Goal: Task Accomplishment & Management: Manage account settings

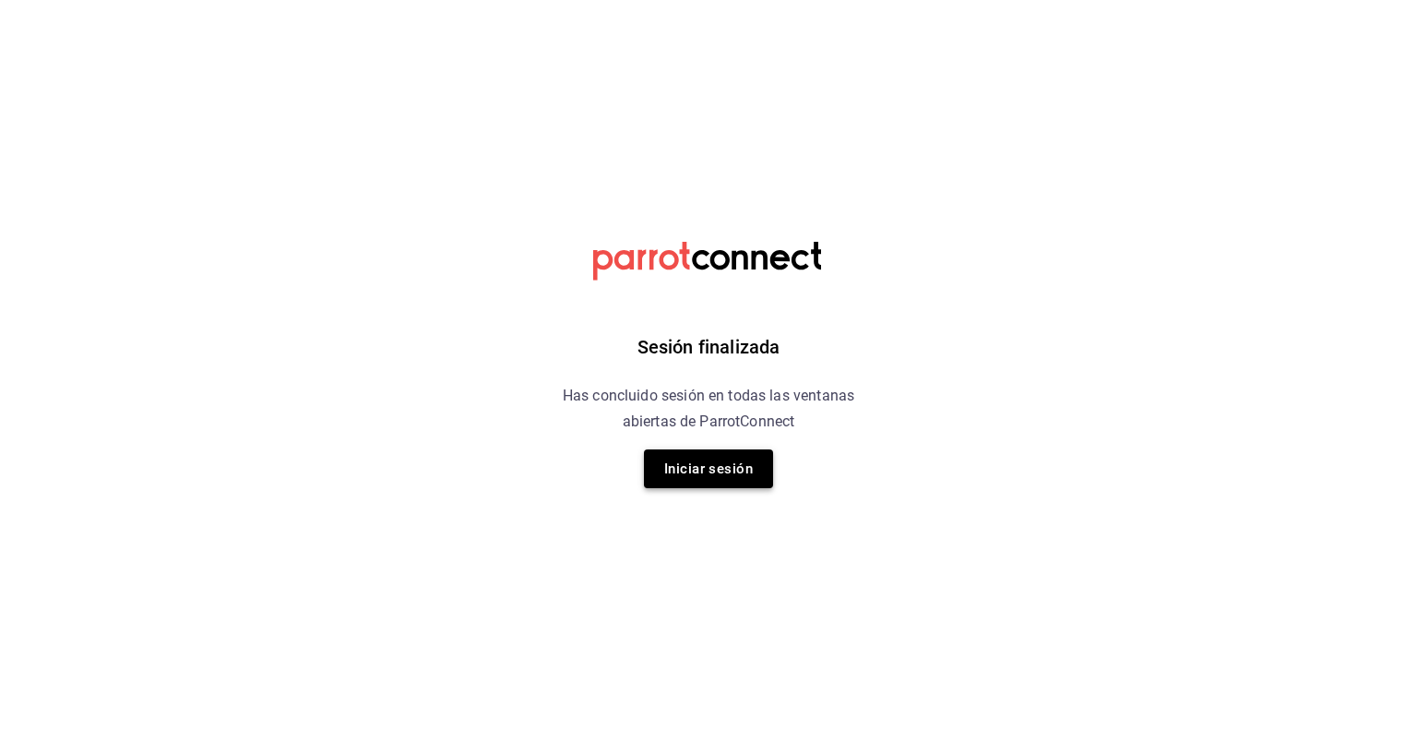
click at [711, 460] on button "Iniciar sesión" at bounding box center [708, 468] width 129 height 39
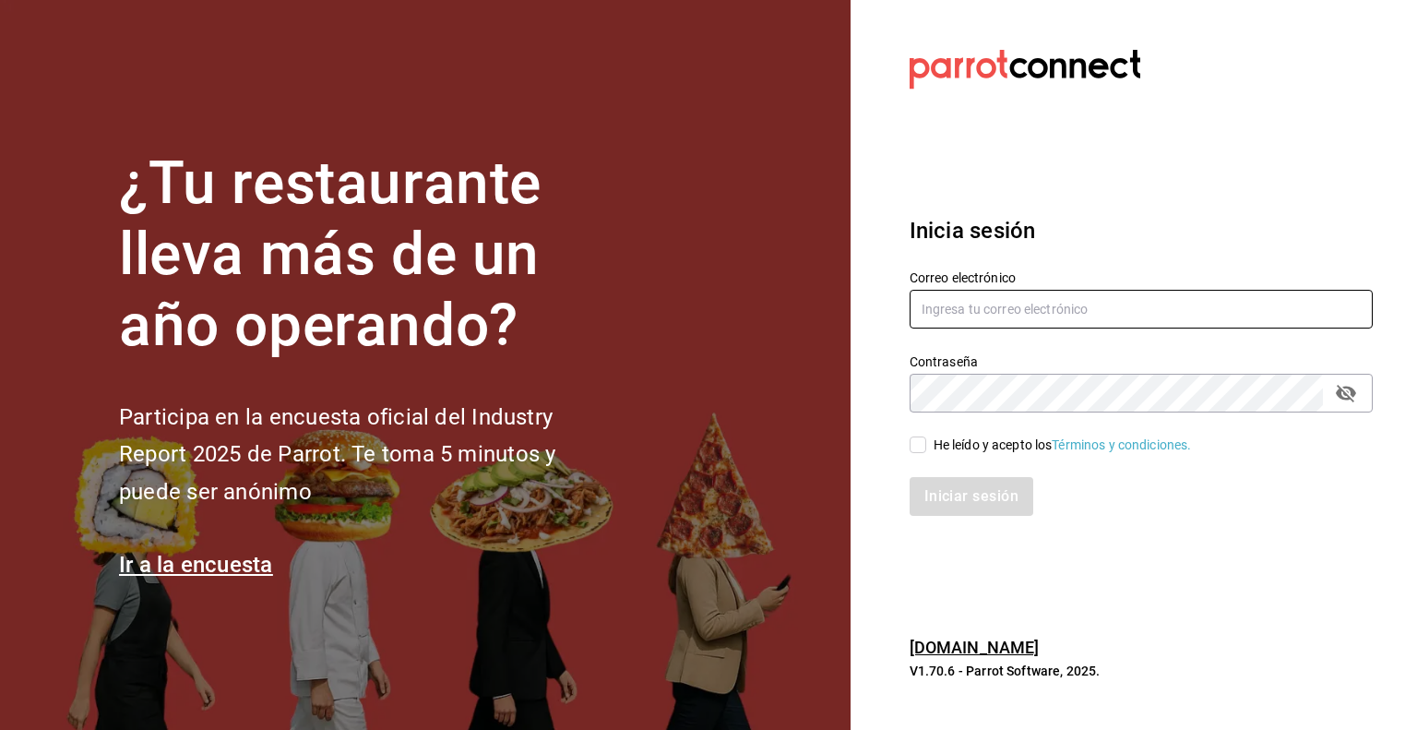
click at [1059, 304] on input "text" at bounding box center [1141, 309] width 463 height 39
type input "multiuser@pickup.com"
click at [949, 442] on div "He leído y acepto los Términos y condiciones." at bounding box center [1062, 444] width 258 height 19
click at [926, 442] on input "He leído y acepto los Términos y condiciones." at bounding box center [918, 444] width 17 height 17
checkbox input "true"
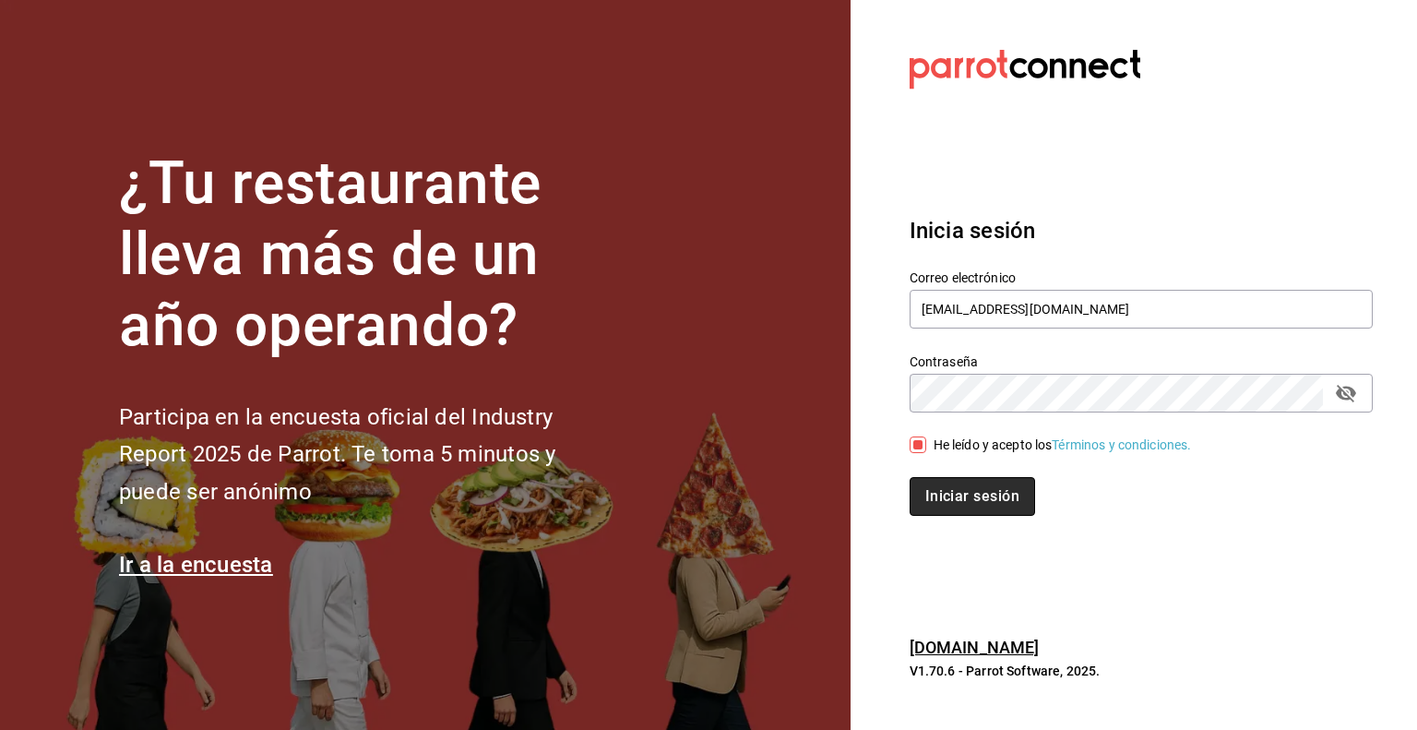
click at [952, 497] on button "Iniciar sesión" at bounding box center [972, 496] width 125 height 39
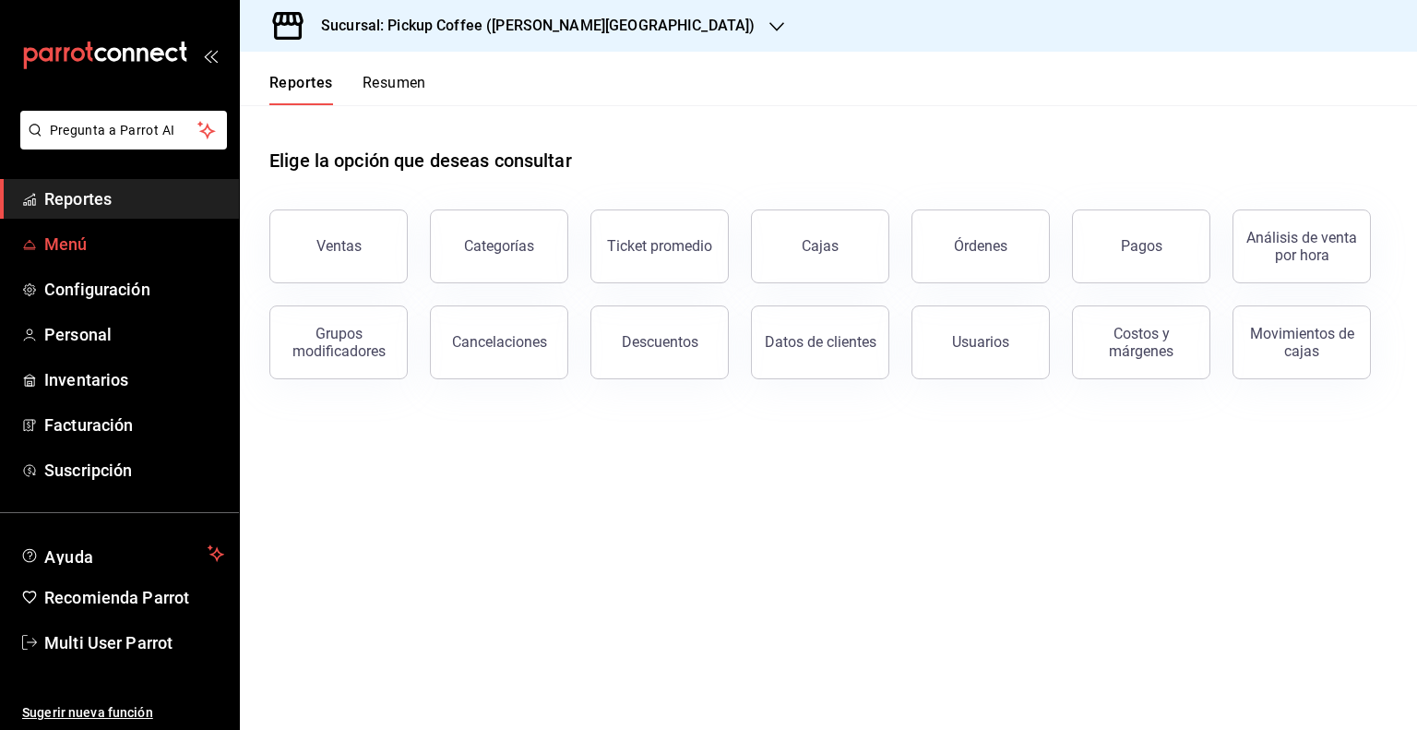
click at [59, 244] on span "Menú" at bounding box center [134, 244] width 180 height 25
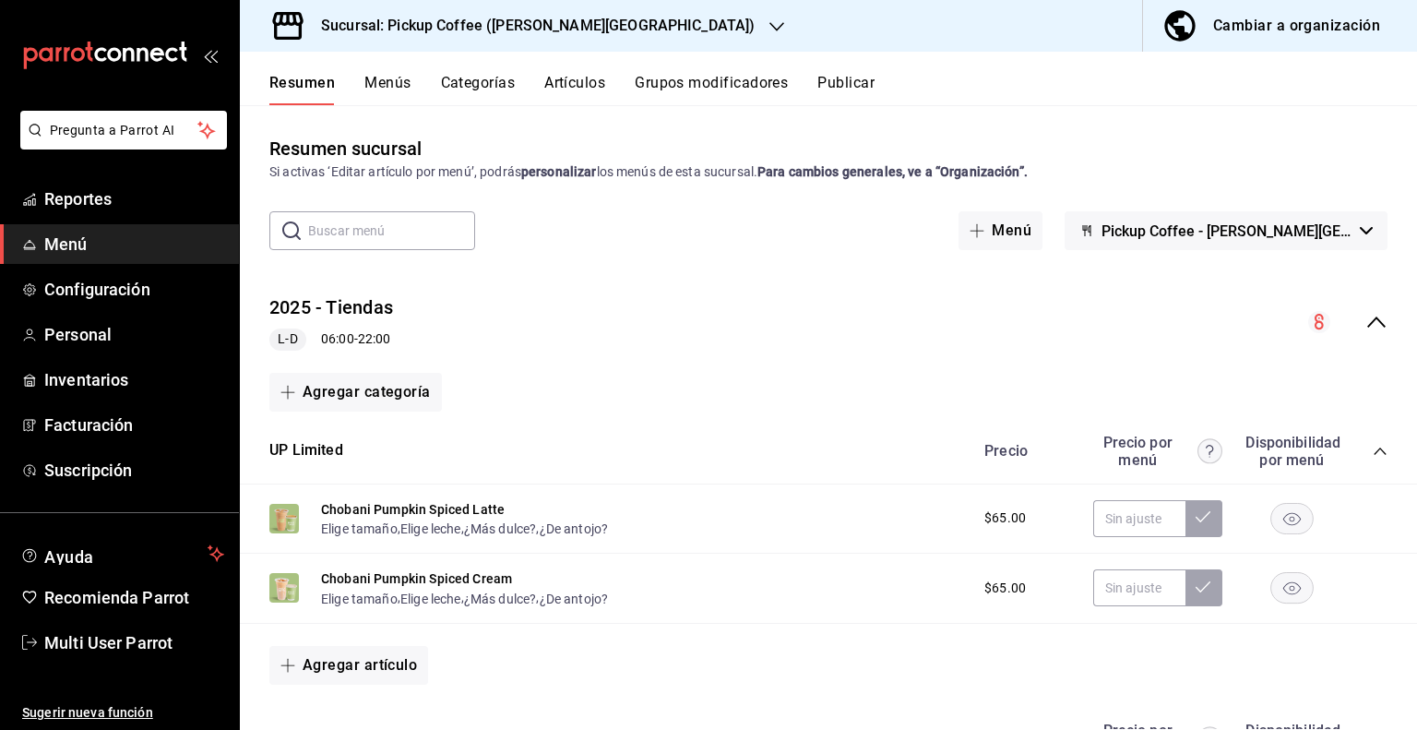
click at [591, 31] on div "Sucursal: Pickup Coffee ([PERSON_NAME][GEOGRAPHIC_DATA])" at bounding box center [523, 26] width 537 height 52
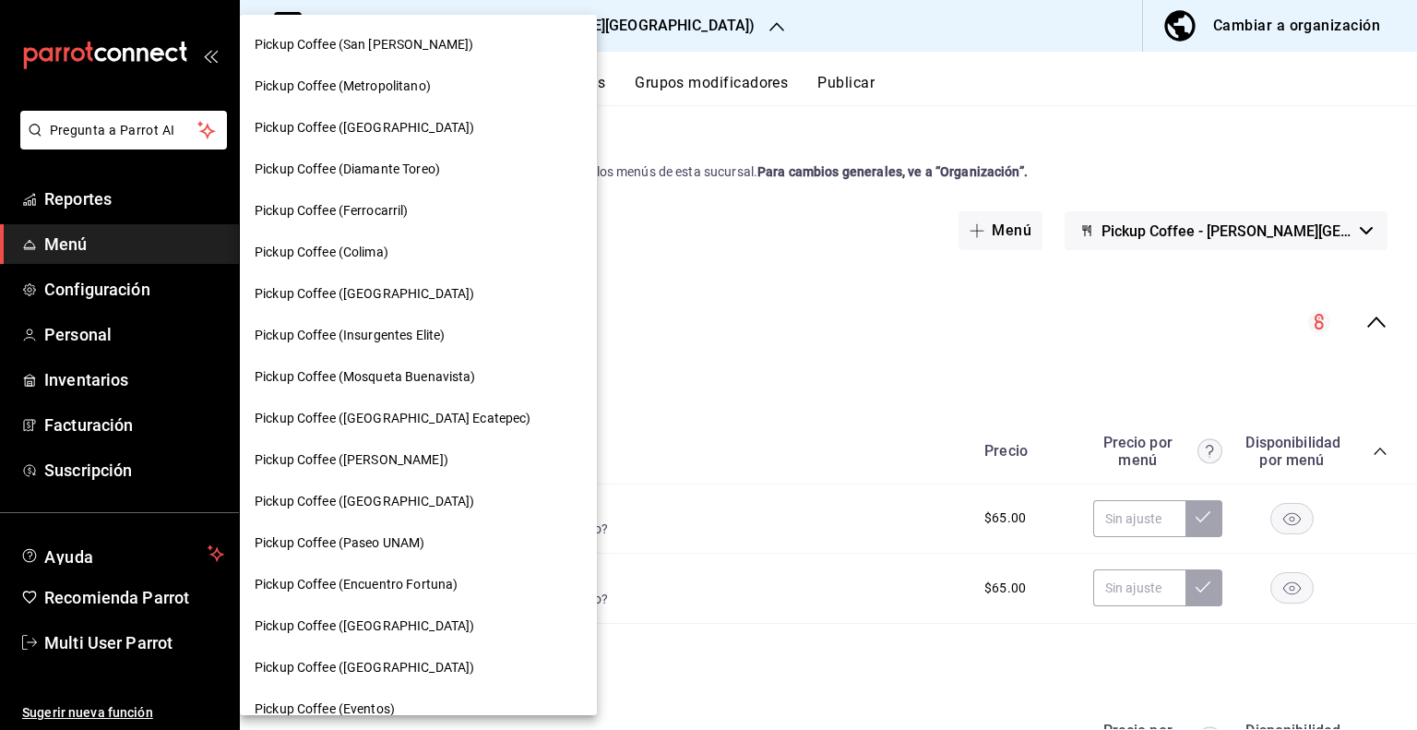
scroll to position [892, 0]
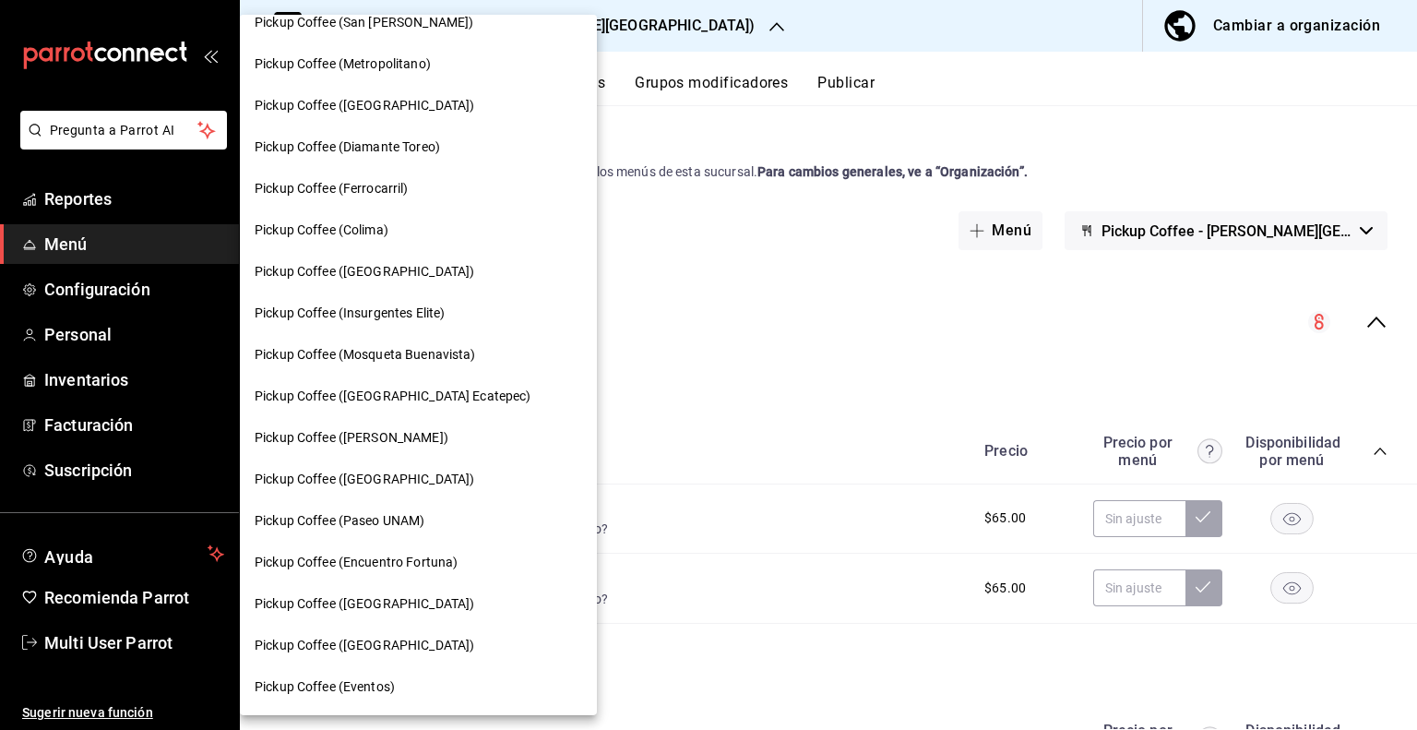
click at [398, 600] on div "Pickup Coffee ([GEOGRAPHIC_DATA])" at bounding box center [418, 603] width 327 height 19
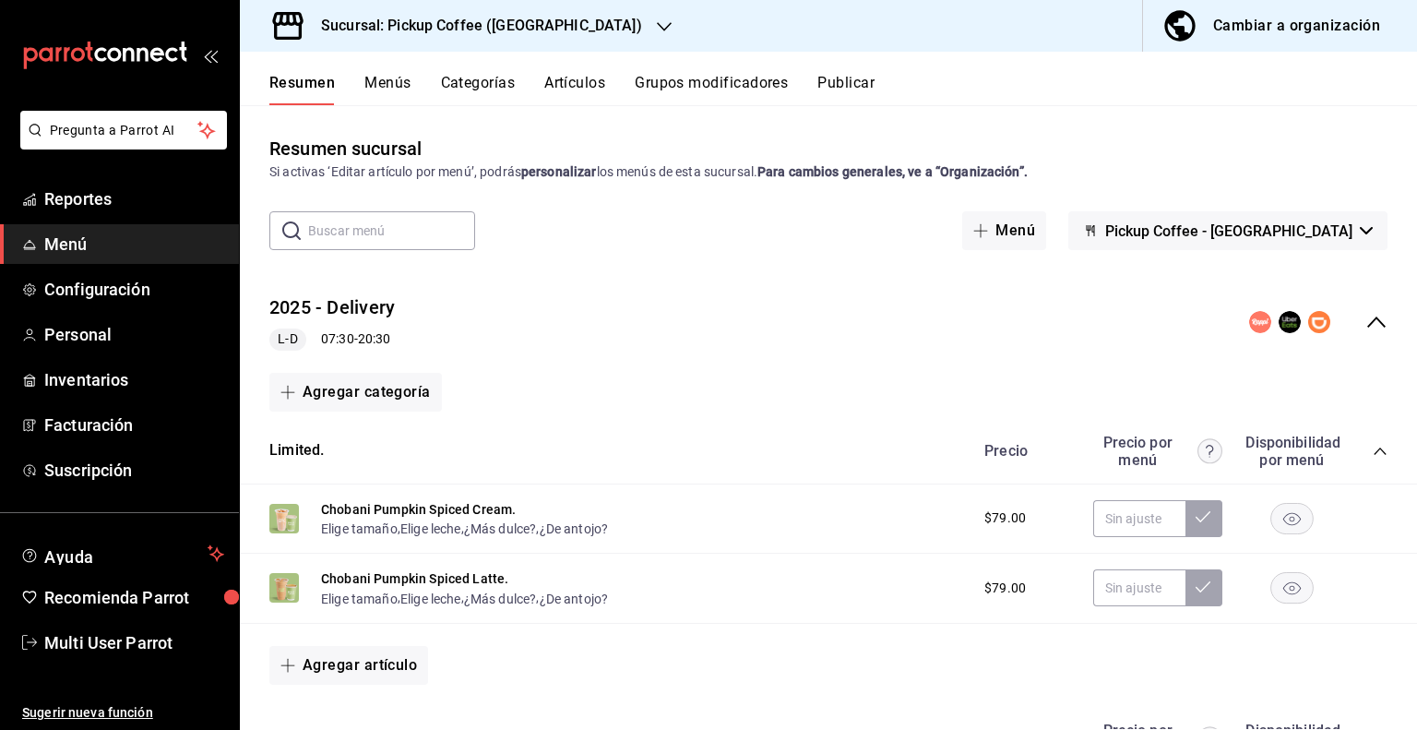
click at [1342, 234] on button "Pickup Coffee - [GEOGRAPHIC_DATA]" at bounding box center [1227, 230] width 319 height 39
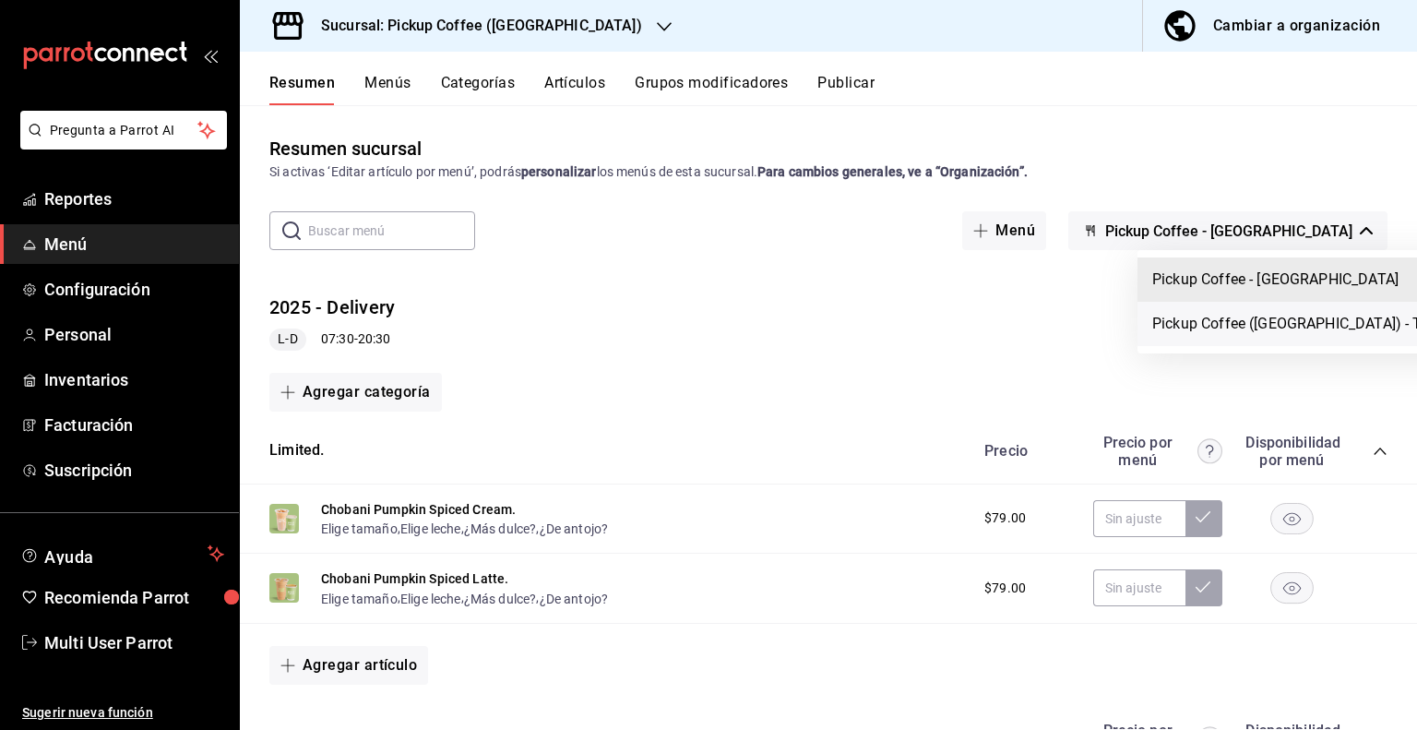
click at [1264, 322] on li "Pickup Coffee ([GEOGRAPHIC_DATA]) - Turbo" at bounding box center [1301, 324] width 328 height 44
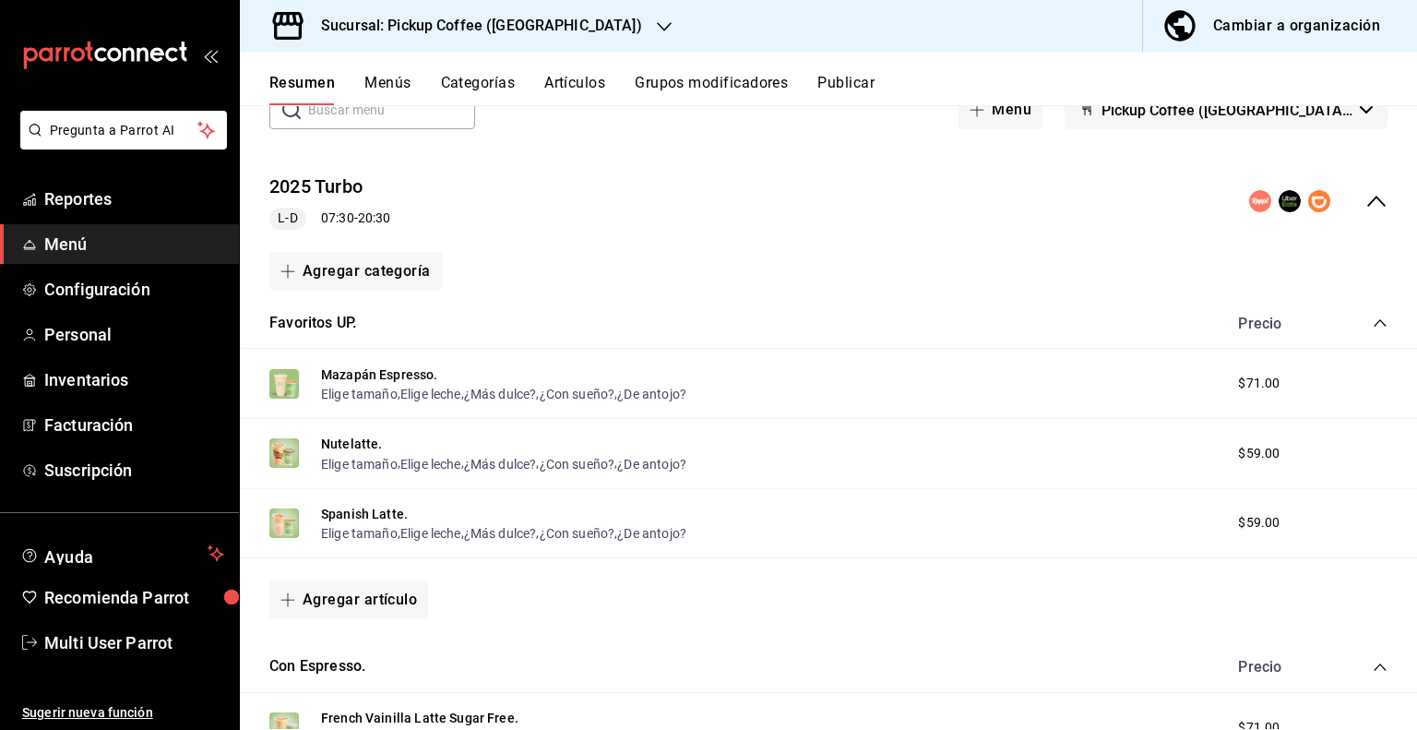
scroll to position [0, 0]
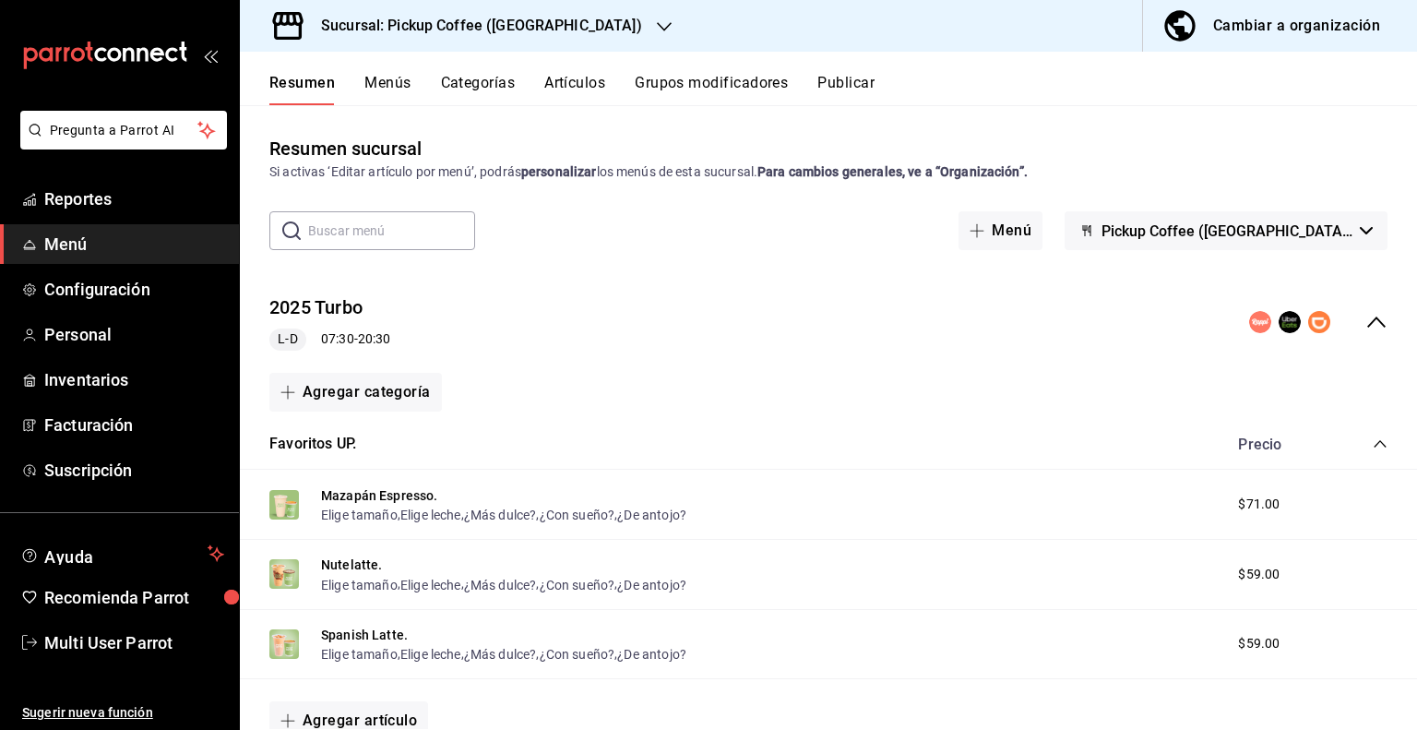
click at [1365, 320] on icon "collapse-menu-row" at bounding box center [1376, 322] width 22 height 22
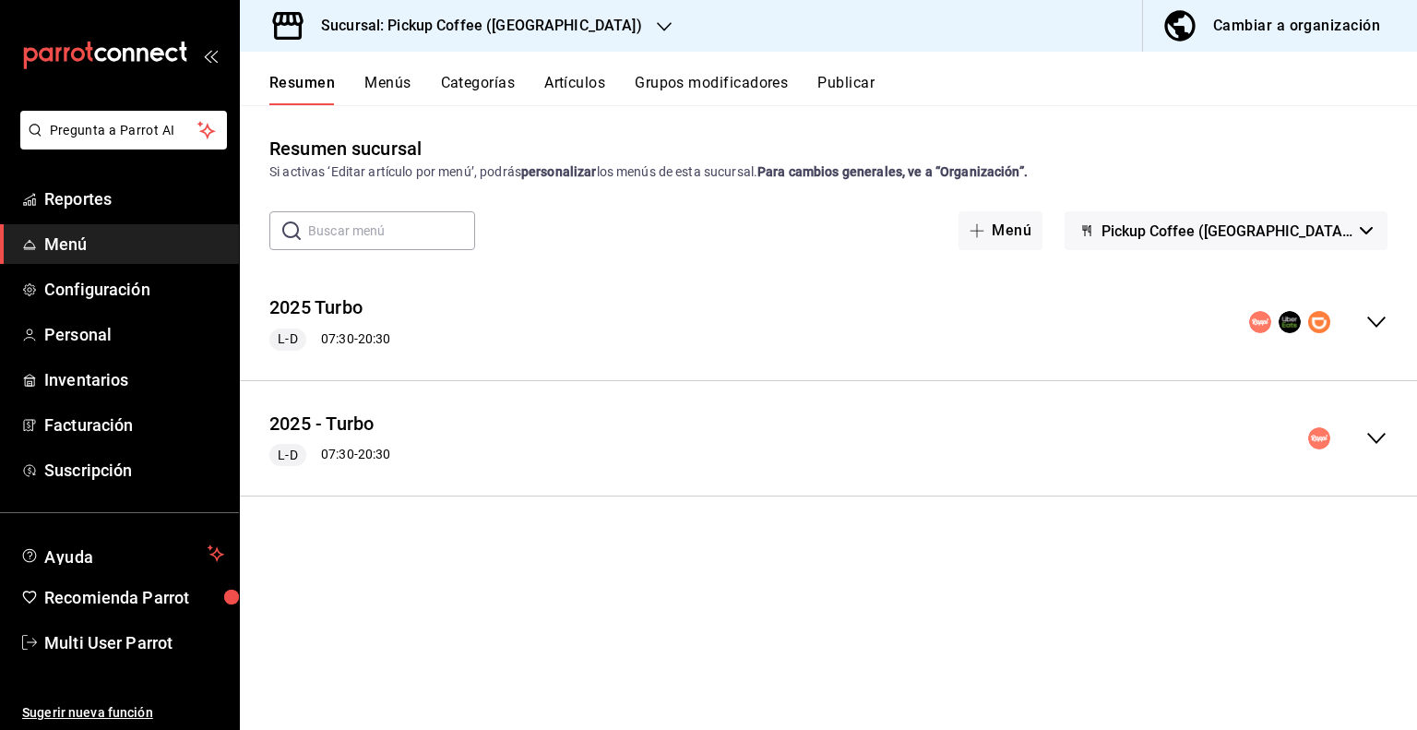
click at [388, 85] on button "Menús" at bounding box center [387, 89] width 46 height 31
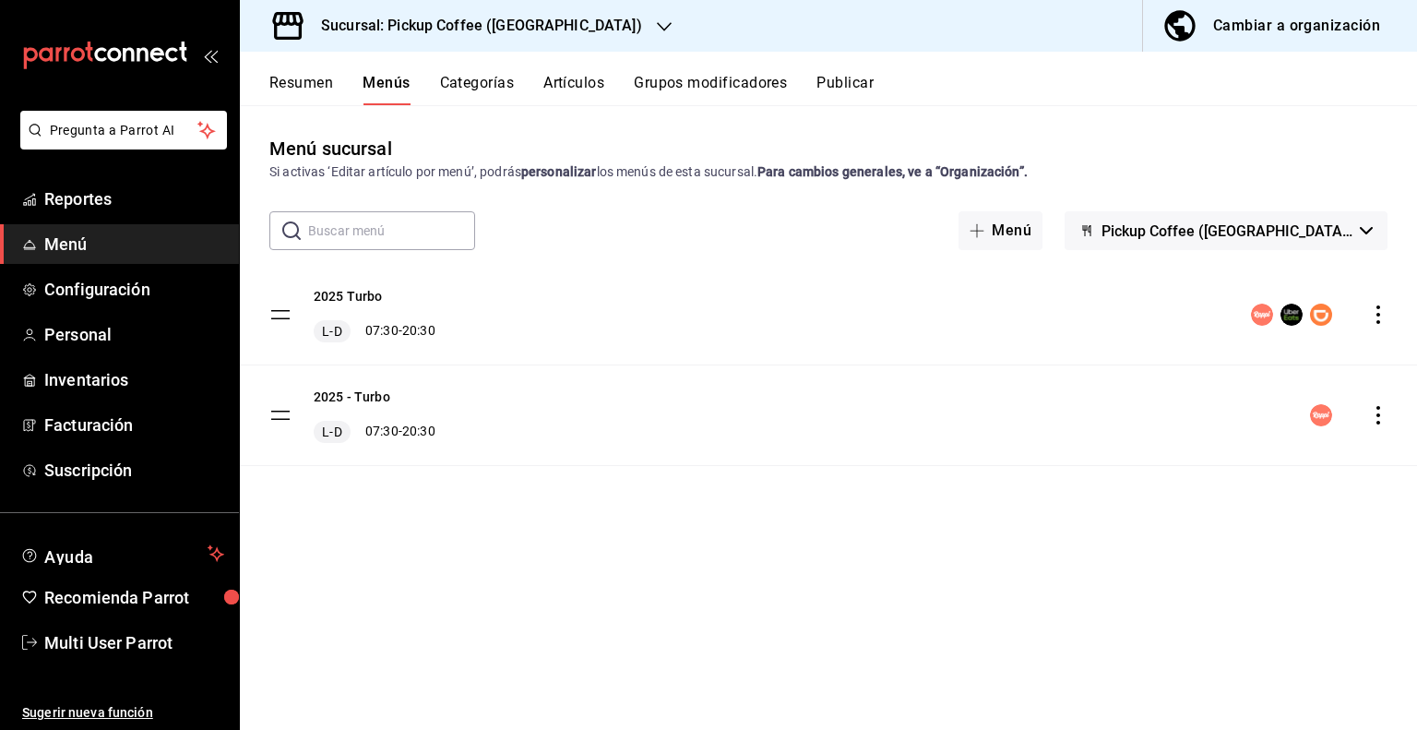
click at [318, 87] on button "Resumen" at bounding box center [301, 89] width 64 height 31
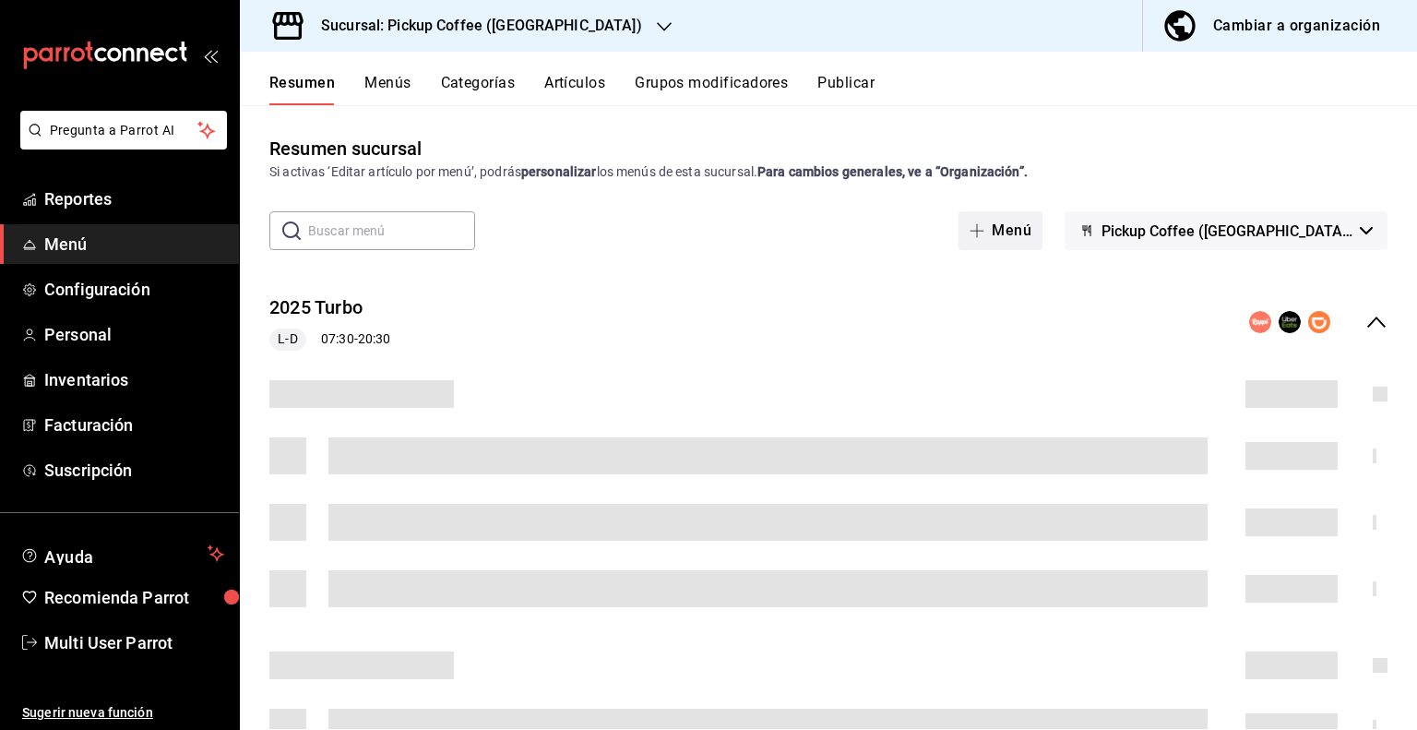
click at [1322, 237] on span "Pickup Coffee ([GEOGRAPHIC_DATA]) - Turbo" at bounding box center [1226, 231] width 251 height 18
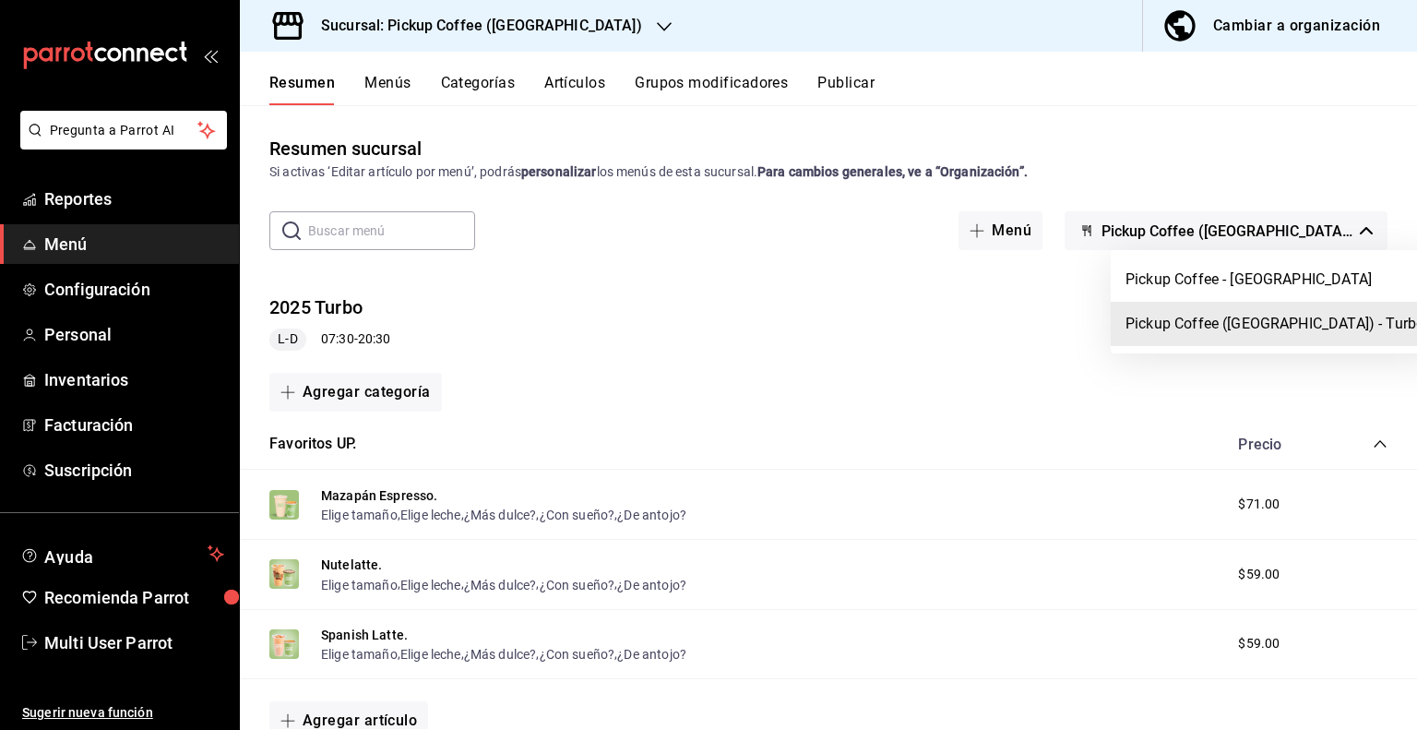
click at [1252, 324] on li "Pickup Coffee ([GEOGRAPHIC_DATA]) - Turbo" at bounding box center [1275, 324] width 328 height 44
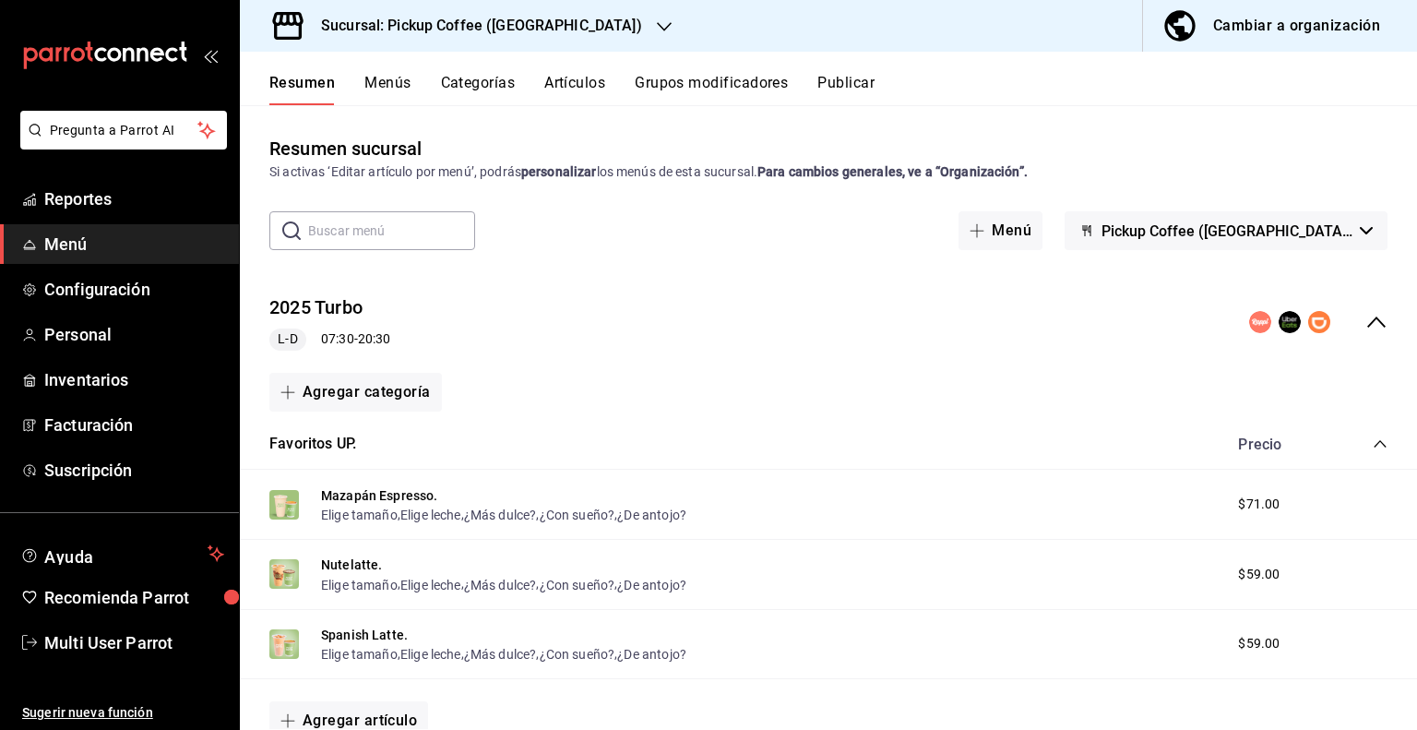
scroll to position [92, 0]
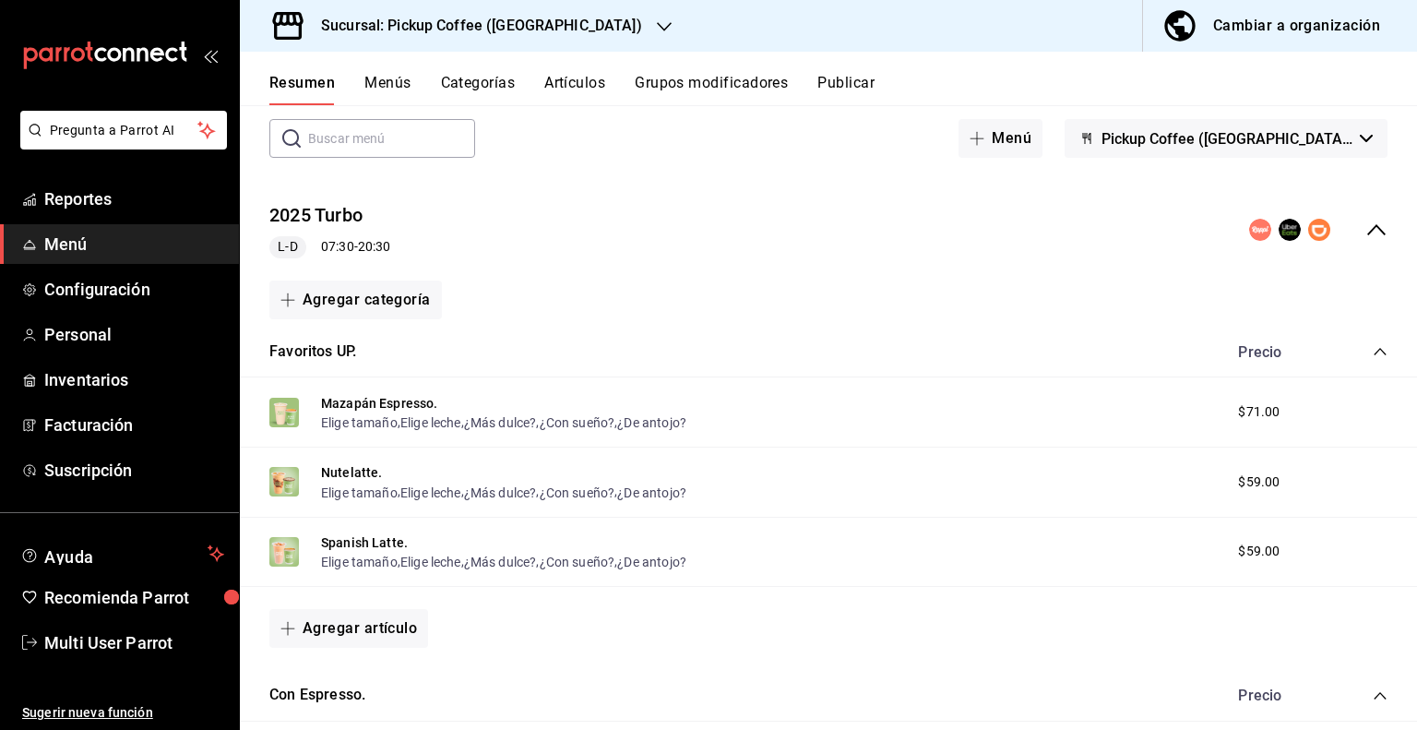
click at [1365, 237] on icon "collapse-menu-row" at bounding box center [1376, 230] width 22 height 22
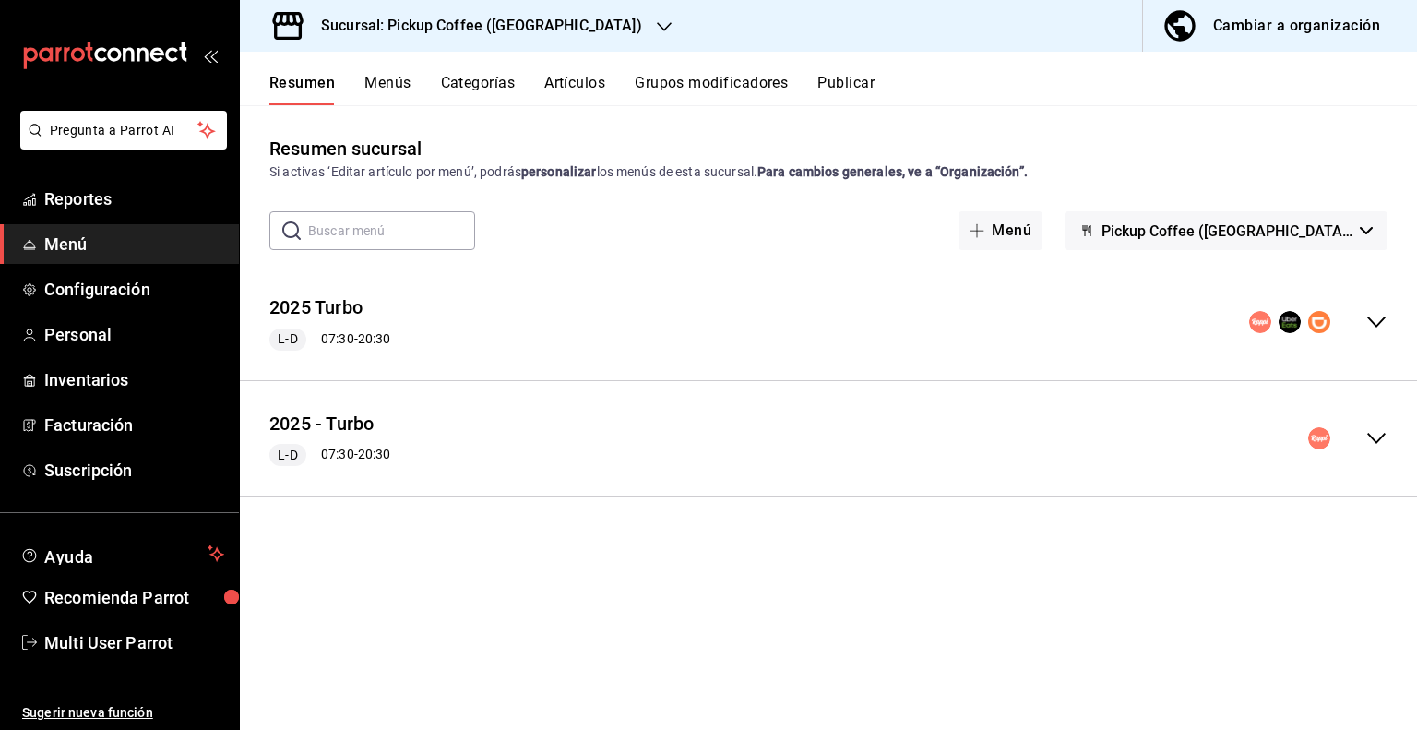
scroll to position [0, 0]
click at [1373, 438] on icon "collapse-menu-row" at bounding box center [1376, 438] width 18 height 11
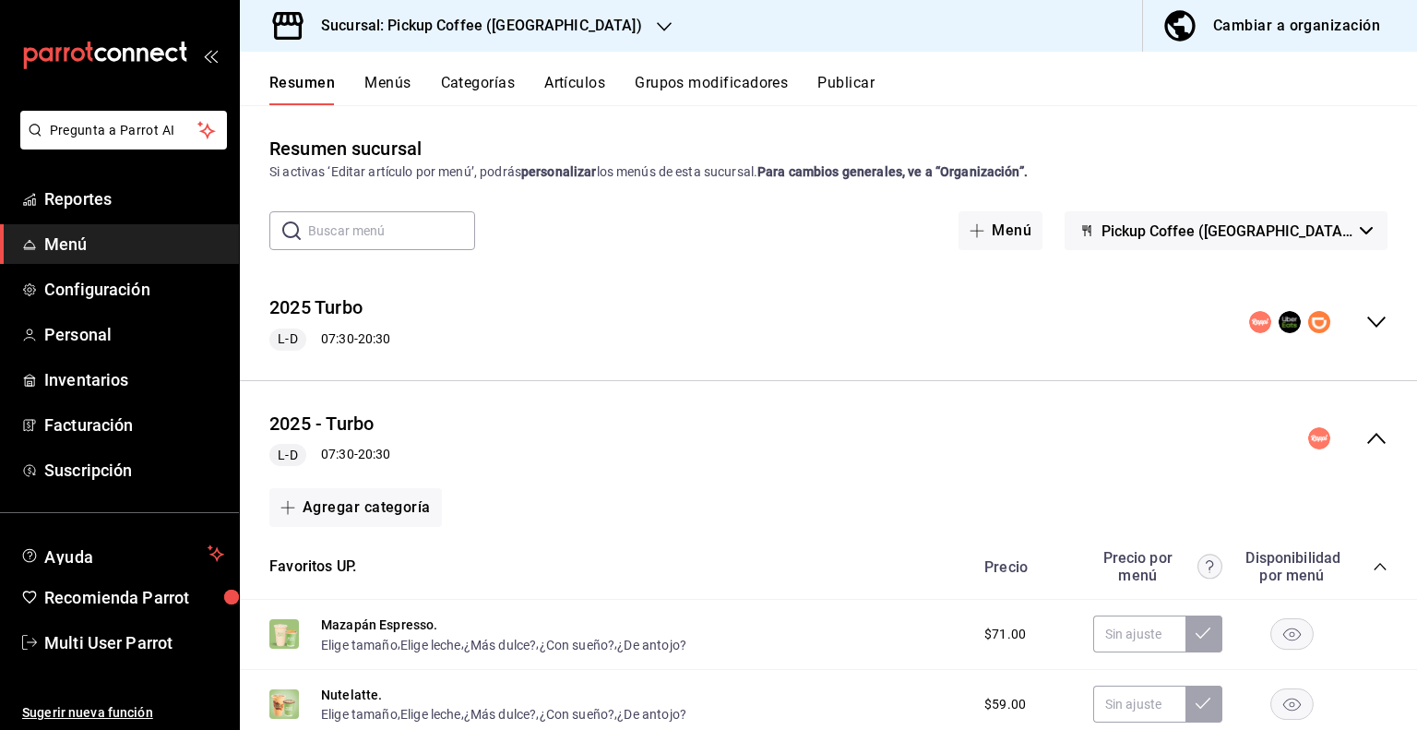
scroll to position [92, 0]
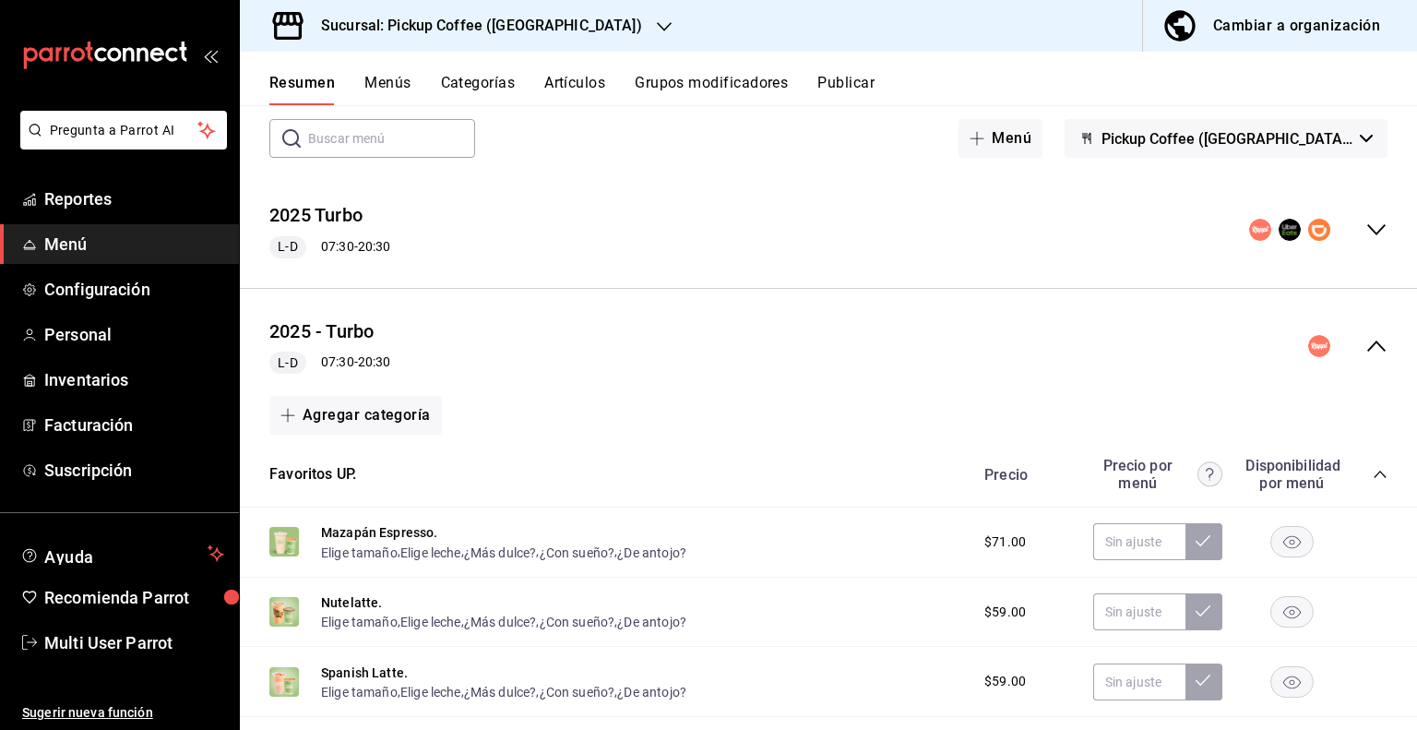
click at [368, 80] on button "Menús" at bounding box center [387, 89] width 46 height 31
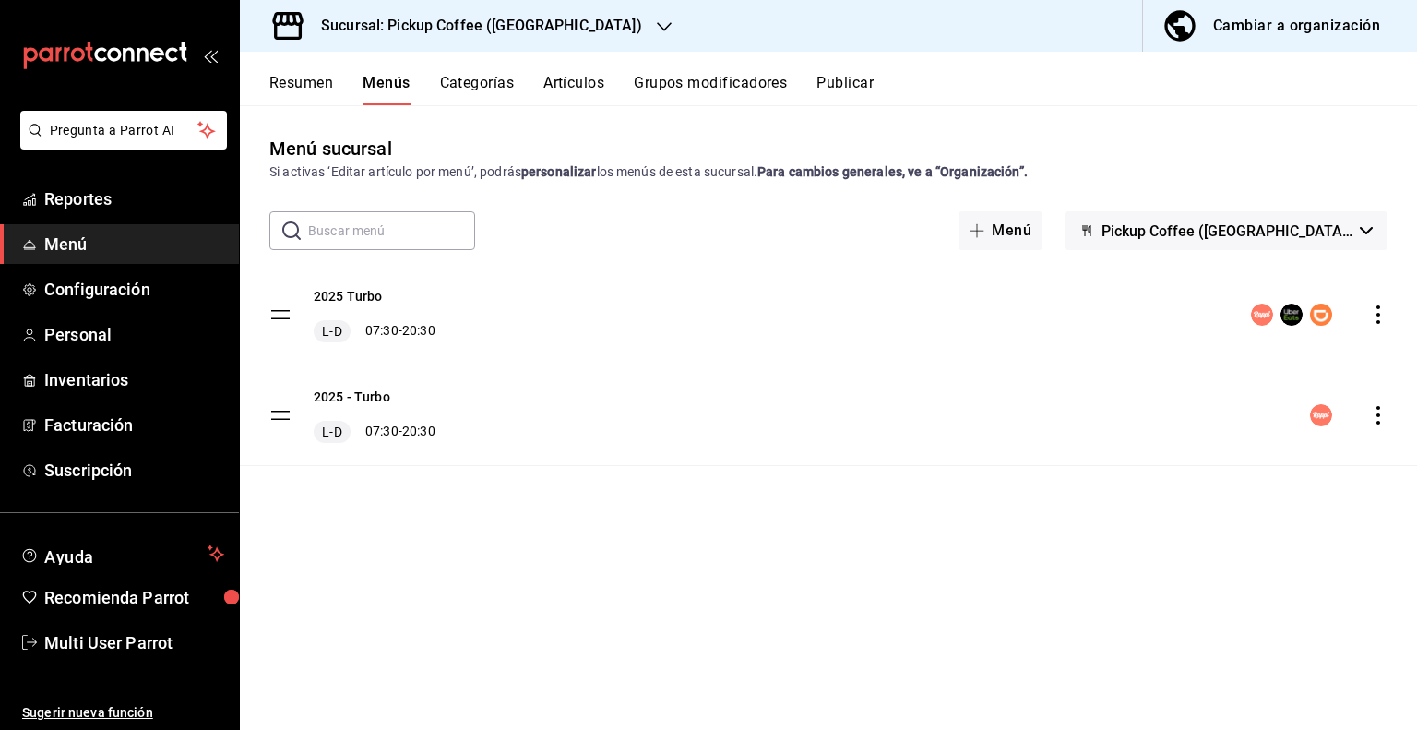
click at [868, 80] on button "Publicar" at bounding box center [844, 89] width 57 height 31
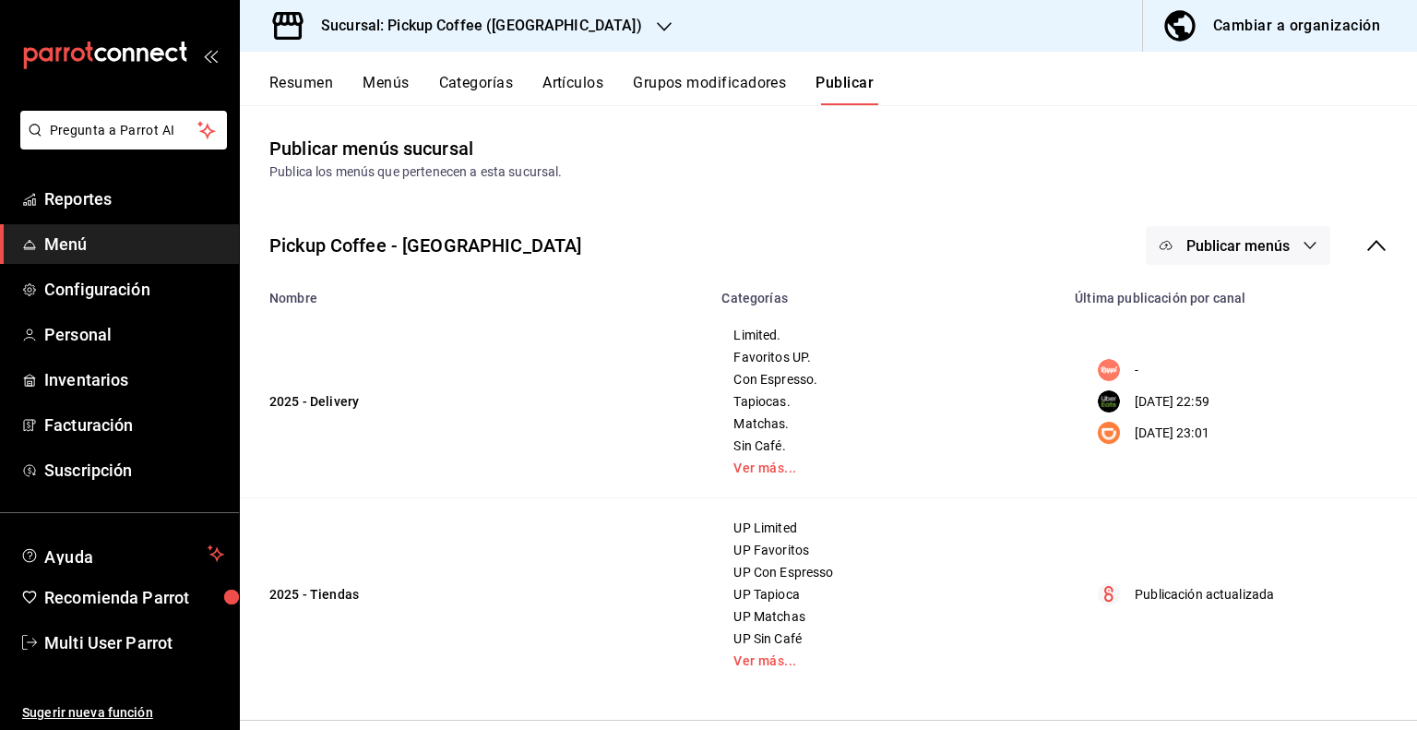
click at [1366, 241] on icon at bounding box center [1376, 245] width 22 height 22
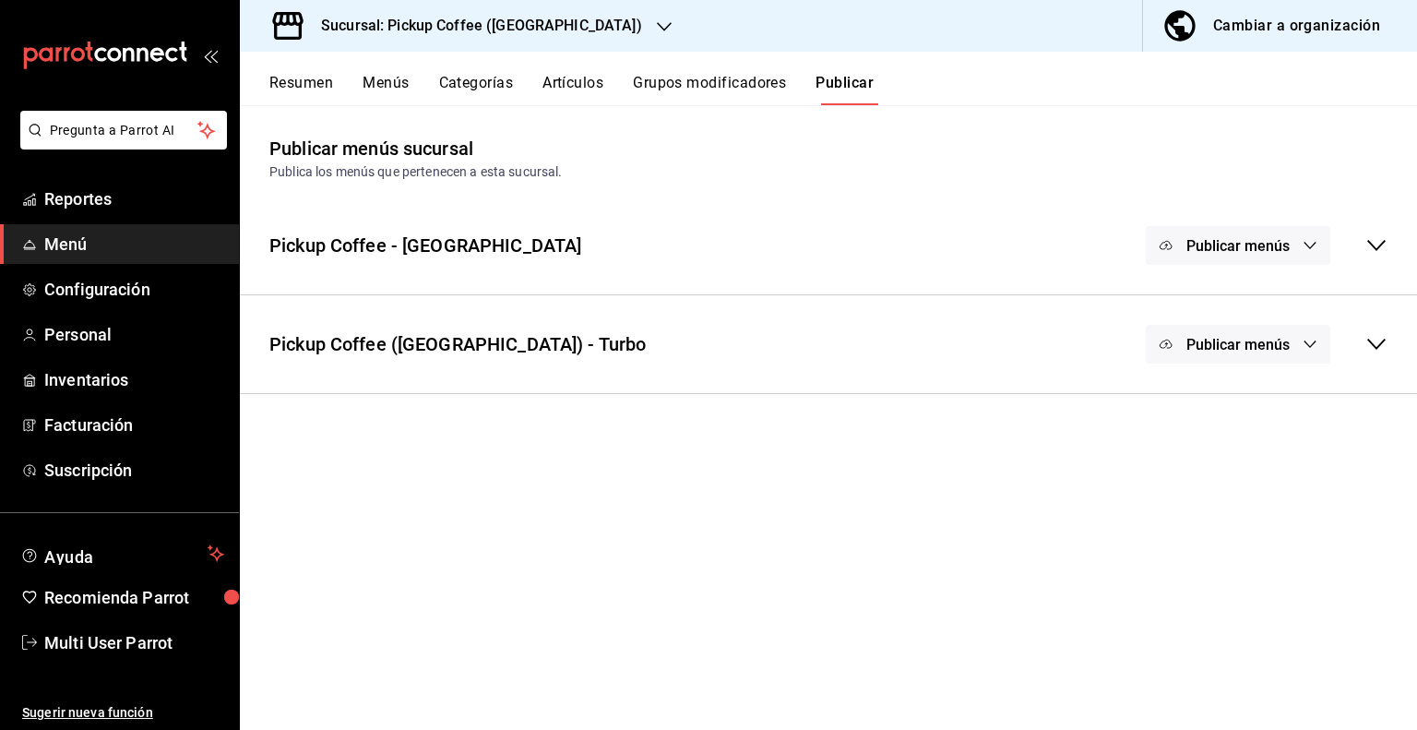
click at [1296, 349] on button "Publicar menús" at bounding box center [1238, 344] width 184 height 39
click at [1310, 339] on div at bounding box center [708, 365] width 1417 height 730
click at [1373, 344] on icon at bounding box center [1376, 344] width 22 height 22
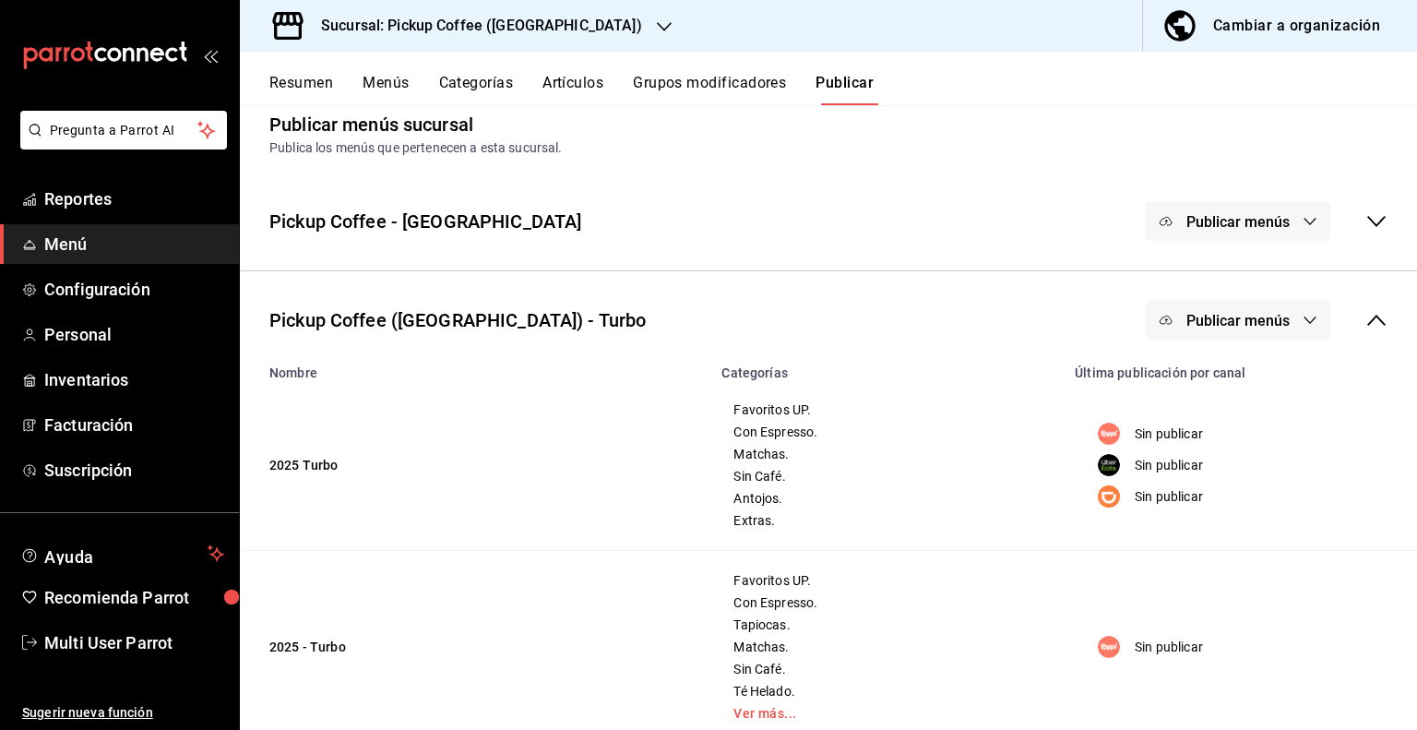
scroll to position [66, 0]
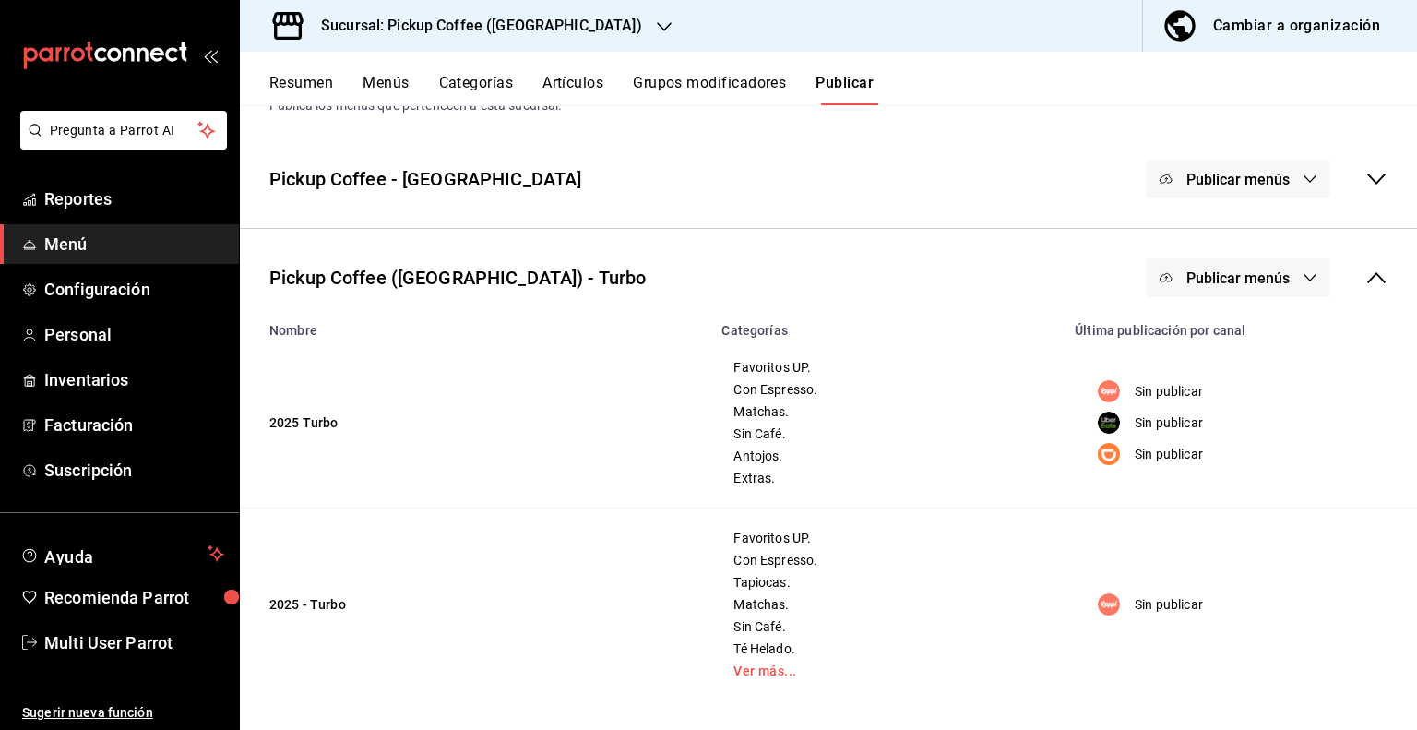
click at [1246, 275] on span "Publicar menús" at bounding box center [1237, 278] width 103 height 18
click at [1242, 341] on span "Rappi" at bounding box center [1250, 336] width 56 height 19
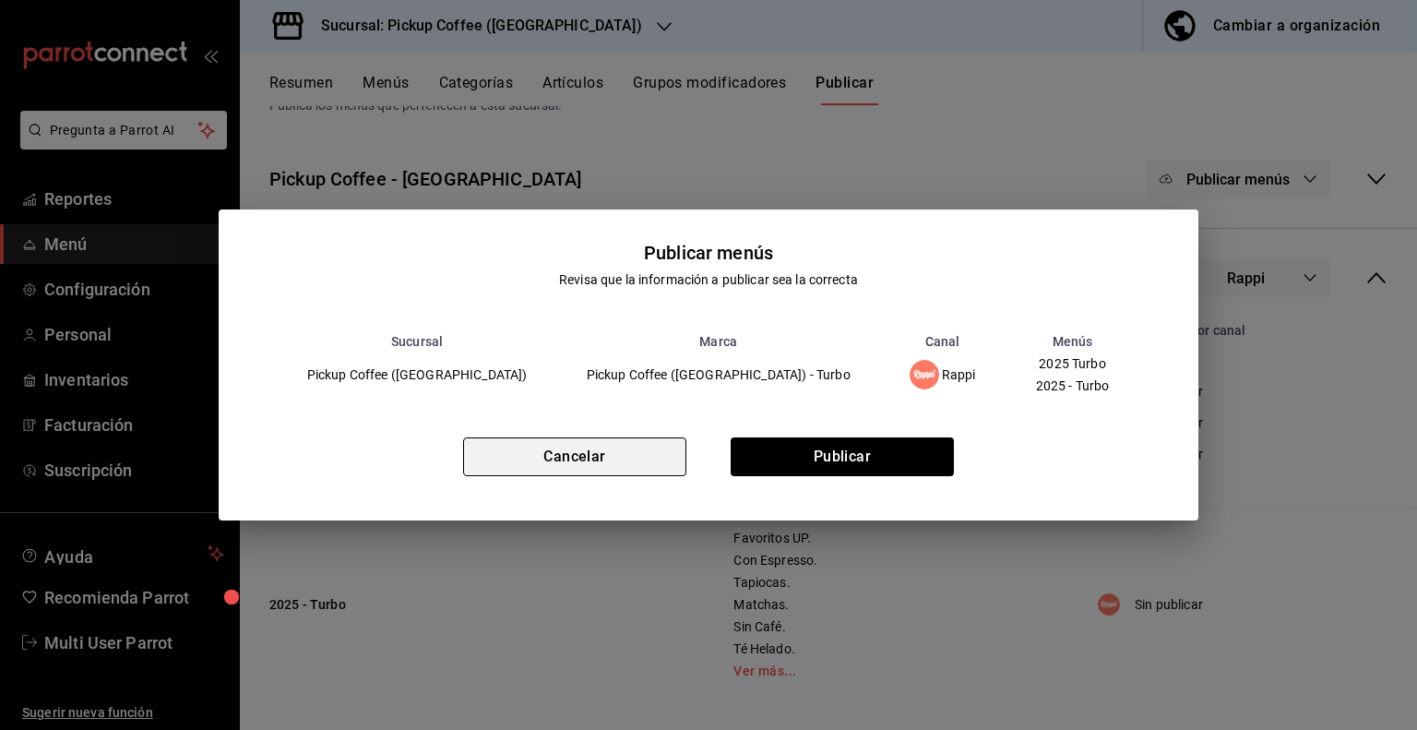
click at [599, 457] on button "Cancelar" at bounding box center [574, 456] width 223 height 39
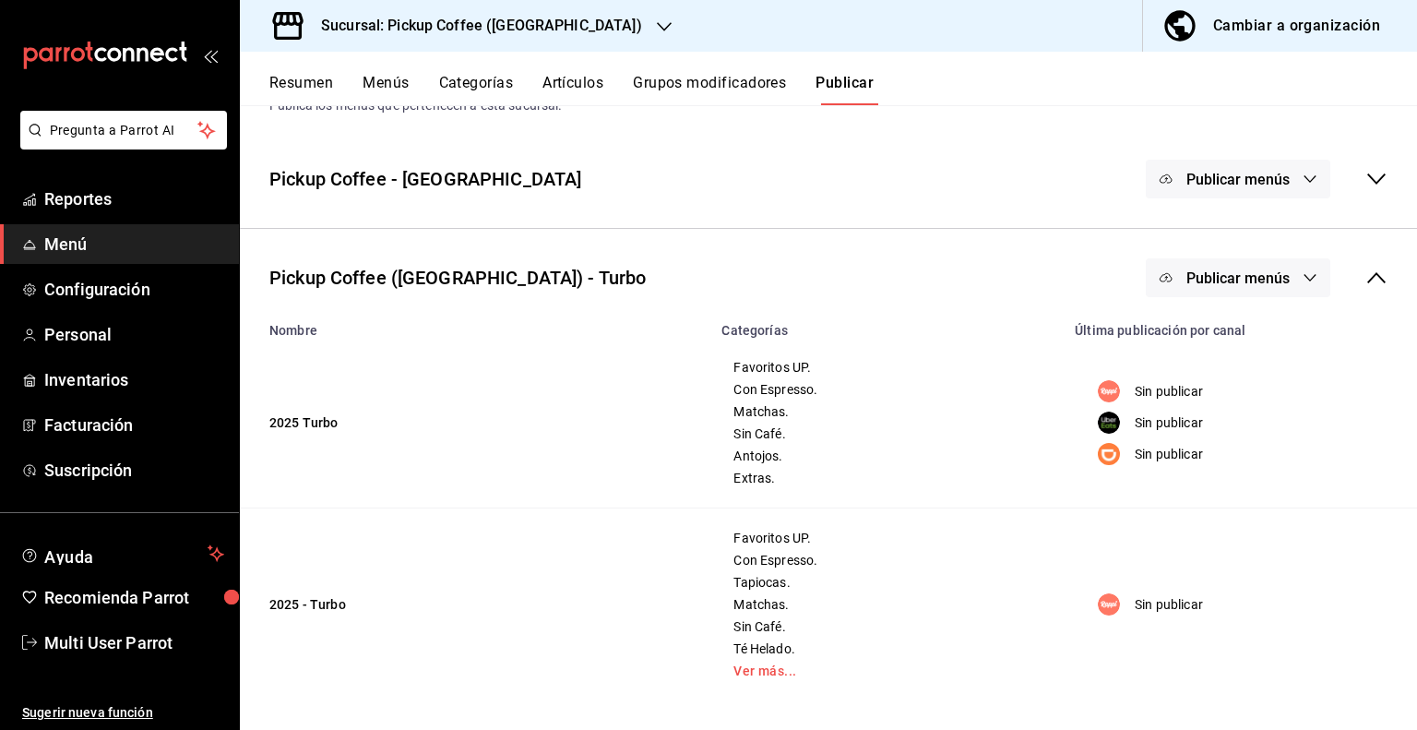
click at [368, 81] on button "Menús" at bounding box center [386, 89] width 46 height 31
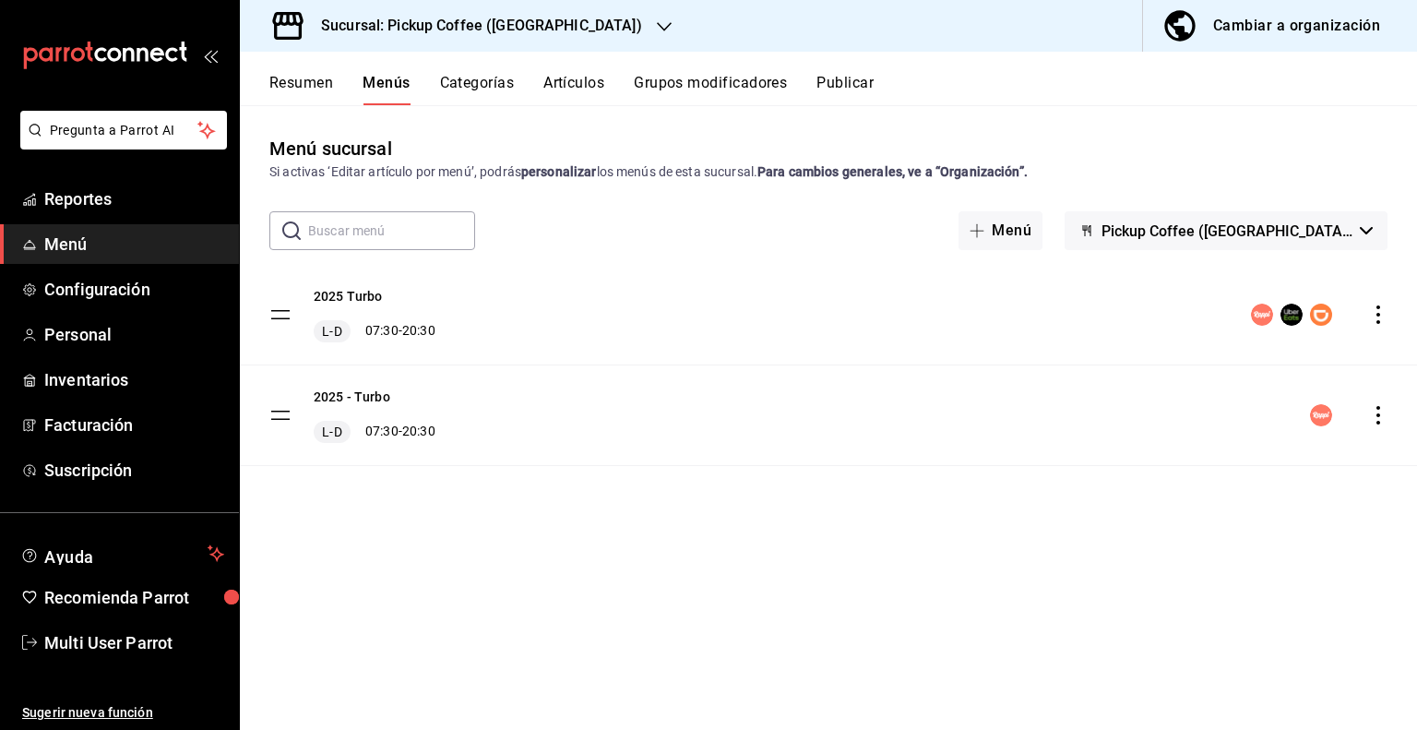
click at [1376, 417] on icon "actions" at bounding box center [1378, 415] width 18 height 18
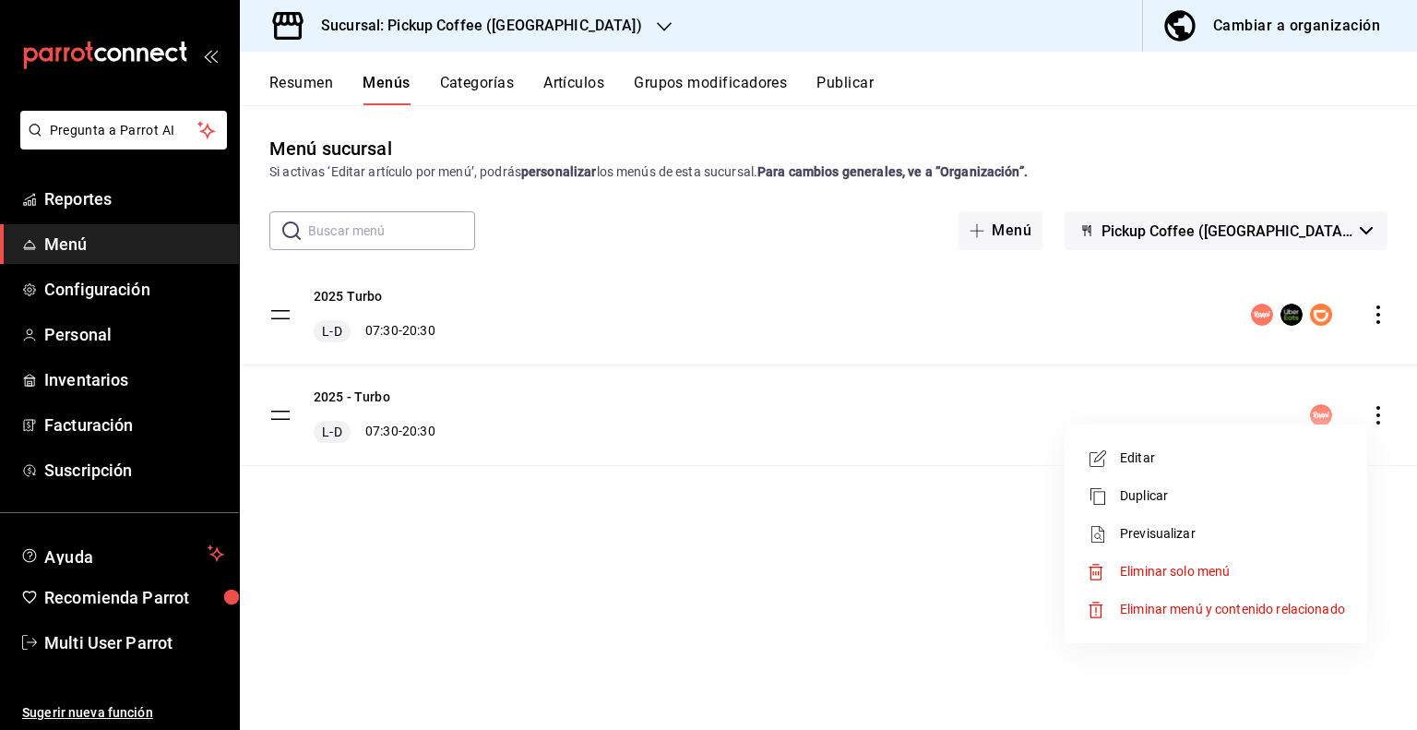
click at [1144, 570] on span "Eliminar solo menú" at bounding box center [1175, 571] width 110 height 15
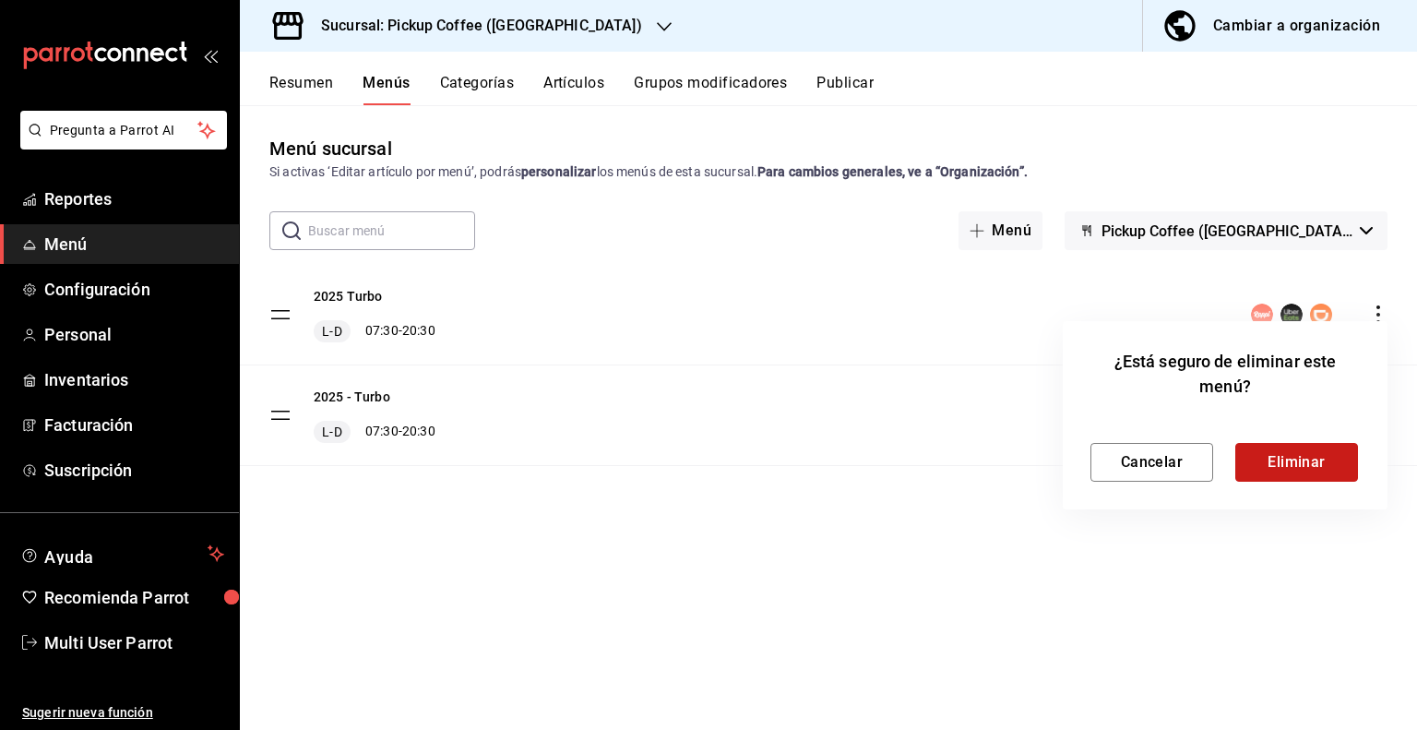
click at [1295, 459] on button "Eliminar" at bounding box center [1296, 462] width 123 height 39
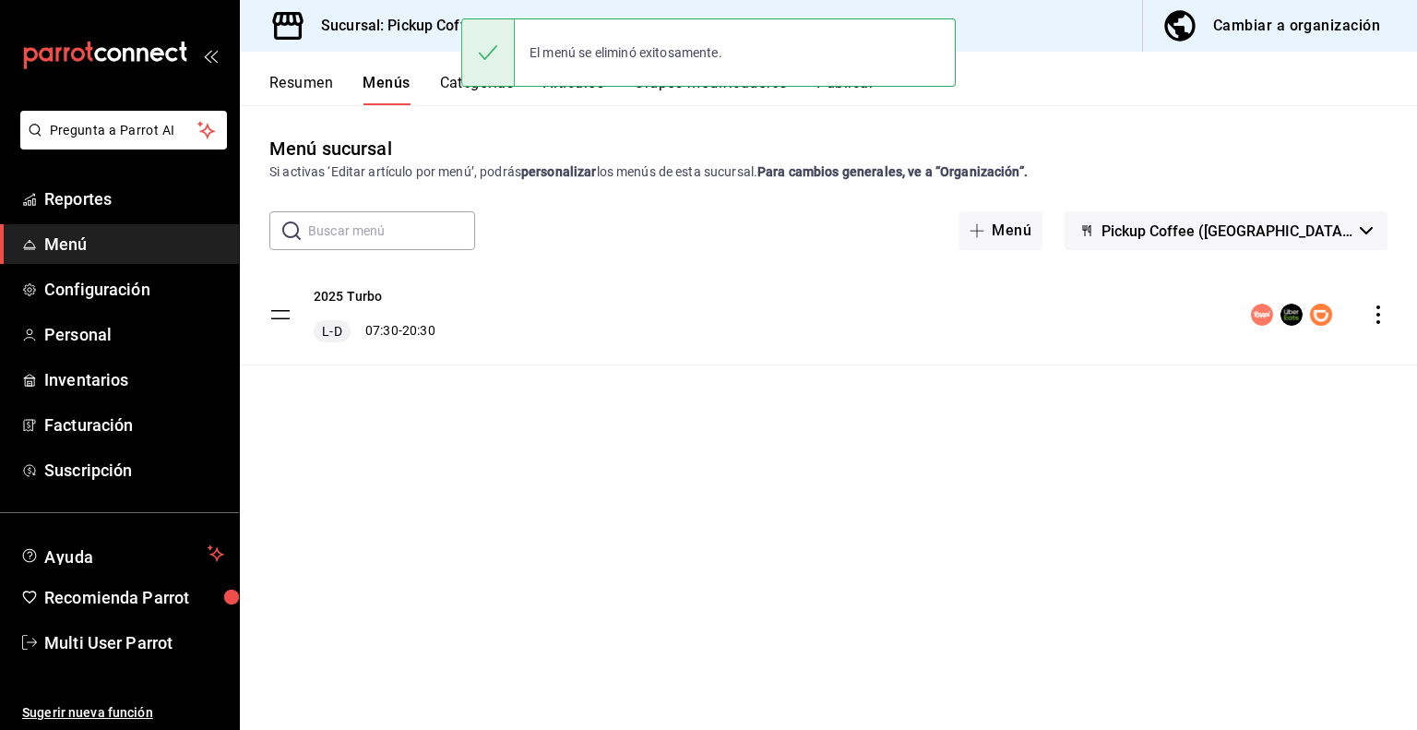
click at [864, 93] on button "Publicar" at bounding box center [844, 89] width 57 height 31
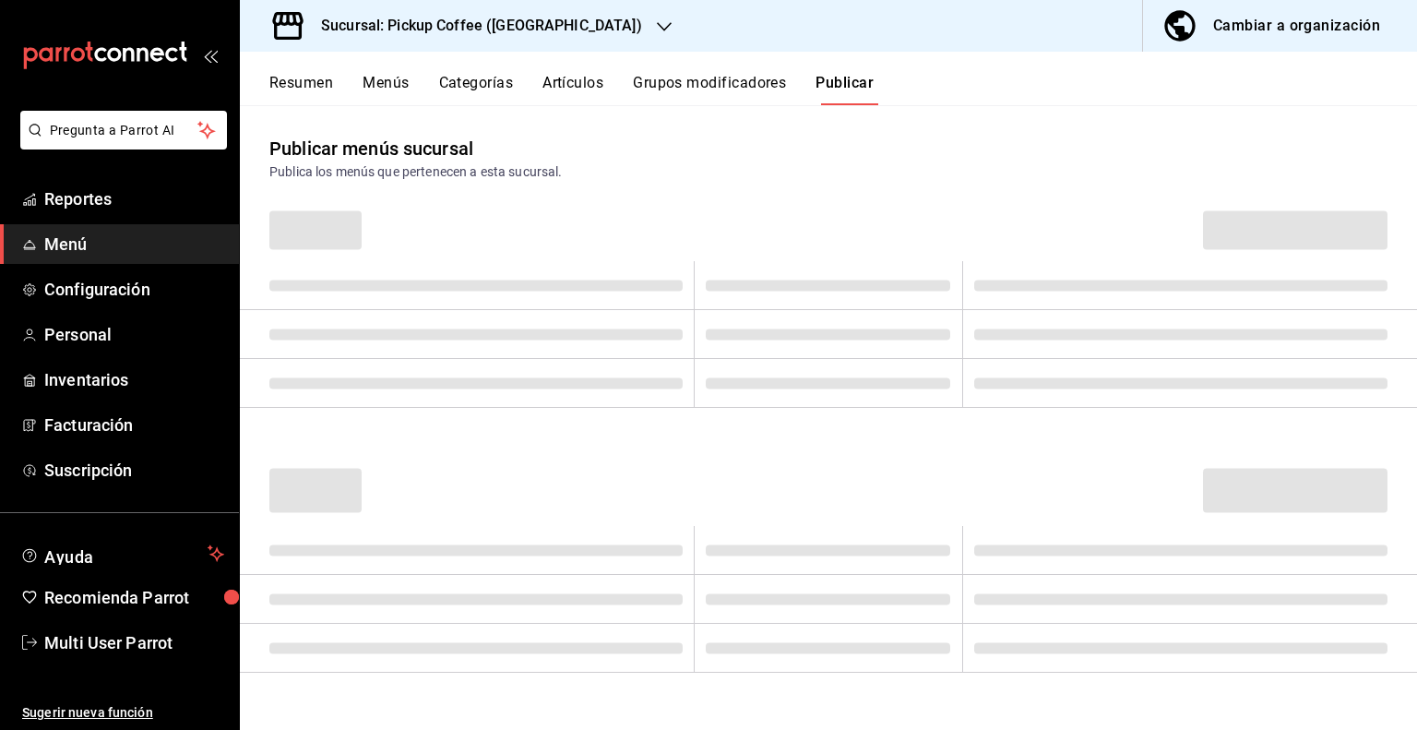
click at [391, 84] on button "Menús" at bounding box center [386, 89] width 46 height 31
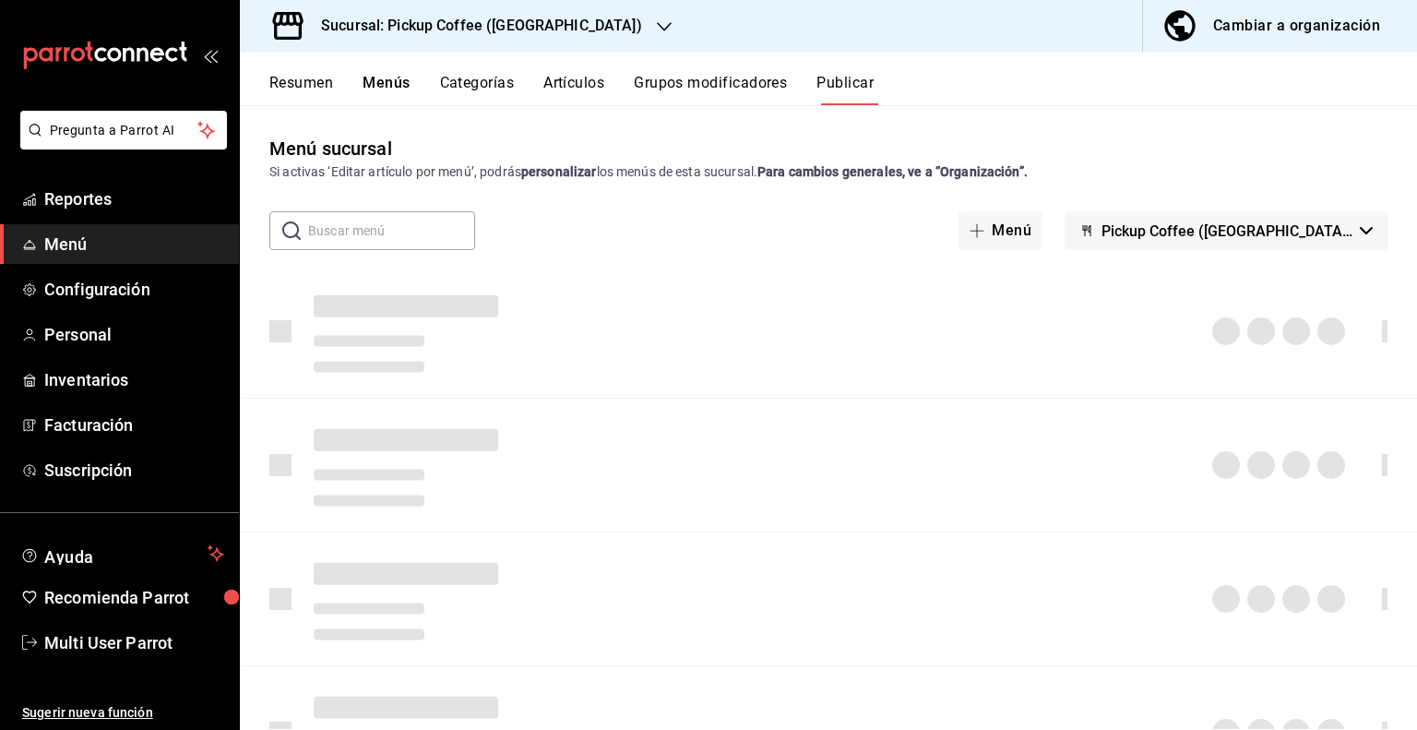
click at [390, 82] on button "Menús" at bounding box center [386, 89] width 47 height 31
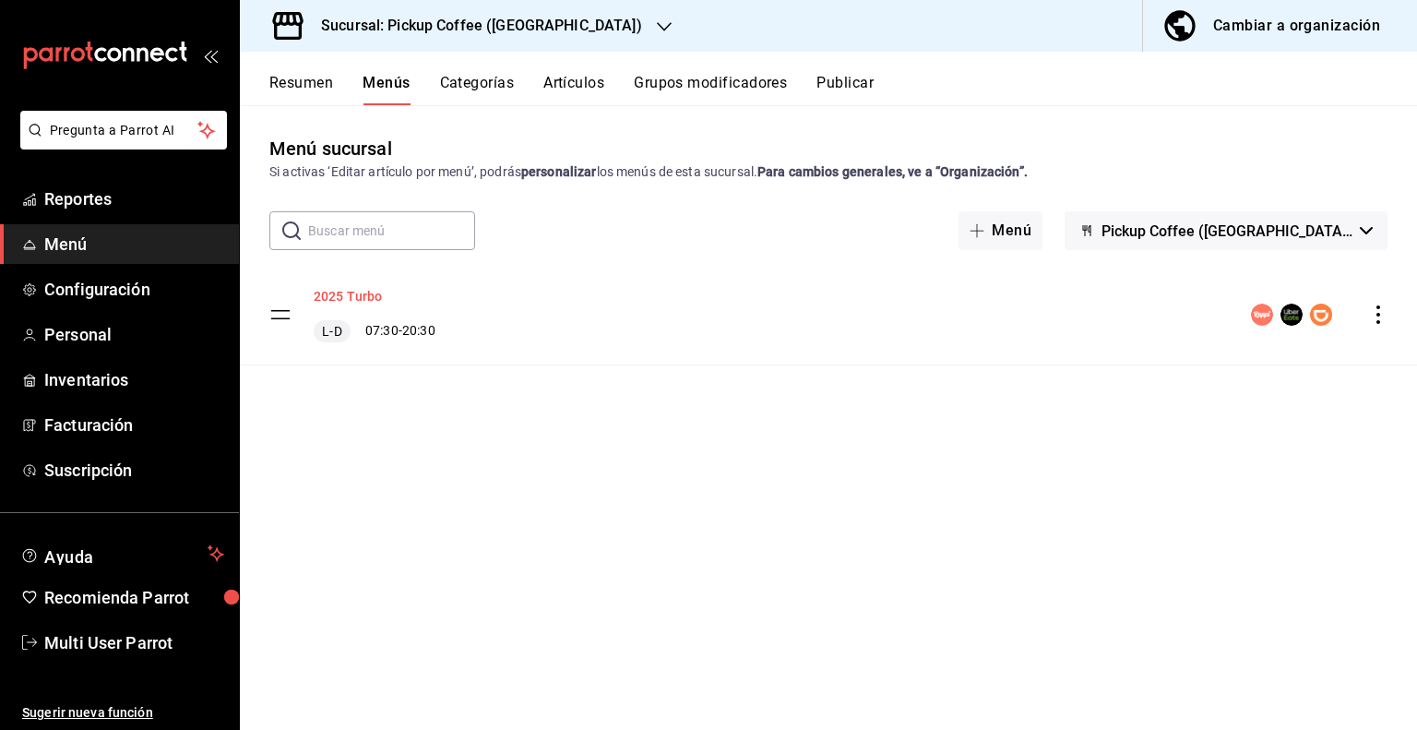
click at [331, 290] on button "2025 Turbo" at bounding box center [348, 296] width 69 height 18
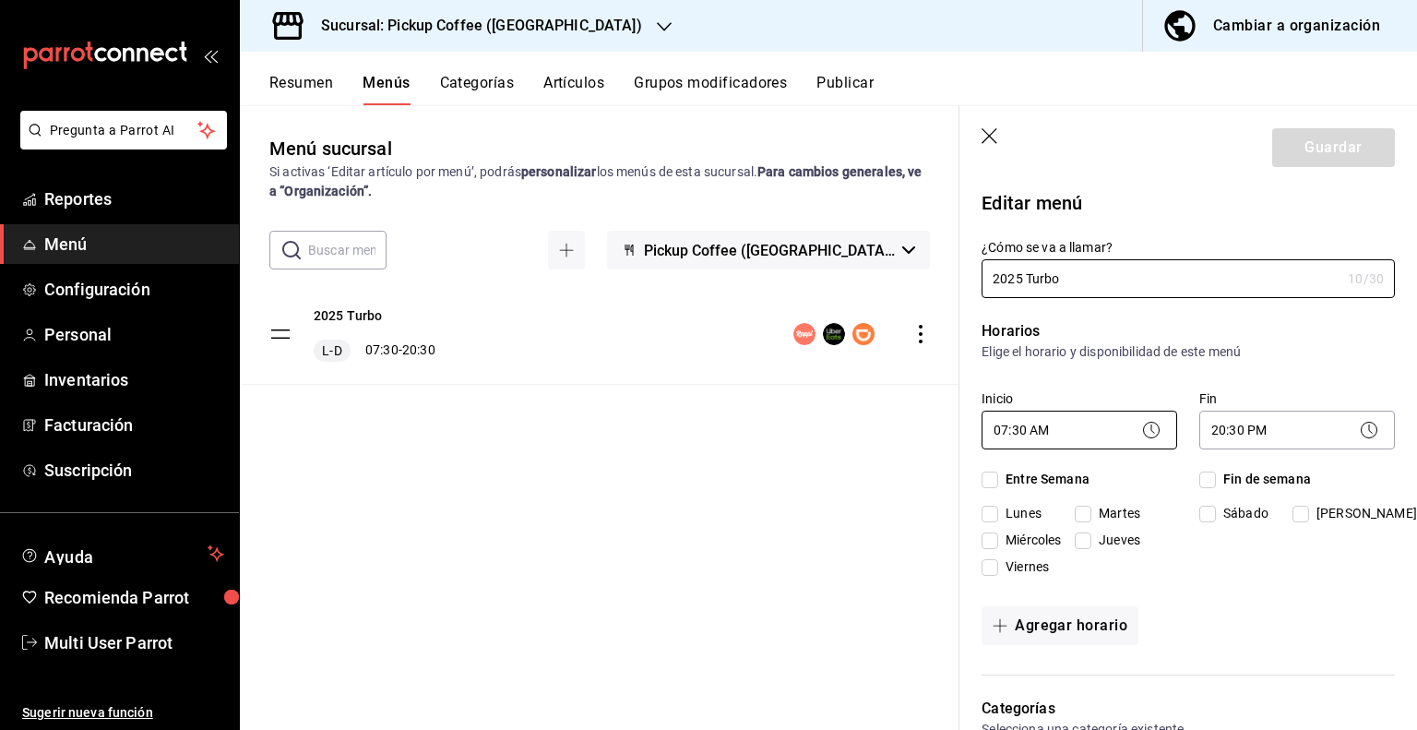
checkbox input "true"
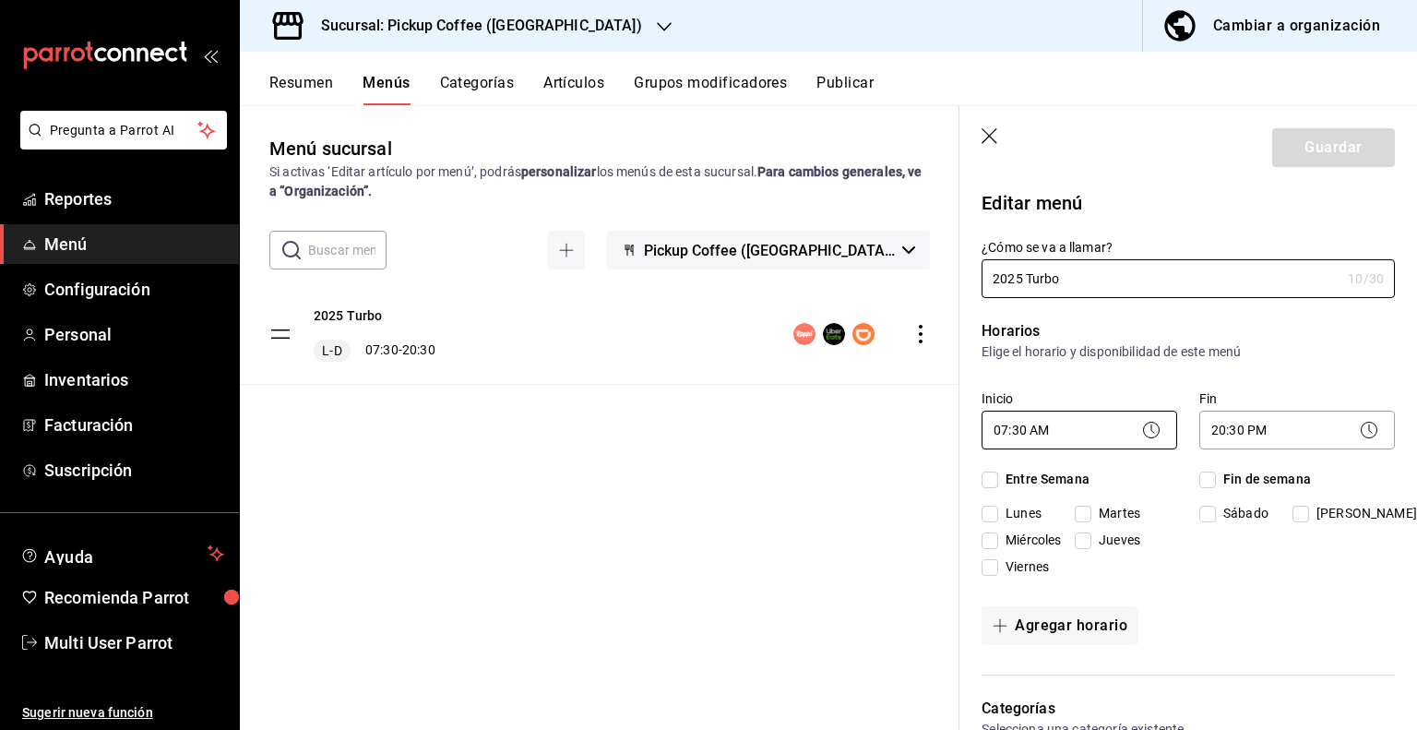
checkbox input "true"
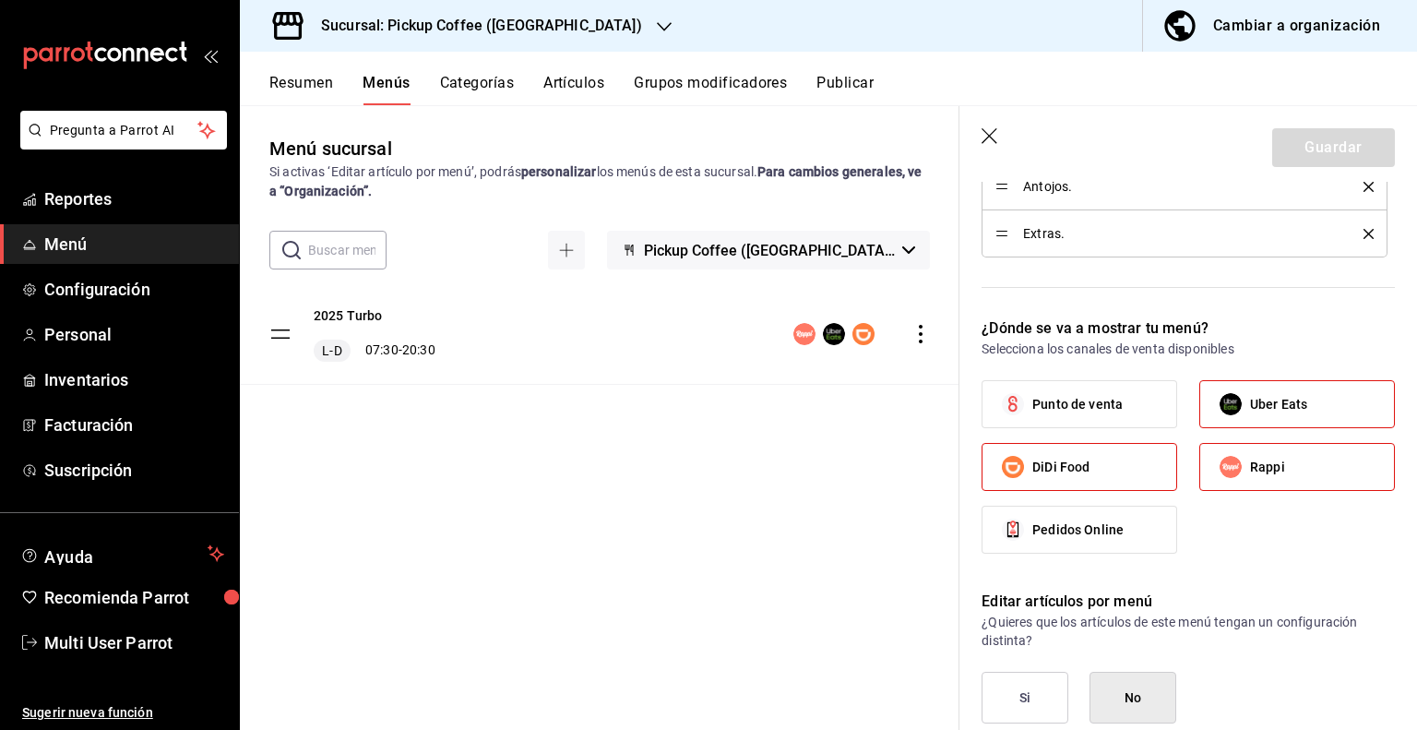
scroll to position [830, 0]
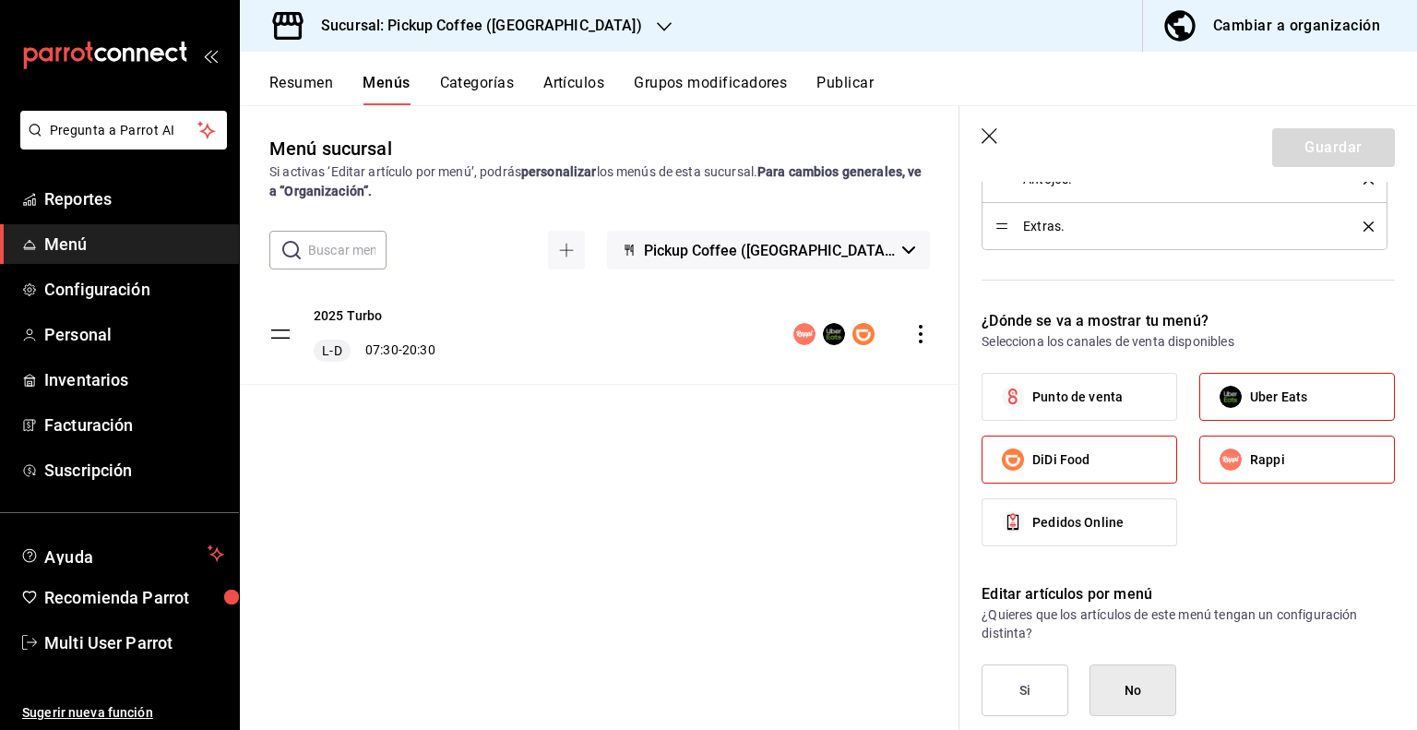
click at [1231, 404] on input "Uber Eats" at bounding box center [1230, 396] width 39 height 39
checkbox input "false"
click at [1105, 457] on label "DiDi Food" at bounding box center [1079, 459] width 194 height 46
click at [1032, 457] on input "DiDi Food" at bounding box center [1012, 459] width 39 height 39
checkbox input "false"
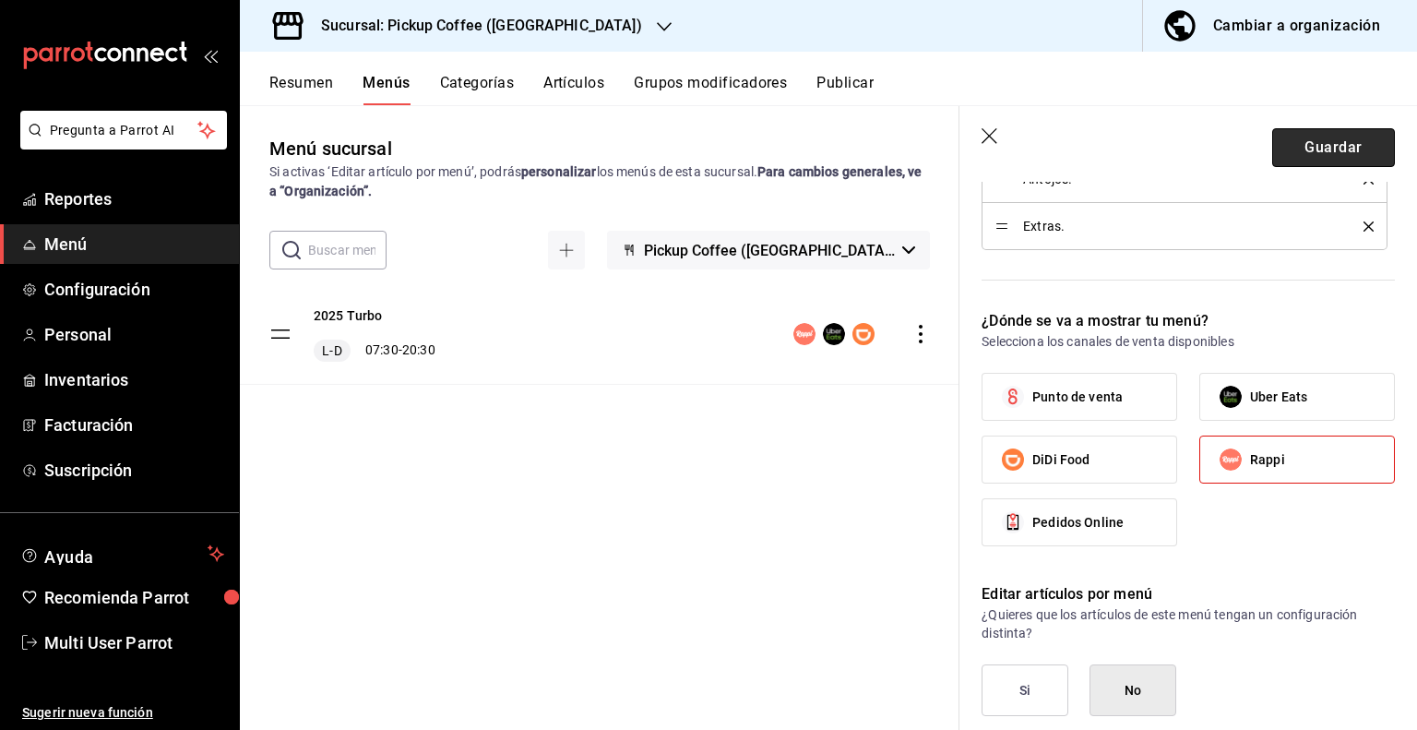
click at [1302, 149] on button "Guardar" at bounding box center [1333, 147] width 123 height 39
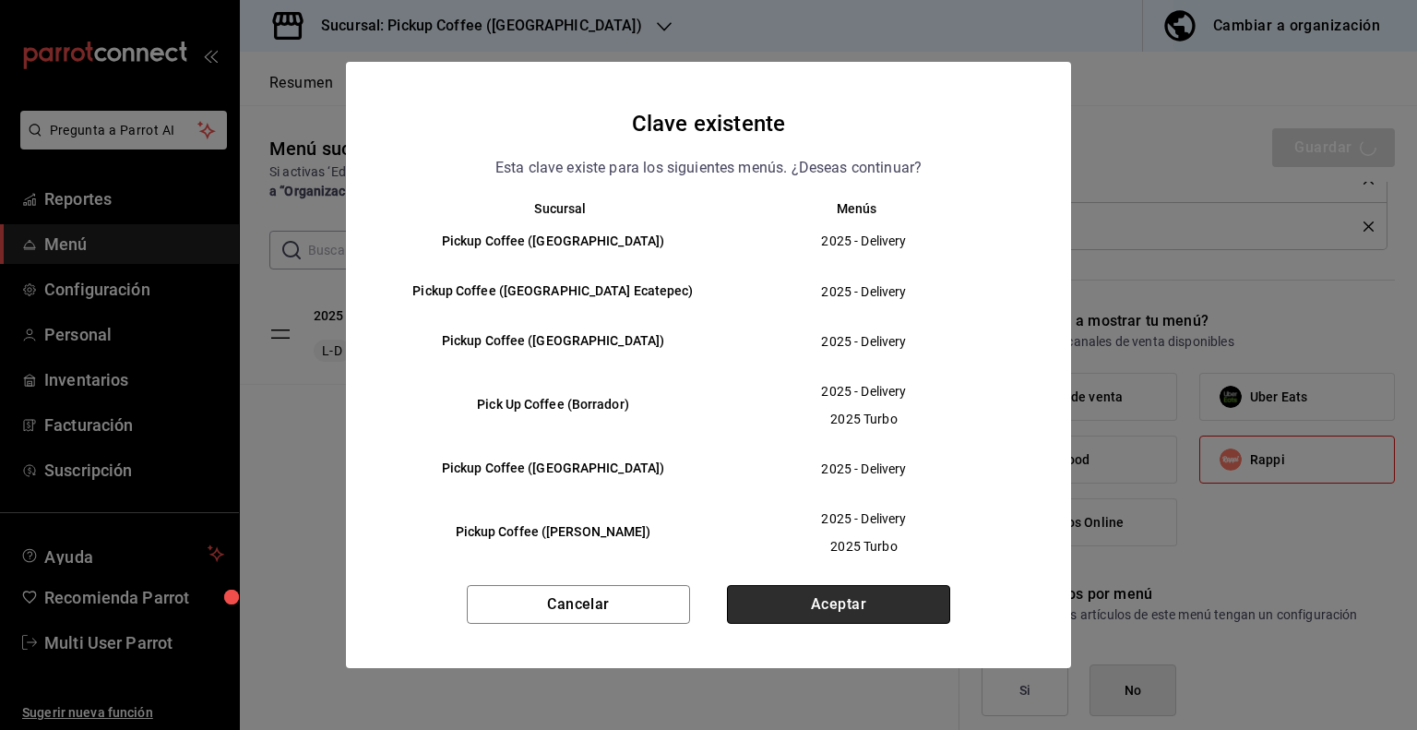
click at [796, 602] on button "Aceptar" at bounding box center [838, 604] width 223 height 39
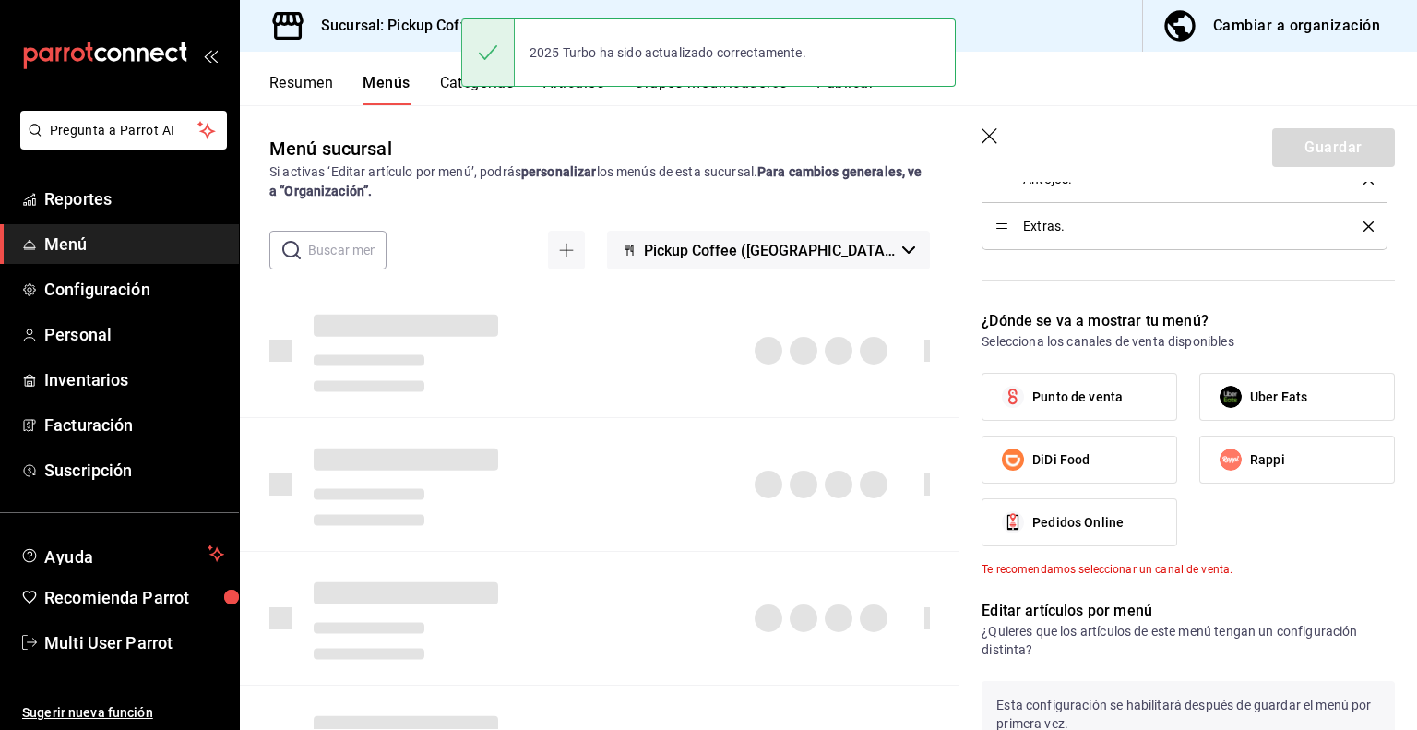
checkbox input "false"
type input "1758202643174"
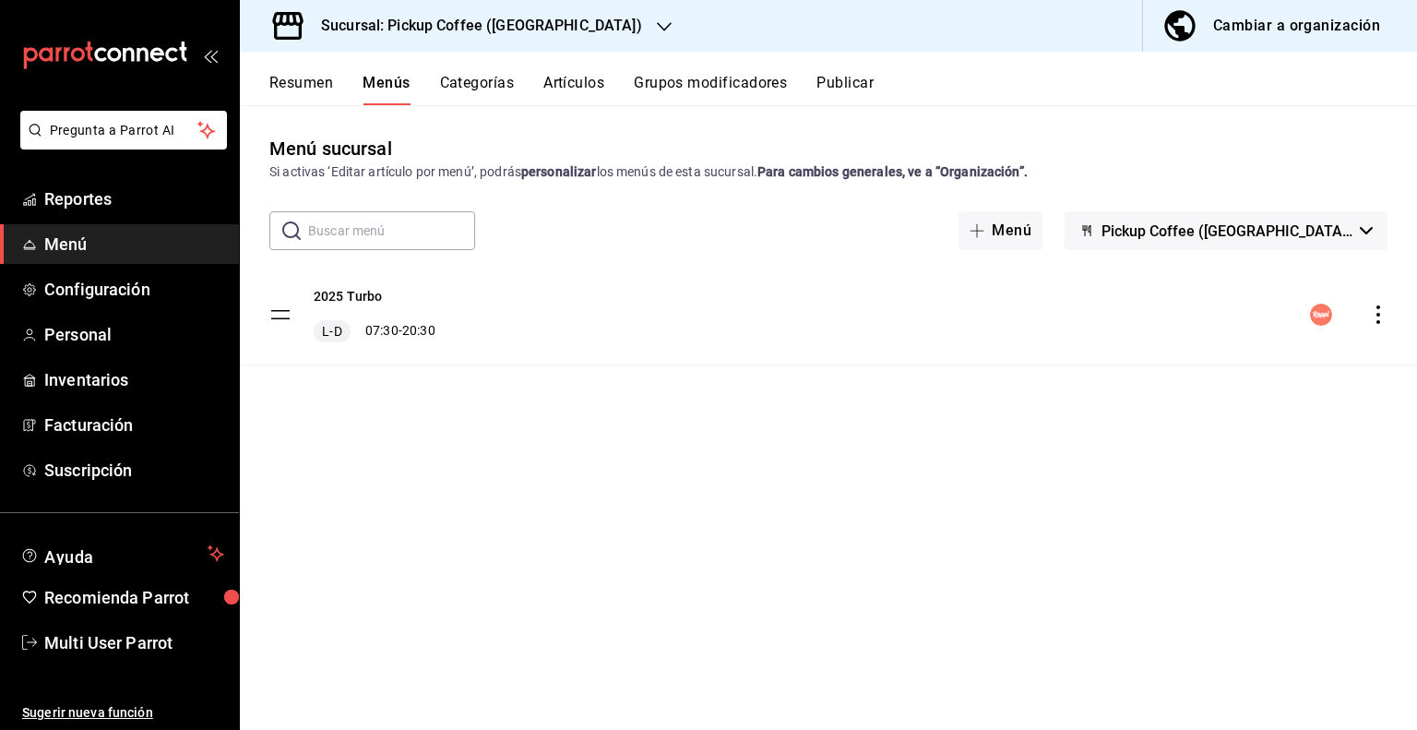
click at [856, 92] on button "Publicar" at bounding box center [844, 89] width 57 height 31
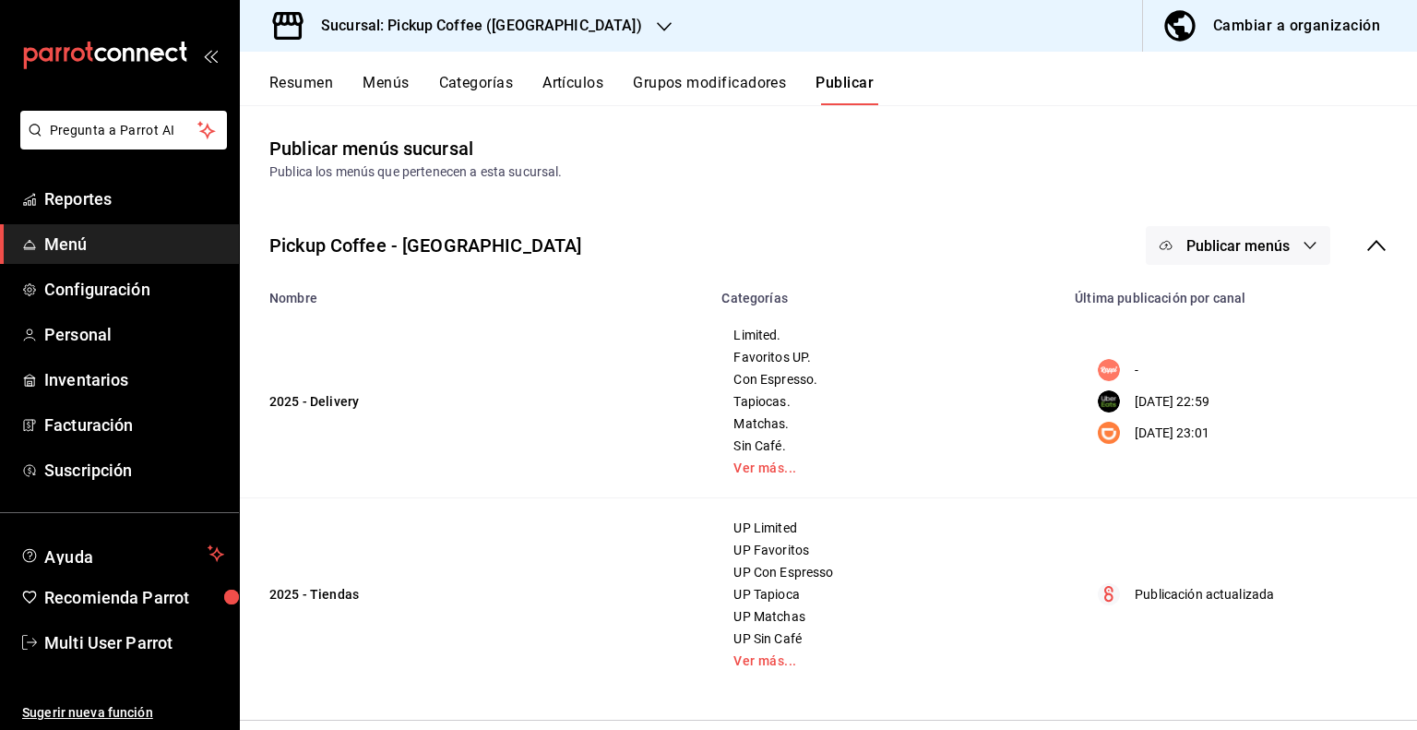
click at [1302, 250] on icon "button" at bounding box center [1309, 245] width 15 height 15
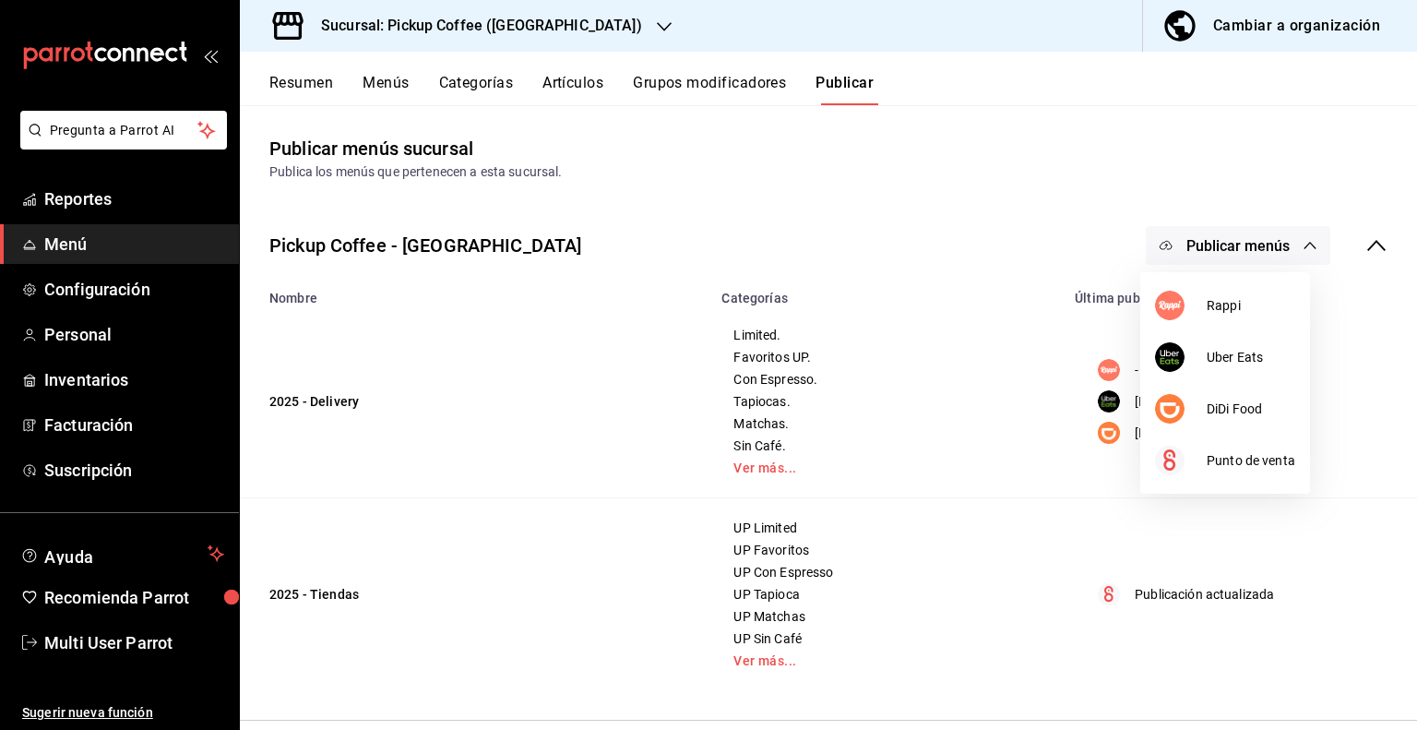
click at [1276, 246] on div at bounding box center [708, 365] width 1417 height 730
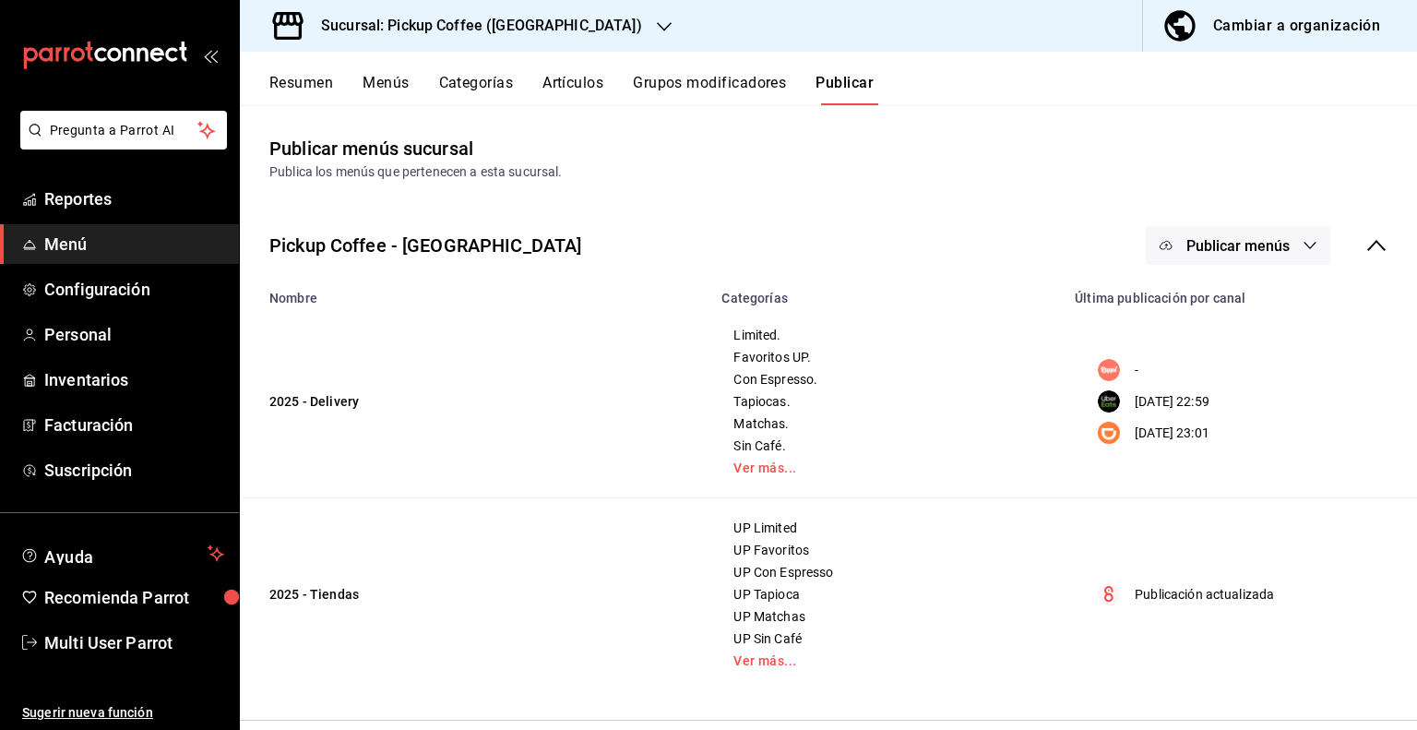
click at [1367, 241] on icon at bounding box center [1376, 245] width 18 height 11
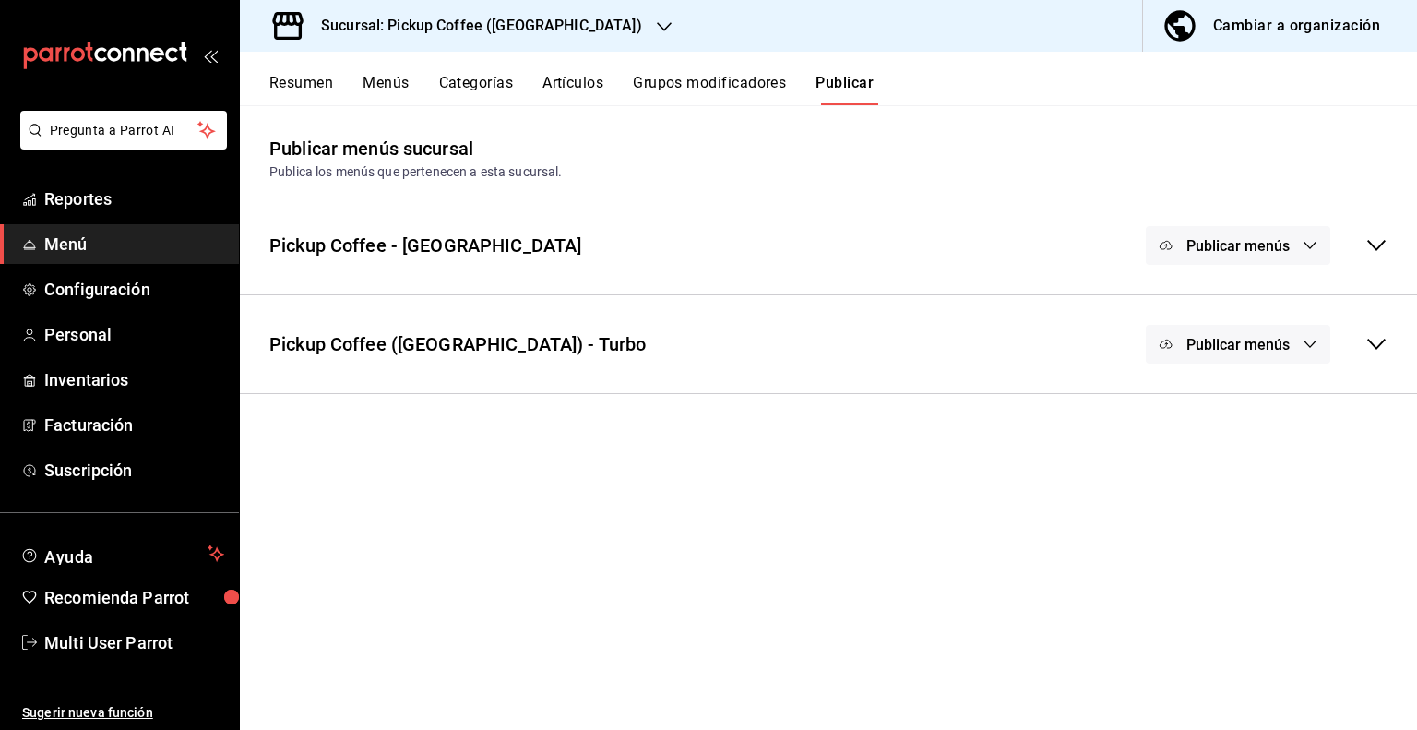
click at [1293, 334] on button "Publicar menús" at bounding box center [1238, 344] width 184 height 39
click at [1385, 350] on div at bounding box center [708, 365] width 1417 height 730
click at [1374, 346] on icon at bounding box center [1376, 344] width 18 height 11
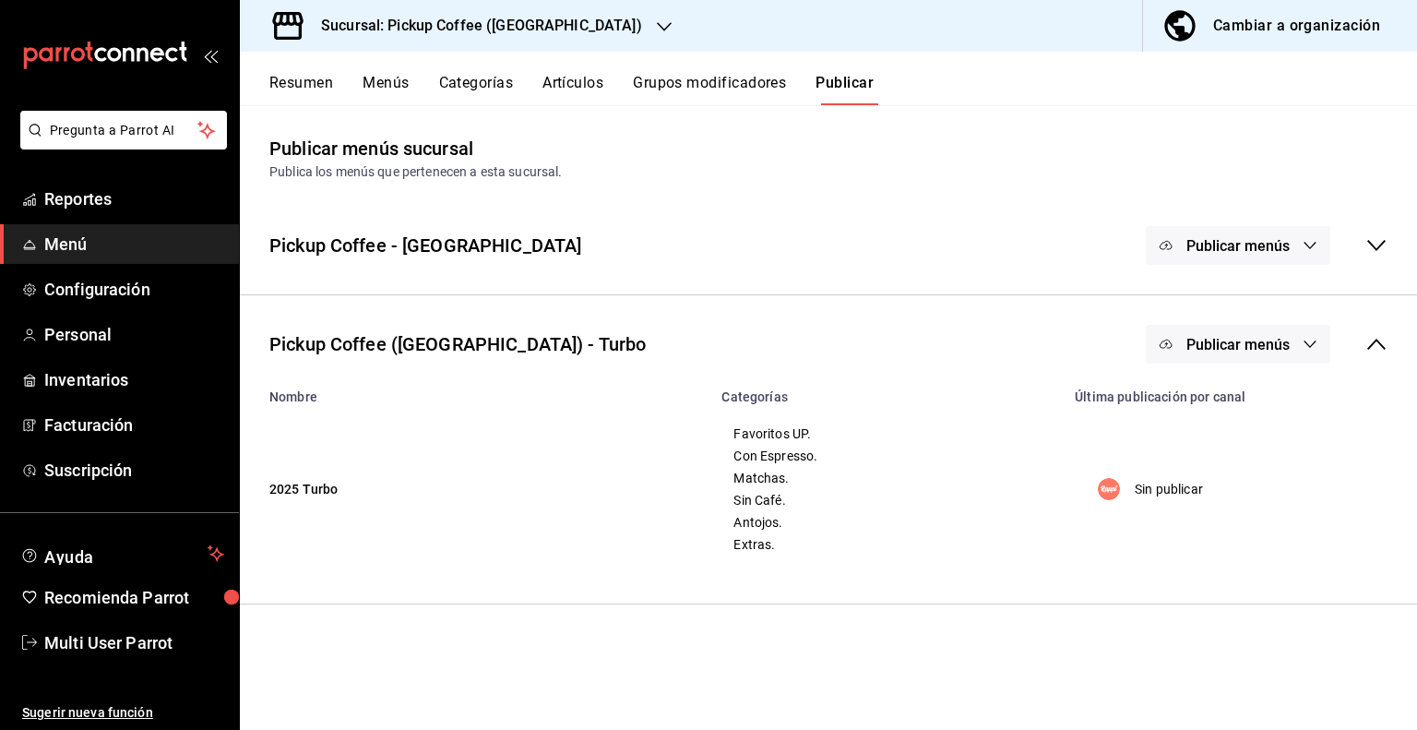
click at [1260, 347] on span "Publicar menús" at bounding box center [1237, 345] width 103 height 18
click at [1233, 404] on div at bounding box center [1221, 404] width 52 height 30
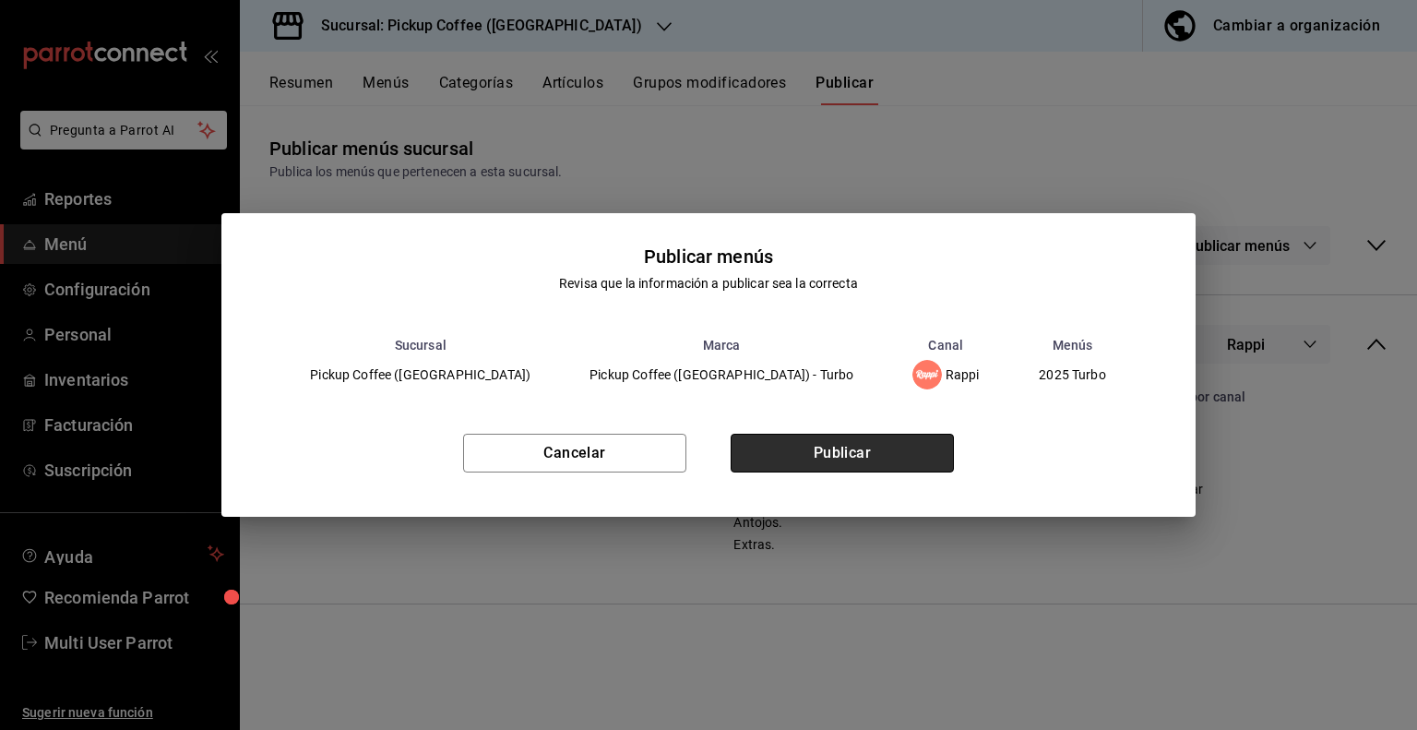
click at [868, 449] on button "Publicar" at bounding box center [842, 453] width 223 height 39
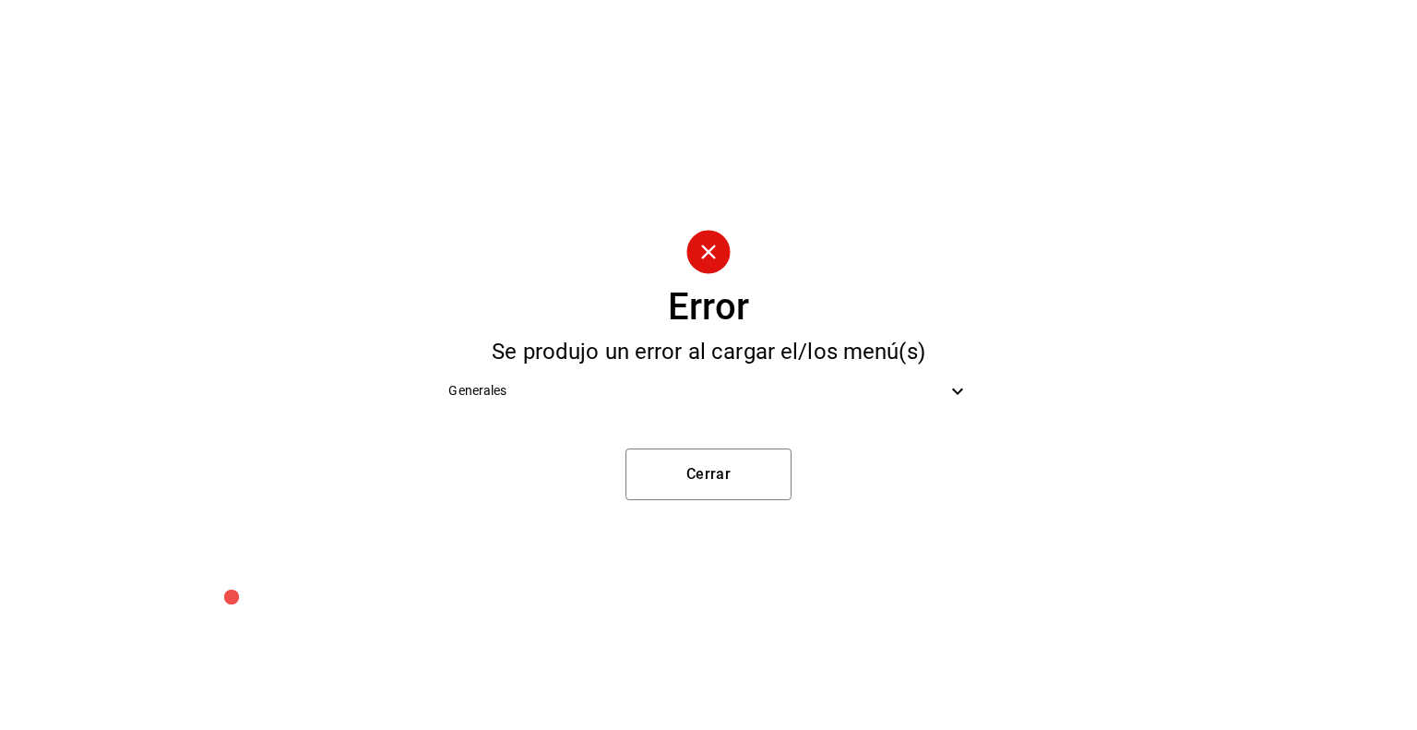
click at [861, 387] on span "Generales" at bounding box center [696, 390] width 497 height 19
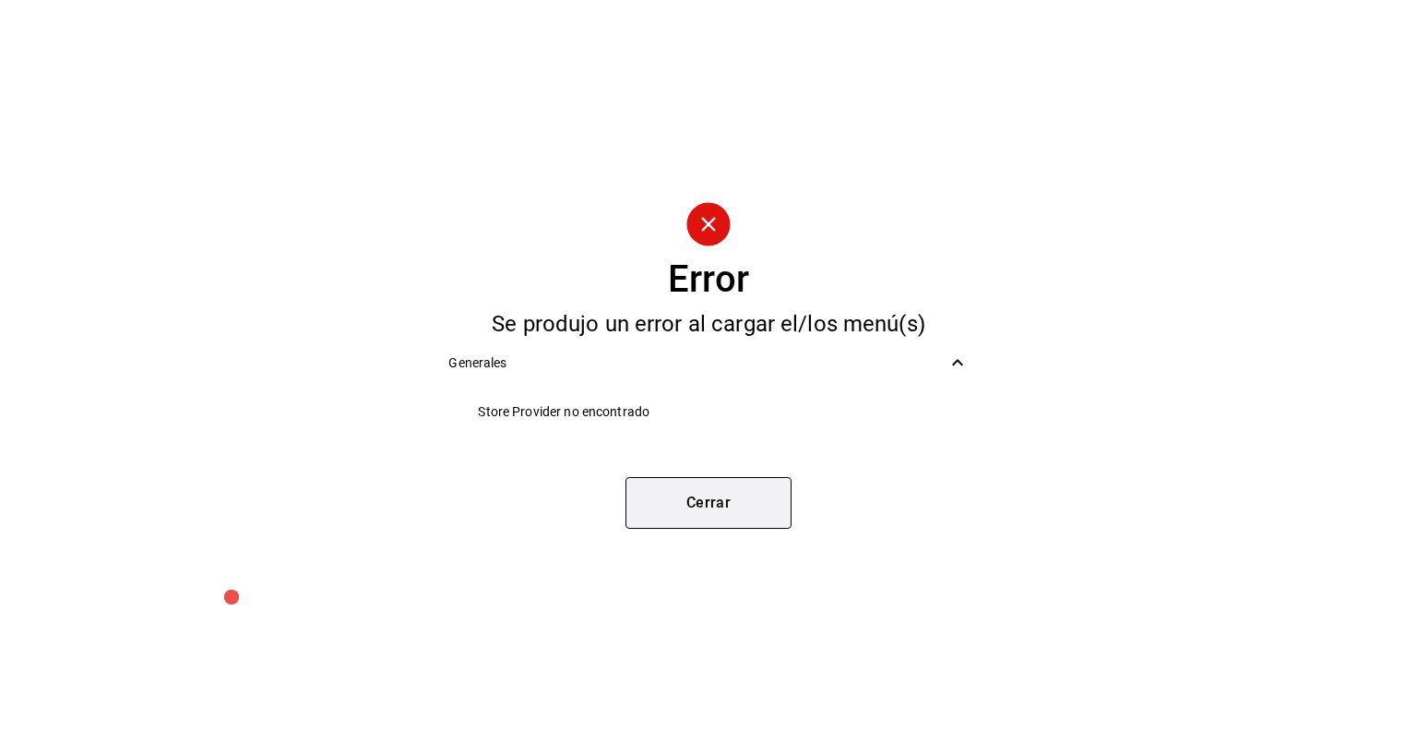
click at [705, 499] on button "Cerrar" at bounding box center [708, 503] width 166 height 52
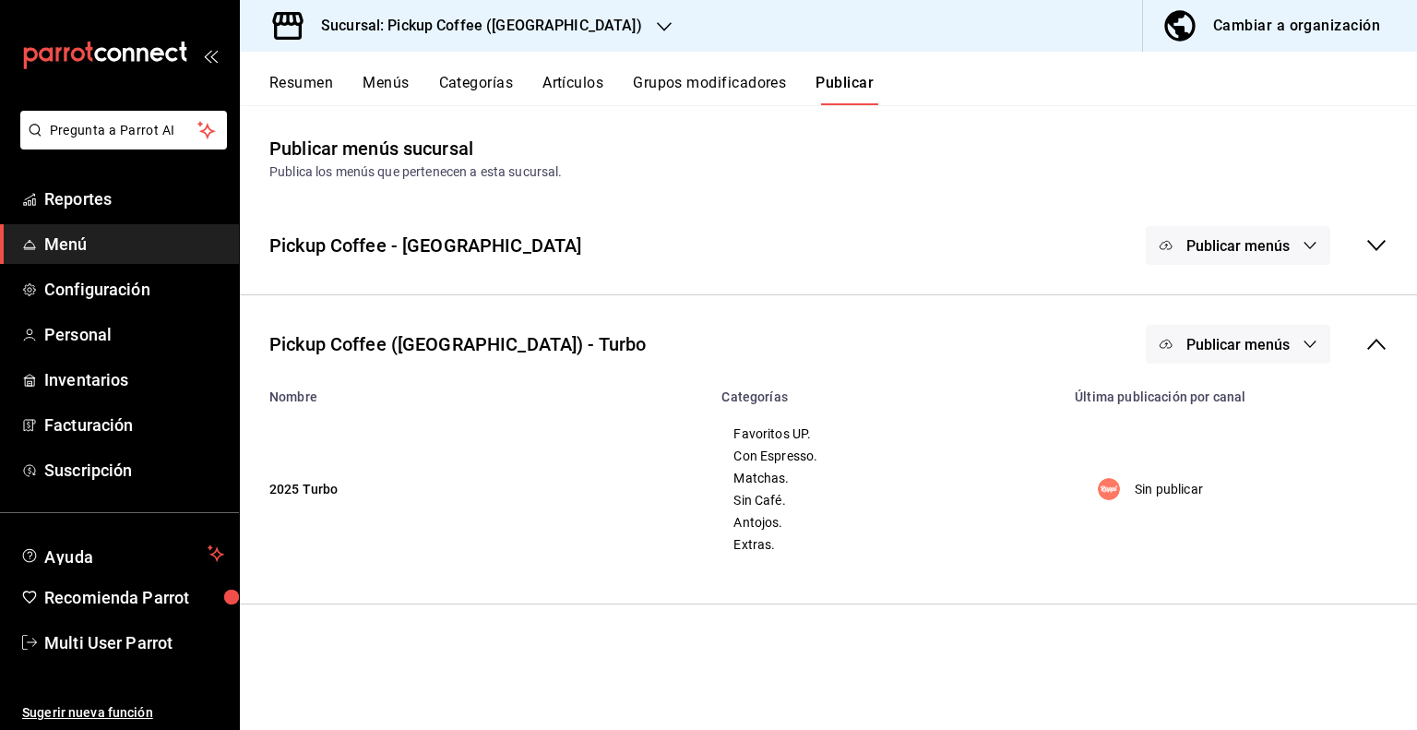
click at [1284, 350] on span "Publicar menús" at bounding box center [1237, 345] width 103 height 18
click at [1228, 398] on div at bounding box center [1221, 404] width 52 height 30
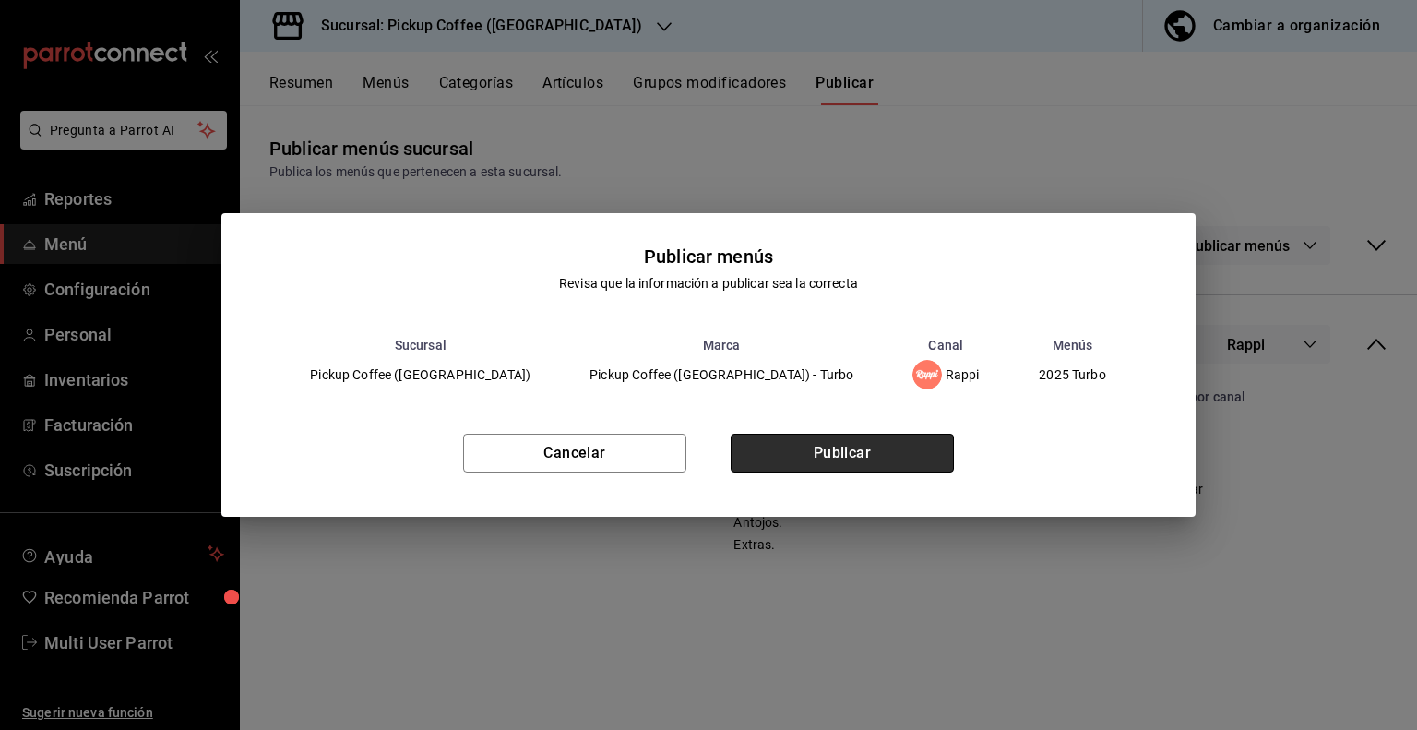
click at [850, 456] on button "Publicar" at bounding box center [842, 453] width 223 height 39
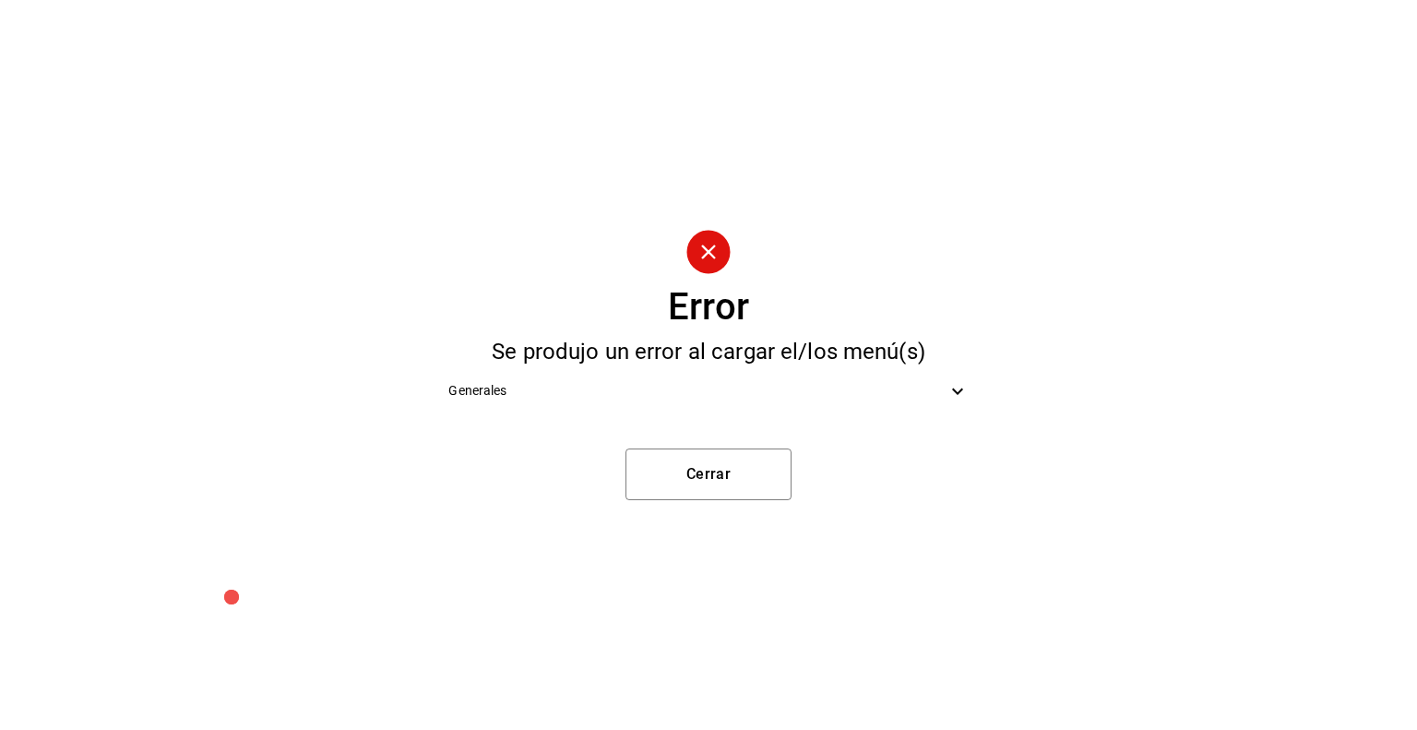
click at [922, 397] on span "Generales" at bounding box center [696, 390] width 497 height 19
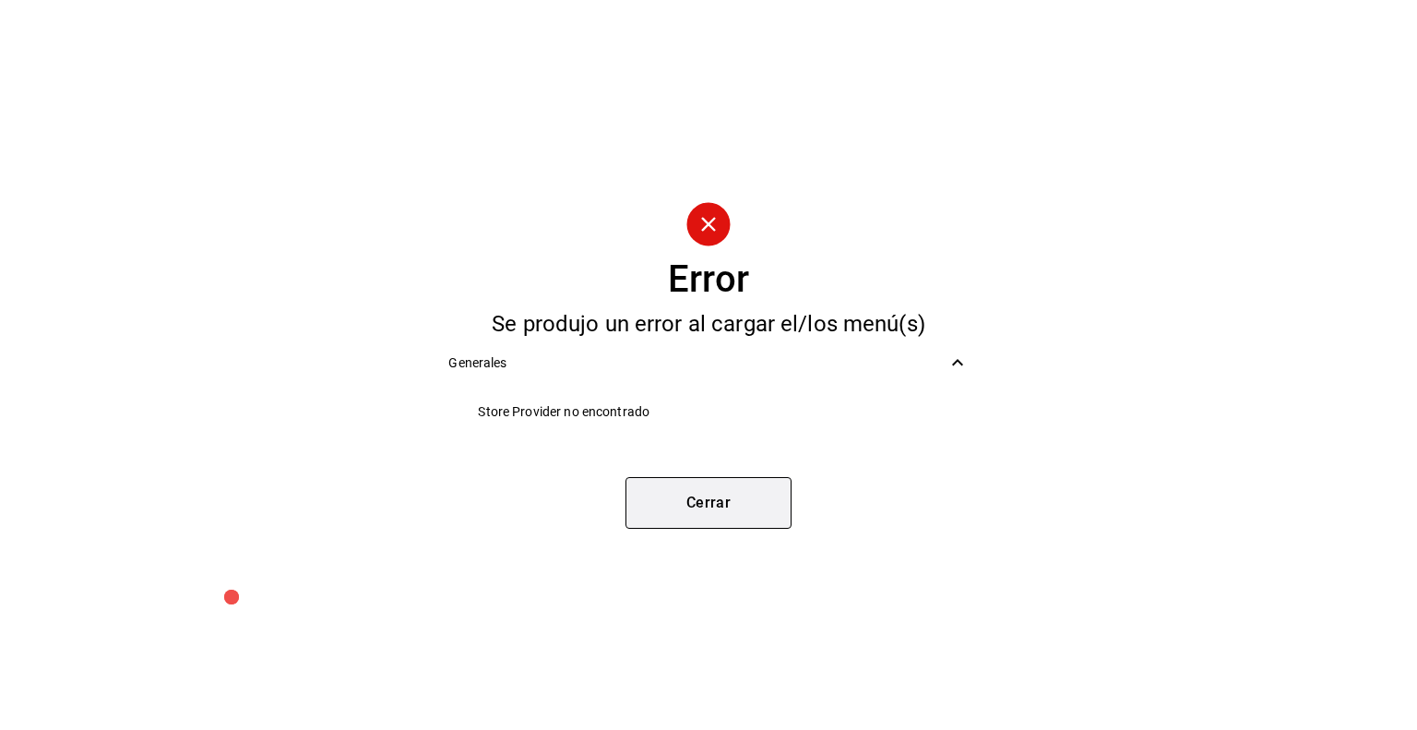
click at [727, 512] on button "Cerrar" at bounding box center [708, 503] width 166 height 52
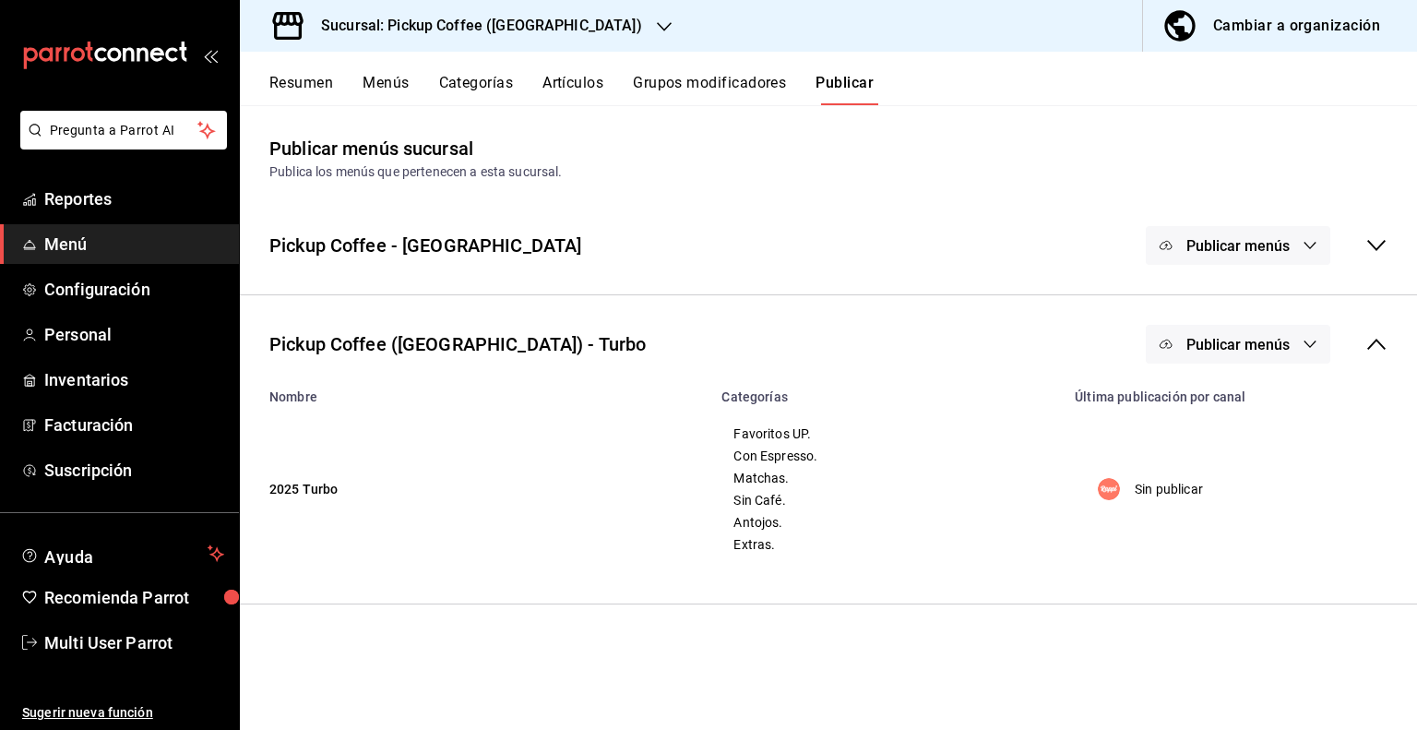
click at [564, 36] on div "Sucursal: Pickup Coffee ([GEOGRAPHIC_DATA])" at bounding box center [467, 26] width 424 height 52
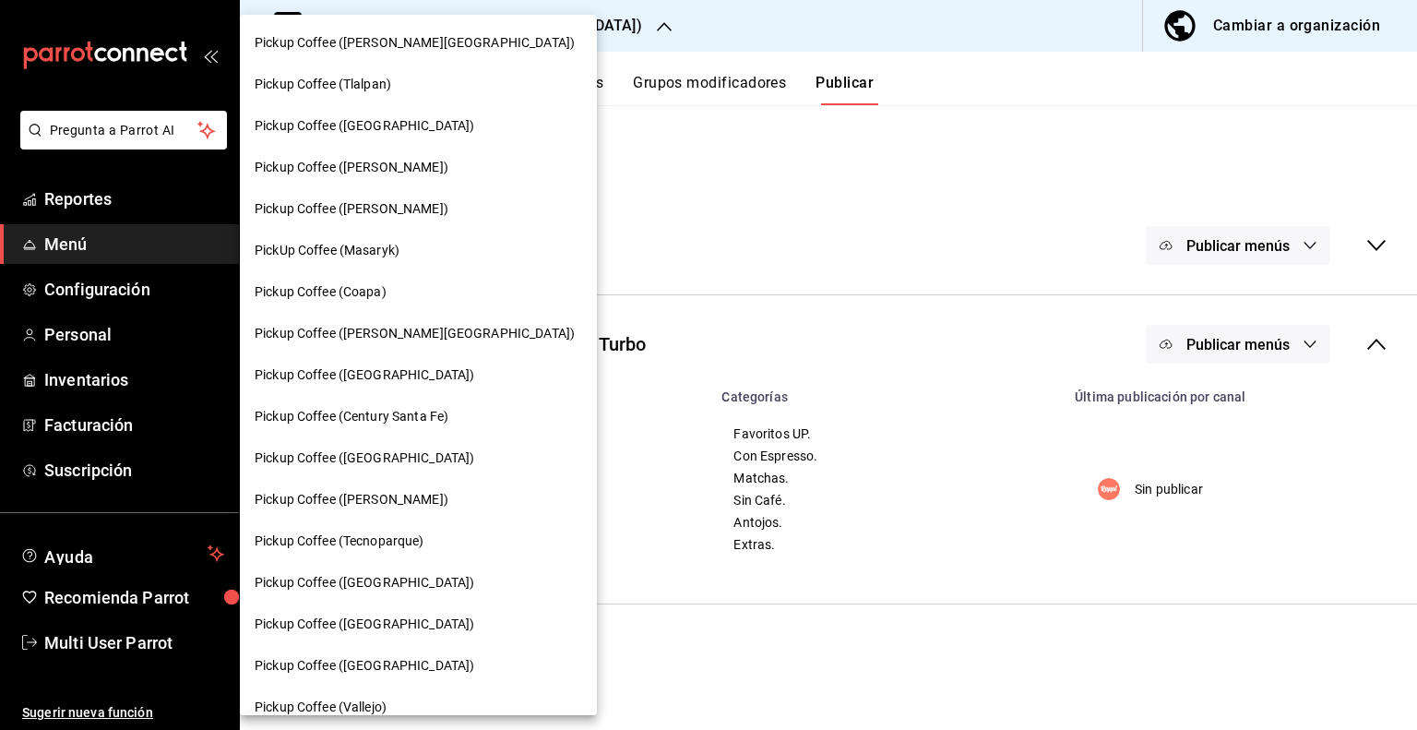
click at [391, 243] on span "PickUp Coffee (Masaryk)" at bounding box center [327, 250] width 145 height 19
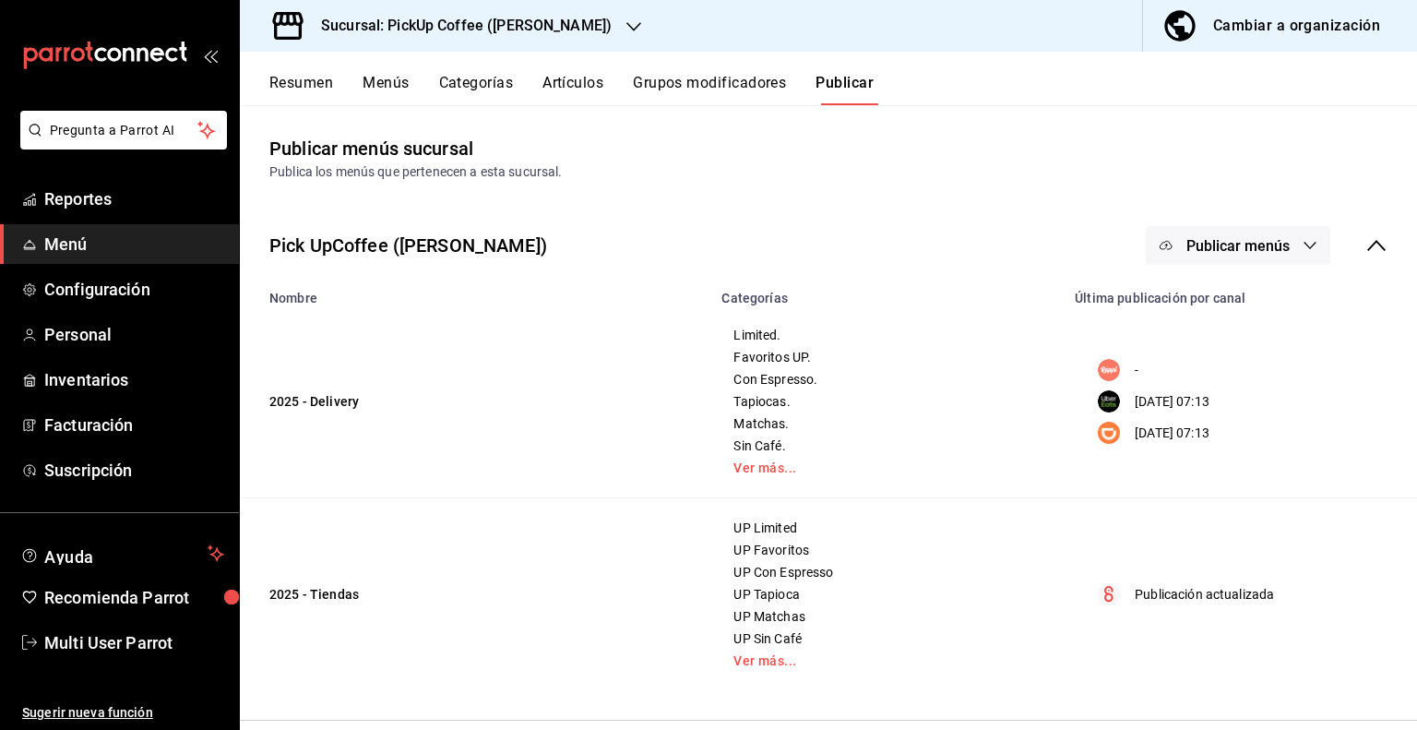
scroll to position [89, 0]
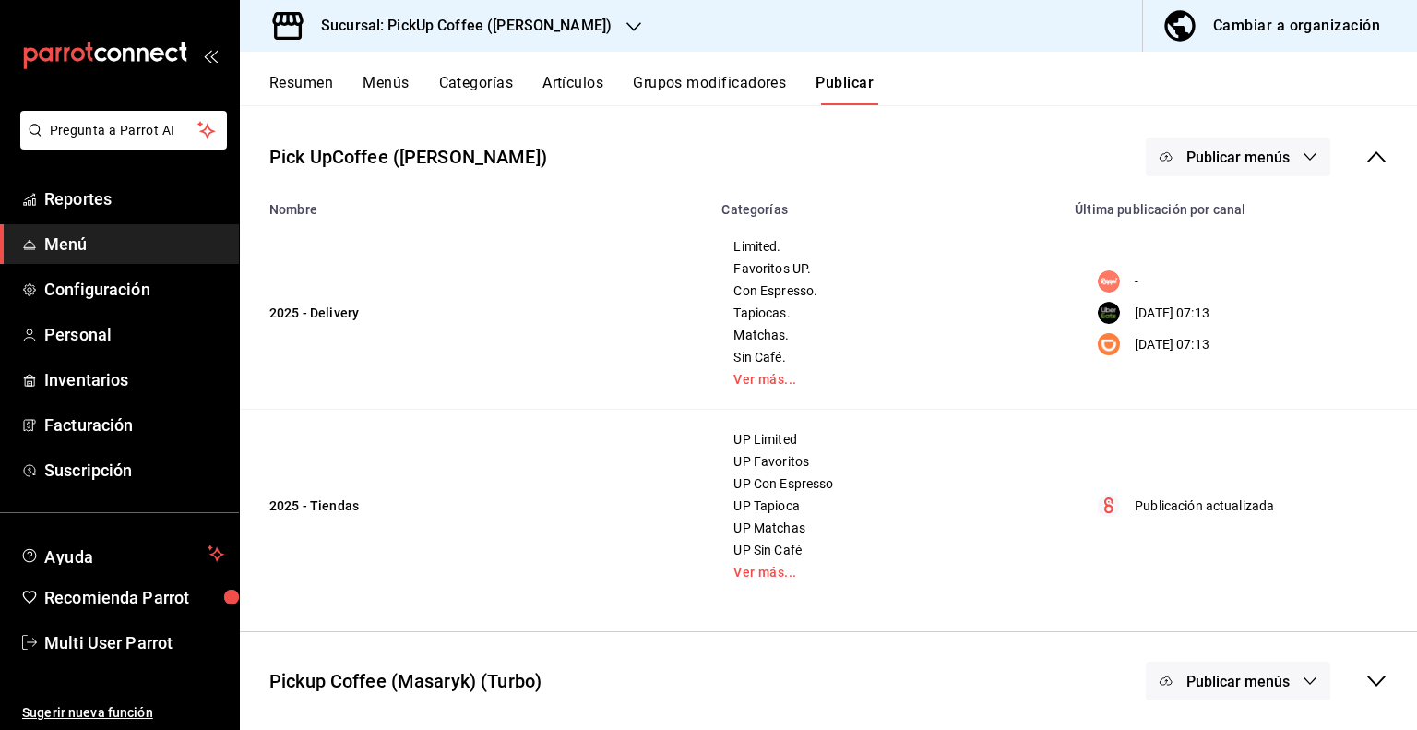
click at [1302, 160] on icon "button" at bounding box center [1309, 156] width 15 height 15
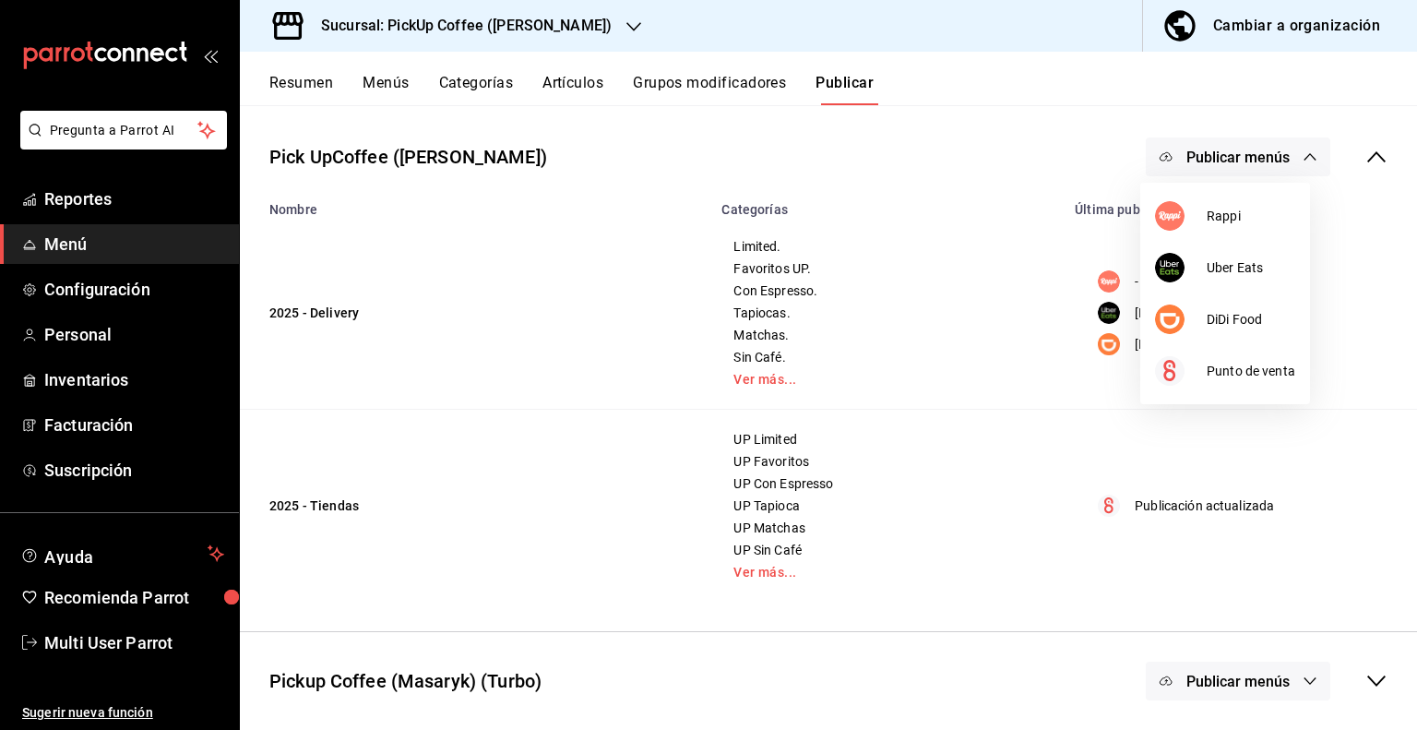
click at [1364, 149] on div at bounding box center [708, 365] width 1417 height 730
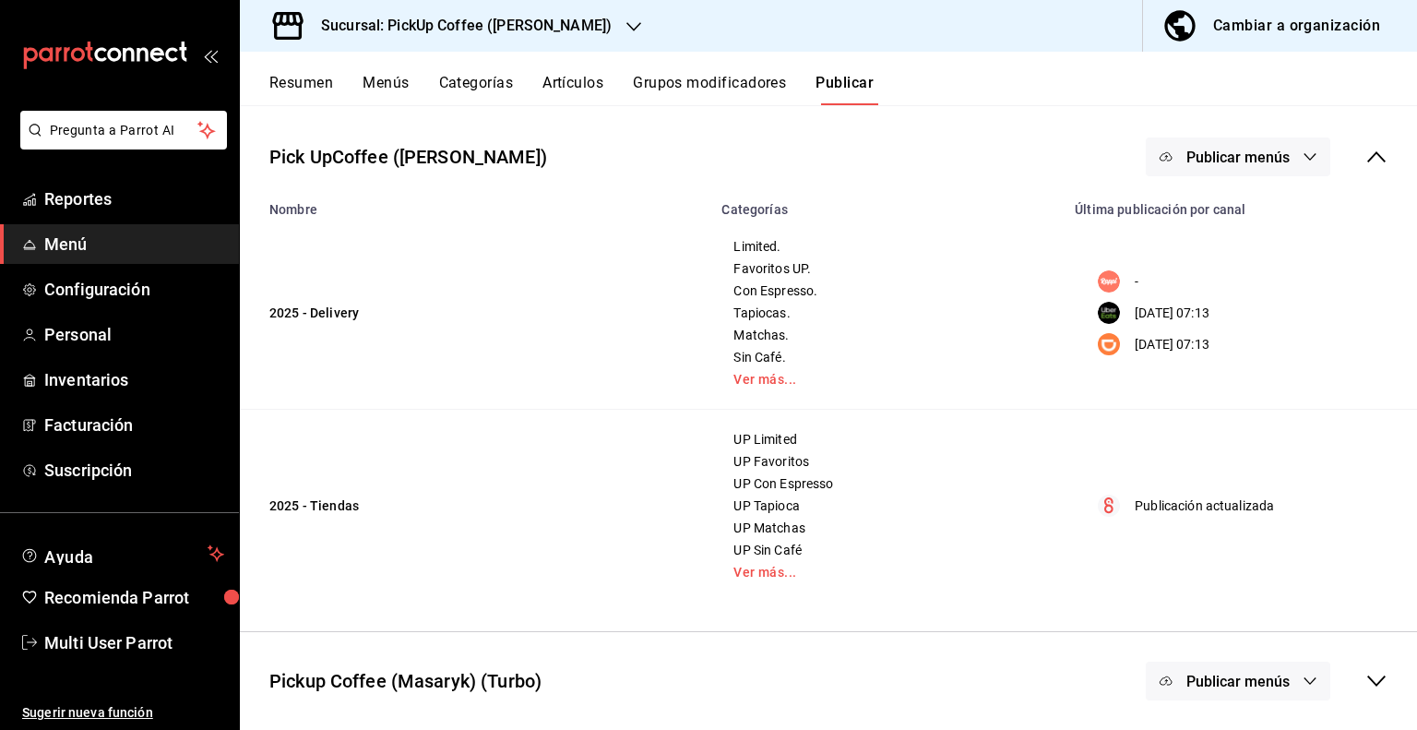
click at [1365, 155] on icon at bounding box center [1376, 157] width 22 height 22
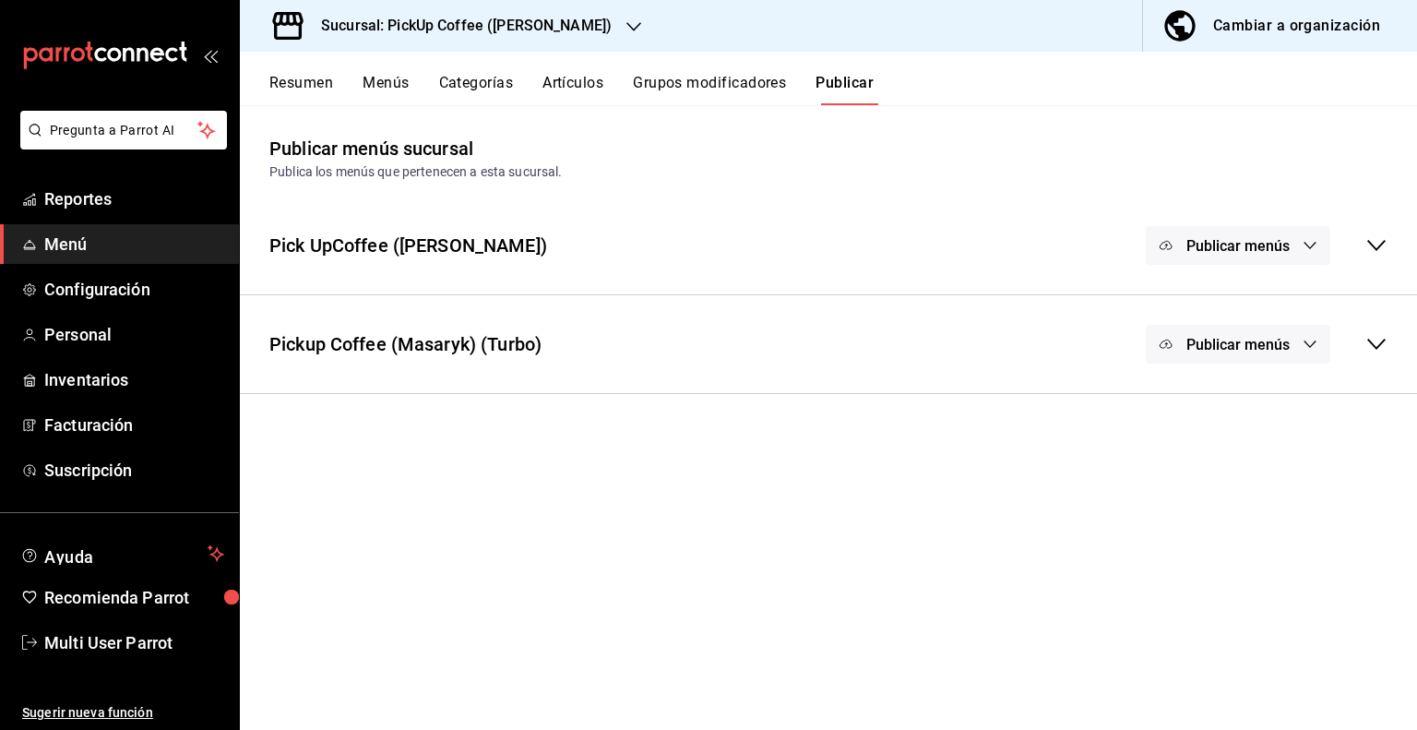
click at [1385, 347] on icon at bounding box center [1376, 344] width 22 height 22
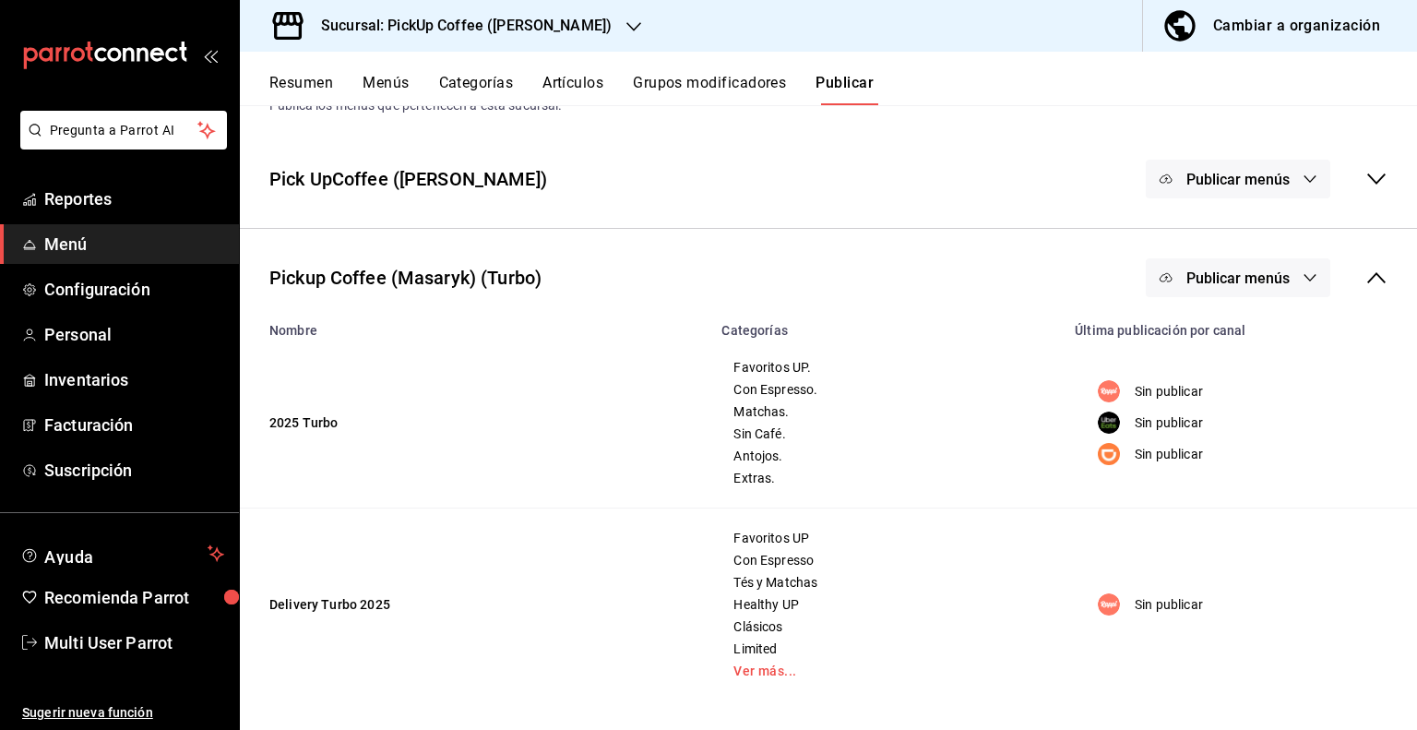
scroll to position [66, 0]
click at [755, 669] on link "Ver más..." at bounding box center [886, 670] width 307 height 13
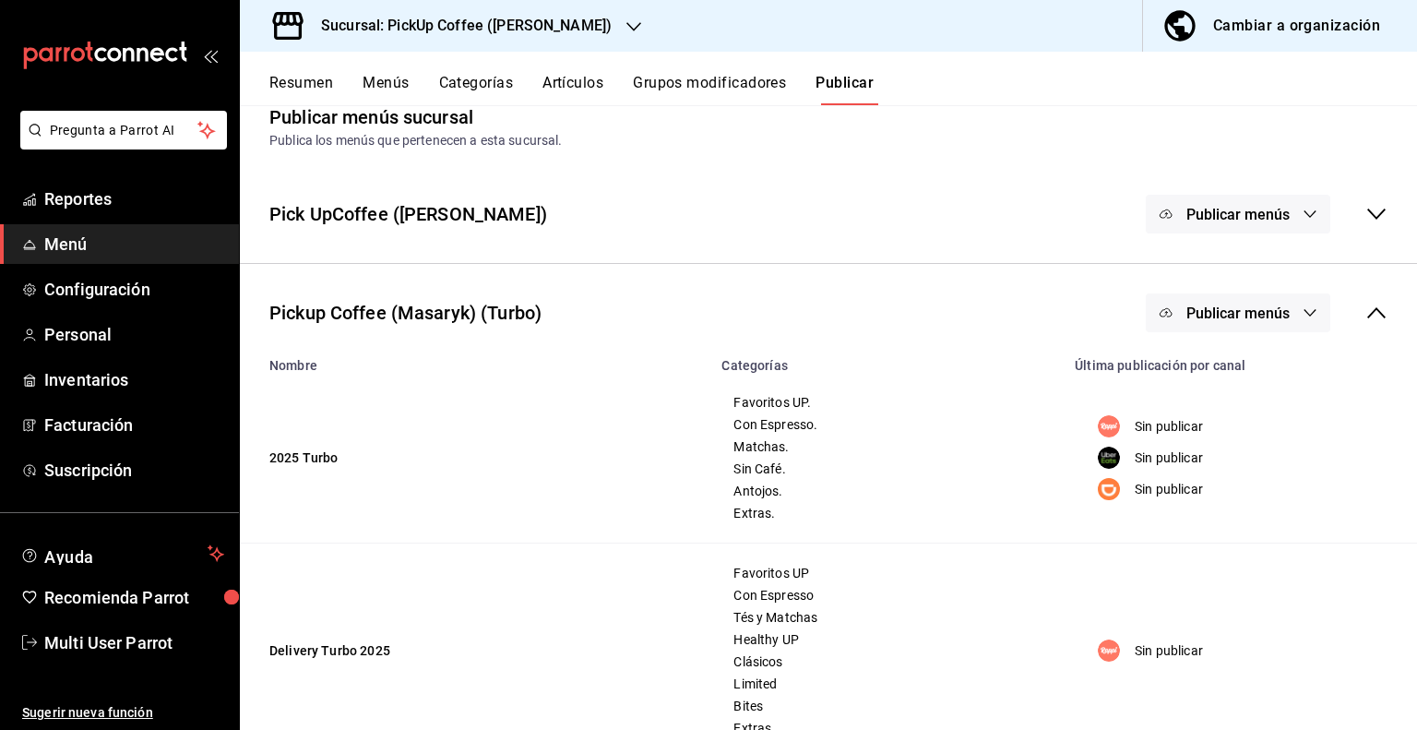
scroll to position [0, 0]
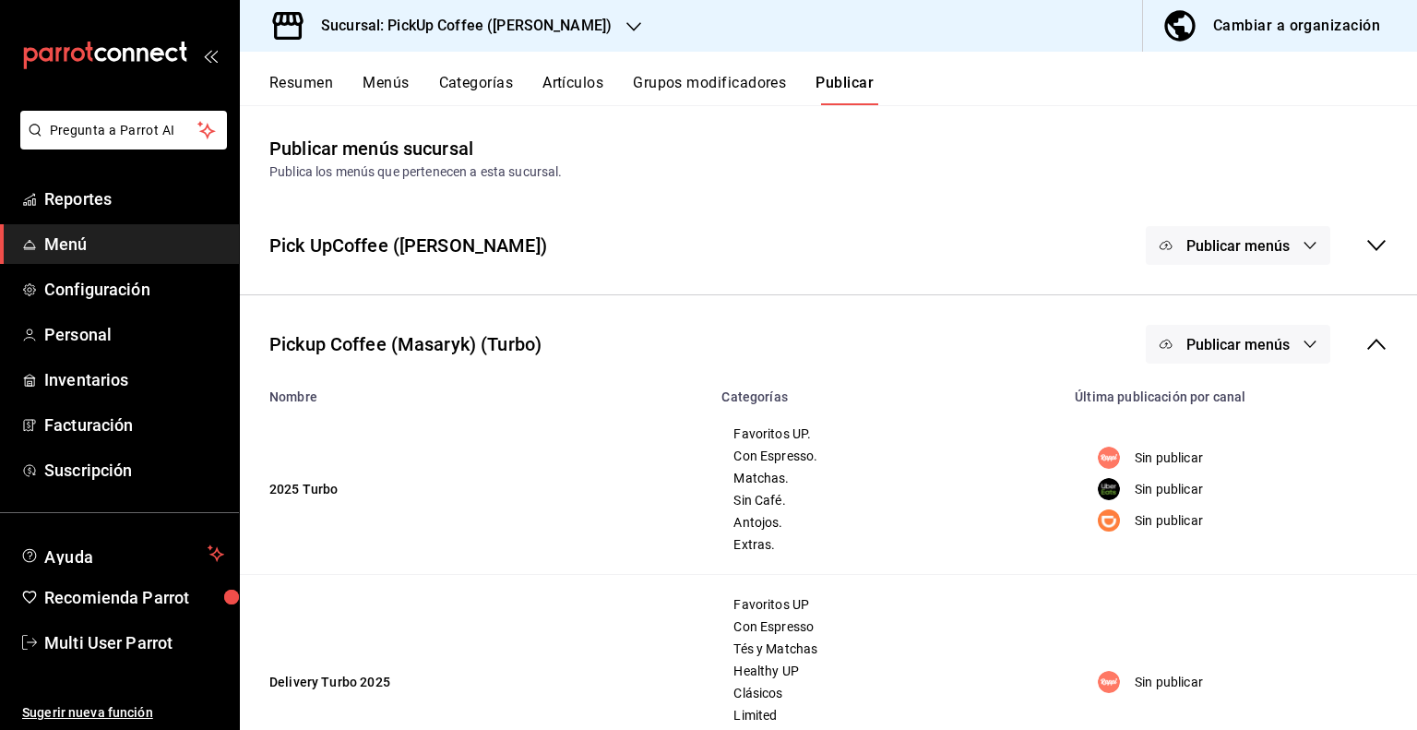
click at [1215, 16] on div "Cambiar a organización" at bounding box center [1296, 26] width 167 height 26
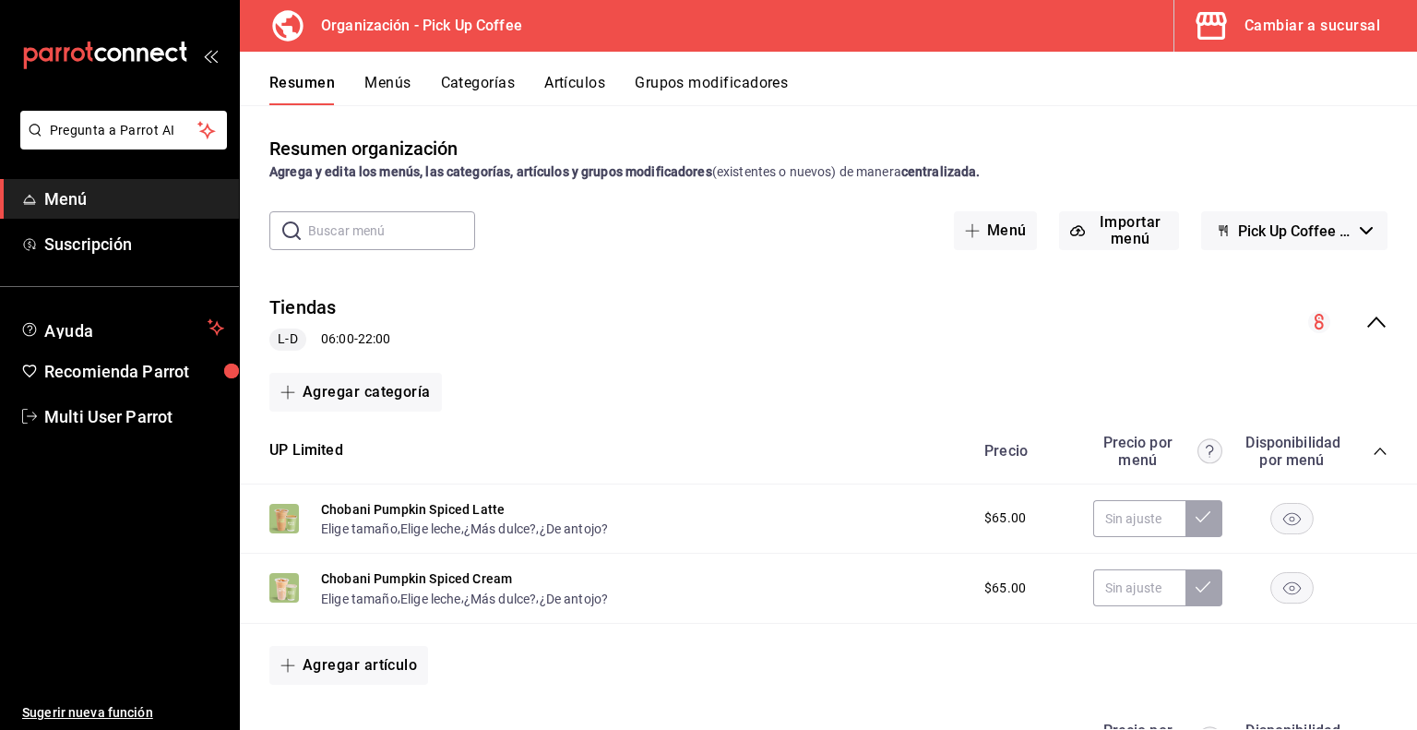
click at [1365, 320] on icon "collapse-menu-row" at bounding box center [1376, 322] width 22 height 22
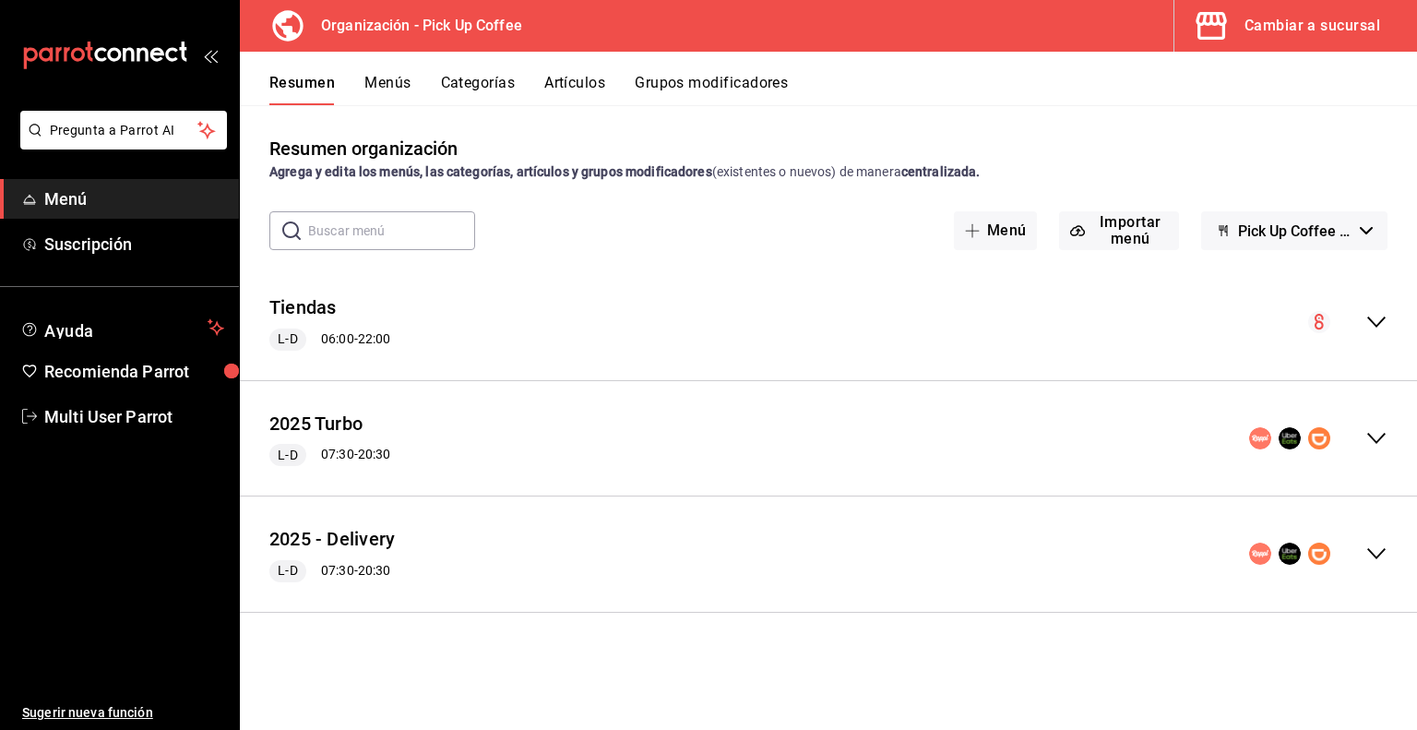
click at [1380, 431] on icon "collapse-menu-row" at bounding box center [1376, 438] width 22 height 22
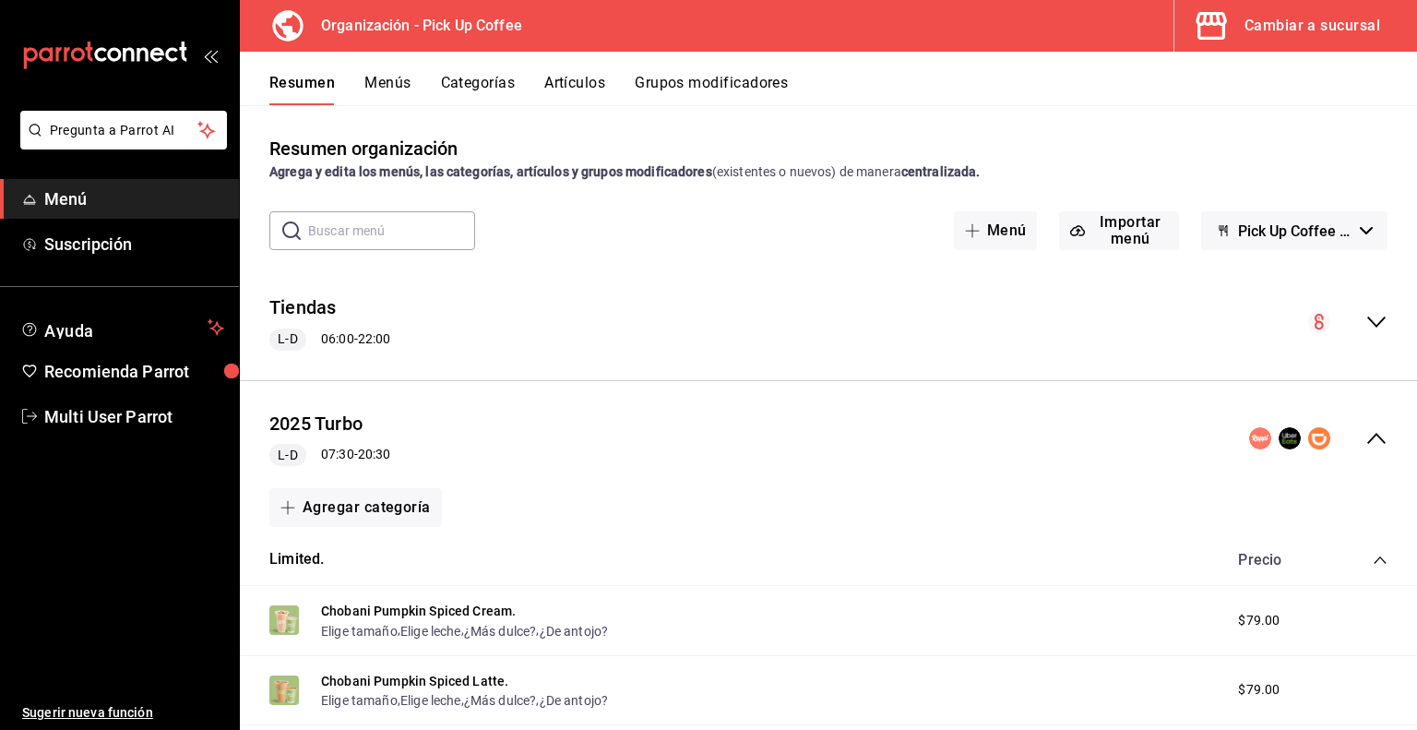
click at [1365, 432] on icon "collapse-menu-row" at bounding box center [1376, 438] width 22 height 22
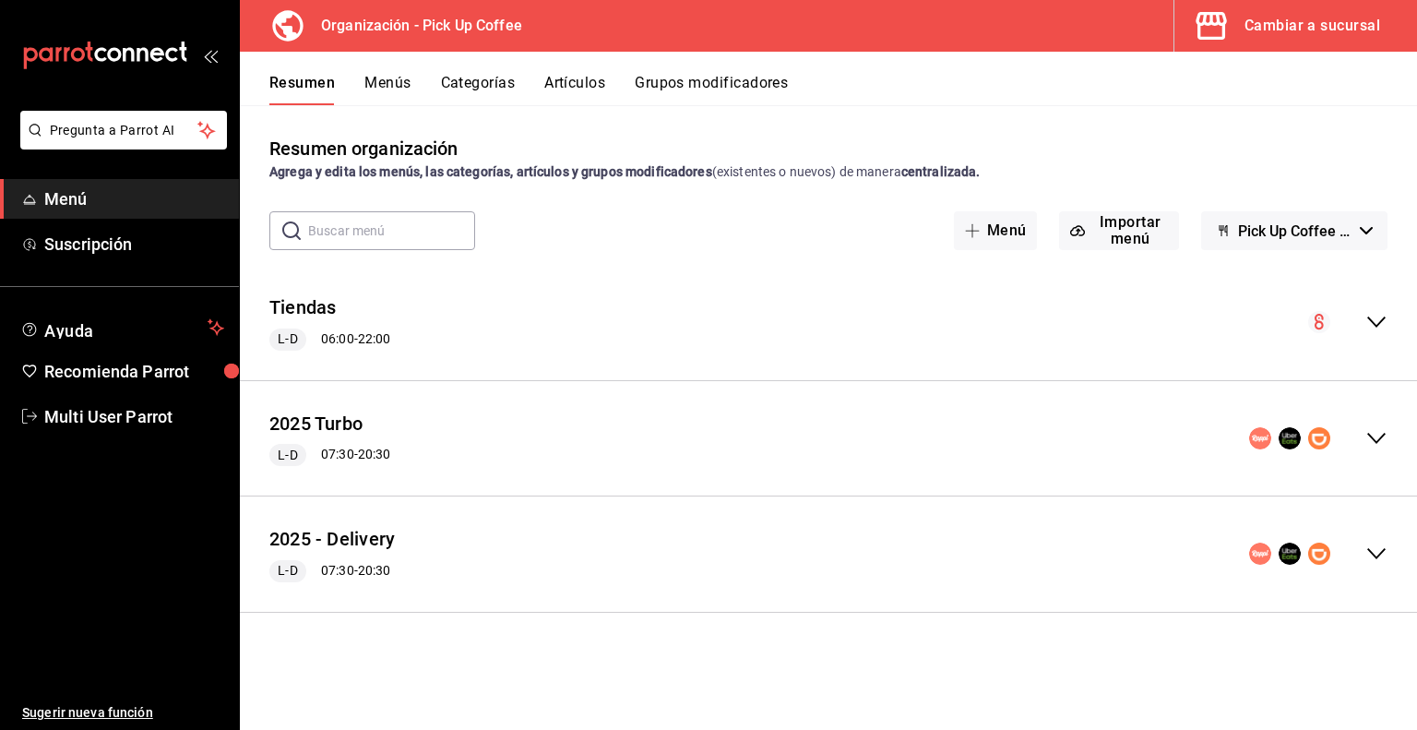
click at [1261, 28] on div "Cambiar a sucursal" at bounding box center [1312, 26] width 136 height 26
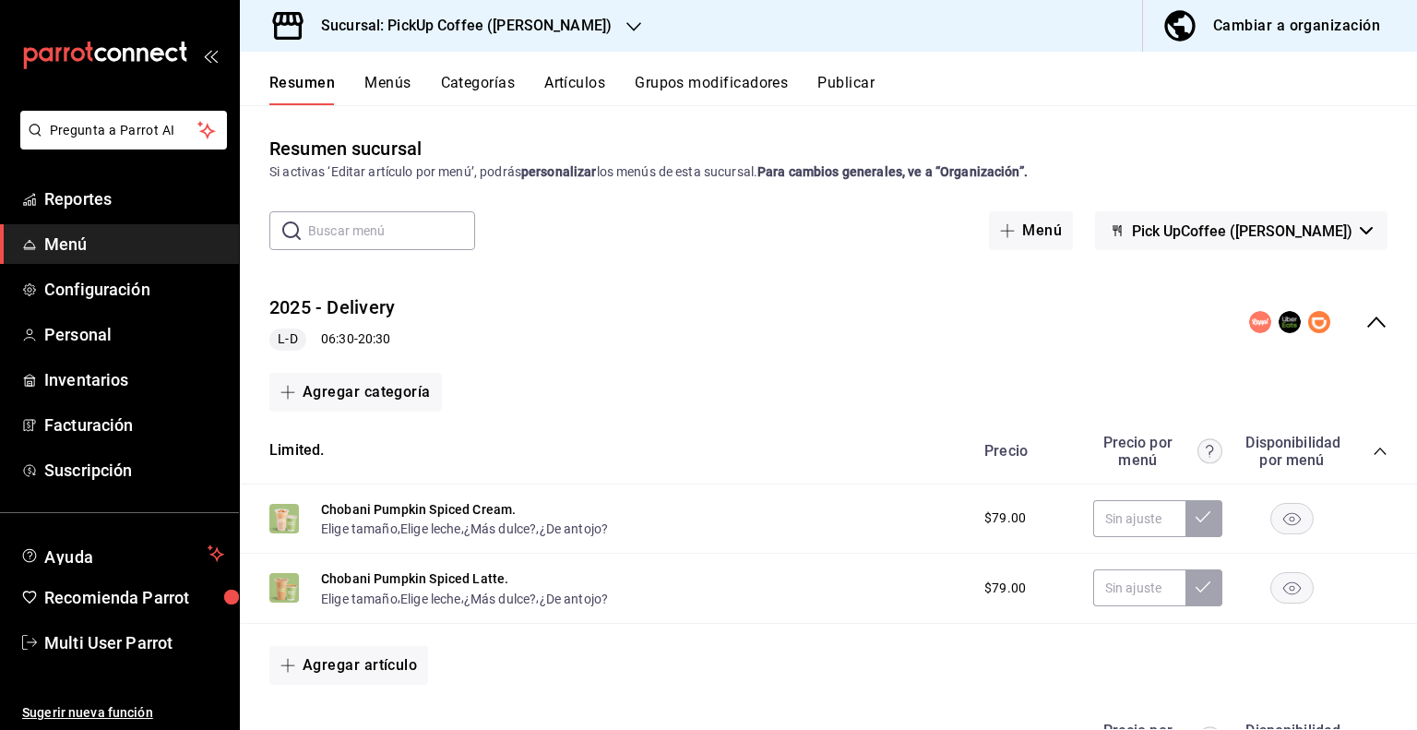
click at [1367, 320] on icon "collapse-menu-row" at bounding box center [1376, 321] width 18 height 11
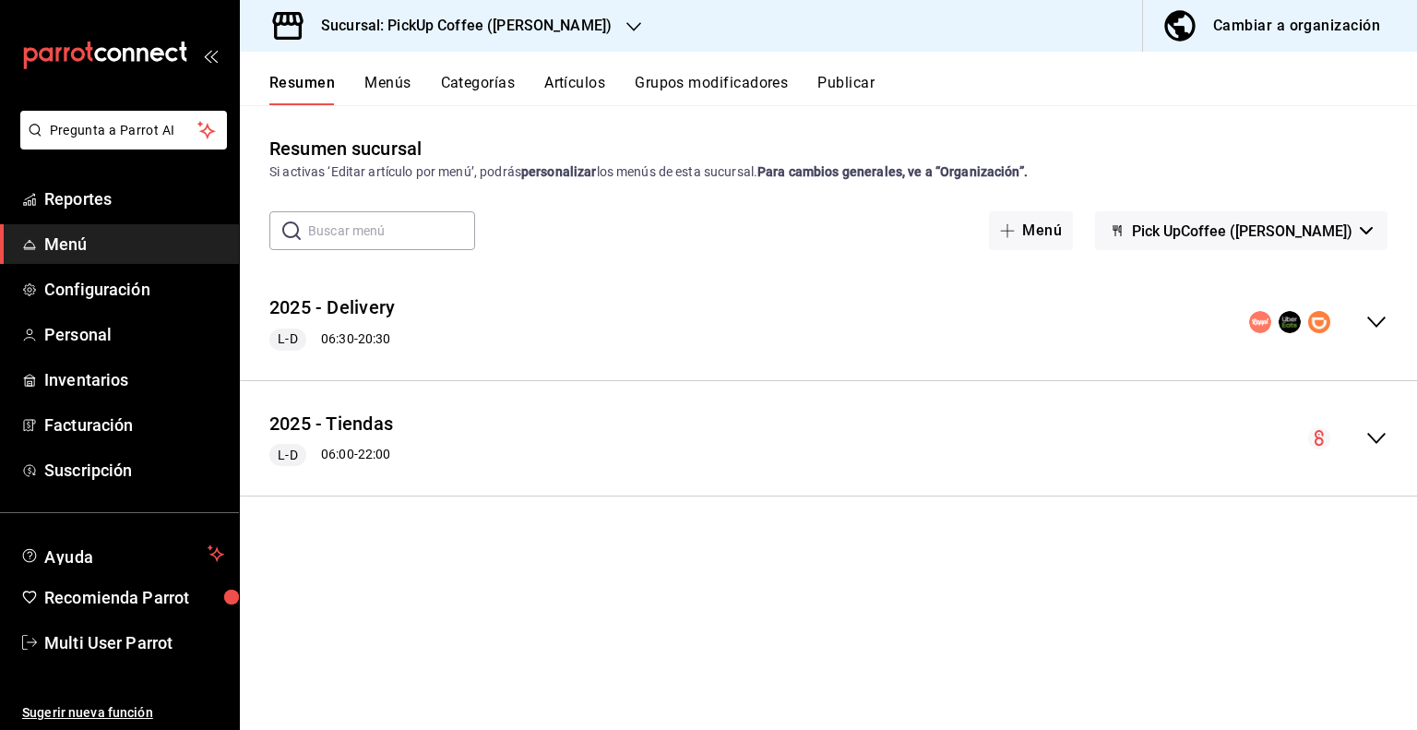
click at [1360, 235] on button "Pick UpCoffee ([PERSON_NAME])" at bounding box center [1241, 230] width 292 height 39
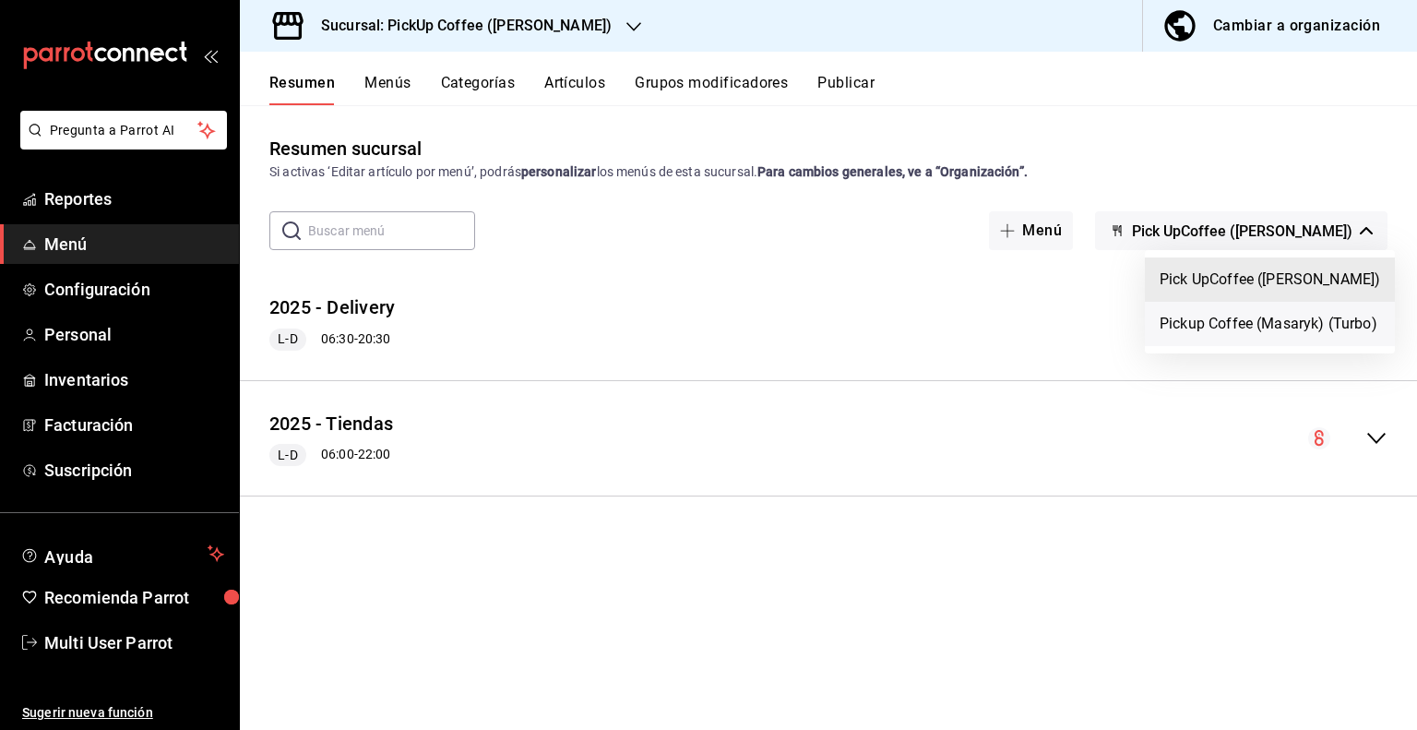
click at [1306, 331] on li "Pickup Coffee (Masaryk) (Turbo)" at bounding box center [1270, 324] width 250 height 44
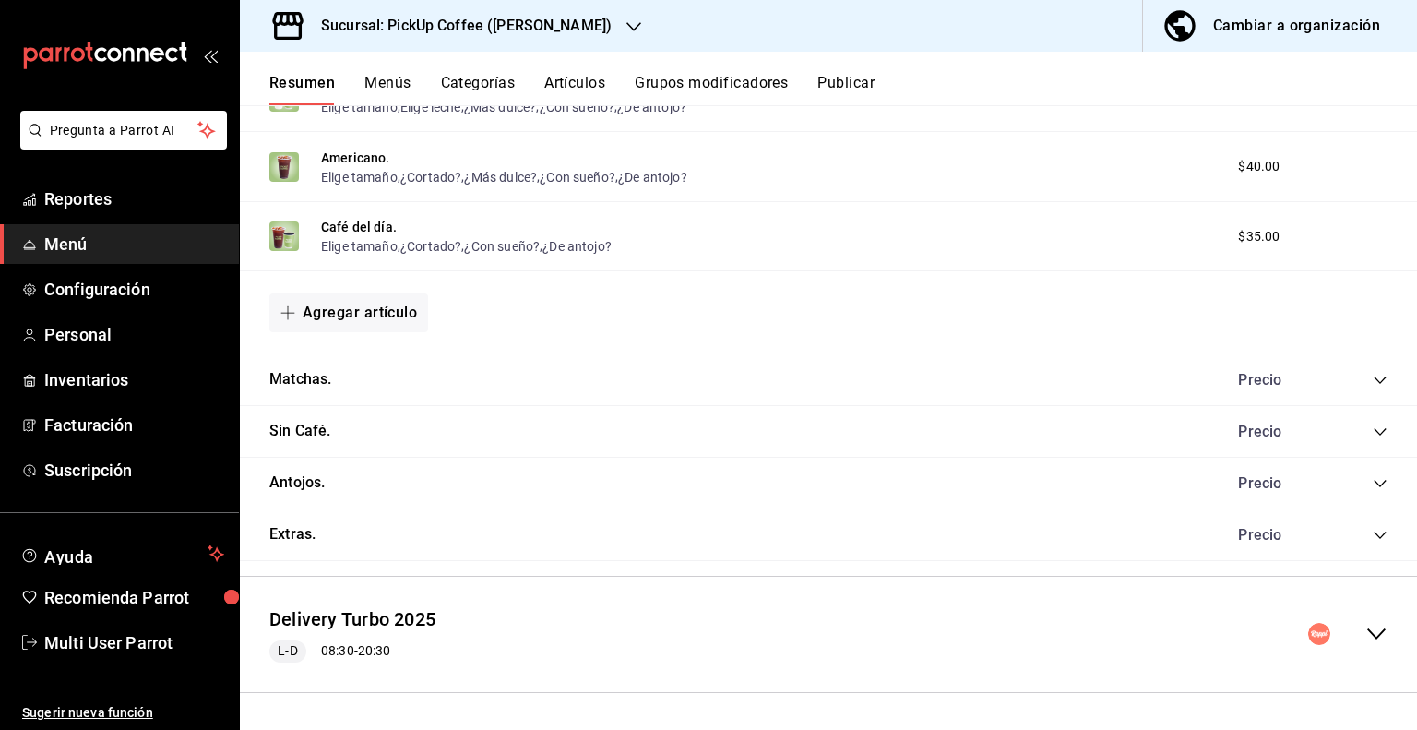
scroll to position [1170, 0]
click at [1373, 639] on icon "collapse-menu-row" at bounding box center [1376, 634] width 22 height 22
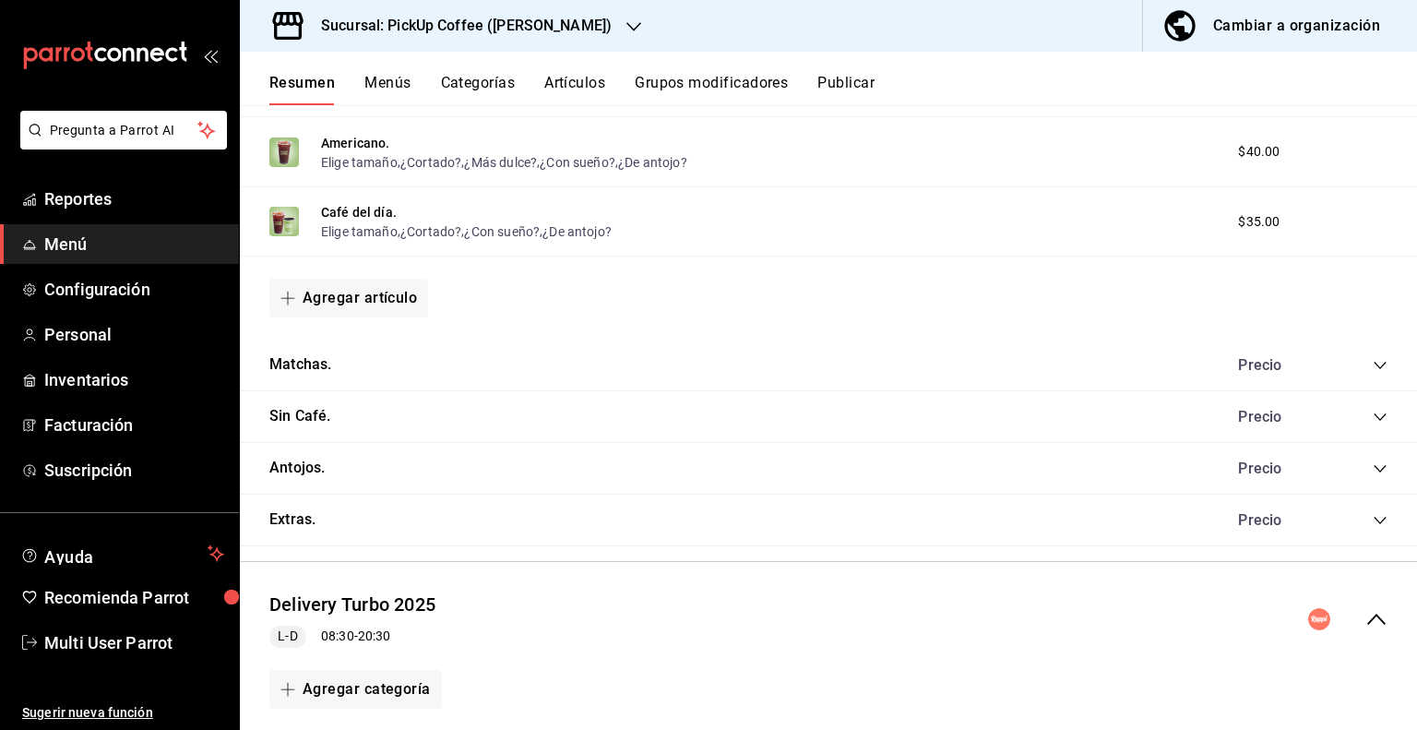
scroll to position [631, 0]
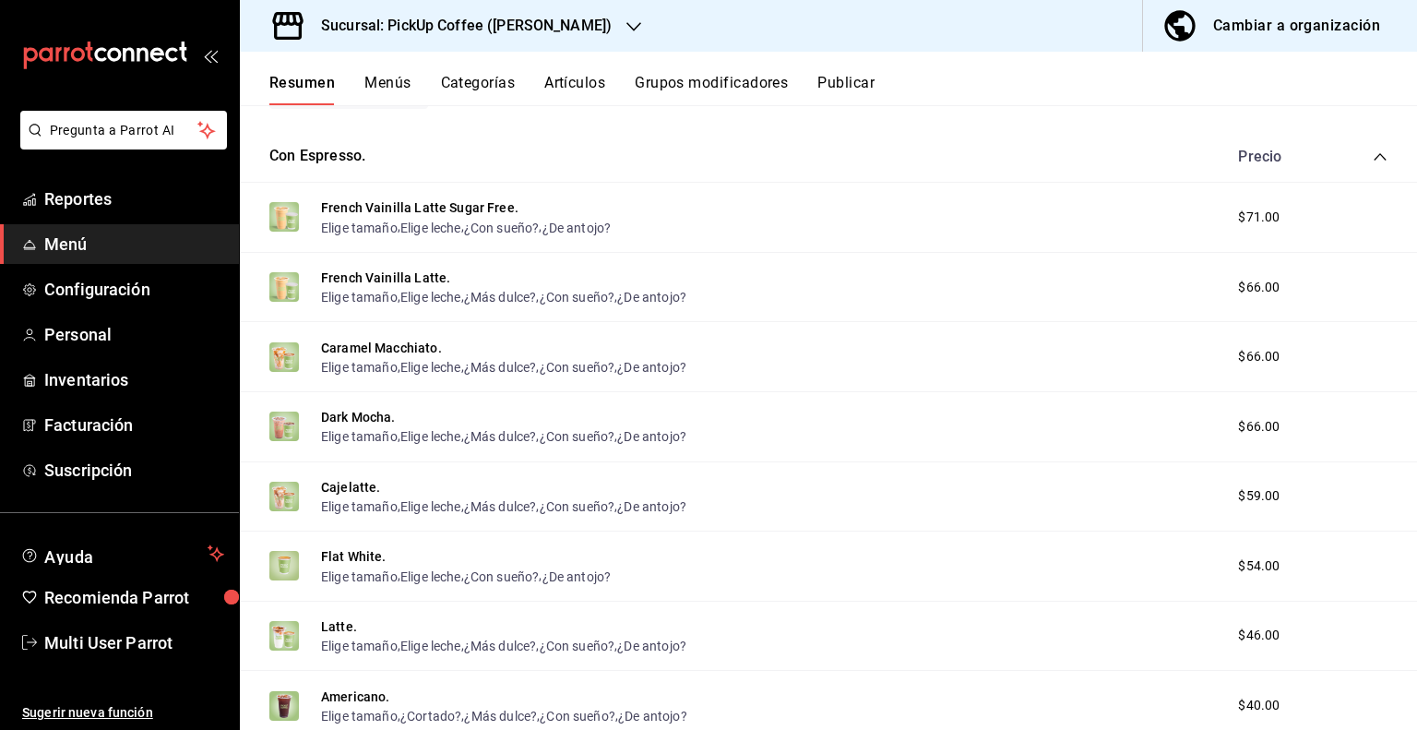
click at [387, 77] on button "Menús" at bounding box center [387, 89] width 46 height 31
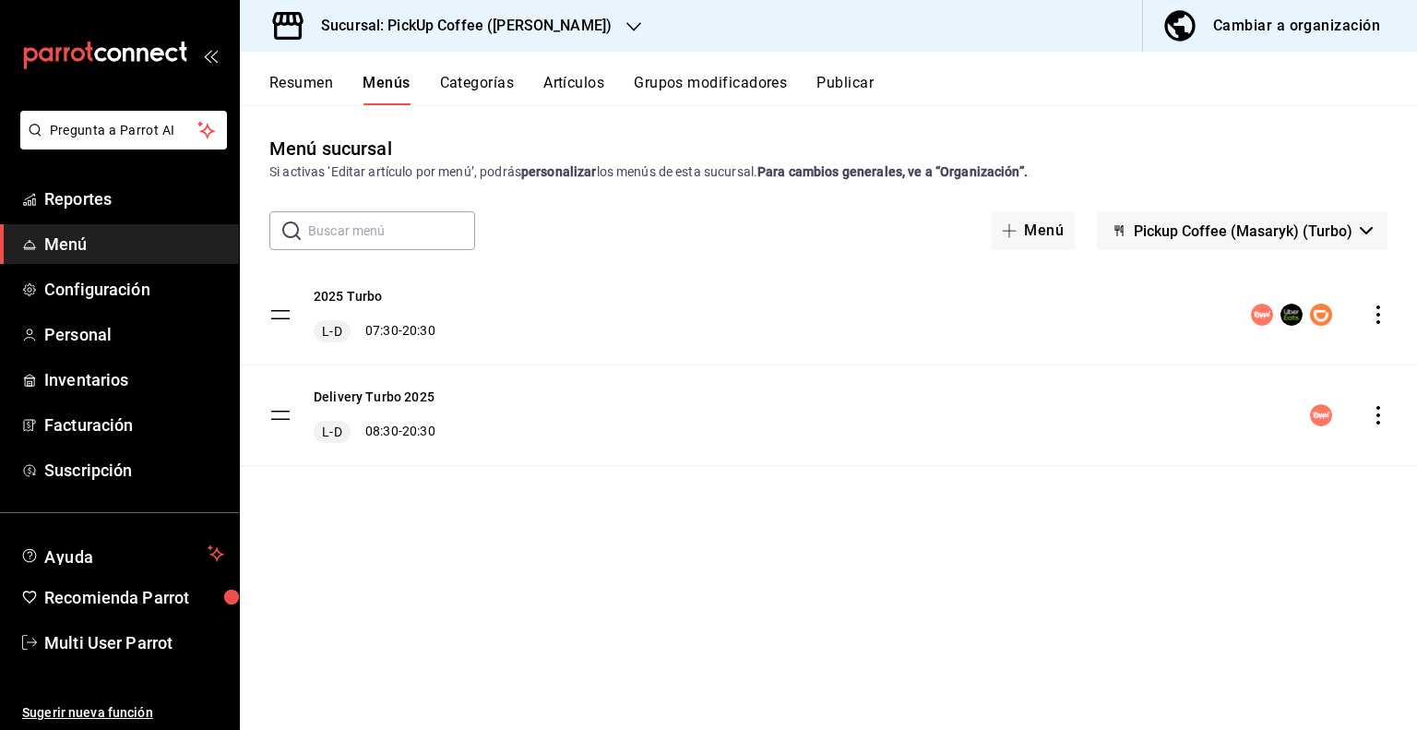
click at [1378, 318] on icon "actions" at bounding box center [1378, 314] width 18 height 18
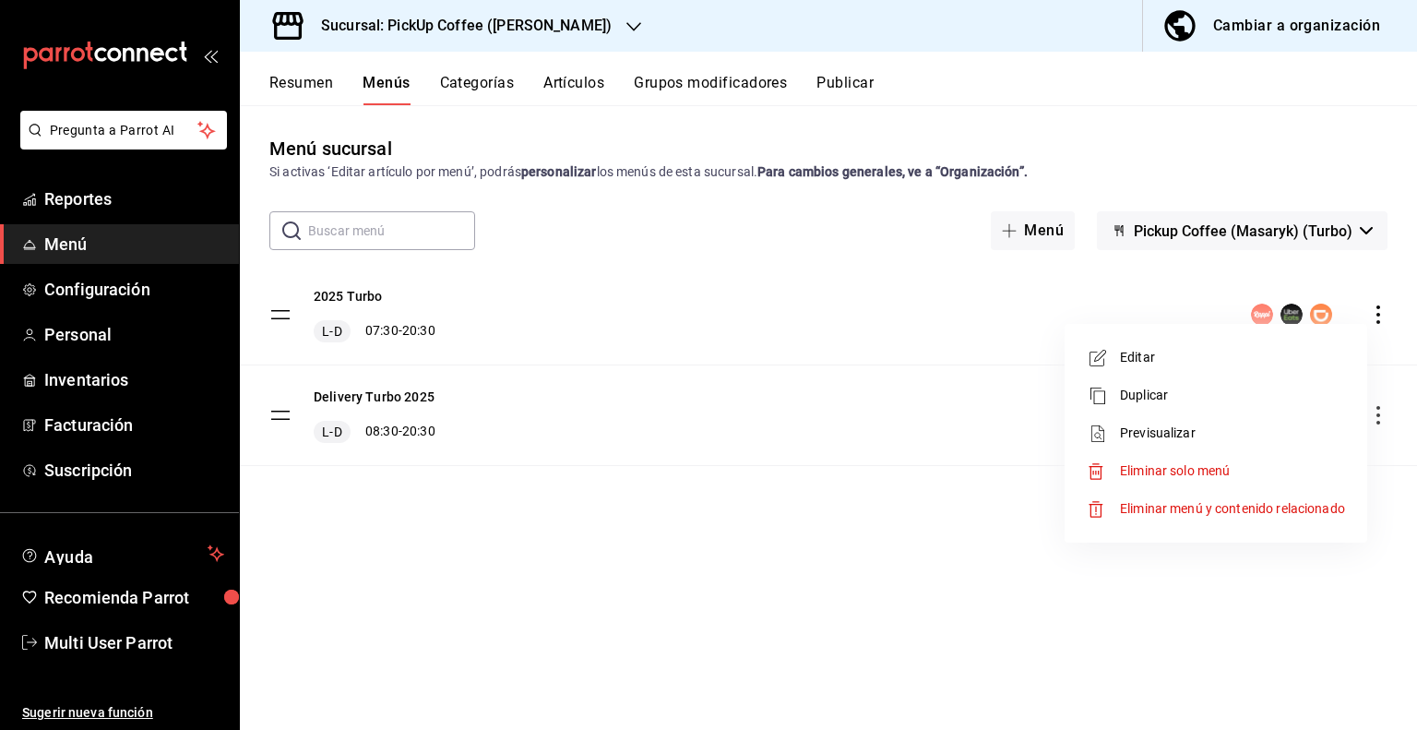
click at [1165, 468] on span "Eliminar solo menú" at bounding box center [1175, 470] width 110 height 15
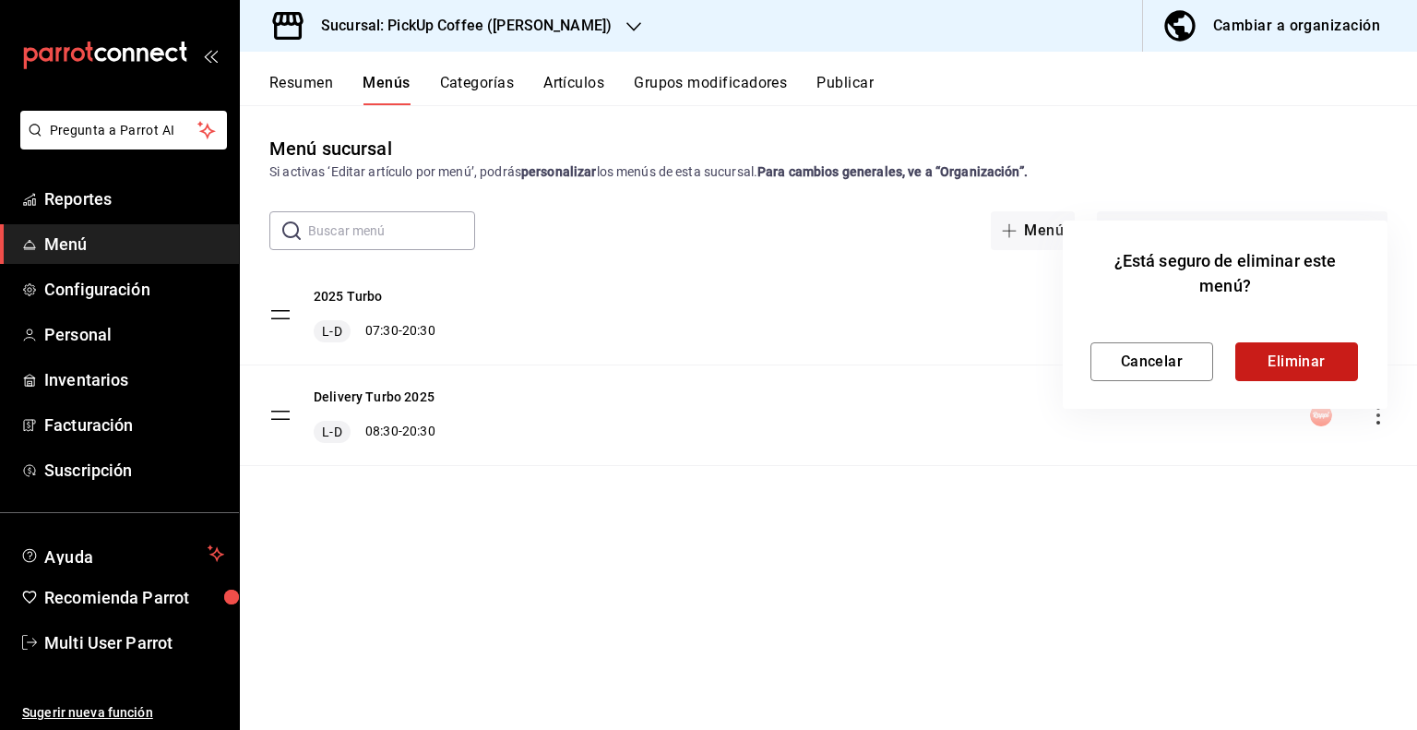
click at [1262, 359] on button "Eliminar" at bounding box center [1296, 361] width 123 height 39
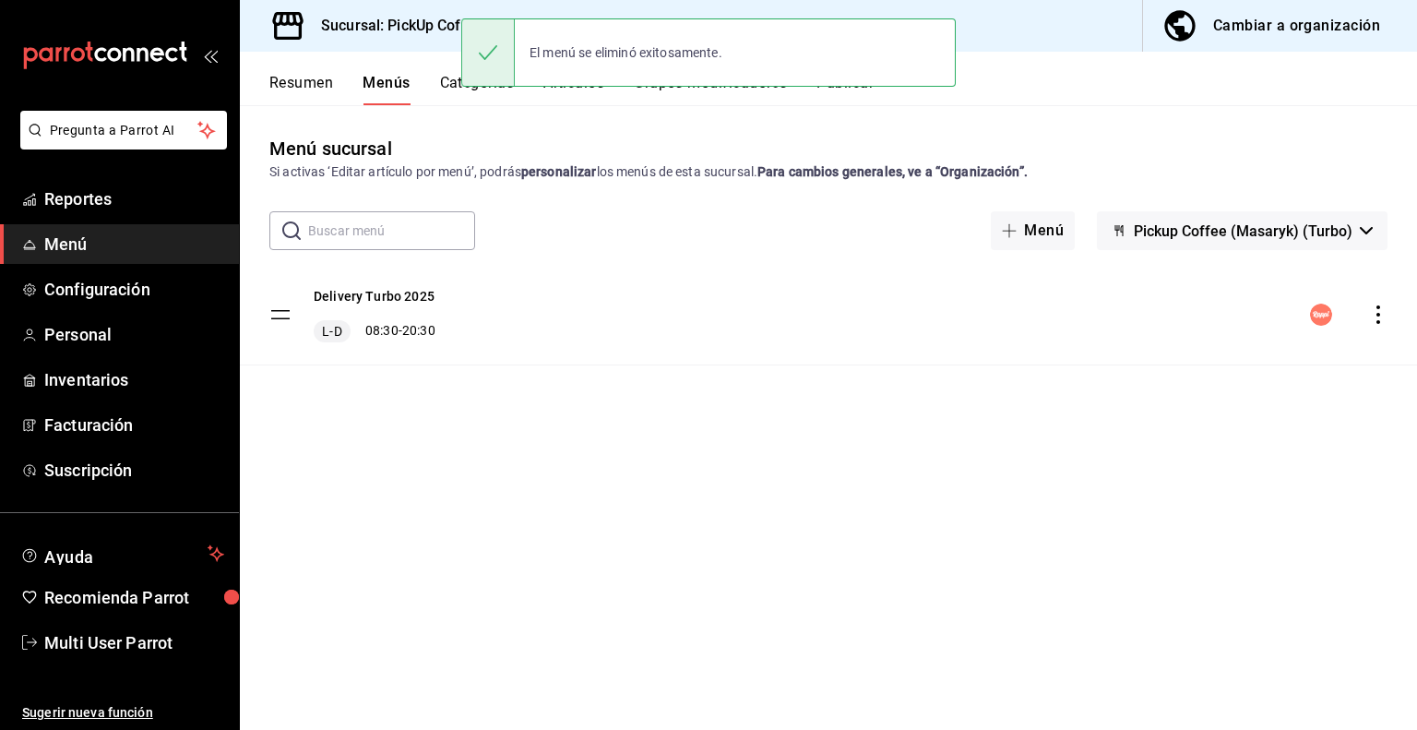
click at [1375, 320] on icon "actions" at bounding box center [1378, 314] width 18 height 18
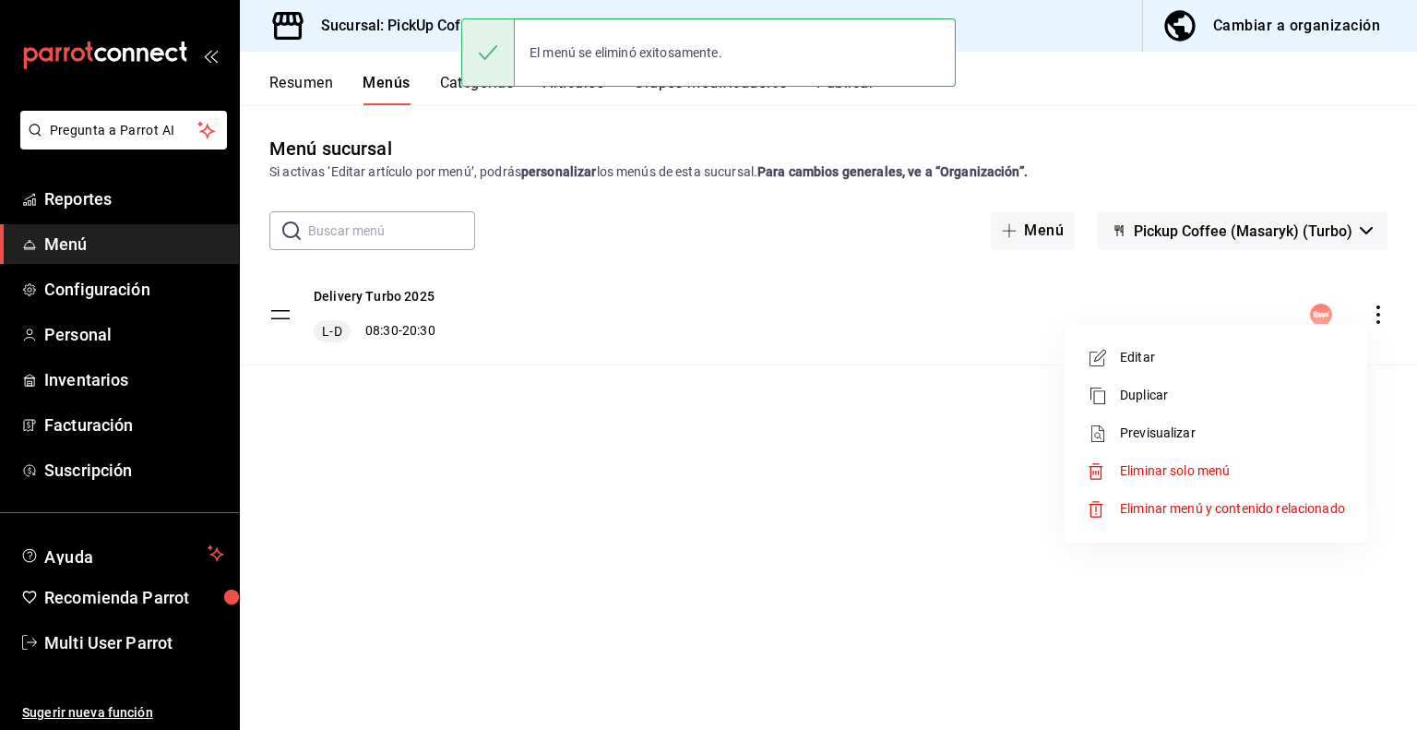
click at [1169, 468] on span "Eliminar solo menú" at bounding box center [1175, 470] width 110 height 15
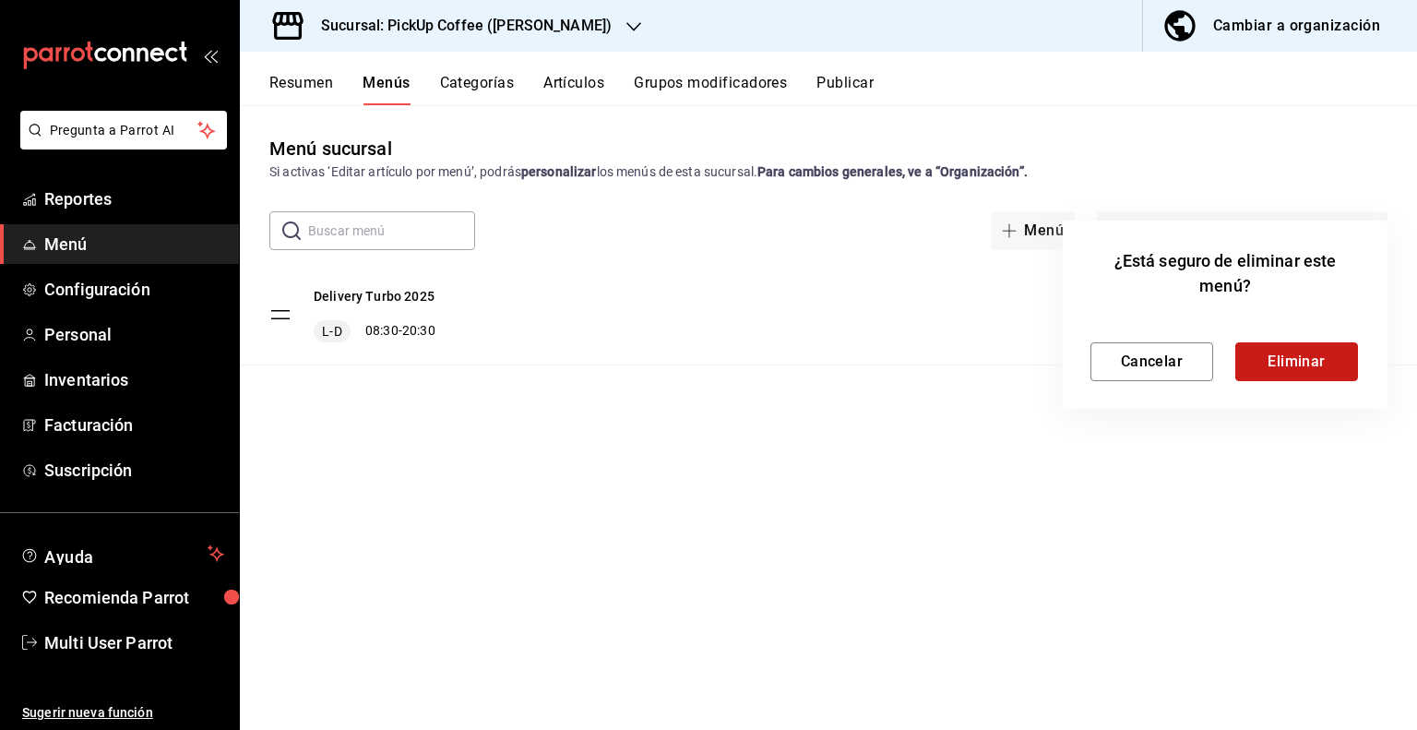
click at [1273, 363] on button "Eliminar" at bounding box center [1296, 361] width 123 height 39
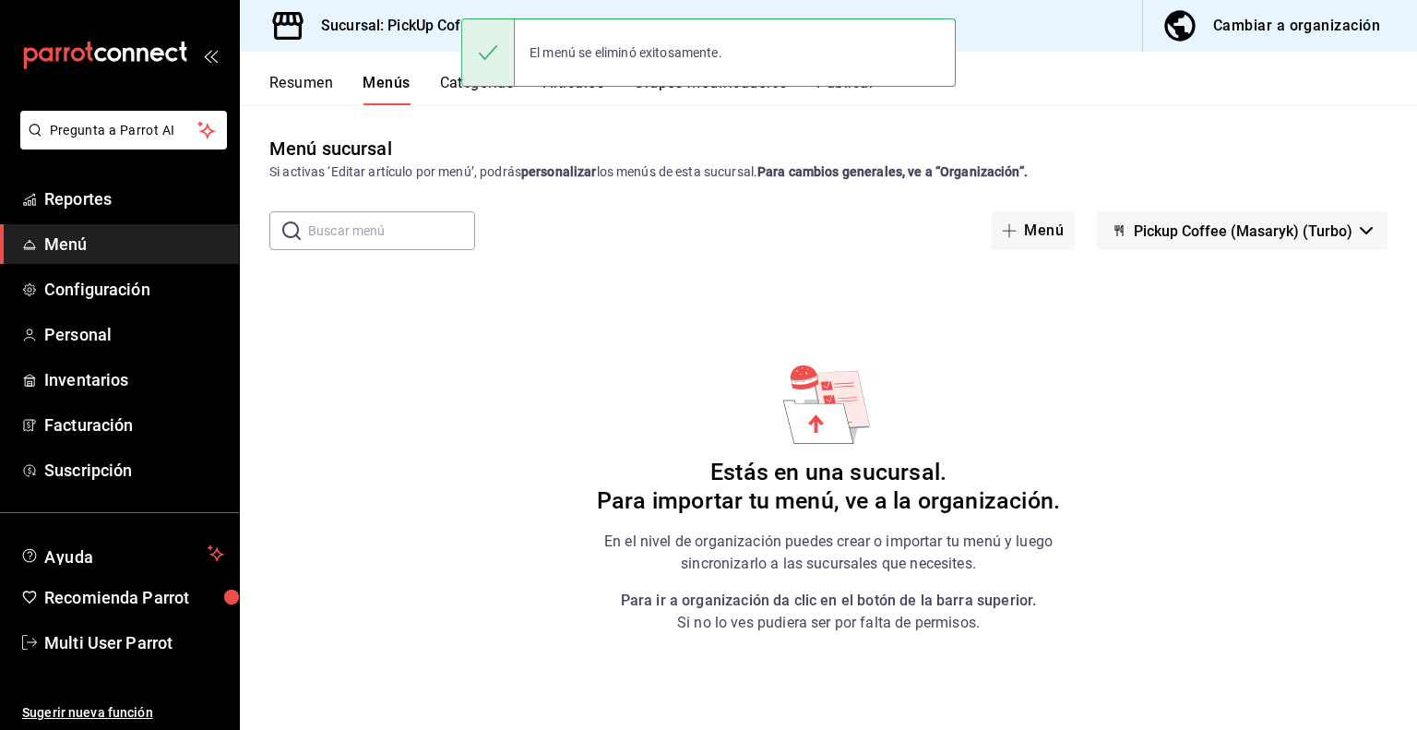
click at [424, 31] on h3 "Sucursal: PickUp Coffee ([PERSON_NAME])" at bounding box center [458, 26] width 305 height 22
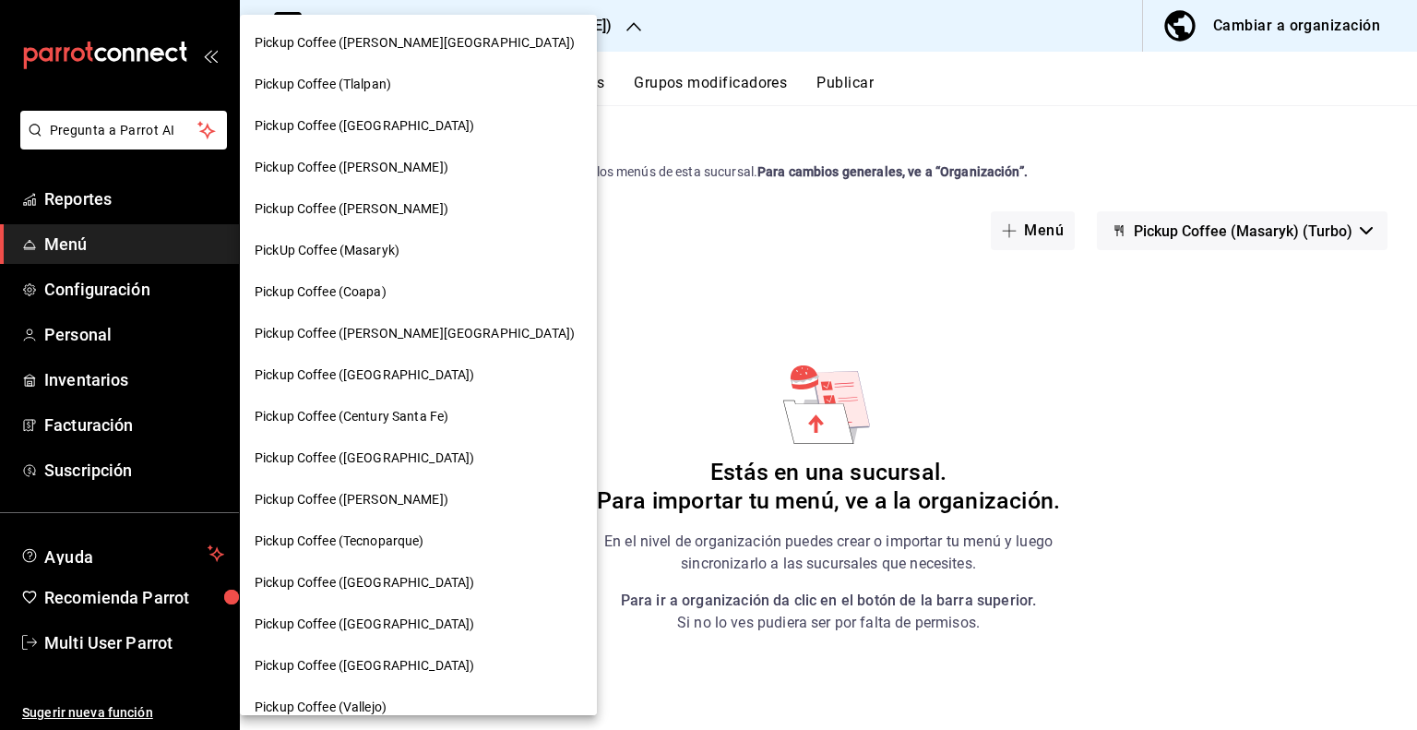
click at [367, 294] on span "Pickup Coffee (Coapa)" at bounding box center [321, 291] width 132 height 19
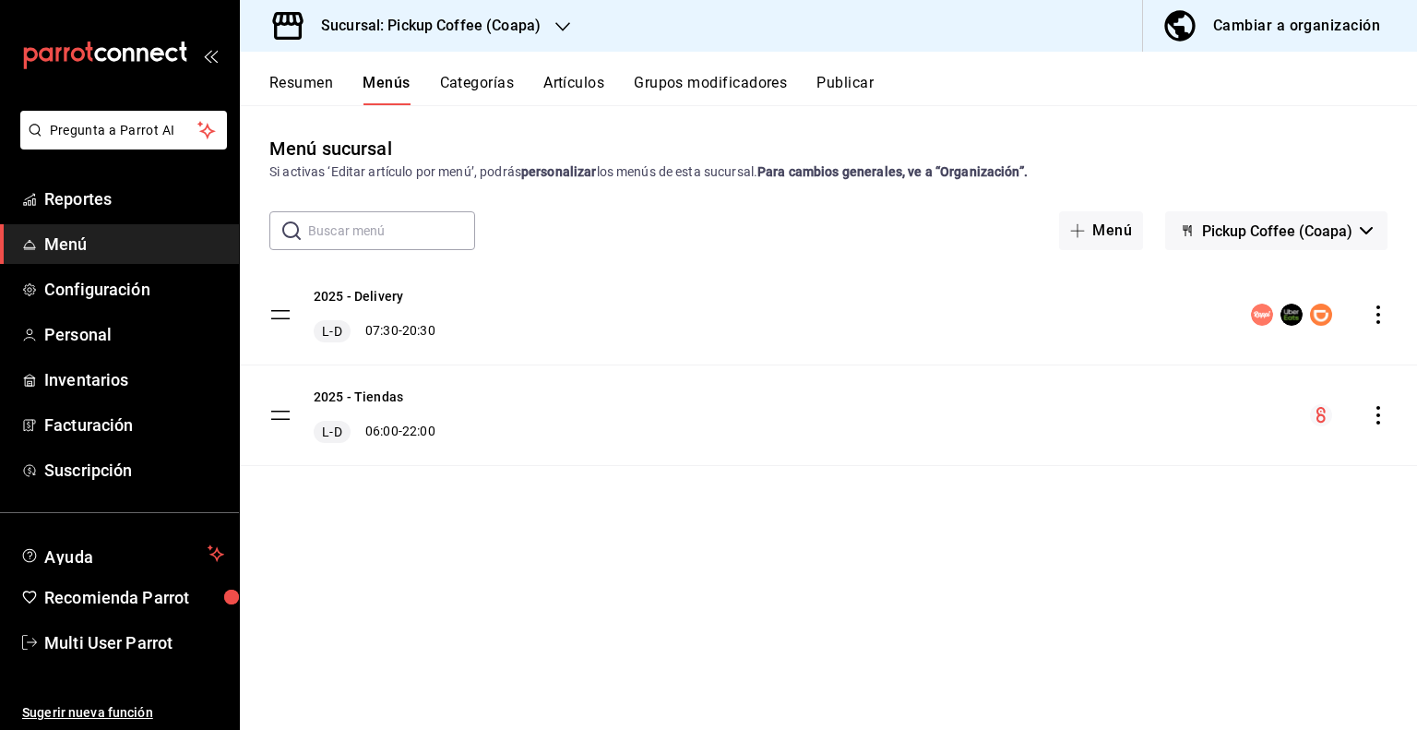
click at [1358, 229] on button "Pickup Coffee (Coapa)" at bounding box center [1276, 230] width 222 height 39
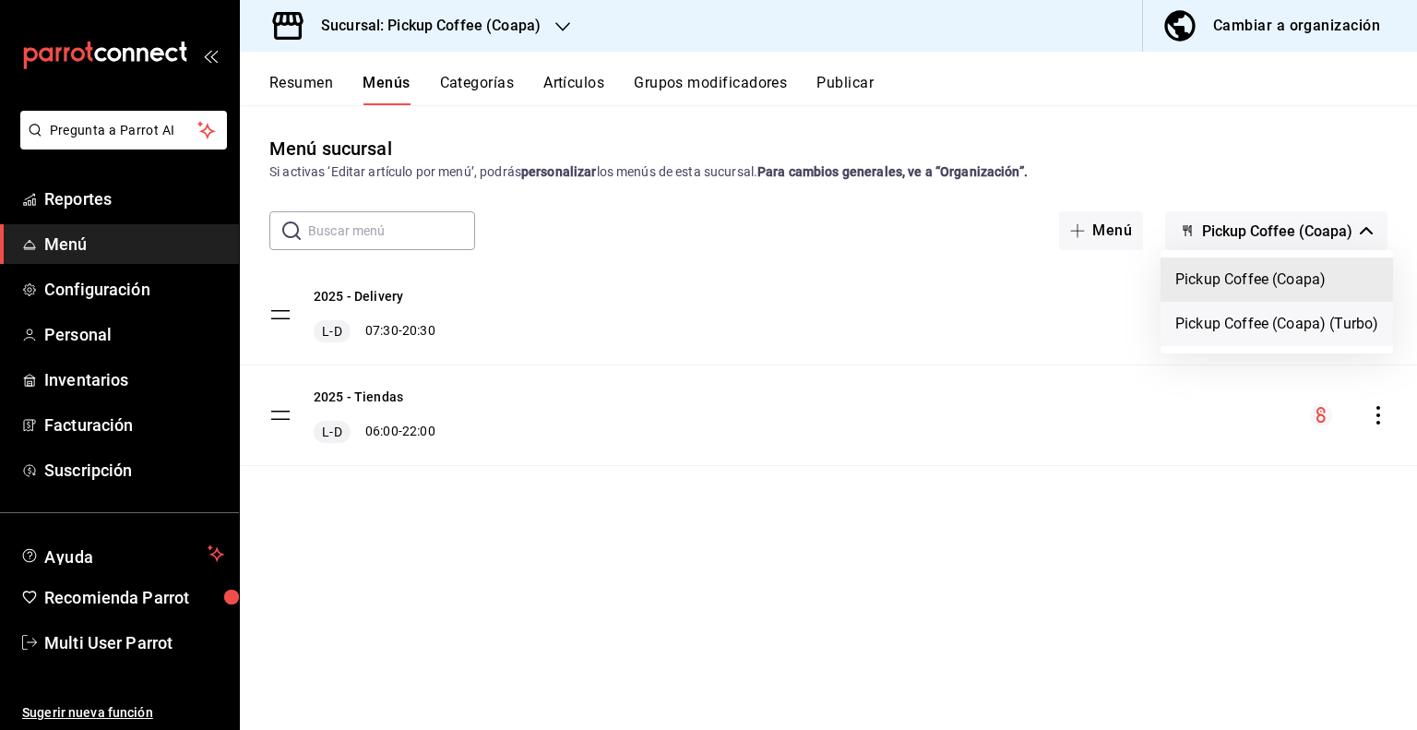
click at [1290, 331] on li "Pickup Coffee (Coapa) (Turbo)" at bounding box center [1276, 324] width 232 height 44
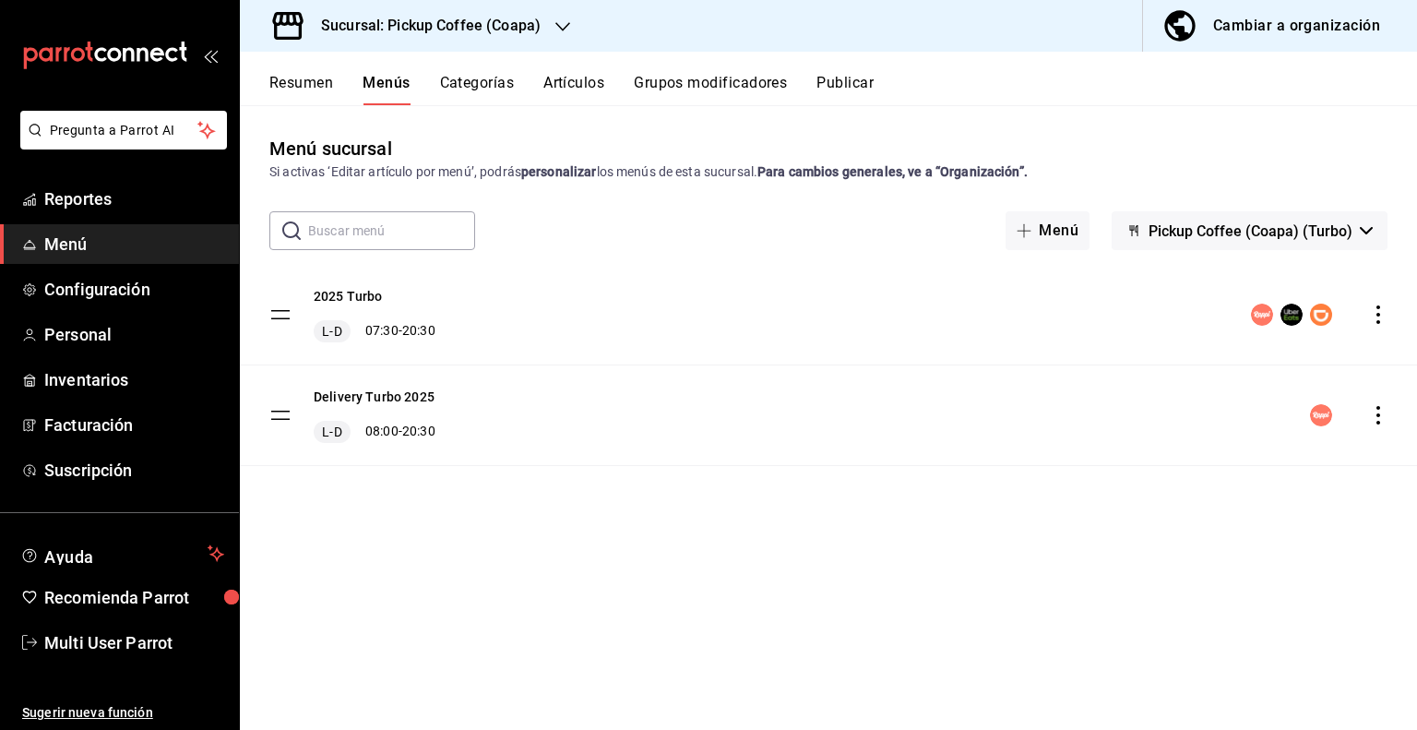
click at [1373, 315] on icon "actions" at bounding box center [1378, 314] width 18 height 18
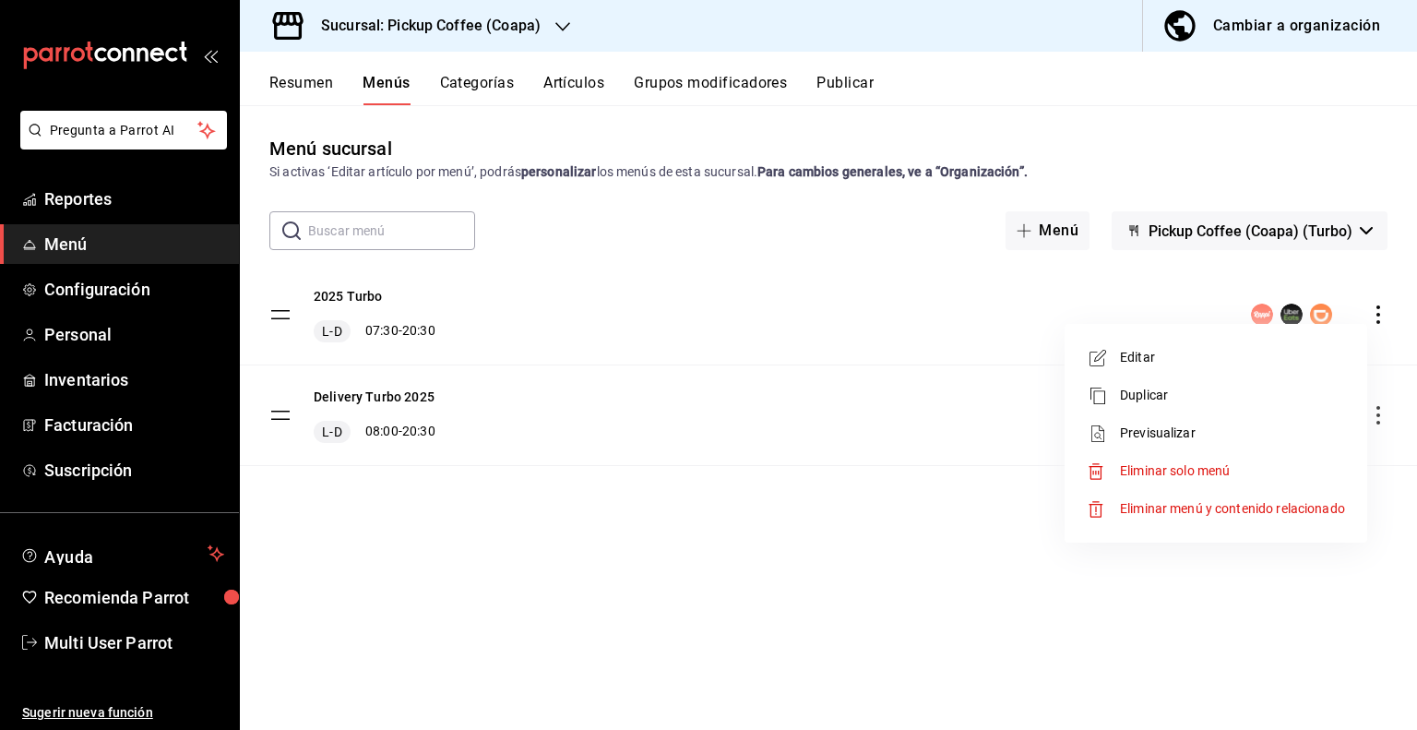
click at [1159, 471] on span "Eliminar solo menú" at bounding box center [1175, 470] width 110 height 15
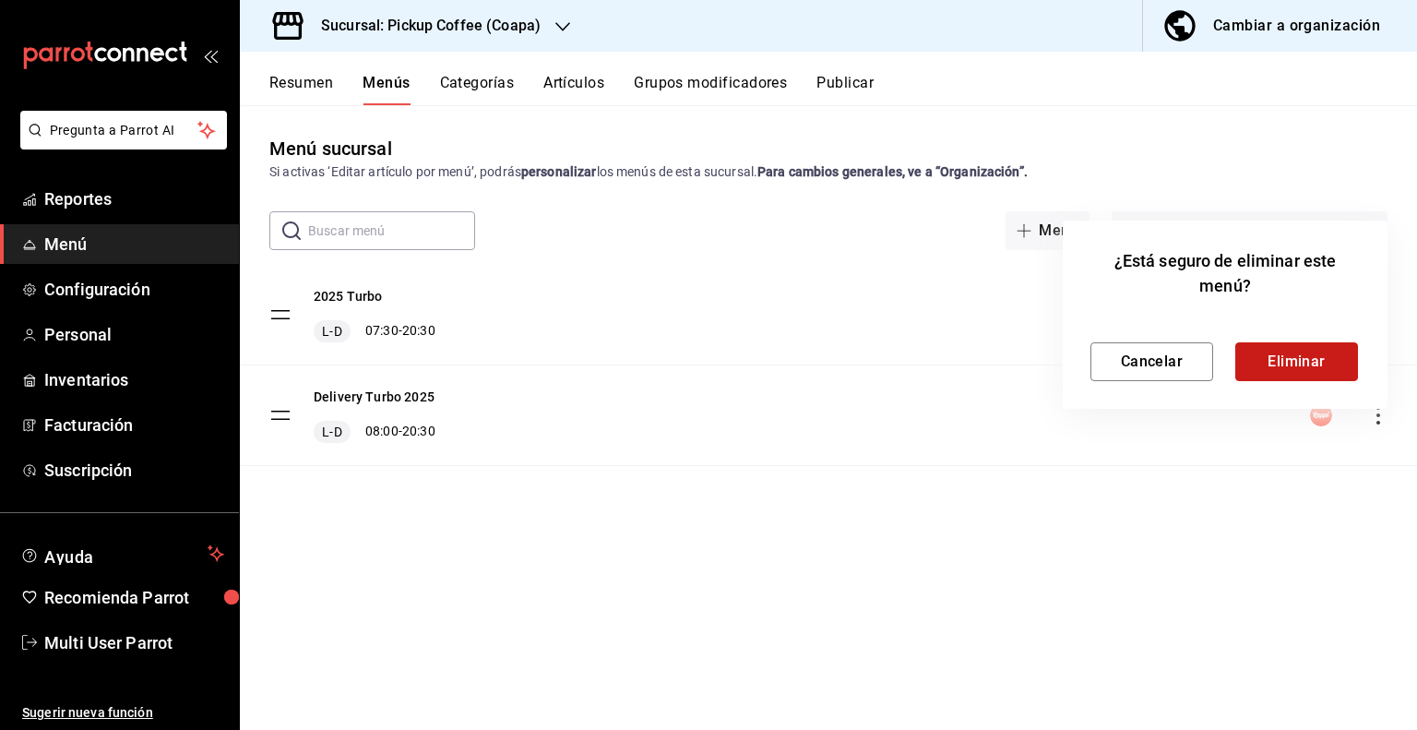
click at [1269, 363] on button "Eliminar" at bounding box center [1296, 361] width 123 height 39
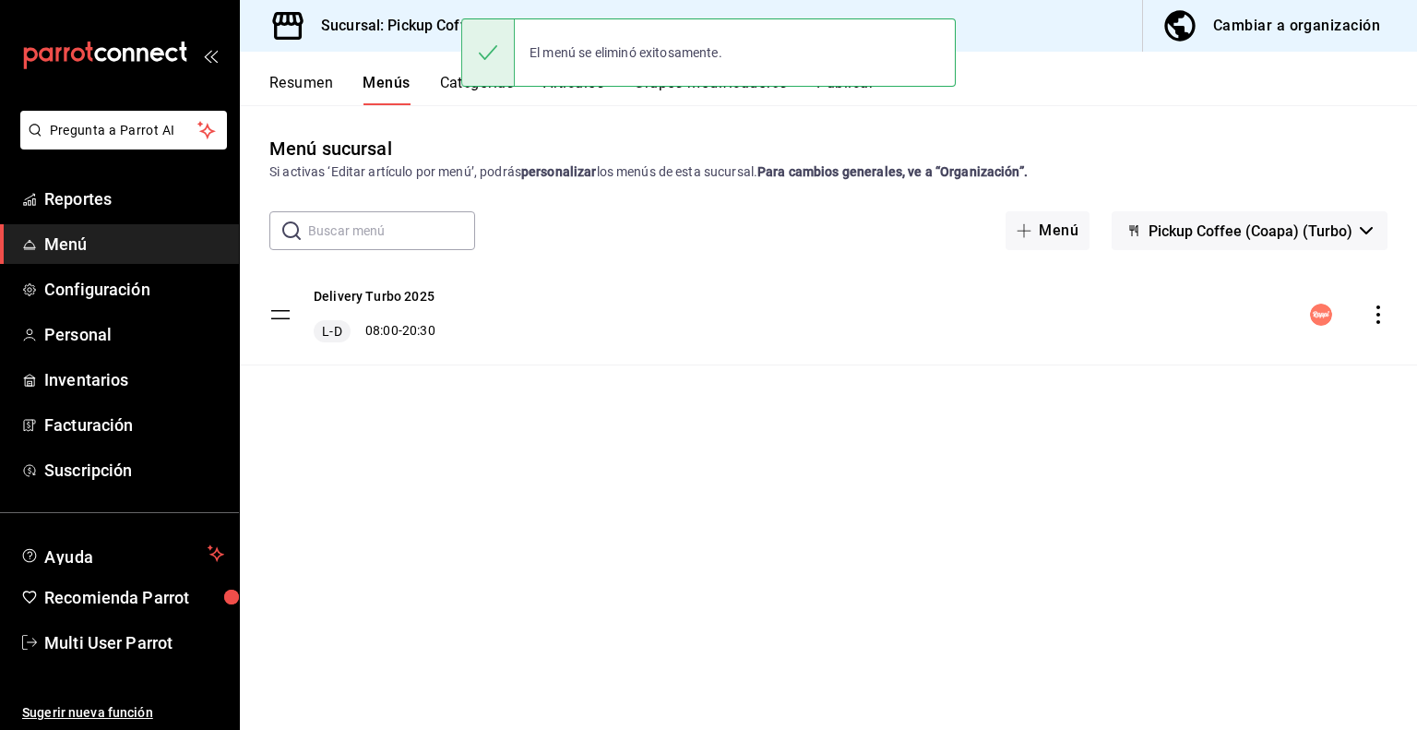
click at [1380, 310] on icon "actions" at bounding box center [1378, 314] width 18 height 18
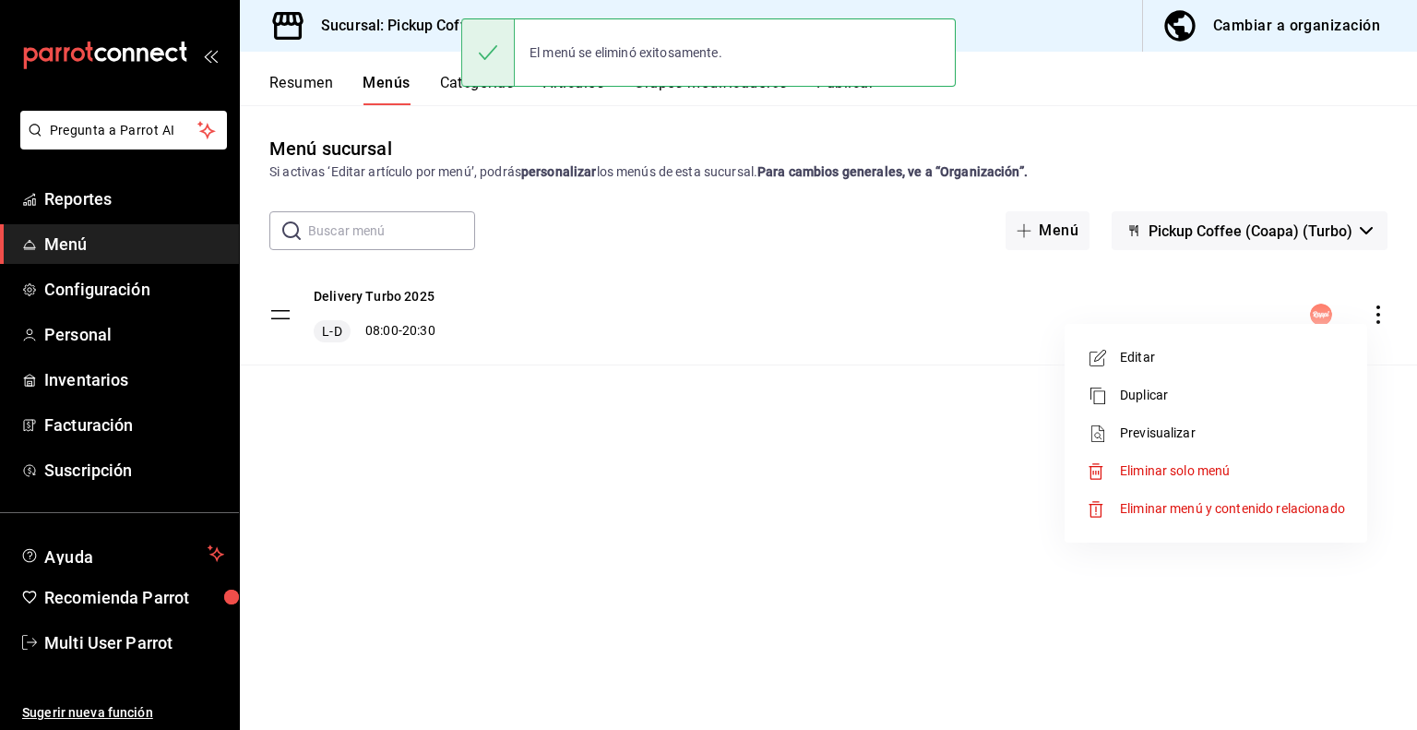
click at [1192, 477] on span "Eliminar solo menú" at bounding box center [1175, 470] width 110 height 15
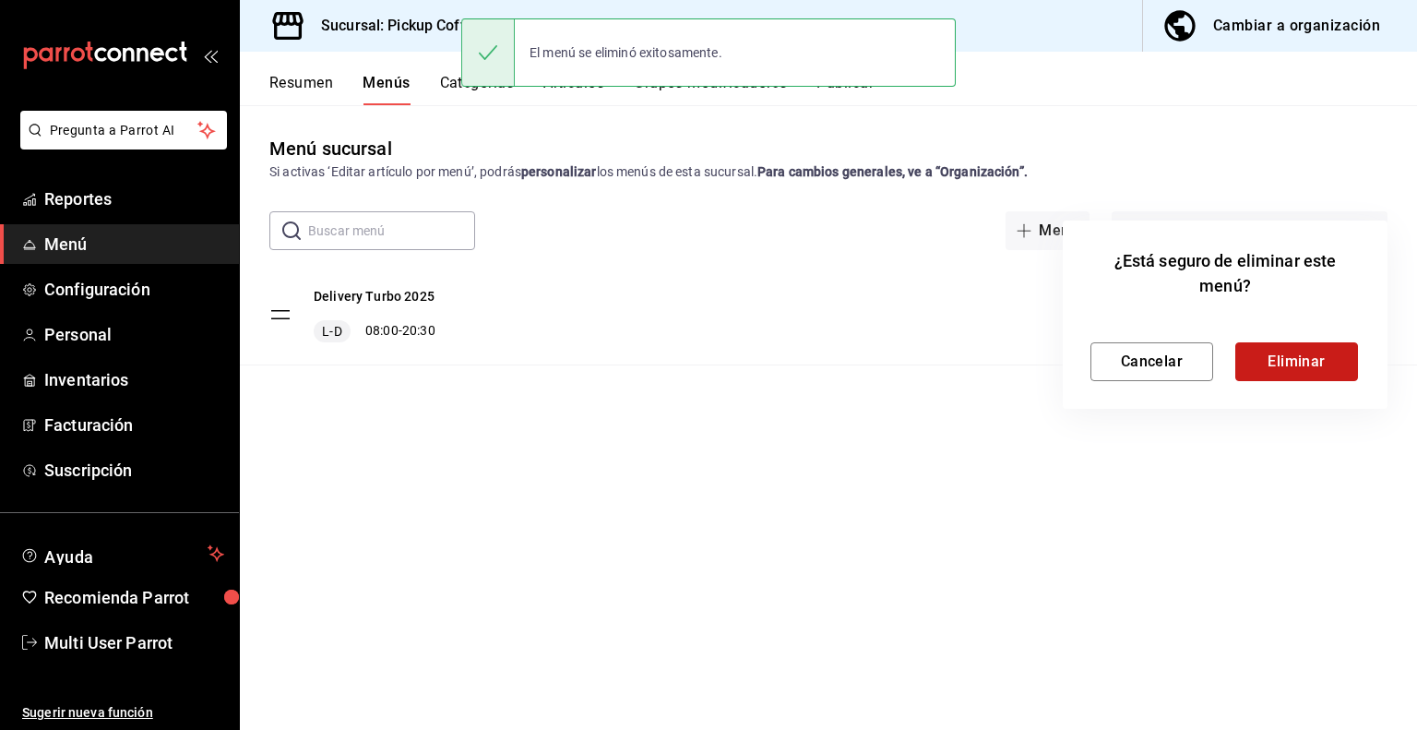
click at [1312, 368] on button "Eliminar" at bounding box center [1296, 361] width 123 height 39
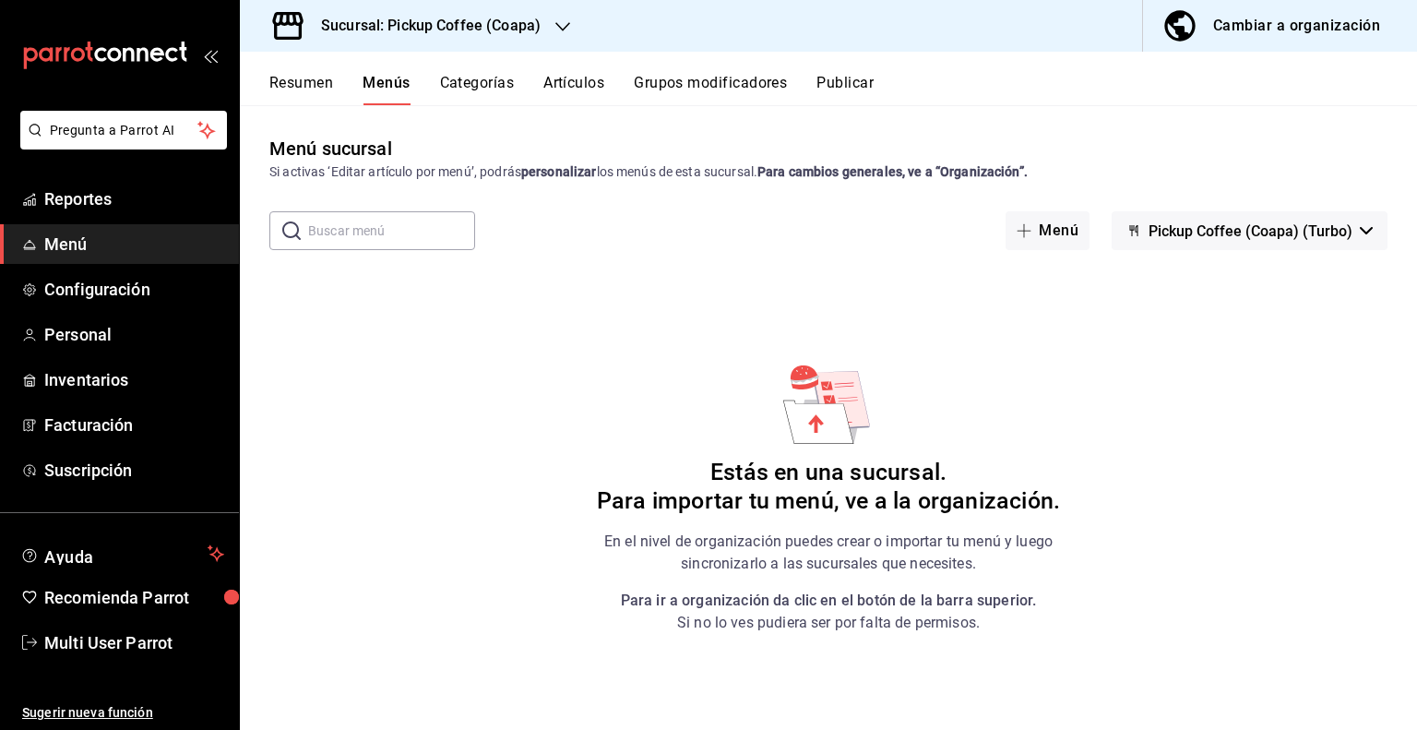
click at [463, 35] on h3 "Sucursal: Pickup Coffee (Coapa)" at bounding box center [423, 26] width 234 height 22
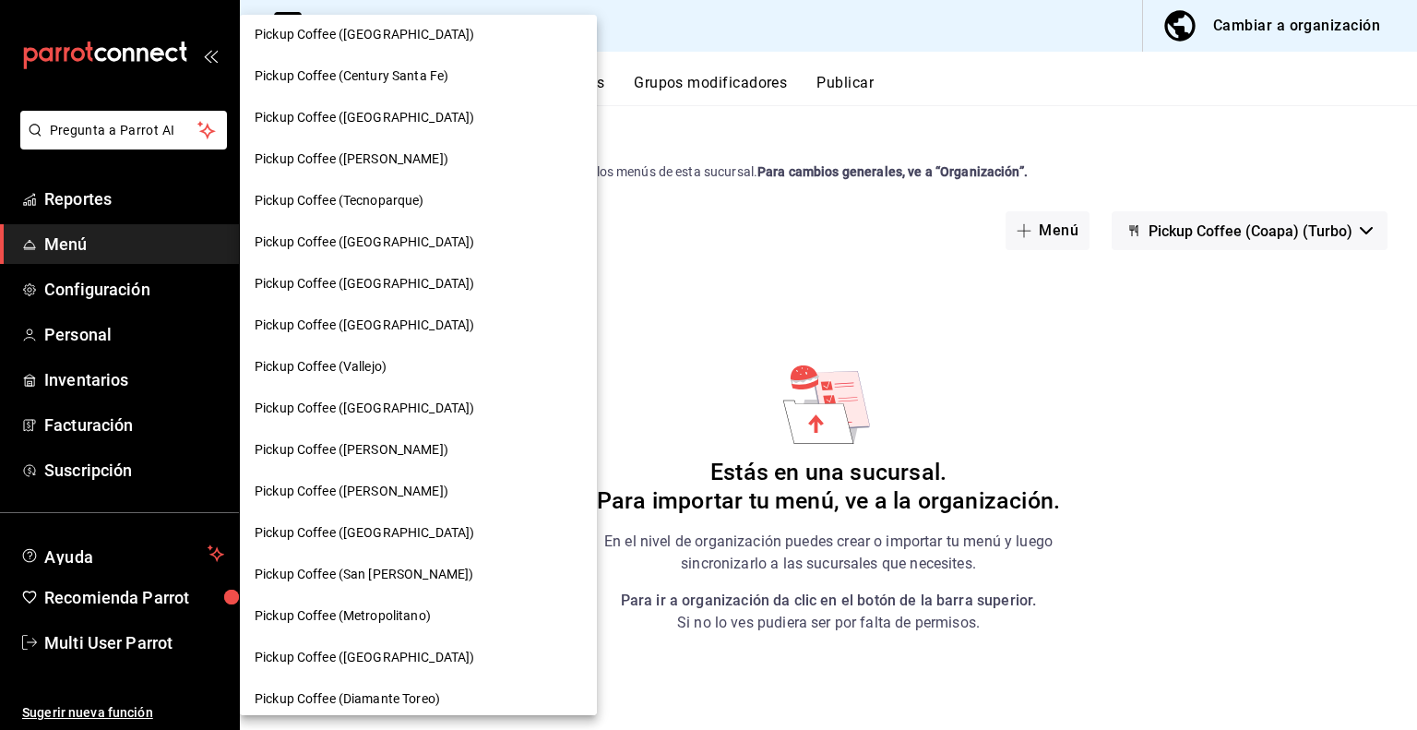
scroll to position [369, 0]
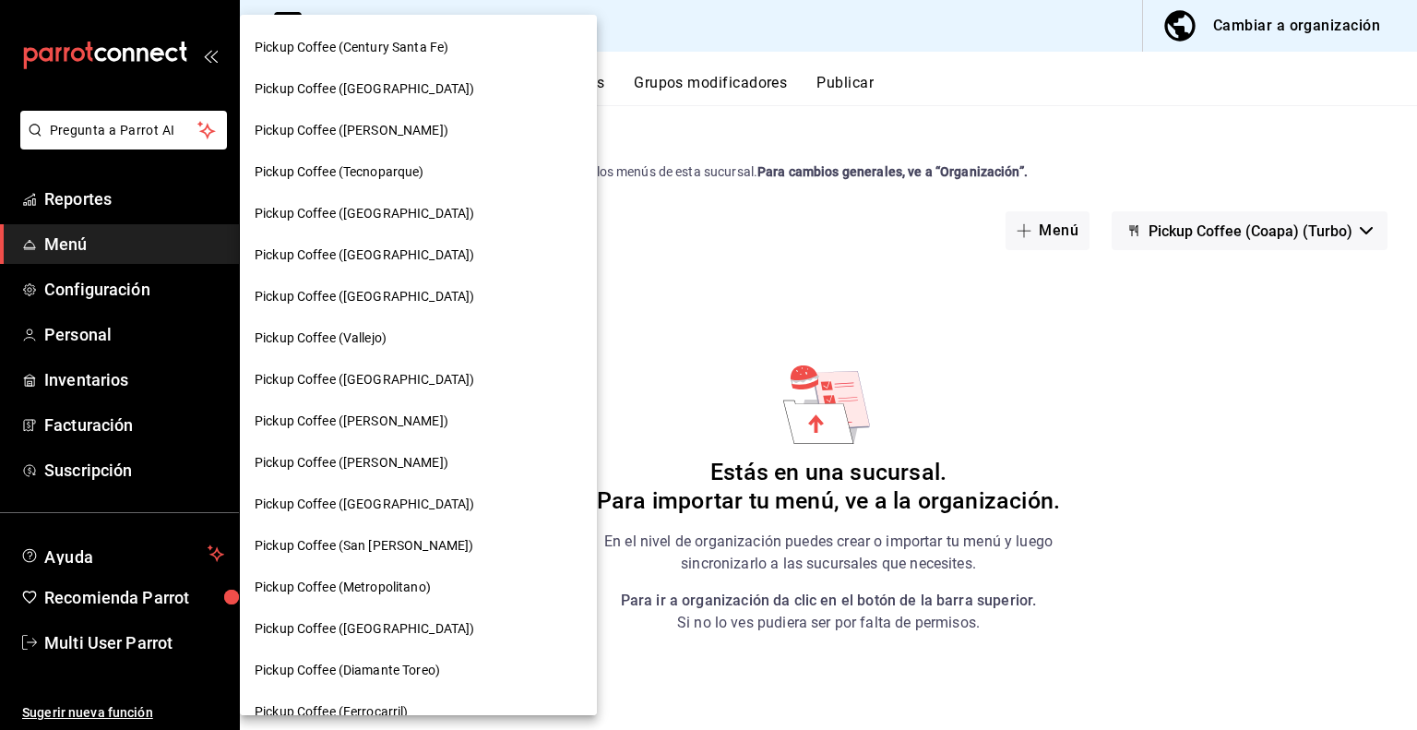
click at [404, 420] on span "Pickup Coffee ([PERSON_NAME])" at bounding box center [352, 420] width 194 height 19
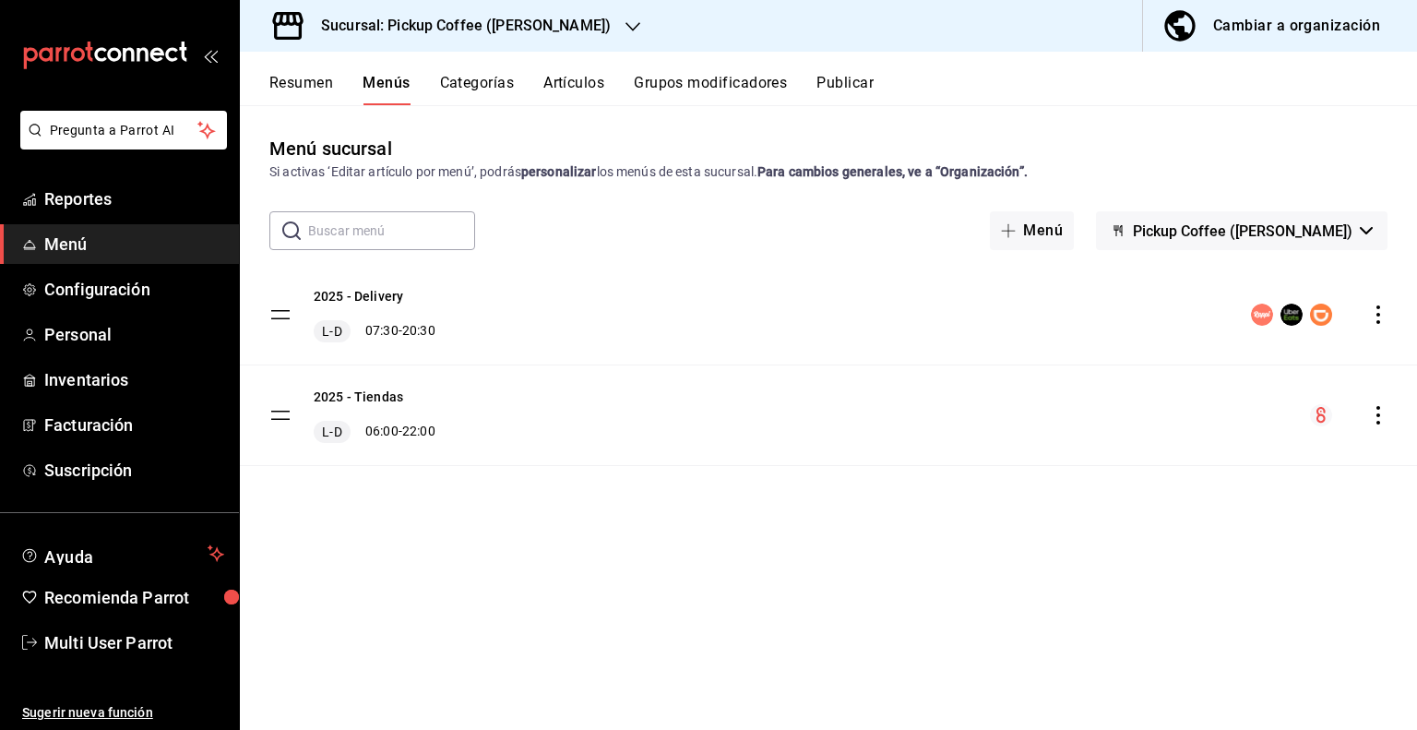
click at [1350, 234] on span "Pickup Coffee ([PERSON_NAME])" at bounding box center [1243, 231] width 220 height 18
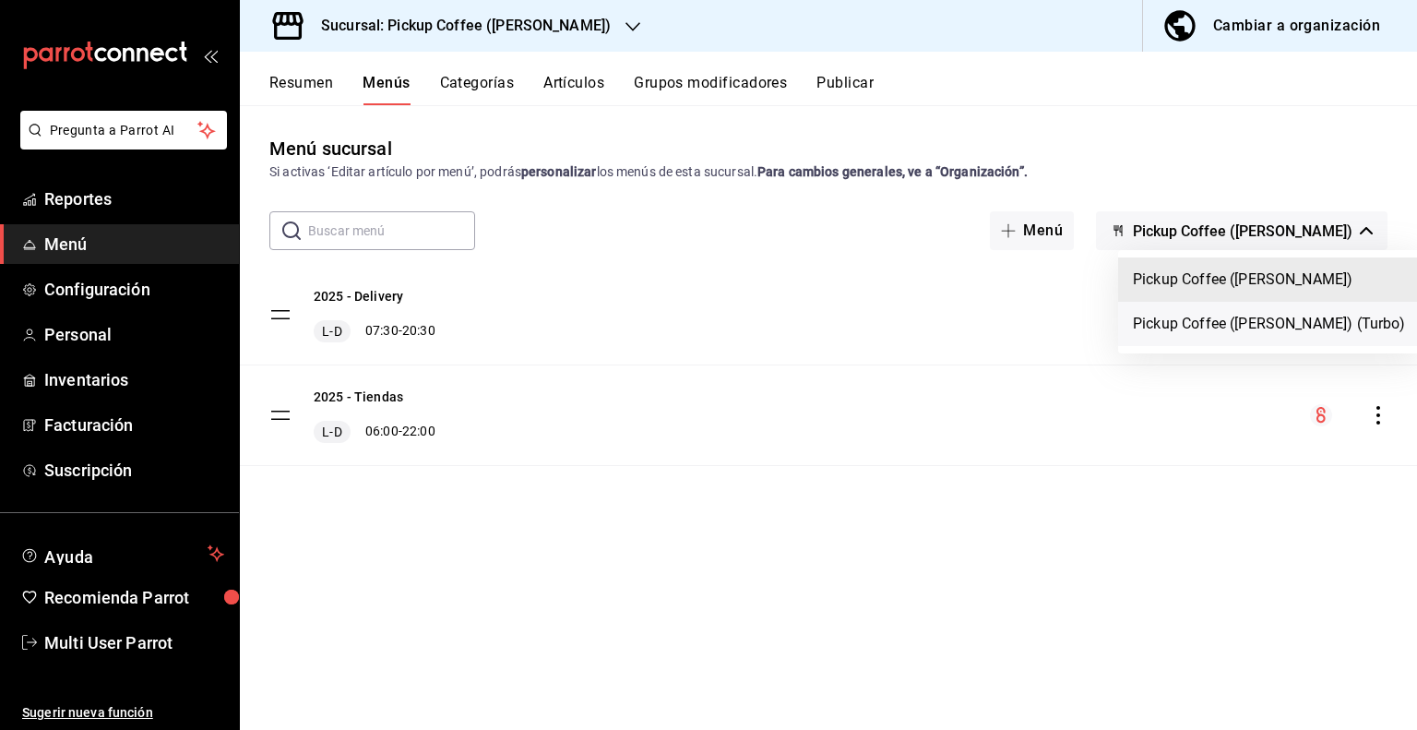
click at [1302, 316] on li "Pickup Coffee ([PERSON_NAME]) (Turbo)" at bounding box center [1269, 324] width 303 height 44
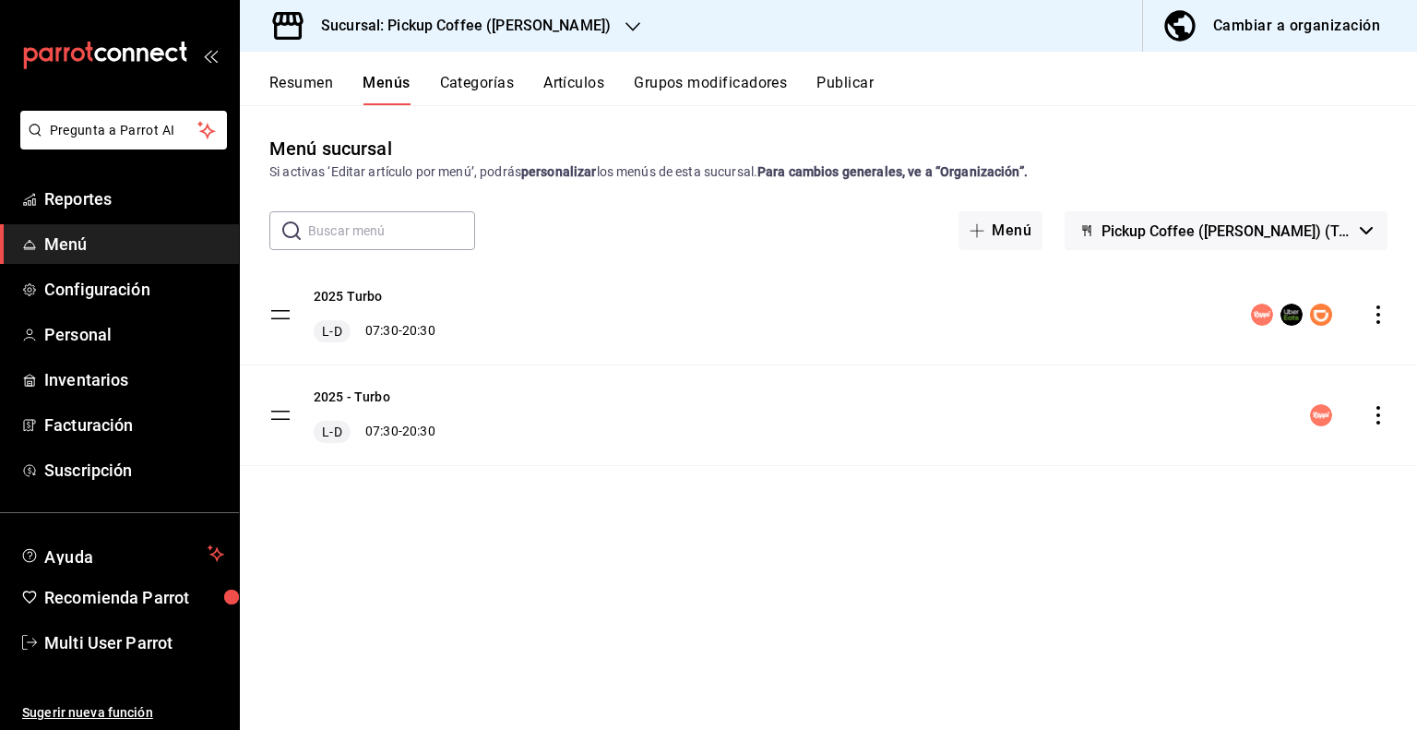
click at [1376, 315] on icon "actions" at bounding box center [1378, 314] width 18 height 18
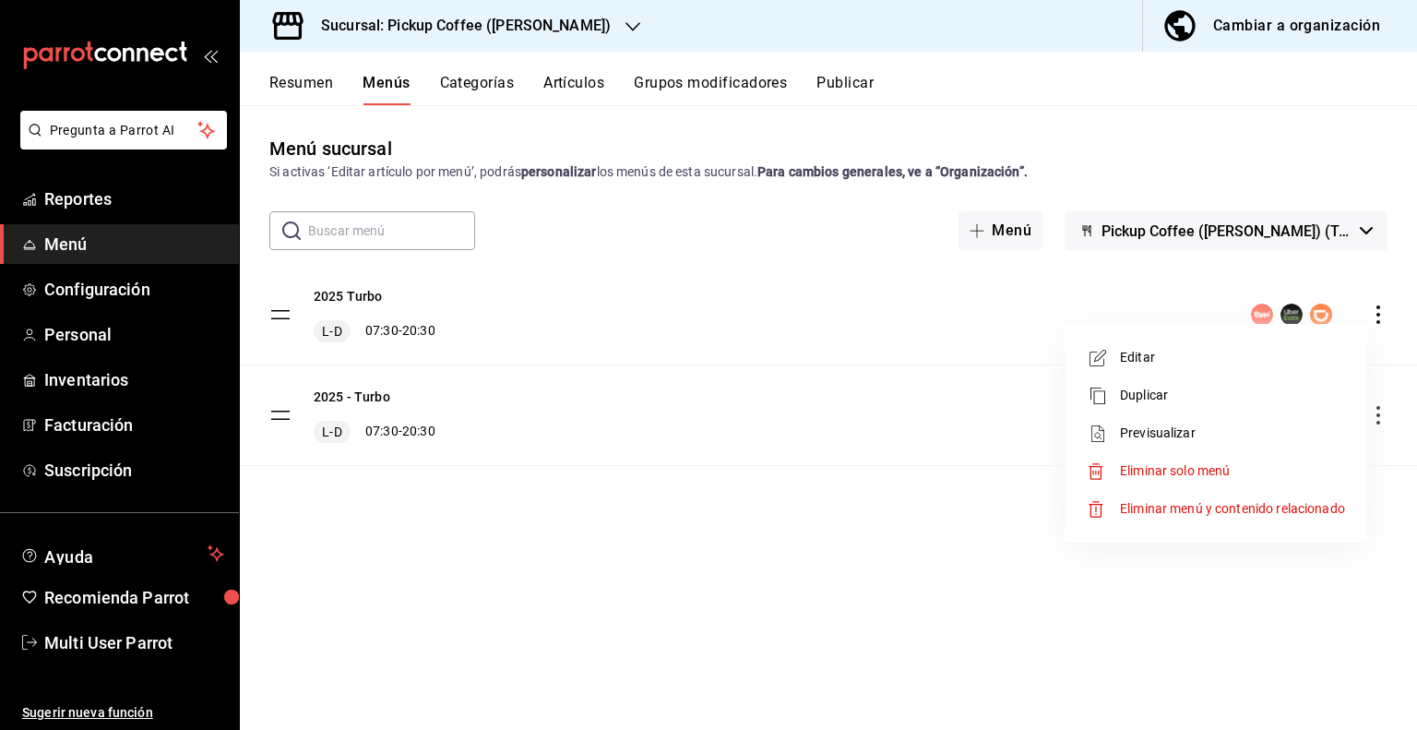
click at [1205, 482] on li "Eliminar solo menú" at bounding box center [1216, 471] width 288 height 38
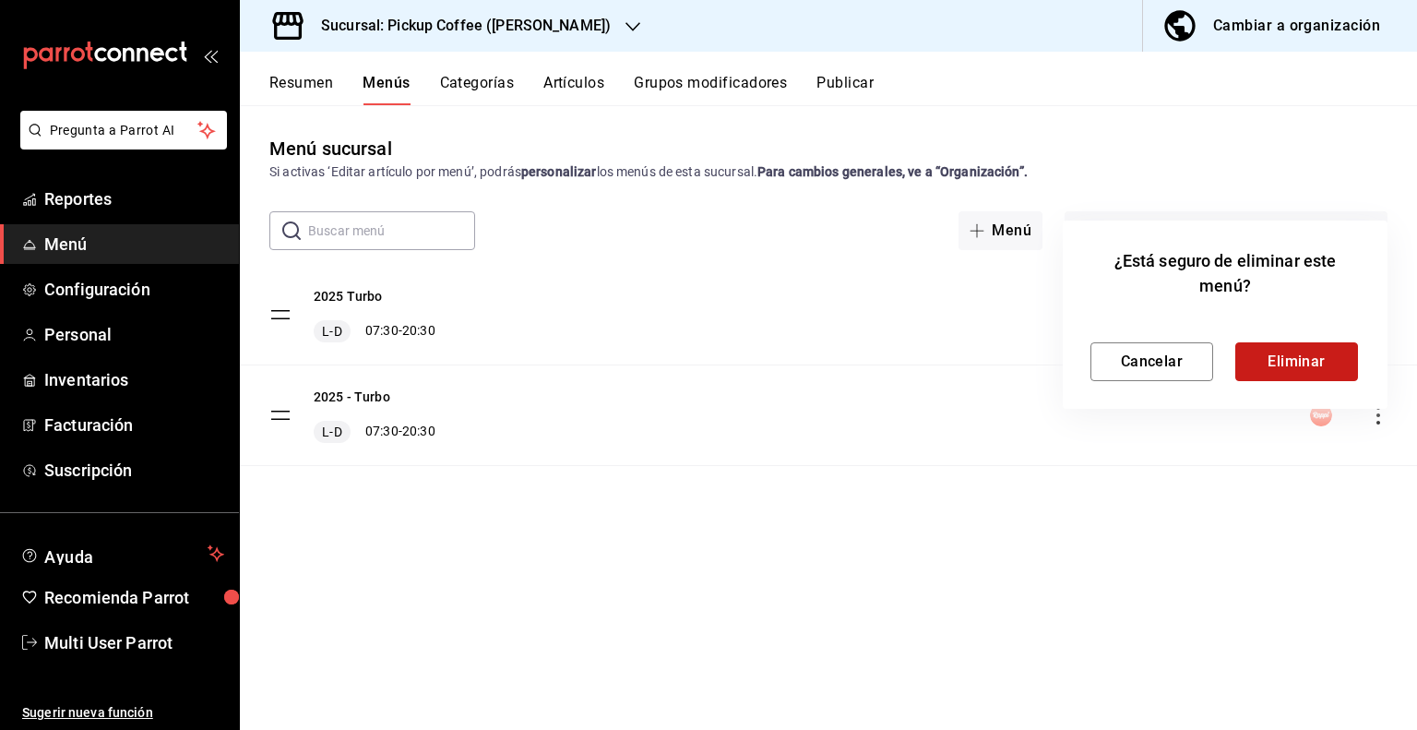
click at [1273, 359] on button "Eliminar" at bounding box center [1296, 361] width 123 height 39
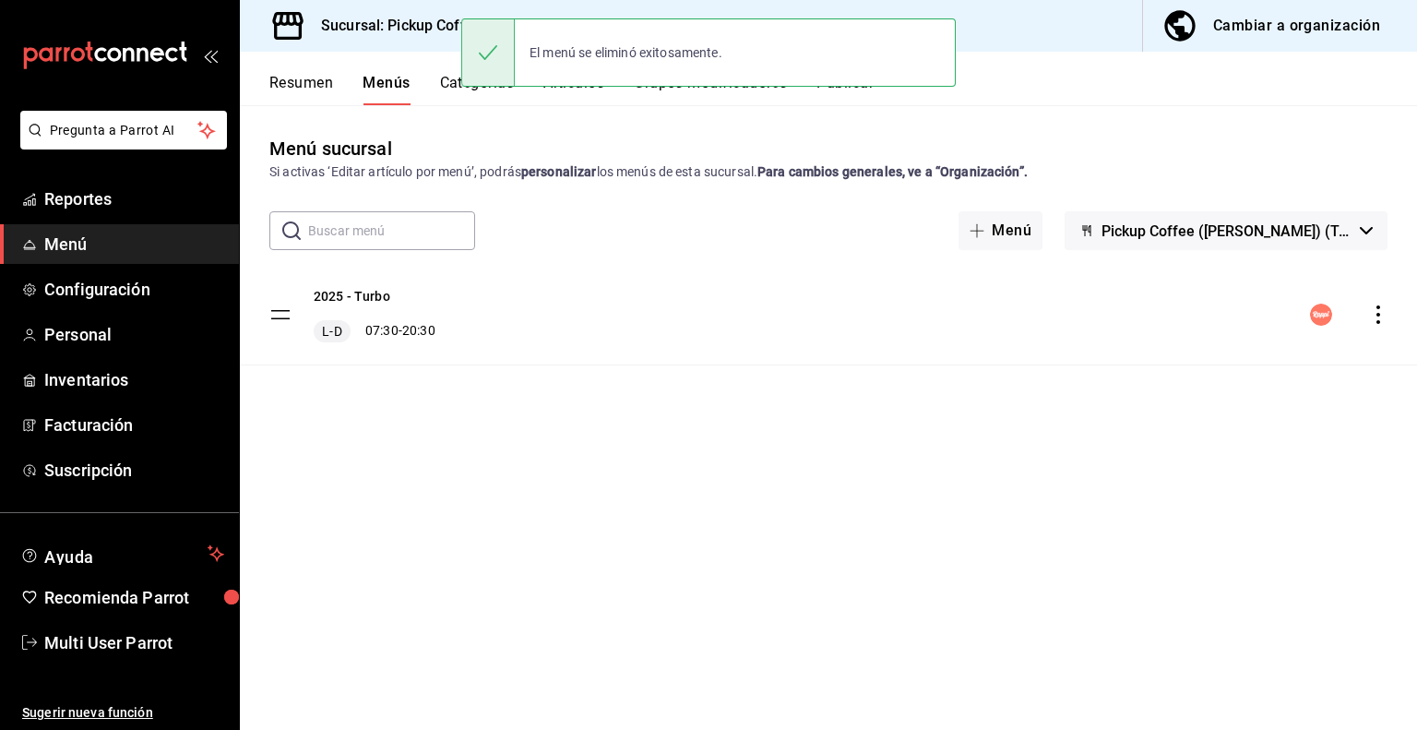
click at [1377, 314] on icon "actions" at bounding box center [1378, 314] width 4 height 18
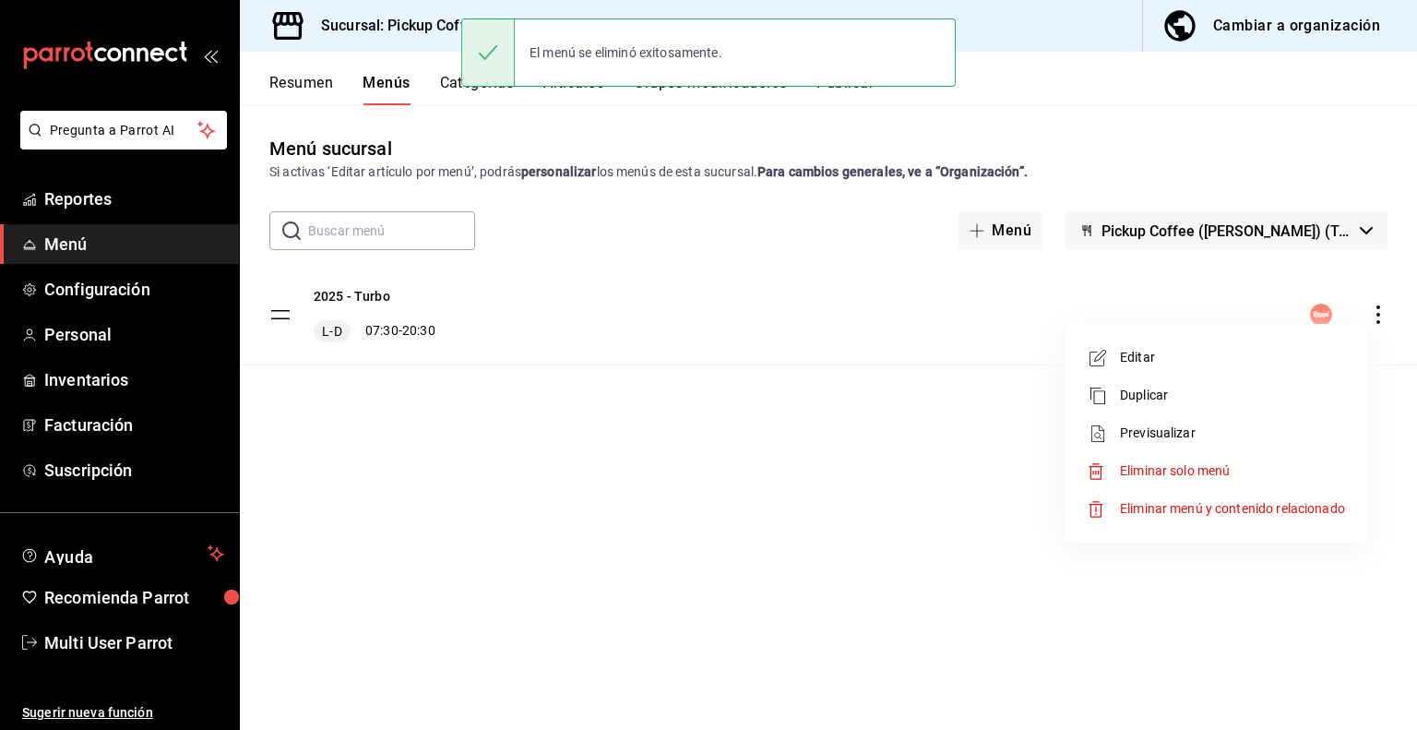
click at [1183, 470] on span "Eliminar solo menú" at bounding box center [1175, 470] width 110 height 15
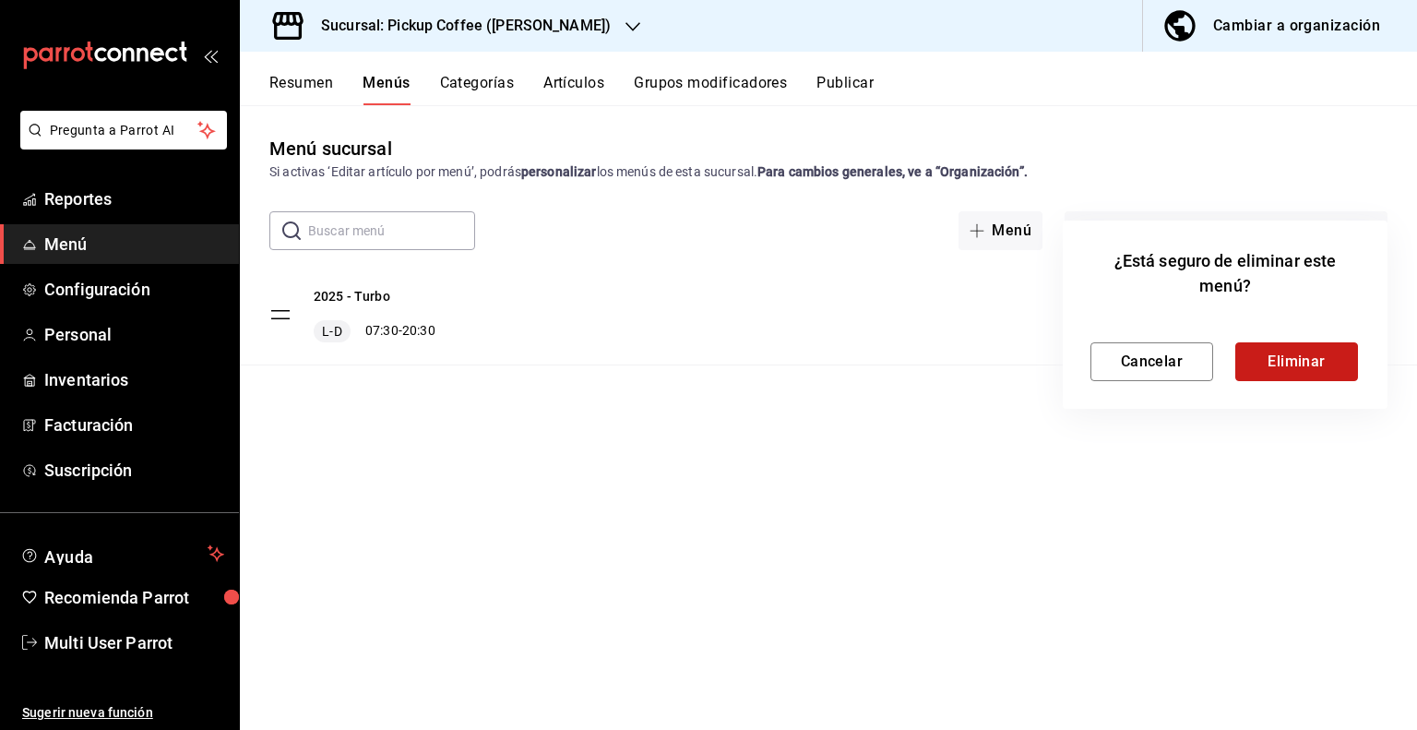
click at [1285, 364] on button "Eliminar" at bounding box center [1296, 361] width 123 height 39
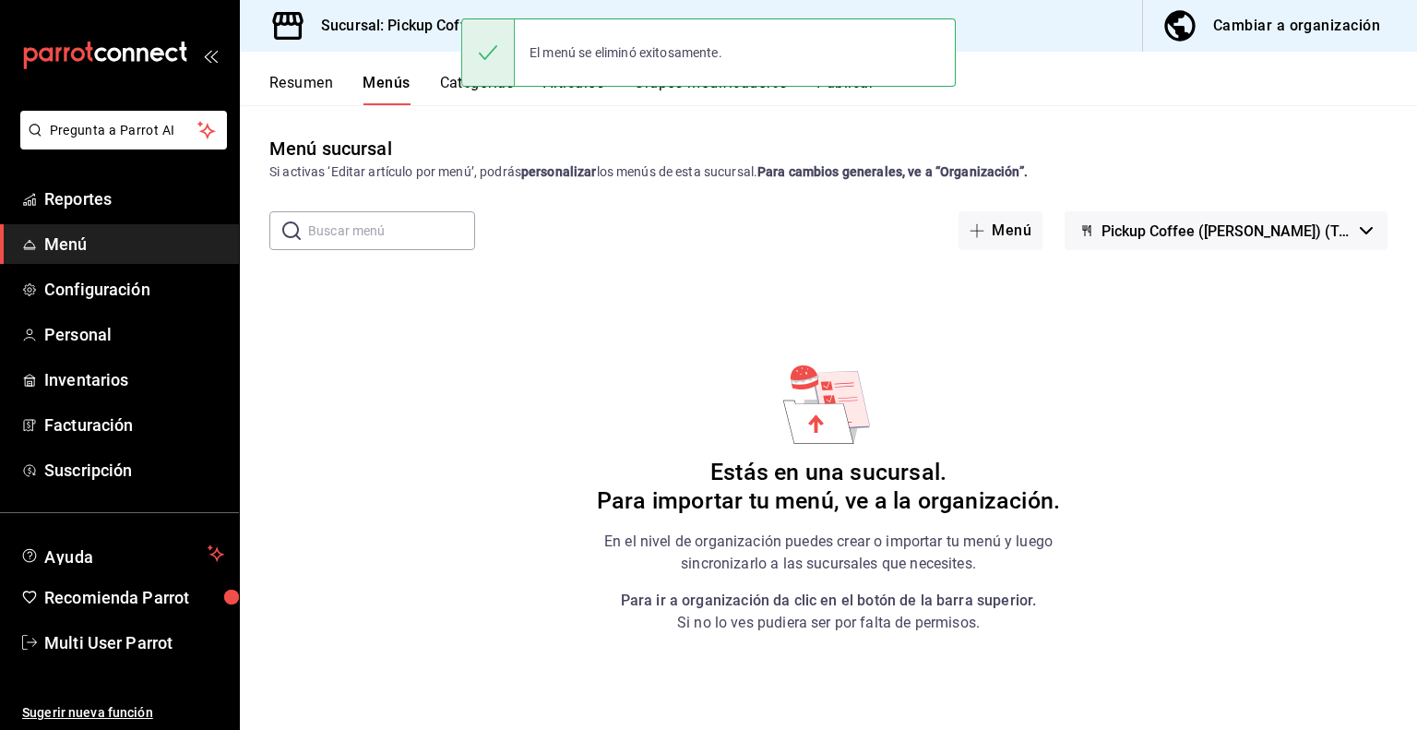
click at [432, 29] on h3 "Sucursal: Pickup Coffee ([PERSON_NAME])" at bounding box center [458, 26] width 304 height 22
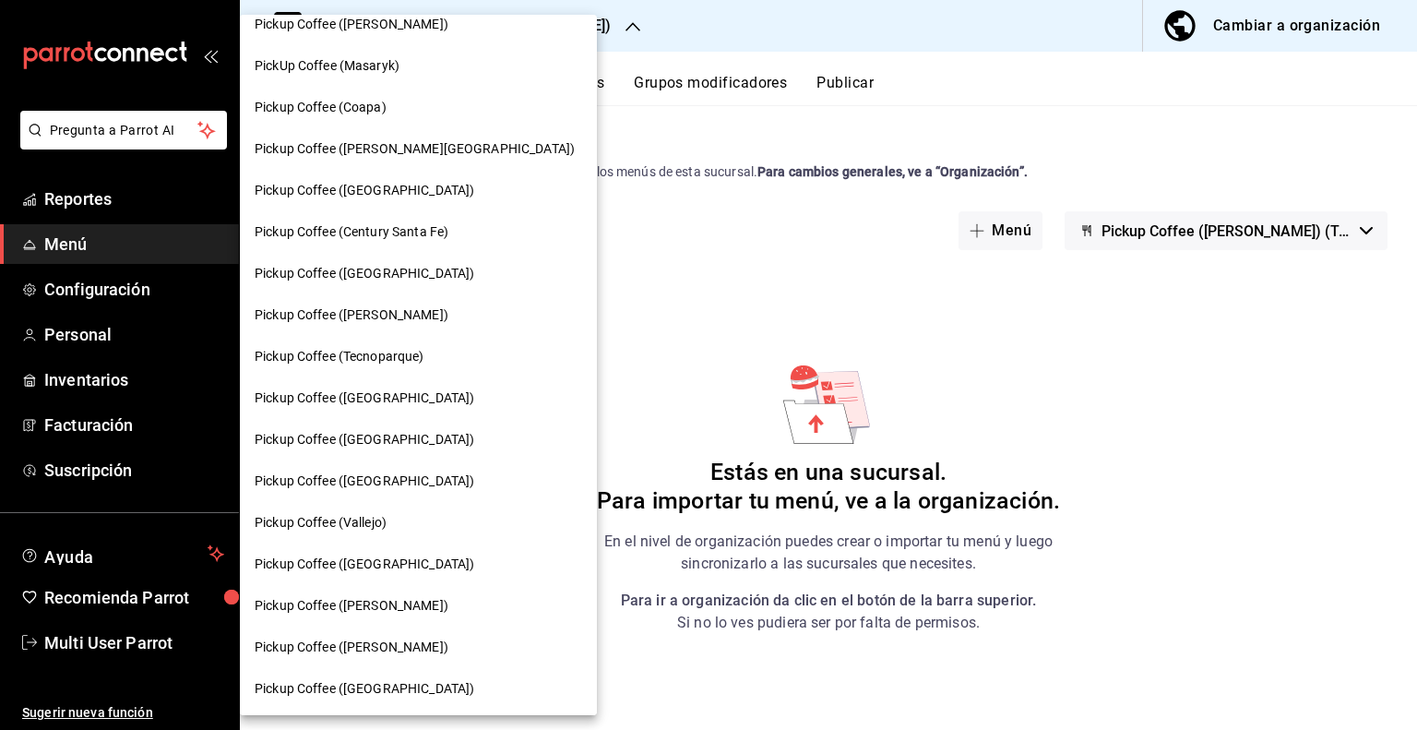
scroll to position [461, 0]
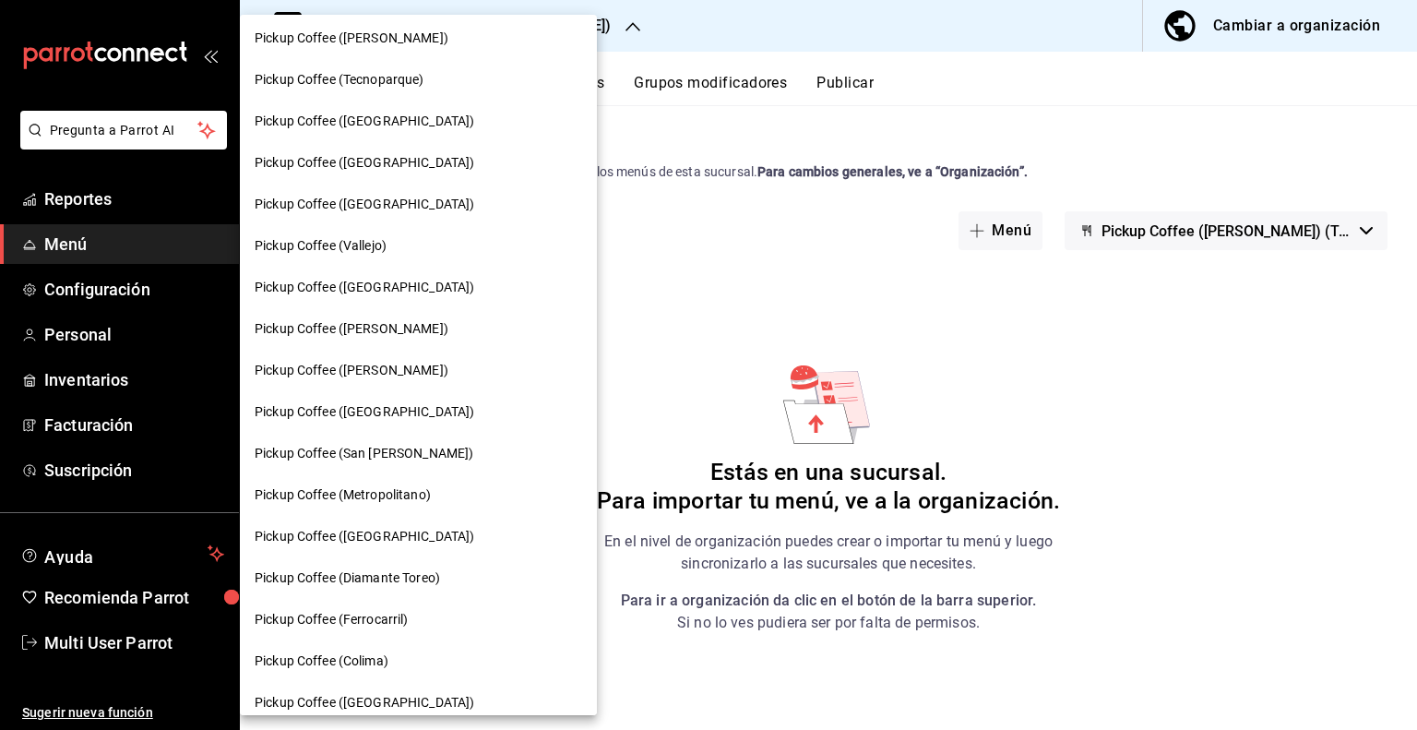
click at [410, 362] on span "Pickup Coffee ([PERSON_NAME])" at bounding box center [352, 370] width 194 height 19
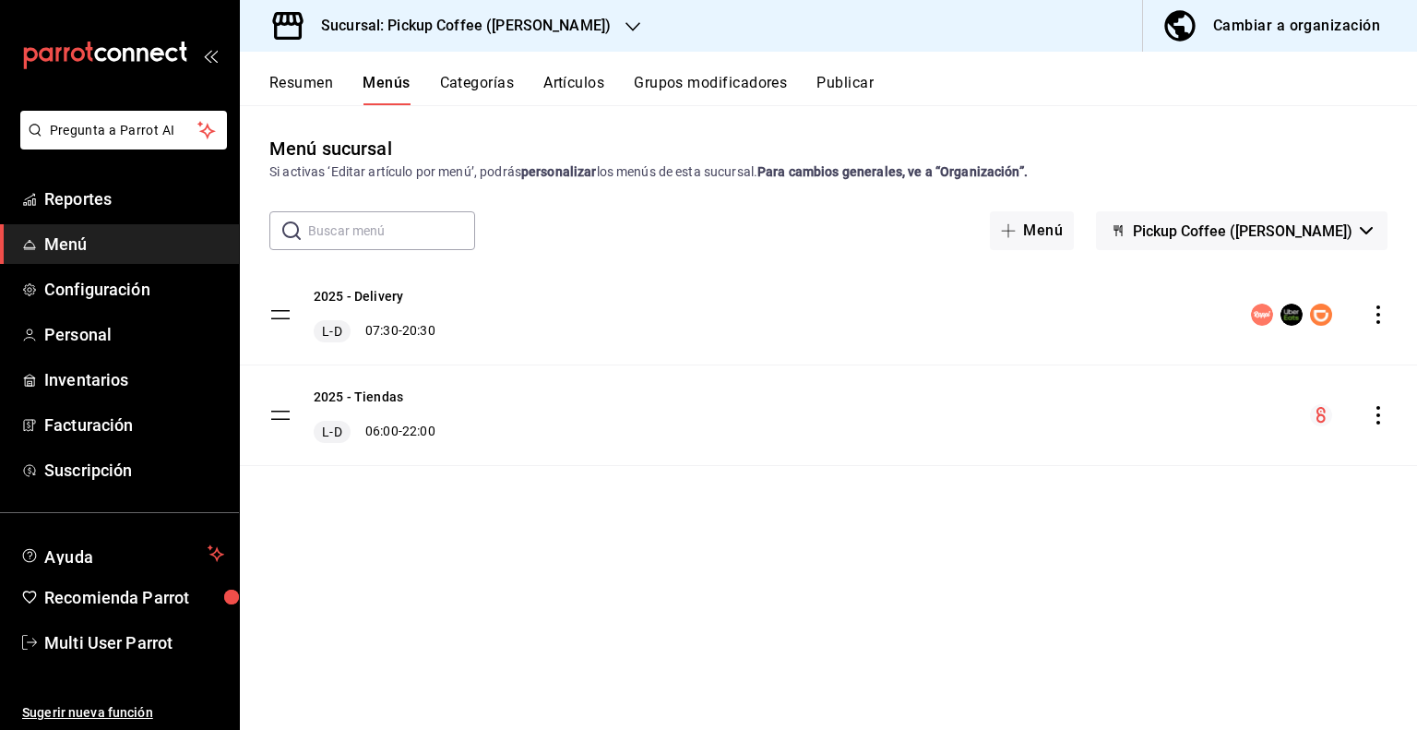
click at [1347, 237] on span "Pickup Coffee ([PERSON_NAME])" at bounding box center [1243, 231] width 220 height 18
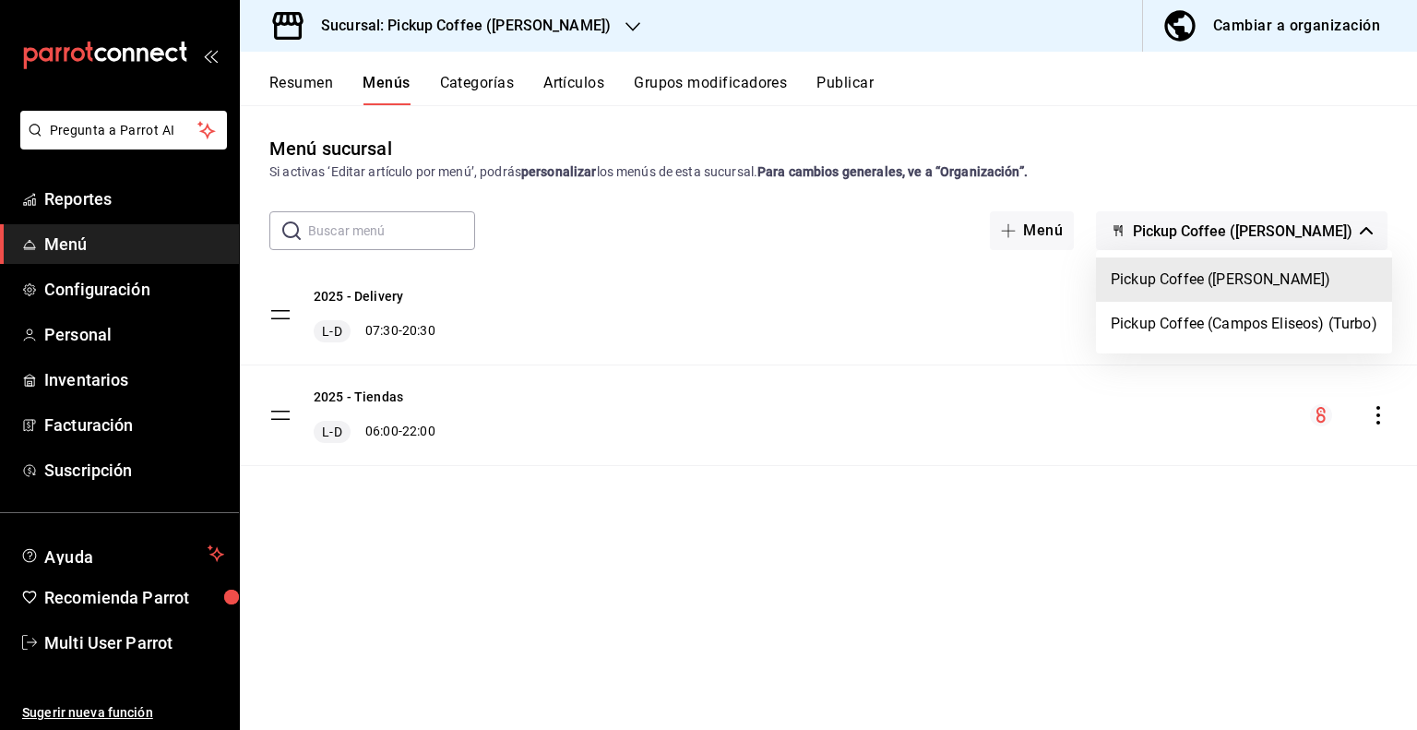
click at [1307, 320] on li "Pickup Coffee (Campos Eliseos) (Turbo)" at bounding box center [1244, 324] width 296 height 44
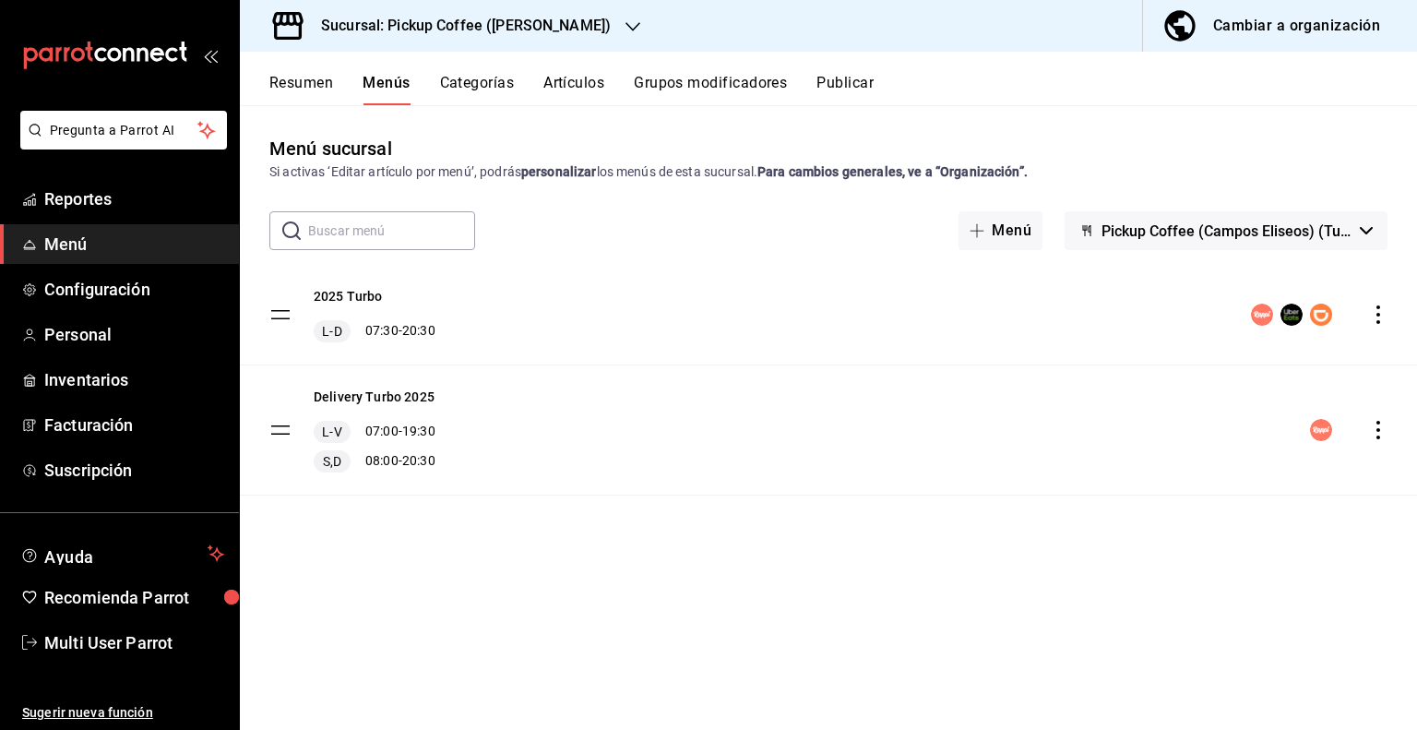
click at [1380, 312] on icon "actions" at bounding box center [1378, 314] width 18 height 18
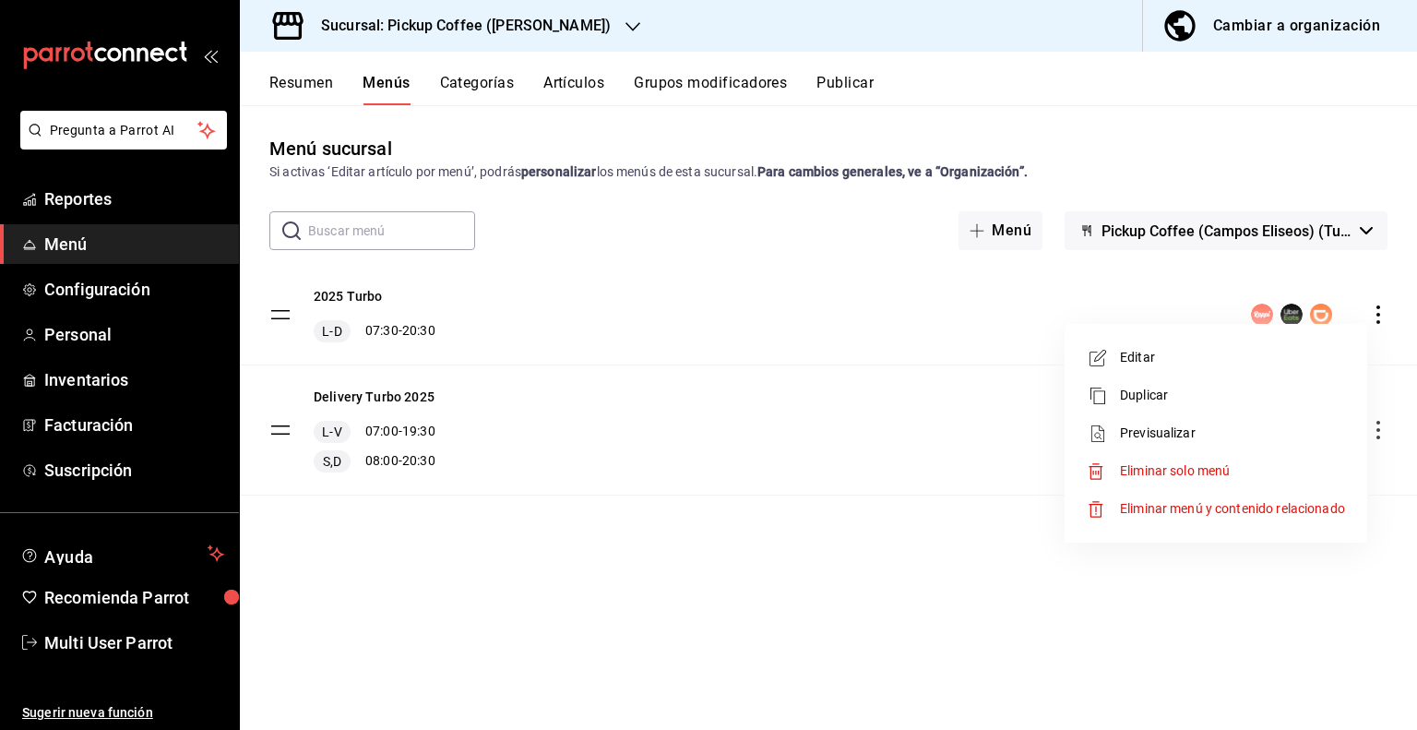
click at [1177, 465] on span "Eliminar solo menú" at bounding box center [1175, 470] width 110 height 15
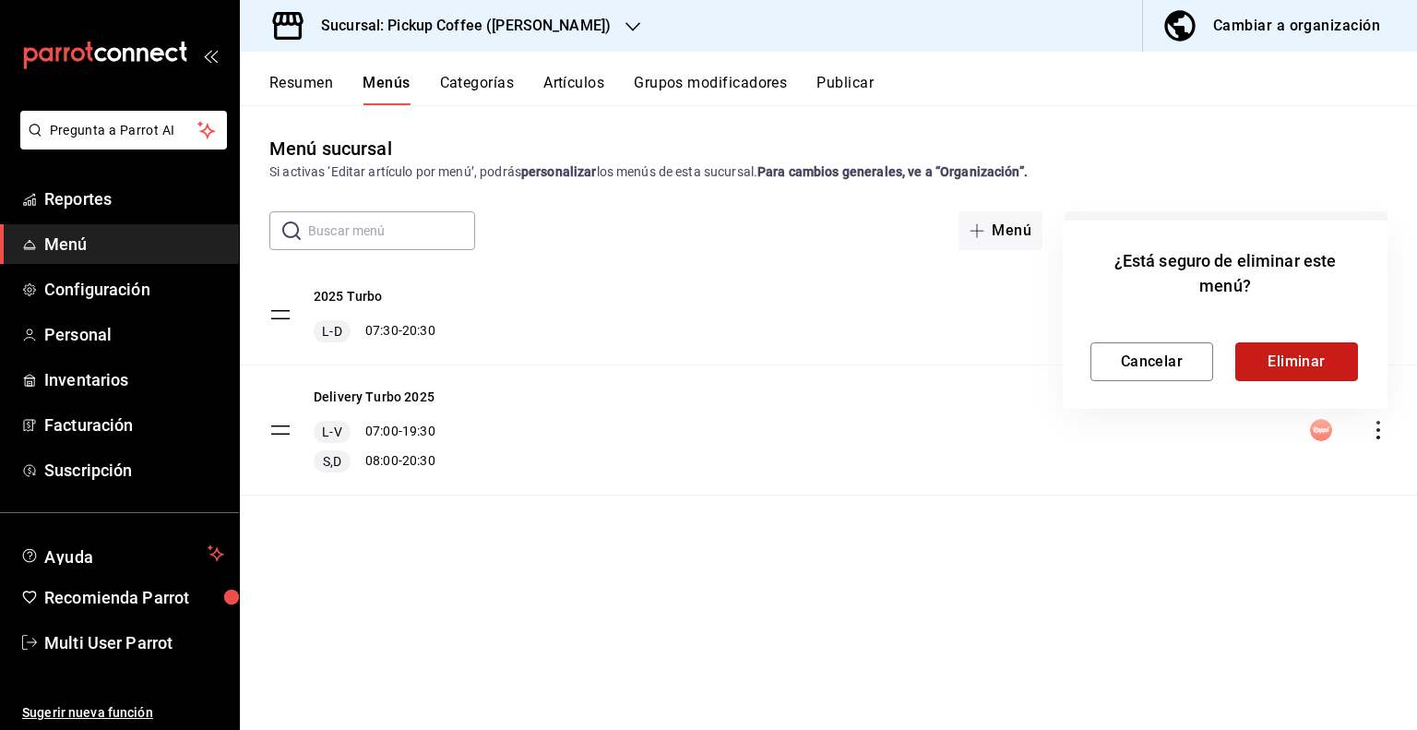
click at [1299, 354] on button "Eliminar" at bounding box center [1296, 361] width 123 height 39
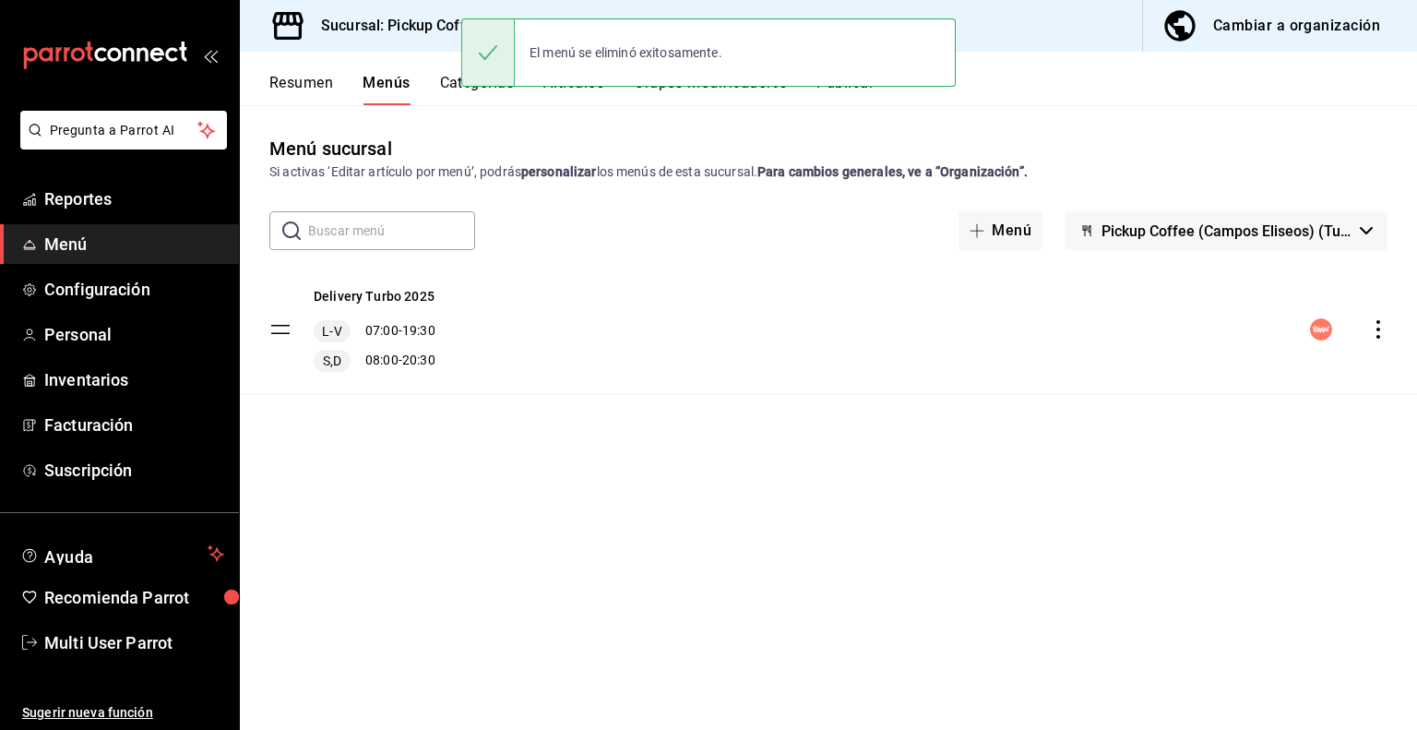
click at [1384, 334] on icon "actions" at bounding box center [1378, 329] width 18 height 18
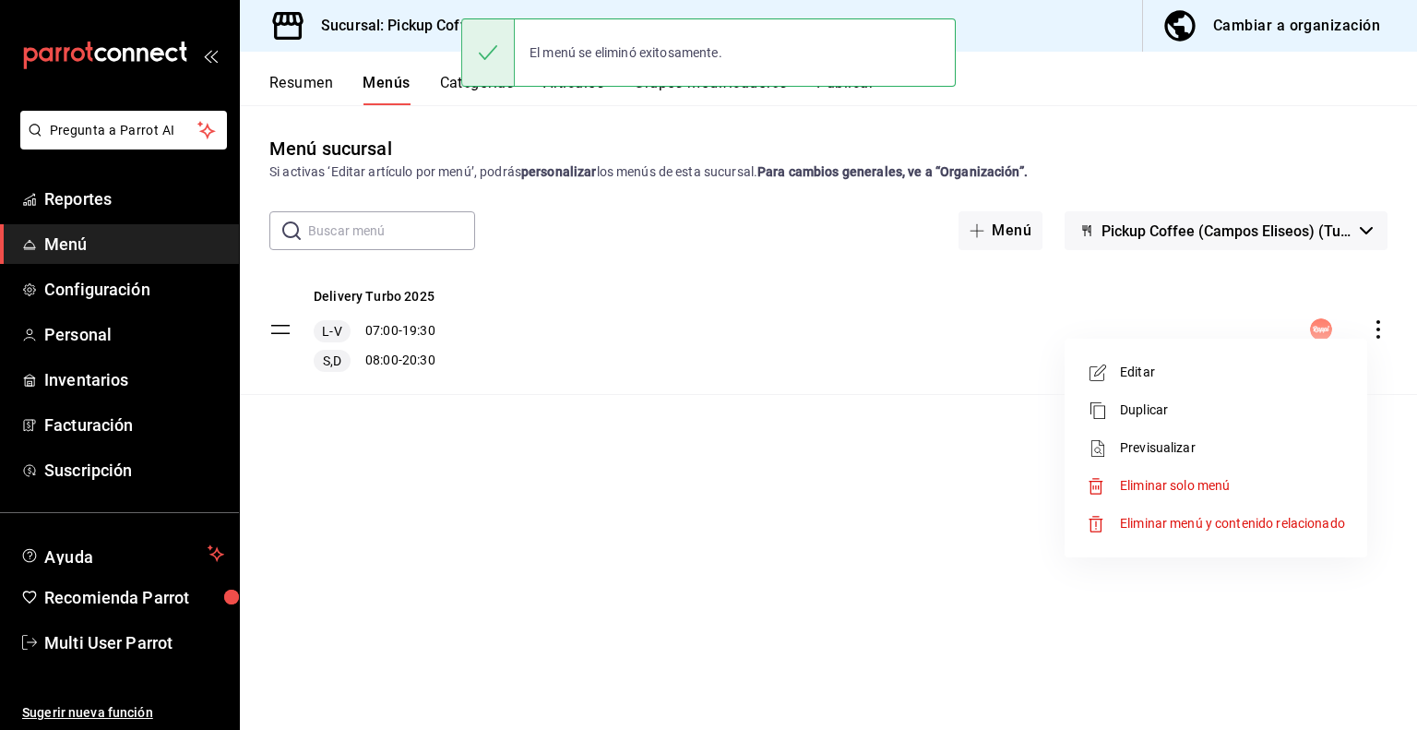
click at [1223, 478] on span "Eliminar solo menú" at bounding box center [1175, 485] width 110 height 15
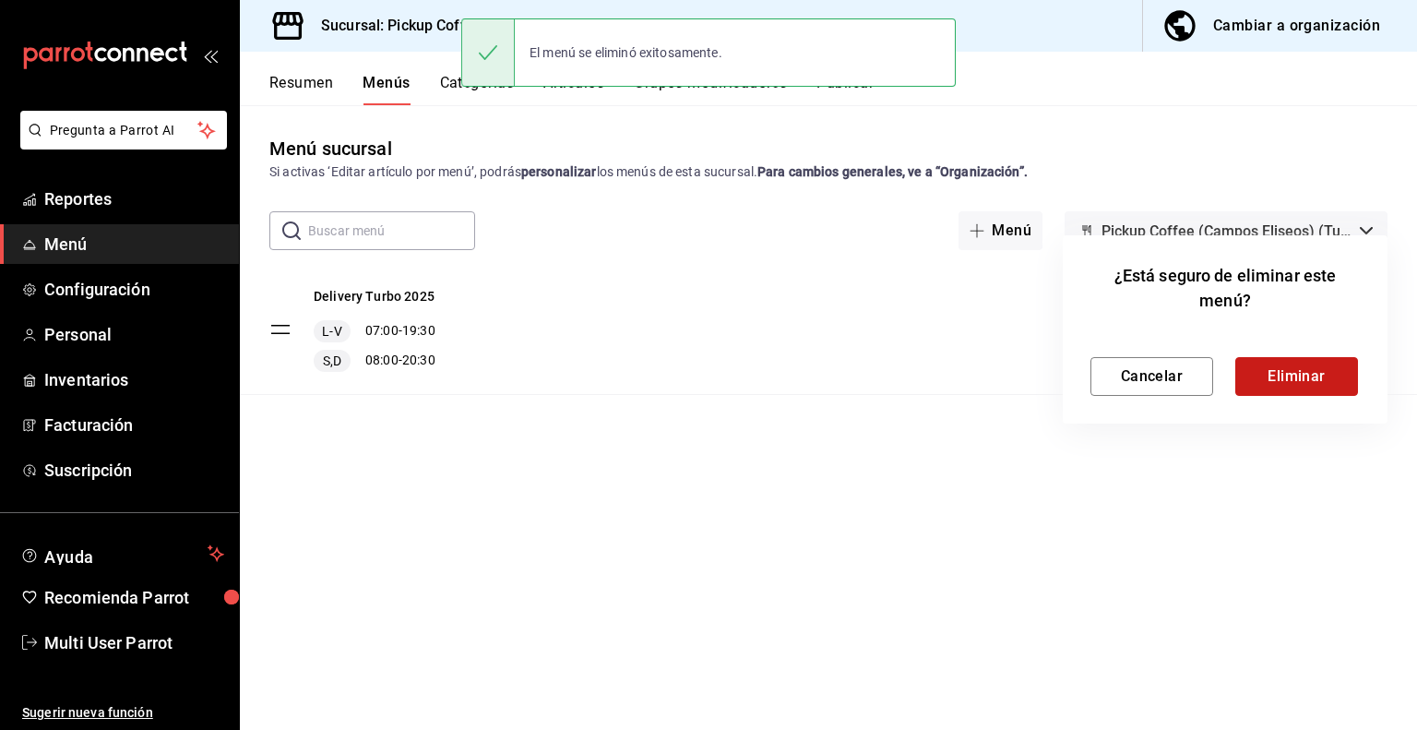
click at [1279, 383] on button "Eliminar" at bounding box center [1296, 376] width 123 height 39
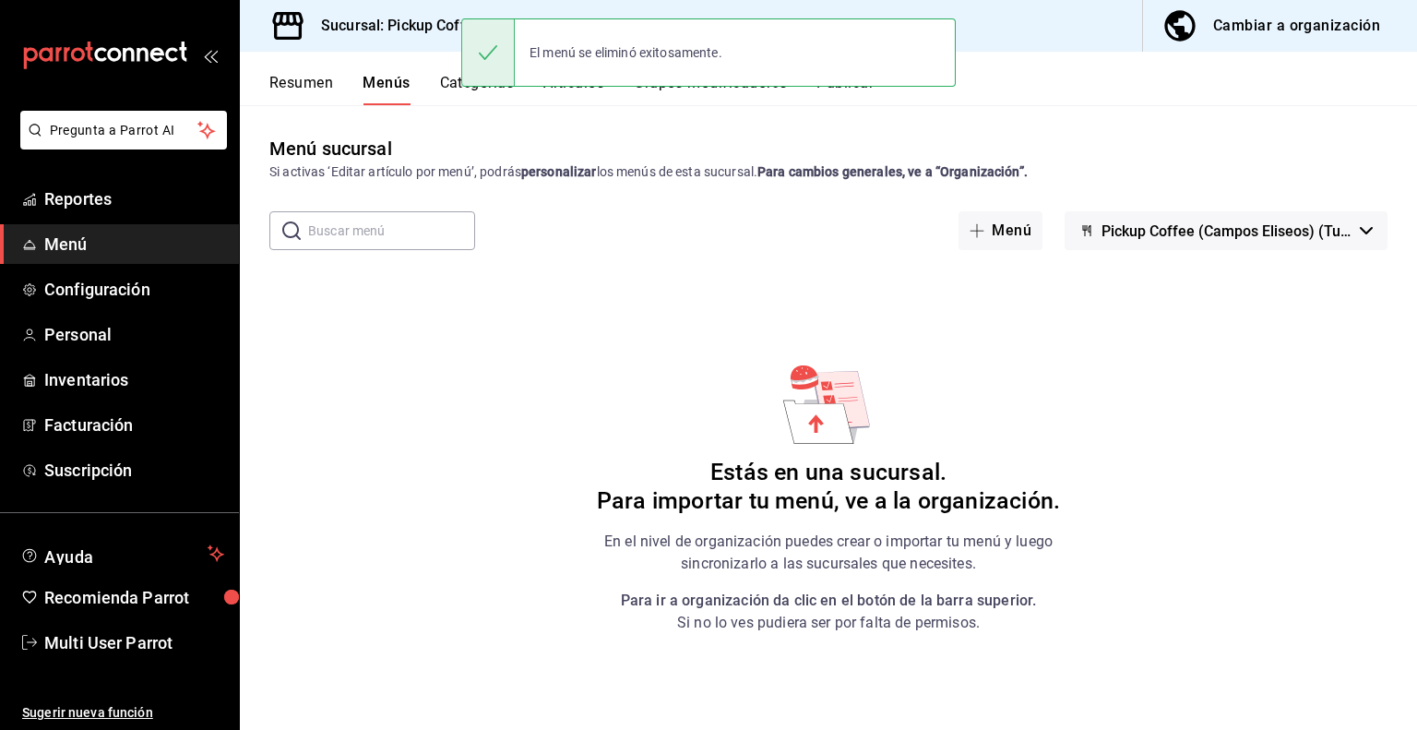
click at [395, 39] on div "Sucursal: Pickup Coffee ([PERSON_NAME])" at bounding box center [451, 26] width 393 height 52
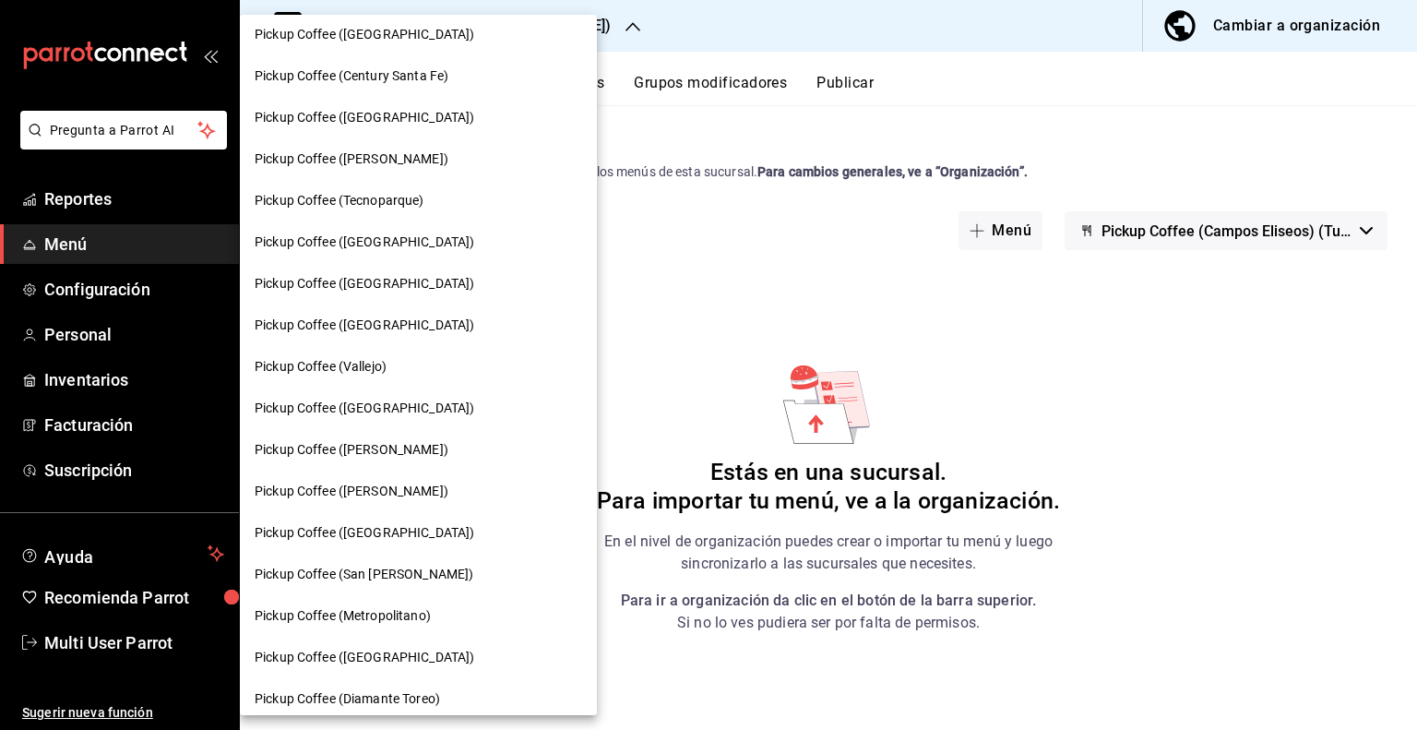
scroll to position [339, 0]
click at [390, 568] on span "Pickup Coffee (San [PERSON_NAME])" at bounding box center [364, 575] width 219 height 19
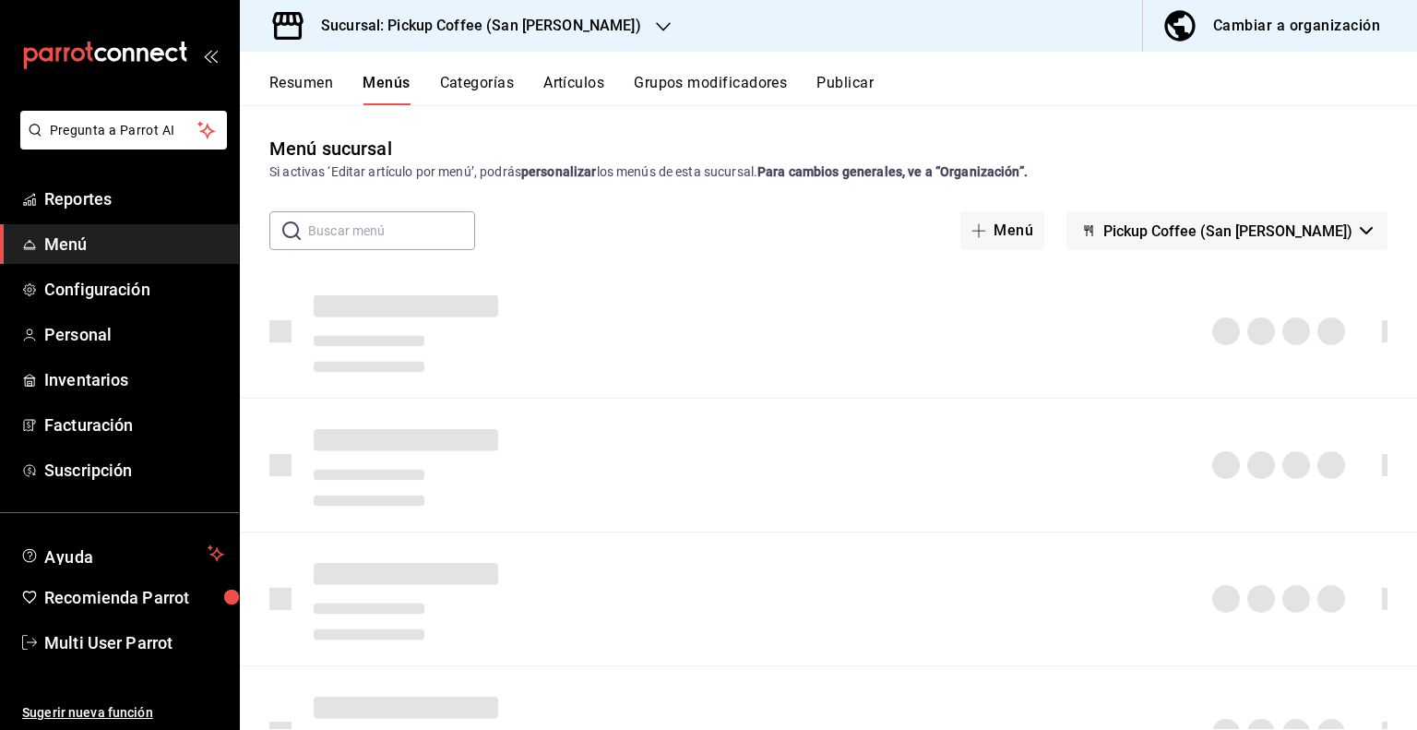
click at [1346, 235] on span "Pickup Coffee (San [PERSON_NAME])" at bounding box center [1227, 231] width 249 height 18
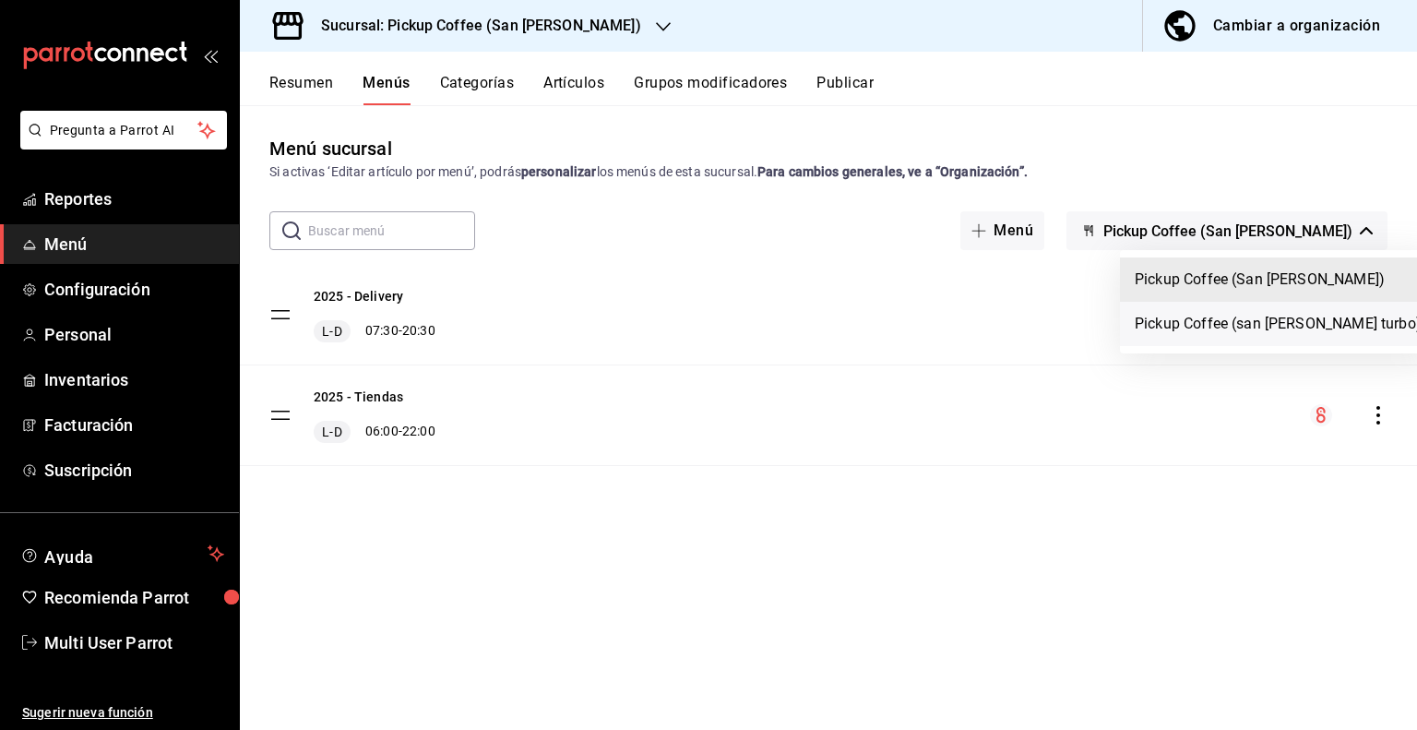
click at [1269, 326] on li "Pickup Coffee (san [PERSON_NAME] turbo)" at bounding box center [1278, 324] width 316 height 44
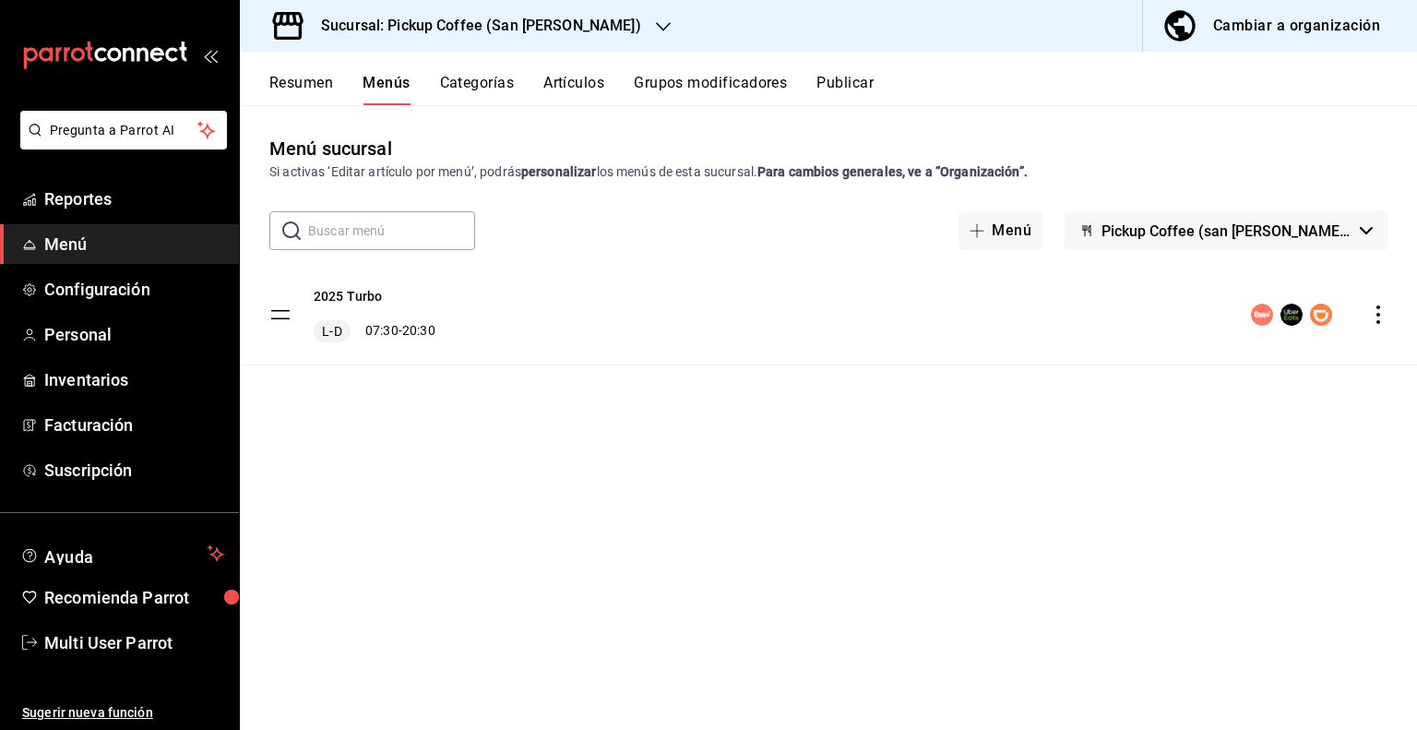
click at [1374, 313] on icon "actions" at bounding box center [1378, 314] width 18 height 18
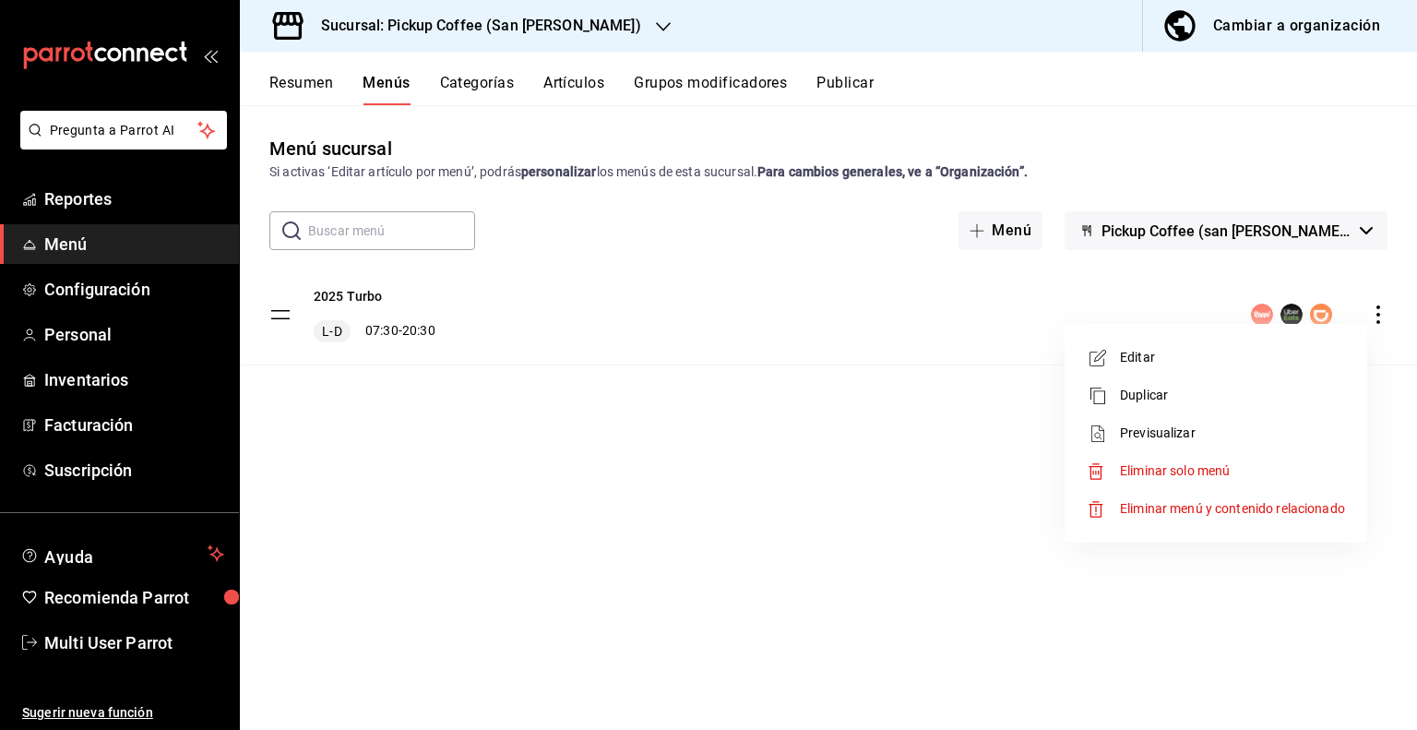
click at [742, 426] on div at bounding box center [708, 365] width 1417 height 730
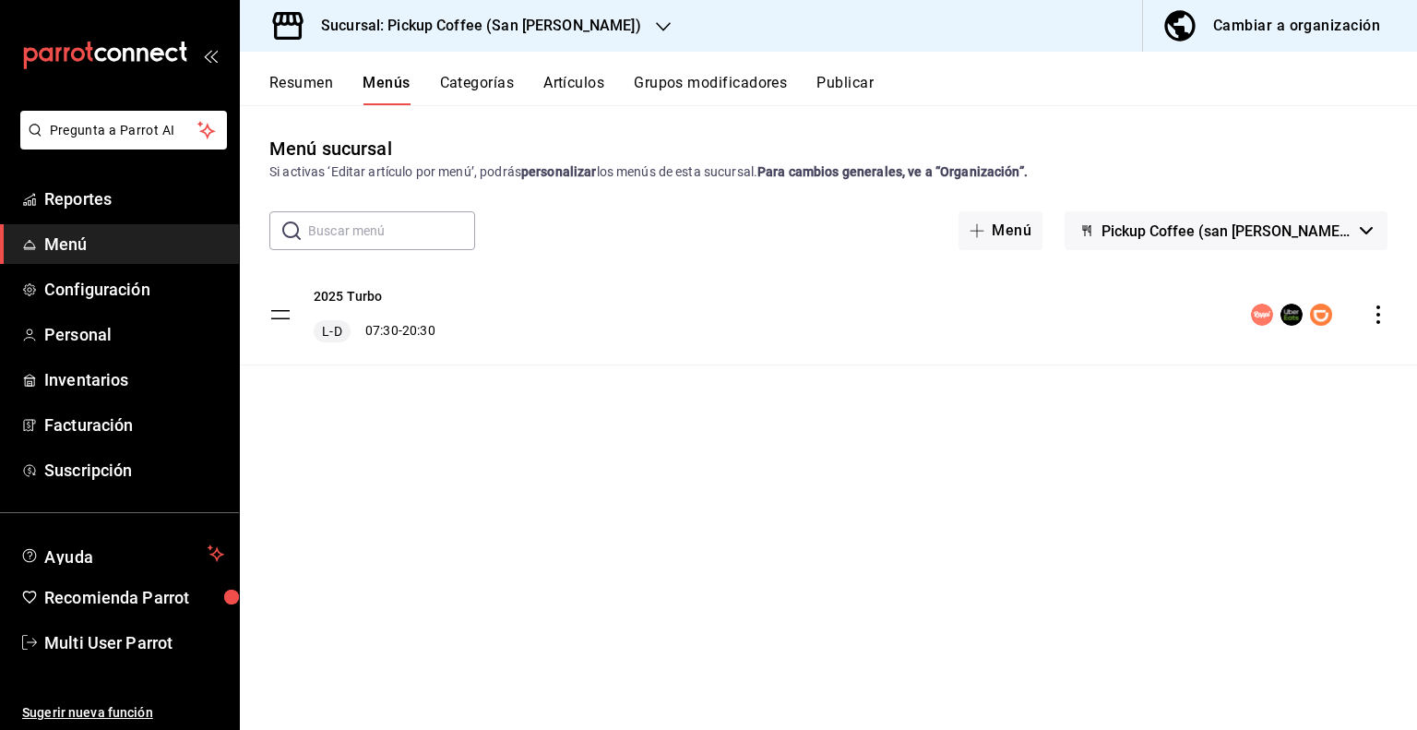
click at [309, 77] on button "Resumen" at bounding box center [301, 89] width 64 height 31
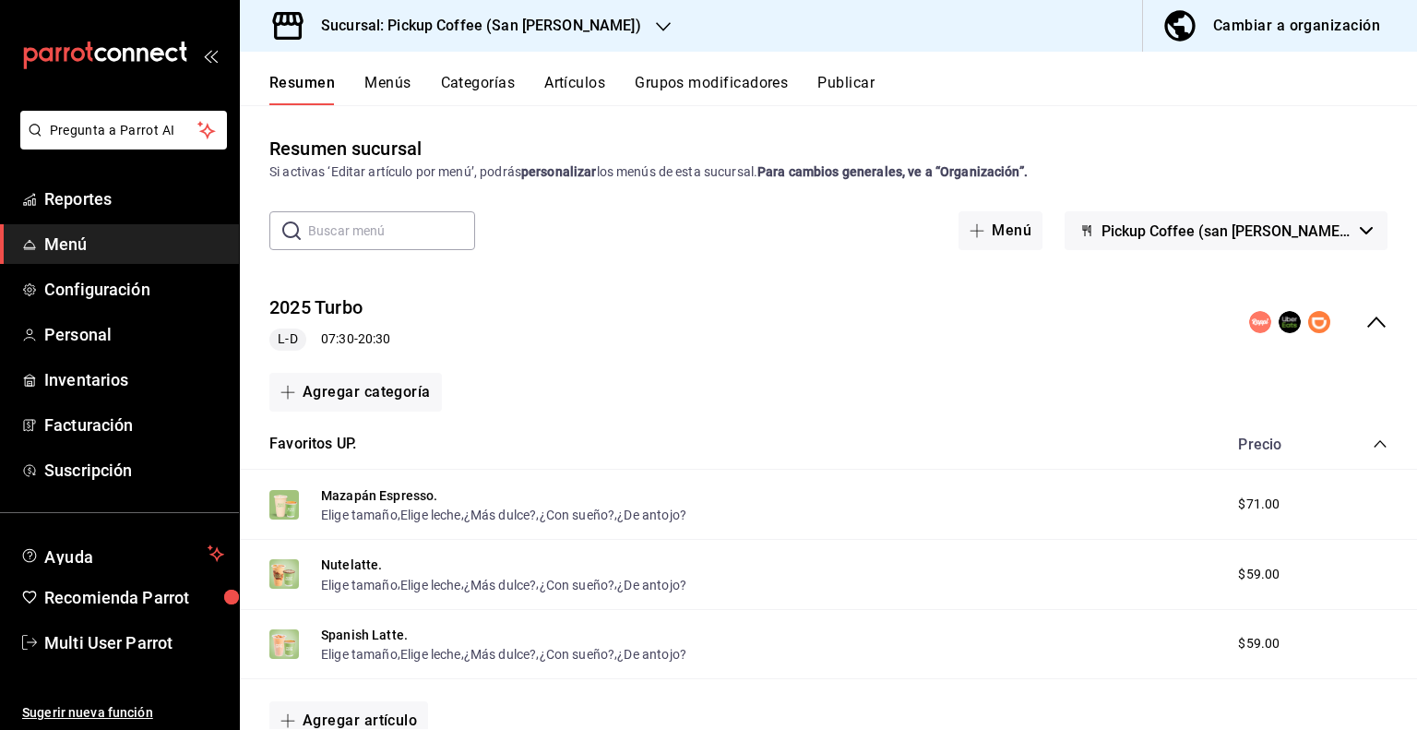
click at [390, 77] on button "Menús" at bounding box center [387, 89] width 46 height 31
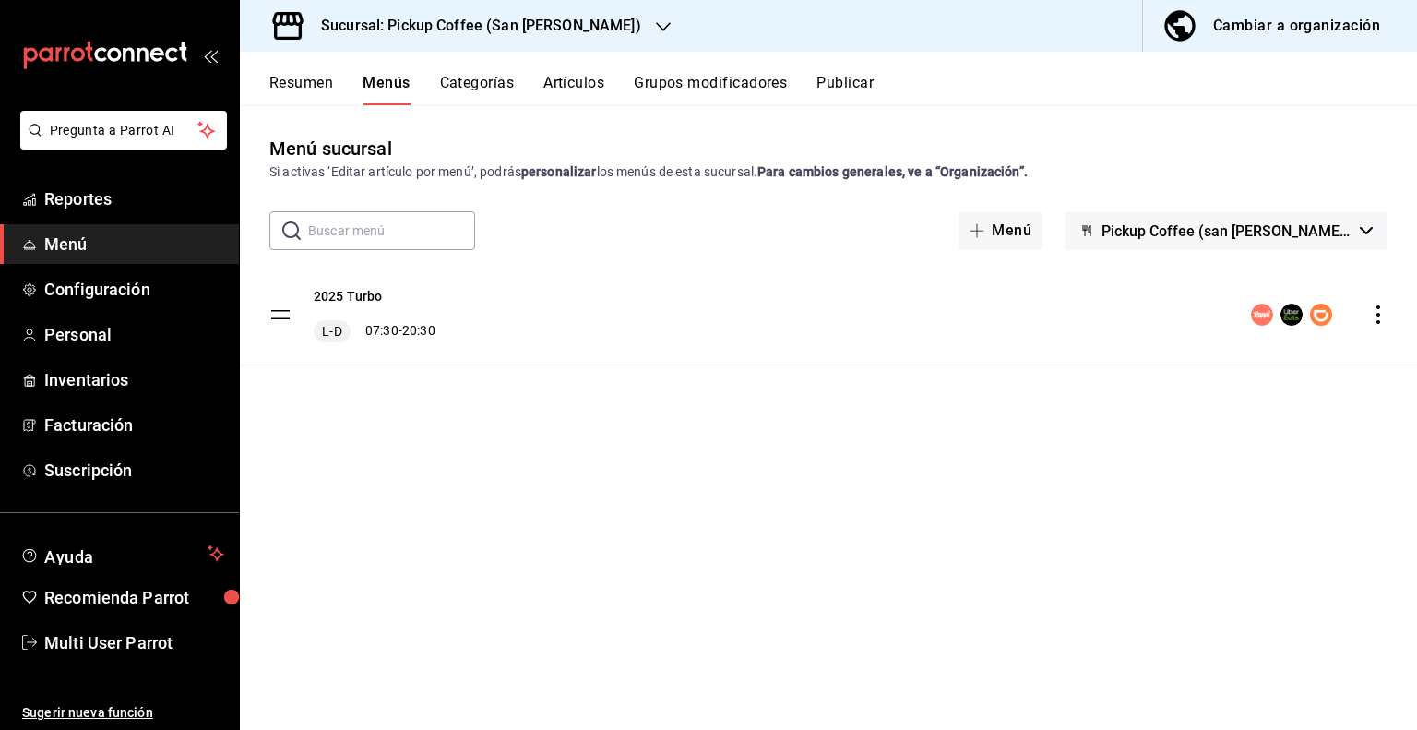
click at [1379, 310] on icon "actions" at bounding box center [1378, 314] width 18 height 18
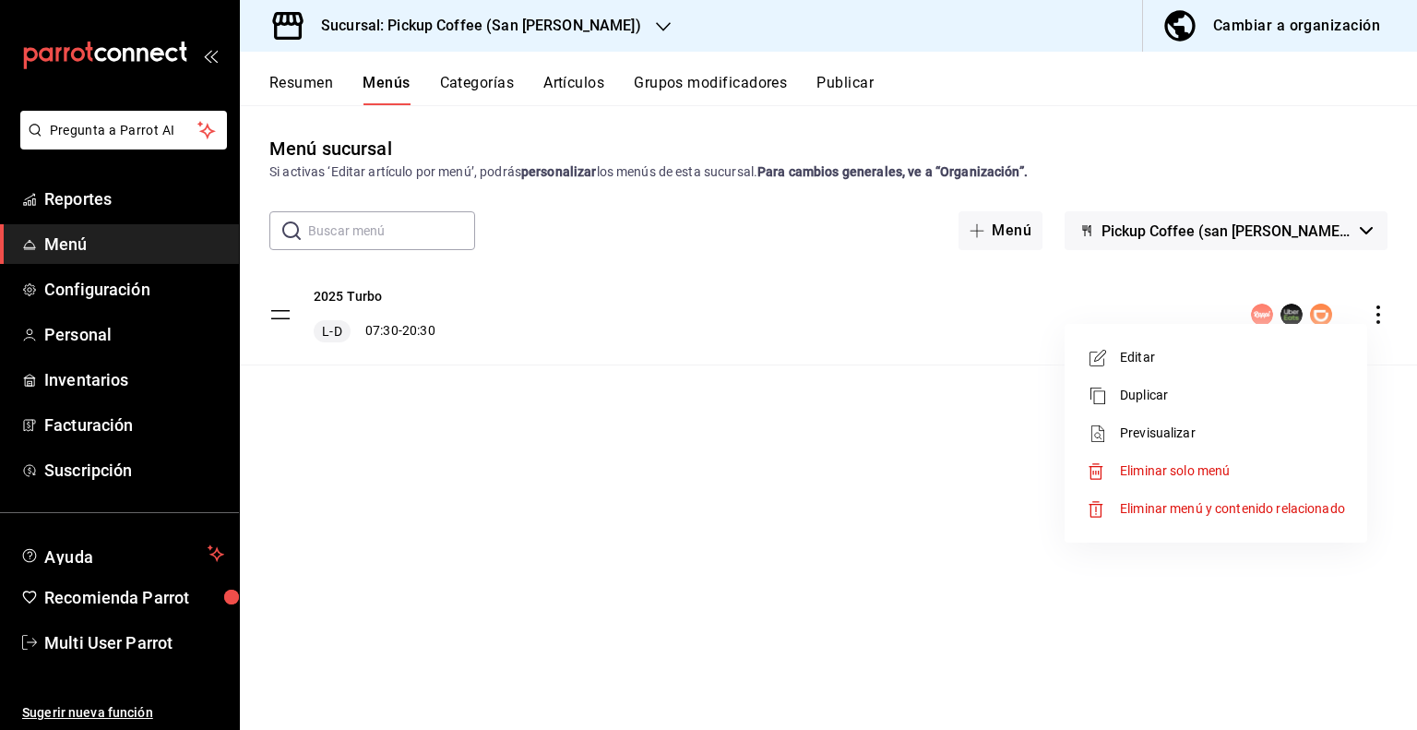
click at [1191, 470] on span "Eliminar solo menú" at bounding box center [1175, 470] width 110 height 15
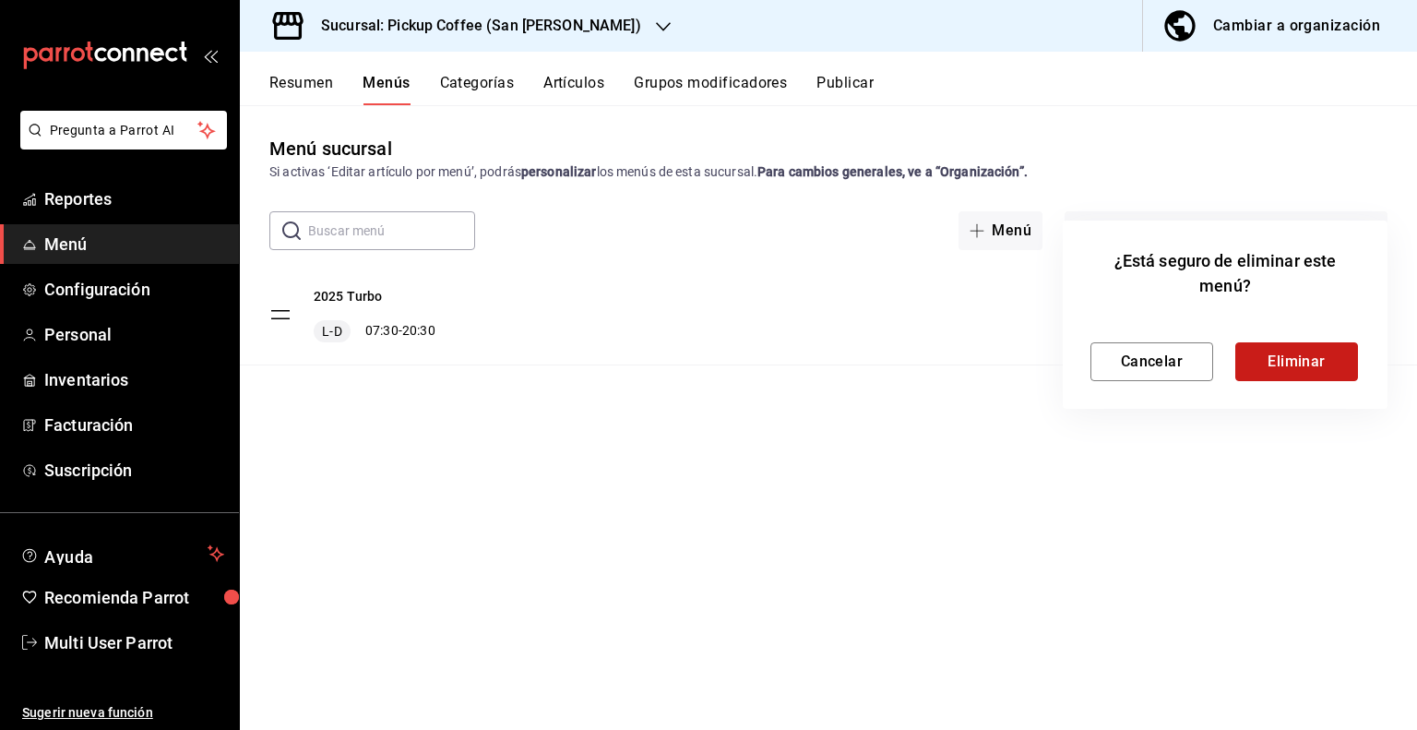
click at [1260, 362] on button "Eliminar" at bounding box center [1296, 361] width 123 height 39
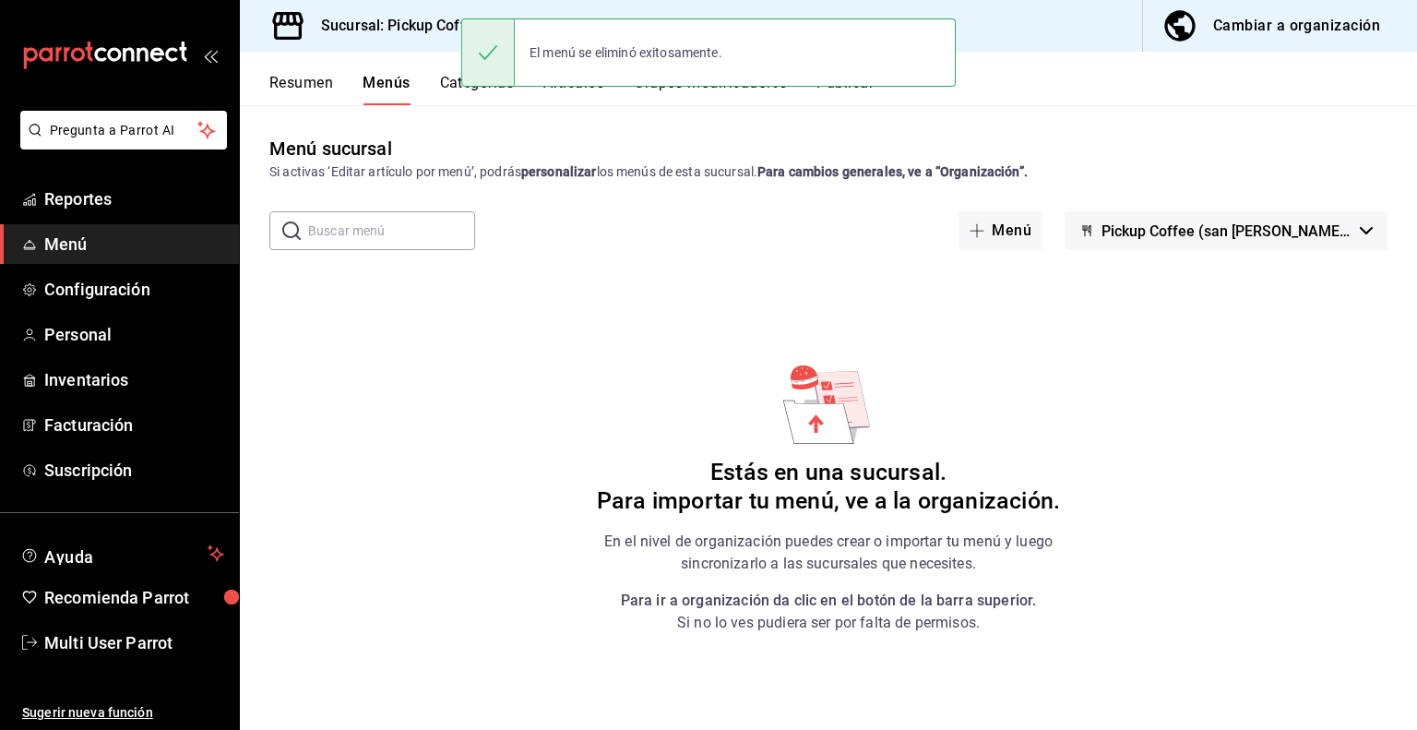
click at [408, 30] on h3 "Sucursal: Pickup Coffee (San [PERSON_NAME])" at bounding box center [473, 26] width 335 height 22
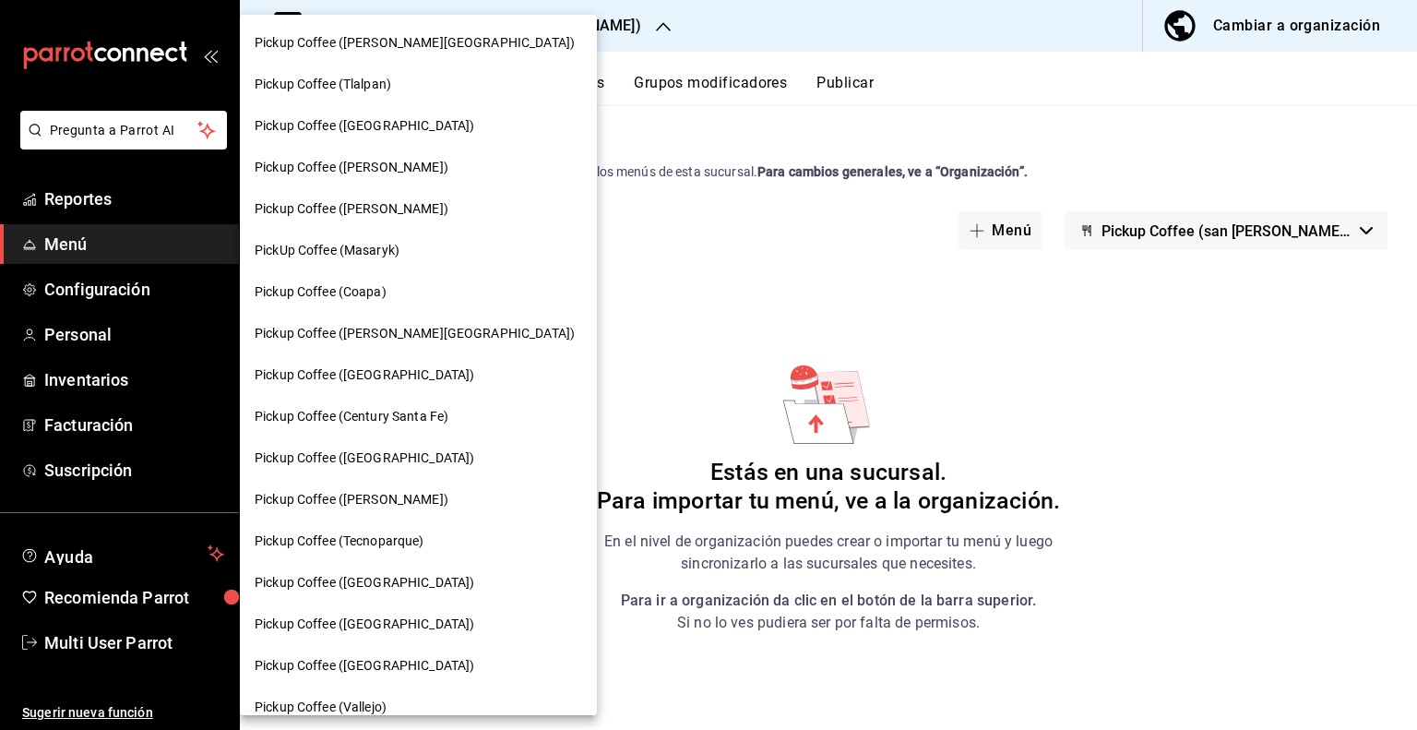
click at [375, 615] on span "Pickup Coffee ([GEOGRAPHIC_DATA])" at bounding box center [365, 623] width 220 height 19
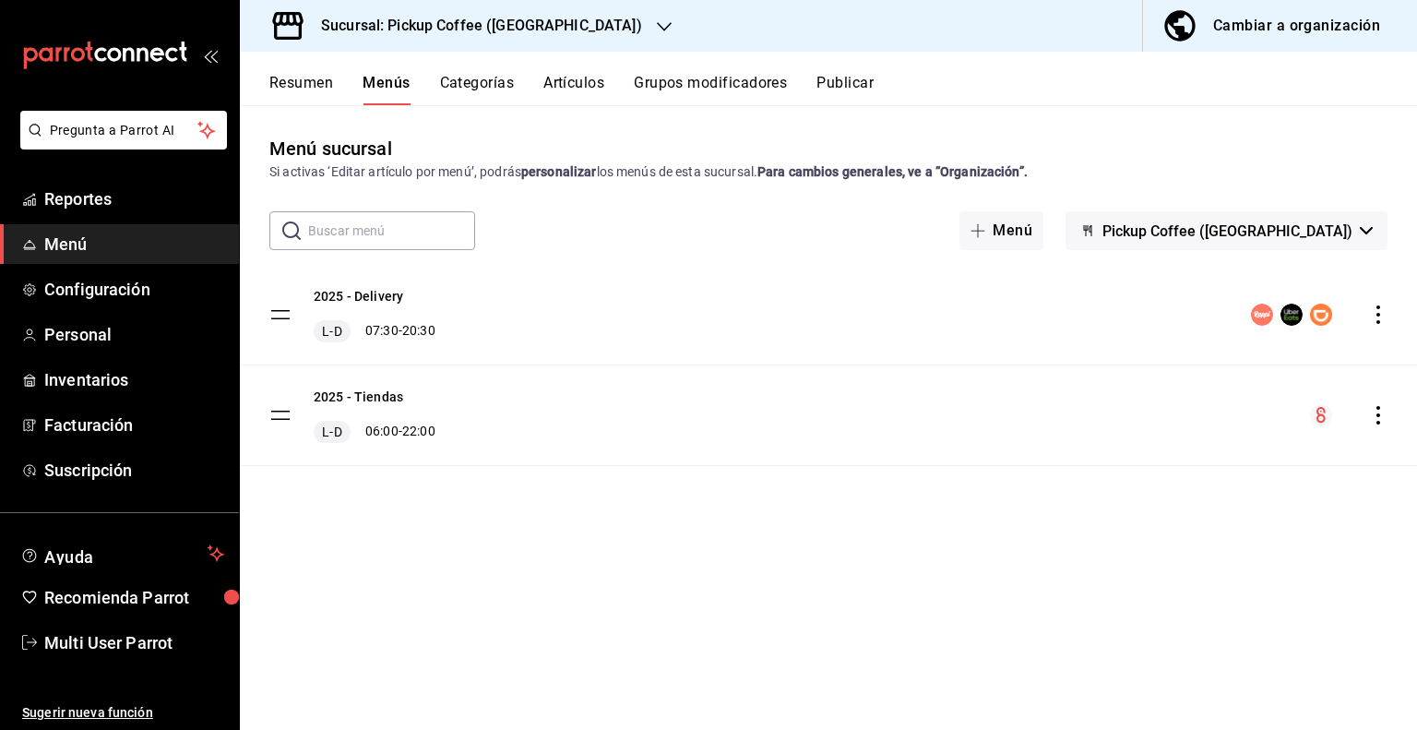
click at [1356, 233] on button "Pickup Coffee ([GEOGRAPHIC_DATA])" at bounding box center [1226, 230] width 322 height 39
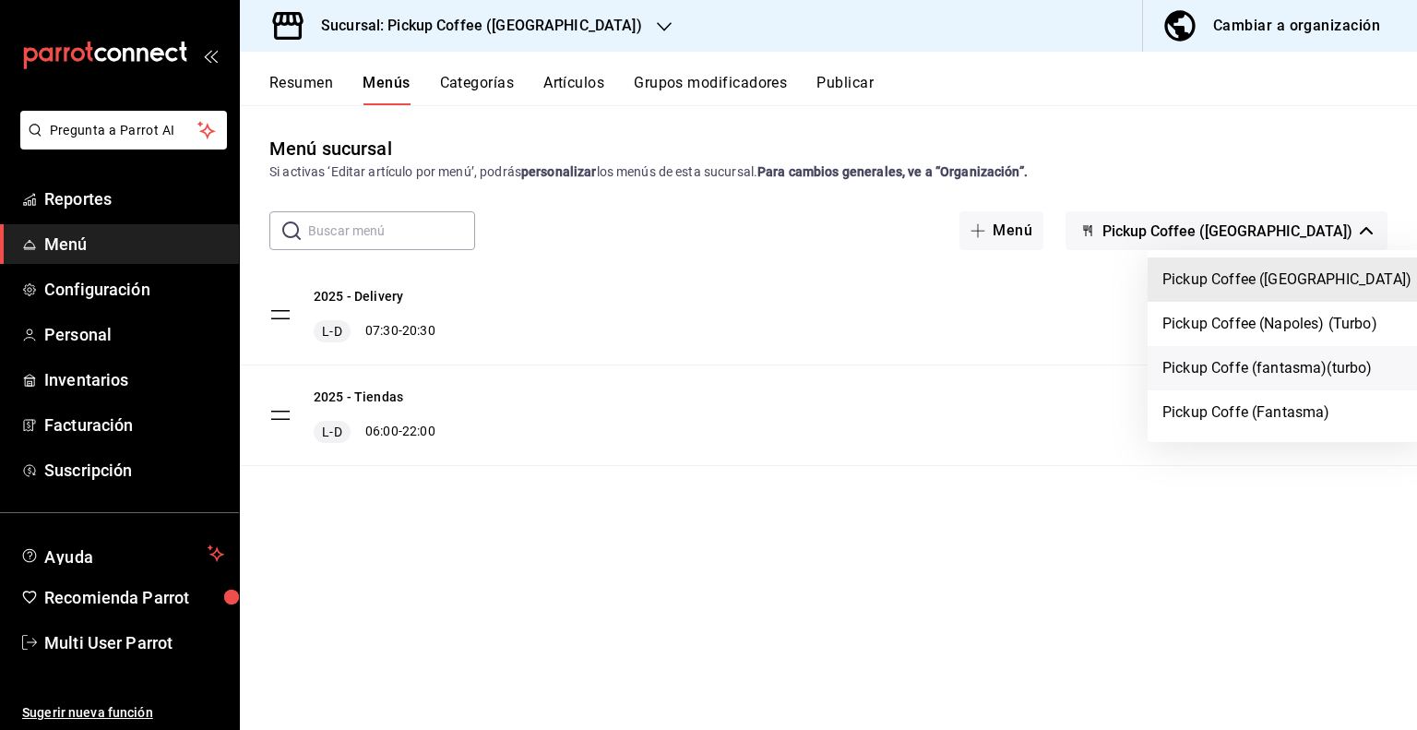
click at [1284, 373] on li "Pickup Coffe (fantasma)(turbo)" at bounding box center [1286, 368] width 279 height 44
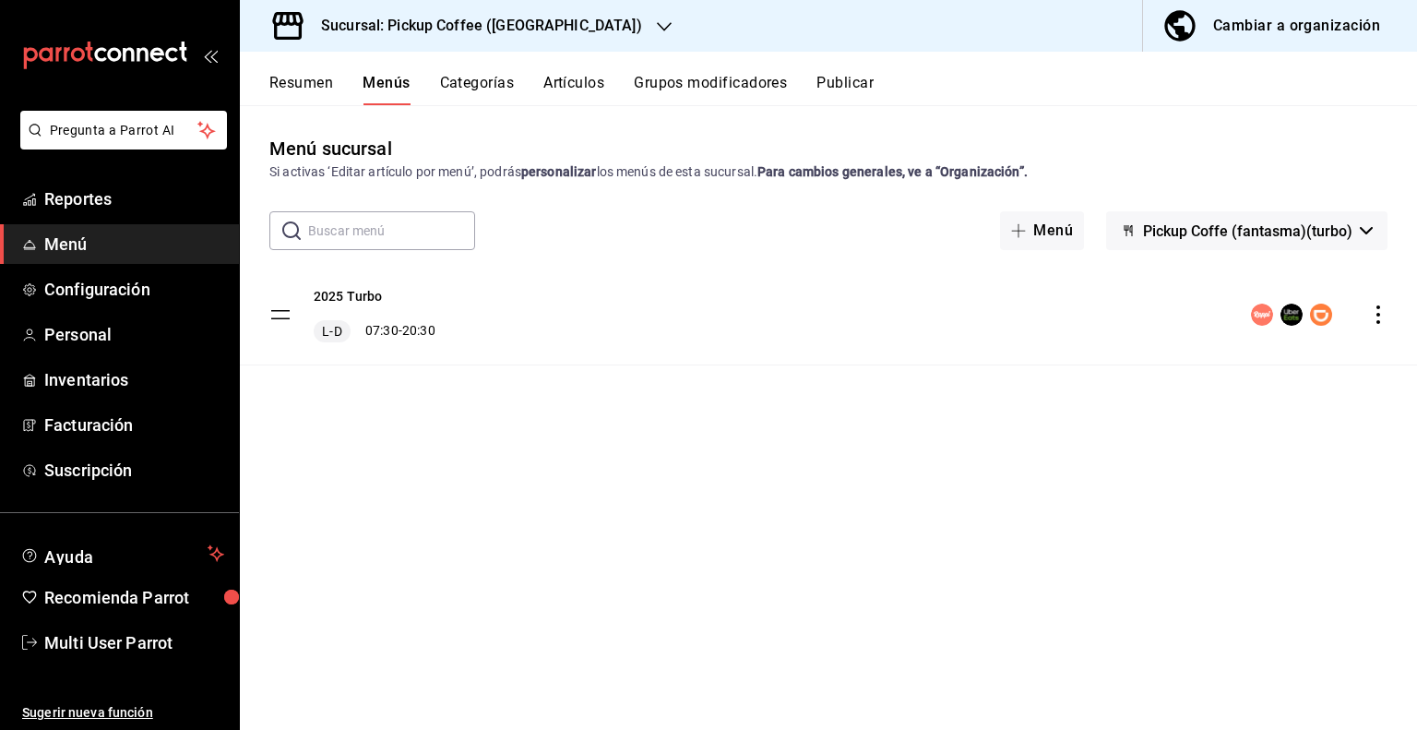
click at [321, 86] on button "Resumen" at bounding box center [301, 89] width 64 height 31
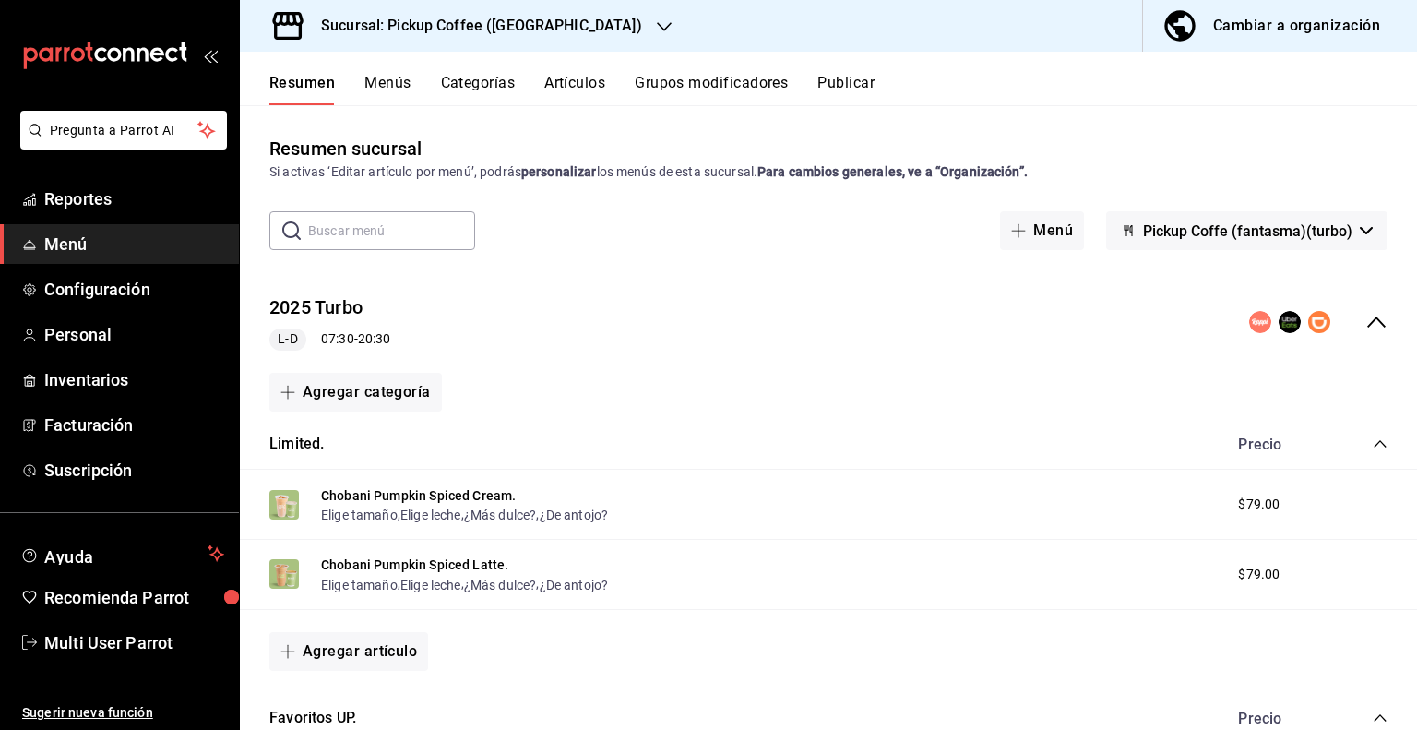
click at [546, 36] on h3 "Sucursal: Pickup Coffee ([GEOGRAPHIC_DATA])" at bounding box center [474, 26] width 336 height 22
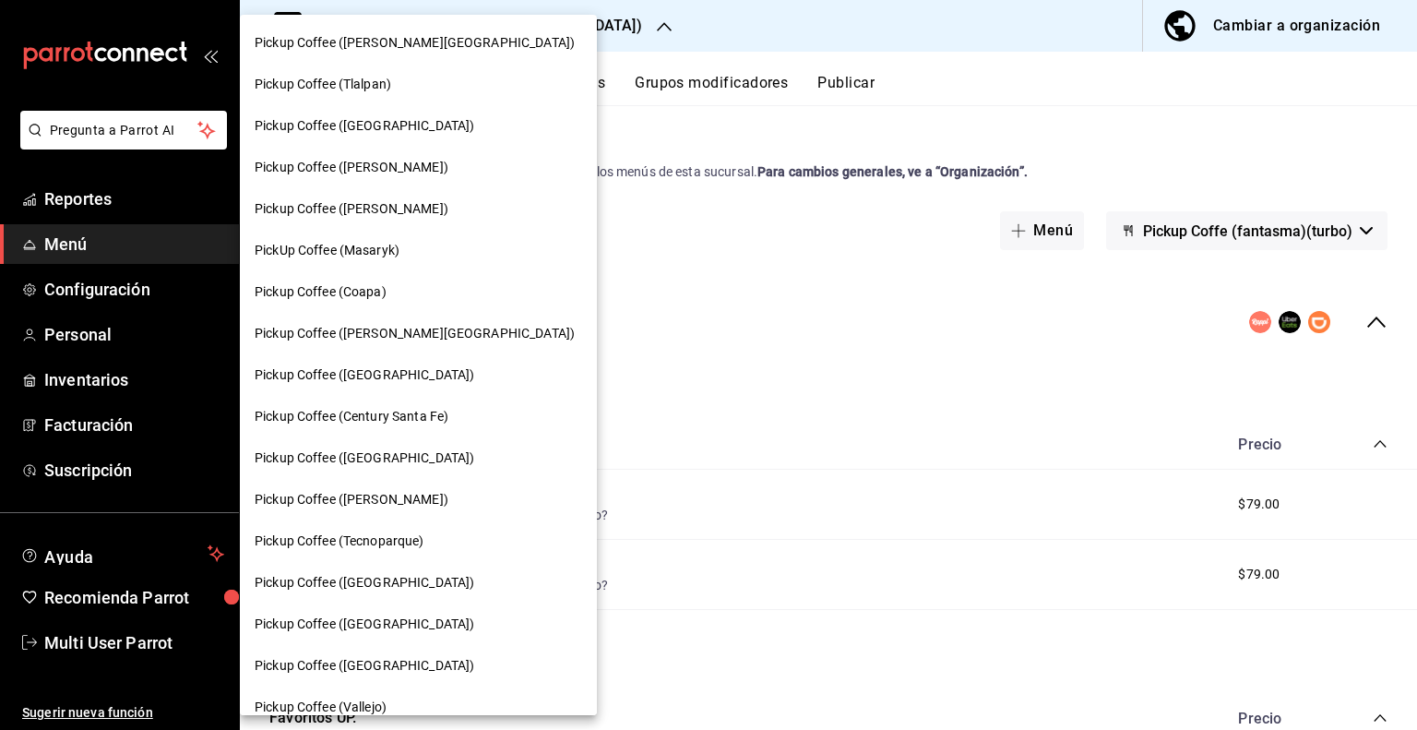
click at [380, 46] on span "Pickup Coffee ([PERSON_NAME][GEOGRAPHIC_DATA])" at bounding box center [415, 42] width 320 height 19
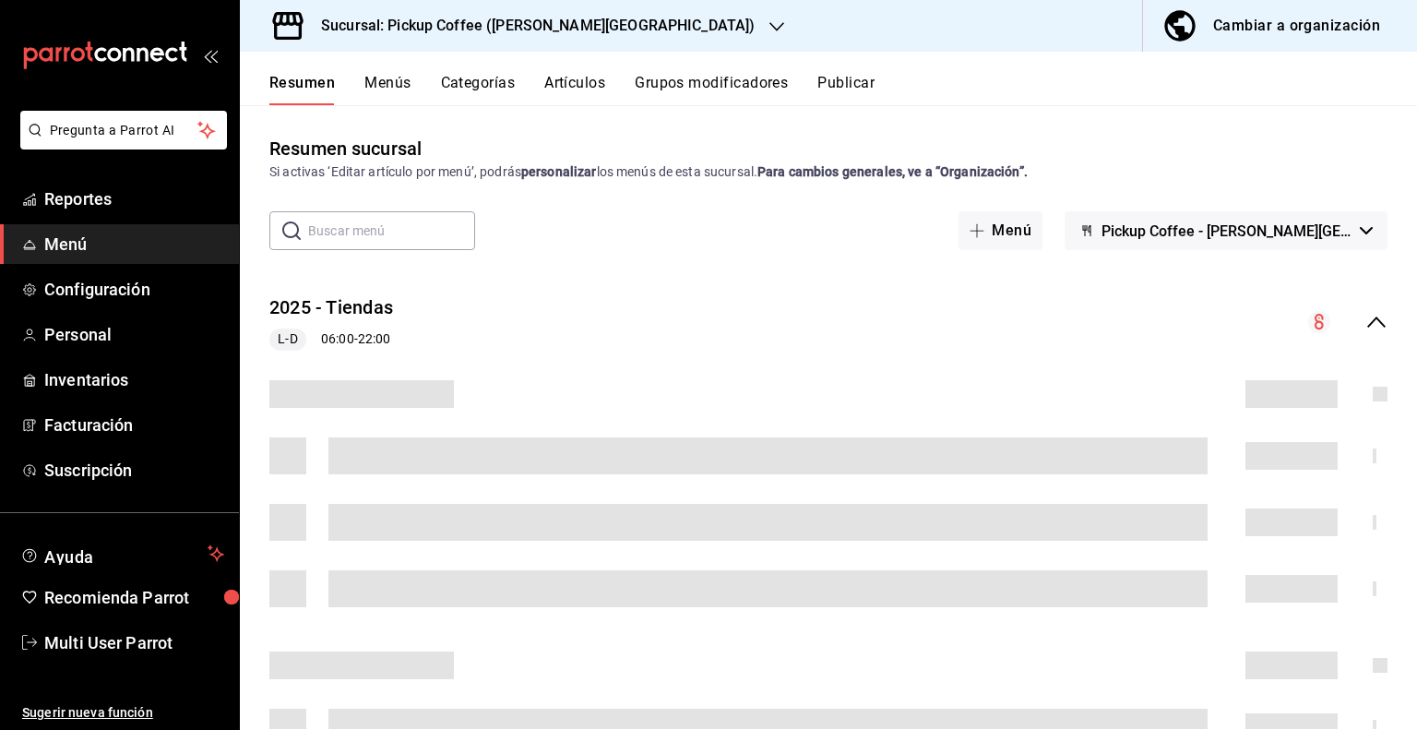
click at [1310, 235] on span "Pickup Coffee - [PERSON_NAME][GEOGRAPHIC_DATA]" at bounding box center [1226, 231] width 251 height 18
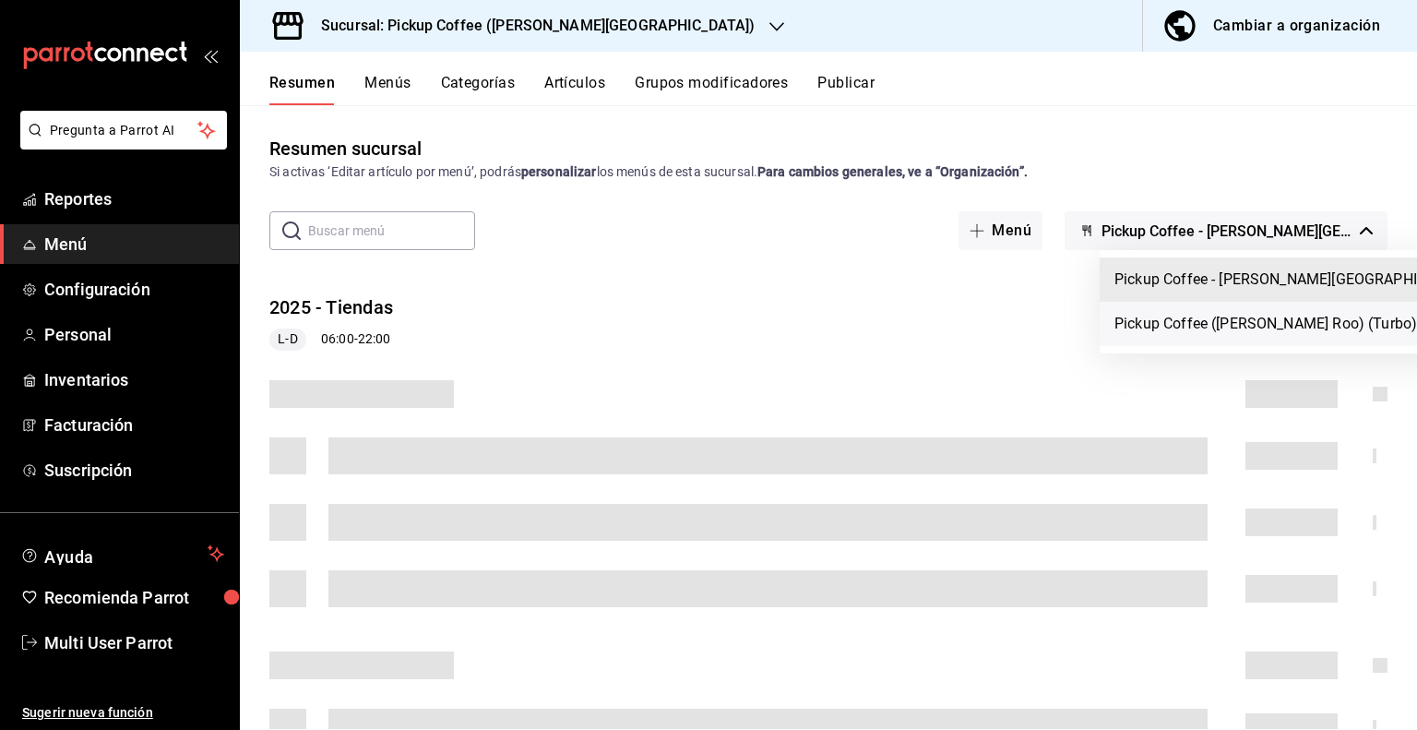
click at [1258, 325] on li "Pickup Coffee ([PERSON_NAME] Roo) (Turbo)" at bounding box center [1294, 324] width 388 height 44
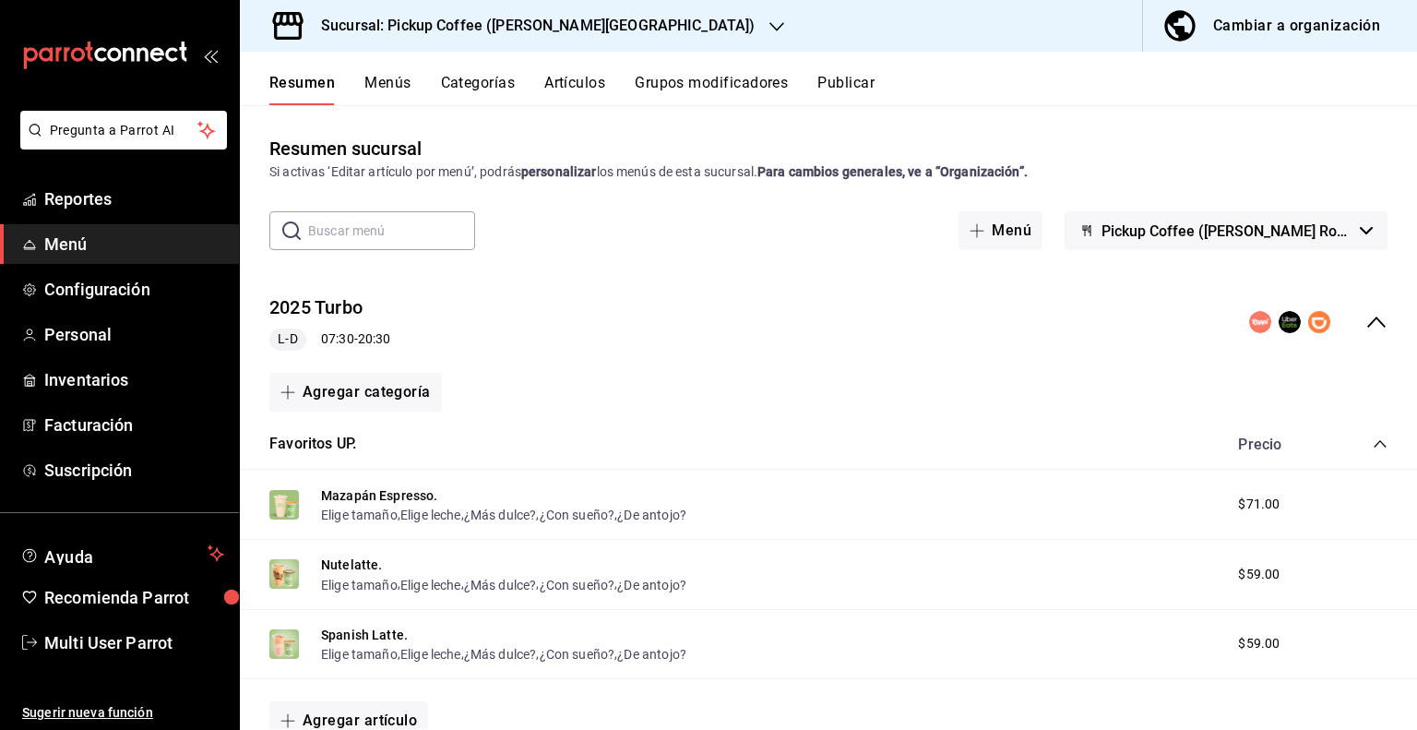
click at [388, 84] on button "Menús" at bounding box center [387, 89] width 46 height 31
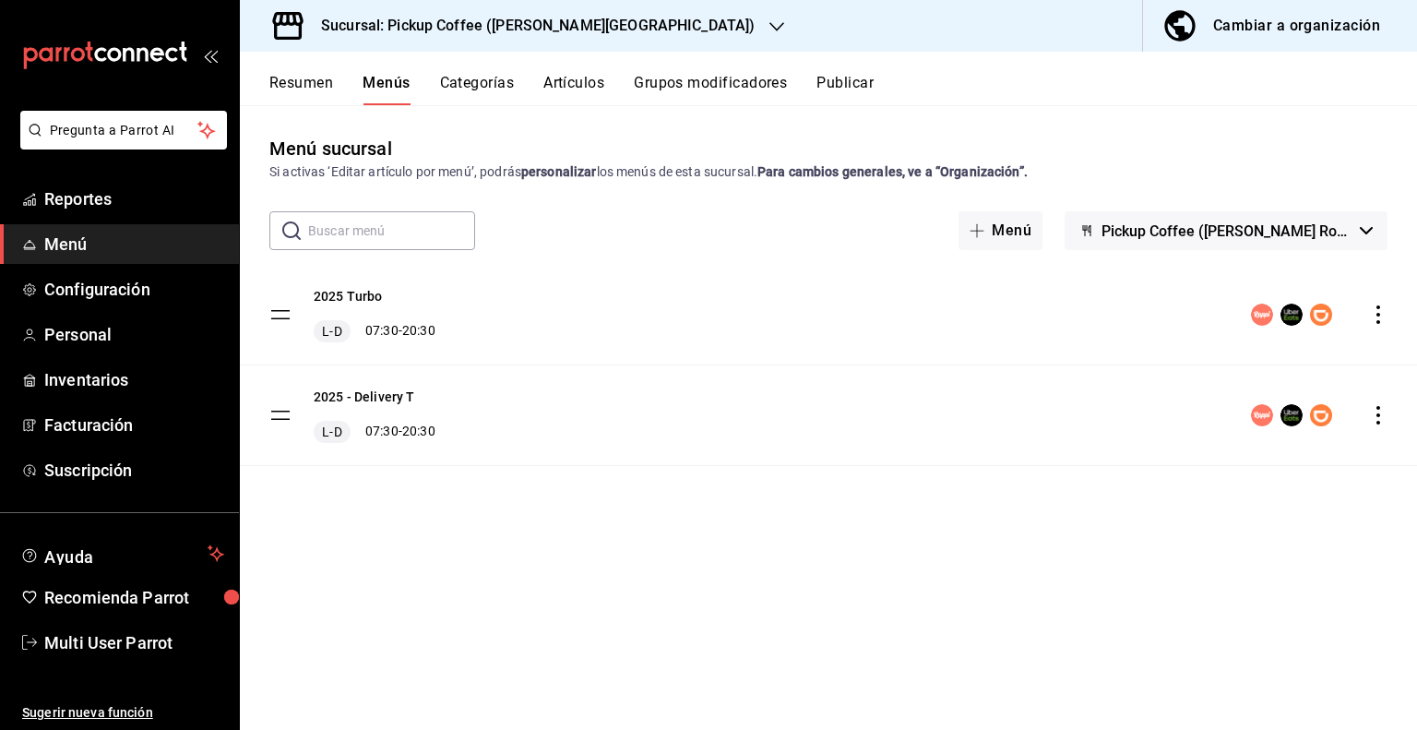
click at [1380, 323] on icon "actions" at bounding box center [1378, 314] width 18 height 18
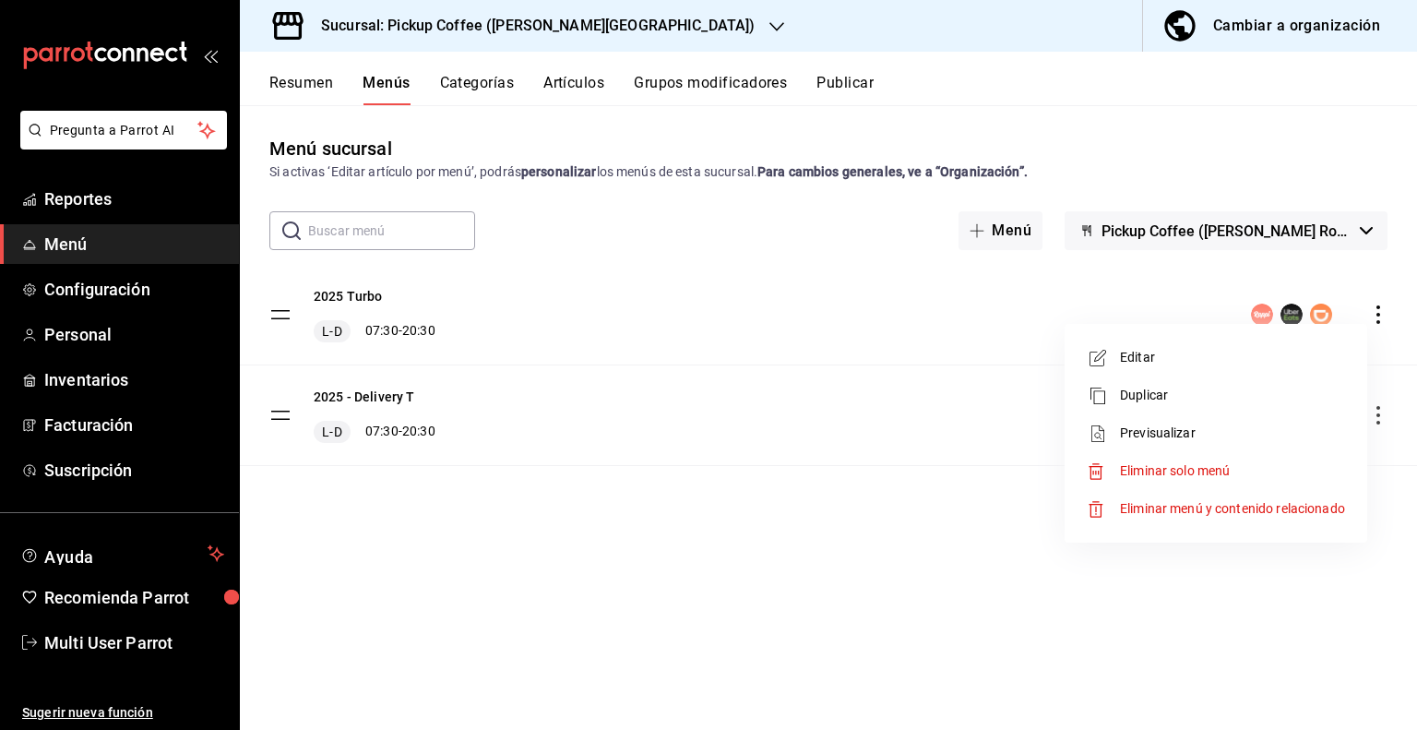
click at [1155, 470] on span "Eliminar solo menú" at bounding box center [1175, 470] width 110 height 15
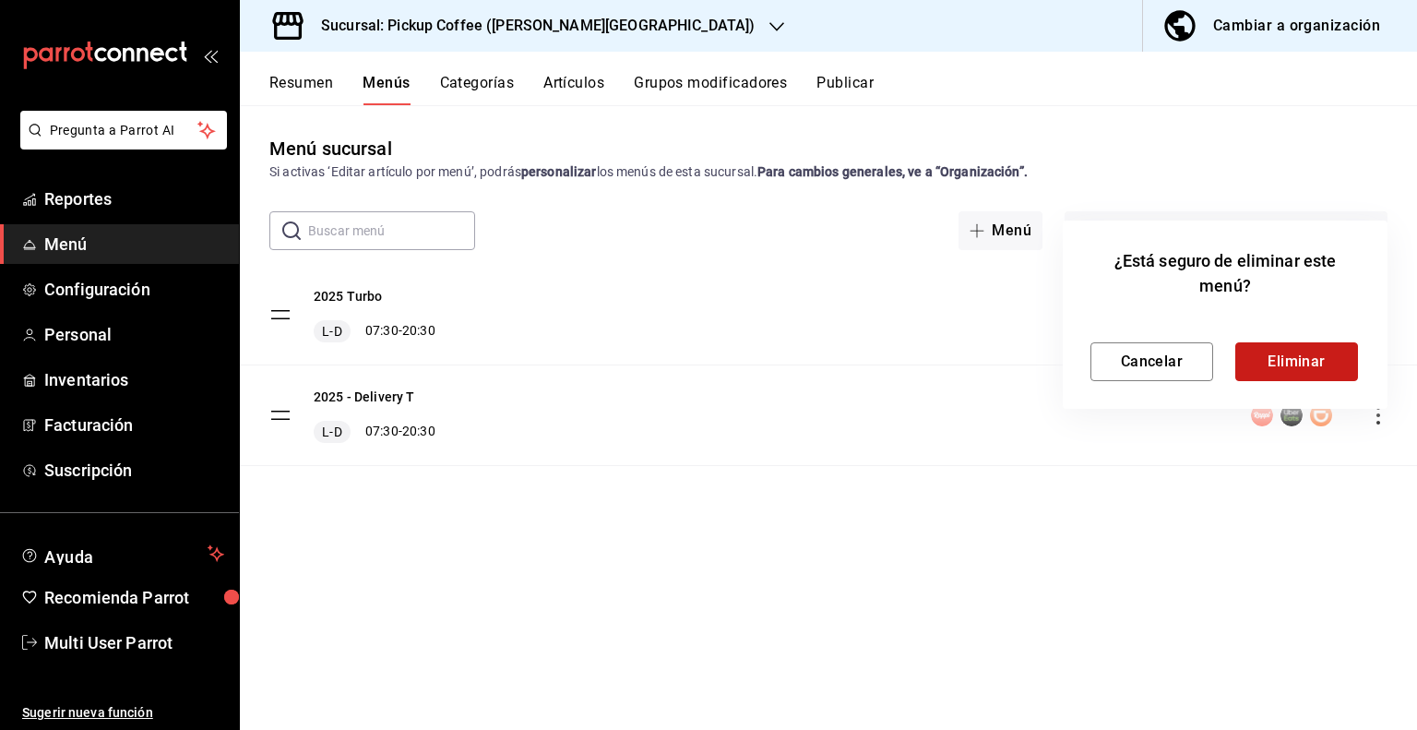
click at [1271, 351] on button "Eliminar" at bounding box center [1296, 361] width 123 height 39
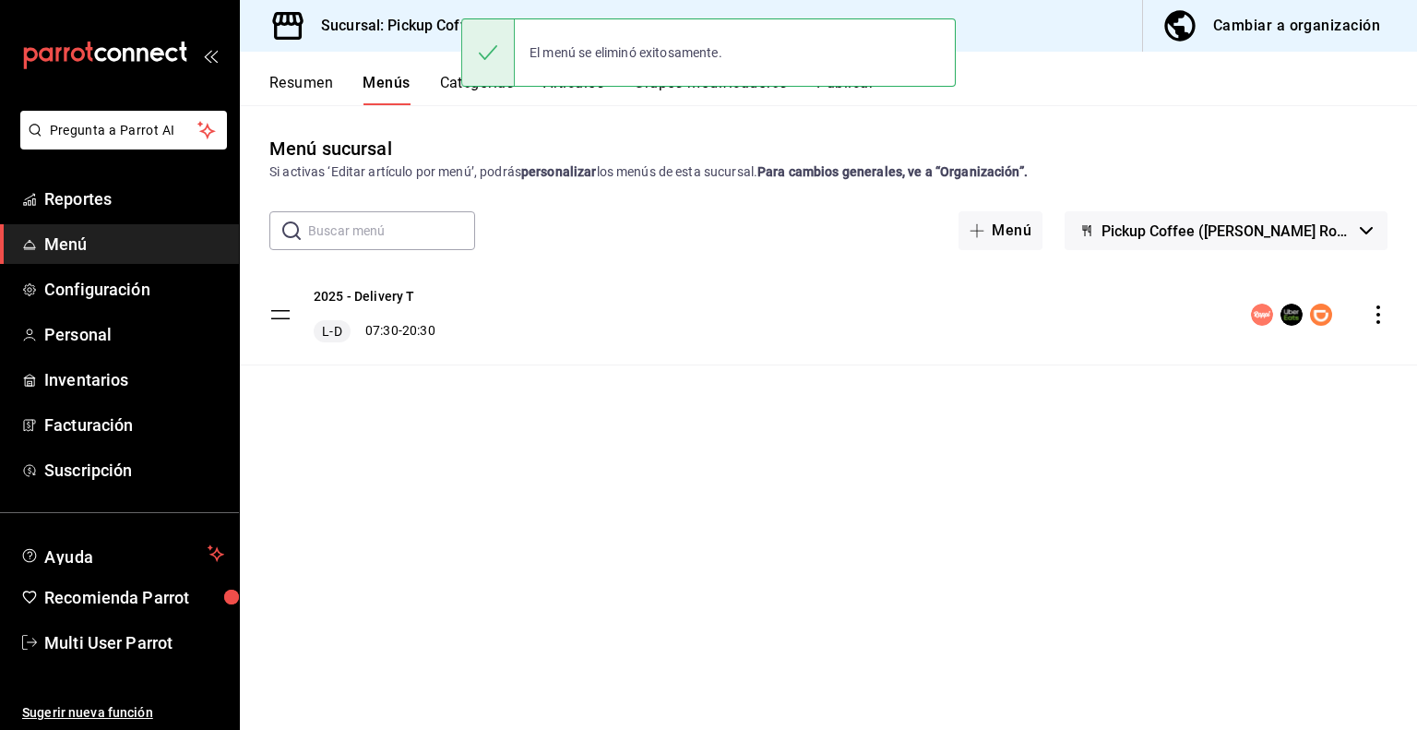
click at [1377, 316] on icon "actions" at bounding box center [1378, 314] width 18 height 18
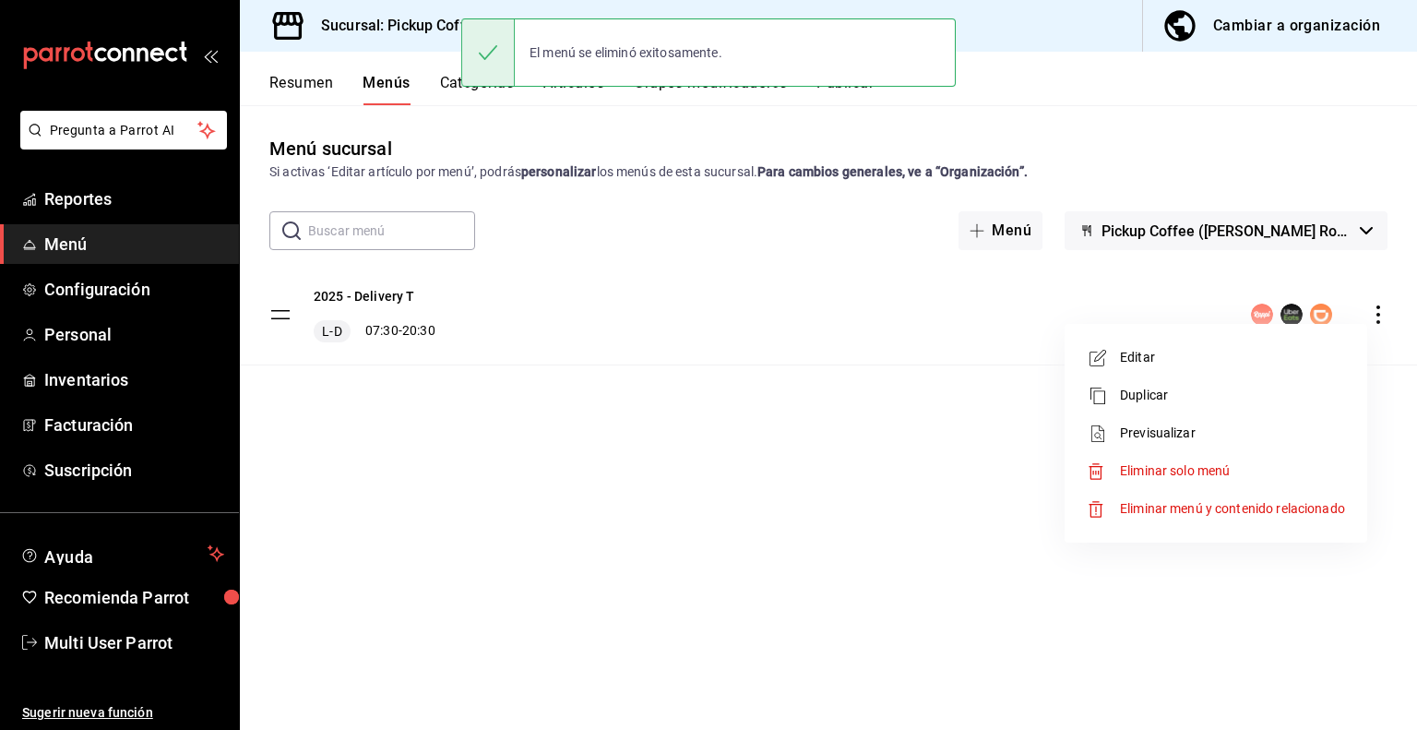
click at [1209, 479] on span "Eliminar solo menú" at bounding box center [1232, 470] width 225 height 19
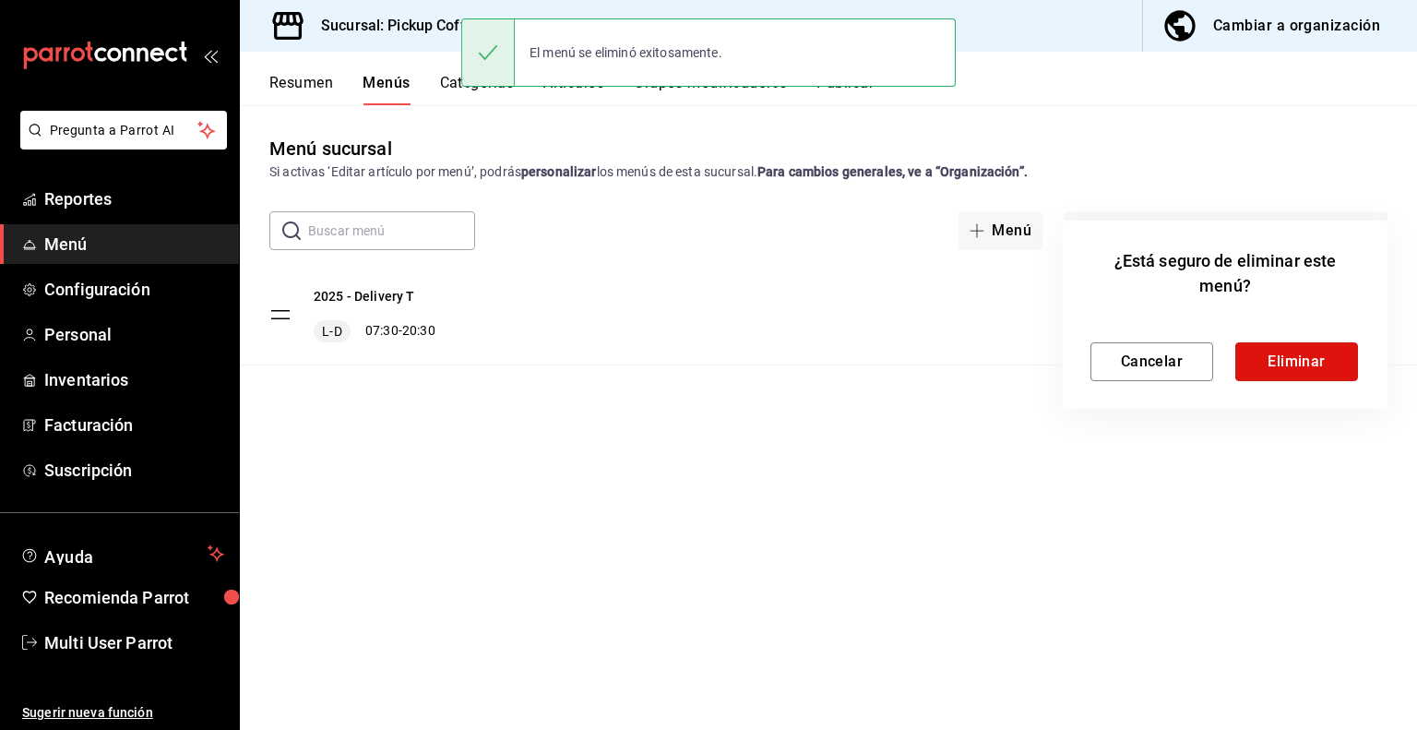
click at [1273, 368] on button "Eliminar" at bounding box center [1296, 361] width 123 height 39
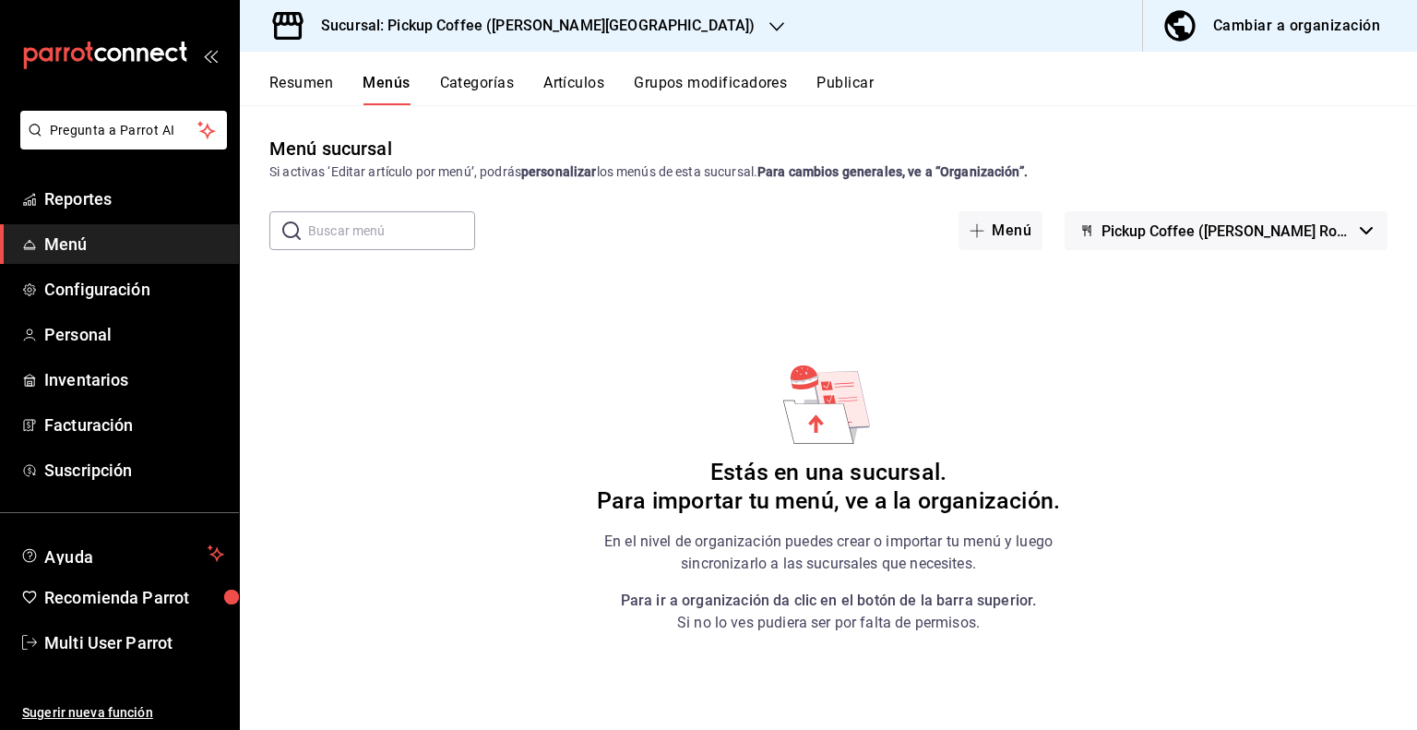
click at [548, 26] on h3 "Sucursal: Pickup Coffee ([PERSON_NAME][GEOGRAPHIC_DATA])" at bounding box center [530, 26] width 448 height 22
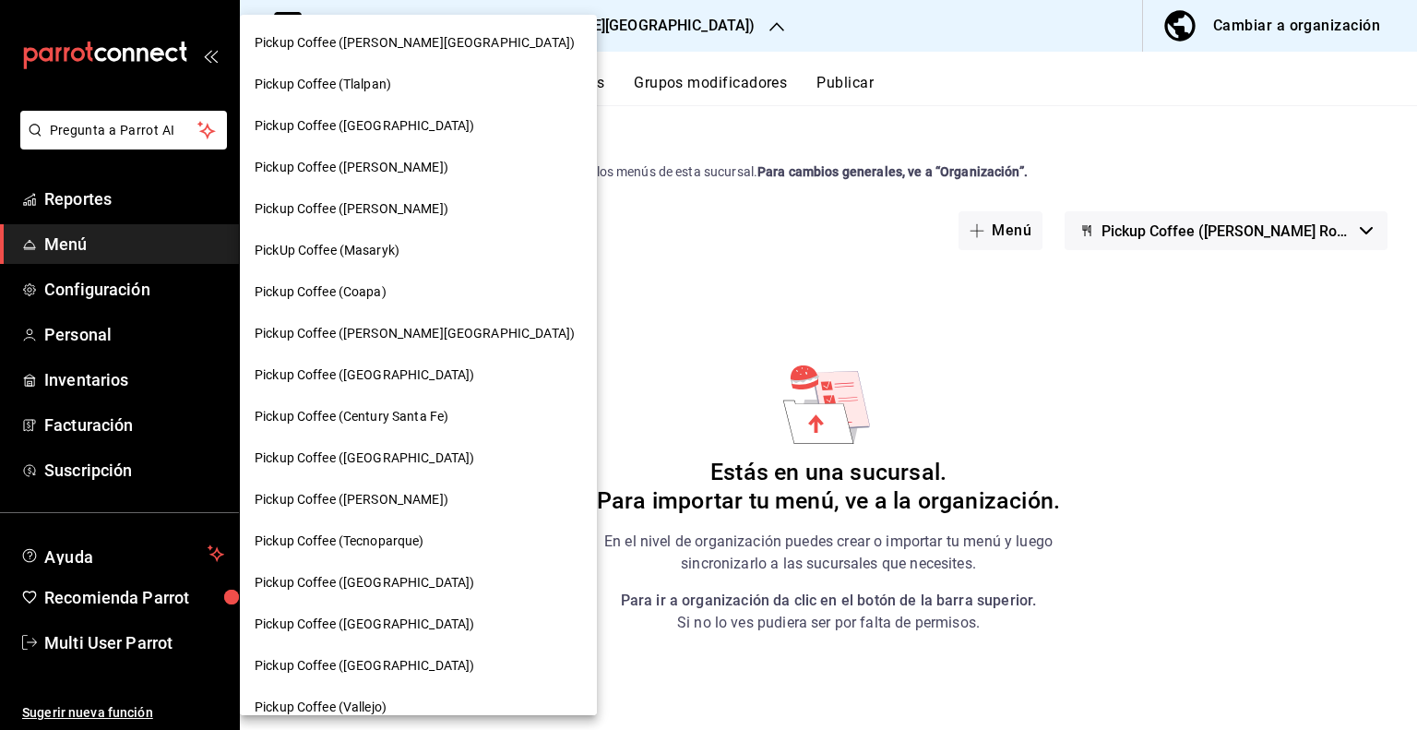
click at [382, 85] on span "Pickup Coffee (Tlalpan)" at bounding box center [323, 84] width 137 height 19
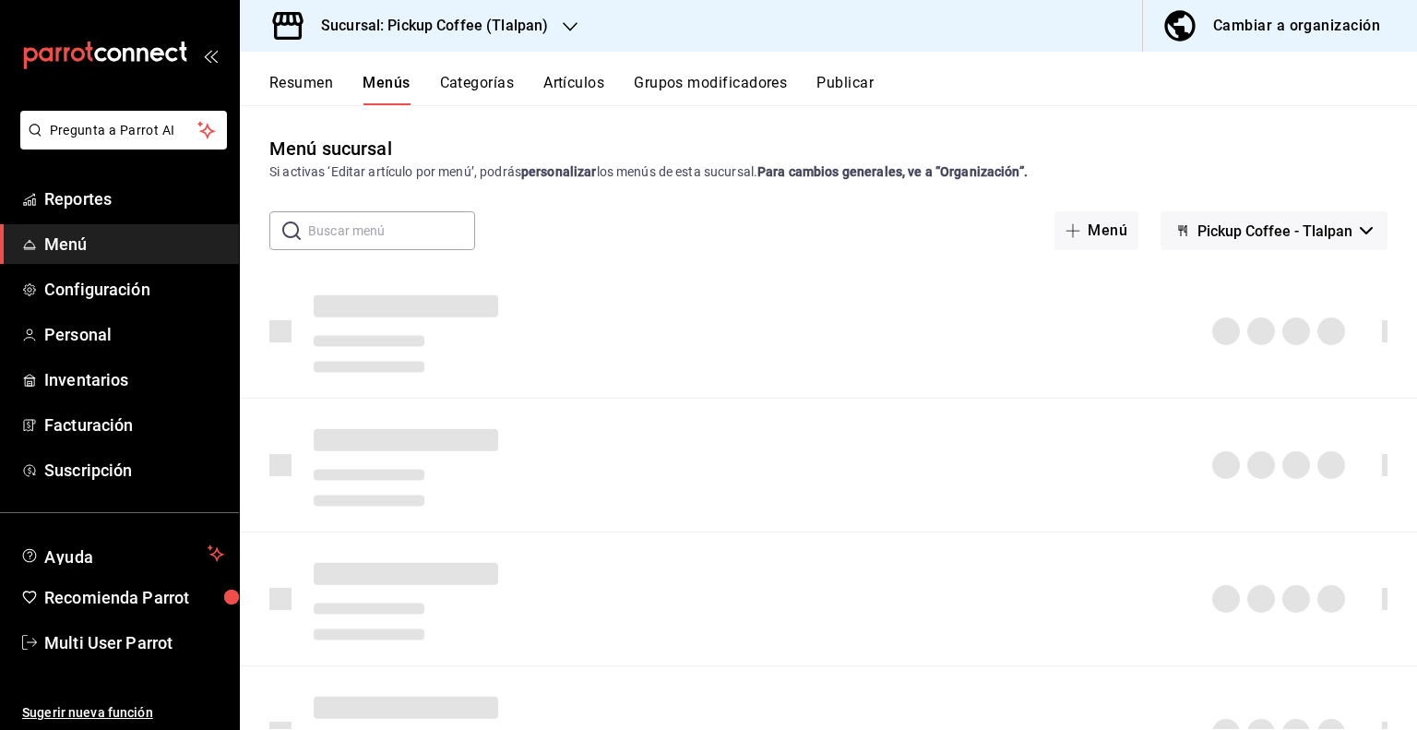
click at [1313, 238] on span "Pickup Coffee - Tlalpan" at bounding box center [1274, 231] width 155 height 18
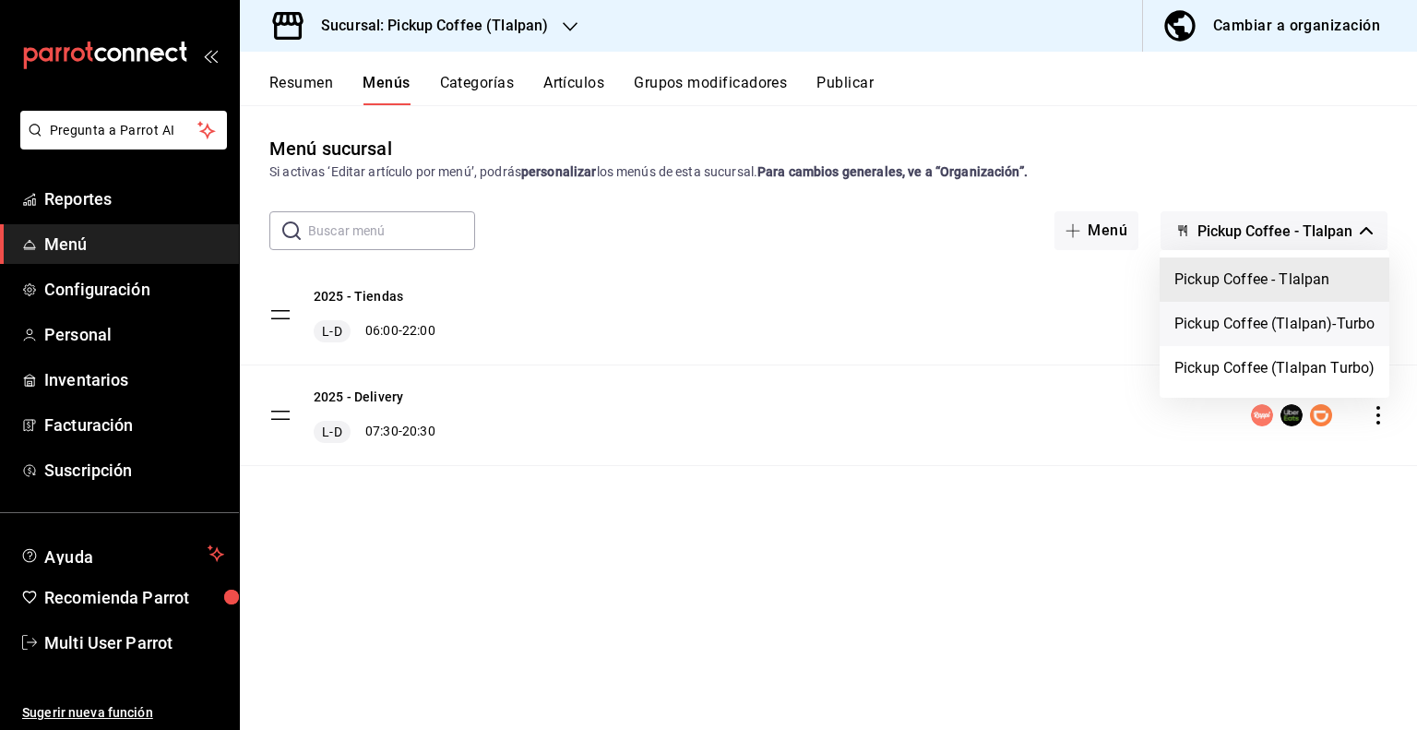
click at [1232, 331] on li "Pickup Coffee (Tlalpan)-Turbo" at bounding box center [1274, 324] width 230 height 44
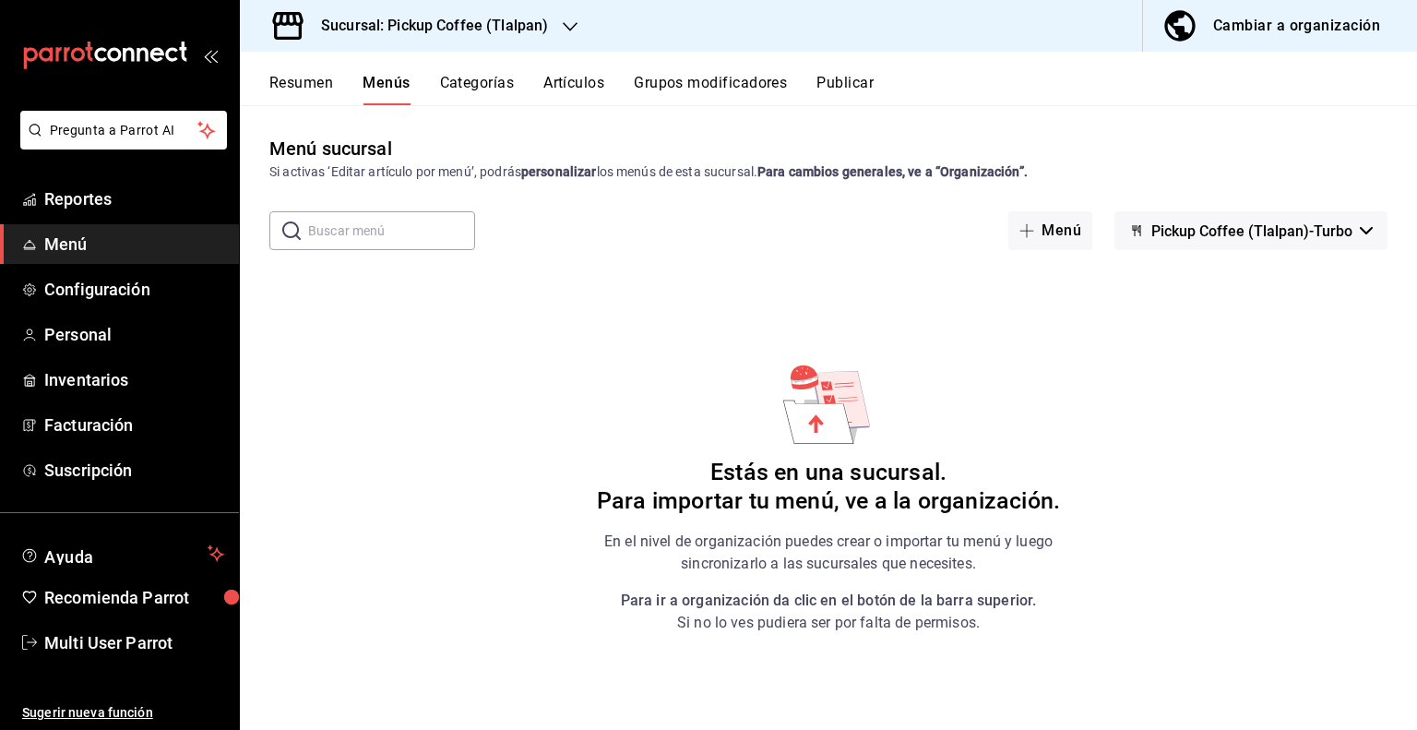
click at [1285, 226] on span "Pickup Coffee (Tlalpan)-Turbo" at bounding box center [1251, 231] width 201 height 18
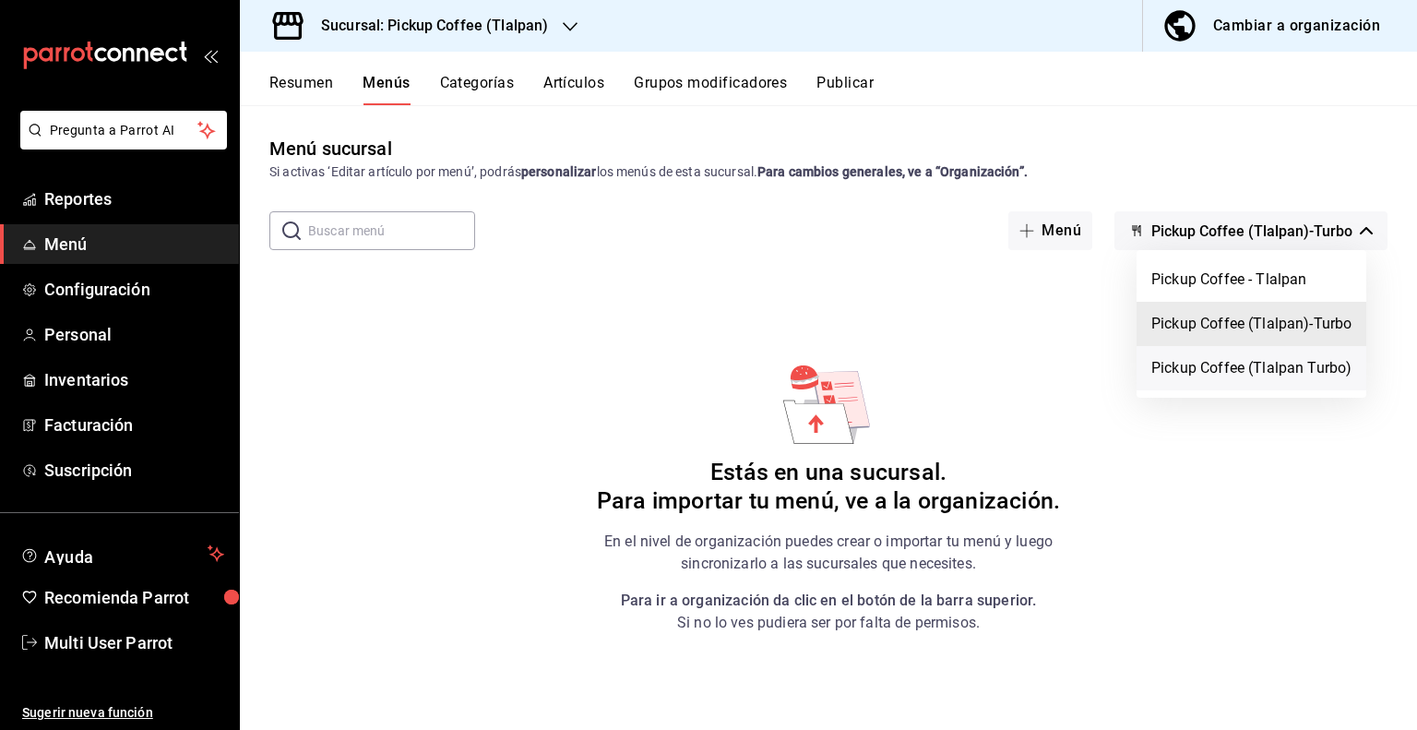
click at [1216, 374] on li "Pickup Coffee (Tlalpan Turbo)" at bounding box center [1251, 368] width 230 height 44
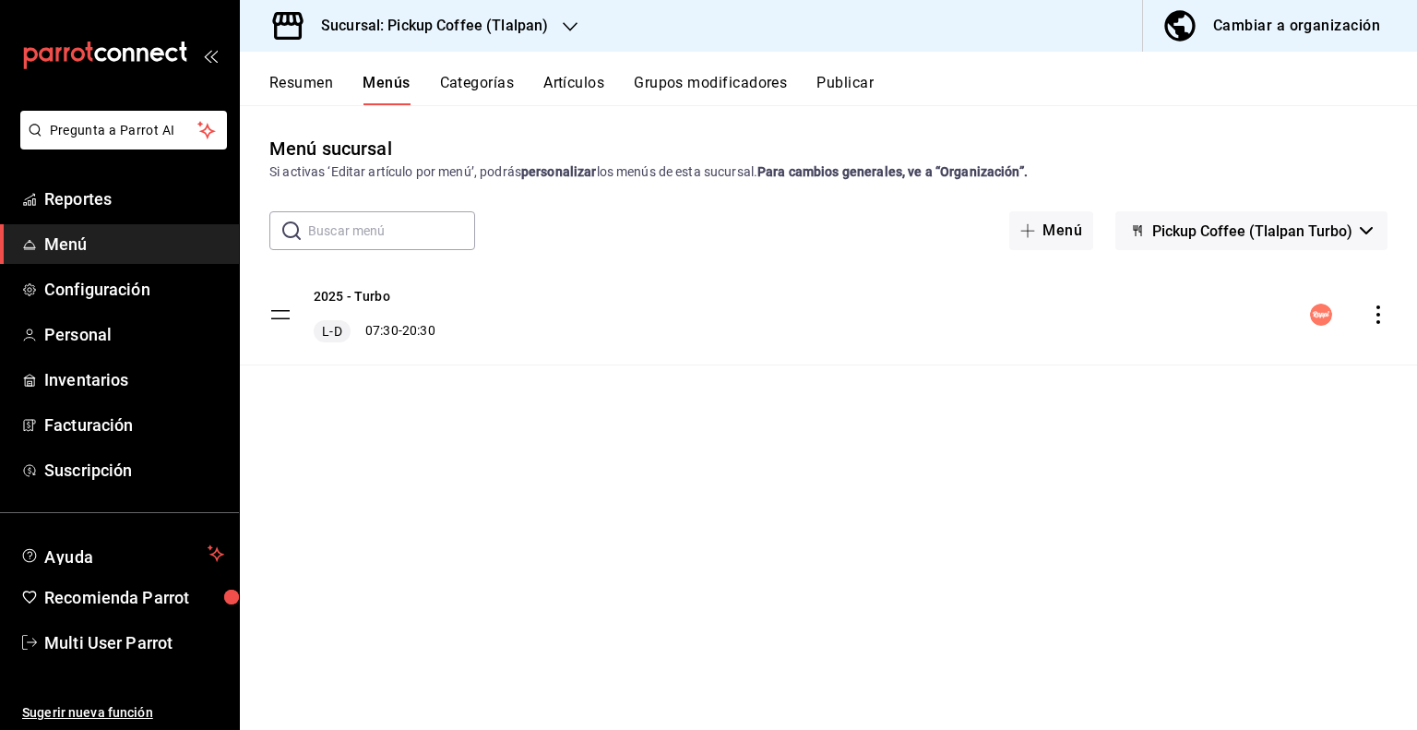
click at [1379, 316] on icon "actions" at bounding box center [1378, 314] width 18 height 18
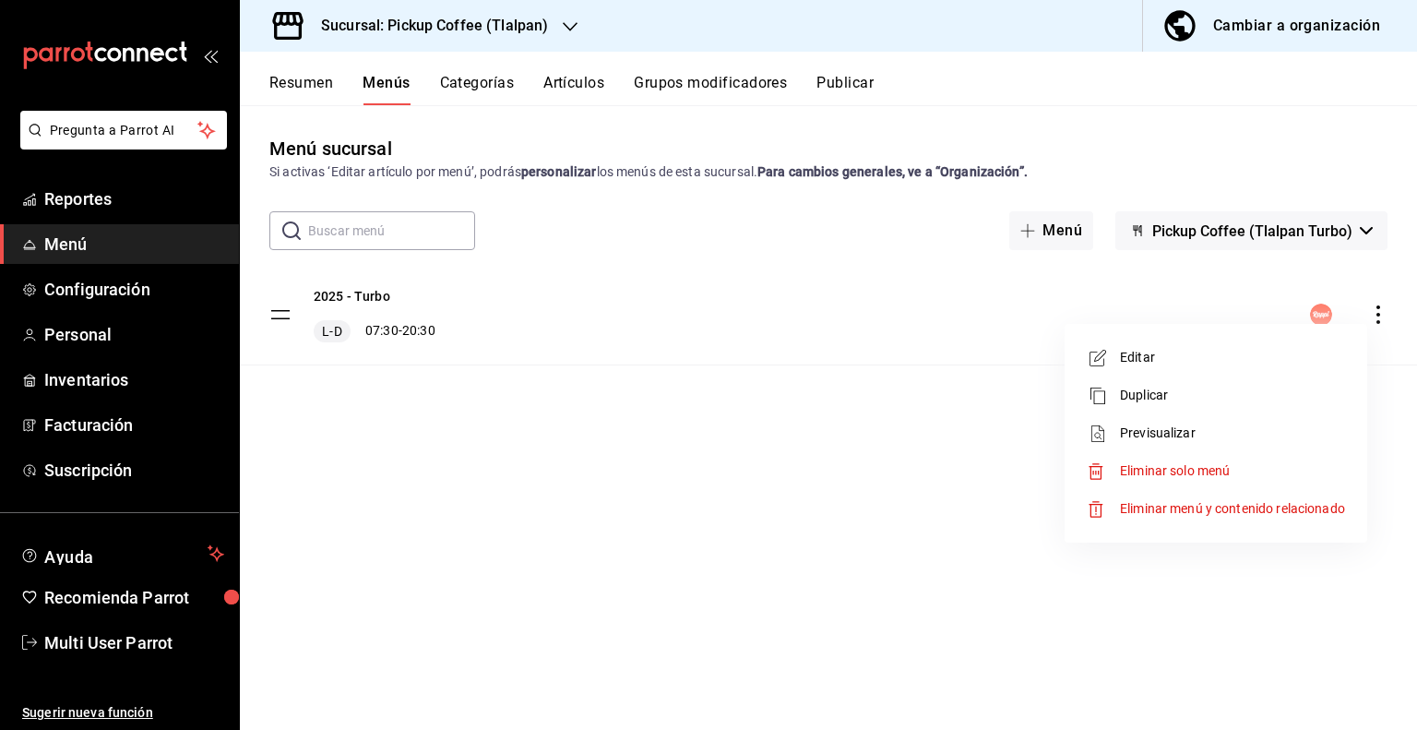
click at [1179, 471] on span "Eliminar solo menú" at bounding box center [1175, 470] width 110 height 15
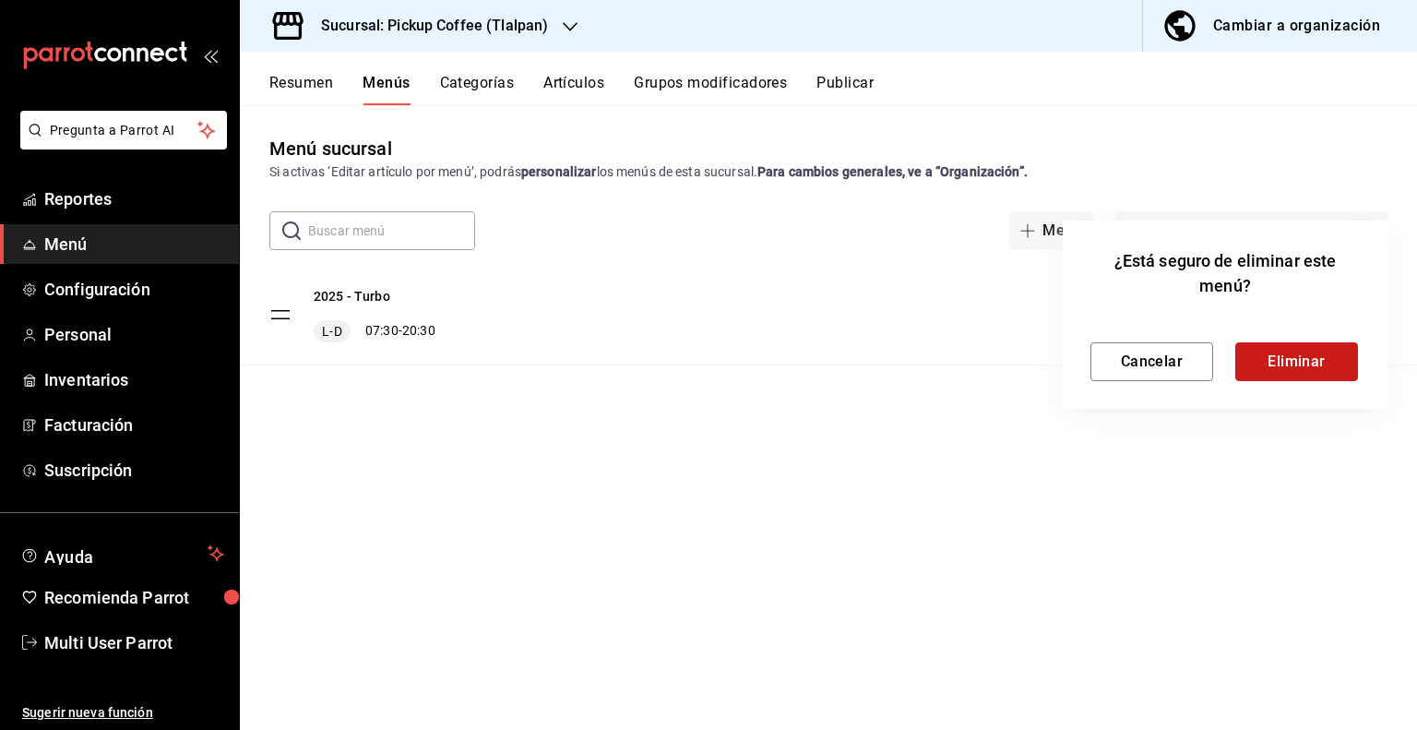
click at [1290, 353] on button "Eliminar" at bounding box center [1296, 361] width 123 height 39
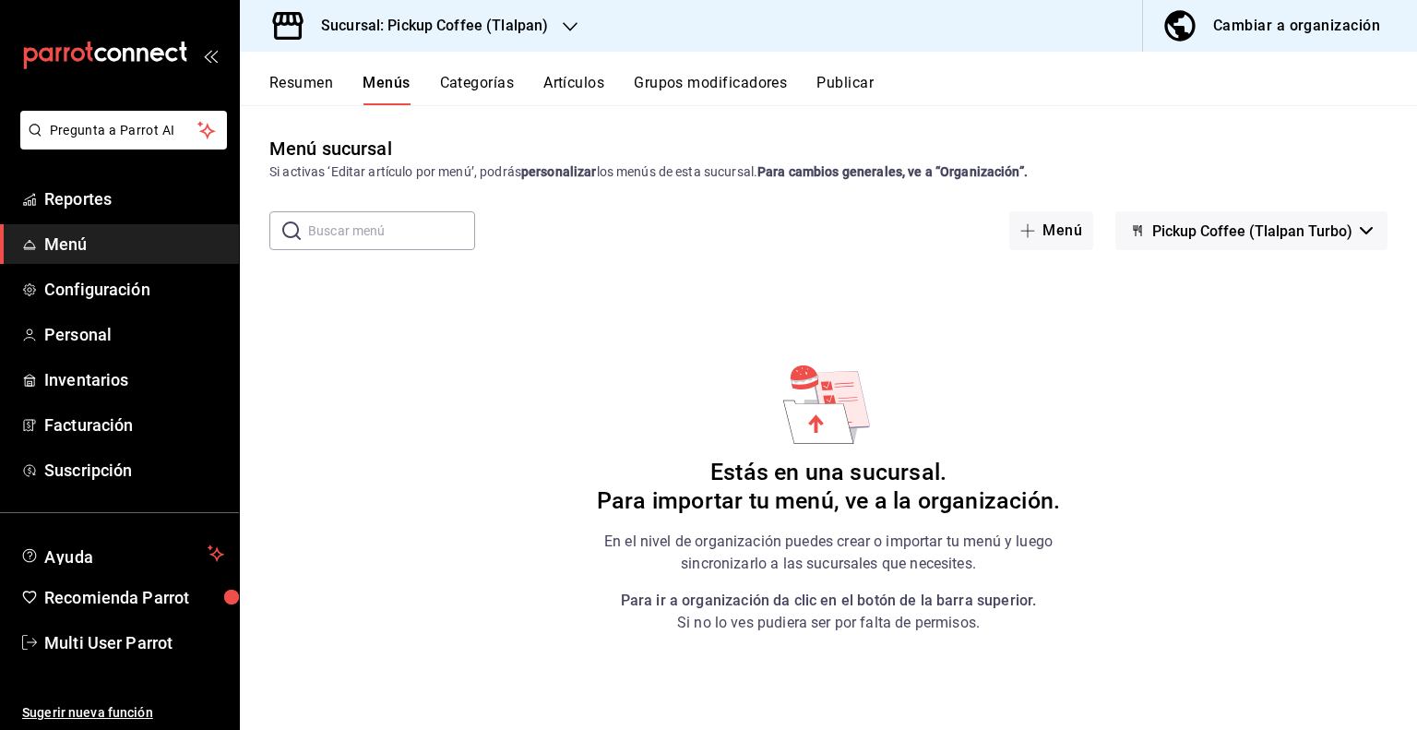
click at [427, 25] on h3 "Sucursal: Pickup Coffee (Tlalpan)" at bounding box center [427, 26] width 242 height 22
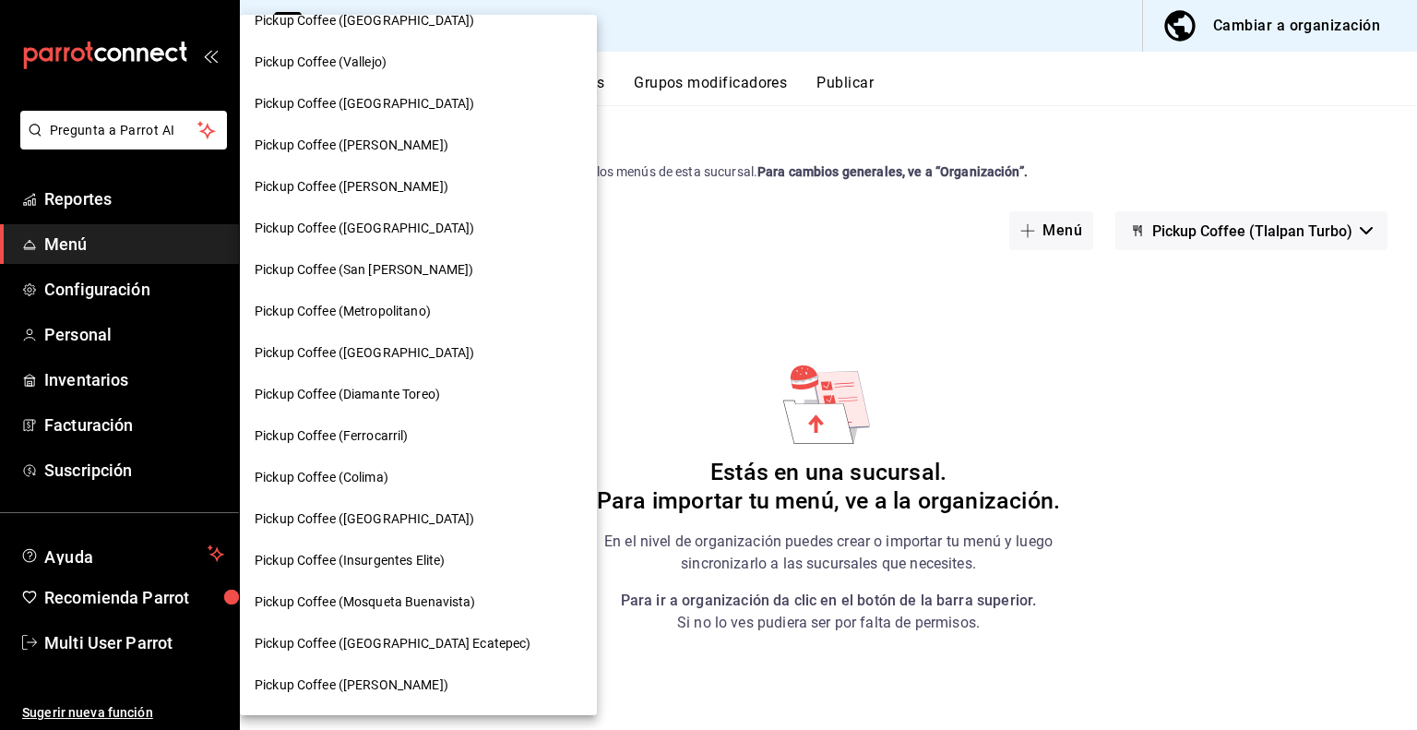
scroll to position [646, 0]
click at [351, 479] on span "Pickup Coffee (Colima)" at bounding box center [322, 476] width 134 height 19
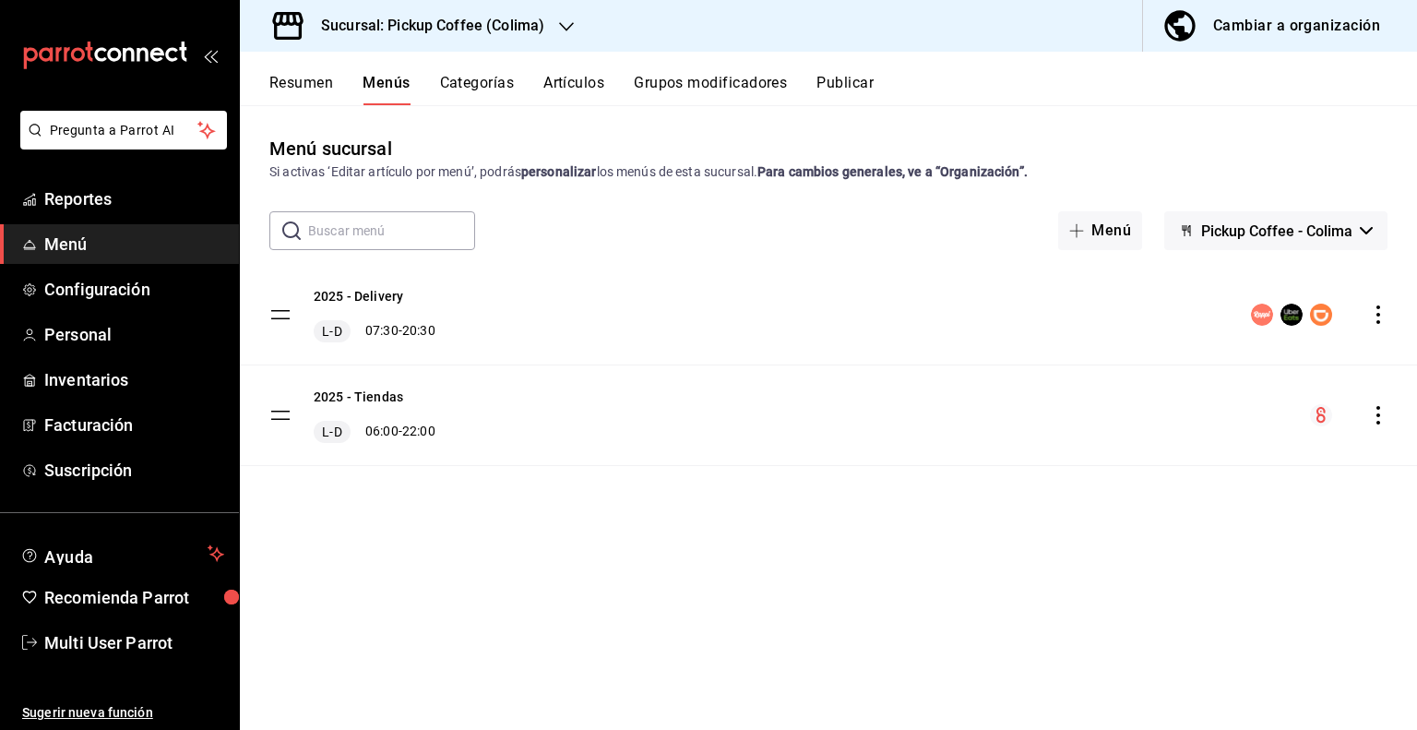
click at [1333, 222] on span "Pickup Coffee - Colima" at bounding box center [1276, 231] width 151 height 18
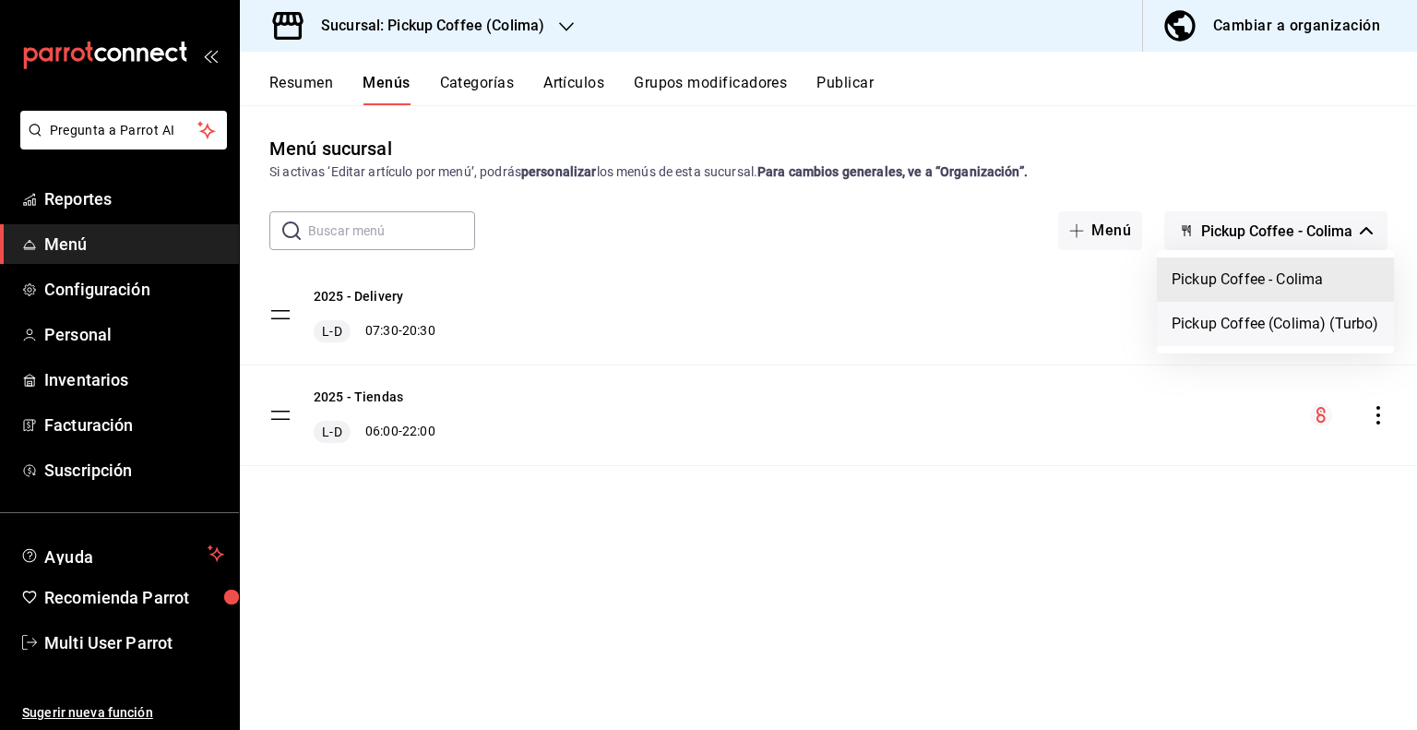
click at [1268, 320] on li "Pickup Coffee (Colima) (Turbo)" at bounding box center [1275, 324] width 237 height 44
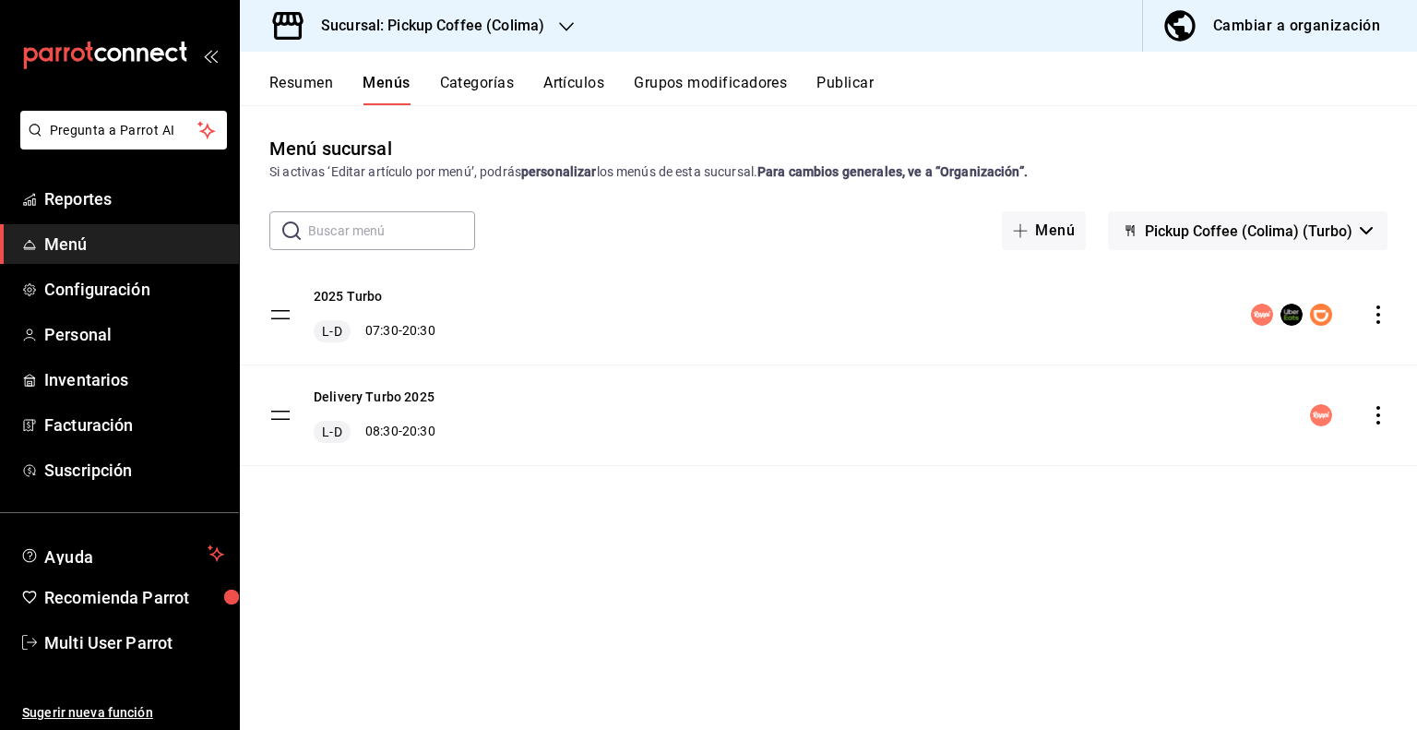
click at [1376, 315] on icon "actions" at bounding box center [1378, 314] width 4 height 18
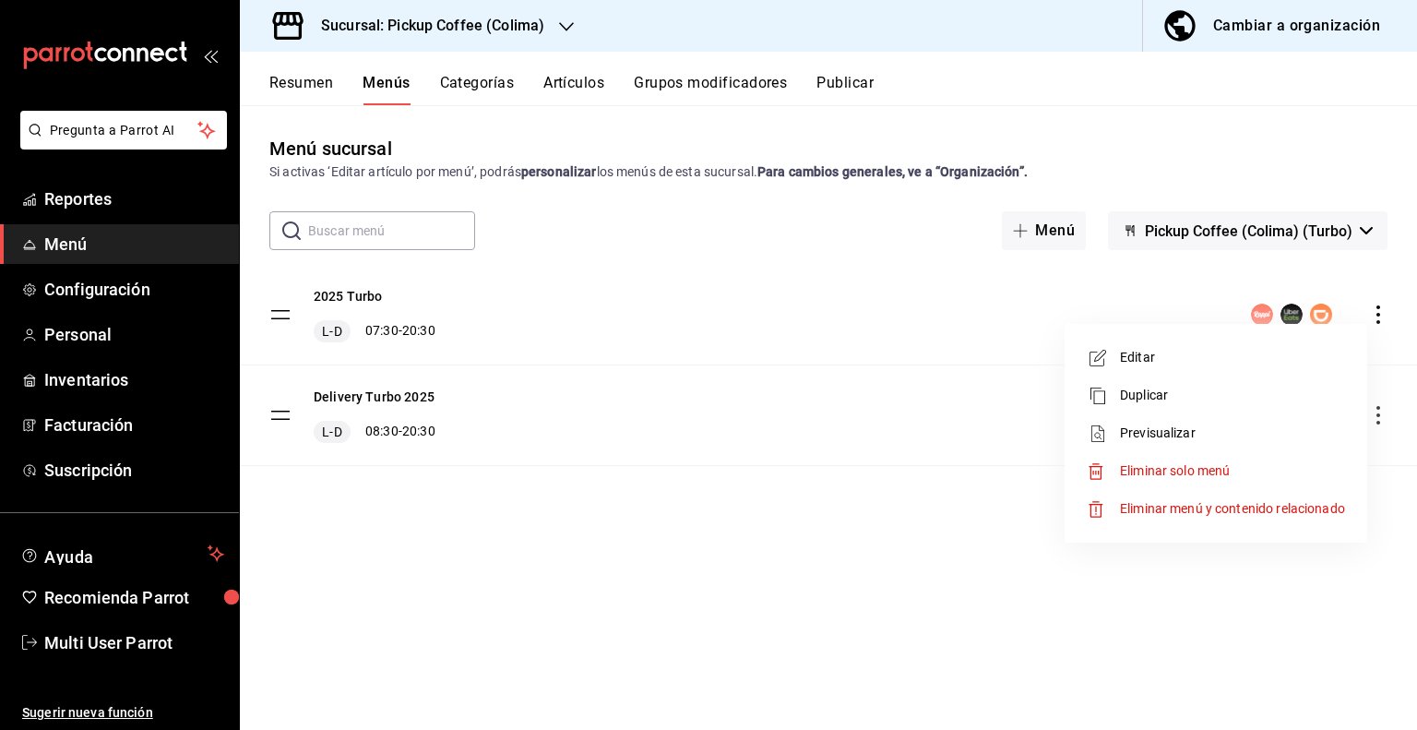
click at [1248, 464] on span "Eliminar solo menú" at bounding box center [1232, 470] width 225 height 19
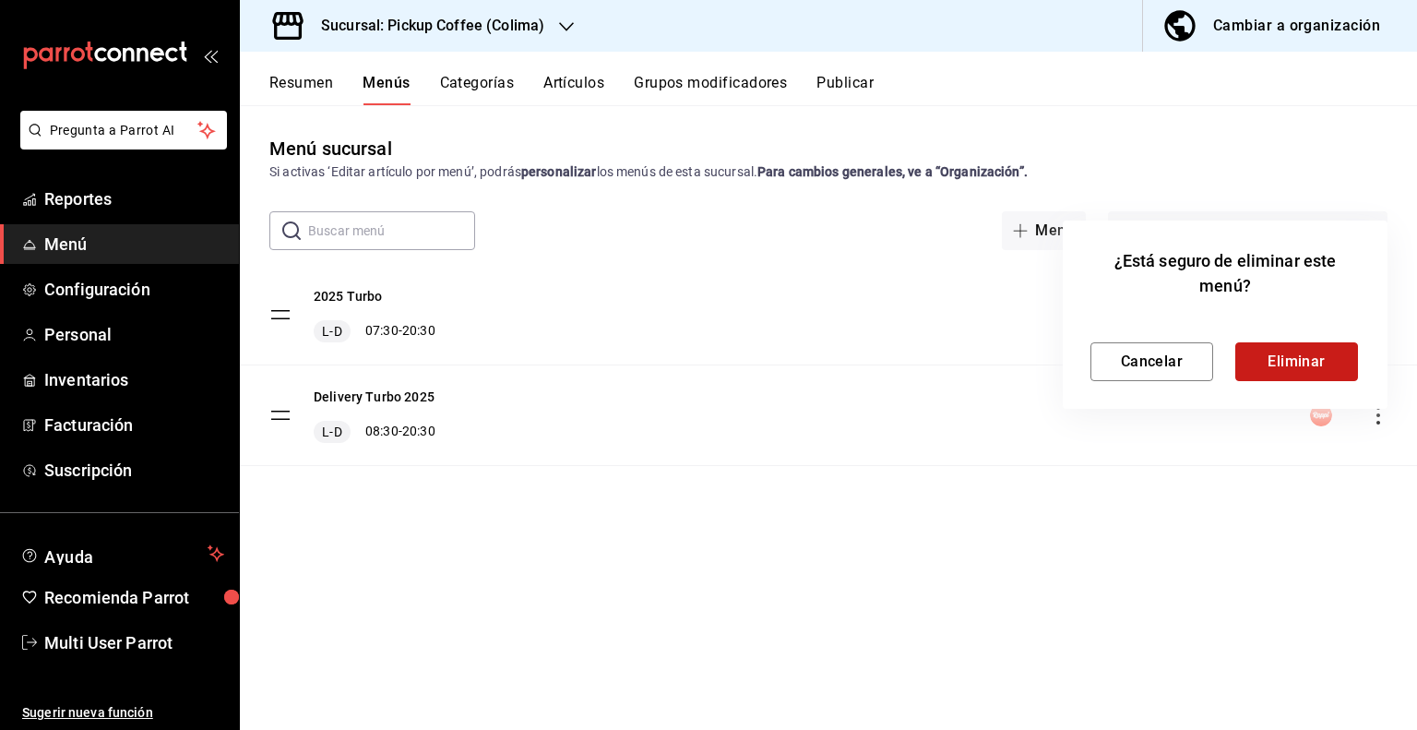
click at [1277, 357] on button "Eliminar" at bounding box center [1296, 361] width 123 height 39
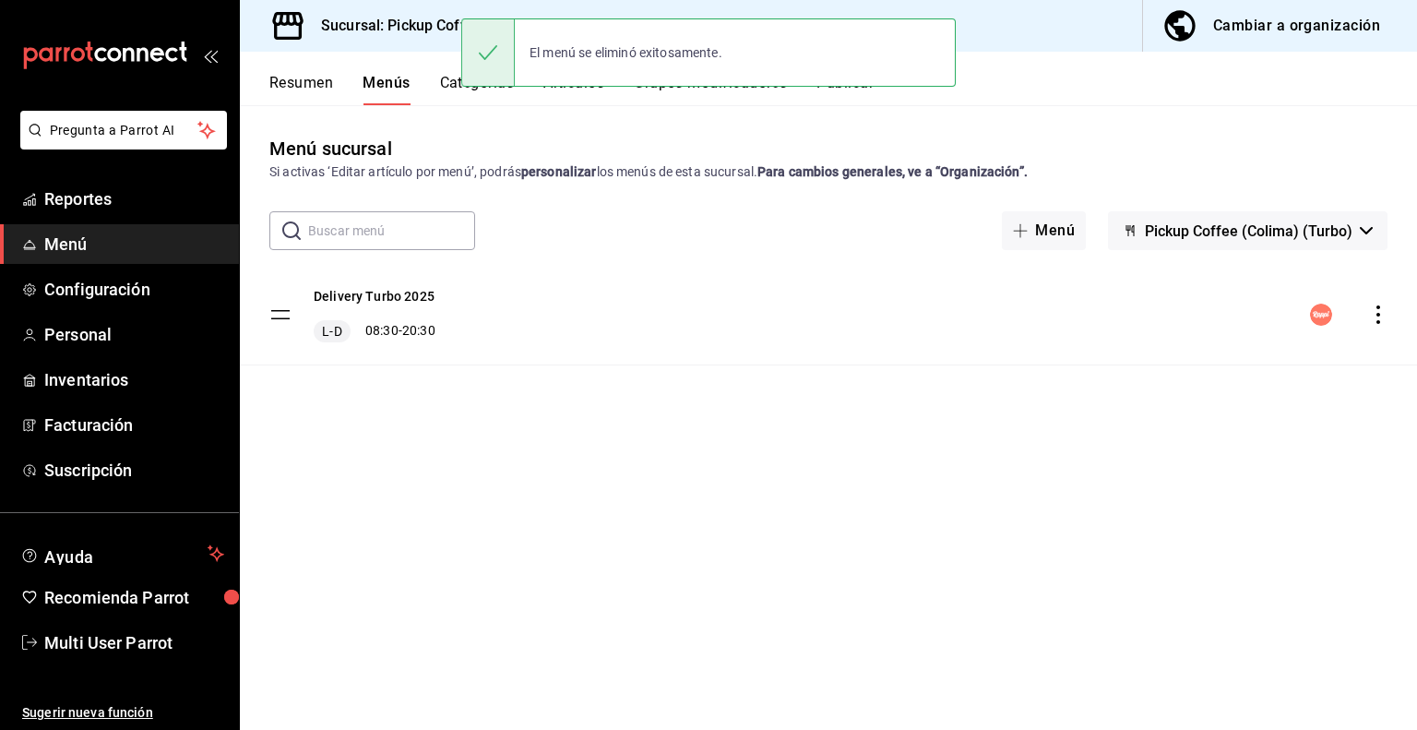
click at [1373, 323] on icon "actions" at bounding box center [1378, 314] width 18 height 18
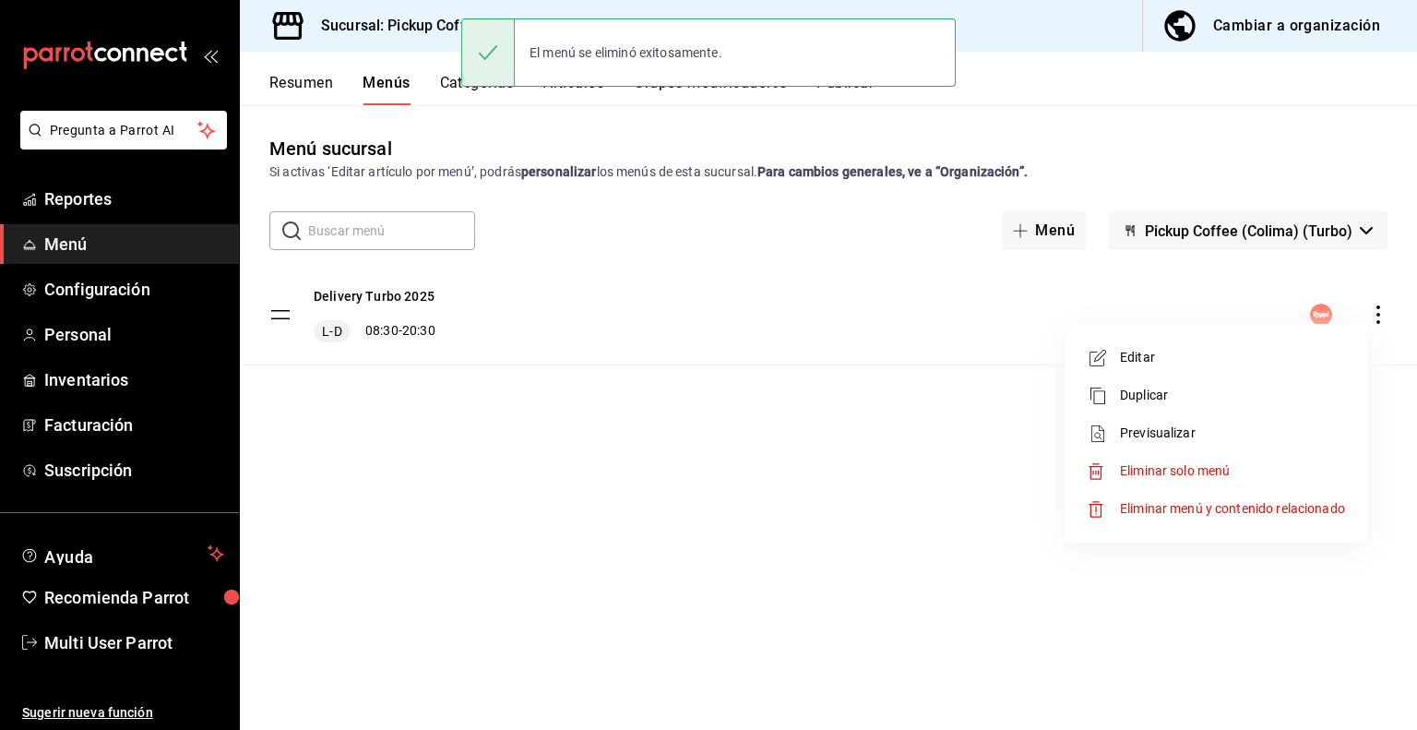
click at [1183, 464] on span "Eliminar solo menú" at bounding box center [1175, 470] width 110 height 15
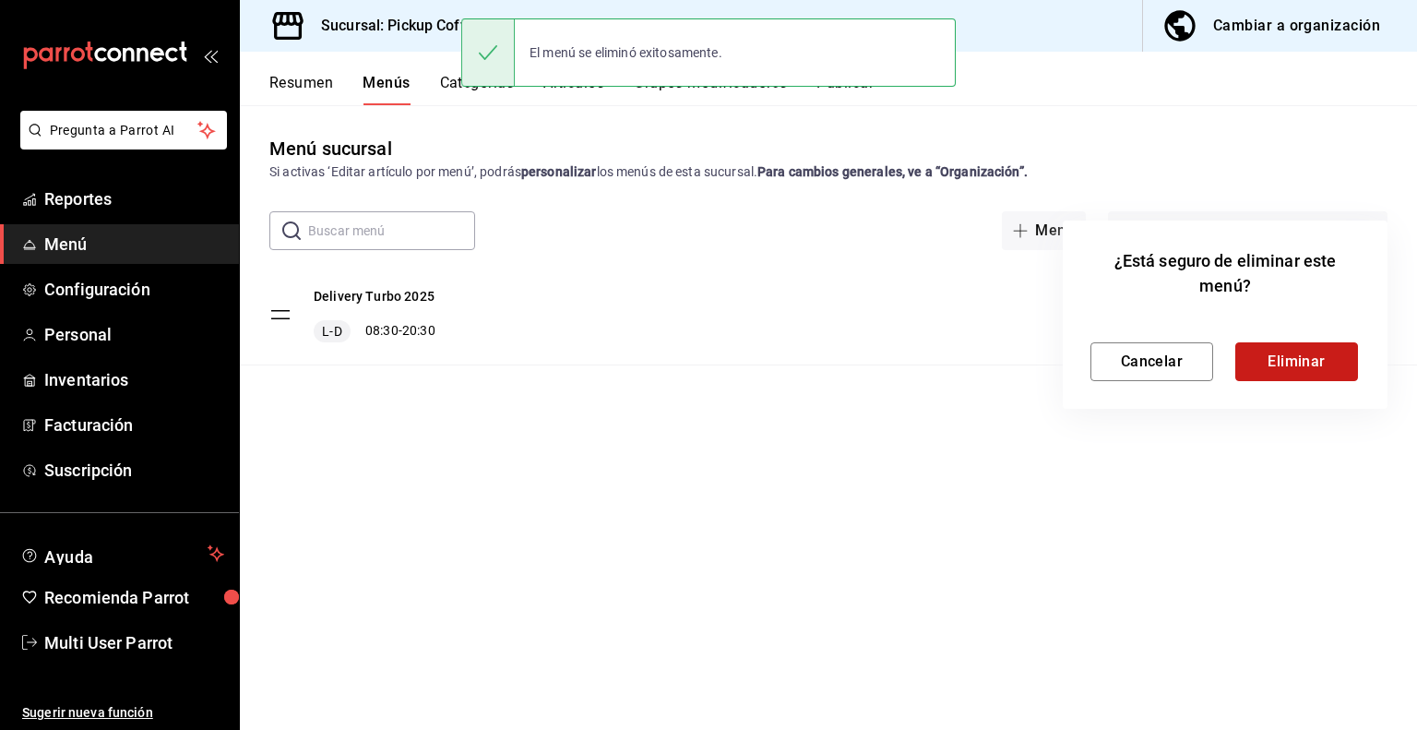
click at [1302, 379] on button "Eliminar" at bounding box center [1296, 361] width 123 height 39
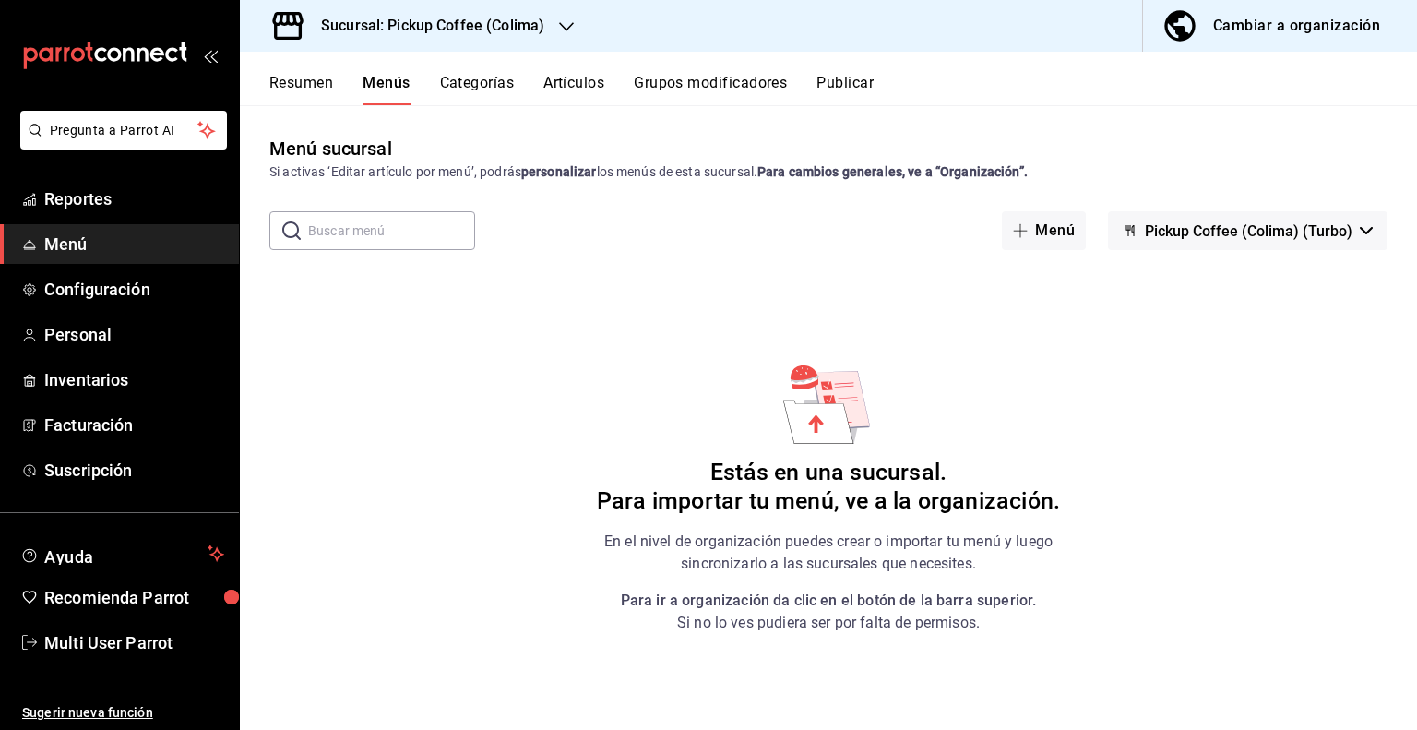
click at [552, 25] on div "Sucursal: Pickup Coffee (Colima)" at bounding box center [418, 26] width 327 height 52
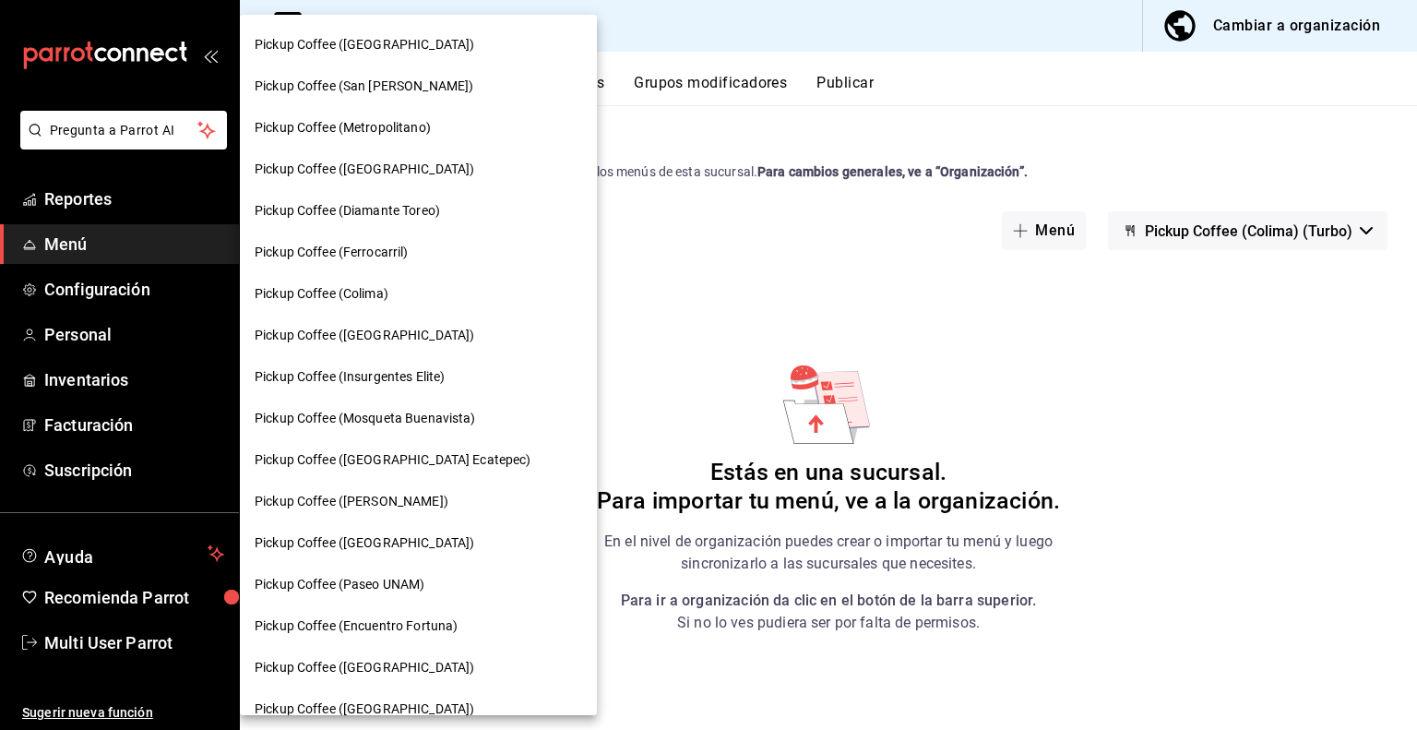
scroll to position [830, 0]
click at [412, 499] on span "Pickup Coffee ([PERSON_NAME])" at bounding box center [352, 499] width 194 height 19
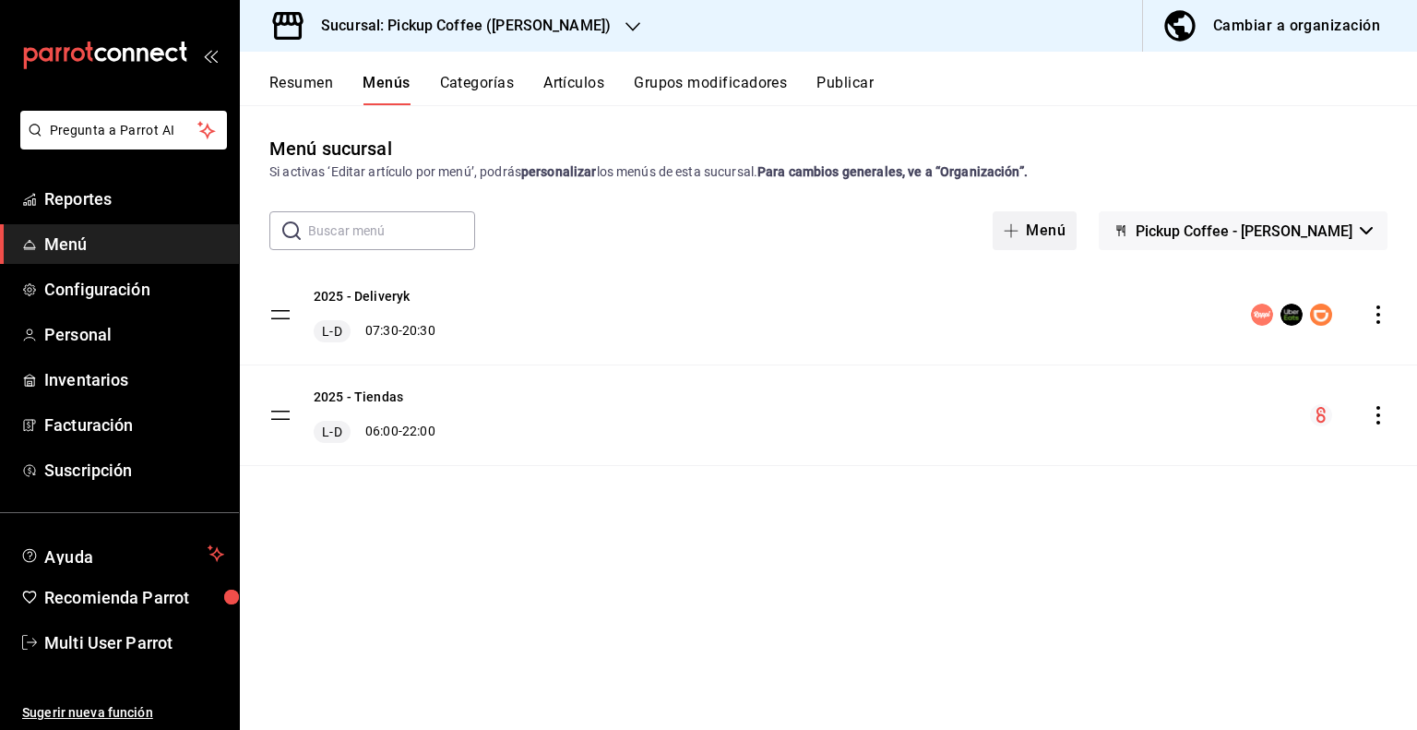
click at [1316, 232] on span "Pickup Coffee - [PERSON_NAME]" at bounding box center [1244, 231] width 217 height 18
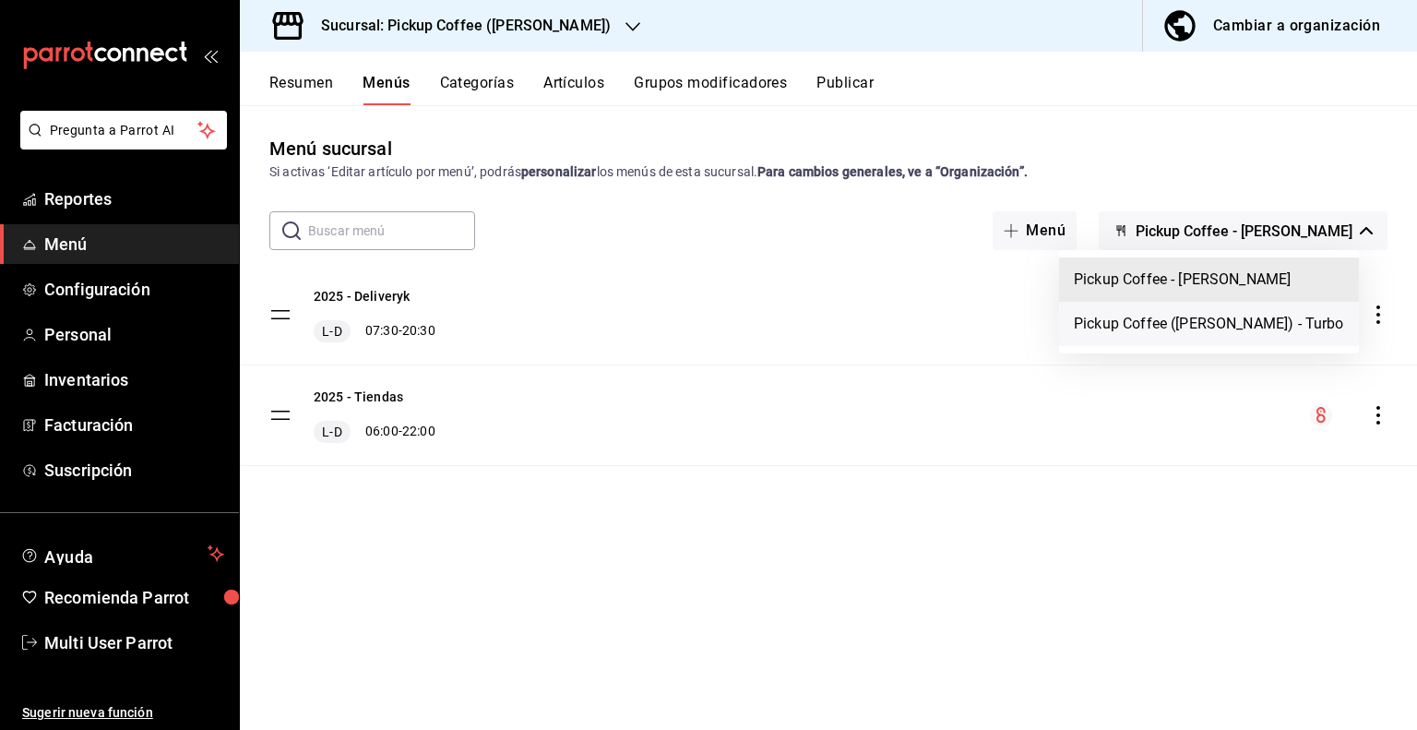
click at [1225, 332] on li "Pickup Coffee ([PERSON_NAME]) - Turbo" at bounding box center [1209, 324] width 300 height 44
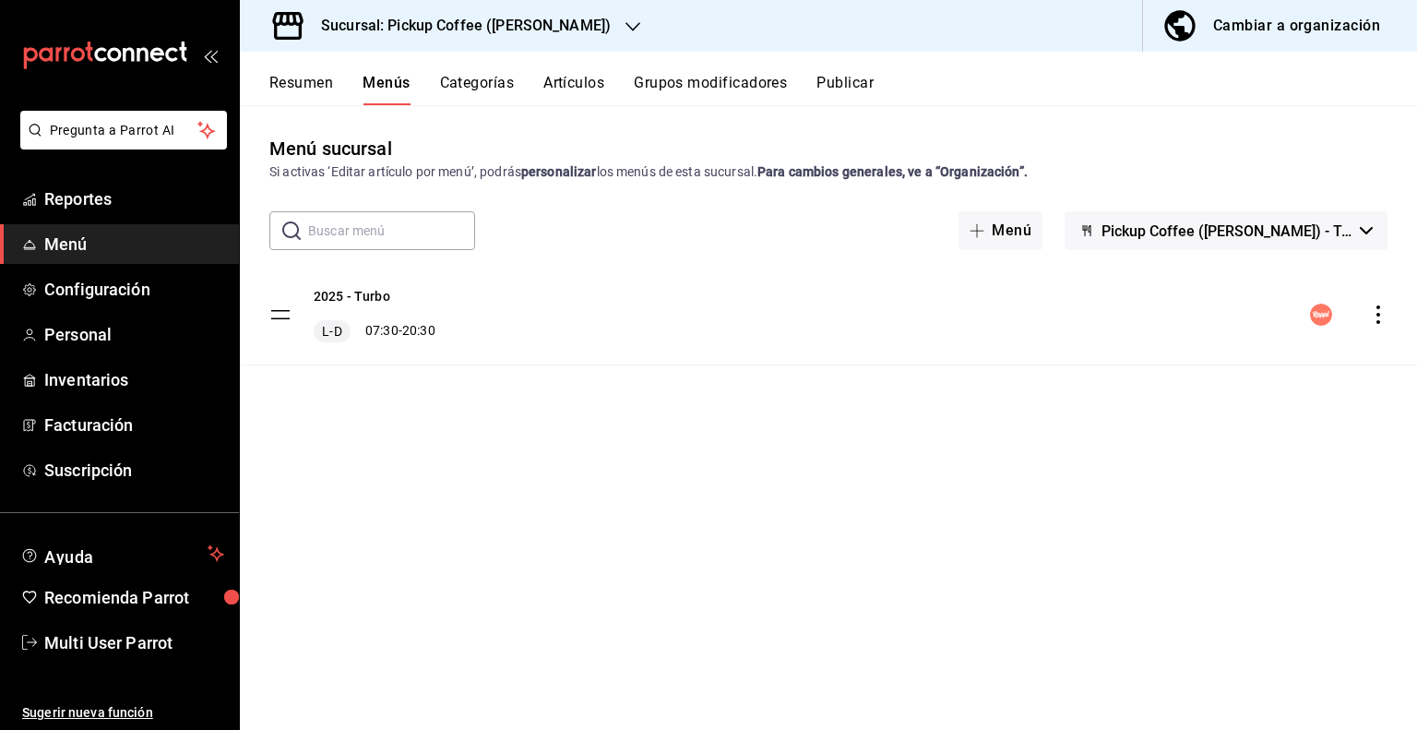
click at [1381, 313] on icon "actions" at bounding box center [1378, 314] width 18 height 18
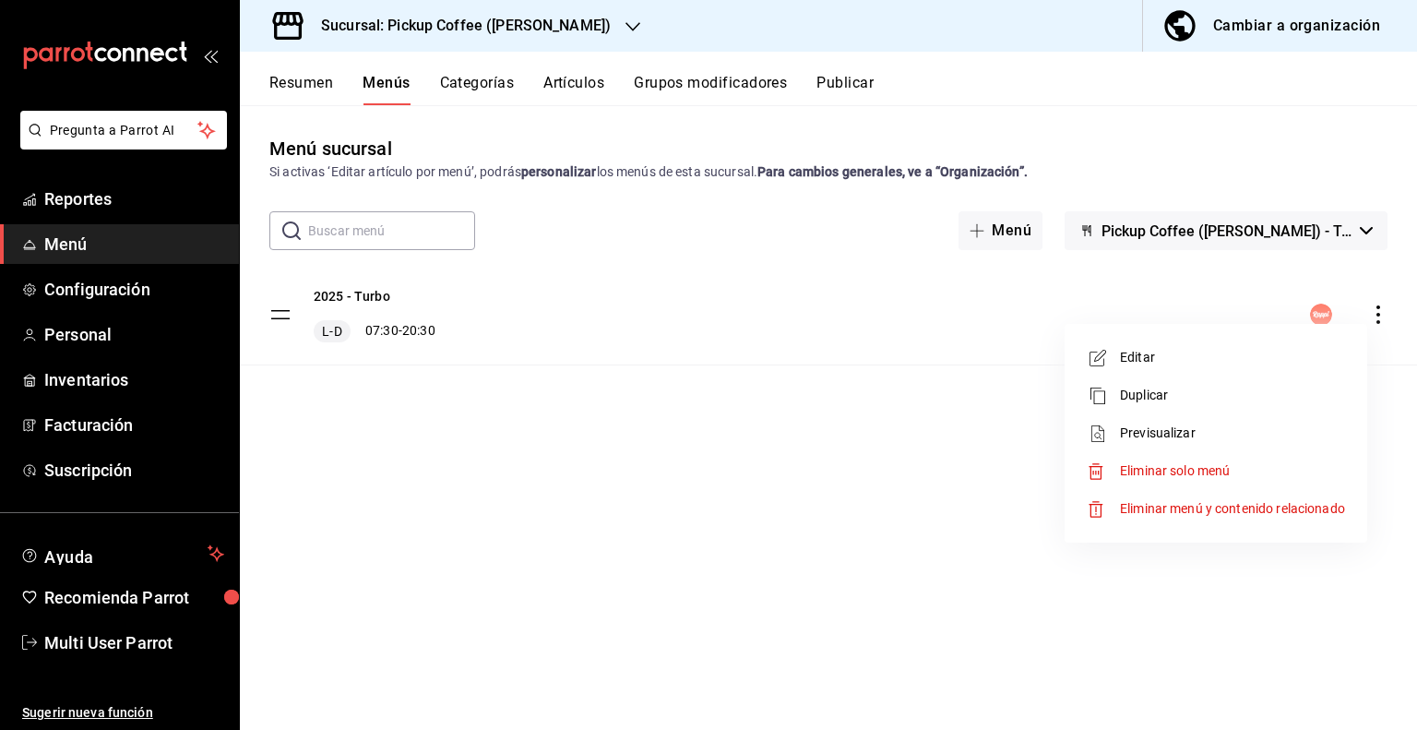
click at [1182, 464] on span "Eliminar solo menú" at bounding box center [1175, 470] width 110 height 15
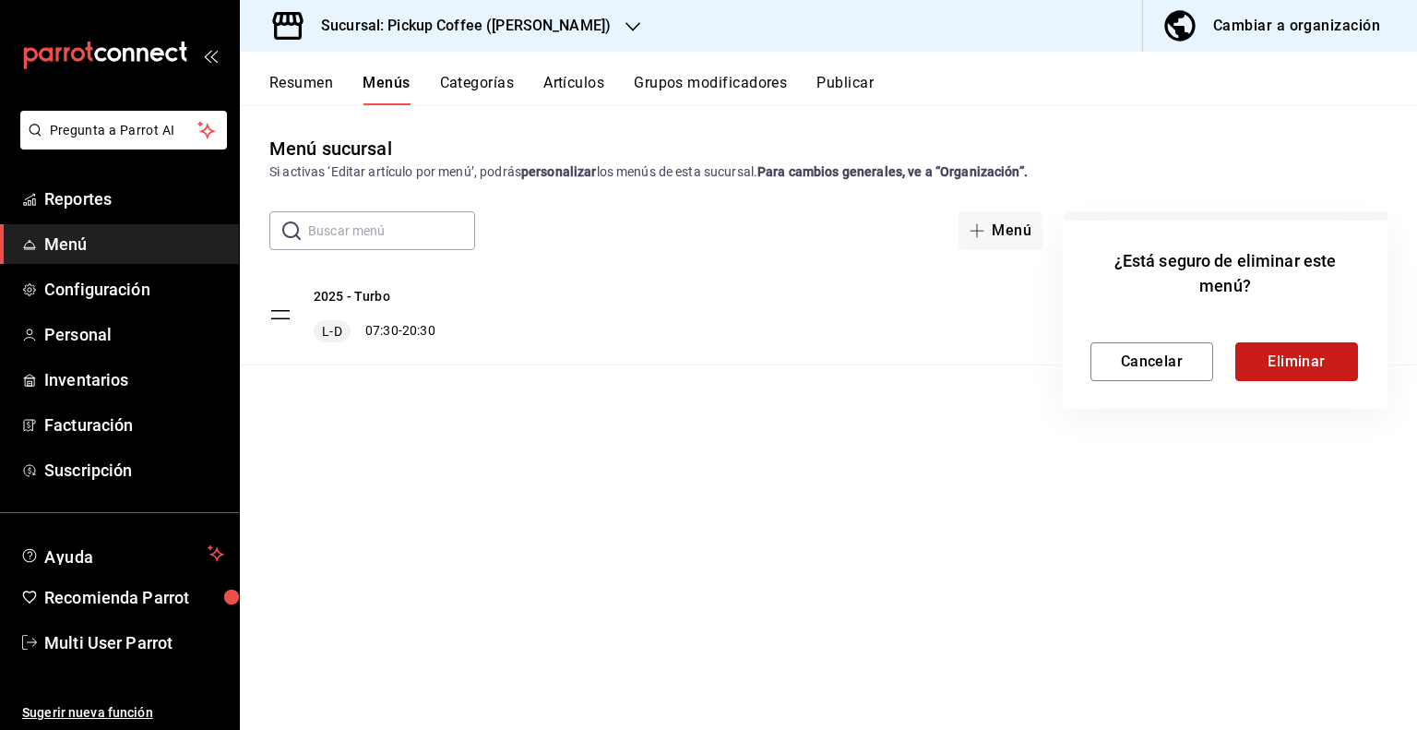
click at [1271, 364] on button "Eliminar" at bounding box center [1296, 361] width 123 height 39
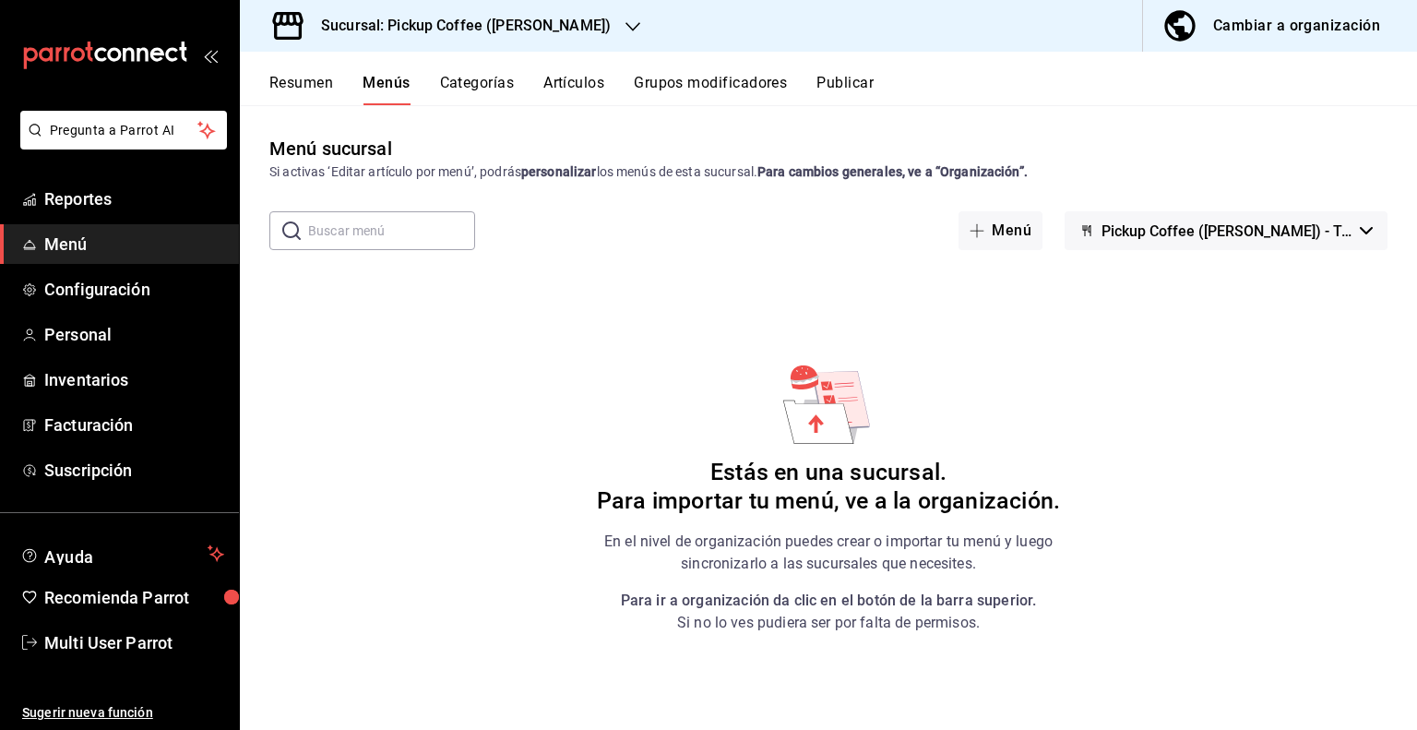
click at [648, 31] on div "Sucursal: Pickup Coffee ([PERSON_NAME])" at bounding box center [451, 26] width 393 height 52
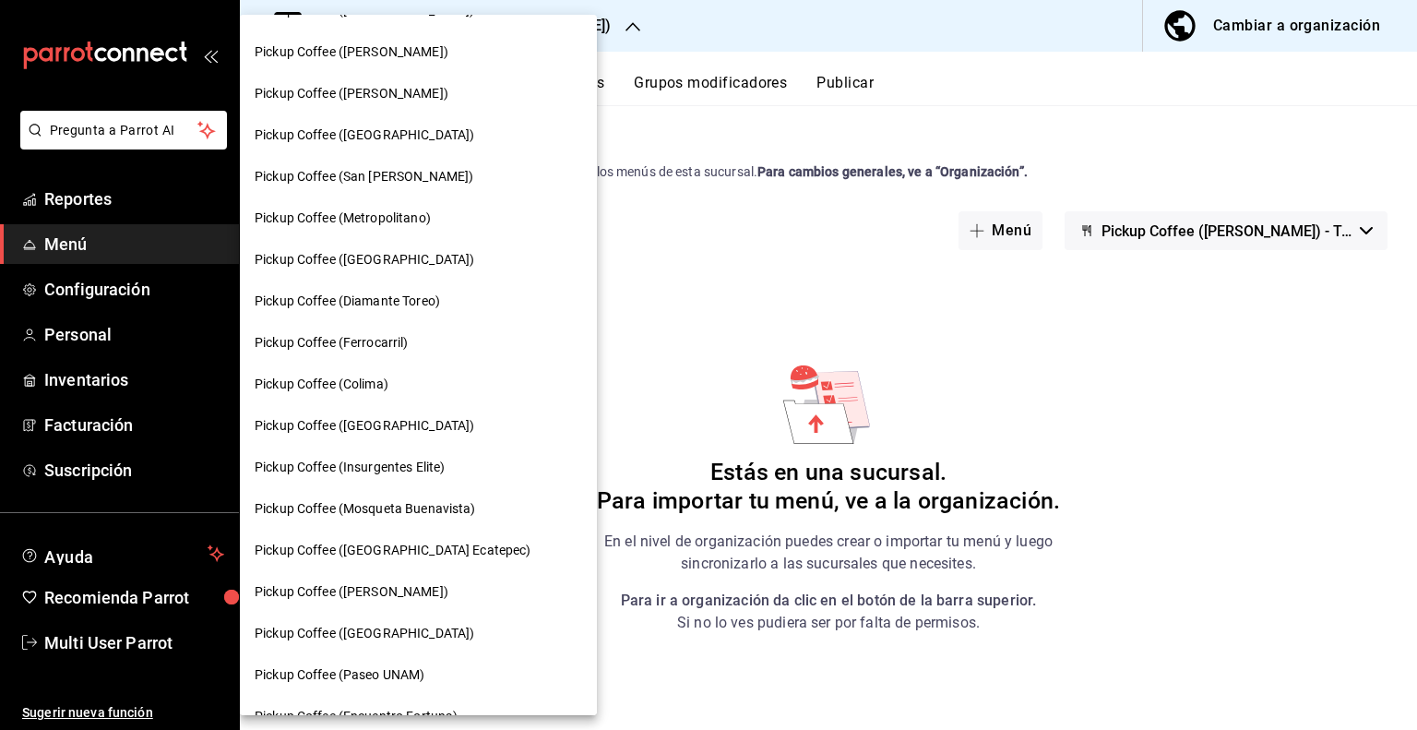
scroll to position [892, 0]
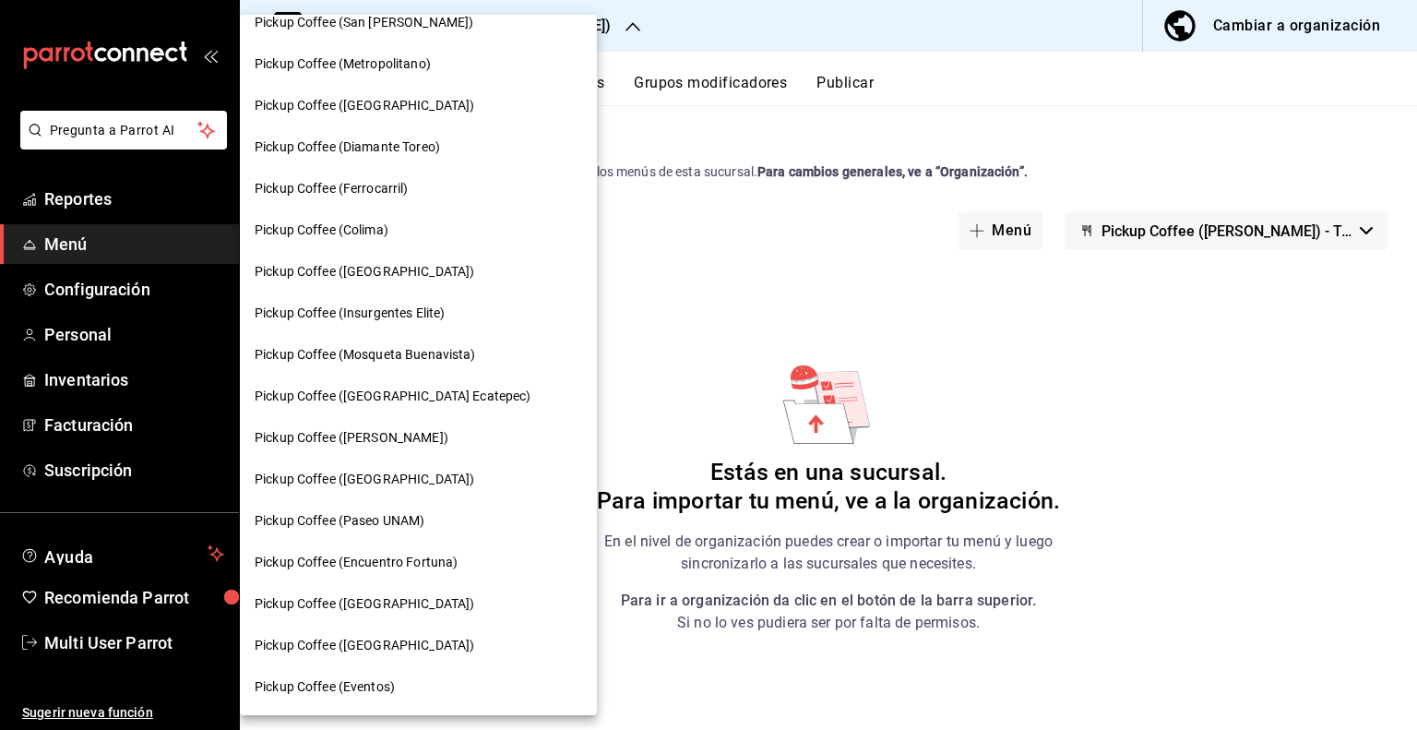
click at [375, 600] on span "Pickup Coffee ([GEOGRAPHIC_DATA])" at bounding box center [365, 603] width 220 height 19
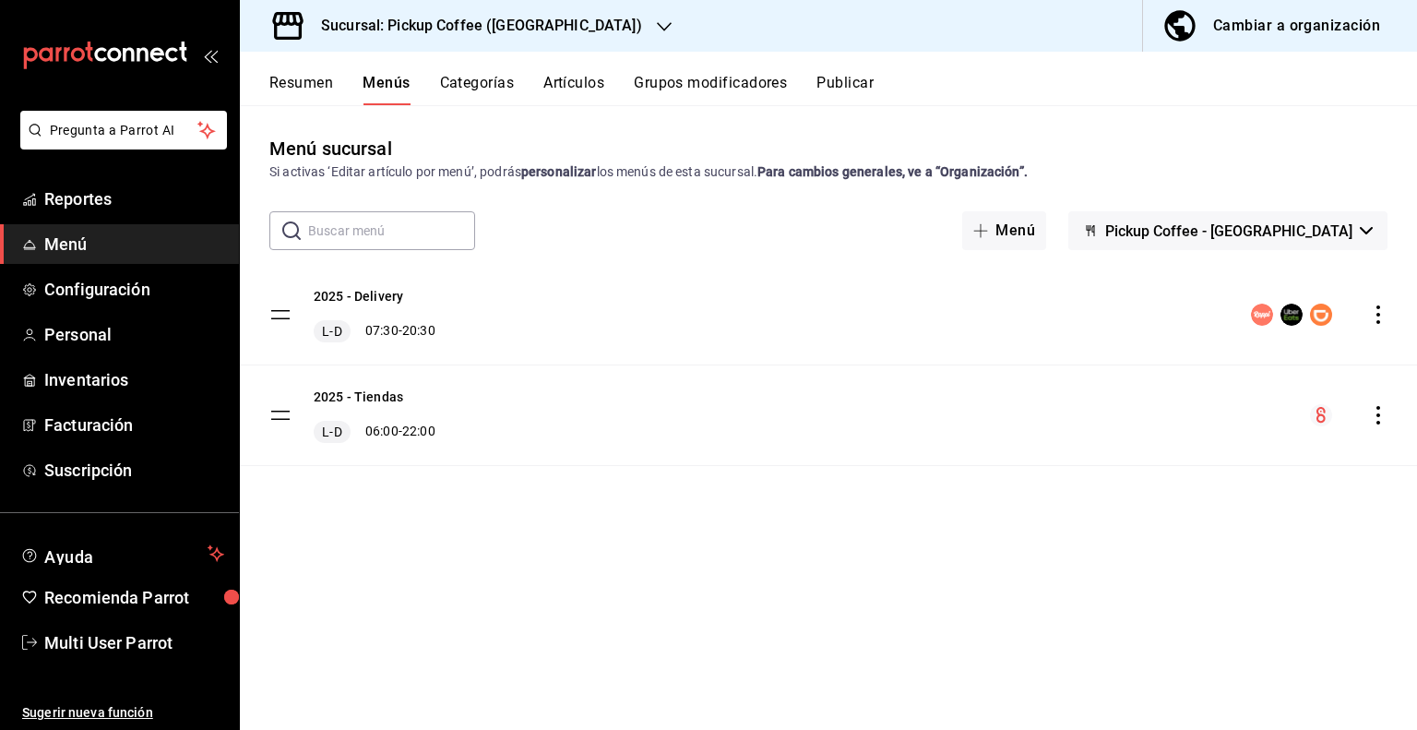
click at [1314, 235] on span "Pickup Coffee - [GEOGRAPHIC_DATA]" at bounding box center [1228, 231] width 247 height 18
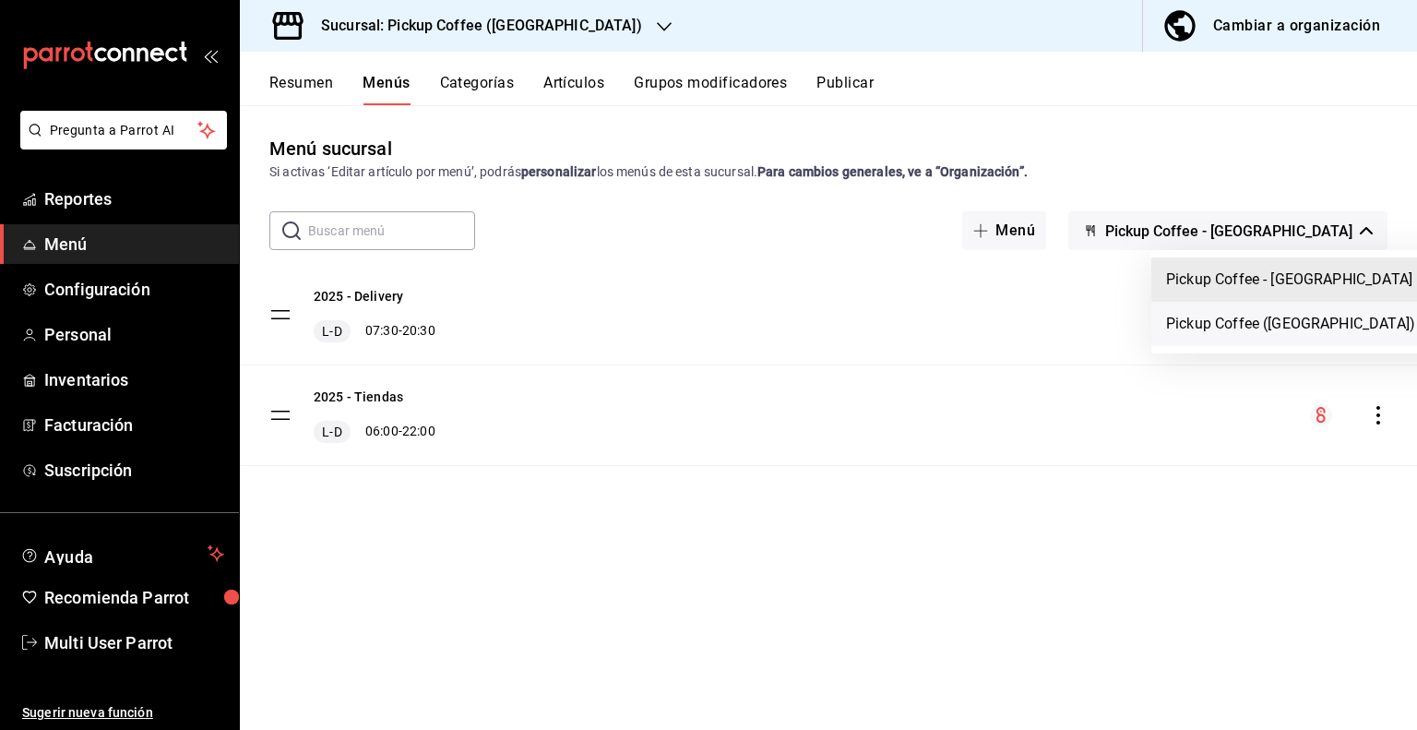
click at [1266, 328] on li "Pickup Coffee ([GEOGRAPHIC_DATA]) - Turbo" at bounding box center [1315, 324] width 328 height 44
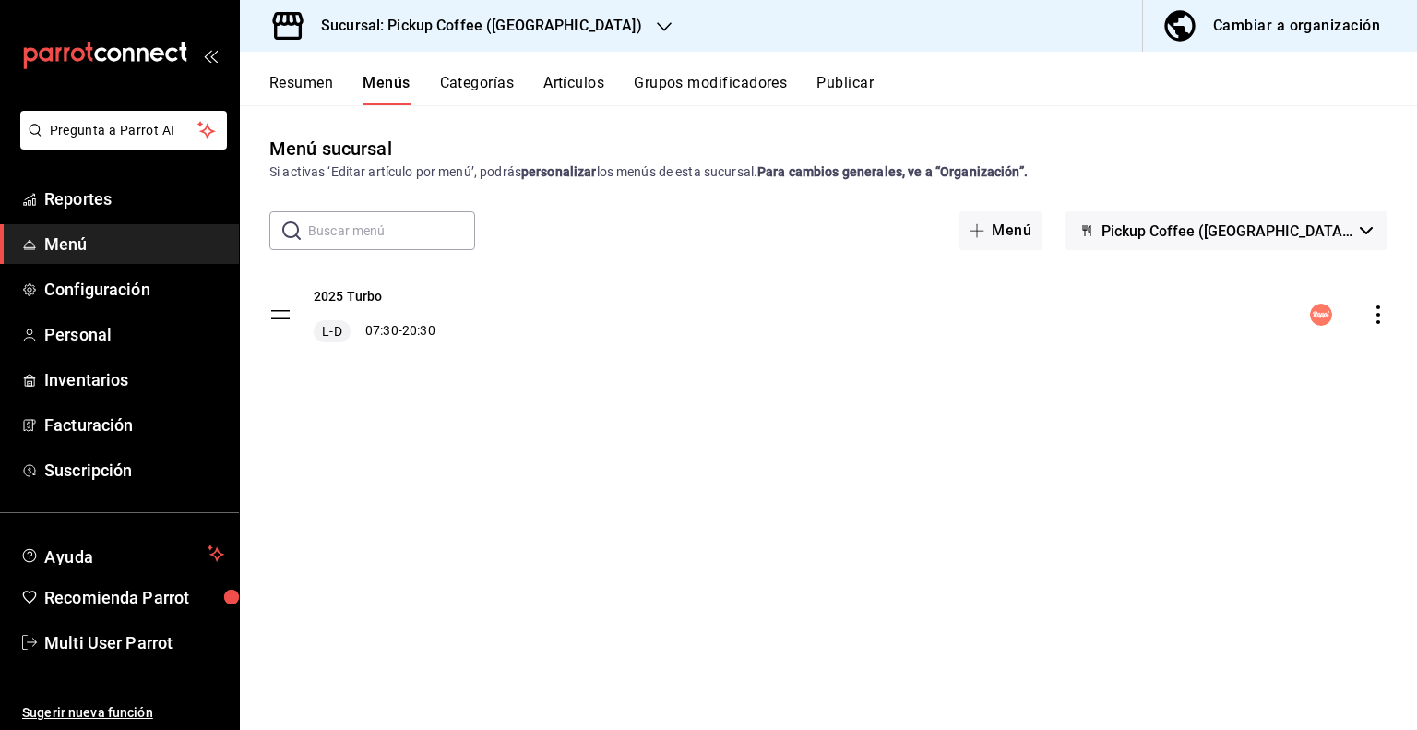
click at [1377, 318] on icon "actions" at bounding box center [1378, 314] width 18 height 18
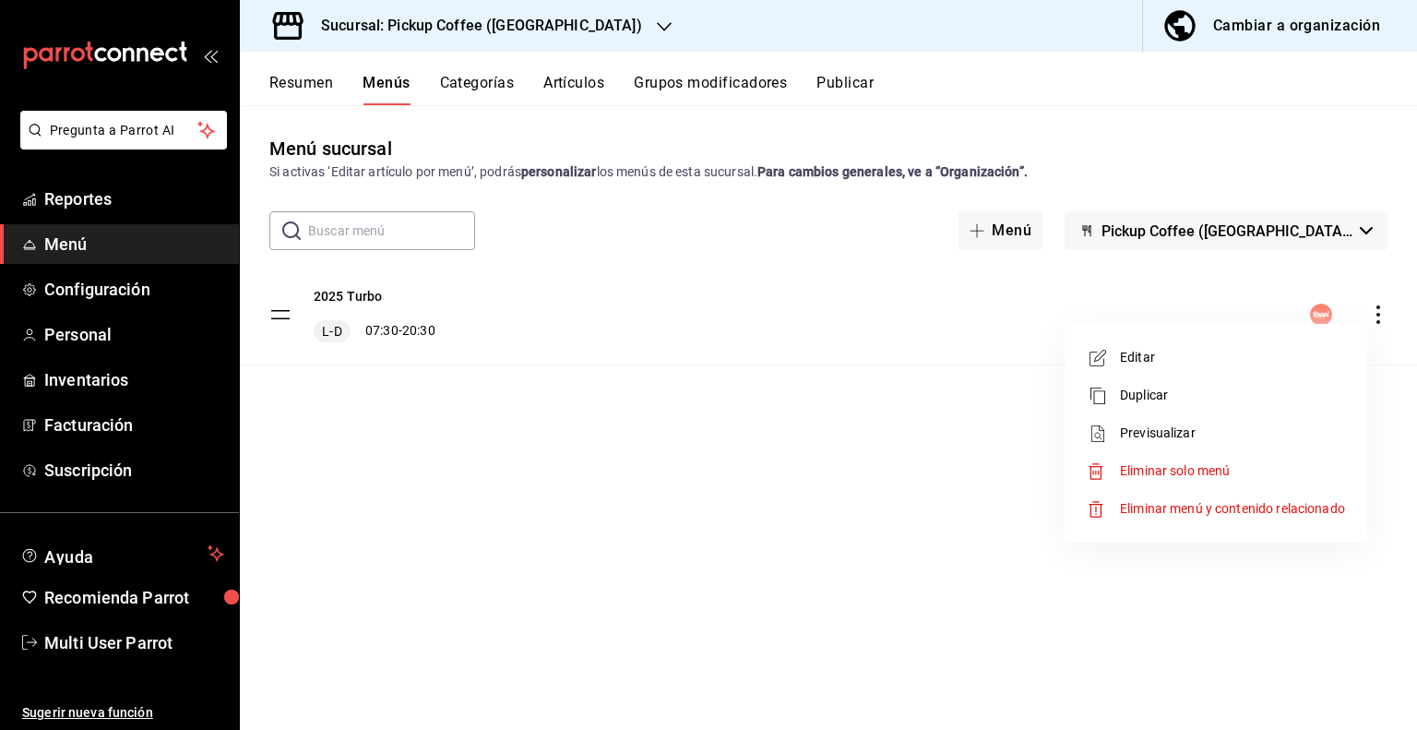
click at [1175, 466] on span "Eliminar solo menú" at bounding box center [1175, 470] width 110 height 15
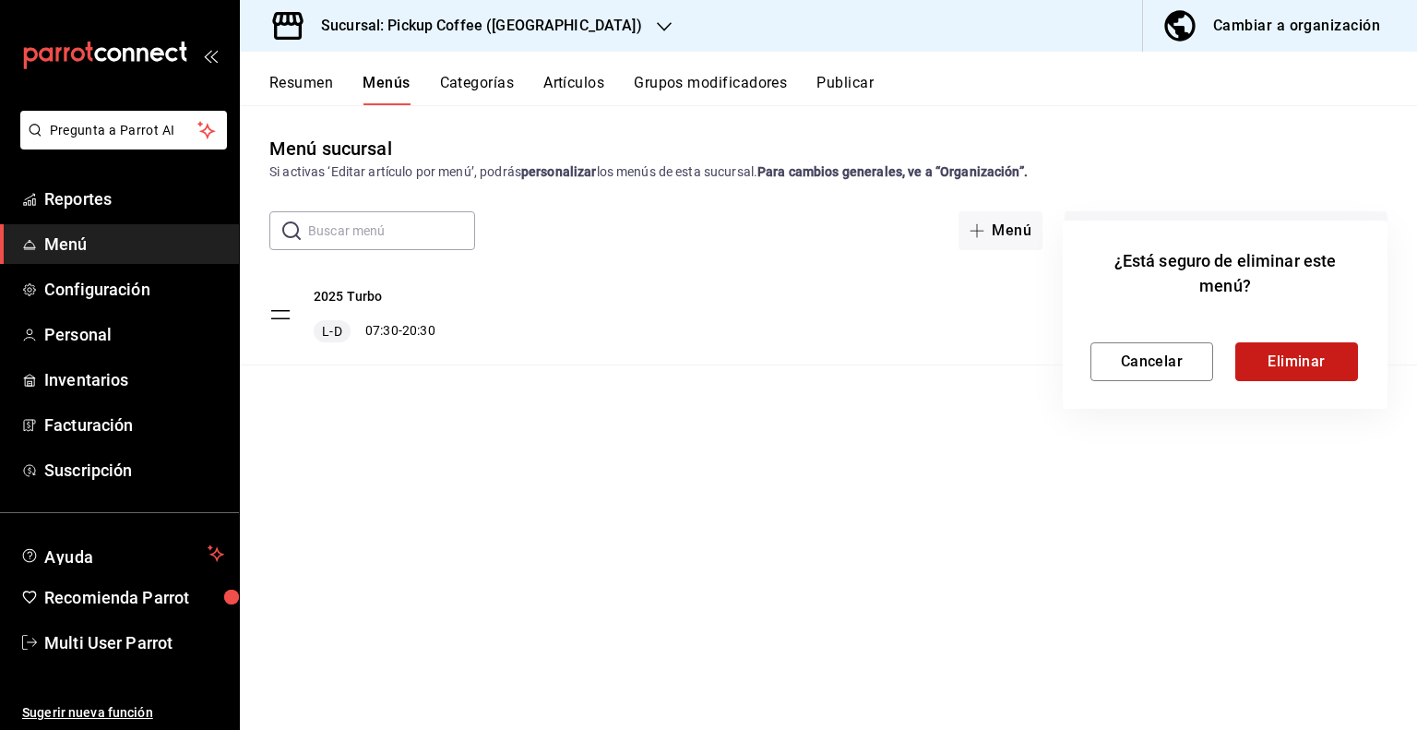
click at [1300, 359] on button "Eliminar" at bounding box center [1296, 361] width 123 height 39
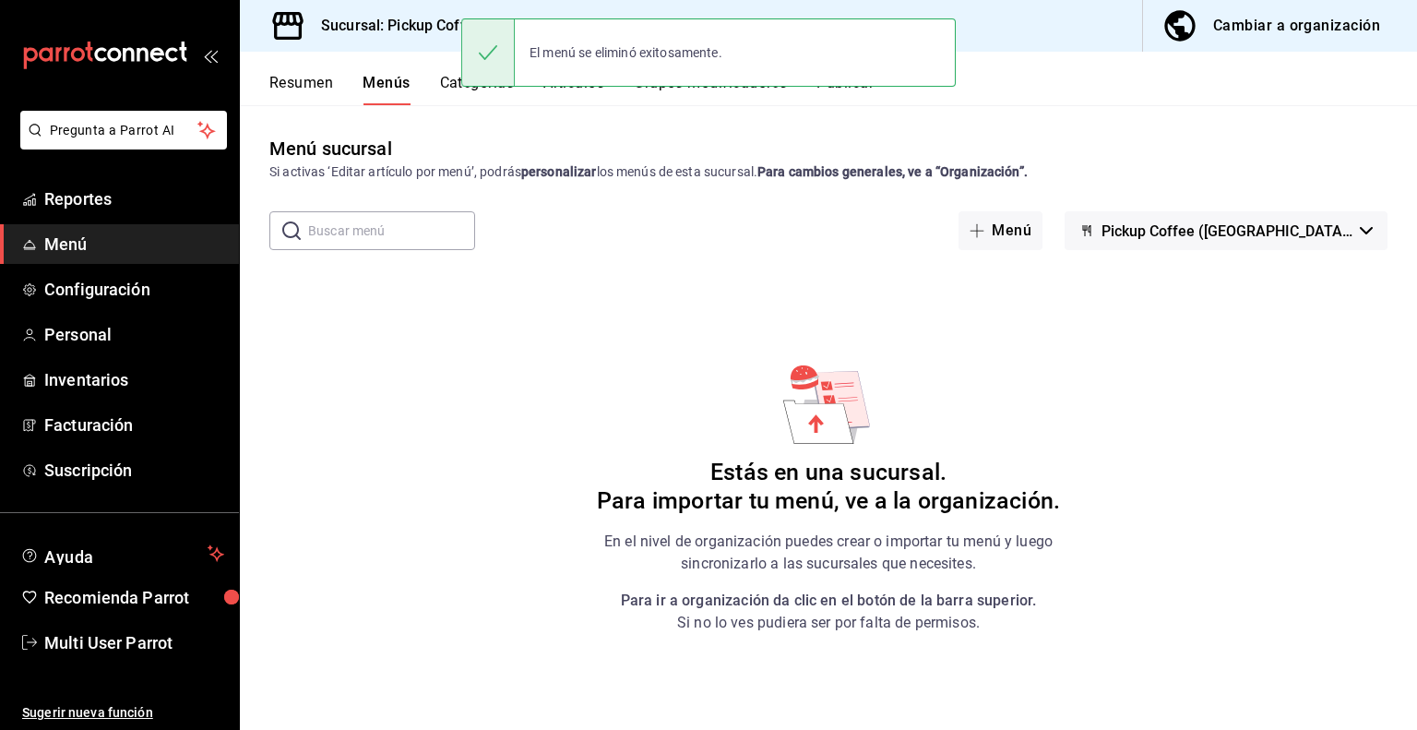
click at [410, 30] on h3 "Sucursal: Pickup Coffee ([GEOGRAPHIC_DATA])" at bounding box center [474, 26] width 336 height 22
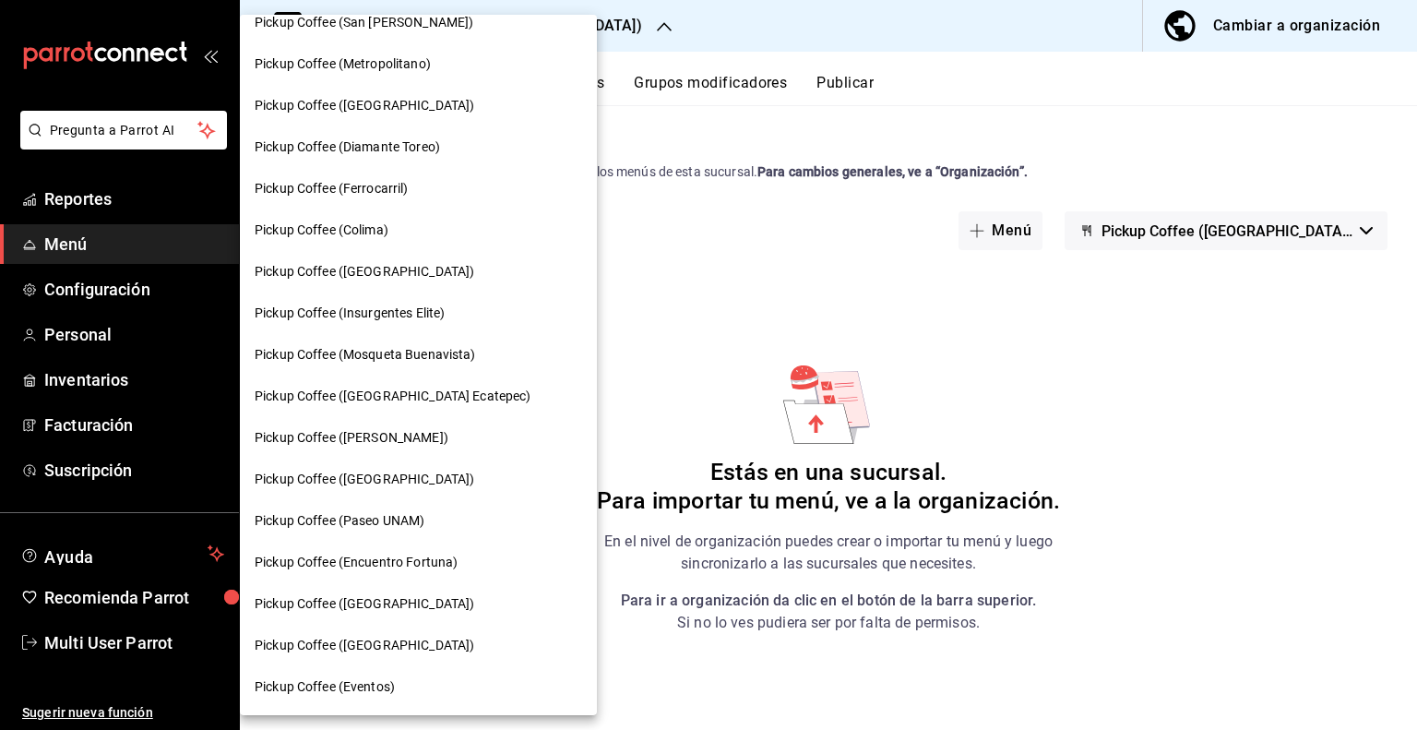
click at [383, 638] on span "Pickup Coffee ([GEOGRAPHIC_DATA])" at bounding box center [365, 645] width 220 height 19
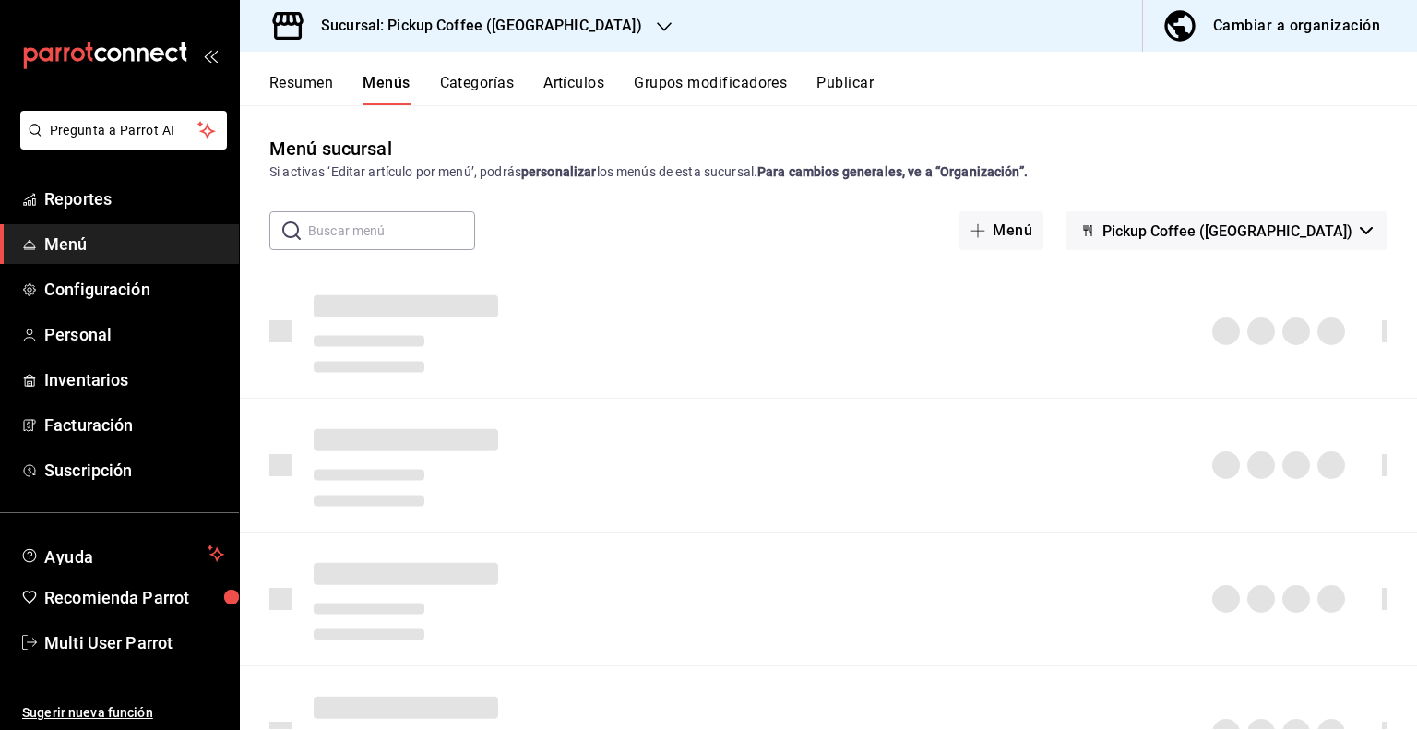
click at [1333, 237] on span "Pickup Coffee ([GEOGRAPHIC_DATA])" at bounding box center [1227, 231] width 250 height 18
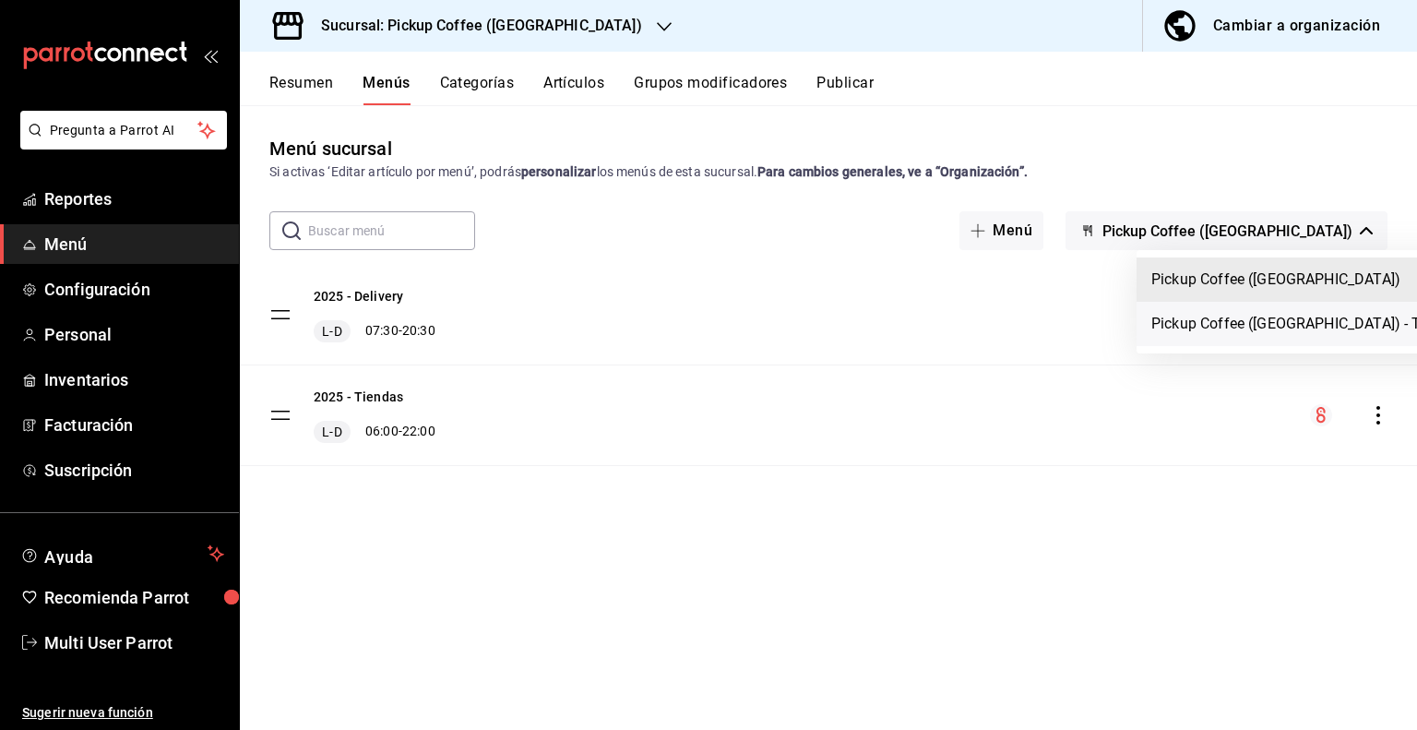
click at [1281, 316] on li "Pickup Coffee ([GEOGRAPHIC_DATA]) - Turbo" at bounding box center [1300, 324] width 328 height 44
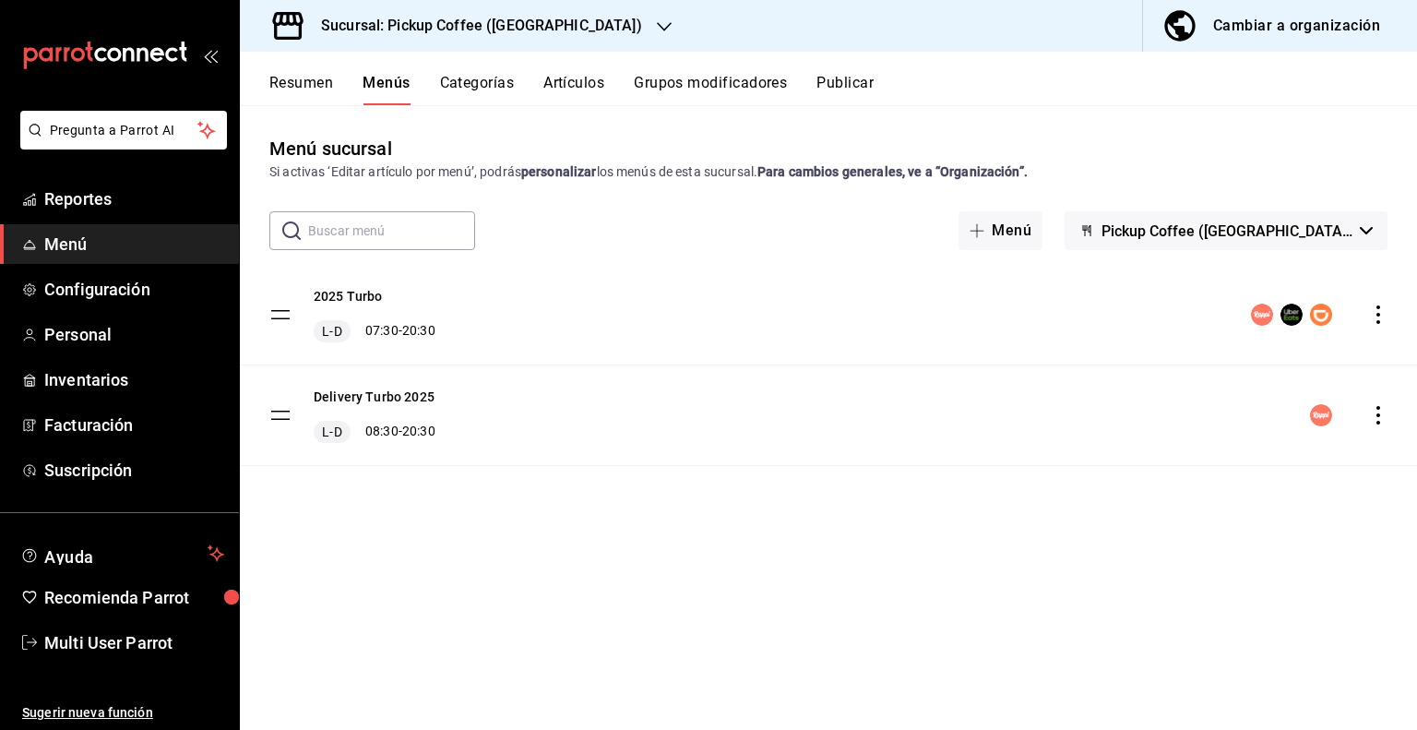
click at [1377, 315] on icon "actions" at bounding box center [1378, 314] width 4 height 18
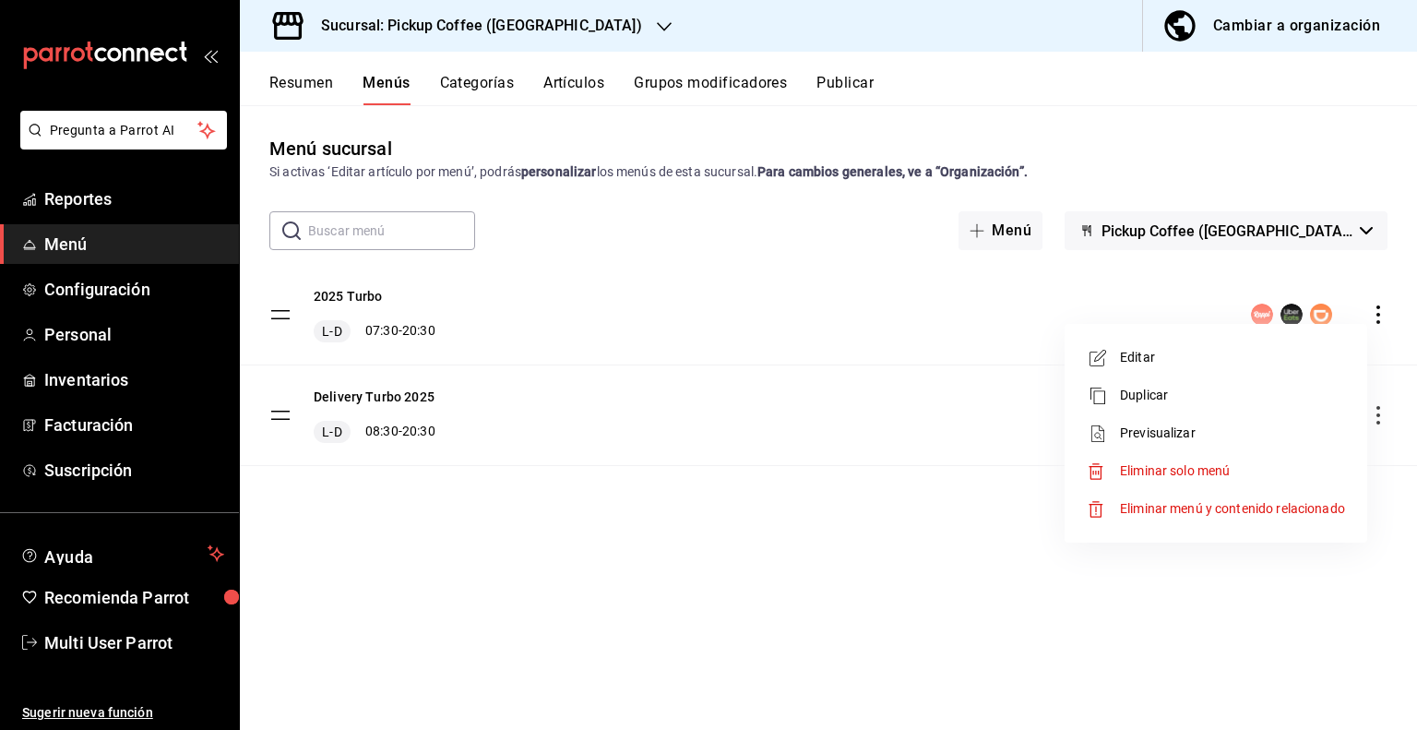
click at [1250, 468] on span "Eliminar solo menú" at bounding box center [1232, 470] width 225 height 19
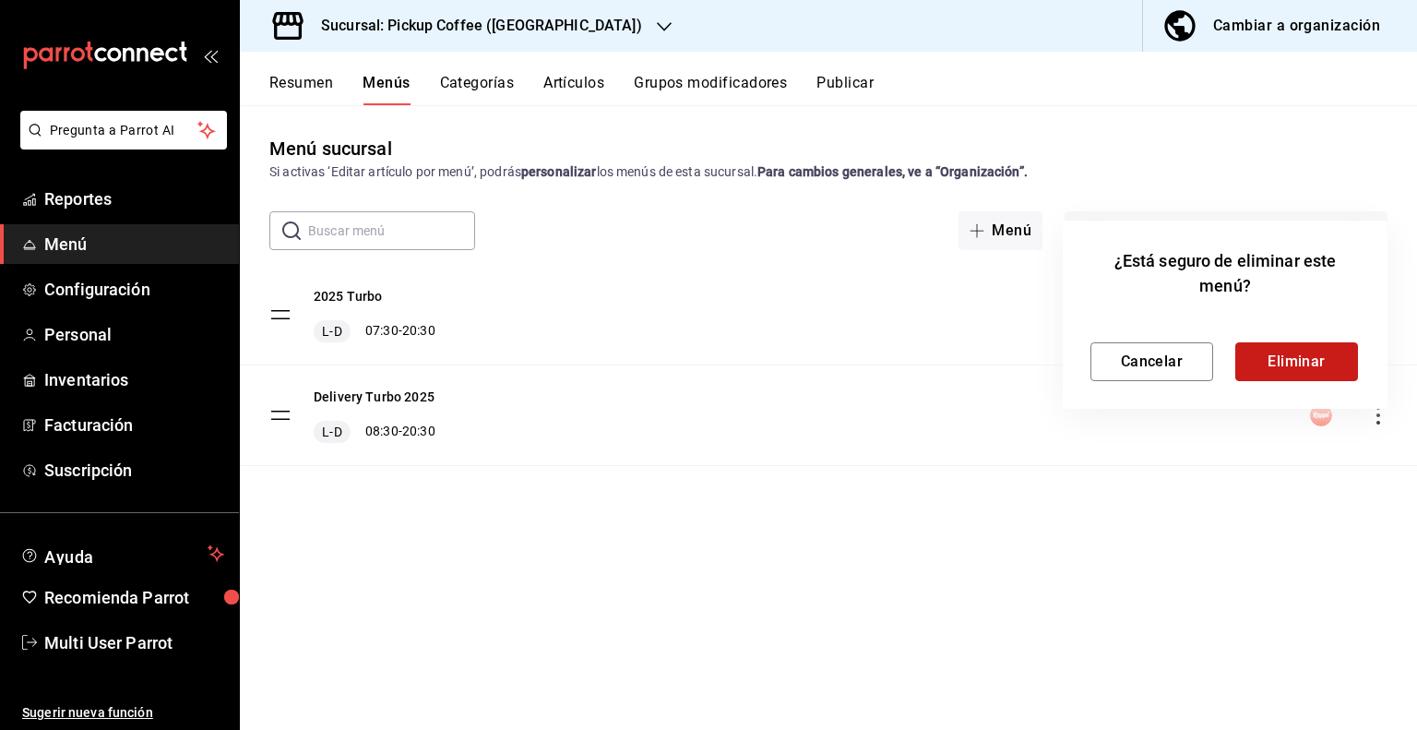
click at [1282, 364] on button "Eliminar" at bounding box center [1296, 361] width 123 height 39
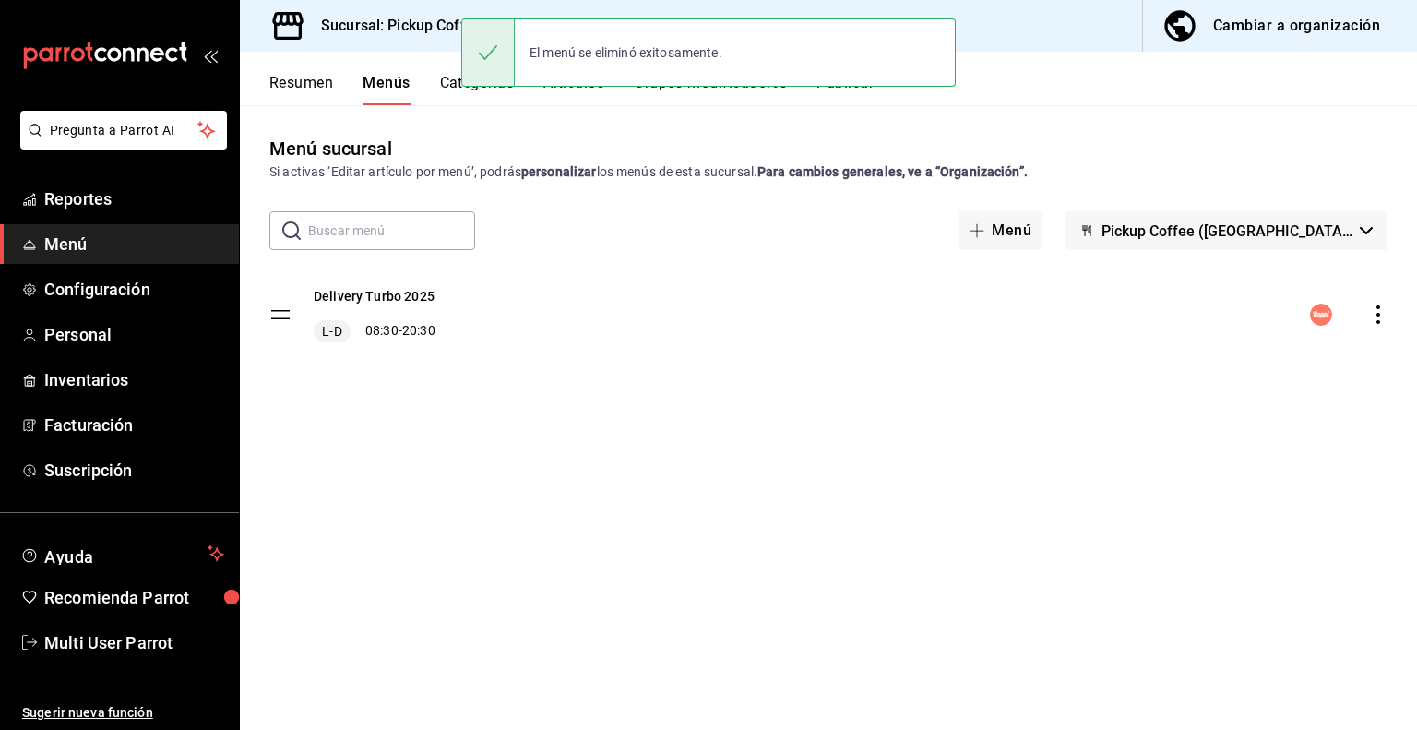
click at [1376, 313] on icon "actions" at bounding box center [1378, 314] width 18 height 18
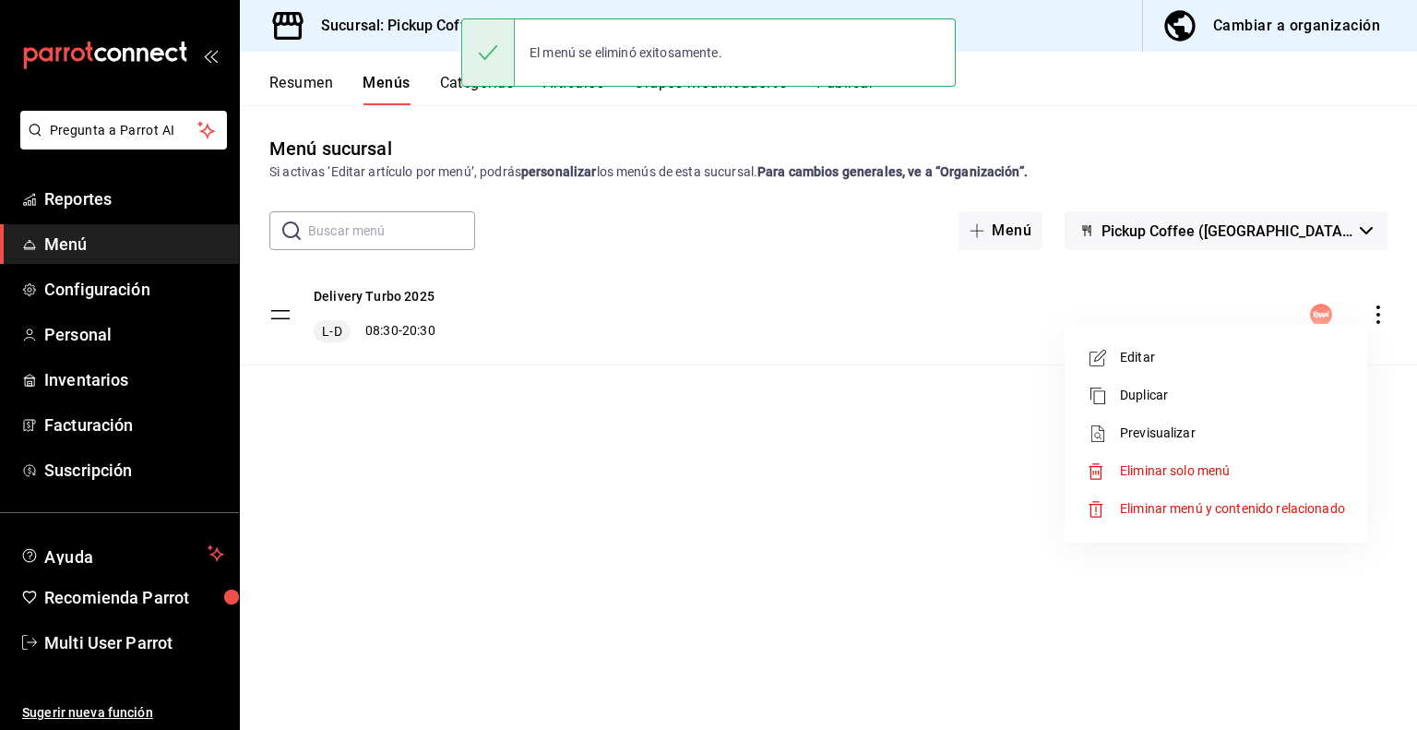
click at [1207, 468] on span "Eliminar solo menú" at bounding box center [1175, 470] width 110 height 15
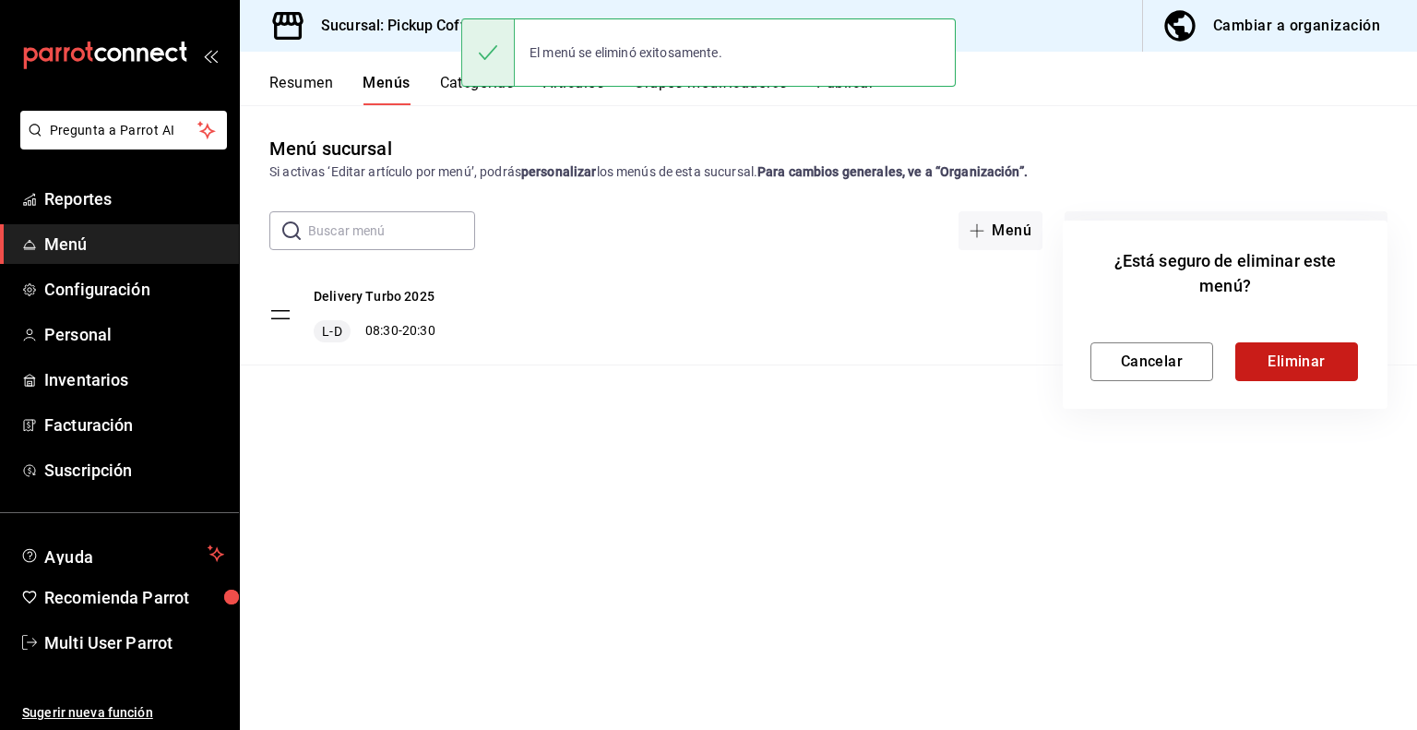
click at [1281, 375] on button "Eliminar" at bounding box center [1296, 361] width 123 height 39
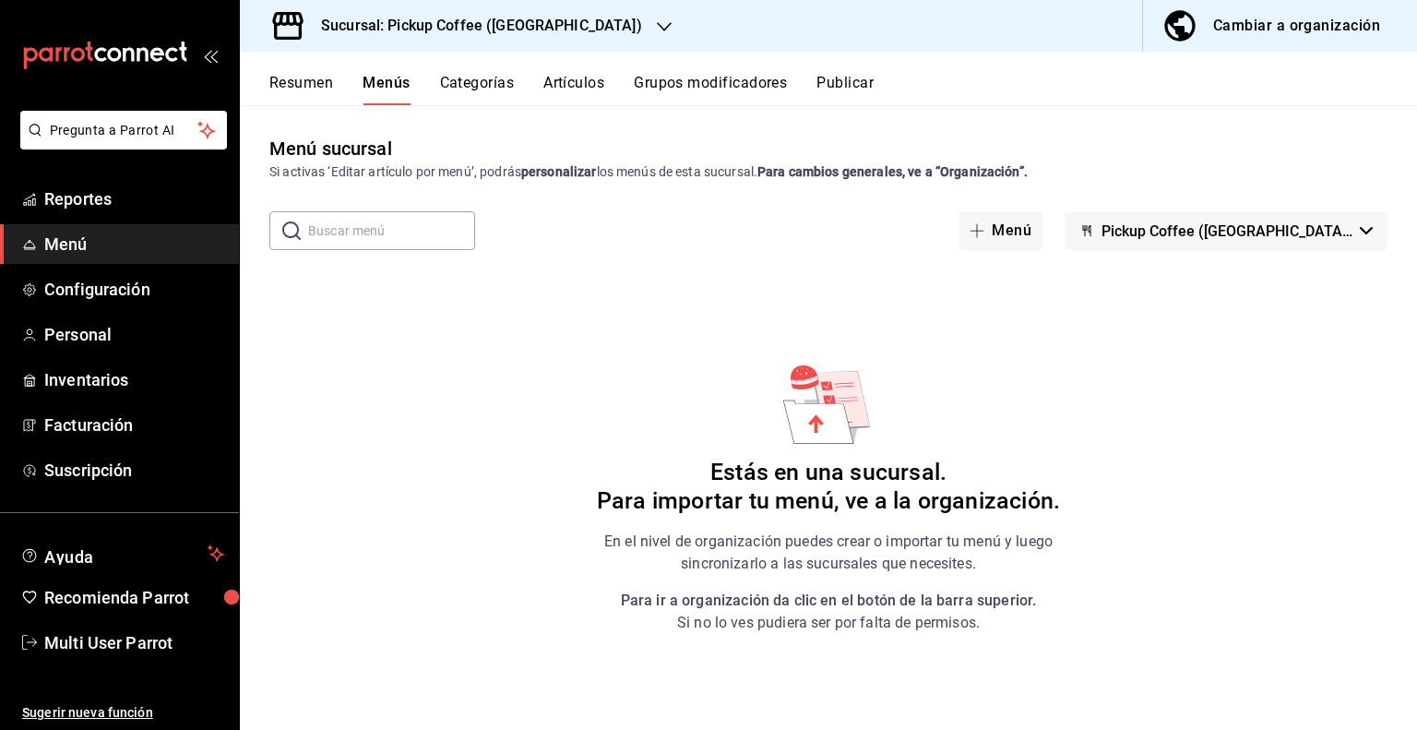
click at [563, 30] on h3 "Sucursal: Pickup Coffee ([GEOGRAPHIC_DATA])" at bounding box center [474, 26] width 336 height 22
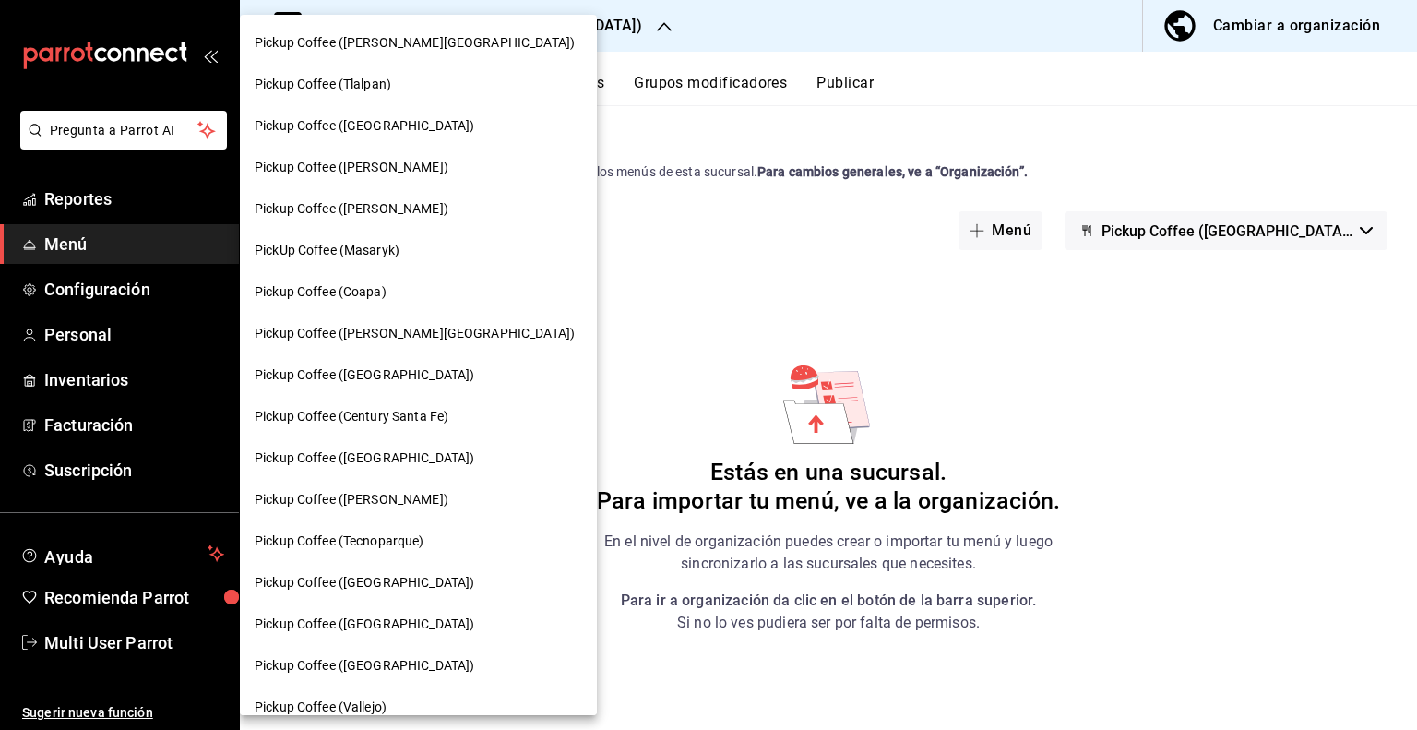
click at [368, 612] on div "Pickup Coffee ([GEOGRAPHIC_DATA])" at bounding box center [418, 624] width 357 height 42
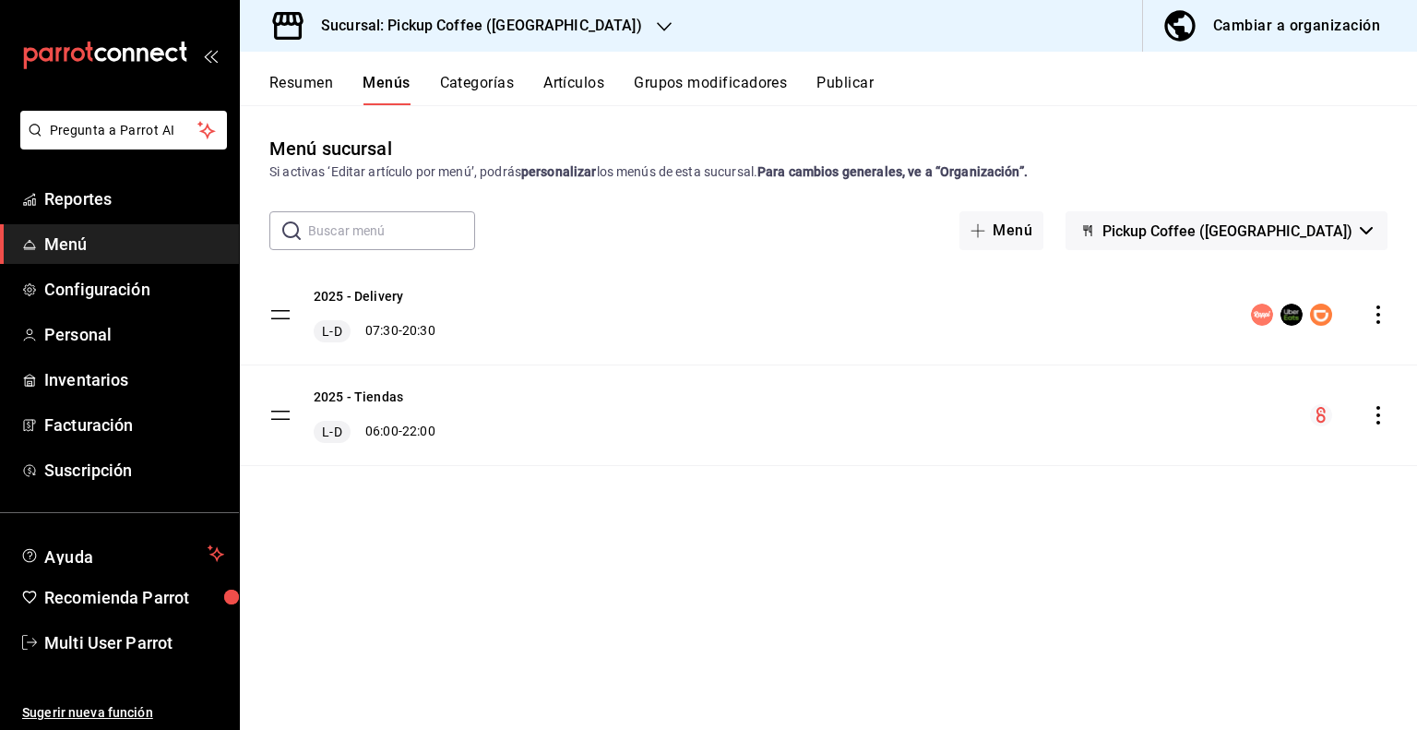
click at [1302, 230] on span "Pickup Coffee ([GEOGRAPHIC_DATA])" at bounding box center [1227, 231] width 250 height 18
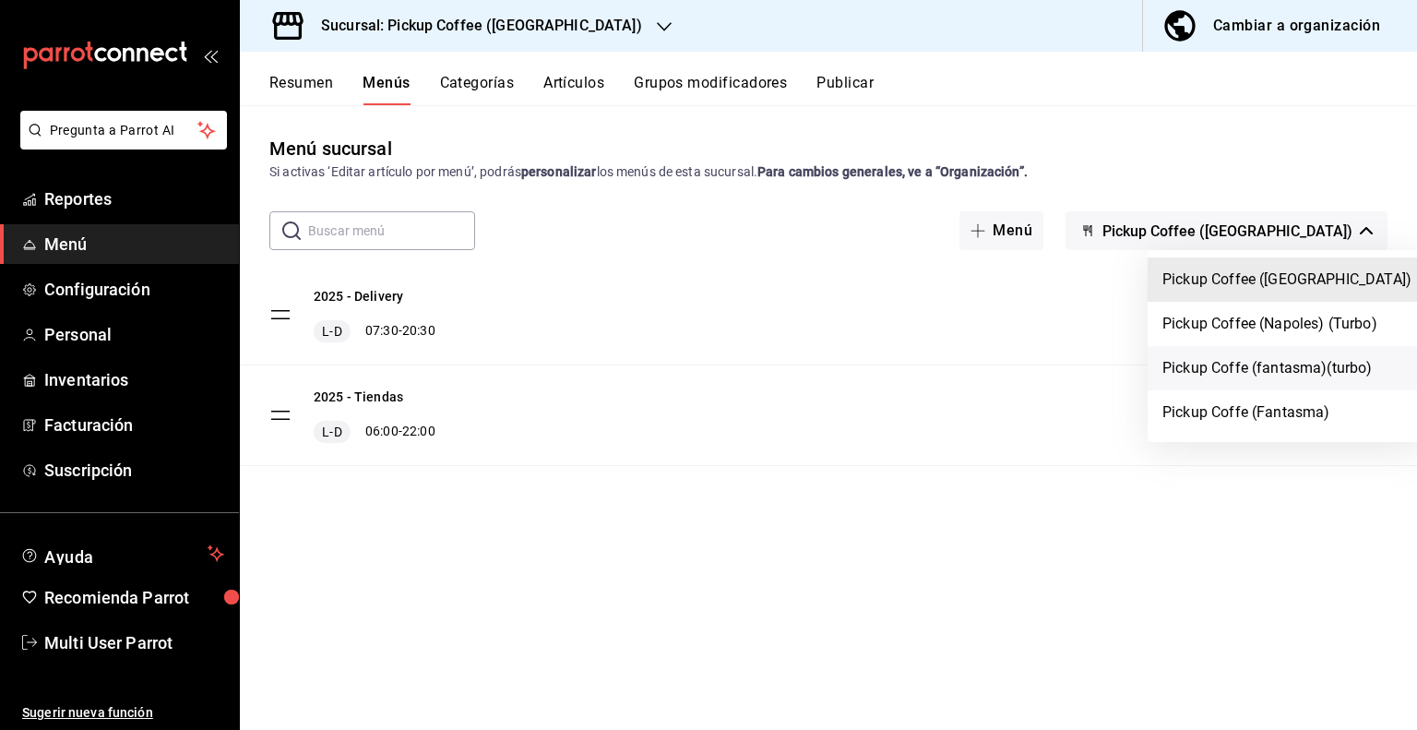
click at [1253, 375] on li "Pickup Coffe (fantasma)(turbo)" at bounding box center [1286, 368] width 279 height 44
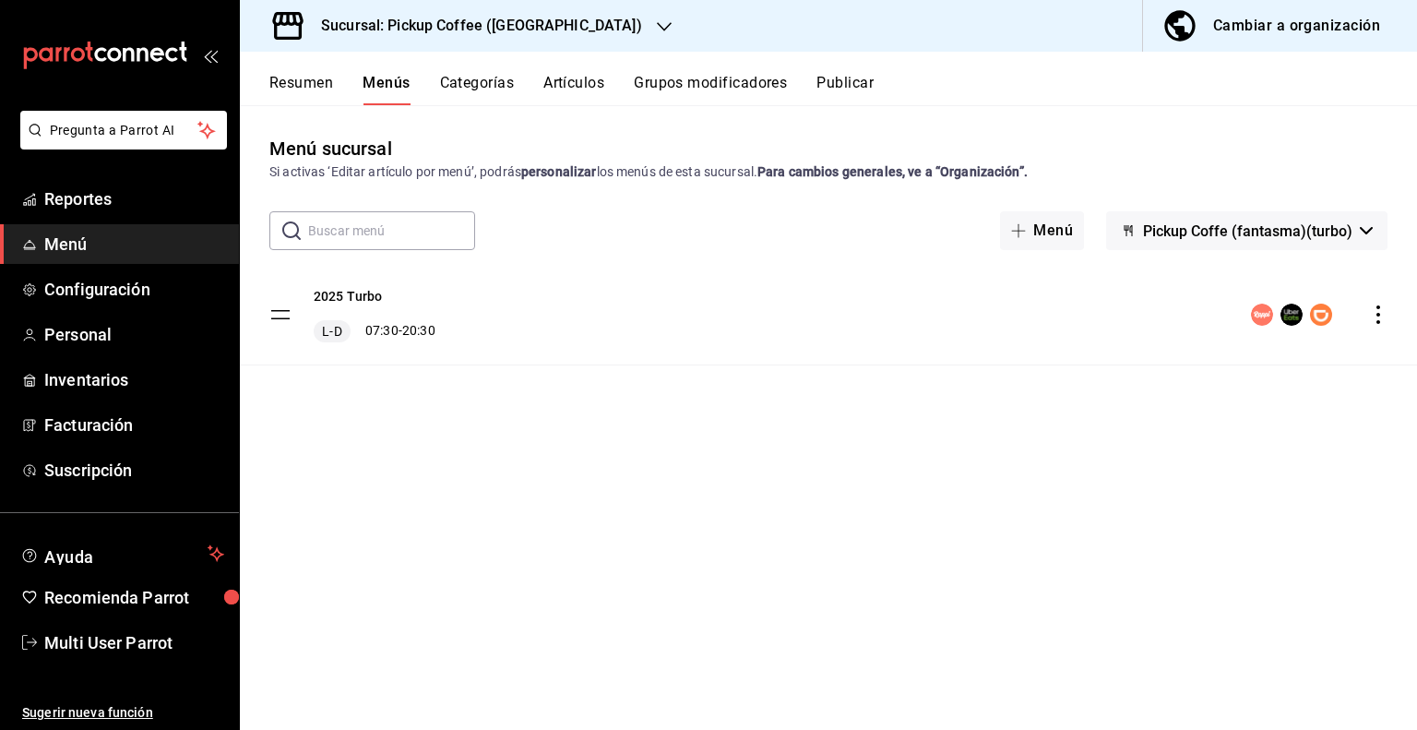
click at [306, 79] on button "Resumen" at bounding box center [301, 89] width 64 height 31
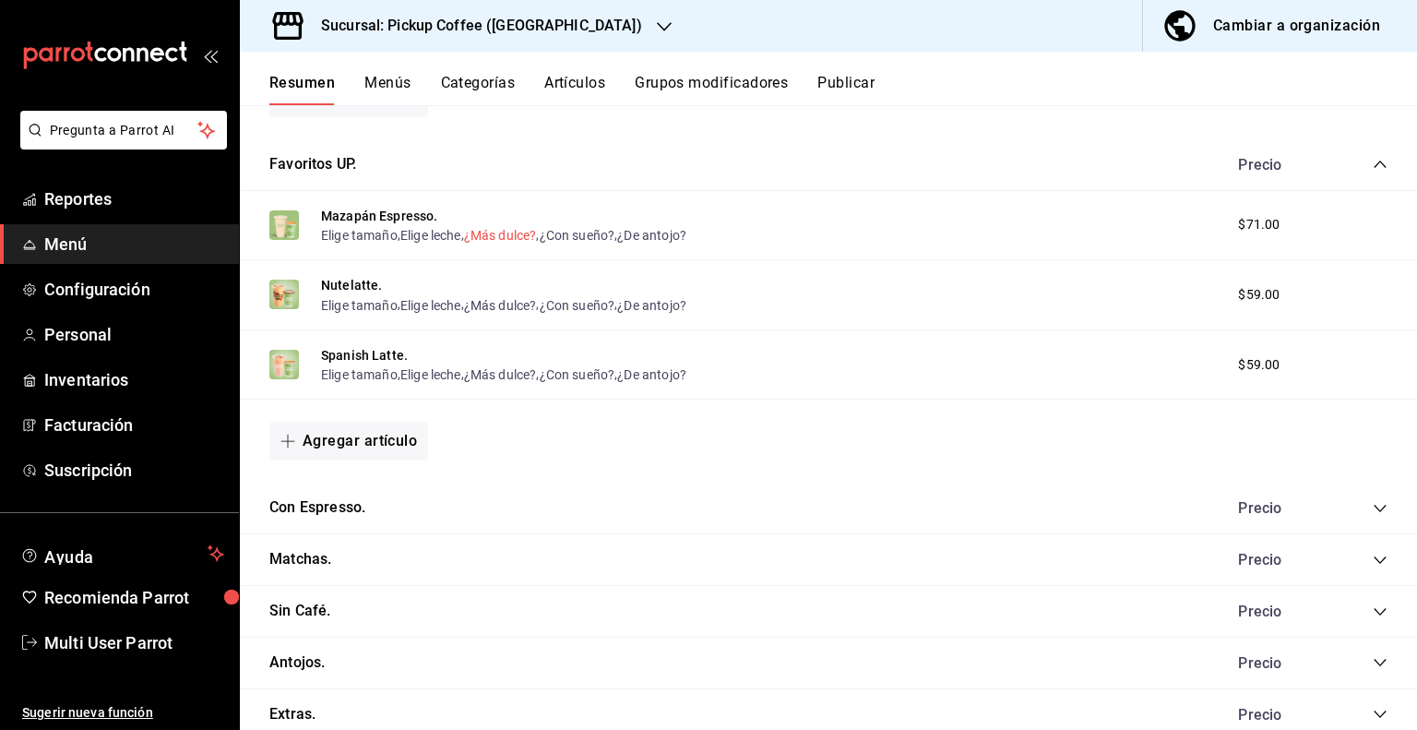
scroll to position [616, 0]
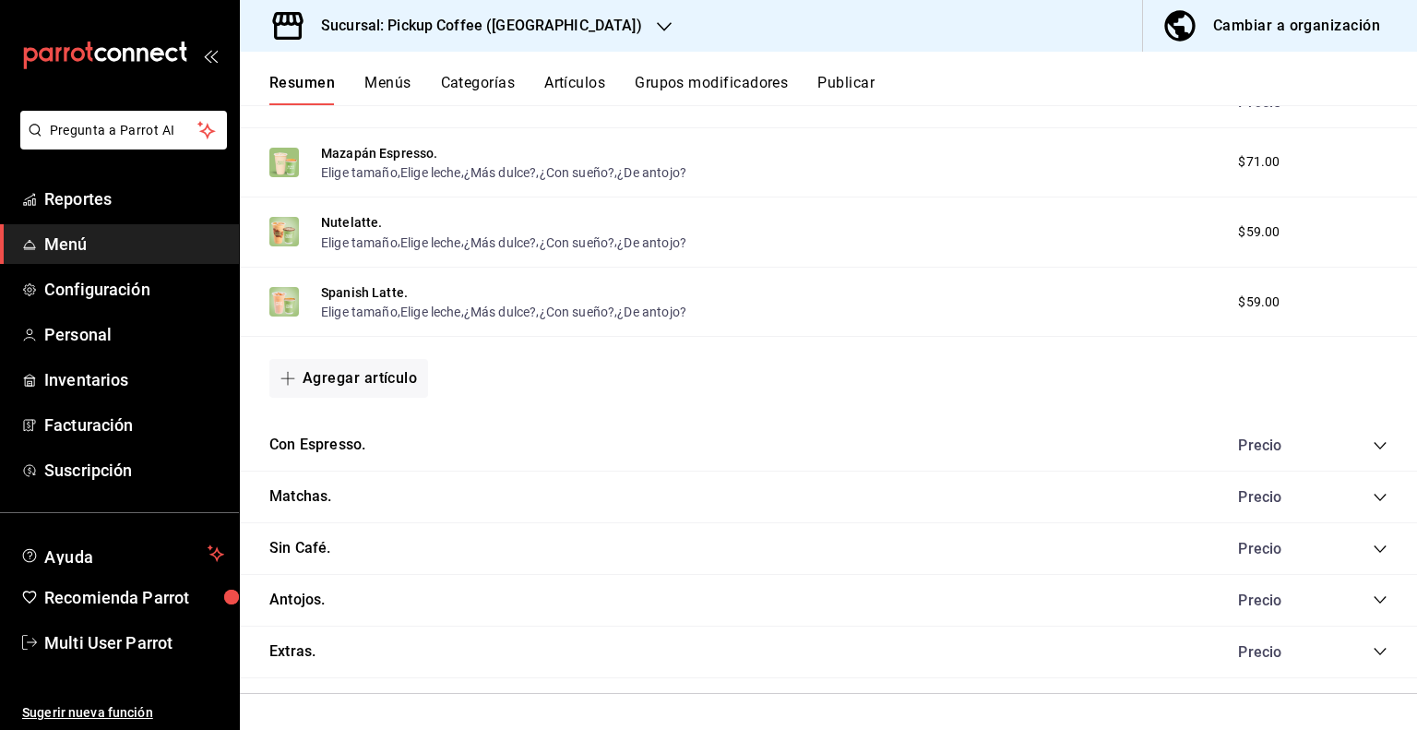
click at [1373, 441] on icon "collapse-category-row" at bounding box center [1380, 445] width 15 height 15
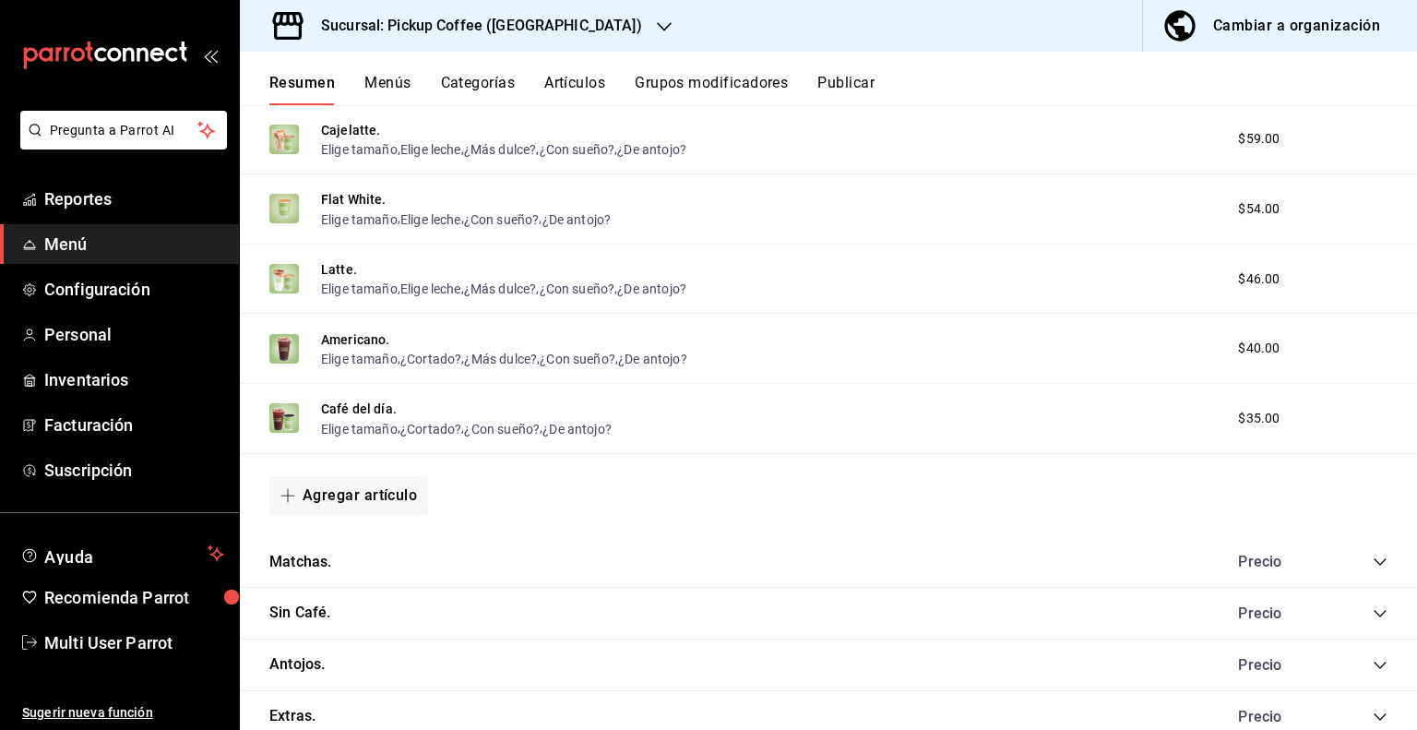
scroll to position [1328, 0]
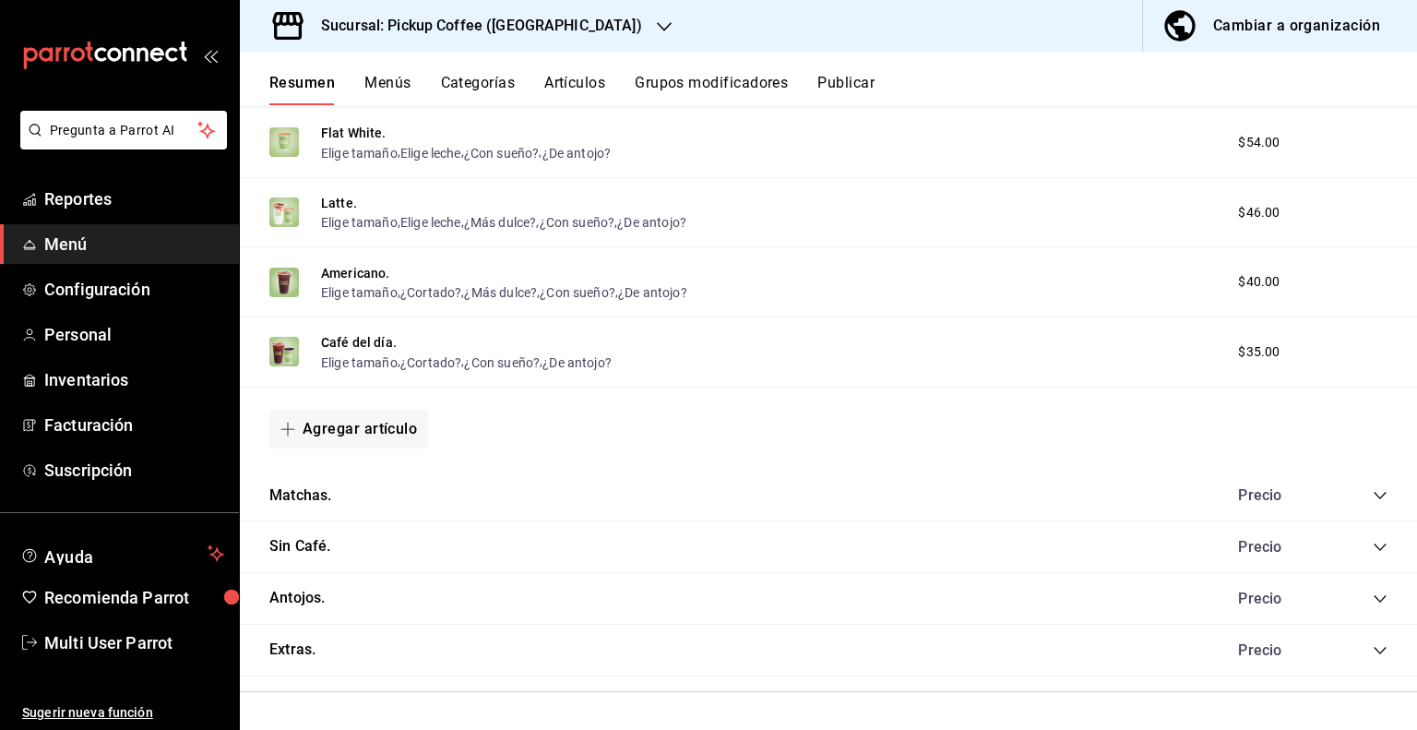
click at [1373, 491] on icon "collapse-category-row" at bounding box center [1380, 495] width 15 height 15
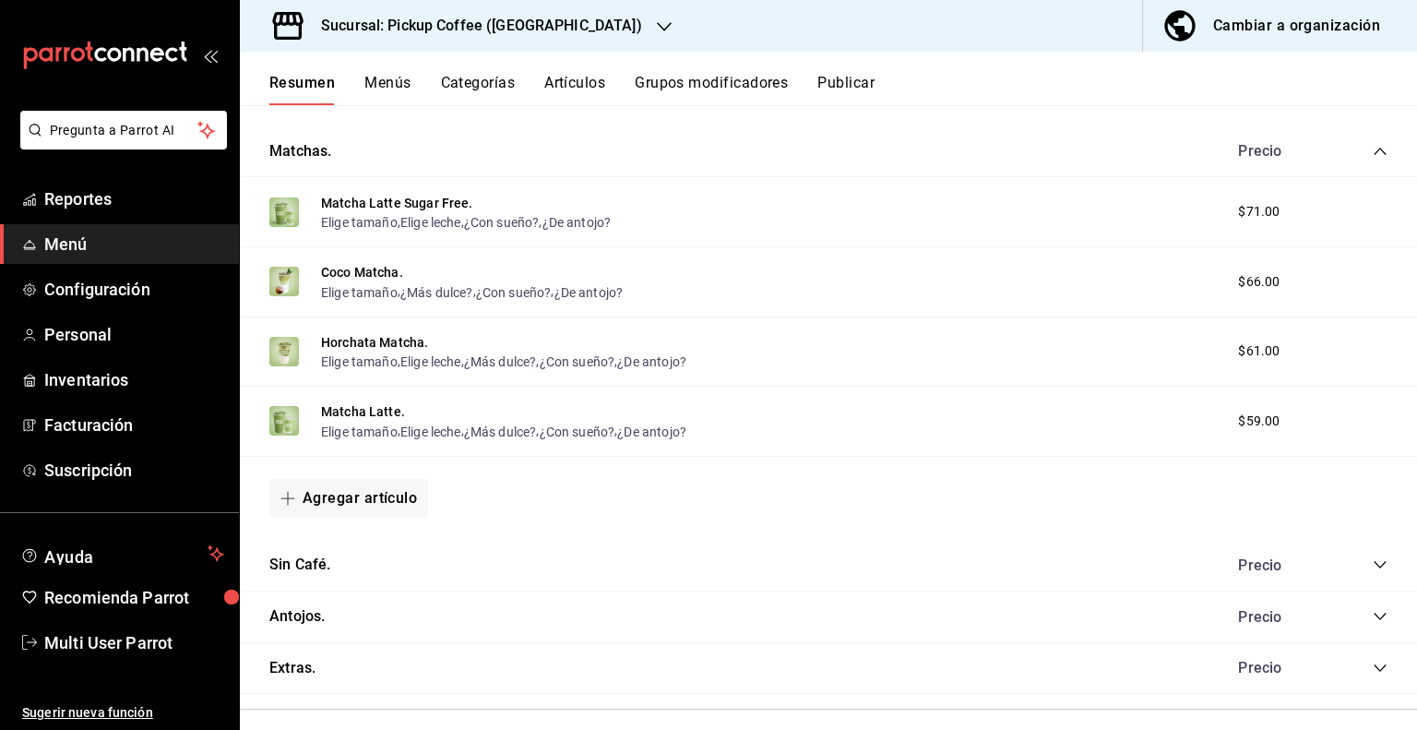
scroll to position [1692, 0]
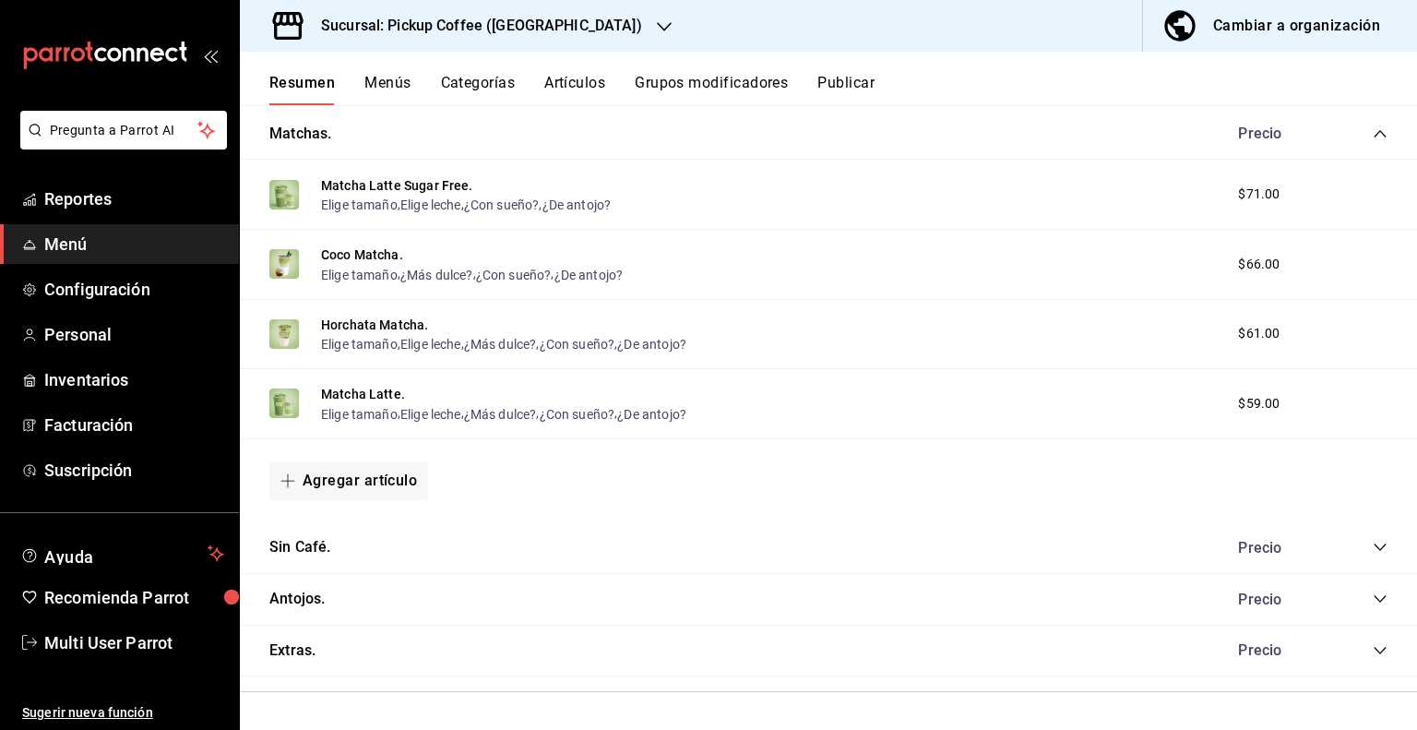
click at [1373, 549] on icon "collapse-category-row" at bounding box center [1380, 547] width 15 height 15
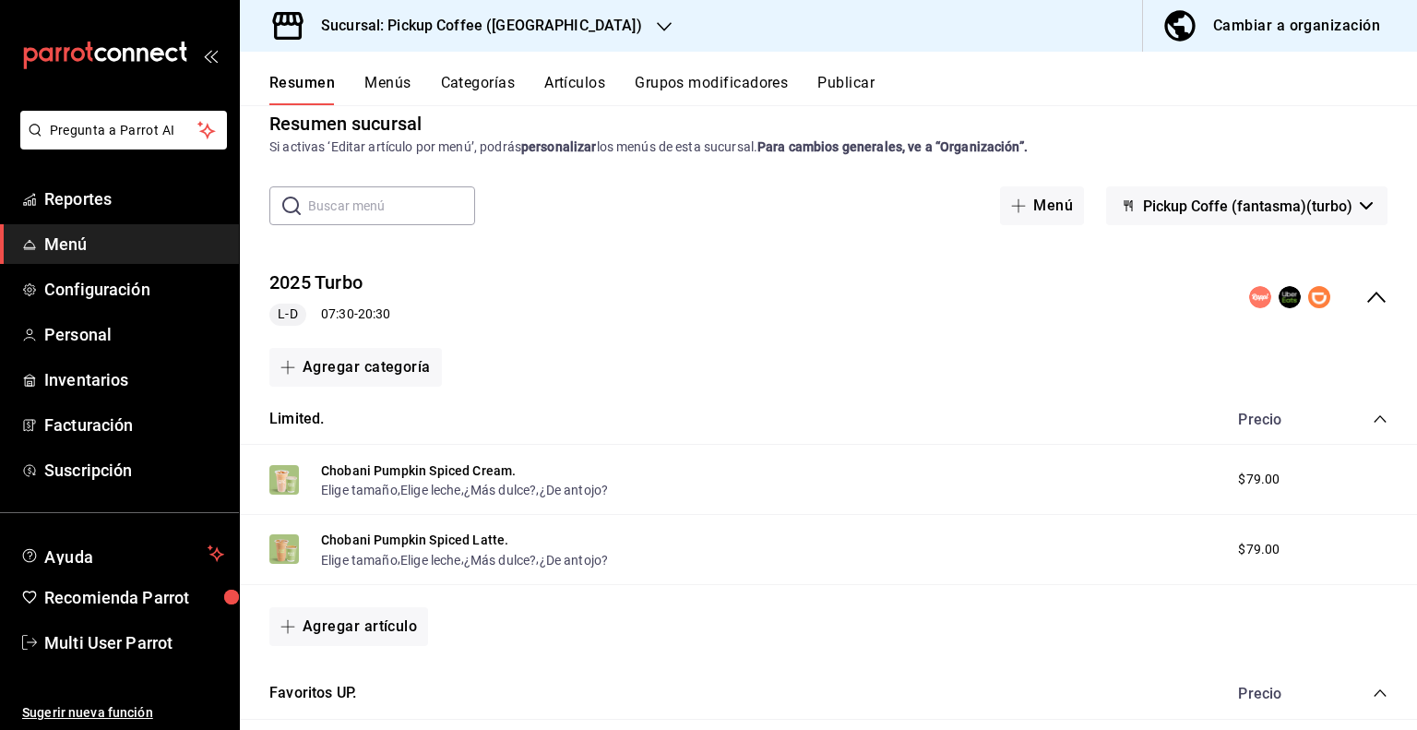
scroll to position [0, 0]
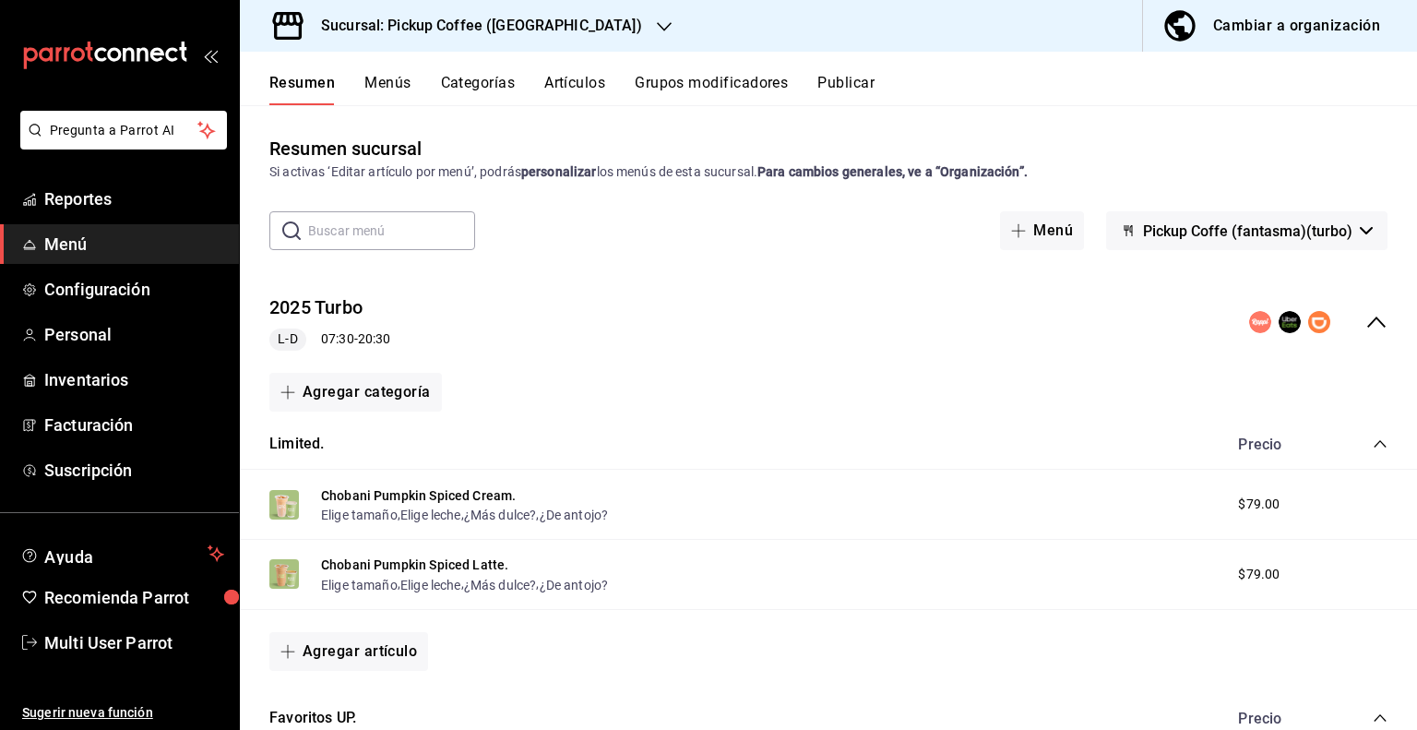
click at [1249, 25] on div "Cambiar a organización" at bounding box center [1296, 26] width 167 height 26
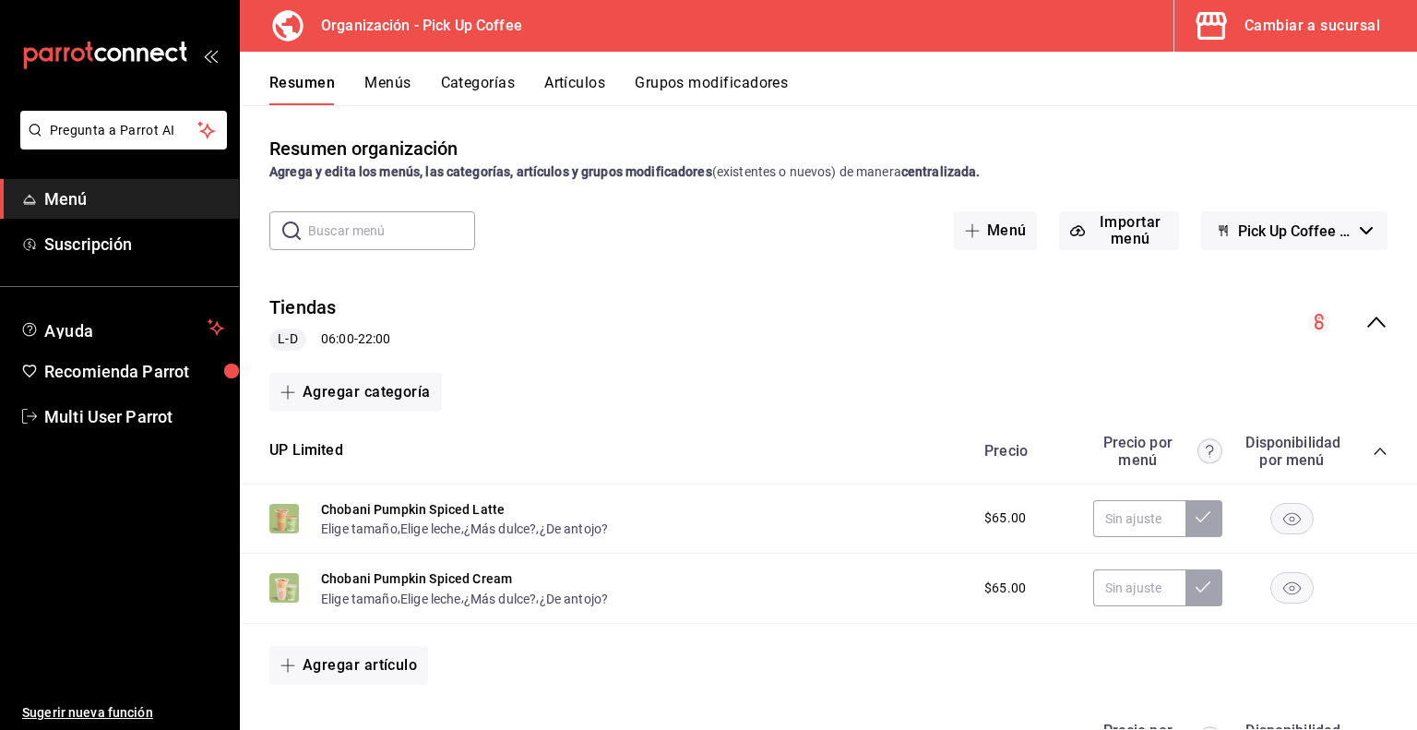
click at [1365, 321] on icon "collapse-menu-row" at bounding box center [1376, 322] width 22 height 22
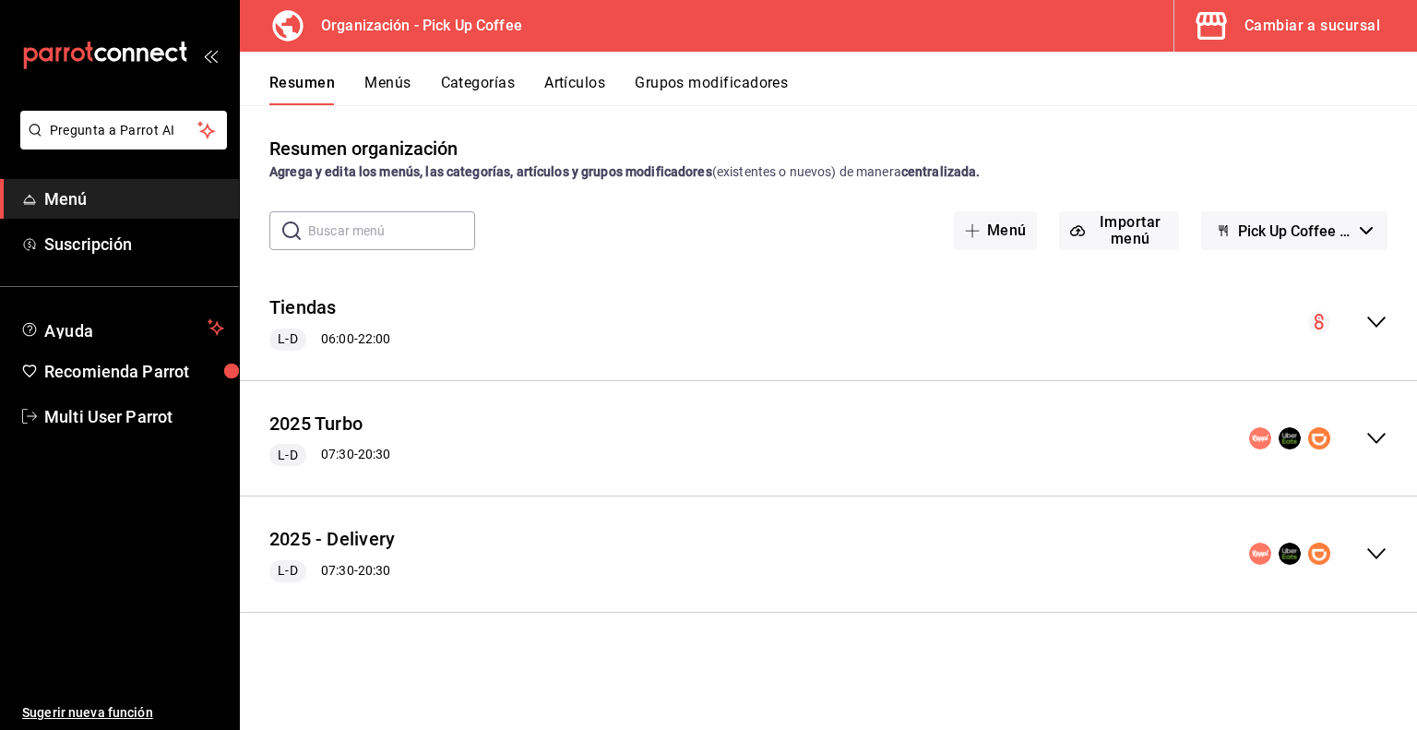
click at [1376, 445] on icon "collapse-menu-row" at bounding box center [1376, 438] width 22 height 22
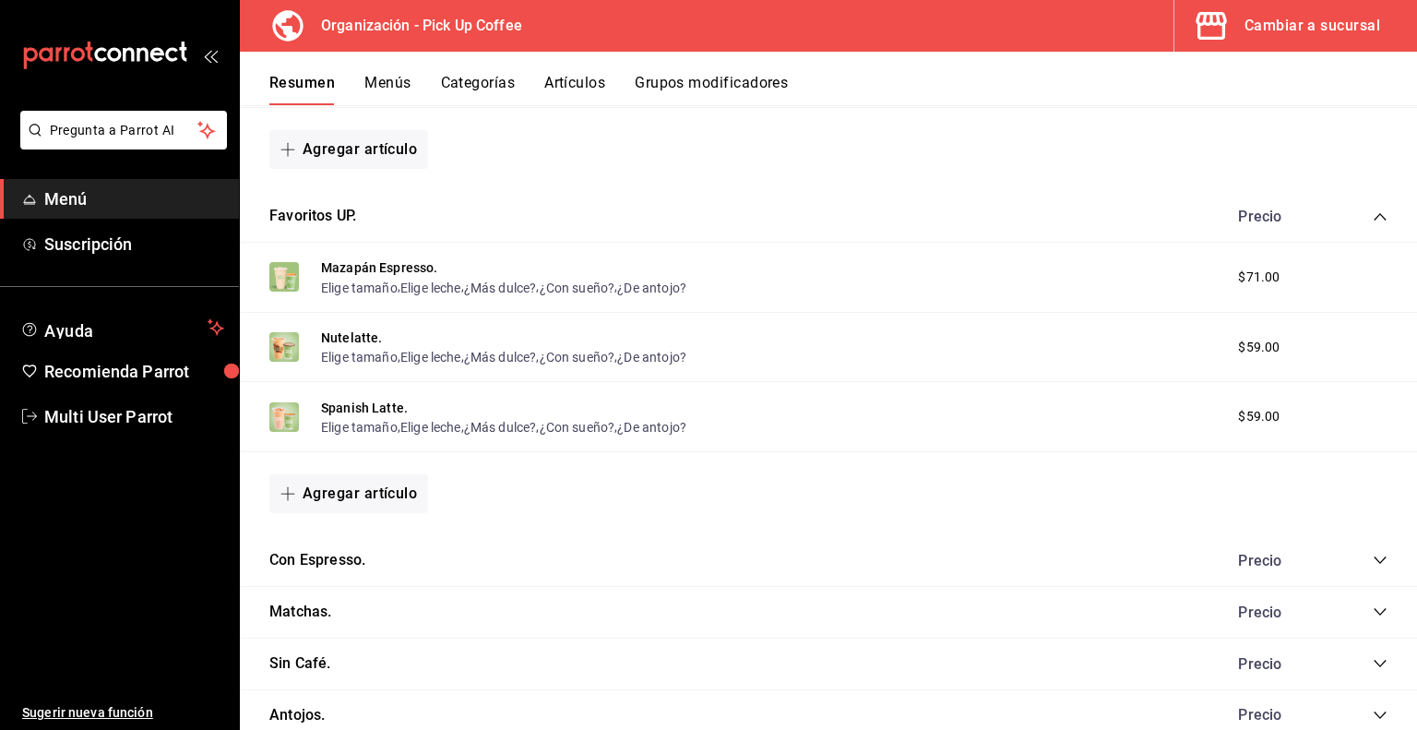
scroll to position [646, 0]
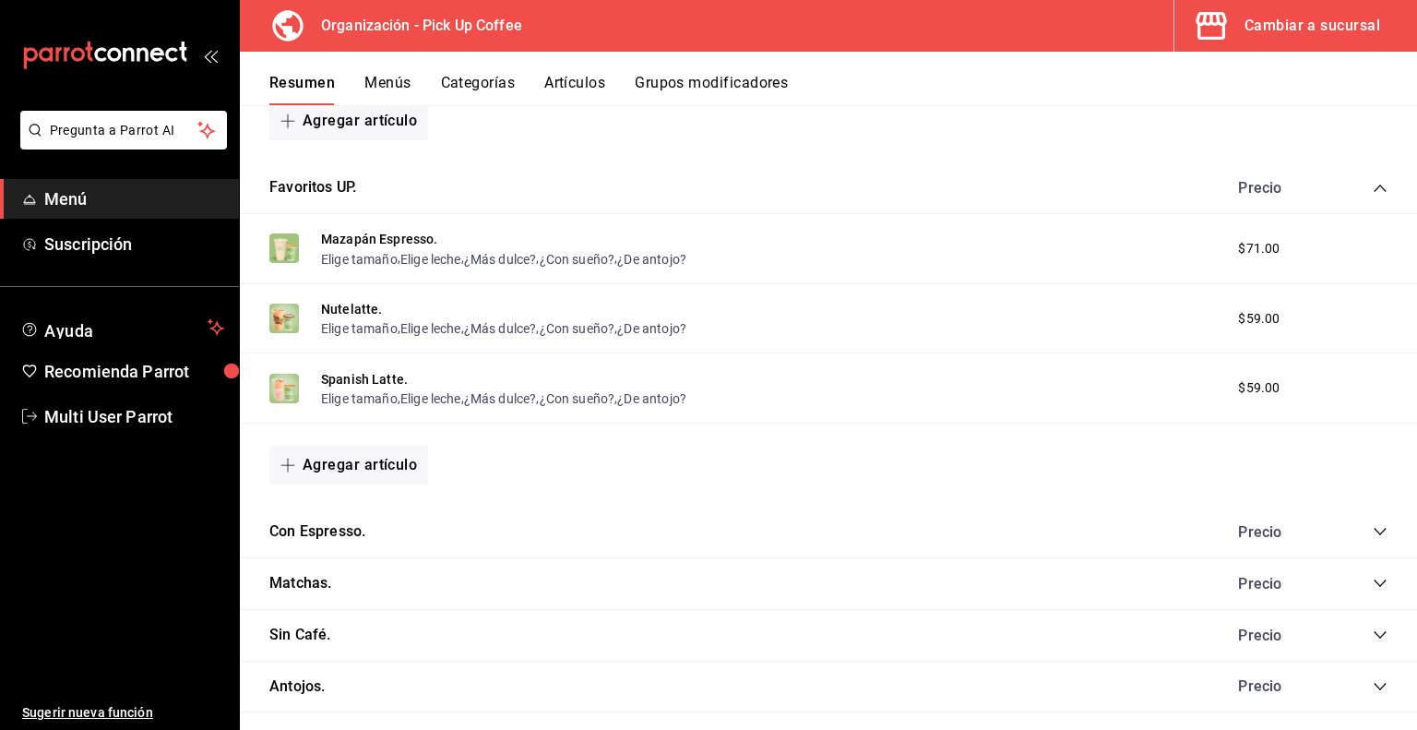
click at [1373, 536] on icon "collapse-category-row" at bounding box center [1380, 531] width 15 height 15
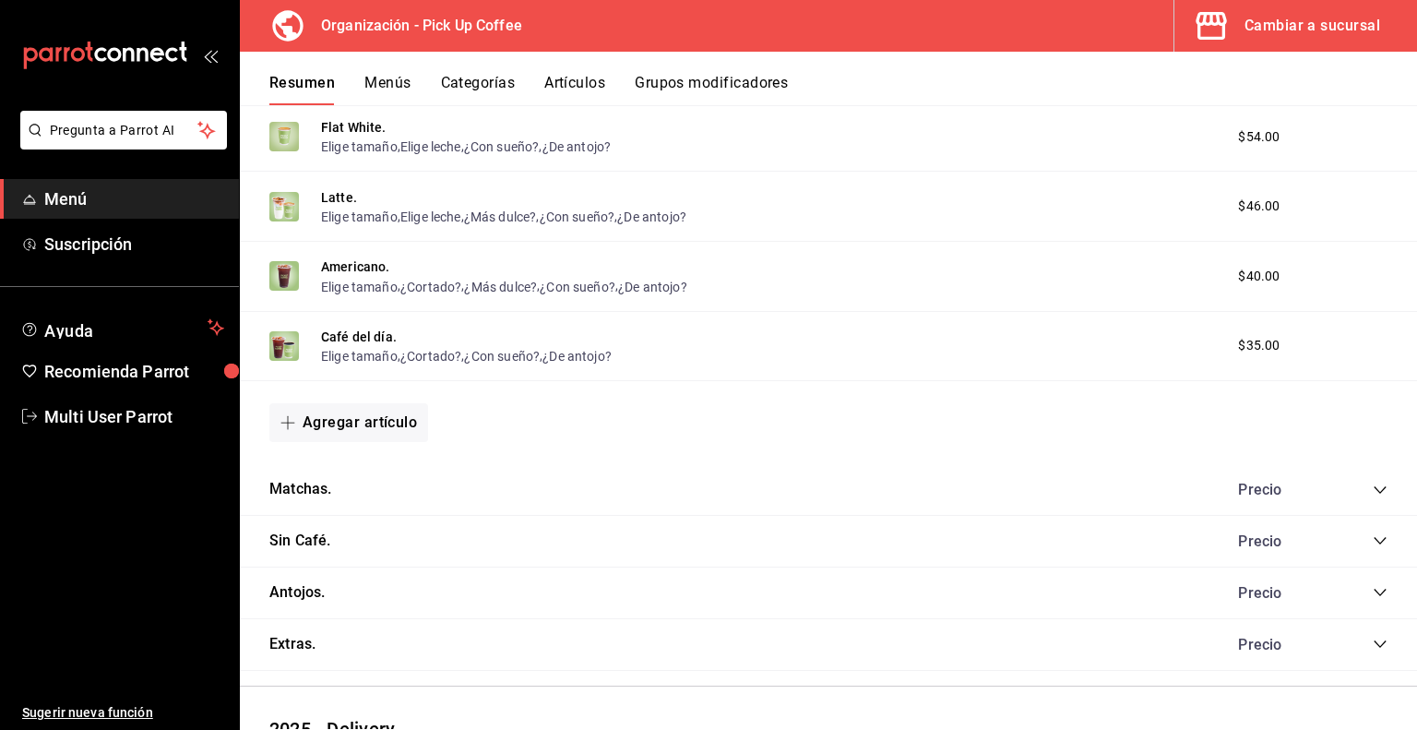
scroll to position [1476, 0]
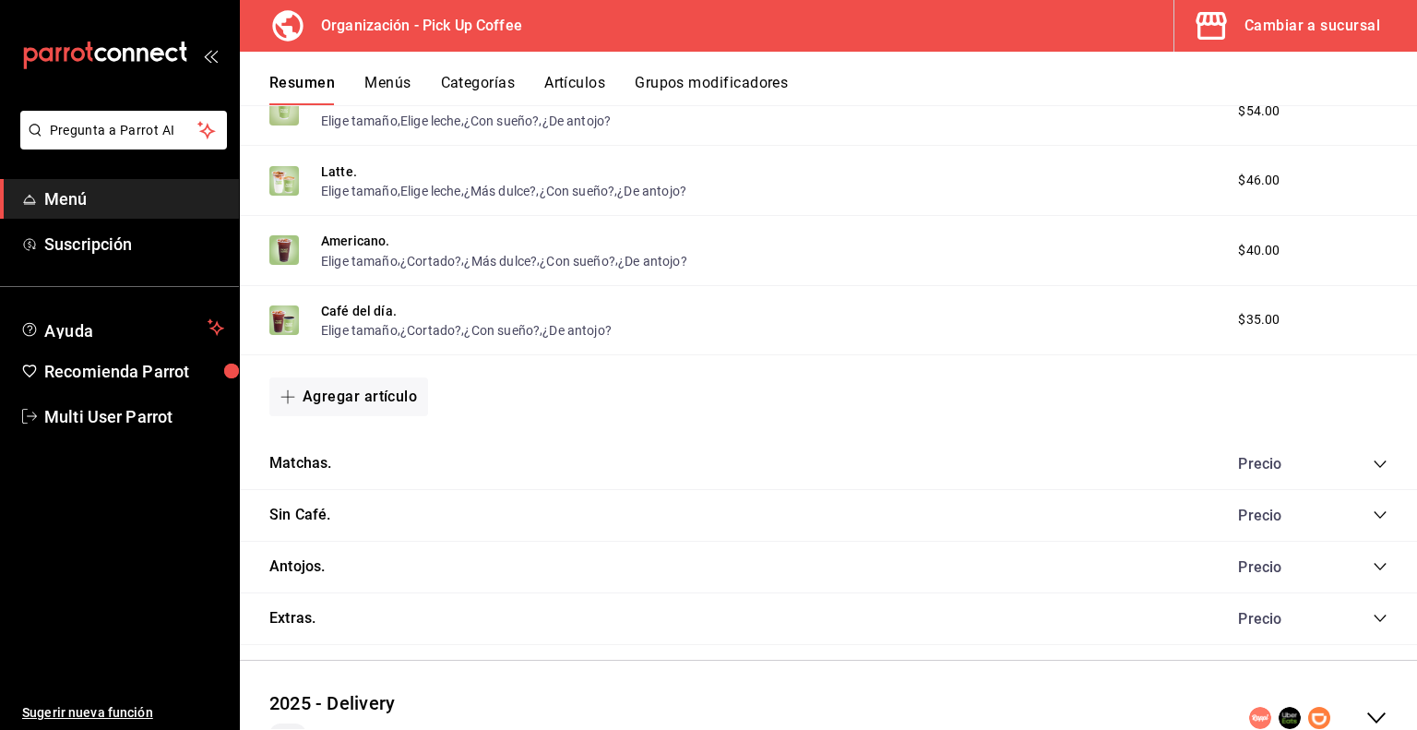
click at [1373, 468] on icon "collapse-category-row" at bounding box center [1380, 464] width 15 height 15
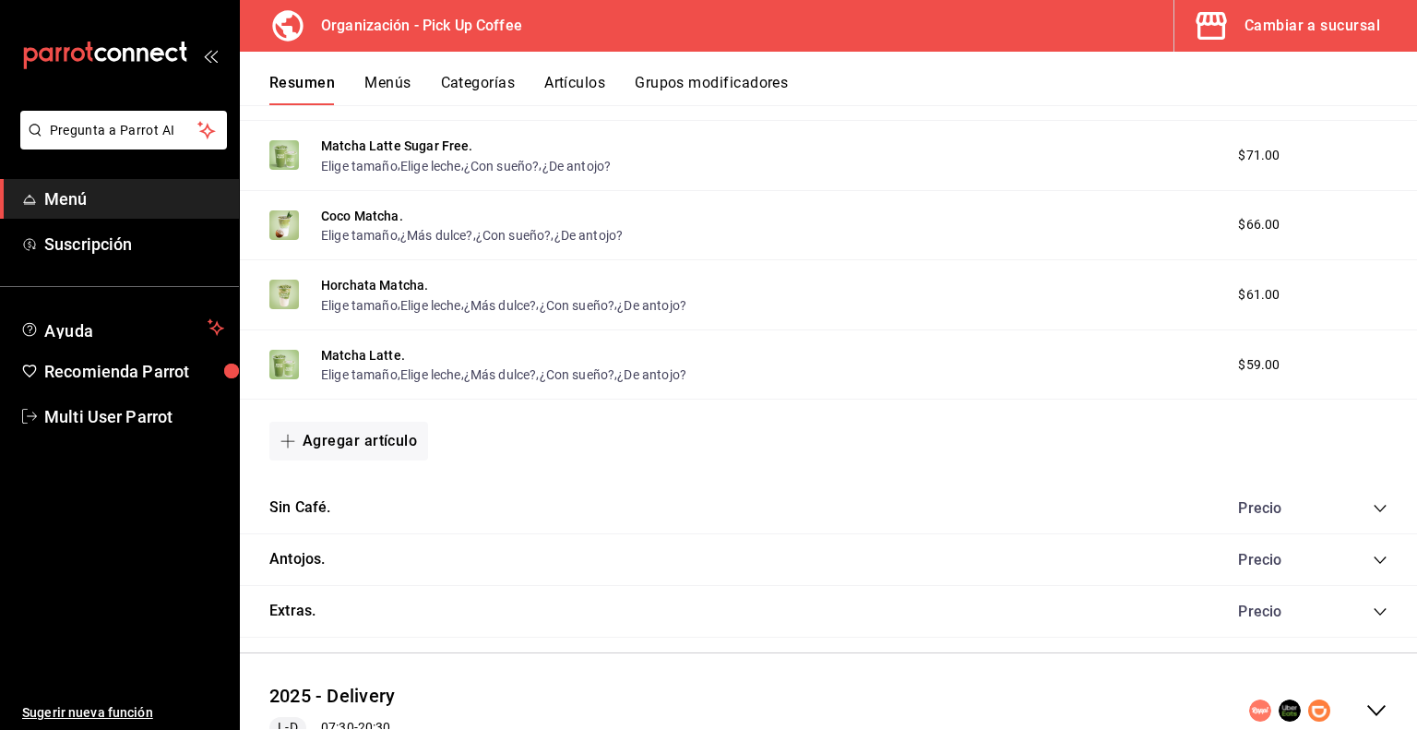
scroll to position [1922, 0]
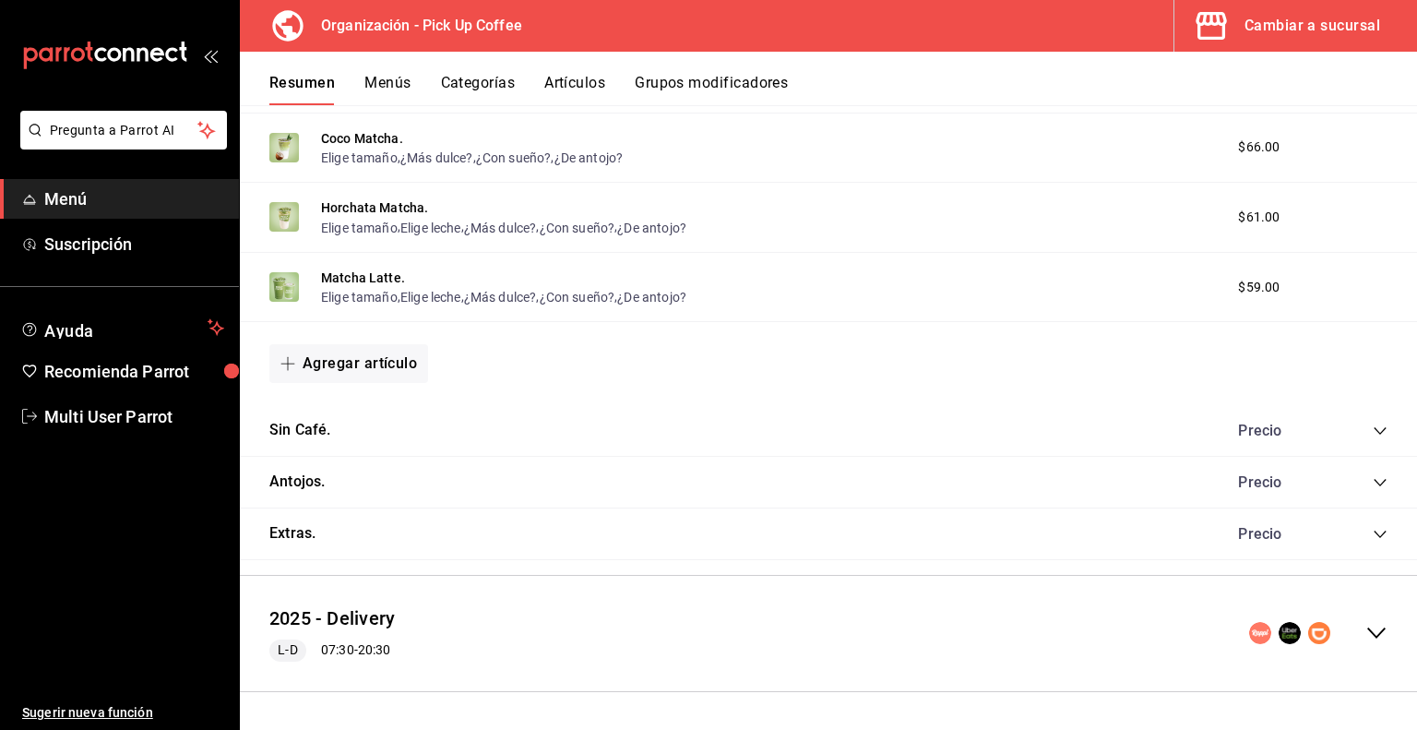
click at [1373, 431] on icon "collapse-category-row" at bounding box center [1380, 430] width 15 height 15
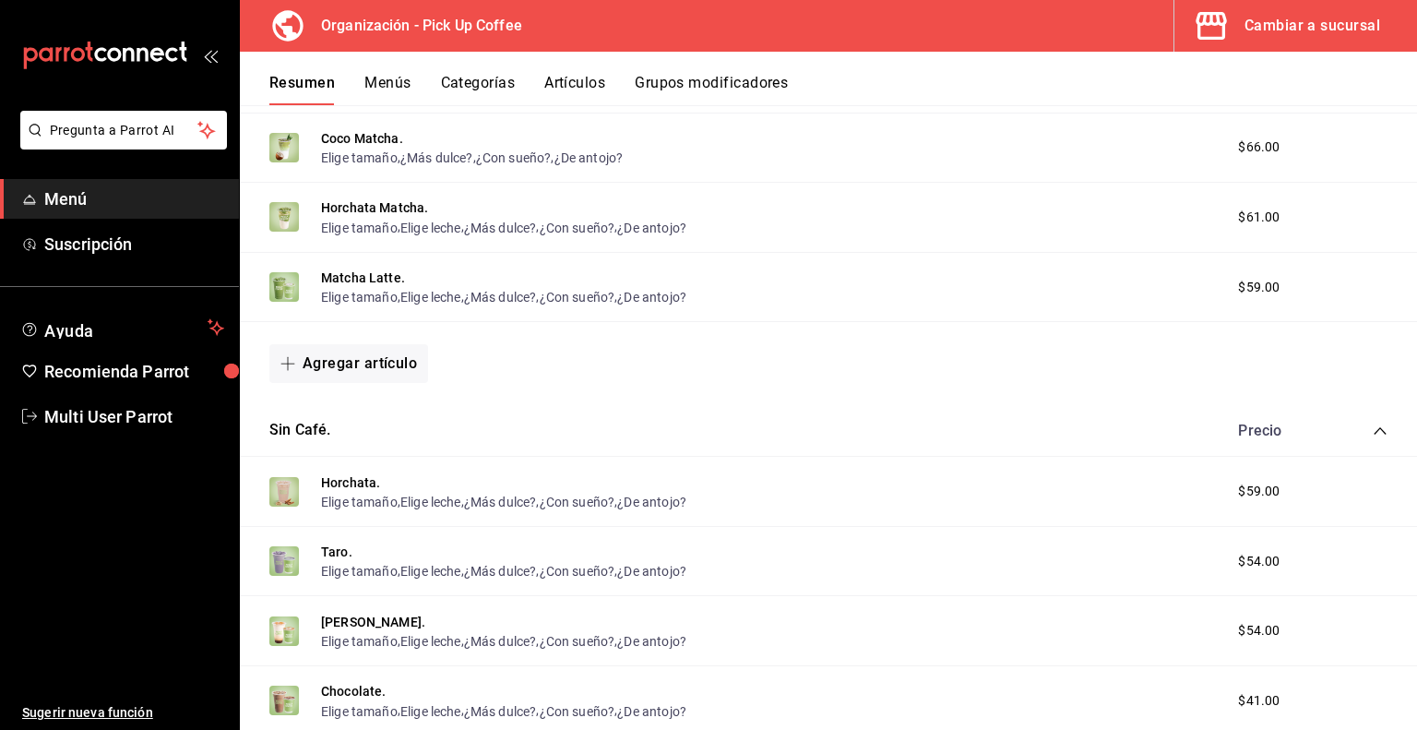
click at [1373, 433] on icon "collapse-category-row" at bounding box center [1380, 430] width 15 height 15
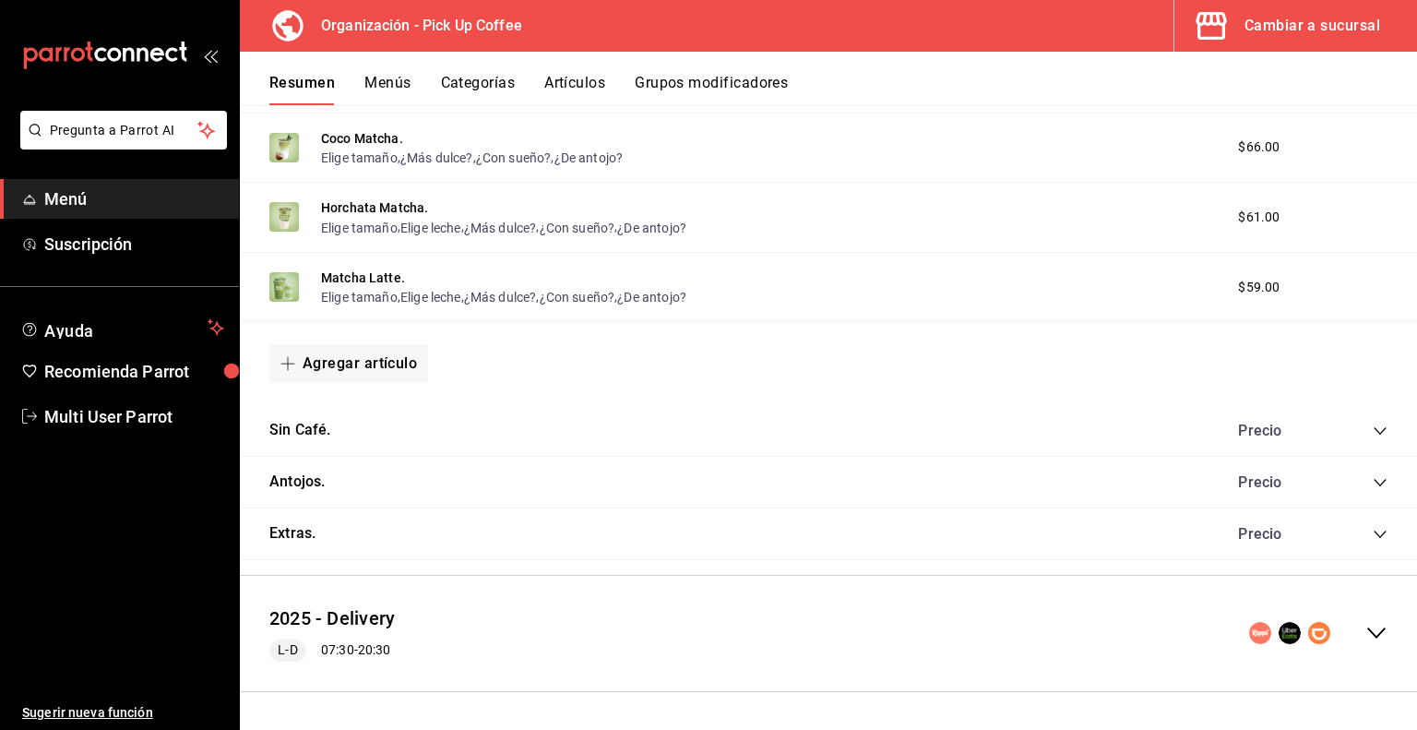
click at [1373, 433] on icon "collapse-category-row" at bounding box center [1380, 430] width 15 height 15
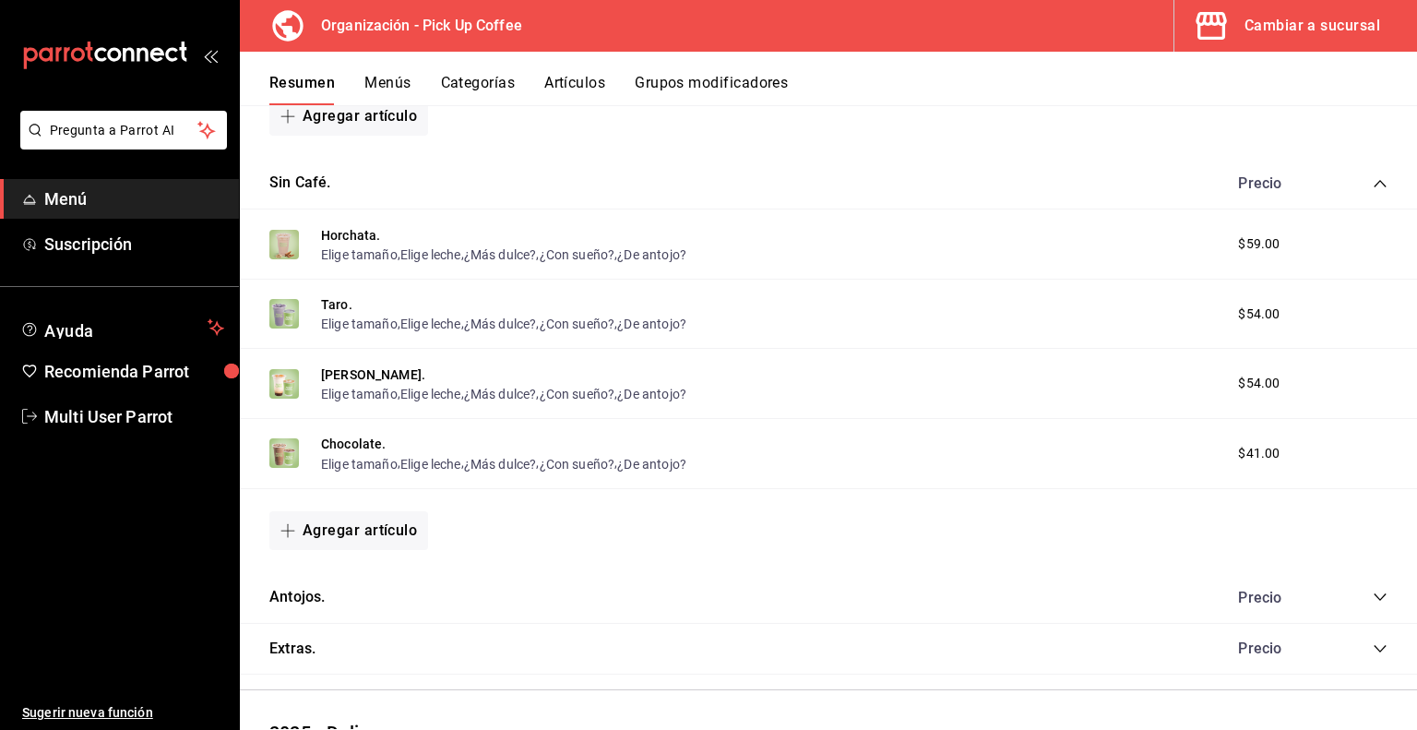
scroll to position [2286, 0]
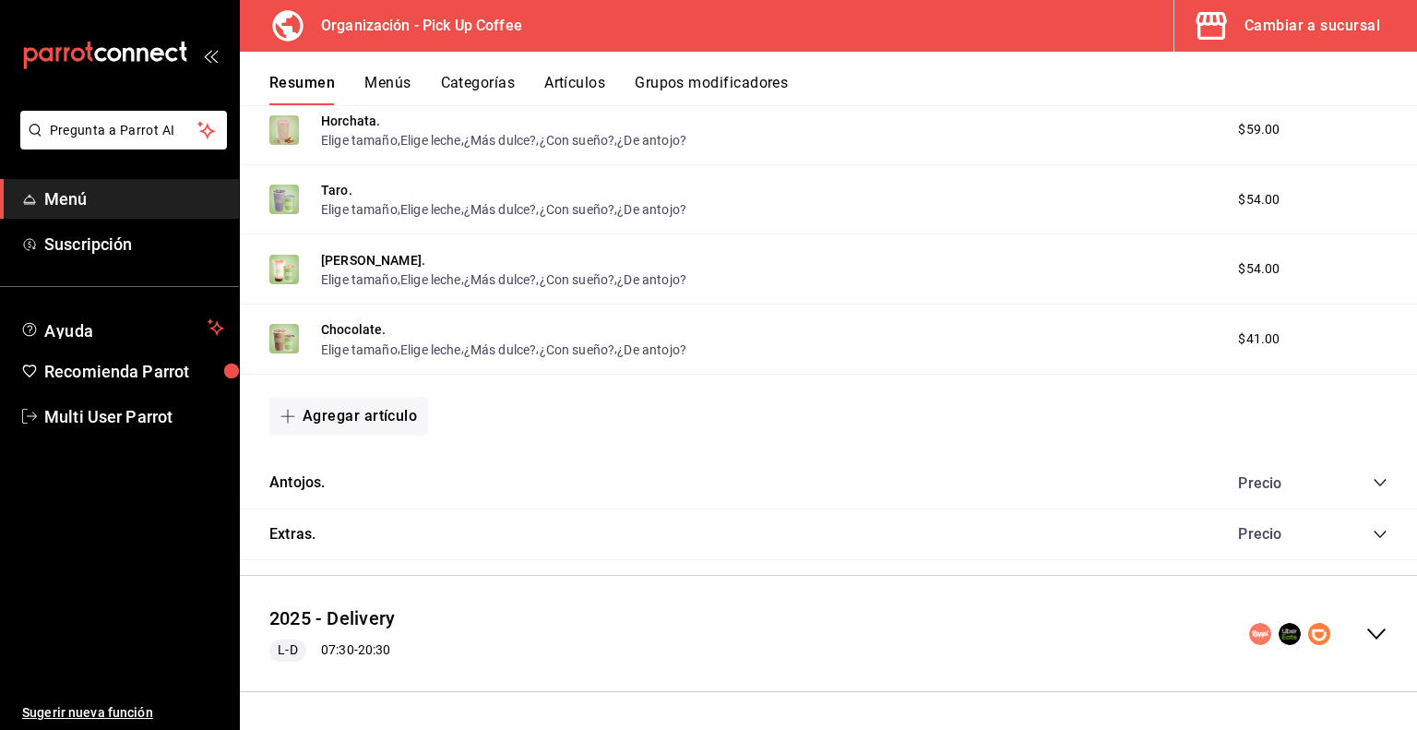
click at [1373, 482] on div "Antojos. Precio" at bounding box center [828, 484] width 1177 height 52
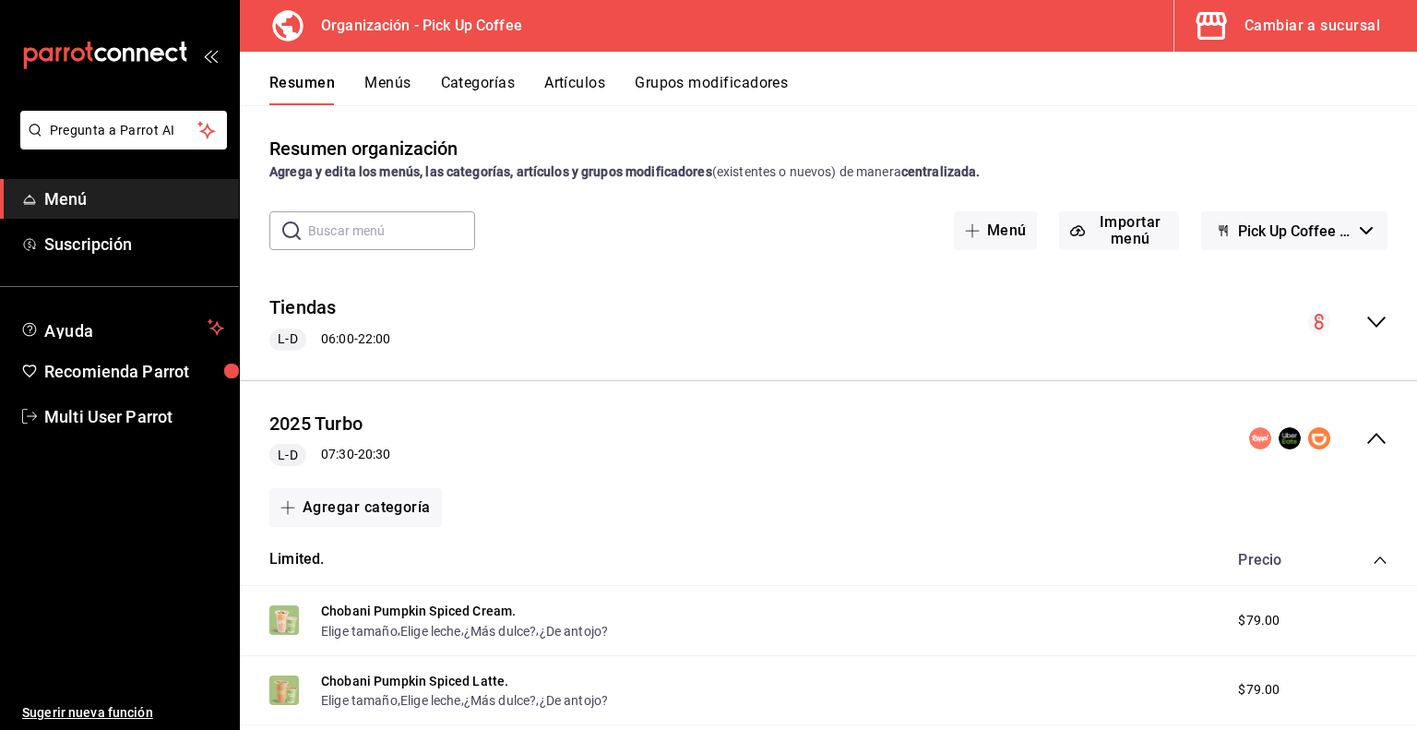
scroll to position [0, 0]
click at [1365, 315] on icon "collapse-menu-row" at bounding box center [1376, 322] width 22 height 22
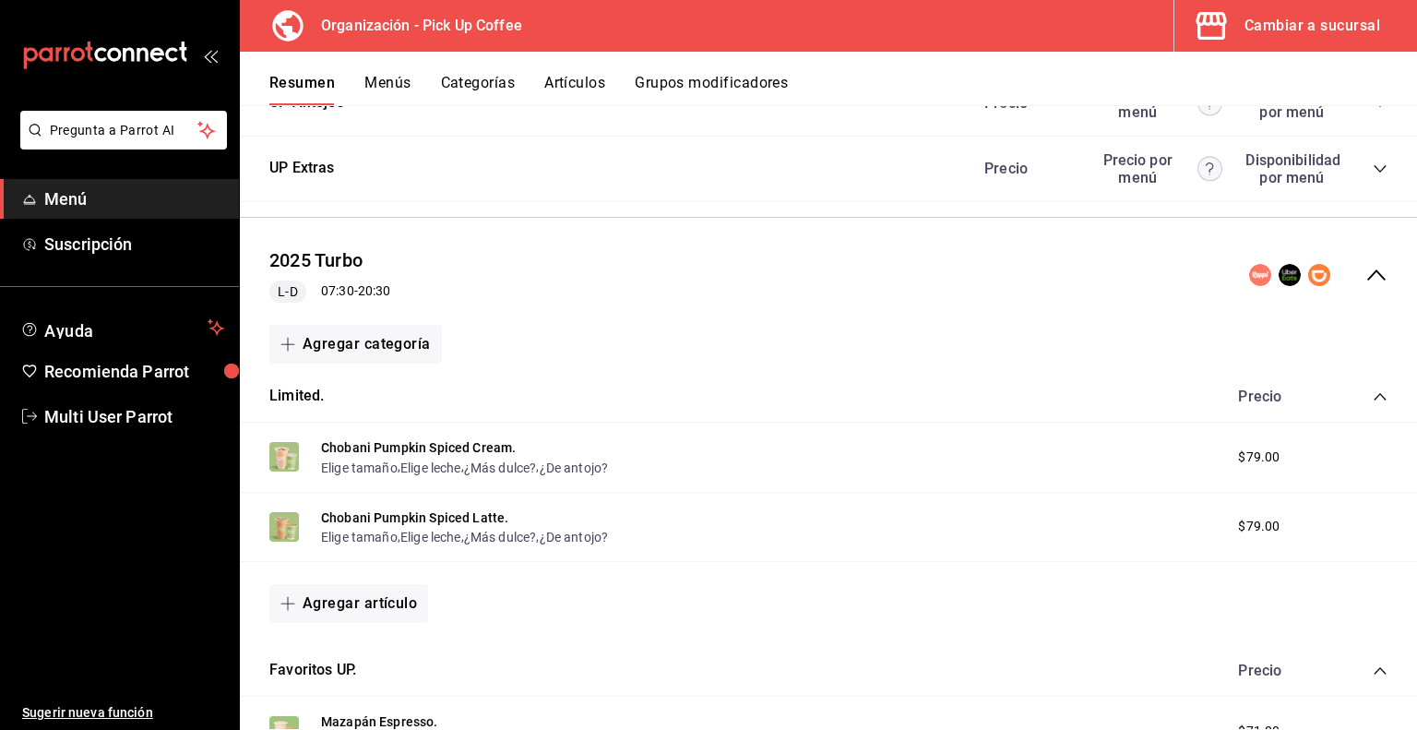
scroll to position [1199, 0]
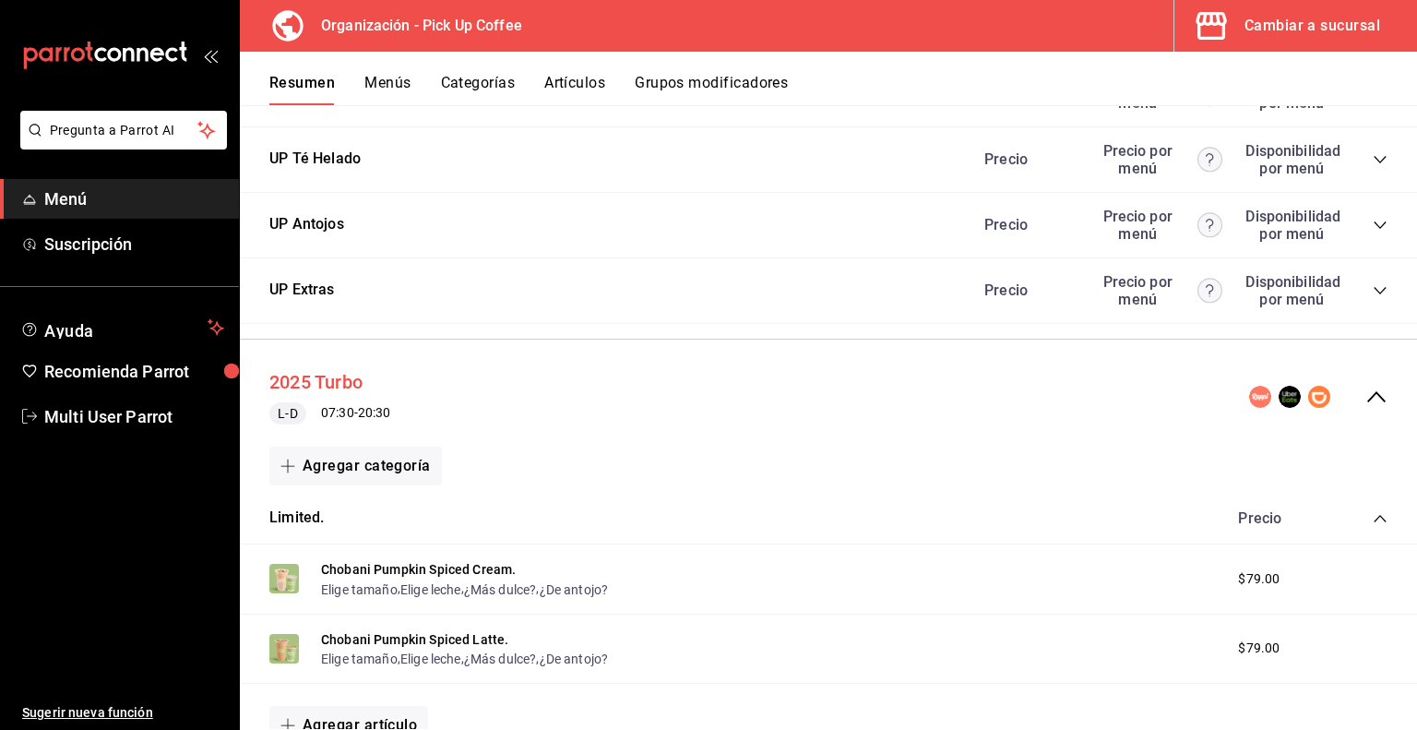
click at [331, 389] on button "2025 Turbo" at bounding box center [315, 382] width 93 height 27
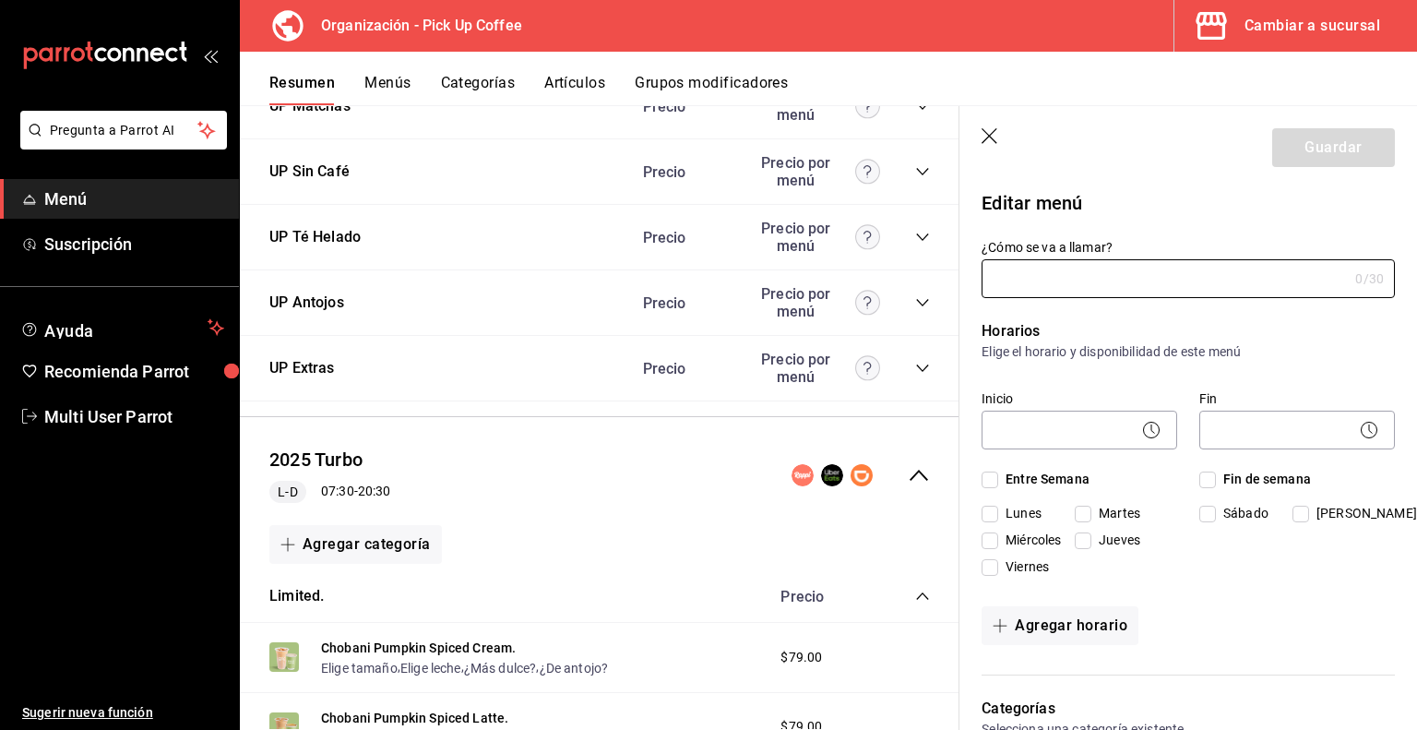
type input "2025 Turbo"
checkbox input "true"
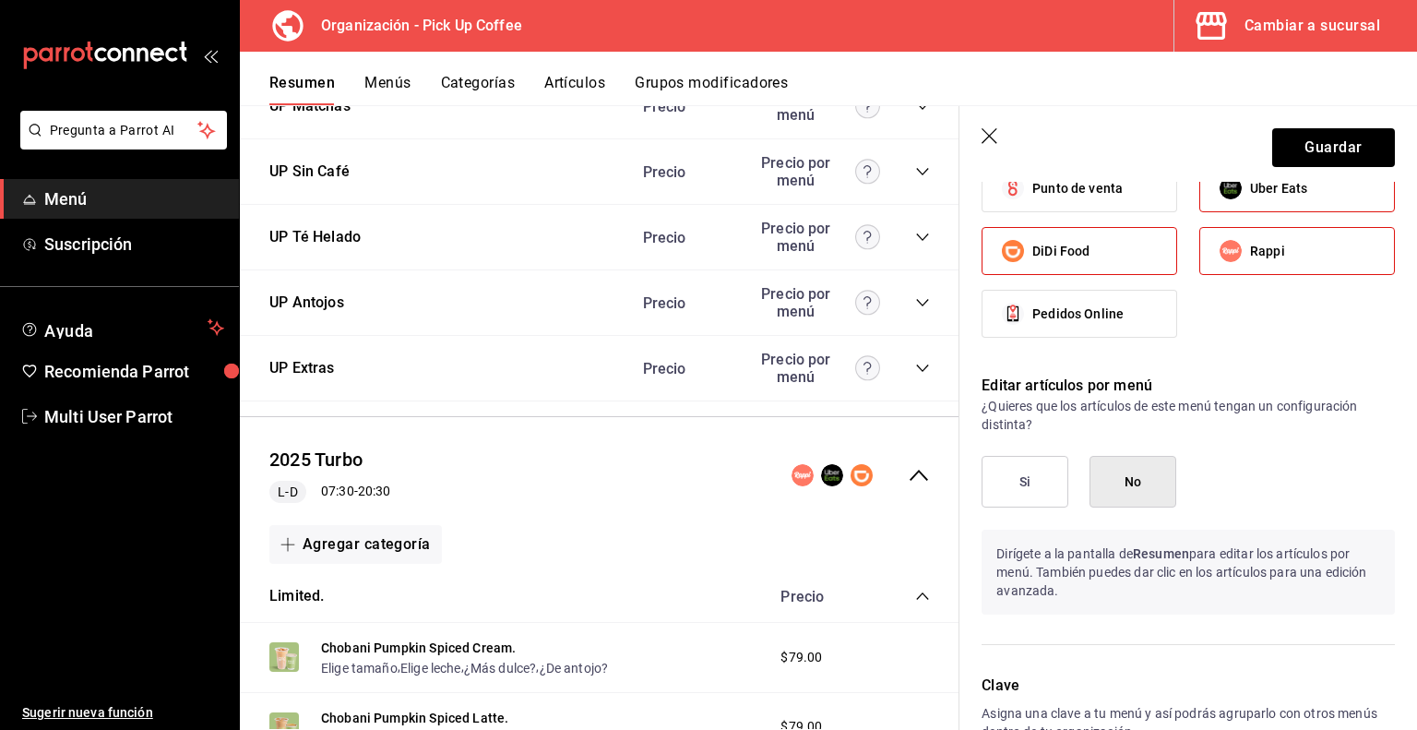
scroll to position [1107, 0]
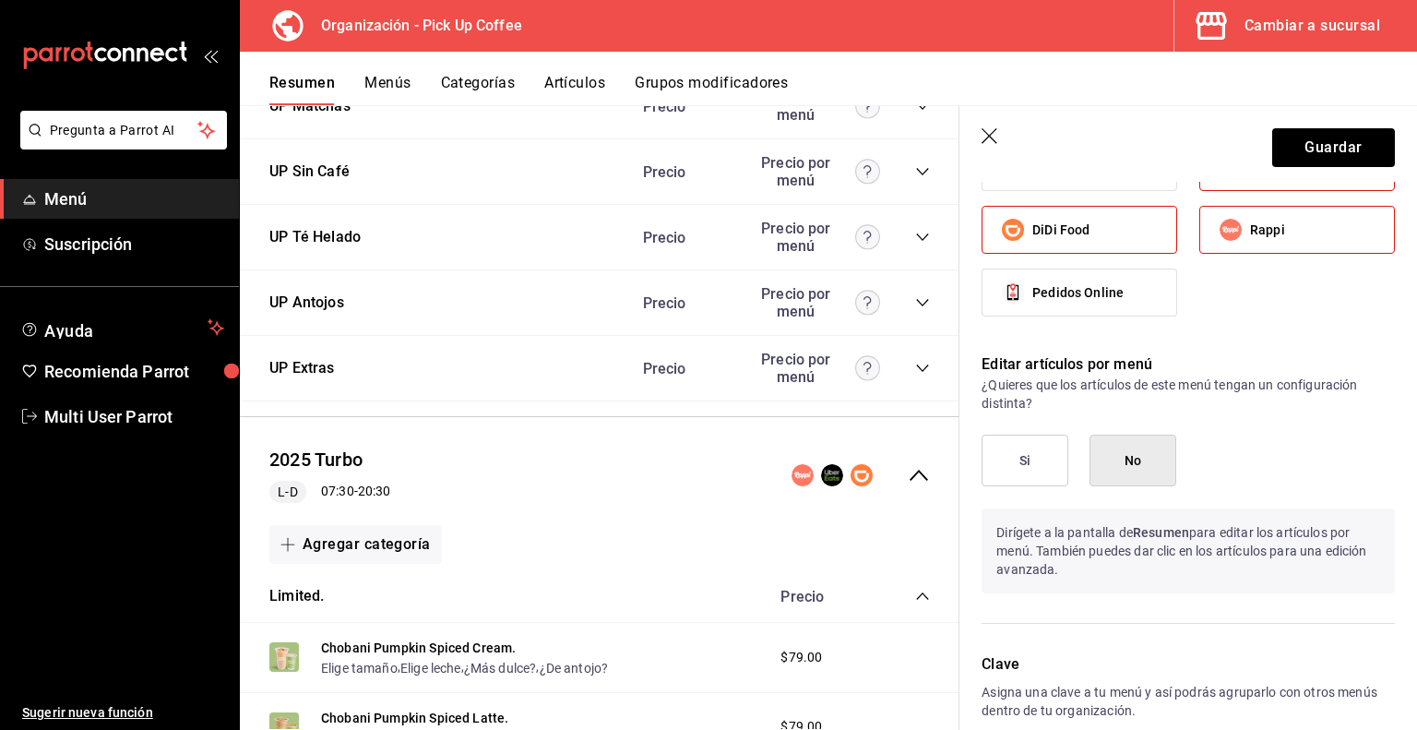
click at [1022, 451] on button "Si" at bounding box center [1024, 460] width 87 height 52
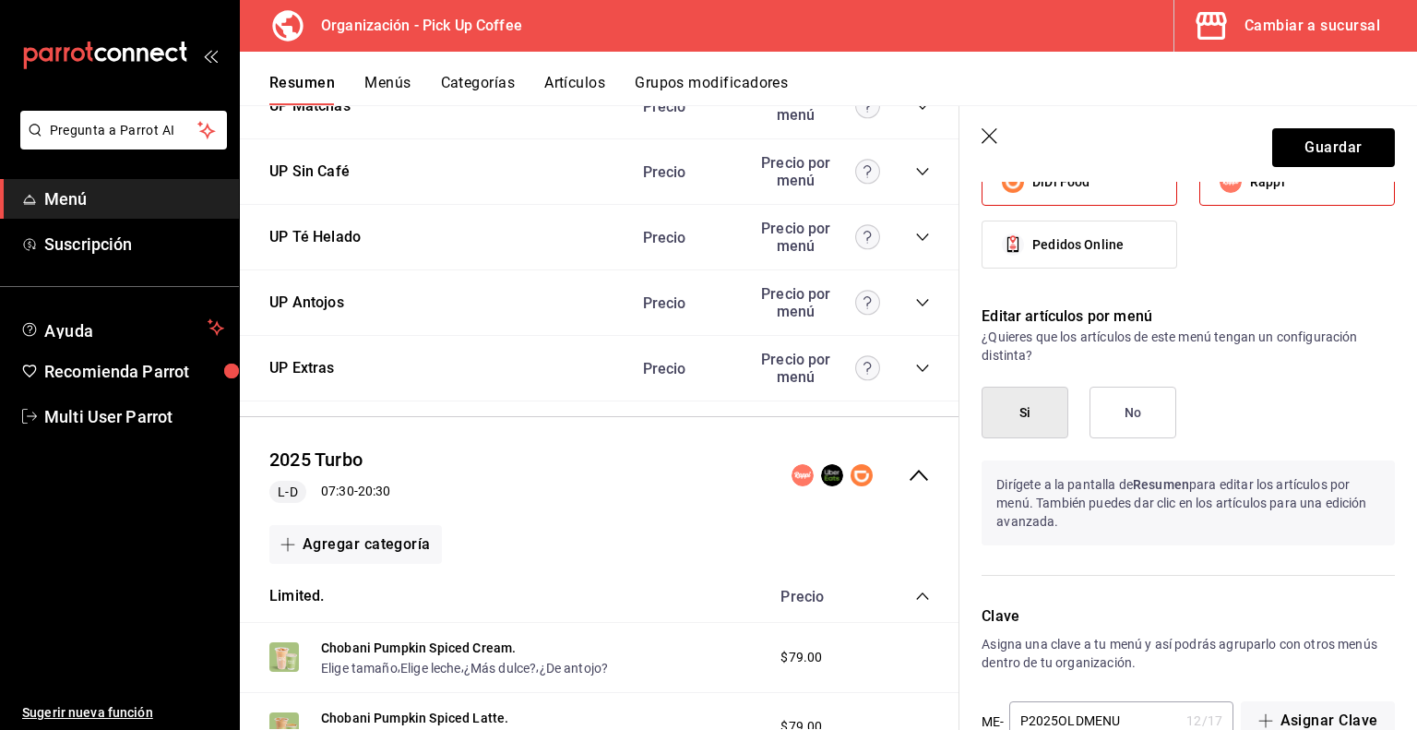
scroll to position [1200, 0]
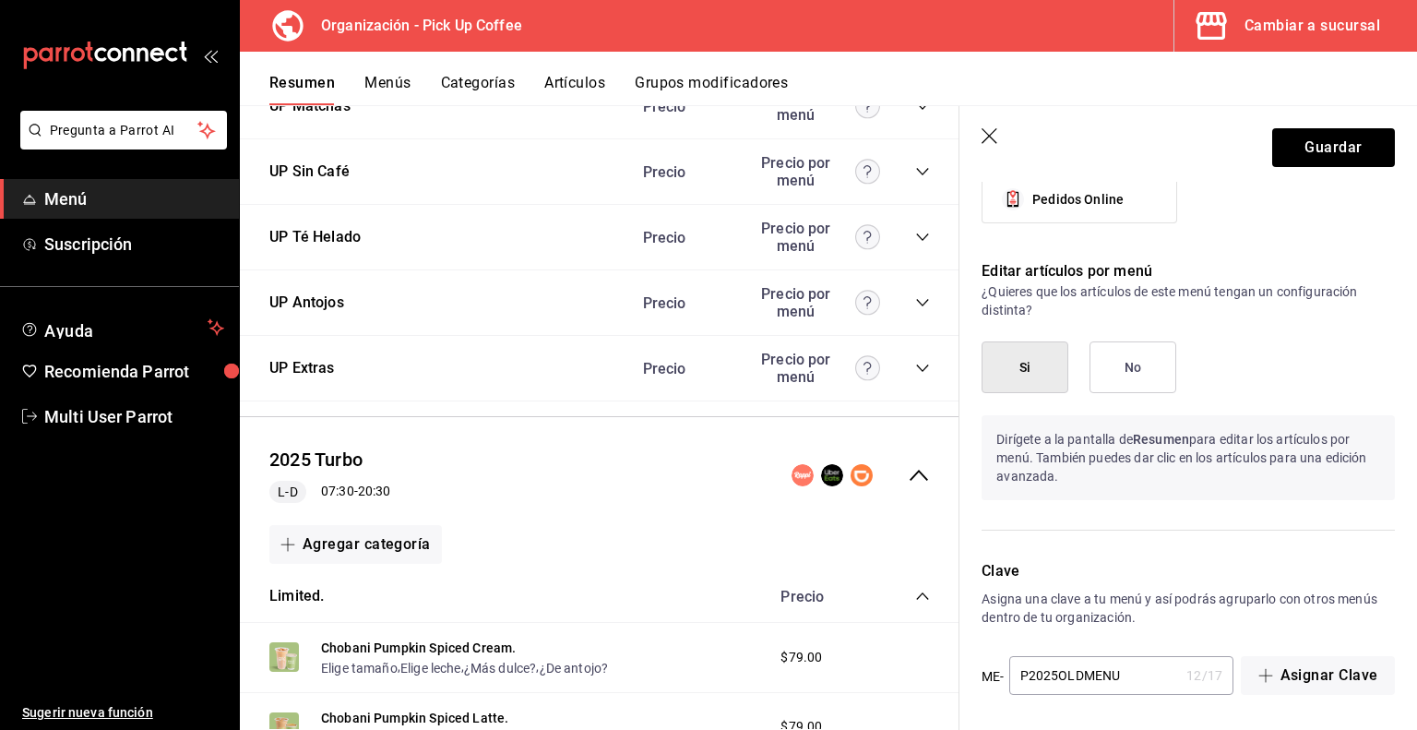
drag, startPoint x: 1137, startPoint y: 674, endPoint x: 1118, endPoint y: 672, distance: 19.6
click at [1118, 672] on input "P2025OLDMENU" at bounding box center [1094, 675] width 171 height 37
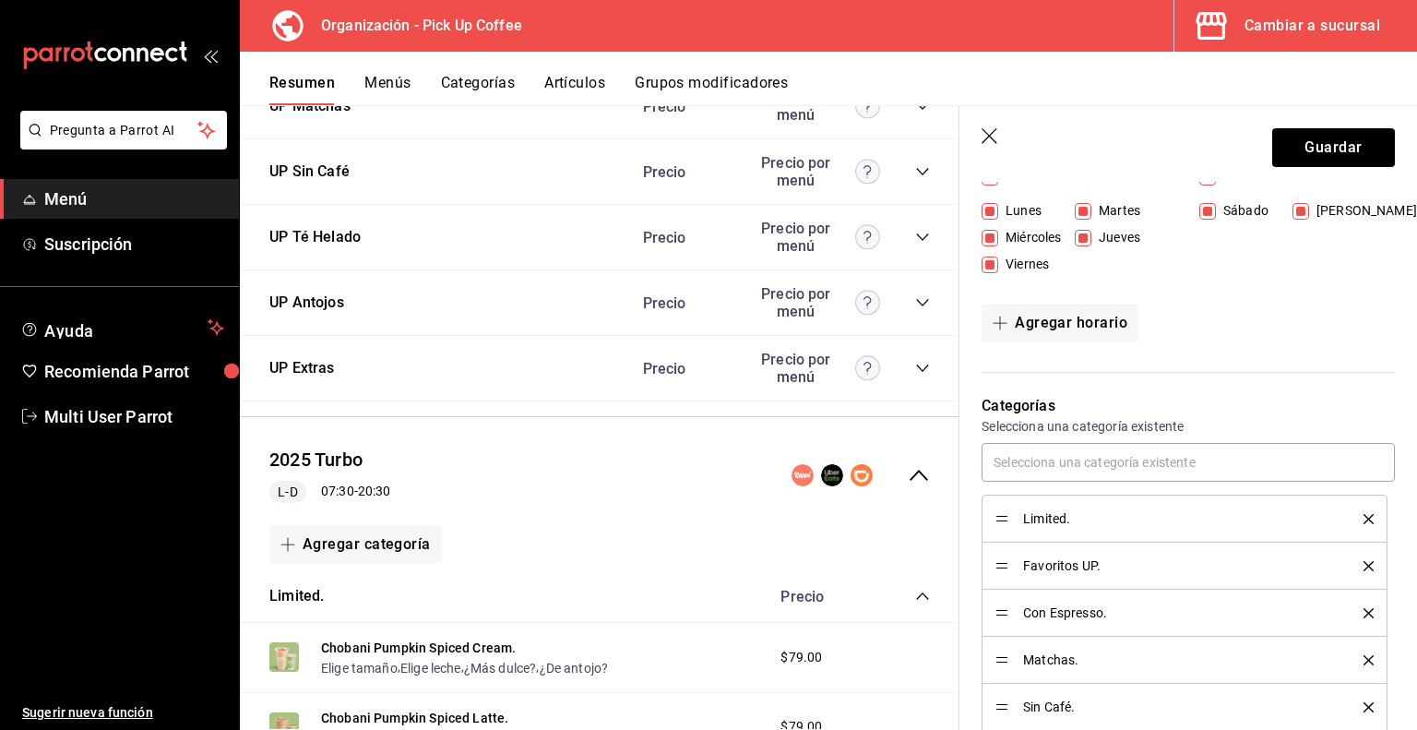
scroll to position [278, 0]
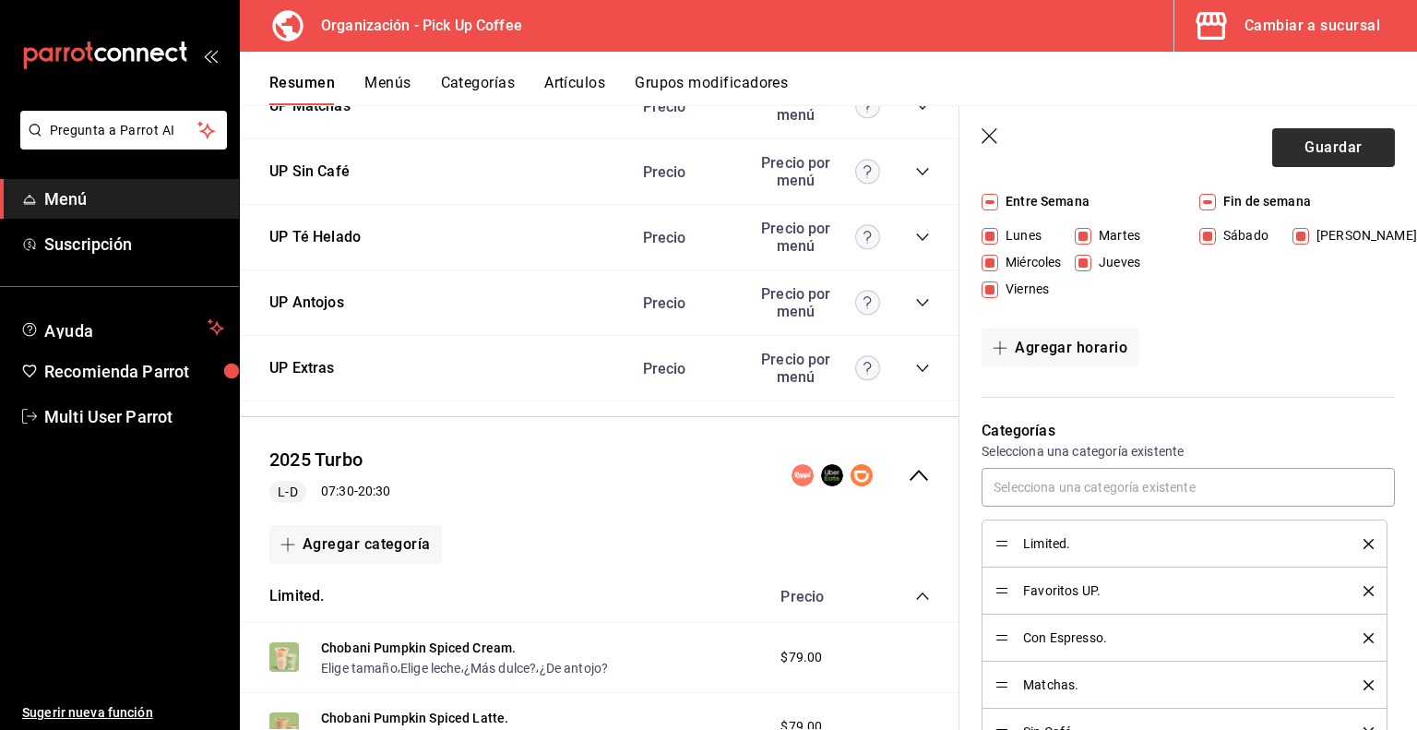
type input "P2025OLDMENURT"
click at [1305, 147] on button "Guardar" at bounding box center [1333, 147] width 123 height 39
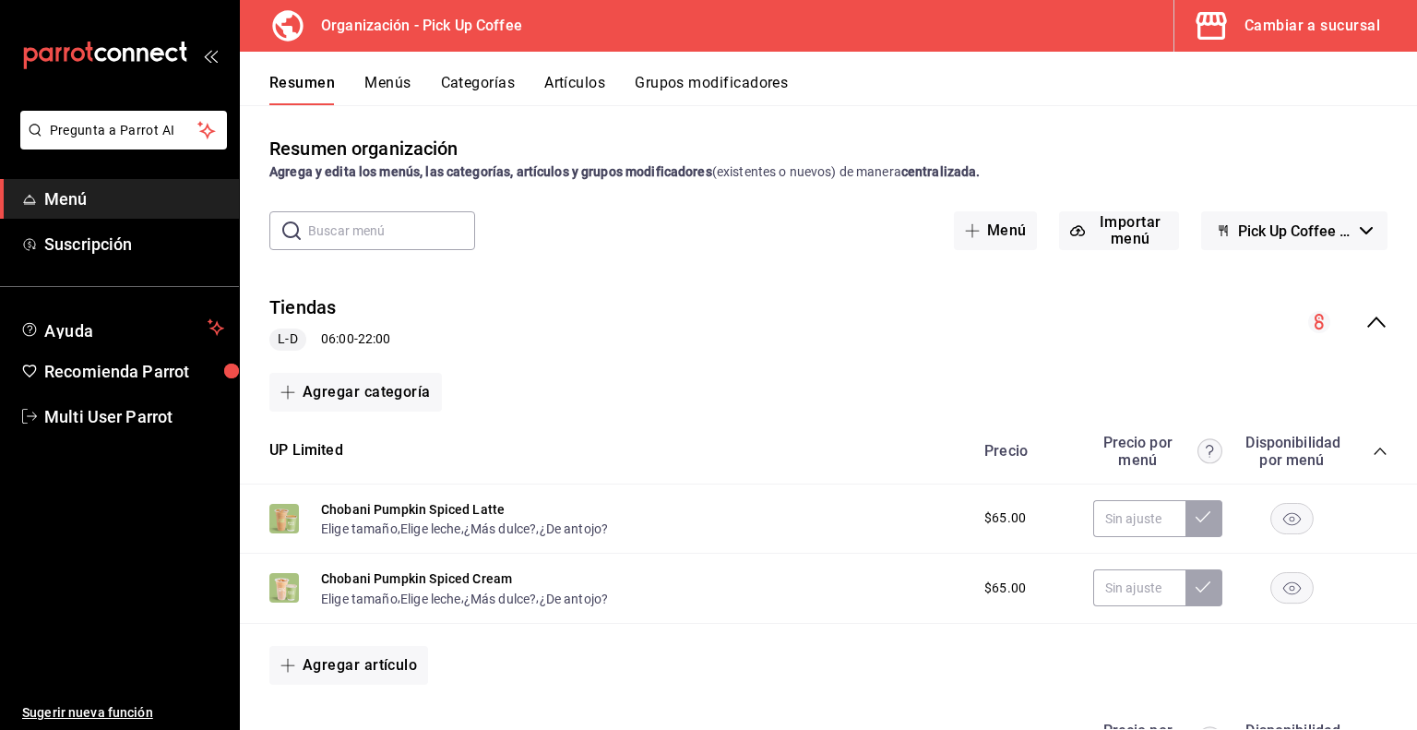
click at [1365, 324] on icon "collapse-menu-row" at bounding box center [1376, 322] width 22 height 22
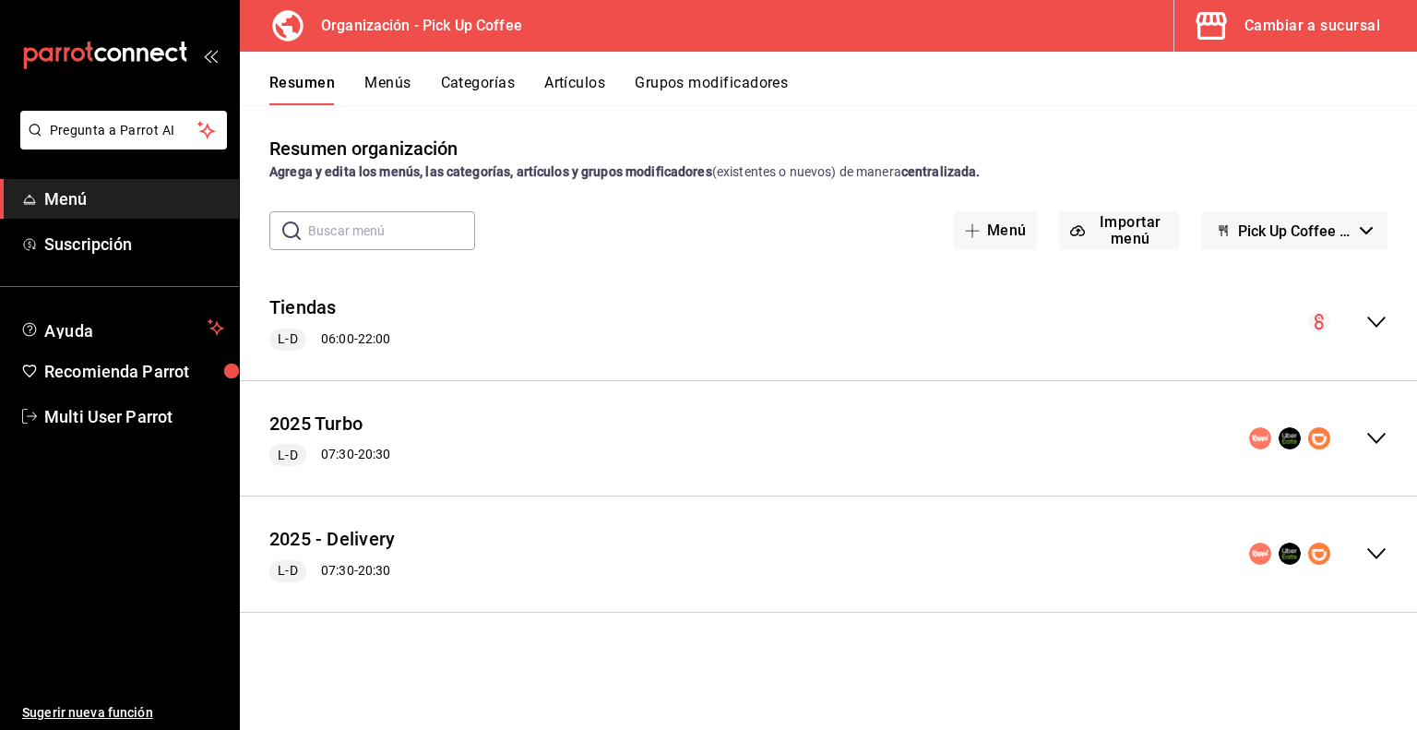
click at [1373, 435] on icon "collapse-menu-row" at bounding box center [1376, 438] width 22 height 22
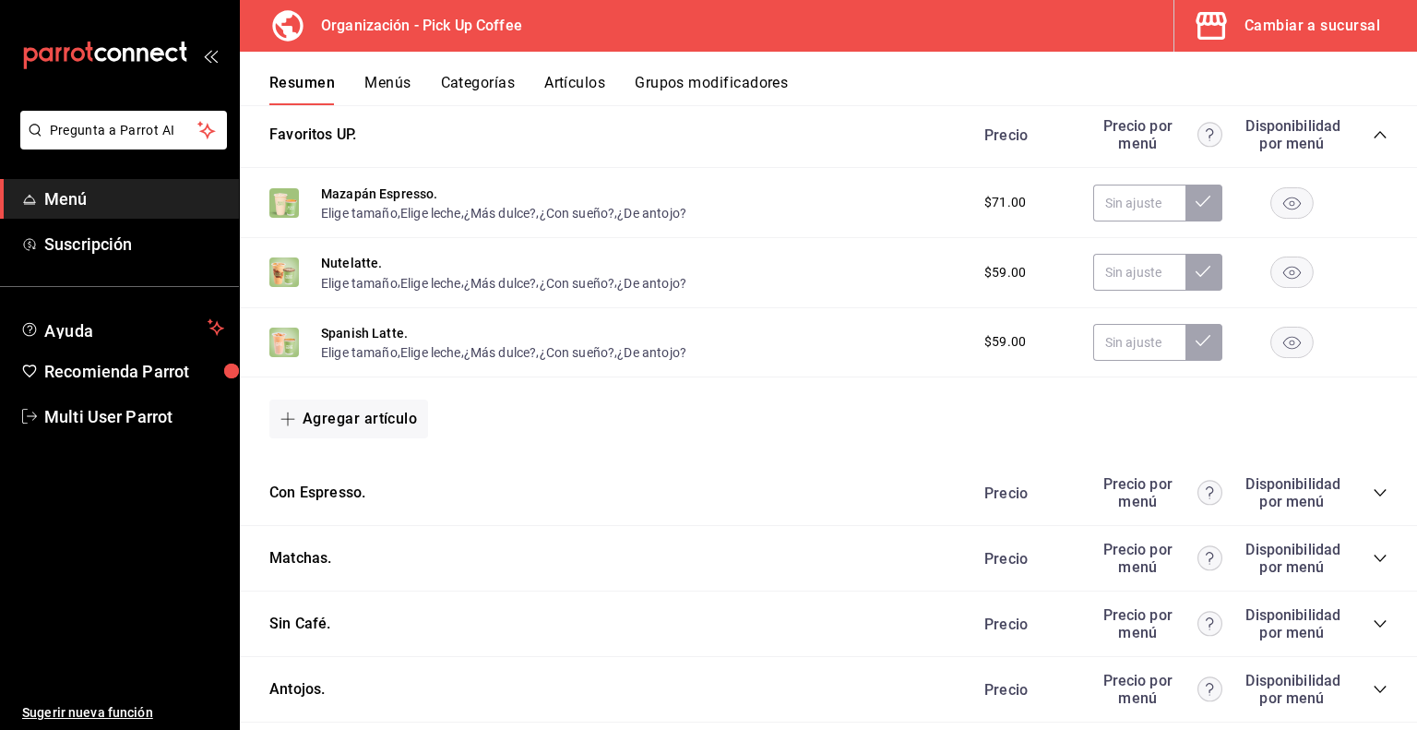
scroll to position [738, 0]
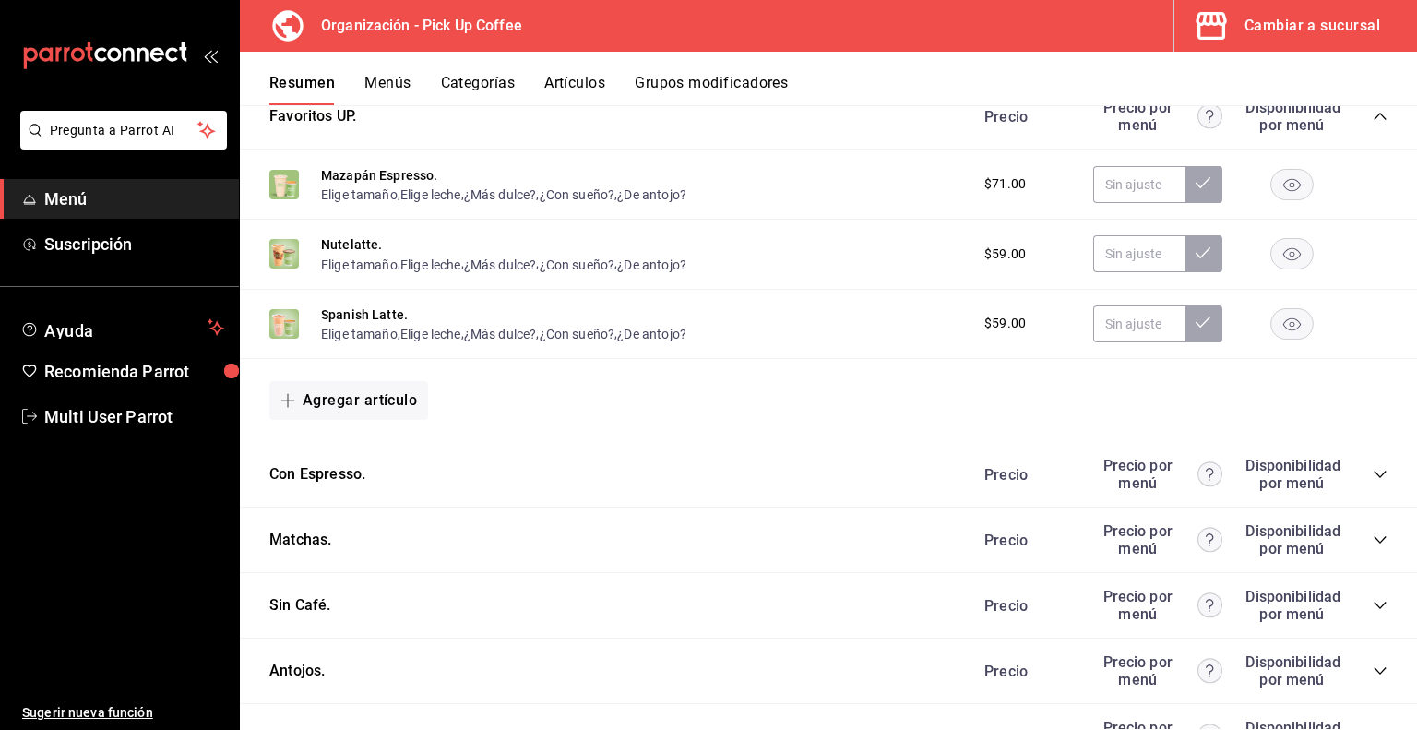
click at [1373, 475] on icon "collapse-category-row" at bounding box center [1379, 473] width 12 height 7
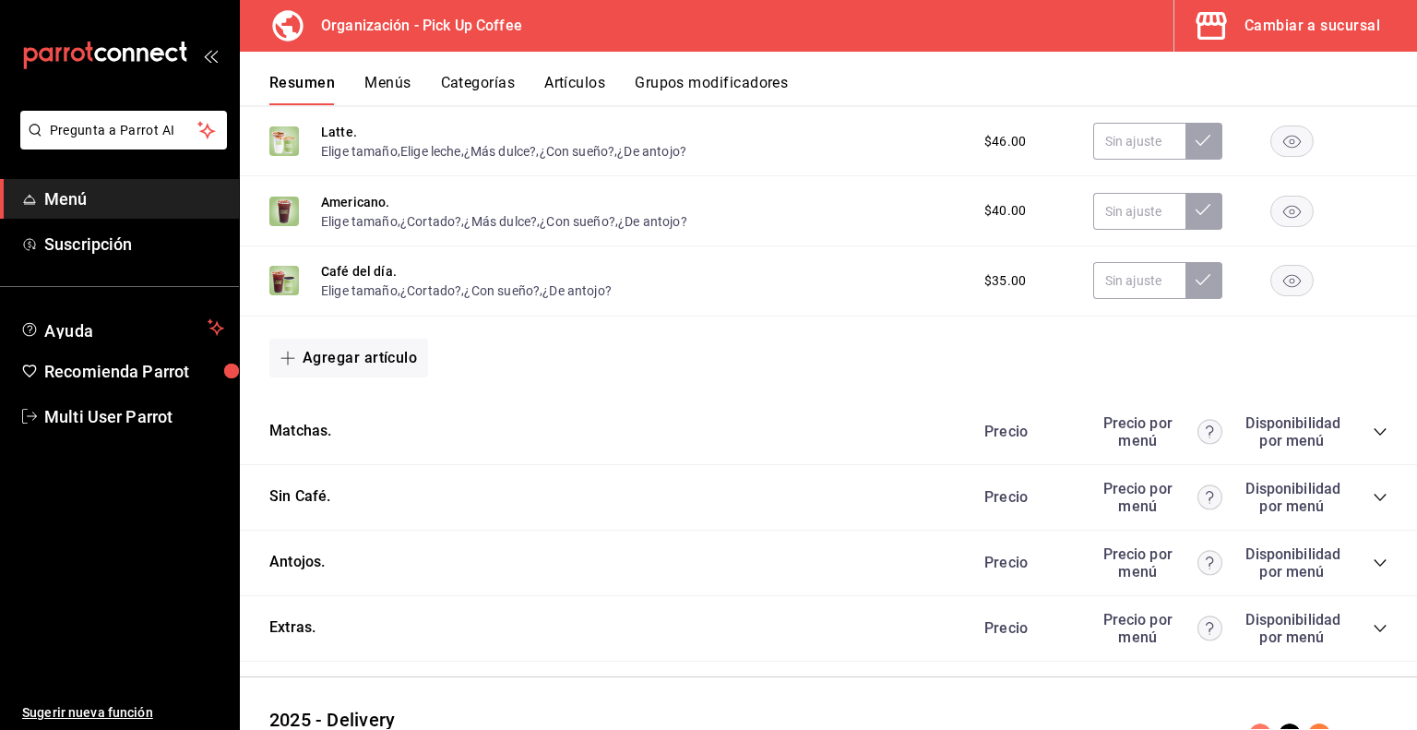
scroll to position [1568, 0]
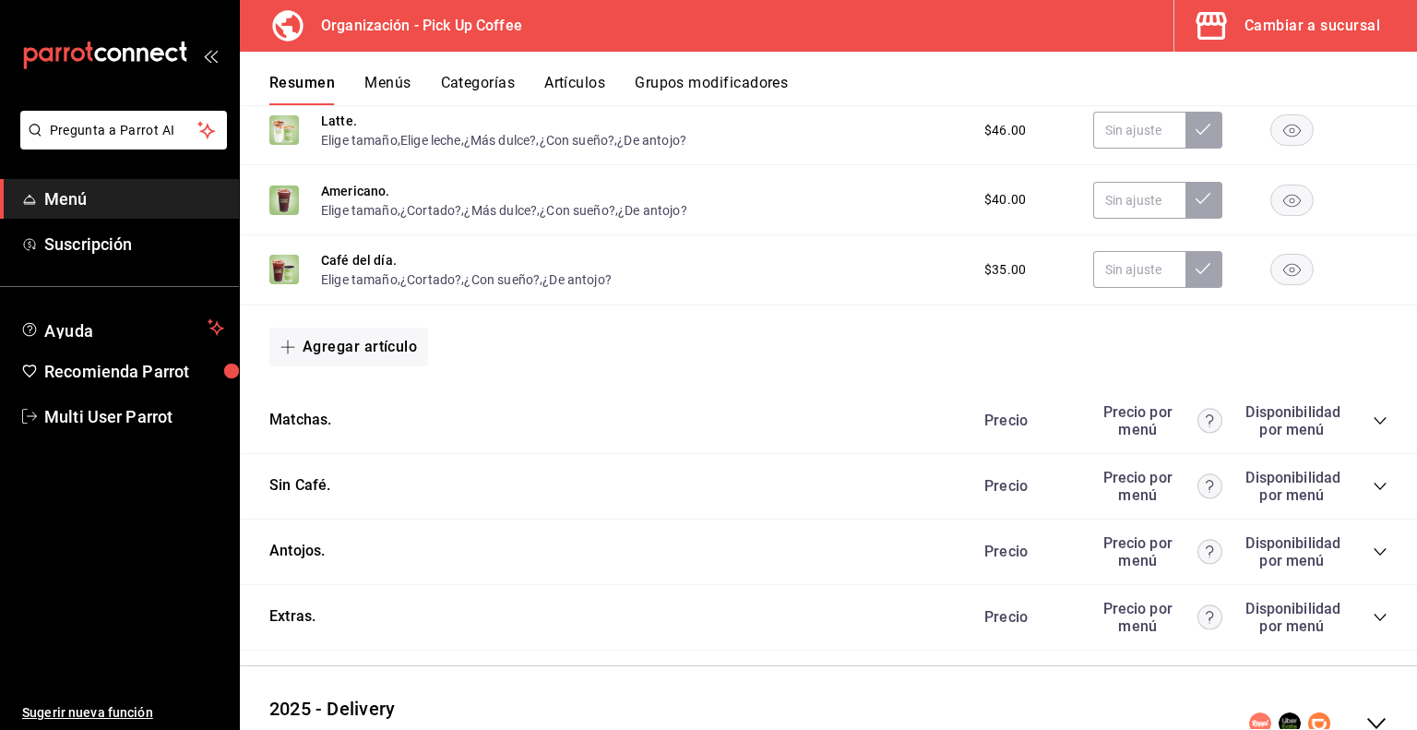
click at [1373, 427] on icon "collapse-category-row" at bounding box center [1380, 420] width 15 height 15
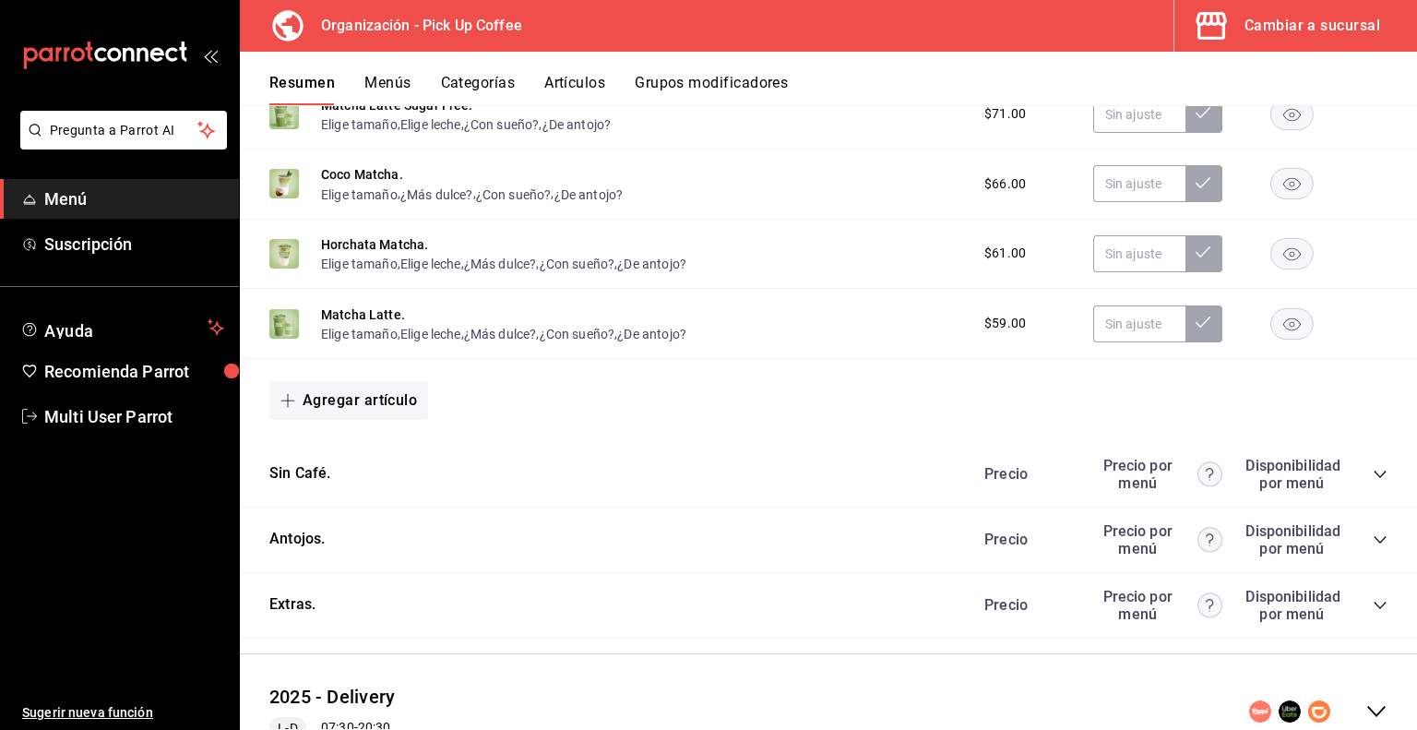
scroll to position [2023, 0]
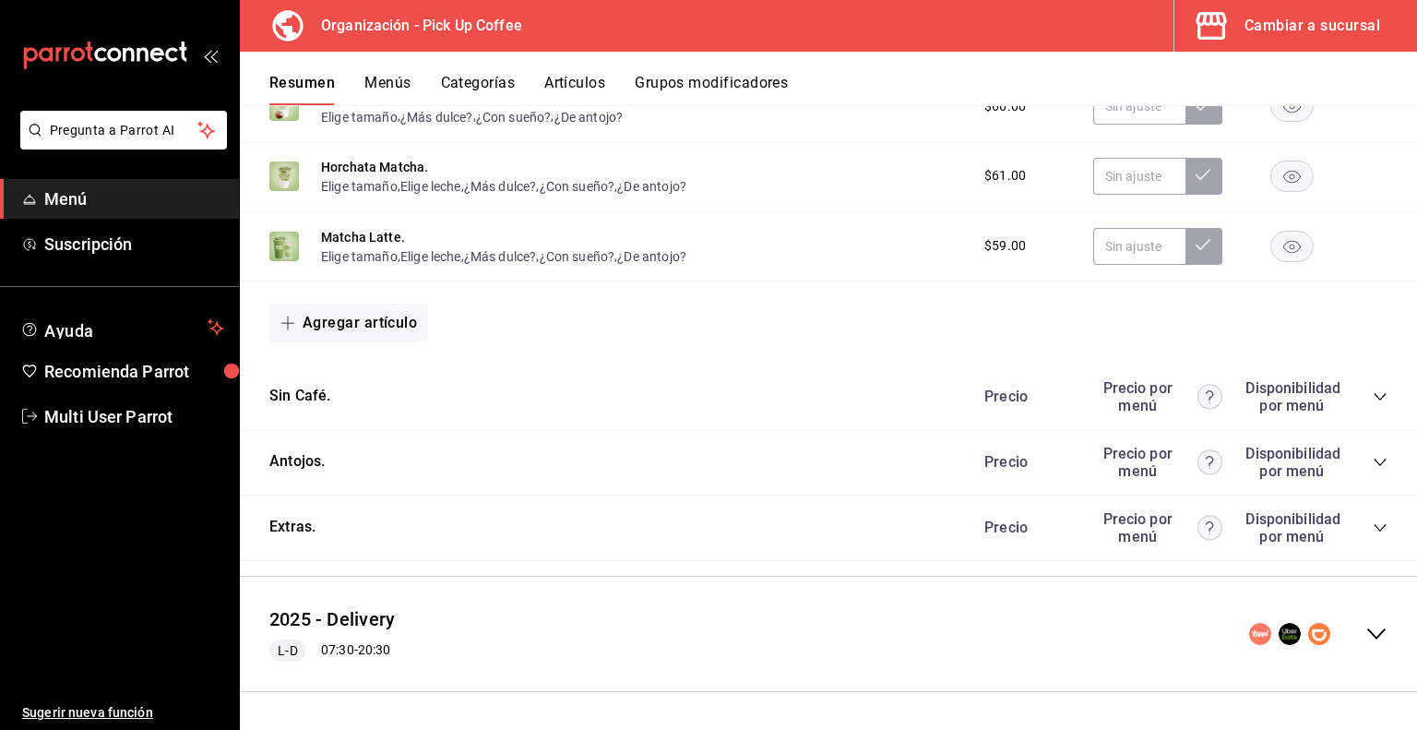
click at [1373, 394] on icon "collapse-category-row" at bounding box center [1380, 396] width 15 height 15
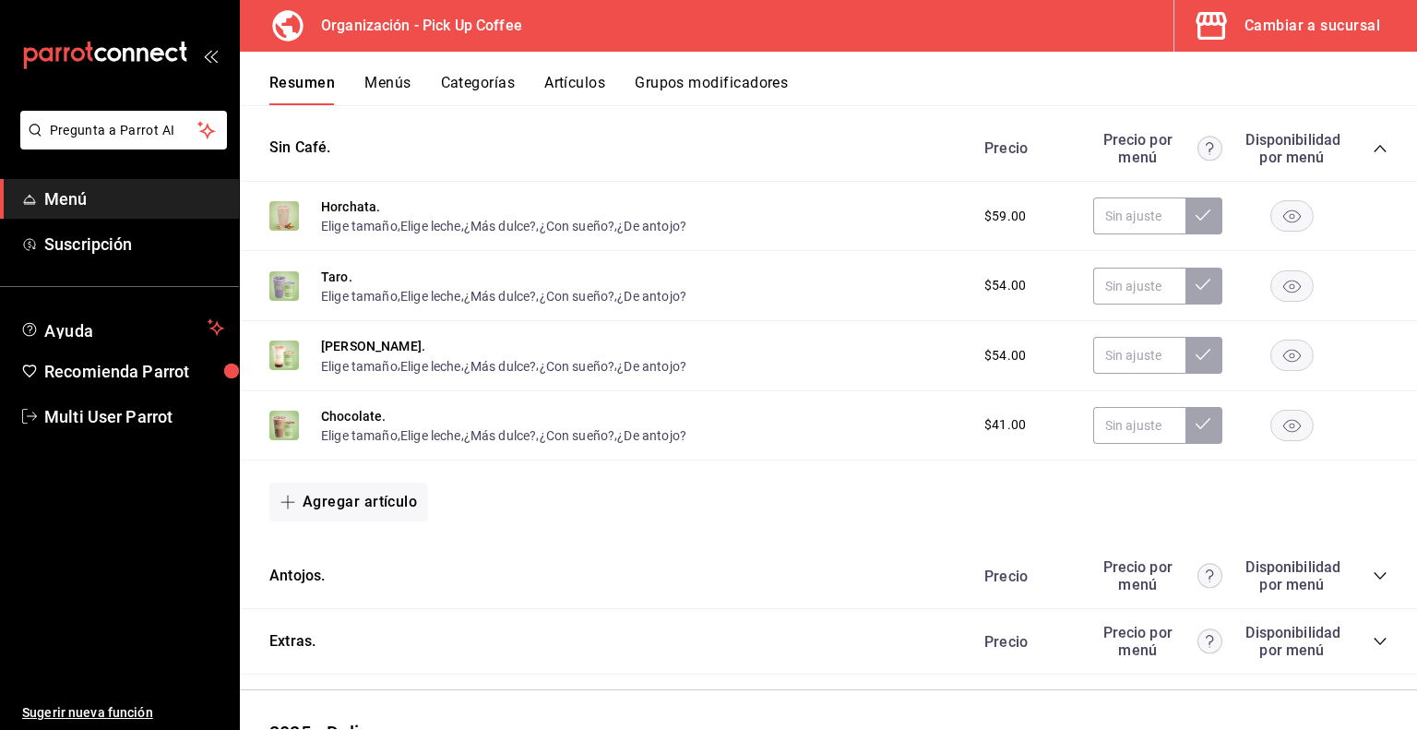
scroll to position [2386, 0]
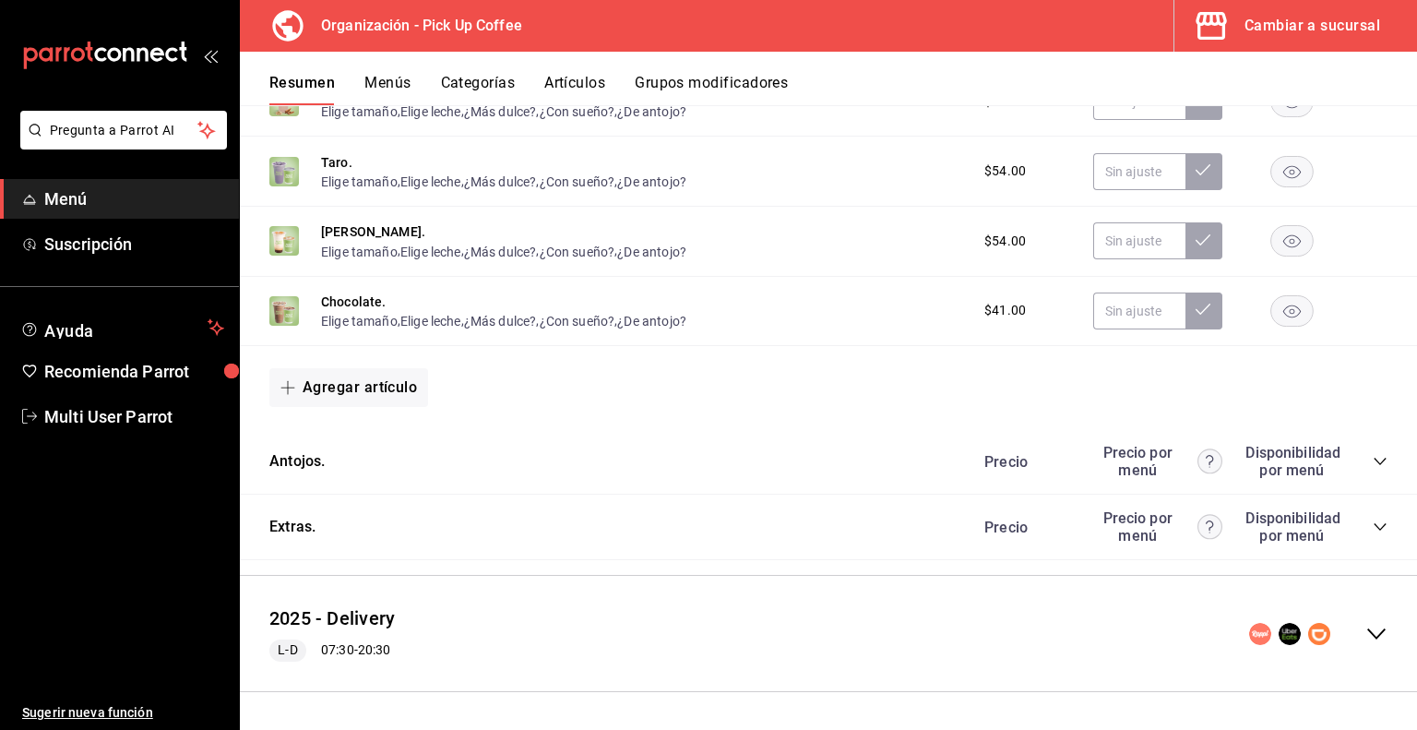
click at [1373, 461] on icon "collapse-category-row" at bounding box center [1380, 461] width 15 height 15
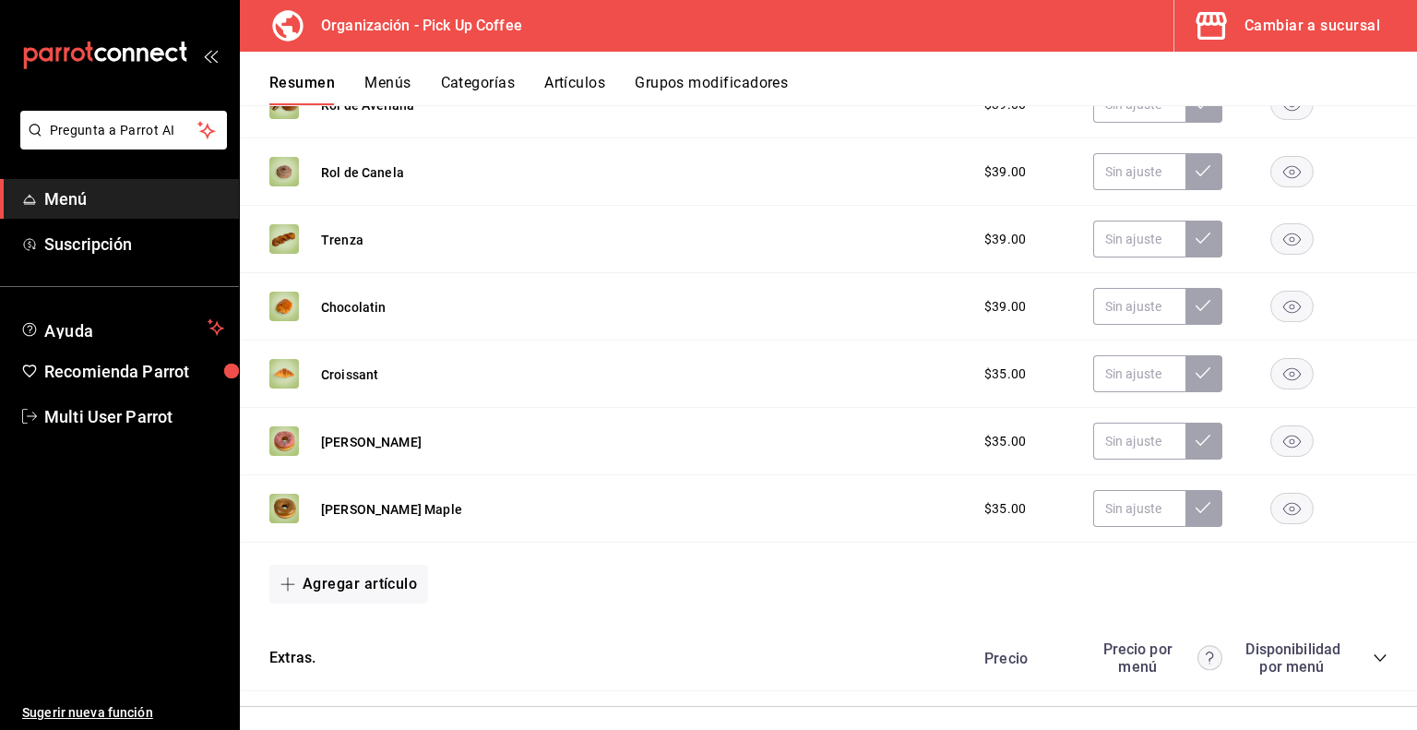
scroll to position [3032, 0]
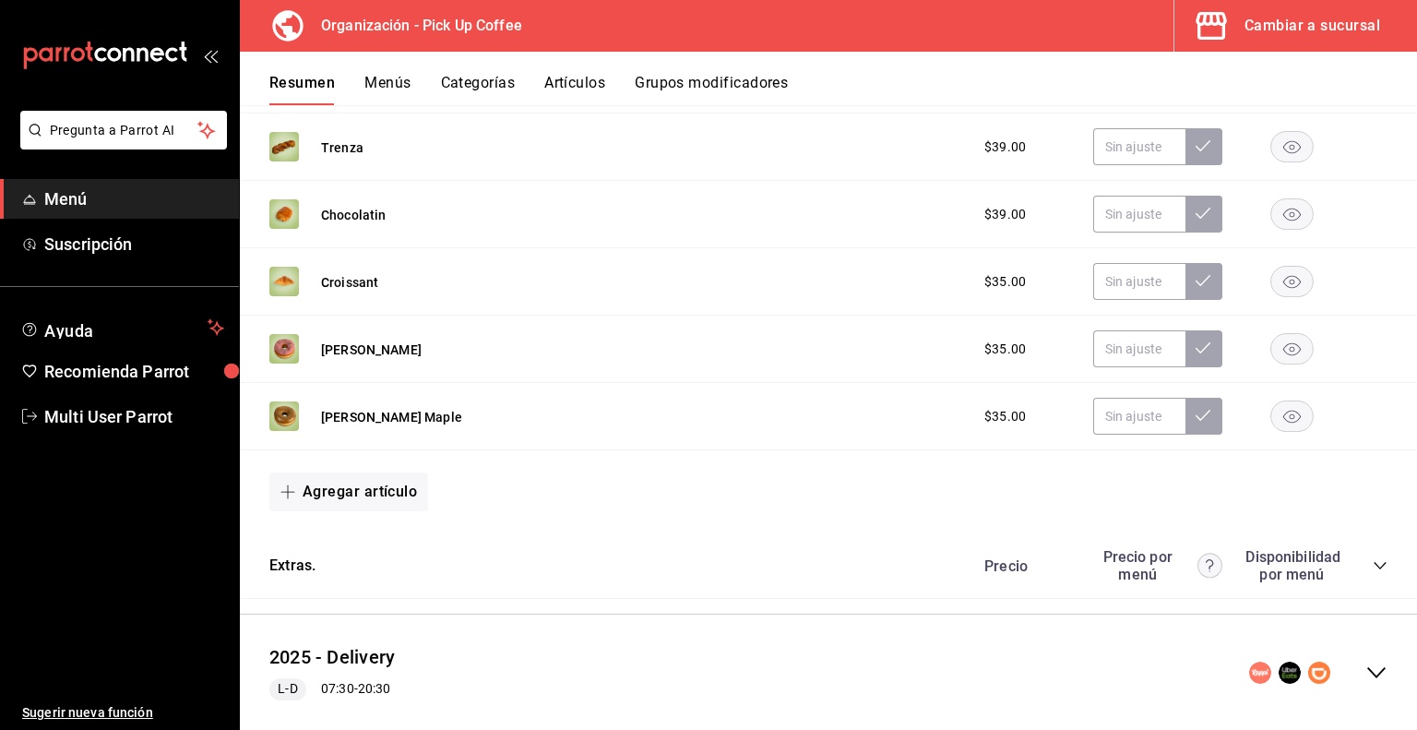
click at [1373, 567] on icon "collapse-category-row" at bounding box center [1380, 565] width 15 height 15
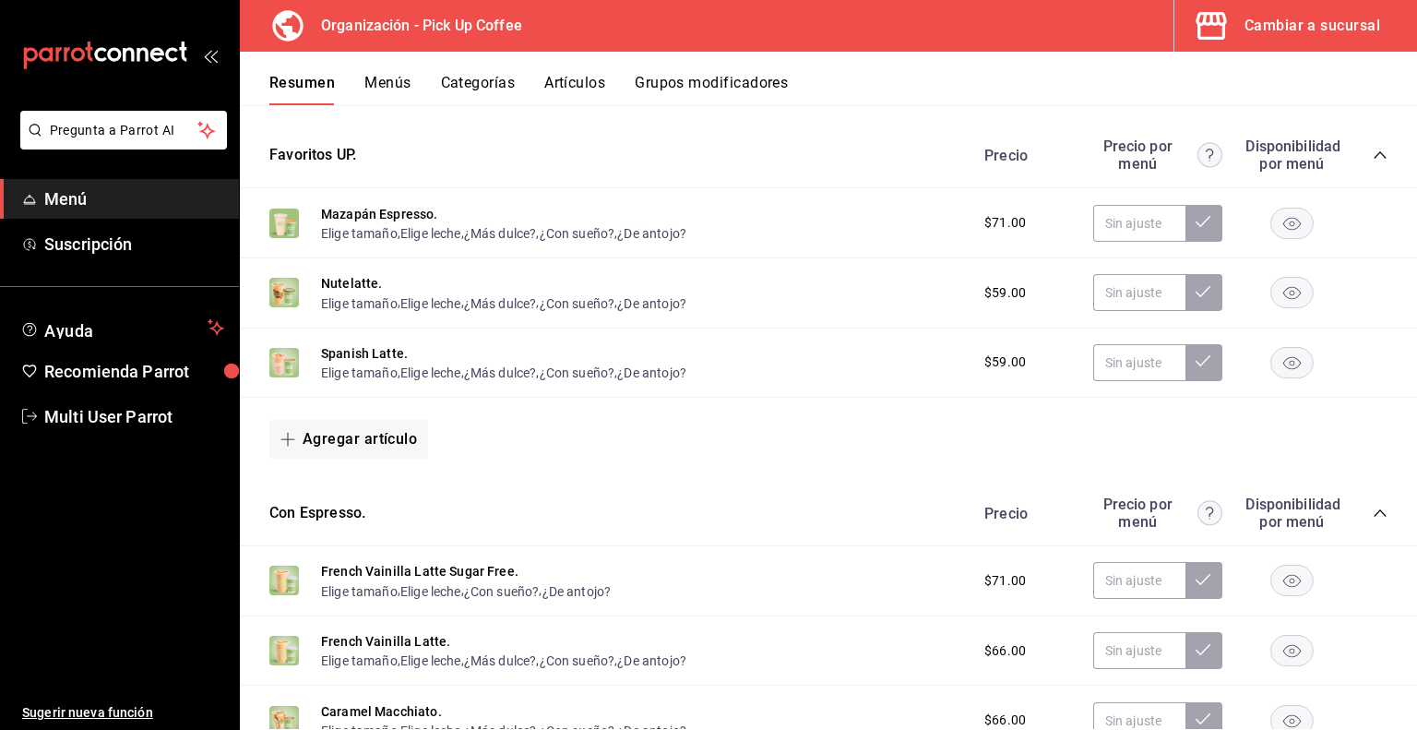
scroll to position [0, 0]
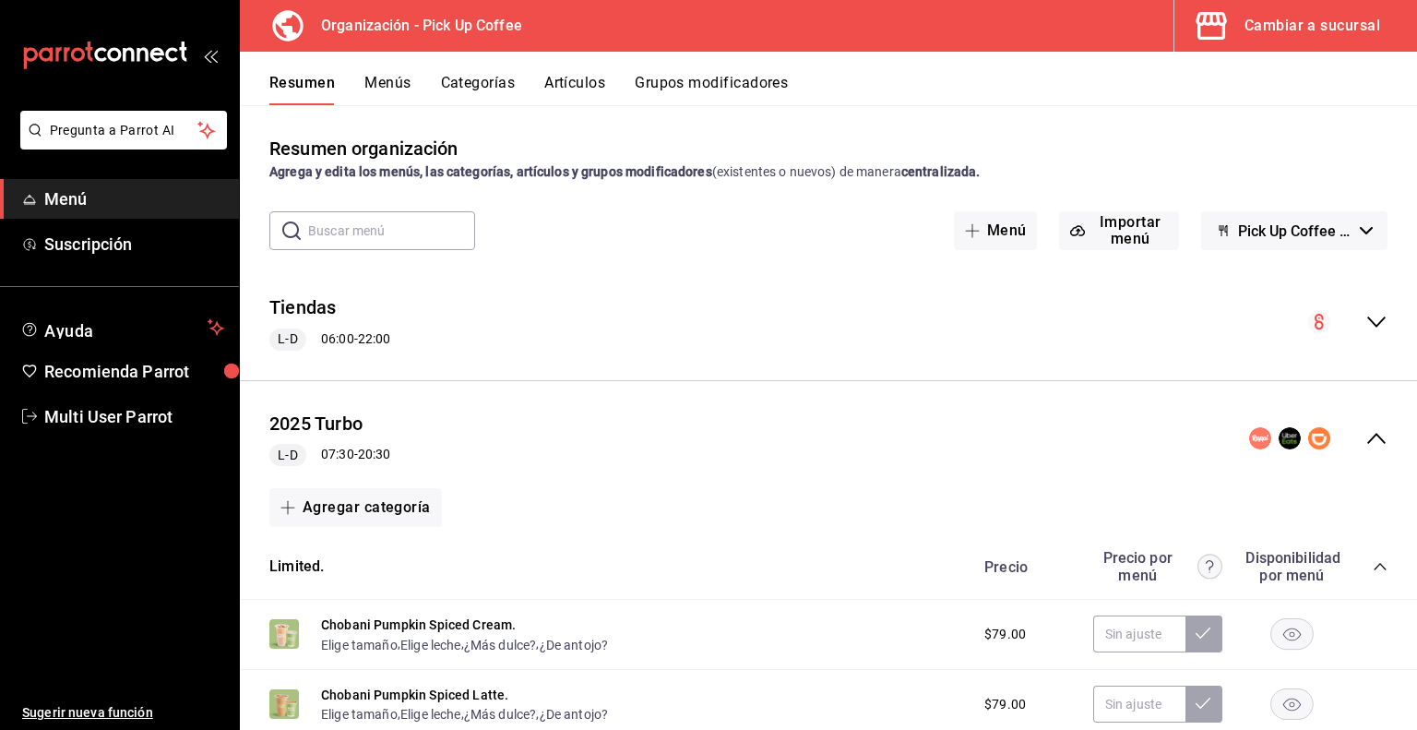
click at [395, 85] on button "Menús" at bounding box center [387, 89] width 46 height 31
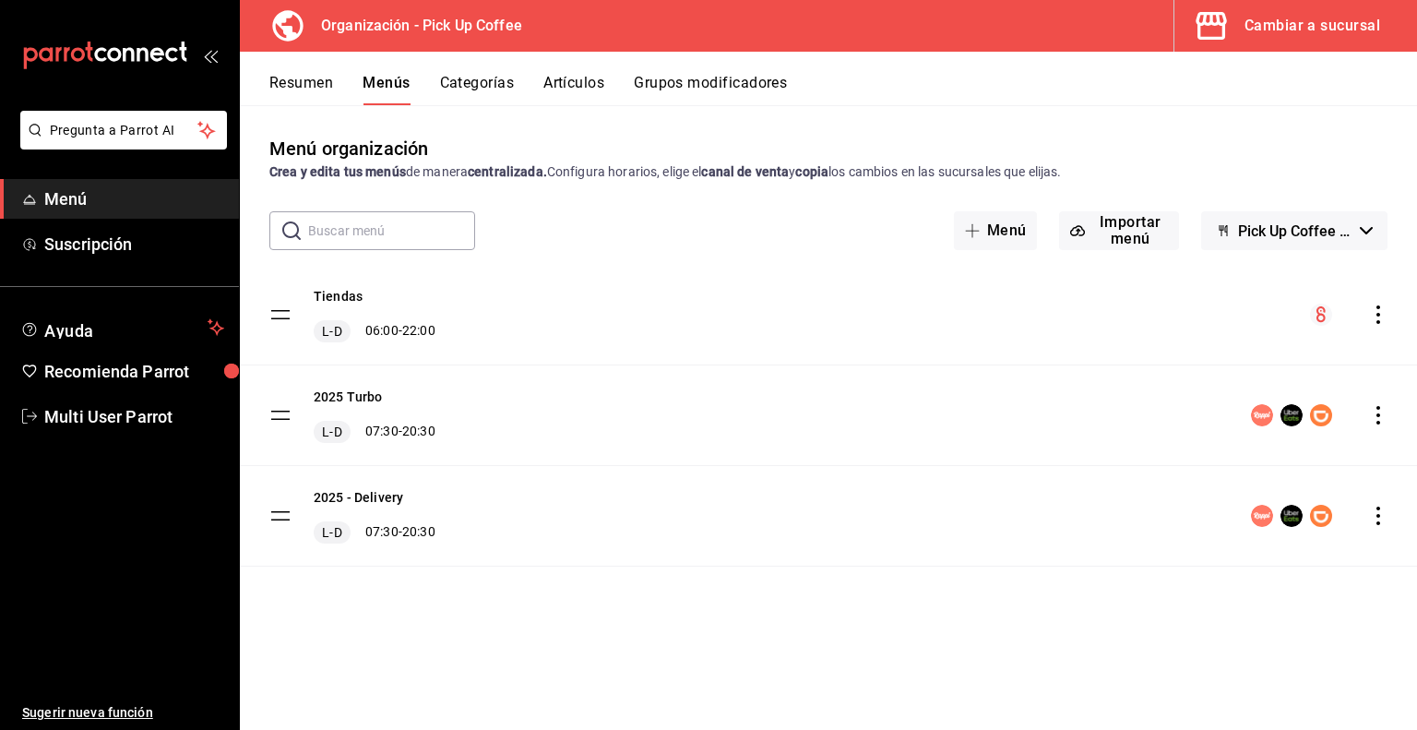
click at [1379, 413] on icon "actions" at bounding box center [1378, 415] width 4 height 18
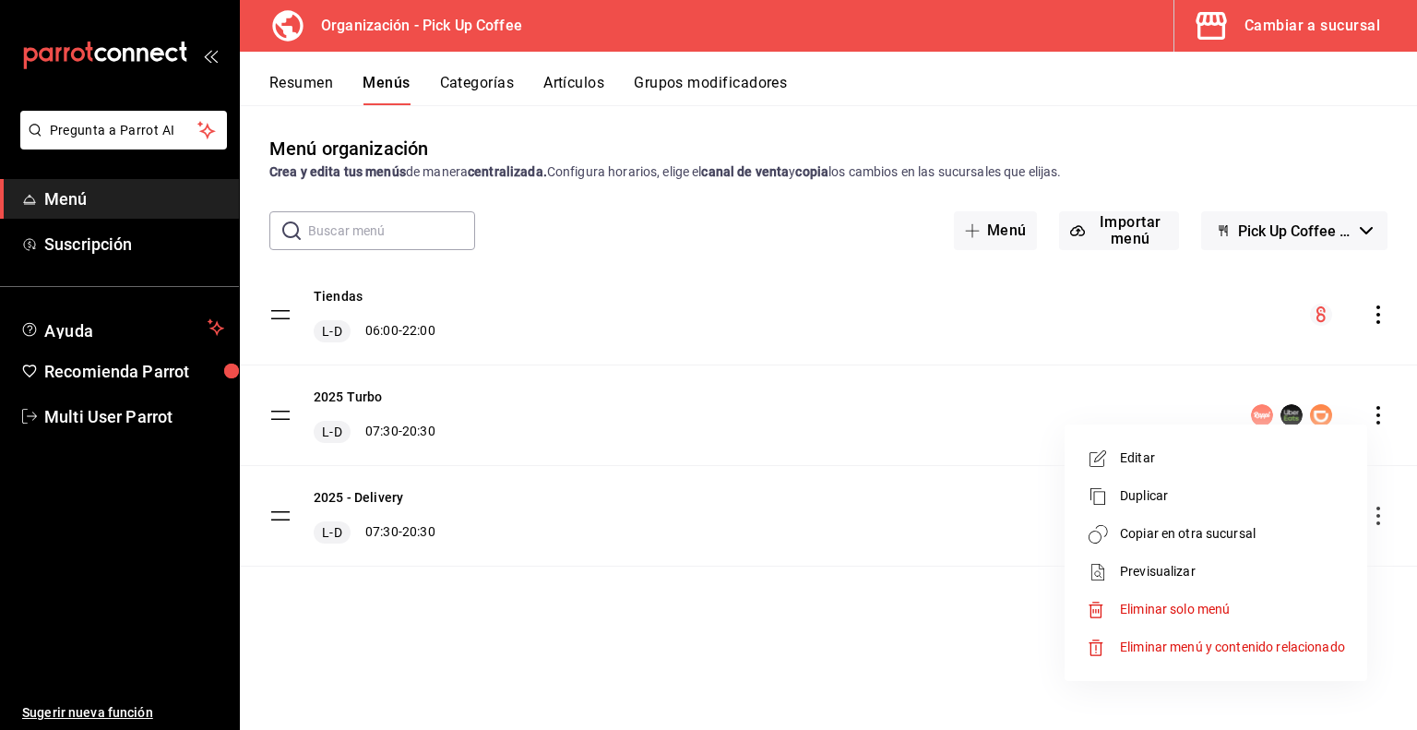
click at [1199, 537] on span "Copiar en otra sucursal" at bounding box center [1232, 533] width 225 height 19
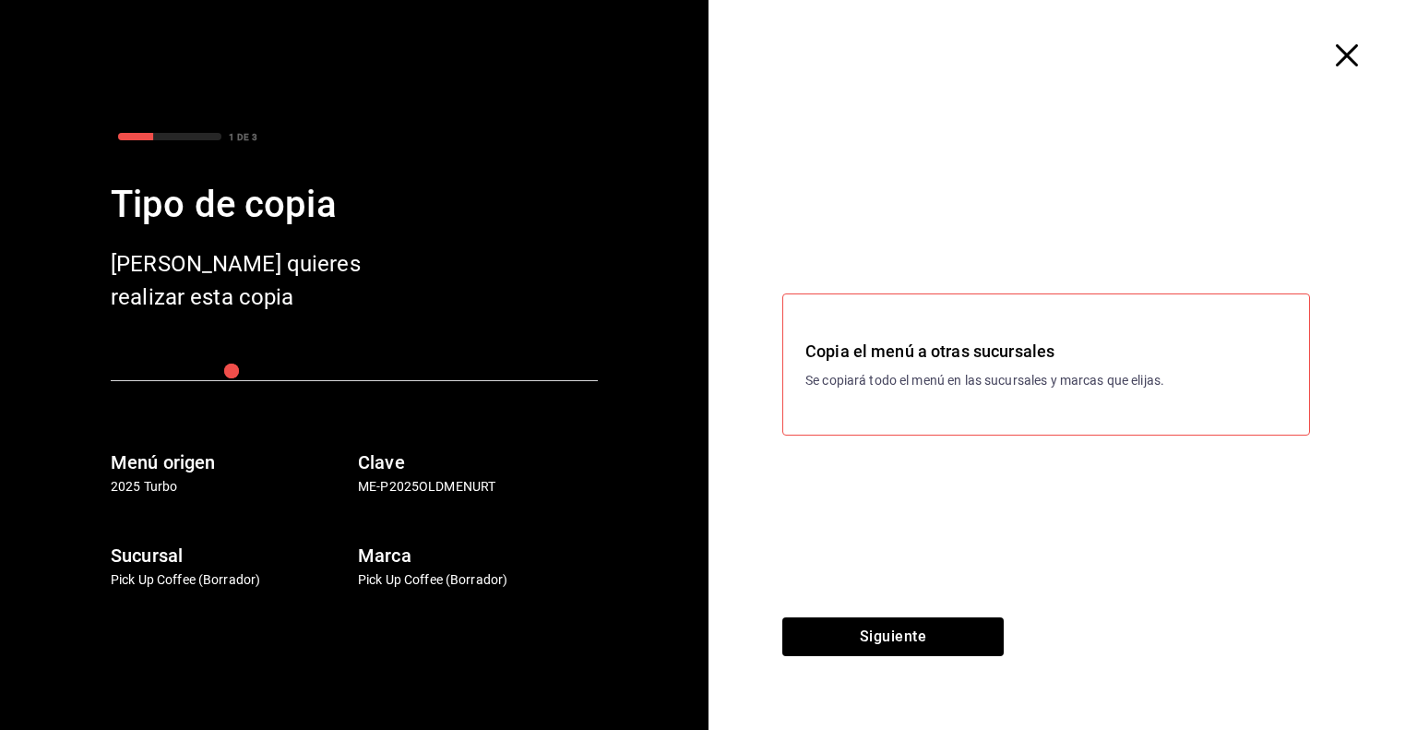
click at [907, 357] on h3 "Copia el menú a otras sucursales" at bounding box center [1046, 351] width 482 height 25
click at [897, 368] on div "Copia el menú a otras sucursales Se copiará todo el menú en las sucursales y ma…" at bounding box center [1046, 365] width 482 height 52
click at [871, 623] on button "Siguiente" at bounding box center [892, 636] width 221 height 39
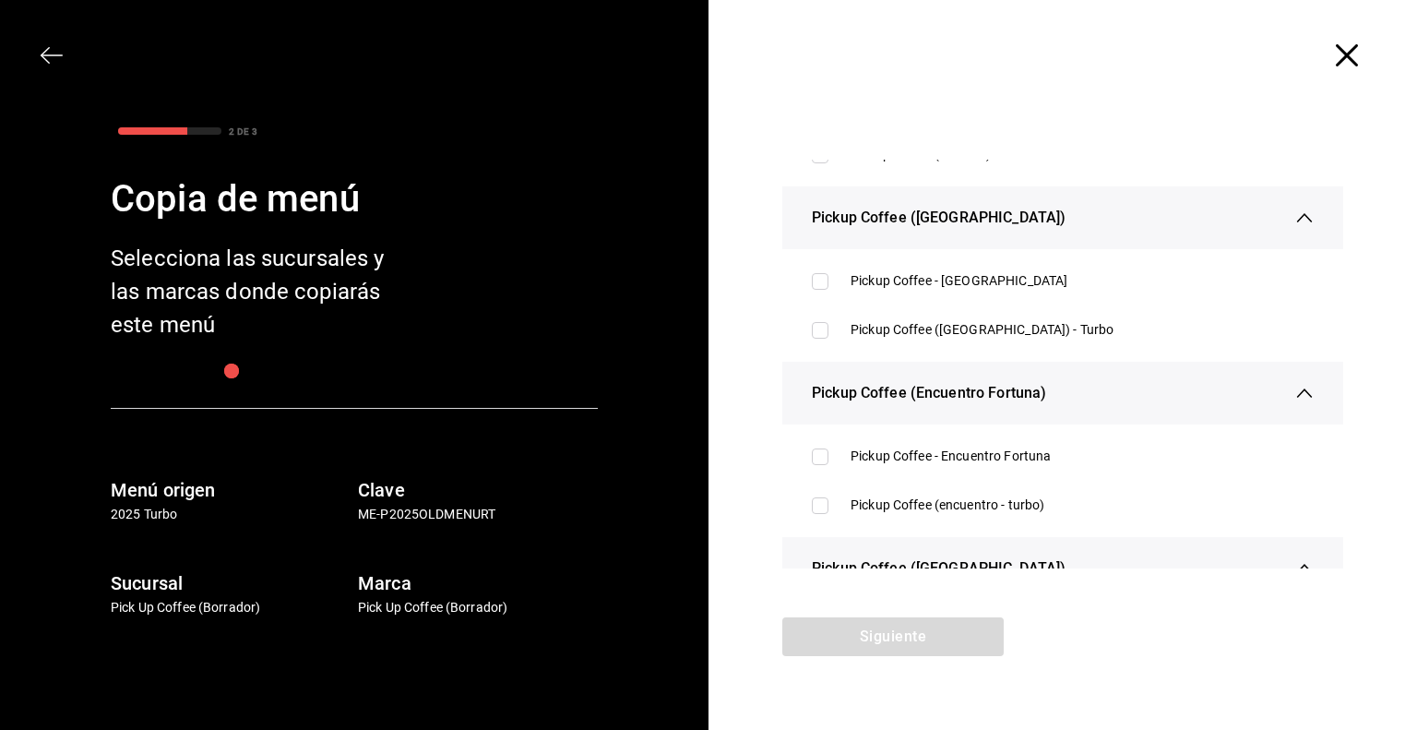
scroll to position [277, 0]
click at [897, 333] on div "Pickup Coffee ([GEOGRAPHIC_DATA]) - Turbo" at bounding box center [1081, 327] width 463 height 19
checkbox input "true"
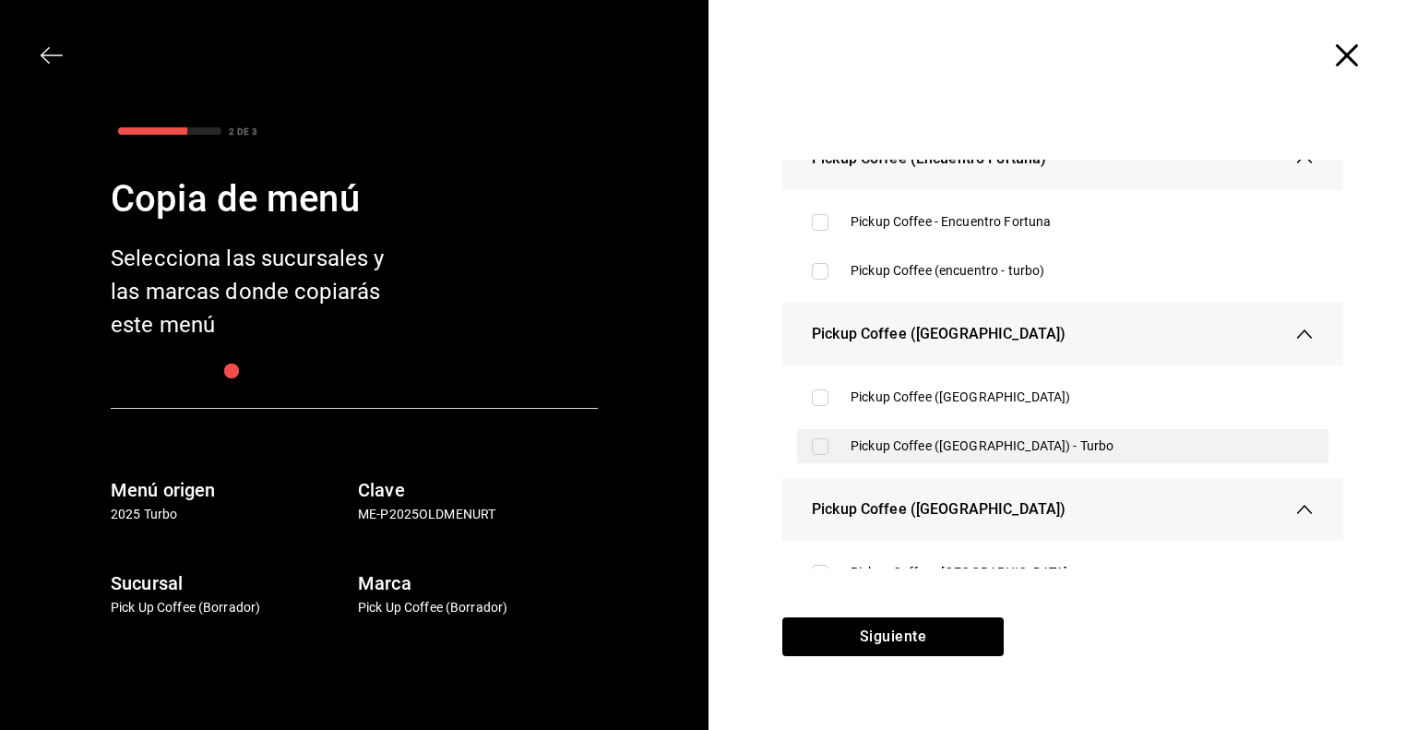
scroll to position [553, 0]
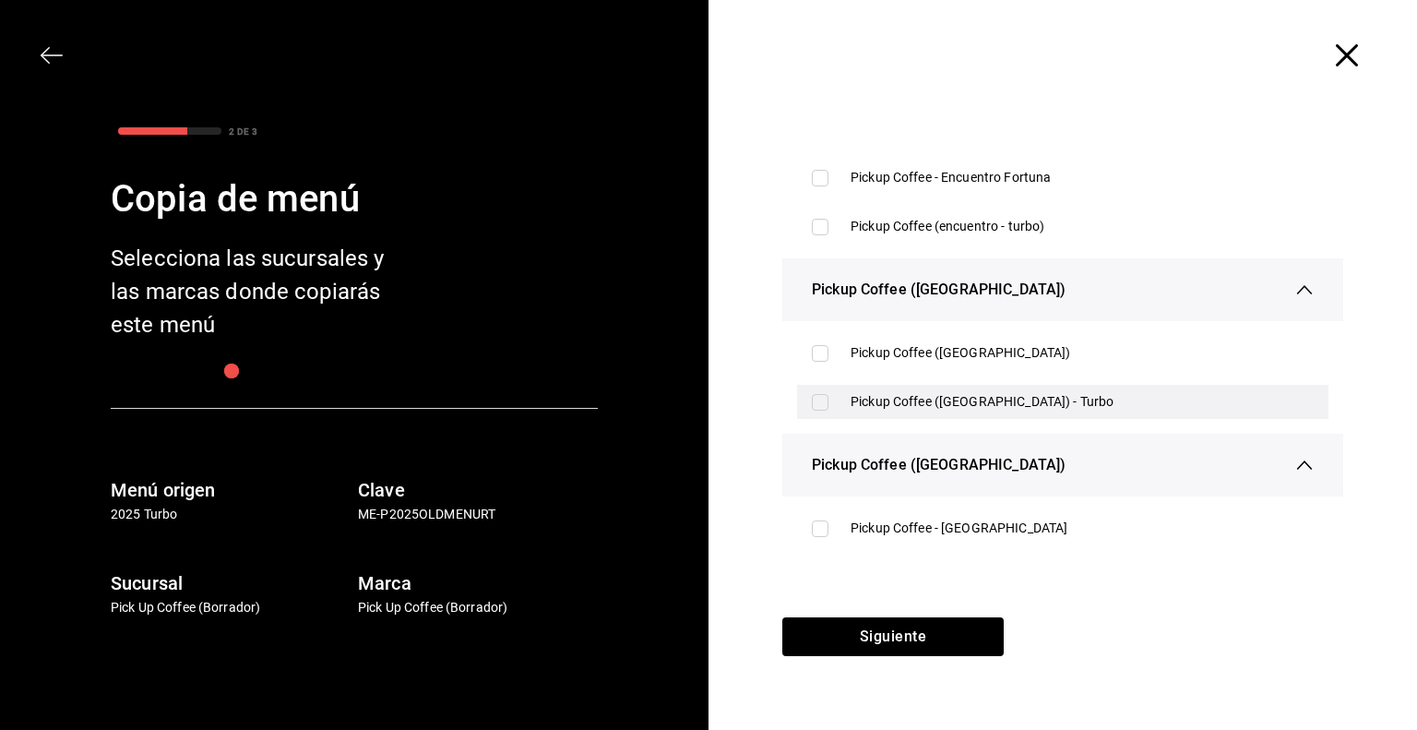
click at [942, 400] on div "Pickup Coffee ([GEOGRAPHIC_DATA]) - Turbo" at bounding box center [1081, 401] width 463 height 19
checkbox input "true"
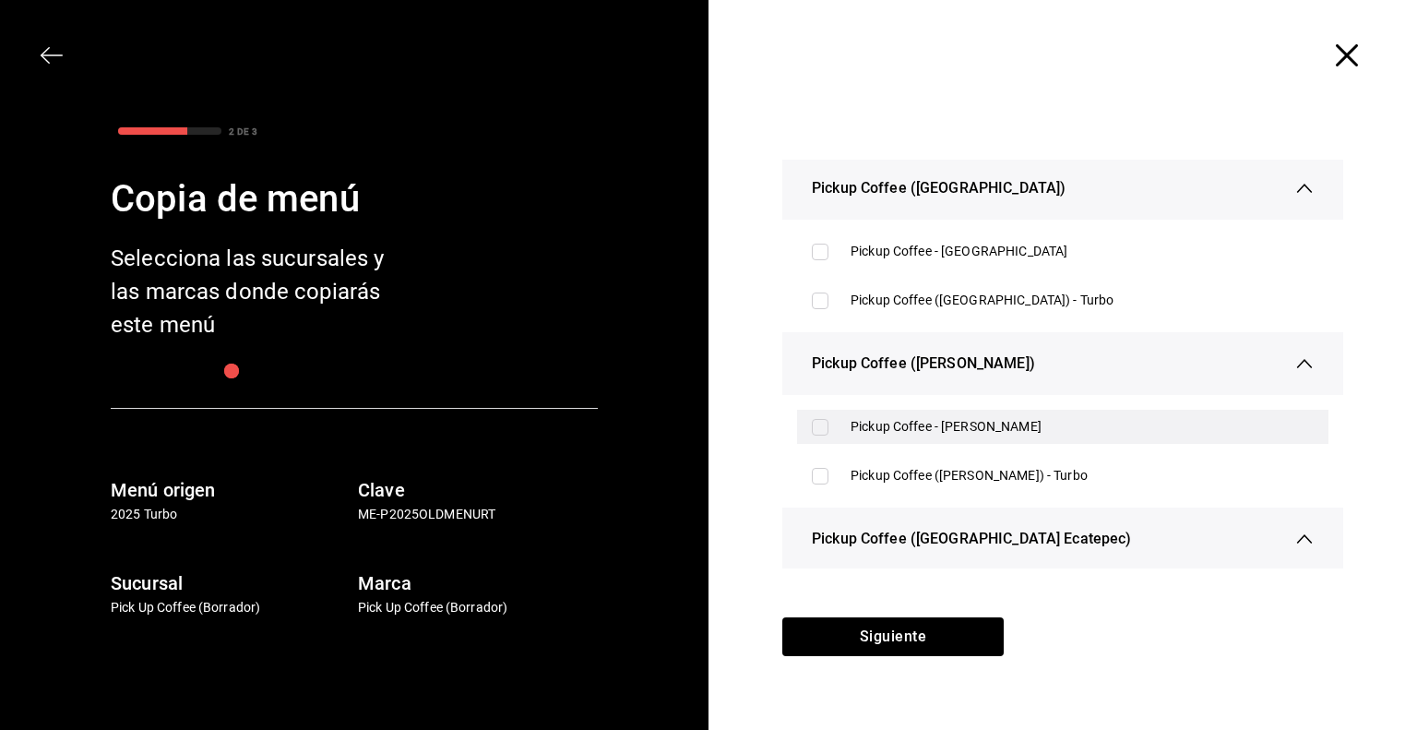
scroll to position [922, 0]
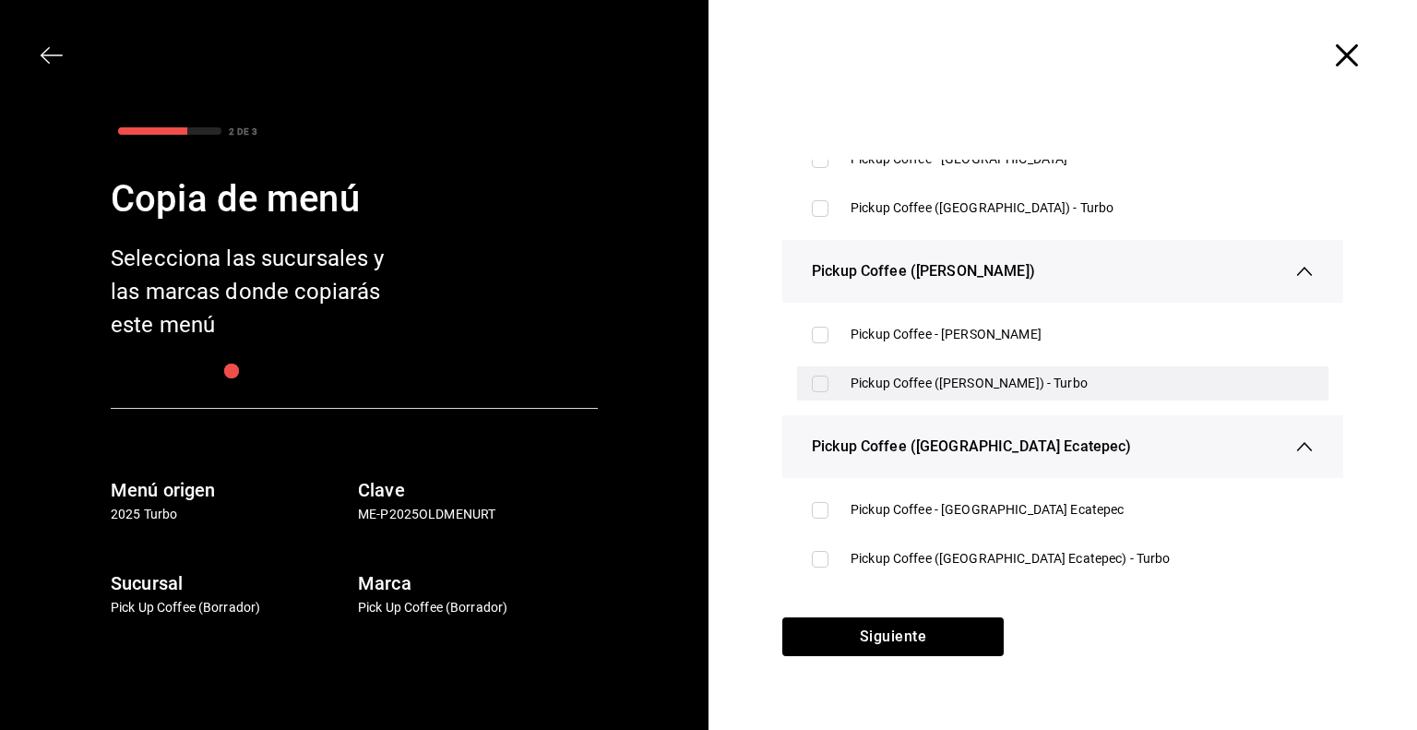
click at [924, 386] on div "Pickup Coffee ([PERSON_NAME]) - Turbo" at bounding box center [1081, 383] width 463 height 19
checkbox input "true"
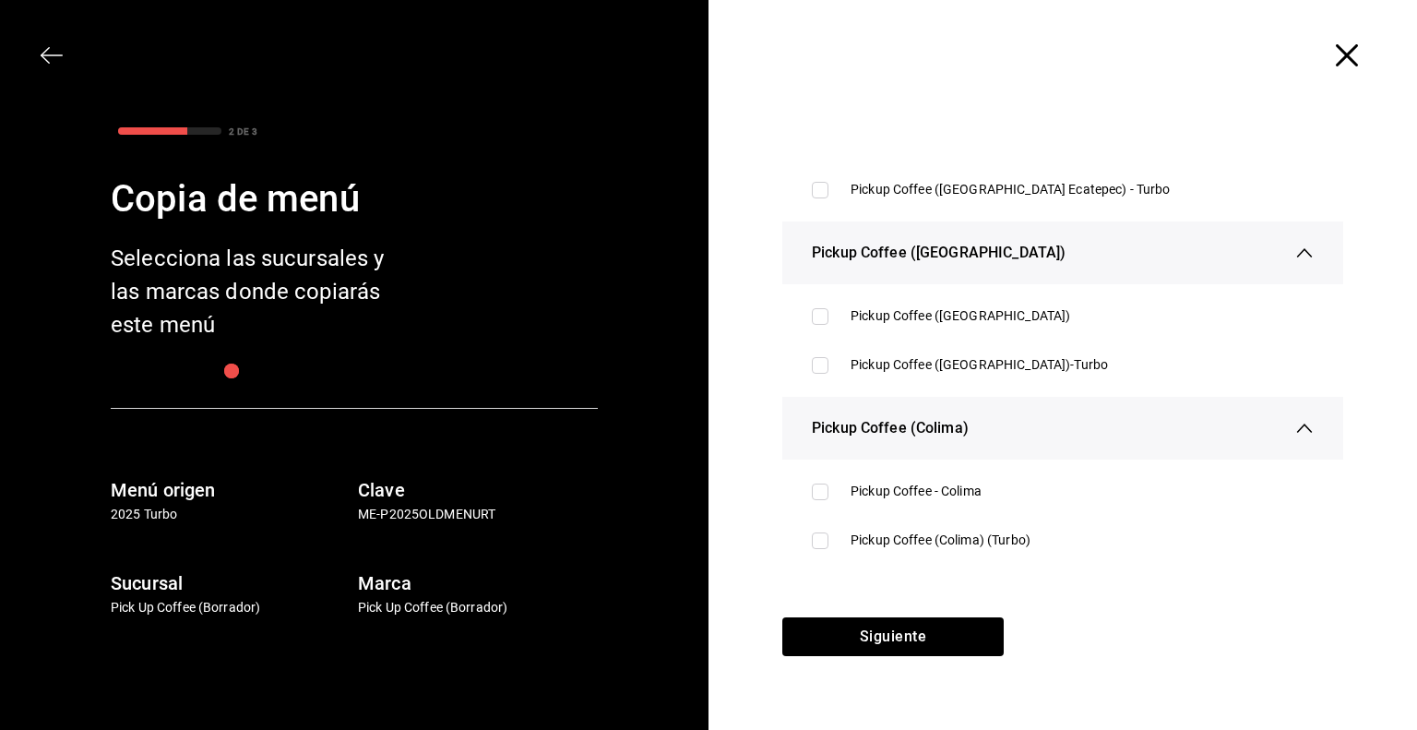
scroll to position [1384, 0]
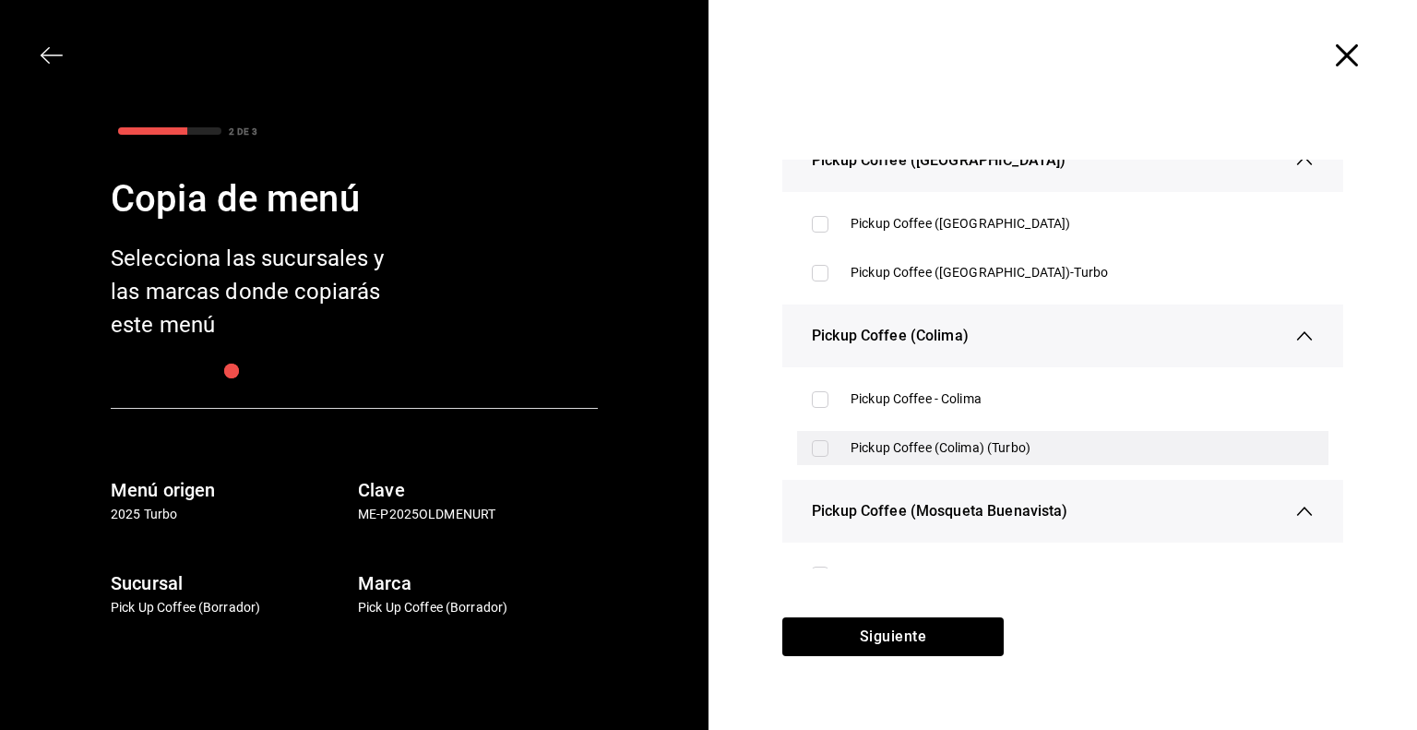
click at [865, 458] on div "Pickup Coffee (Colima) (Turbo)" at bounding box center [1062, 448] width 531 height 34
checkbox input "true"
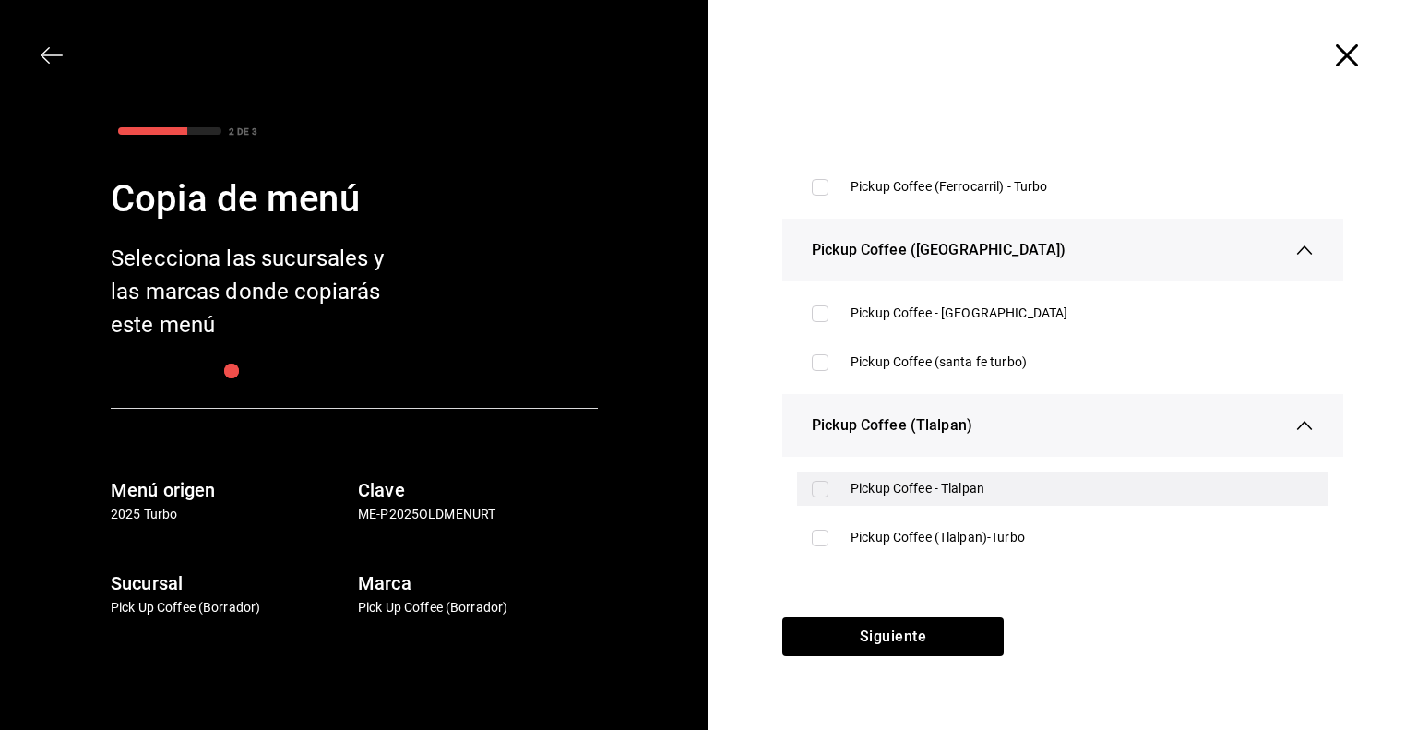
scroll to position [2214, 0]
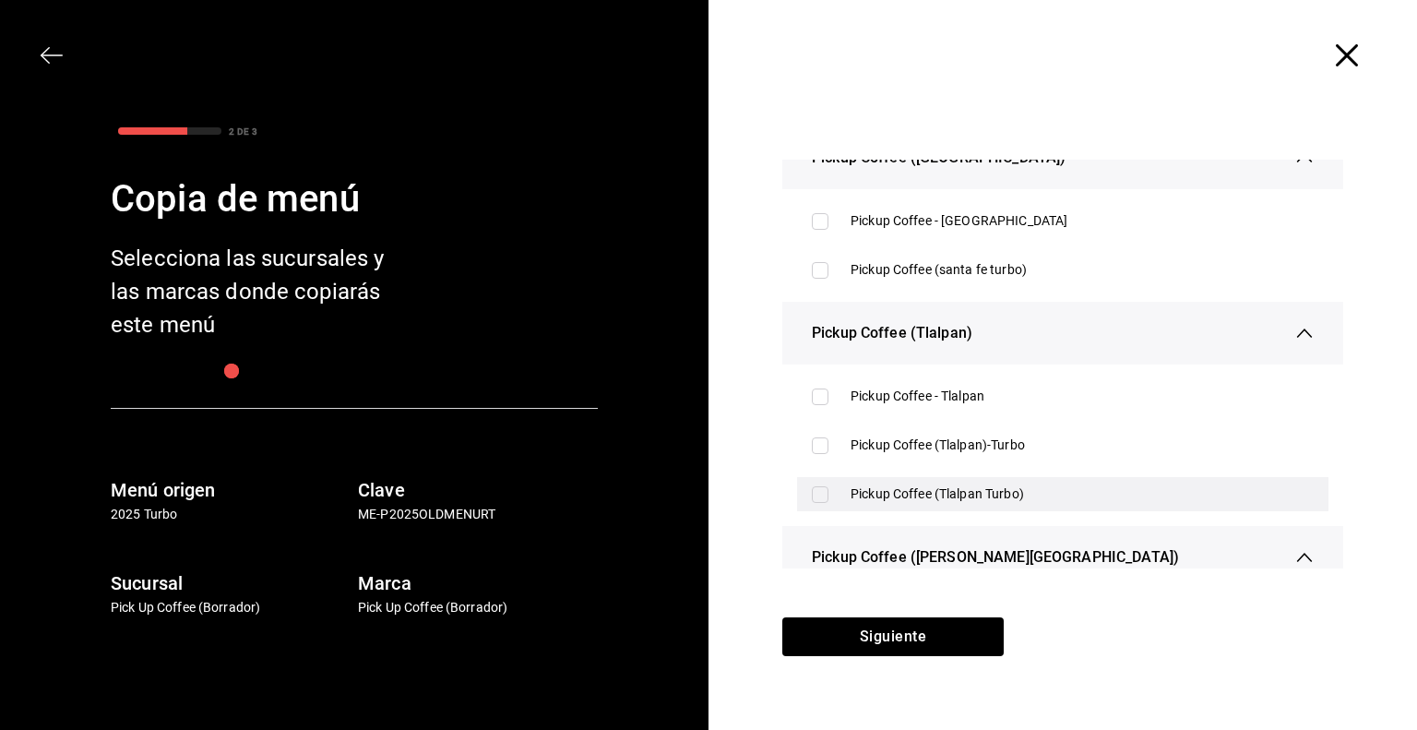
click at [822, 492] on input "checkbox" at bounding box center [820, 494] width 17 height 17
checkbox input "true"
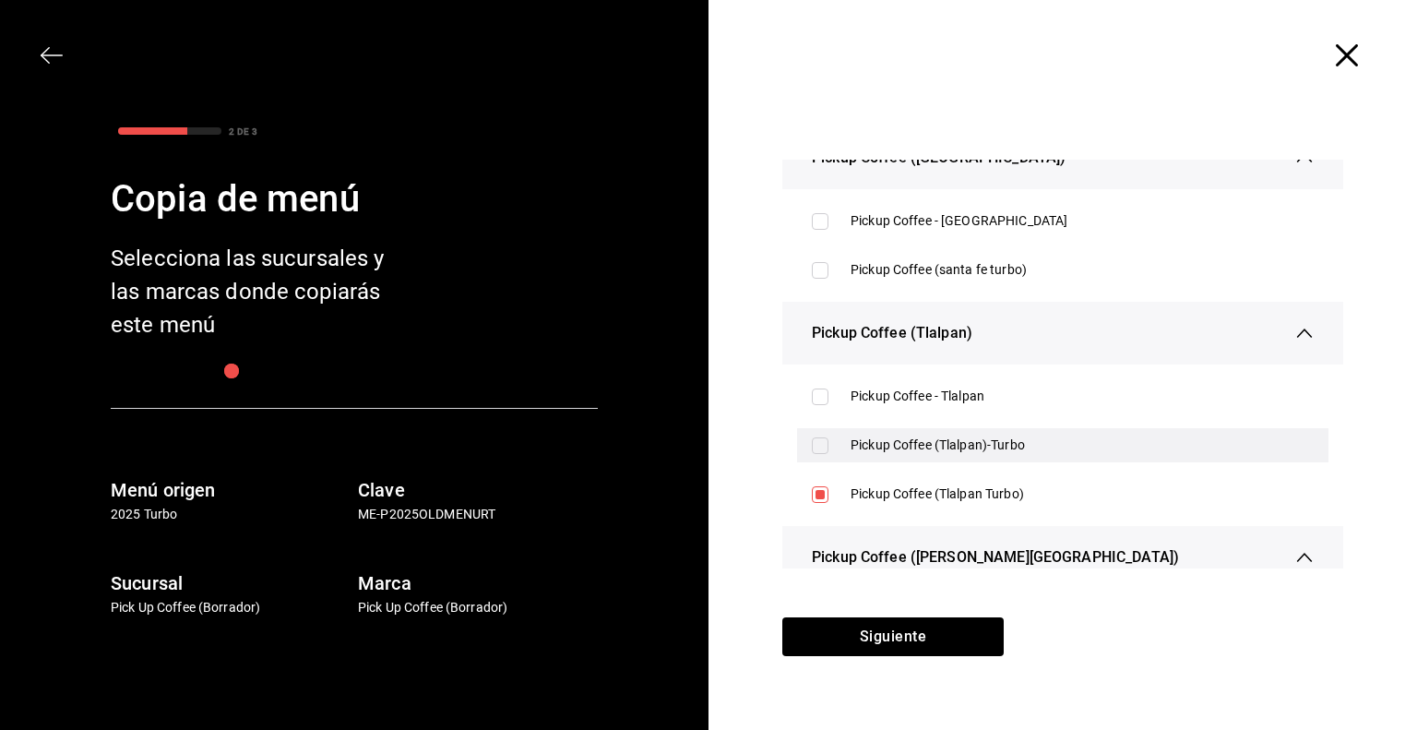
click at [823, 444] on input "checkbox" at bounding box center [820, 445] width 17 height 17
checkbox input "true"
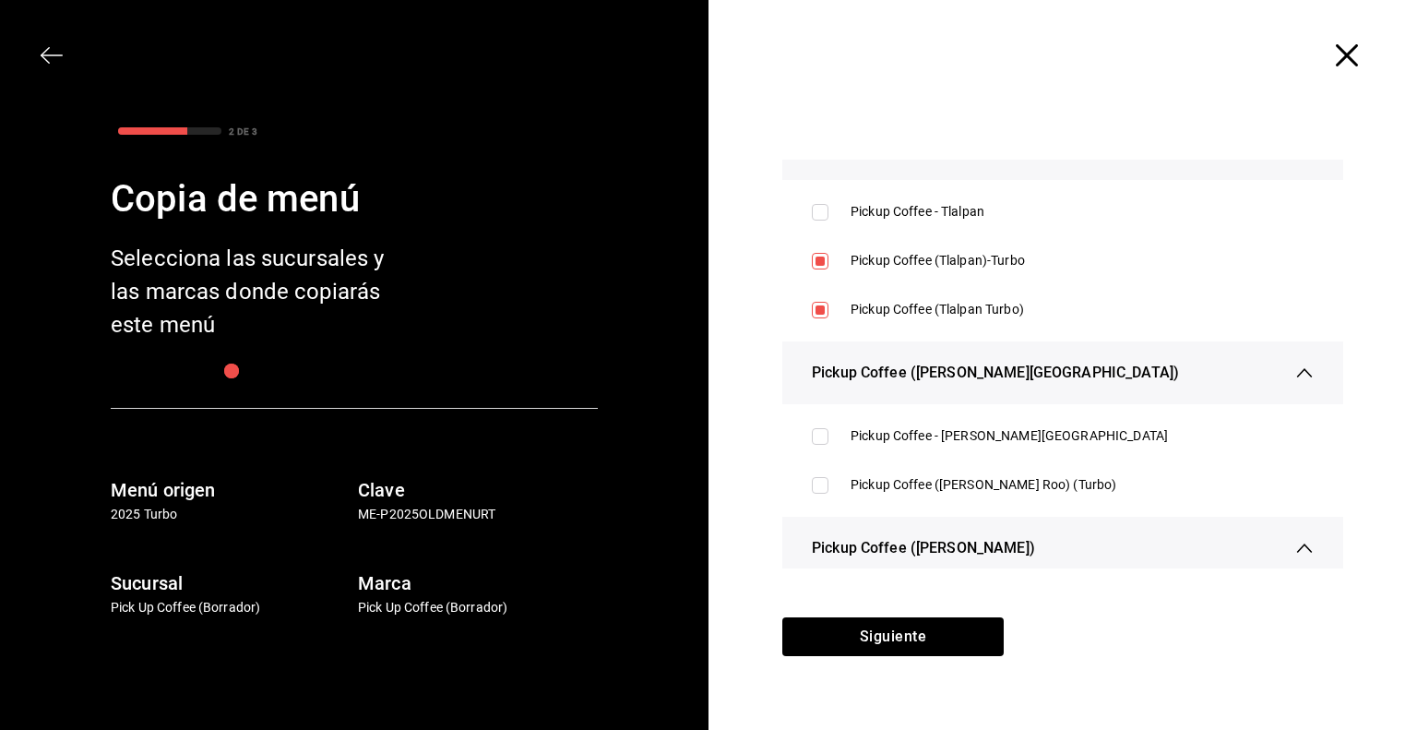
scroll to position [2491, 0]
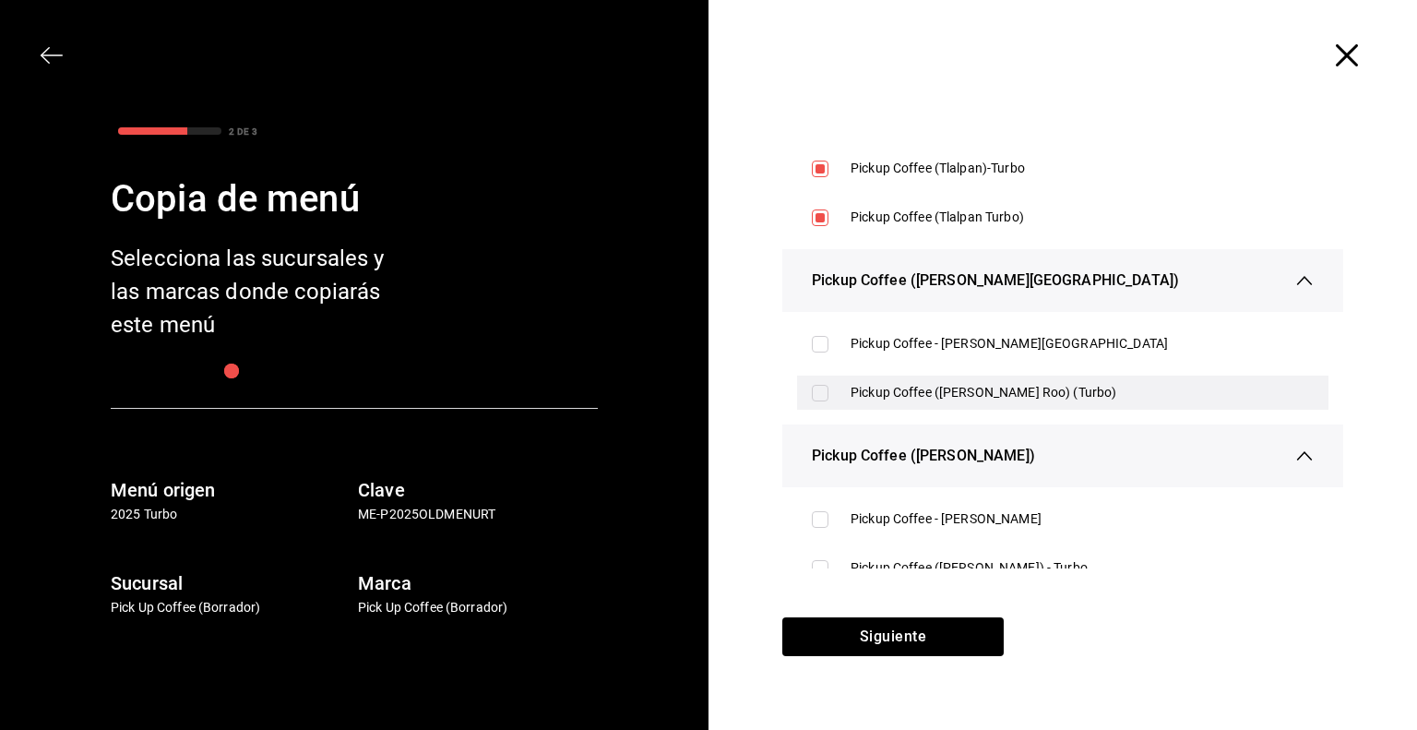
click at [819, 388] on input "checkbox" at bounding box center [820, 393] width 17 height 17
checkbox input "true"
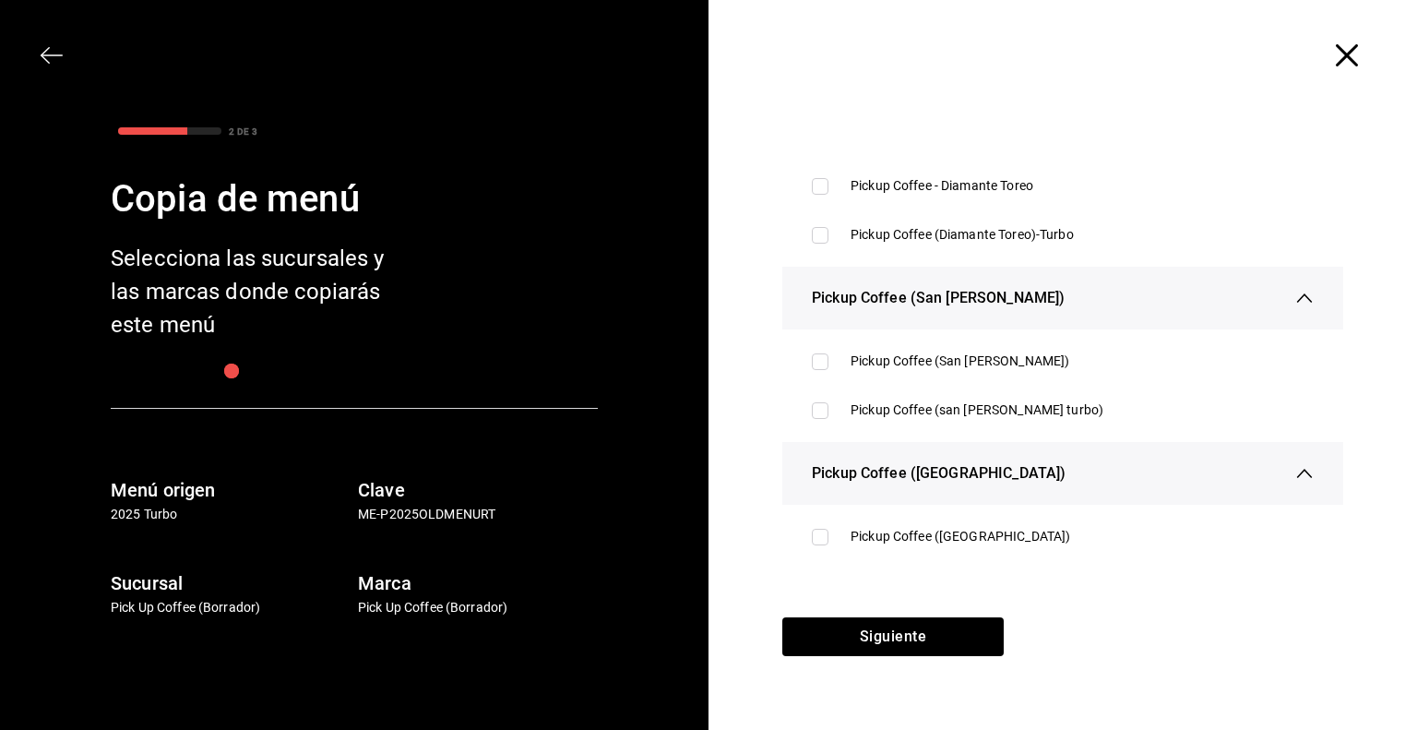
scroll to position [3505, 0]
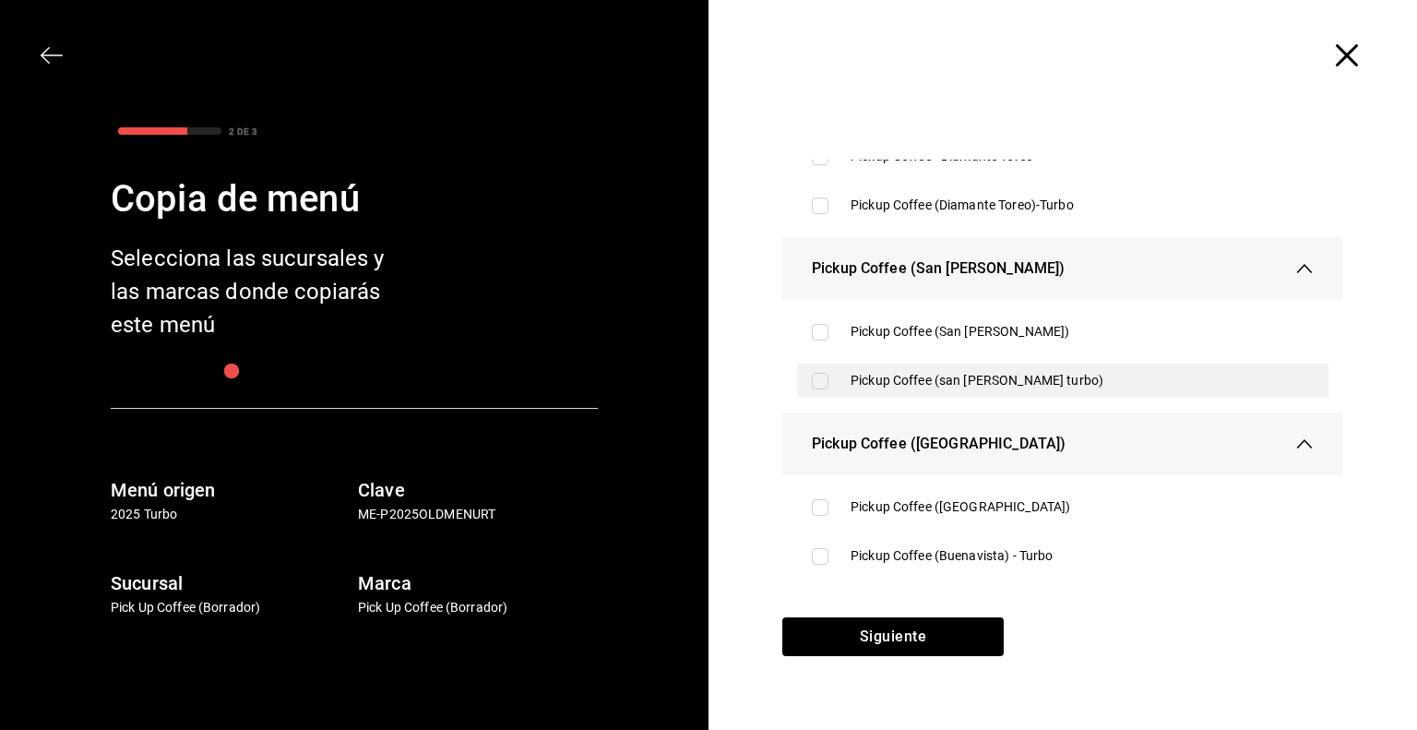
click at [886, 385] on div "Pickup Coffee (san [PERSON_NAME] turbo)" at bounding box center [1081, 380] width 463 height 19
checkbox input "true"
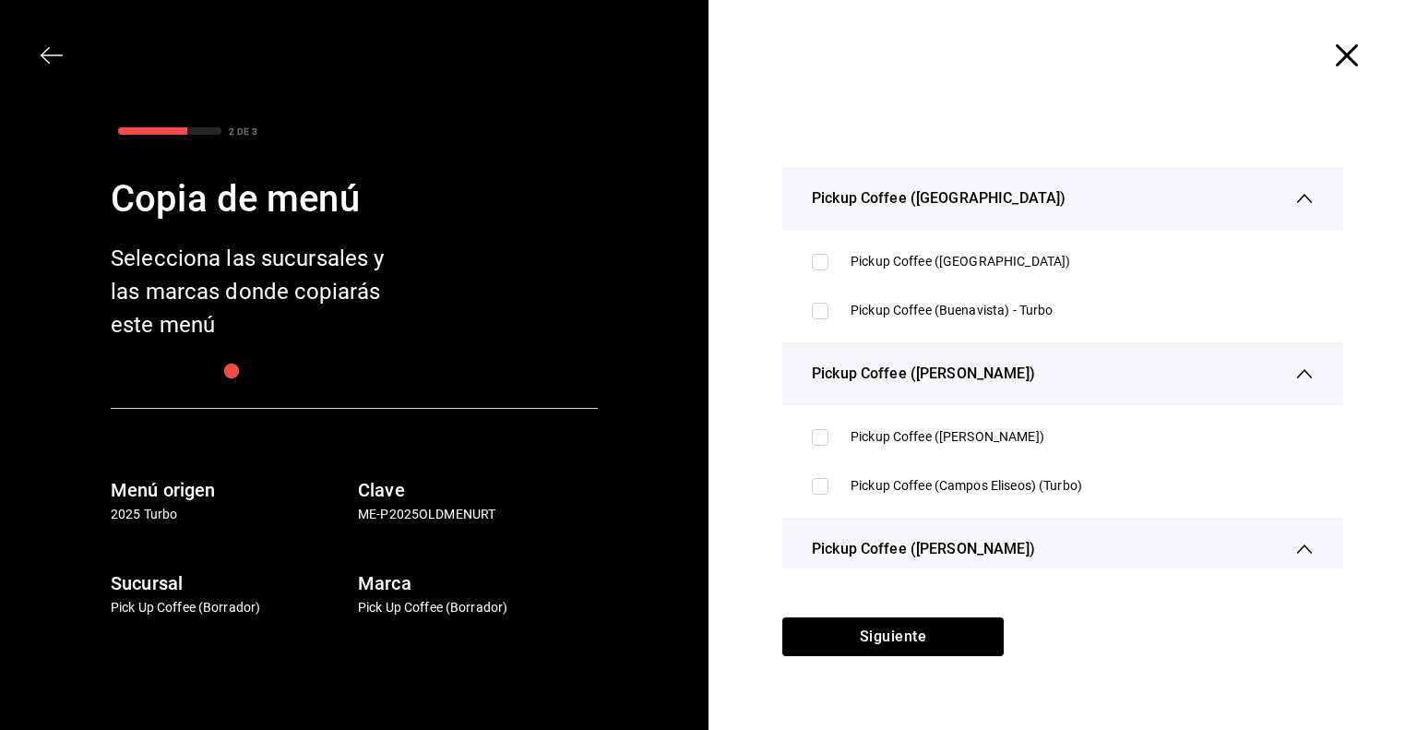
scroll to position [3782, 0]
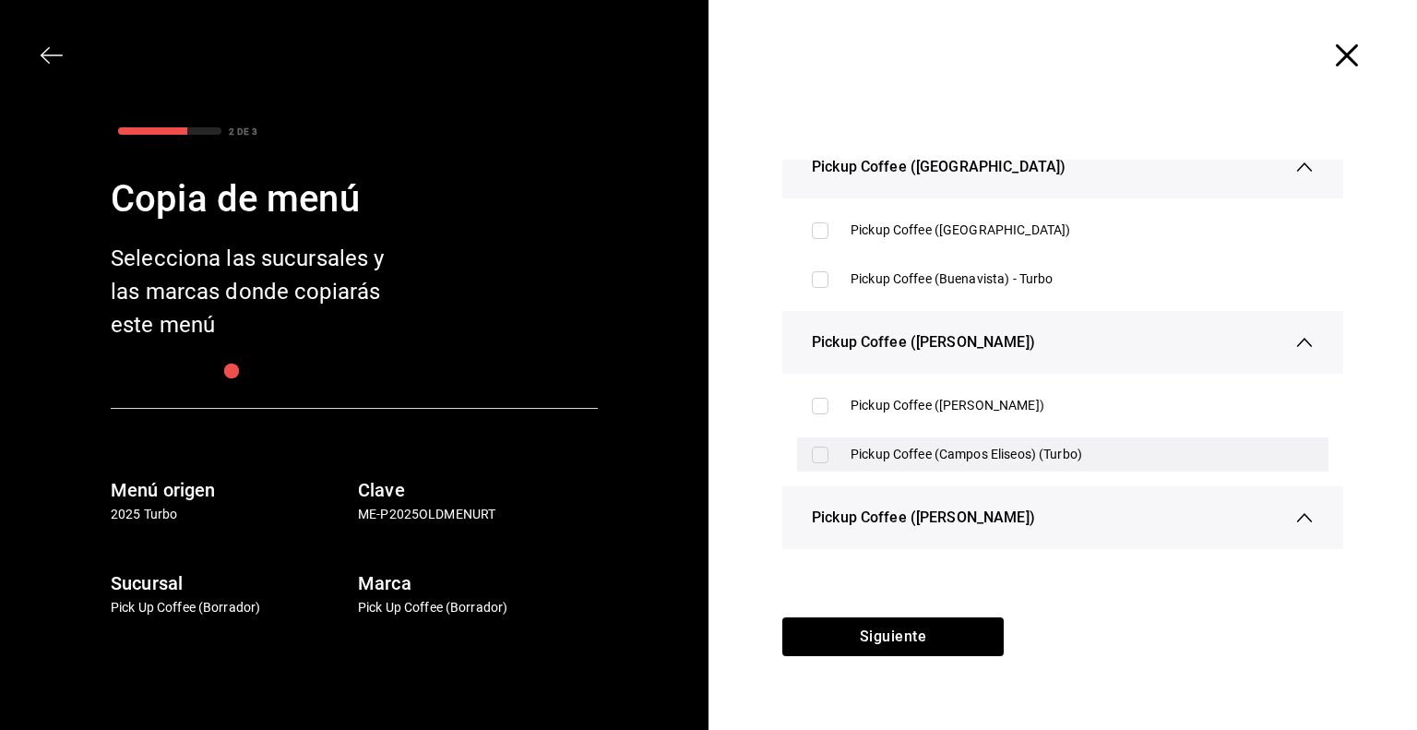
click at [961, 442] on div "Pickup Coffee (Campos Eliseos) (Turbo)" at bounding box center [1062, 454] width 531 height 34
checkbox input "true"
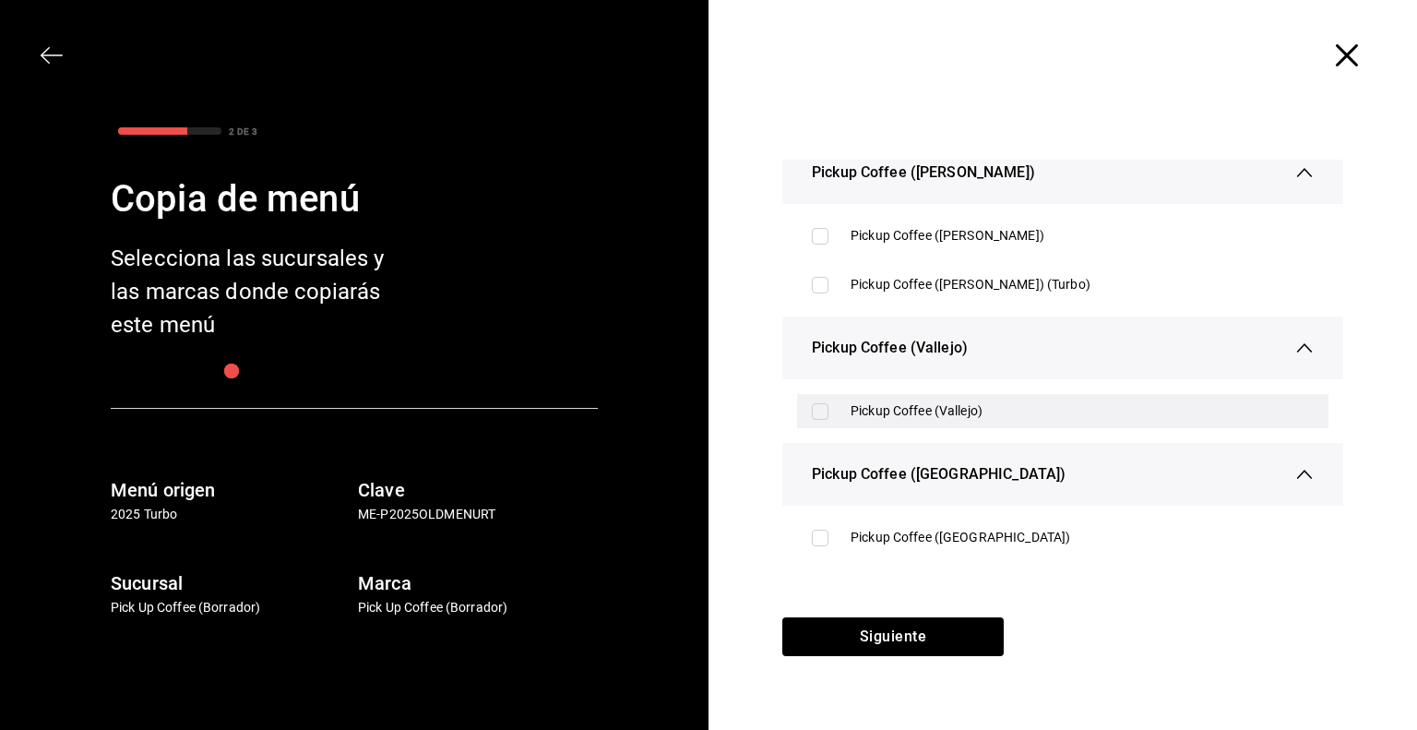
scroll to position [4151, 0]
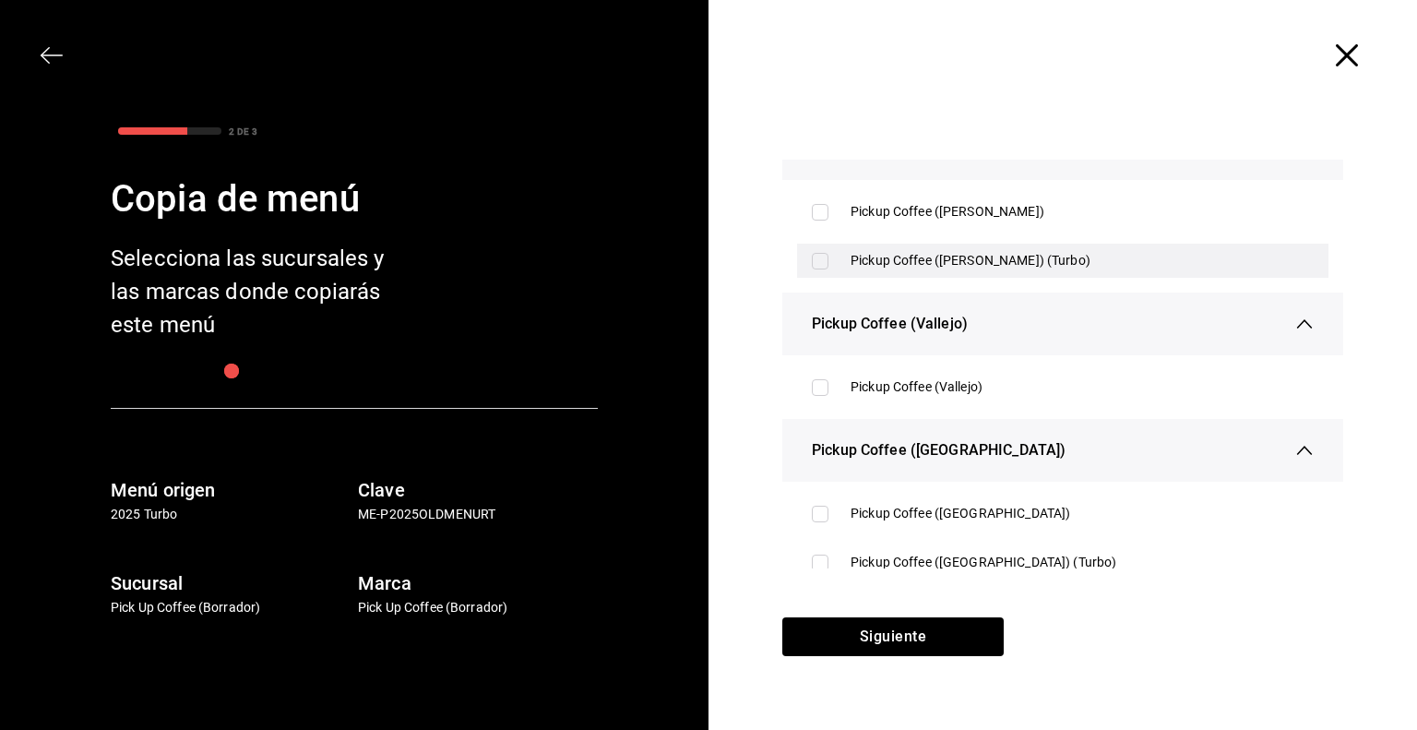
click at [919, 265] on div "Pickup Coffee ([PERSON_NAME]) (Turbo)" at bounding box center [1081, 260] width 463 height 19
checkbox input "true"
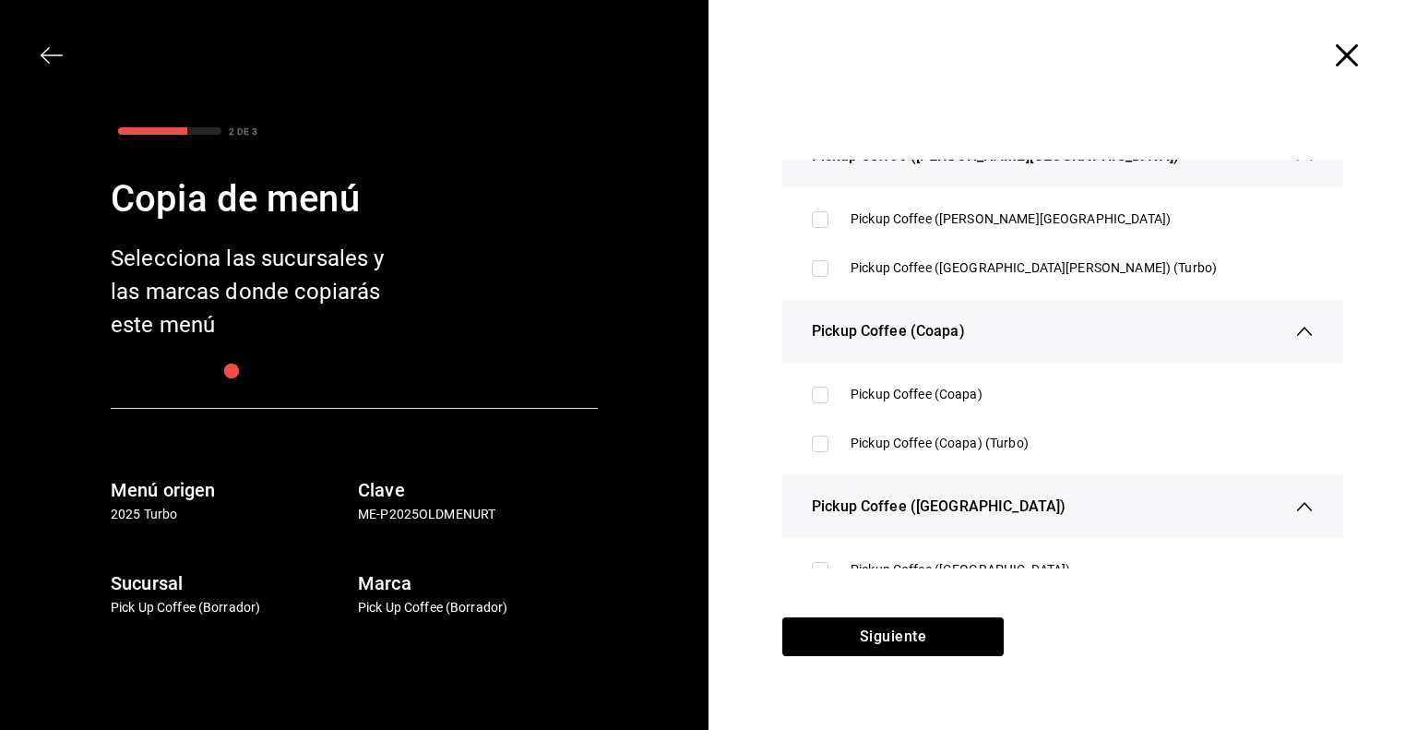
scroll to position [5904, 0]
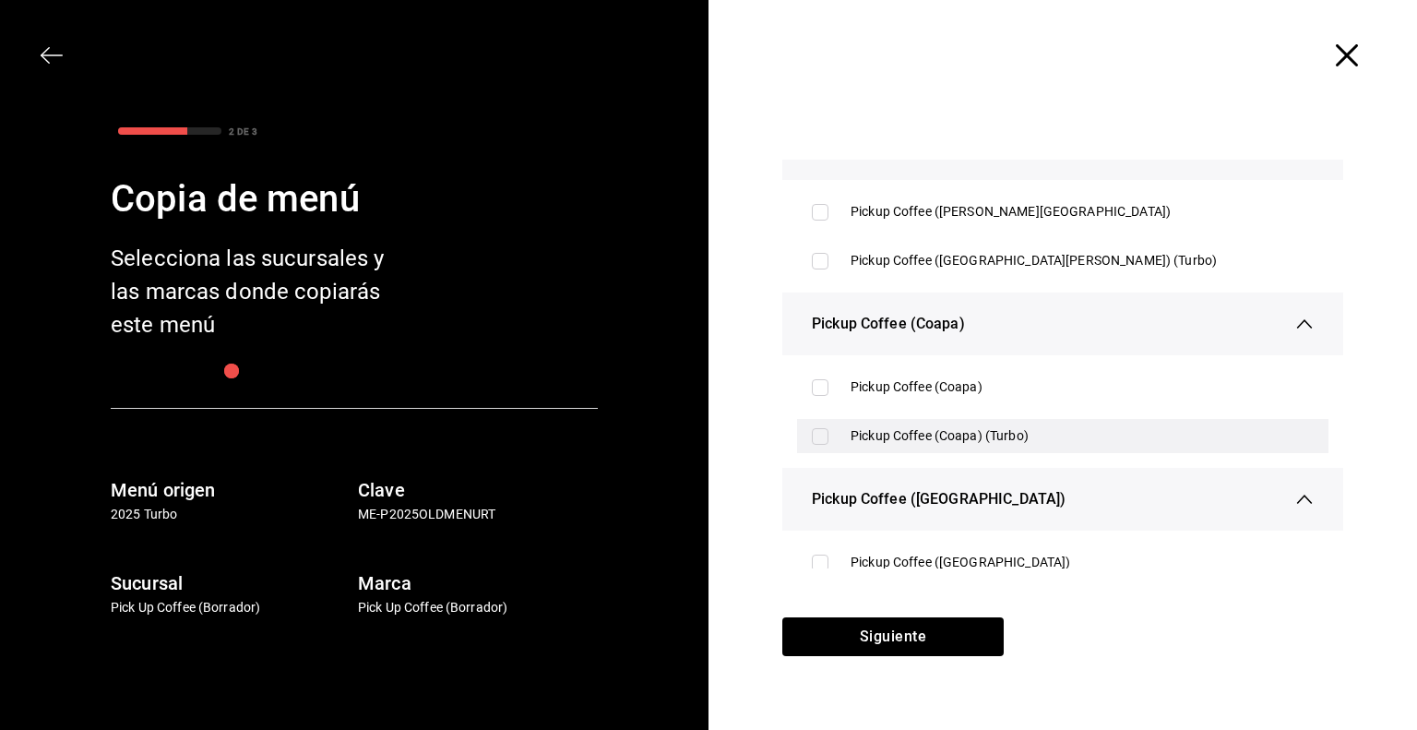
click at [815, 431] on input "checkbox" at bounding box center [820, 436] width 17 height 17
checkbox input "true"
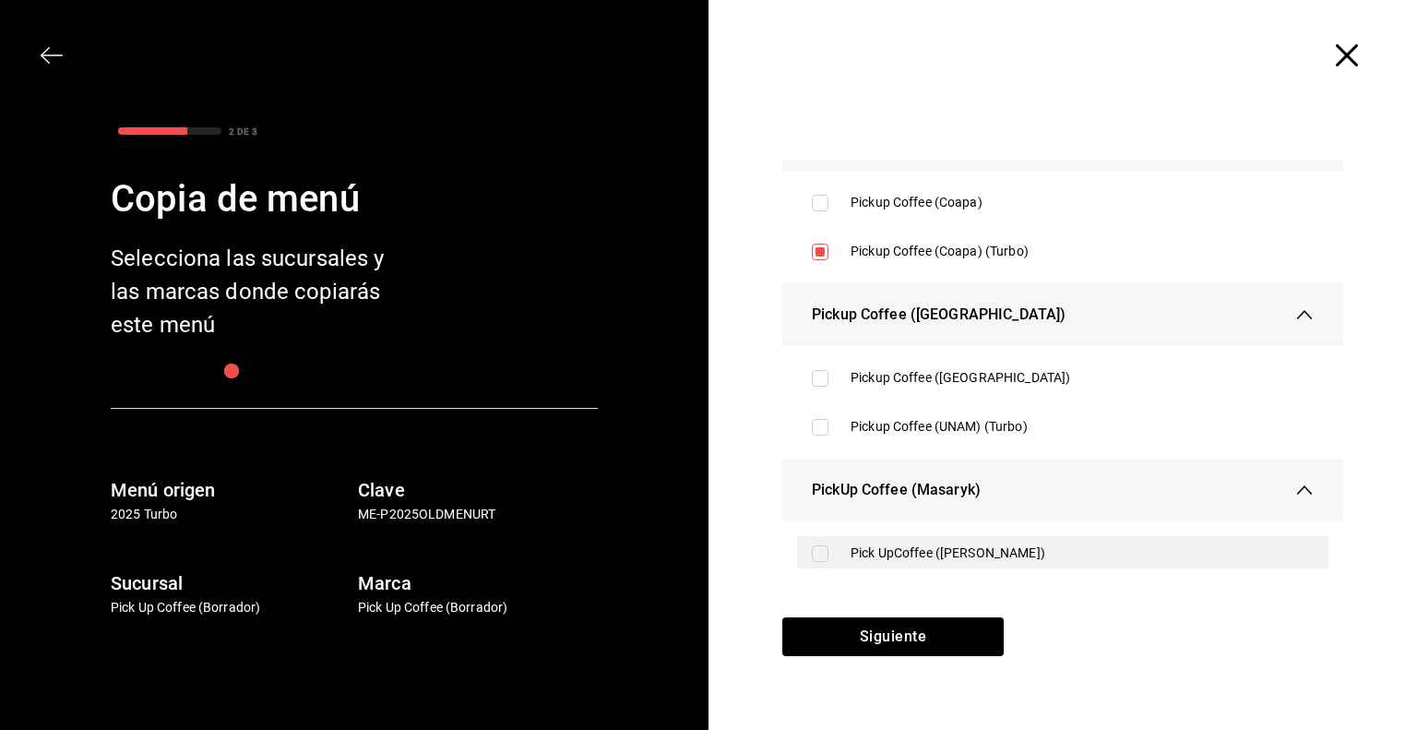
click at [813, 551] on input "checkbox" at bounding box center [820, 553] width 17 height 17
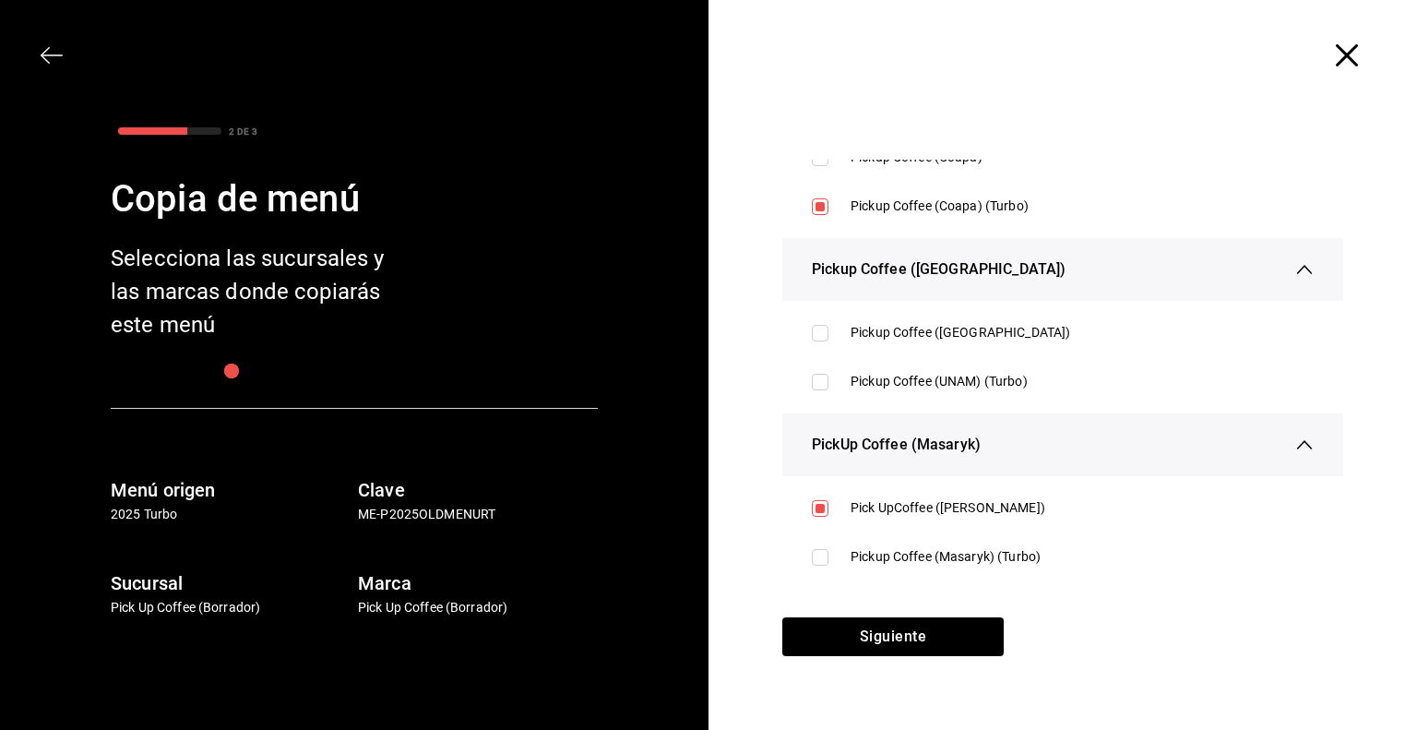
scroll to position [6153, 0]
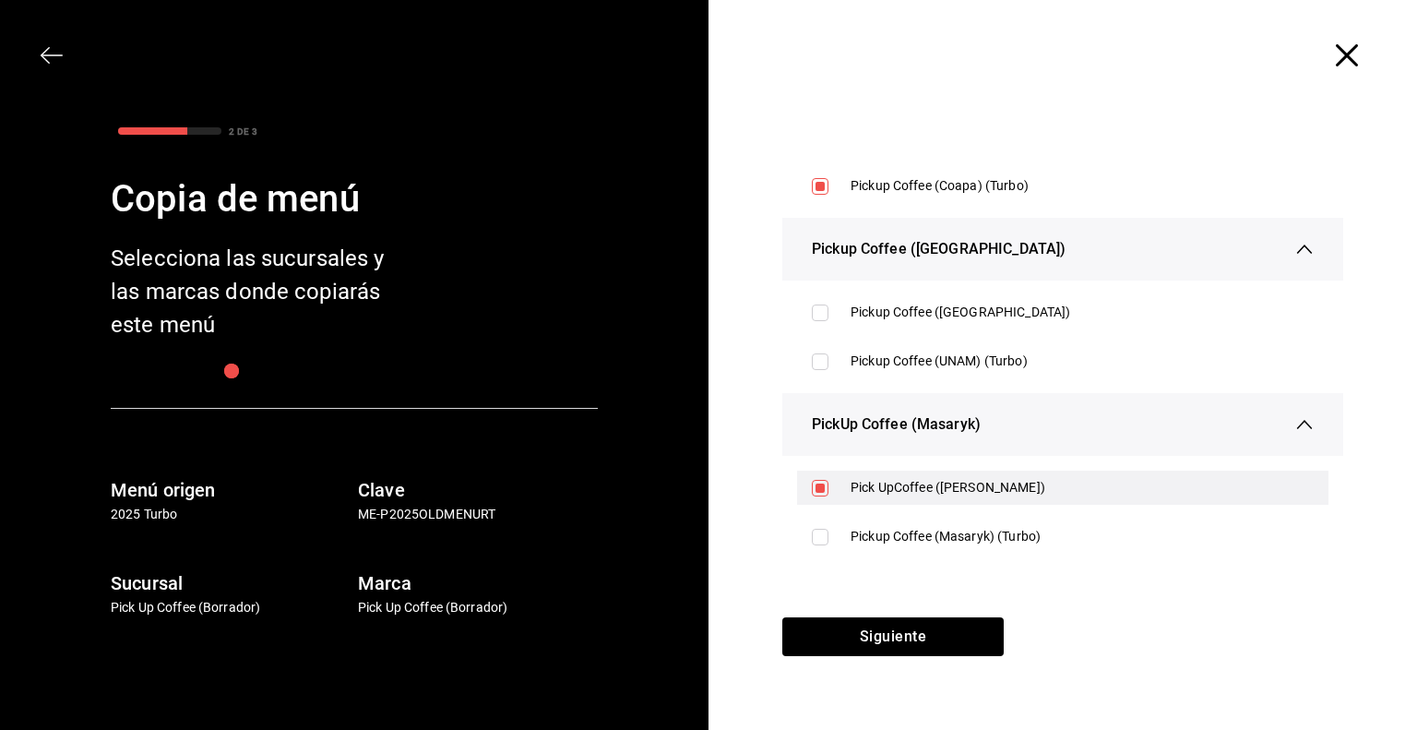
click at [813, 486] on input "checkbox" at bounding box center [820, 488] width 17 height 17
checkbox input "false"
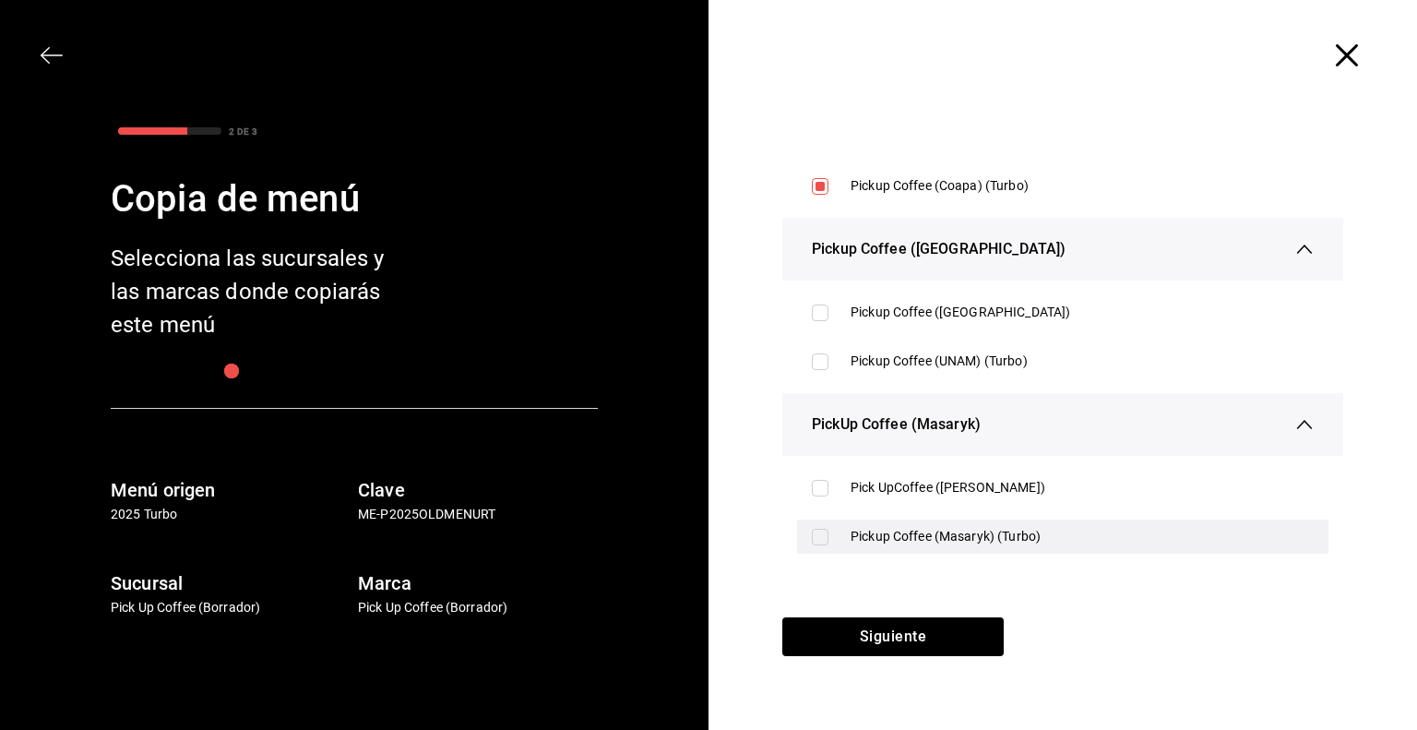
click at [823, 546] on div "Pickup Coffee (Masaryk) (Turbo)" at bounding box center [1062, 536] width 531 height 34
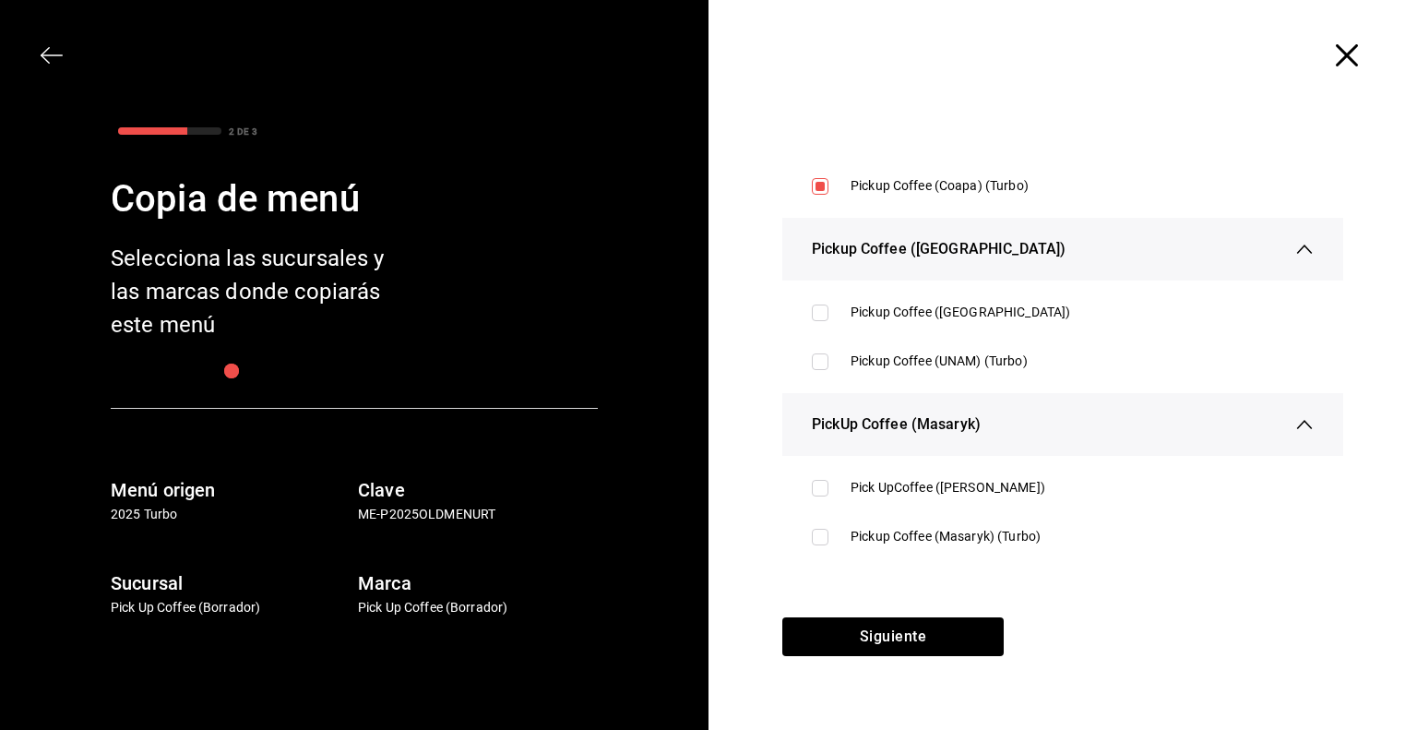
checkbox input "true"
click at [862, 624] on button "Siguiente" at bounding box center [892, 636] width 221 height 39
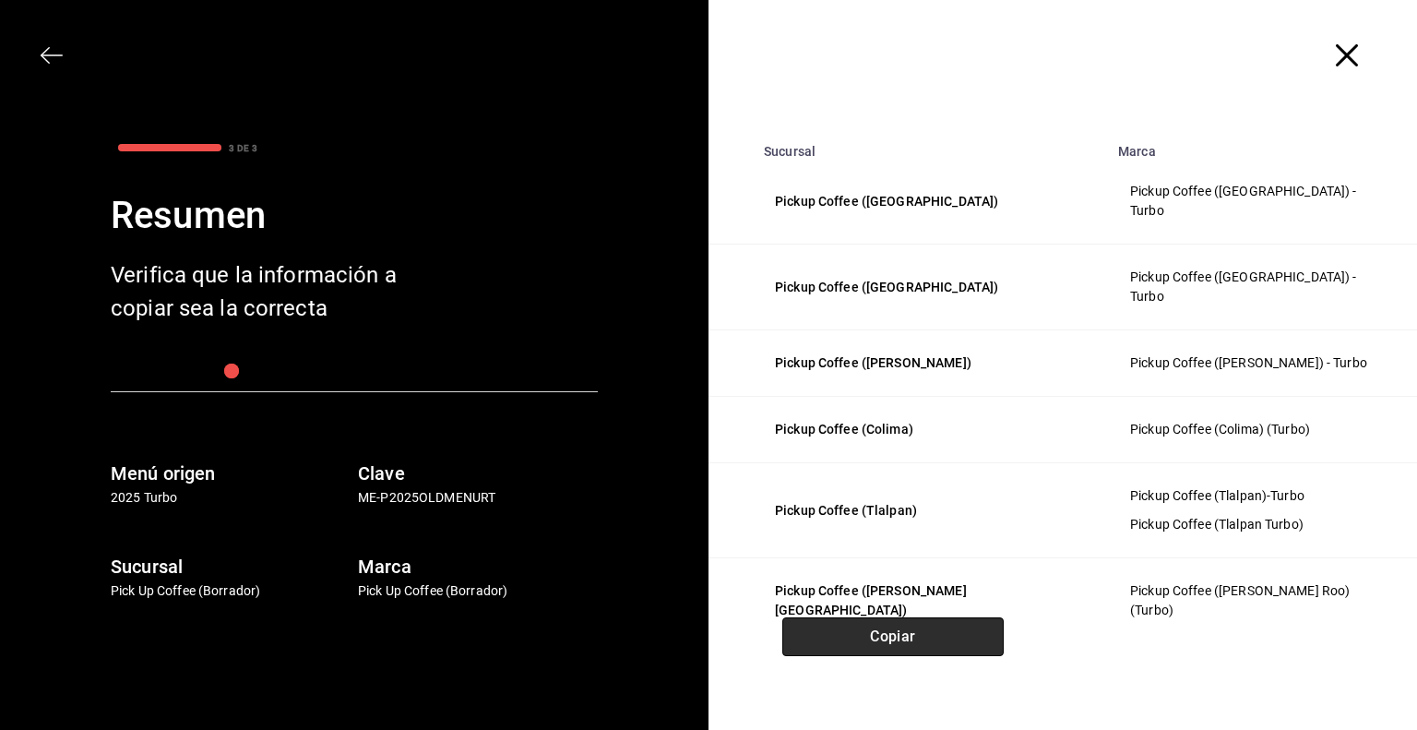
click at [853, 633] on button "Copiar" at bounding box center [892, 636] width 221 height 39
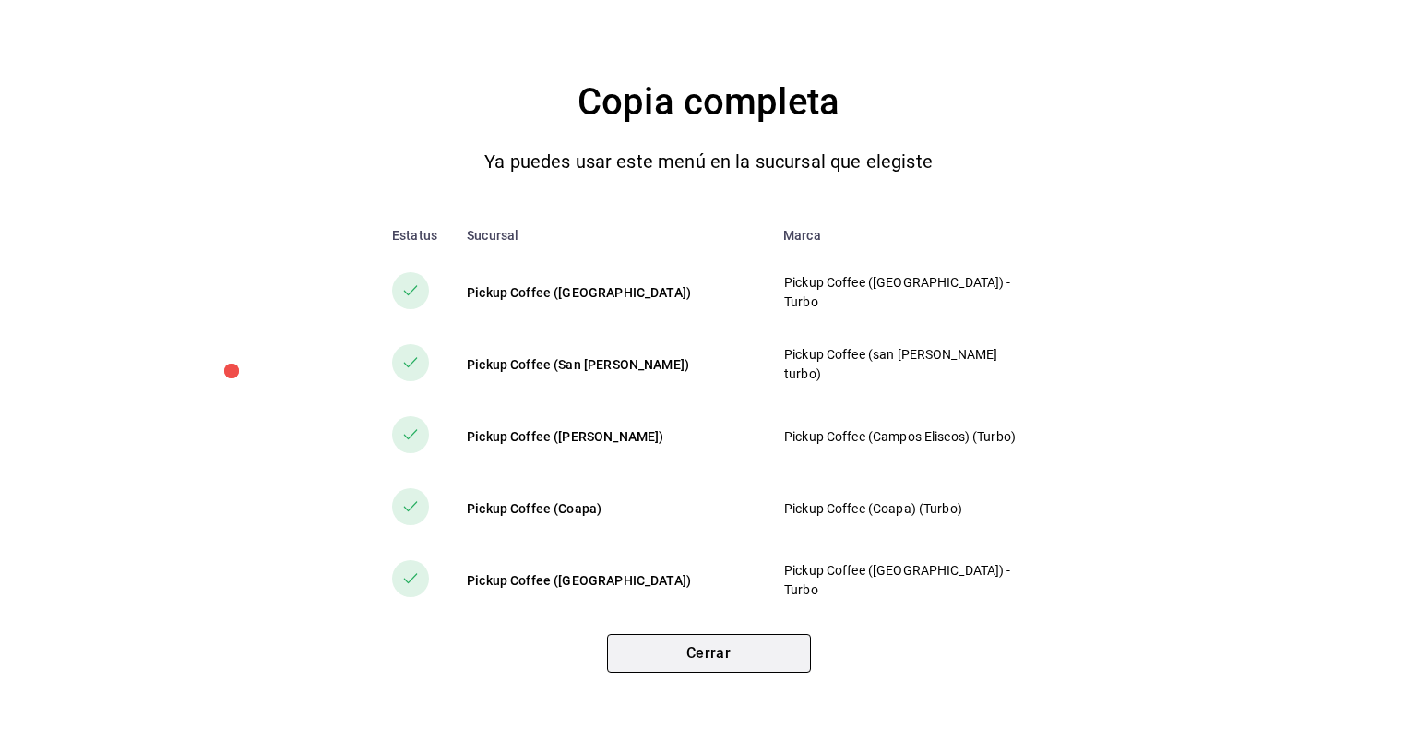
click at [737, 641] on button "Cerrar" at bounding box center [709, 653] width 204 height 39
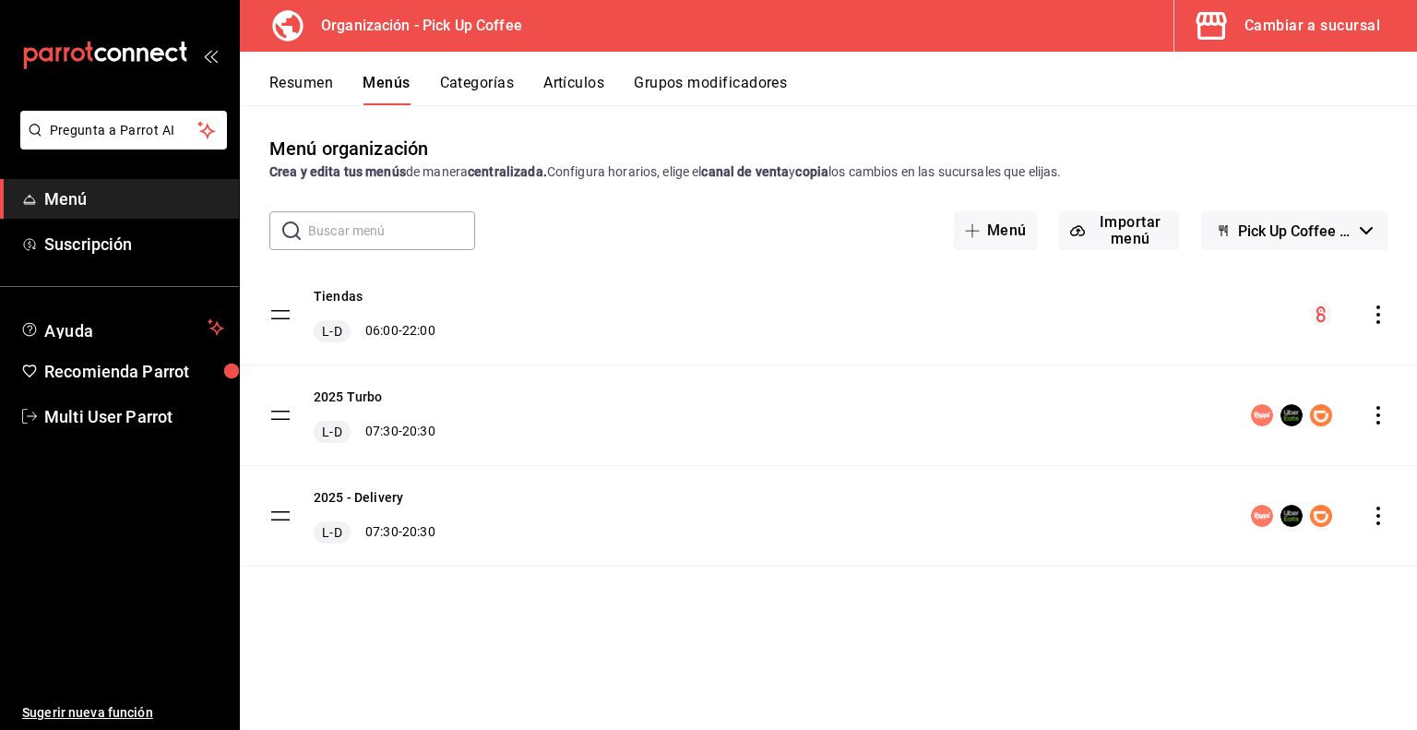
click at [1267, 39] on button "Cambiar a sucursal" at bounding box center [1288, 26] width 228 height 52
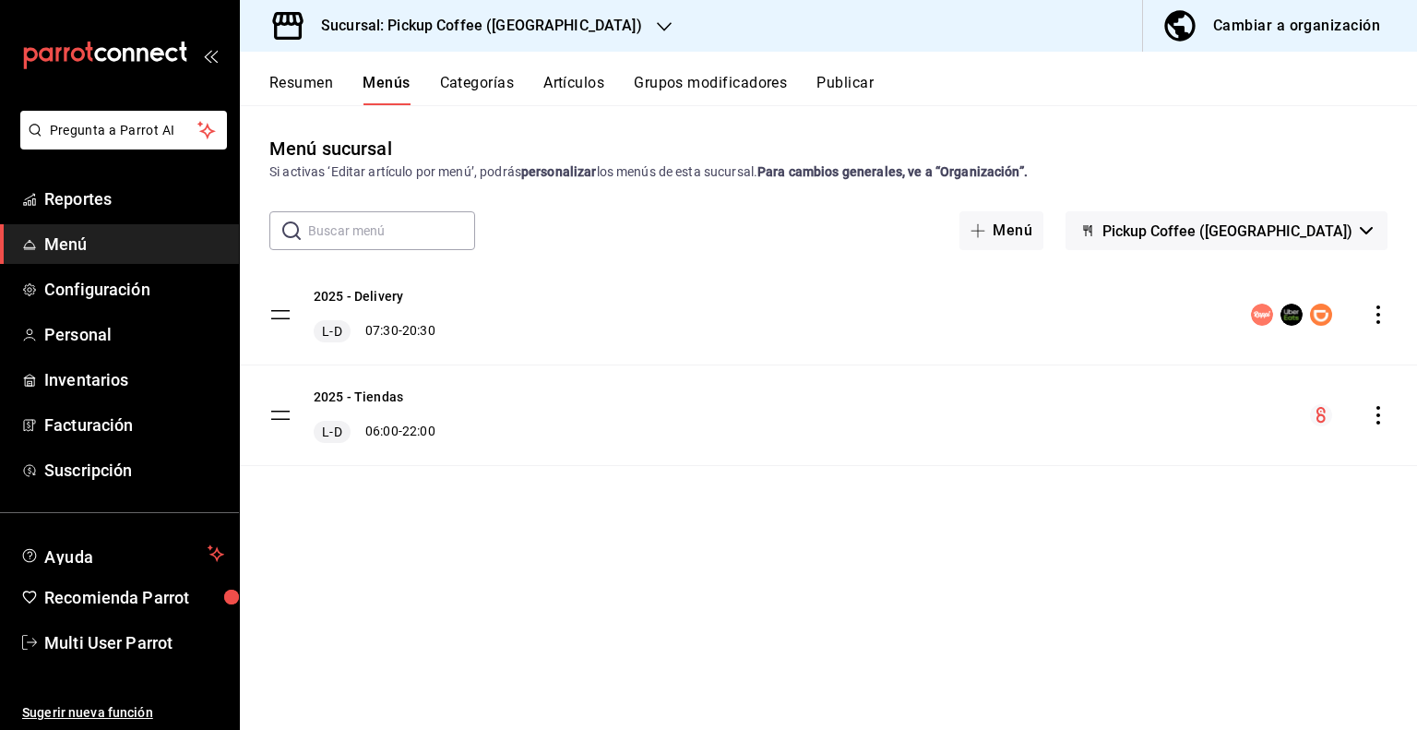
click at [1350, 239] on span "Pickup Coffee ([GEOGRAPHIC_DATA])" at bounding box center [1227, 231] width 250 height 18
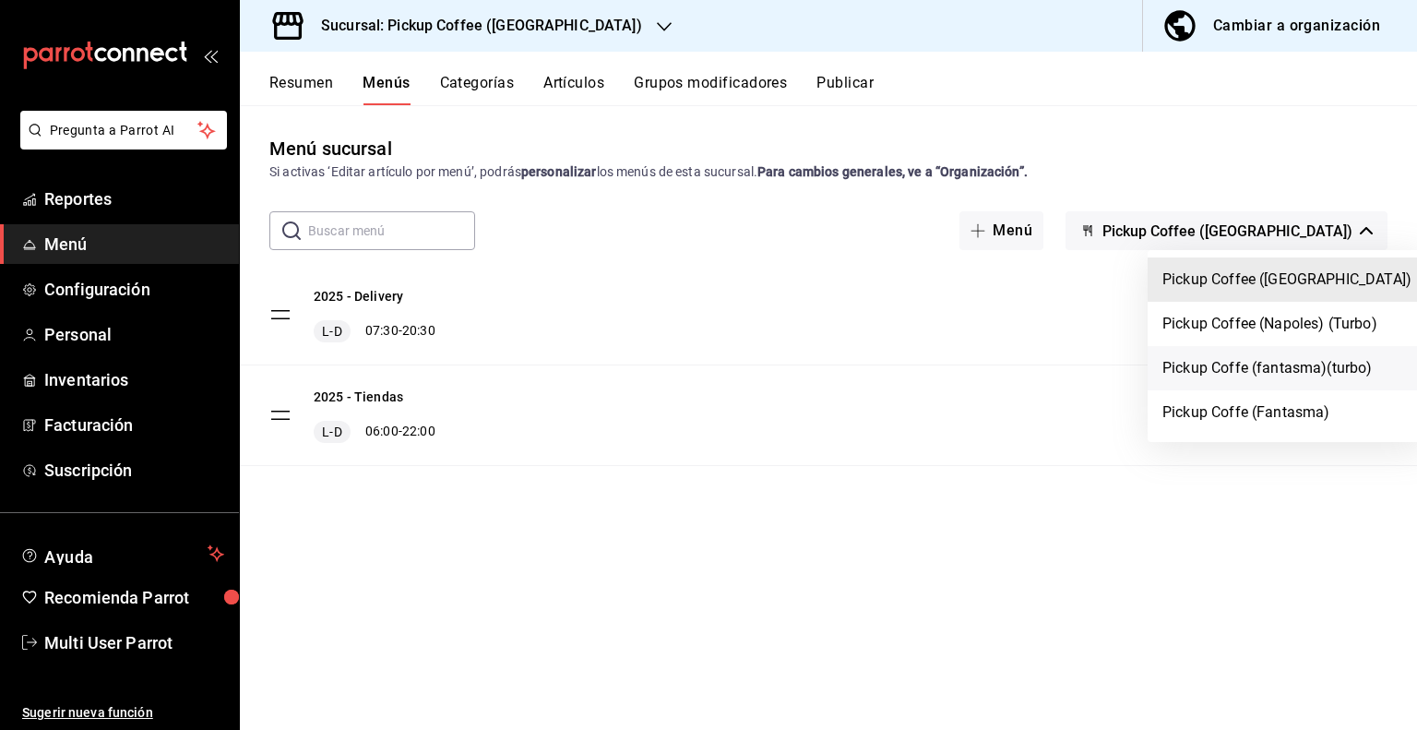
click at [1269, 364] on li "Pickup Coffe (fantasma)(turbo)" at bounding box center [1286, 368] width 279 height 44
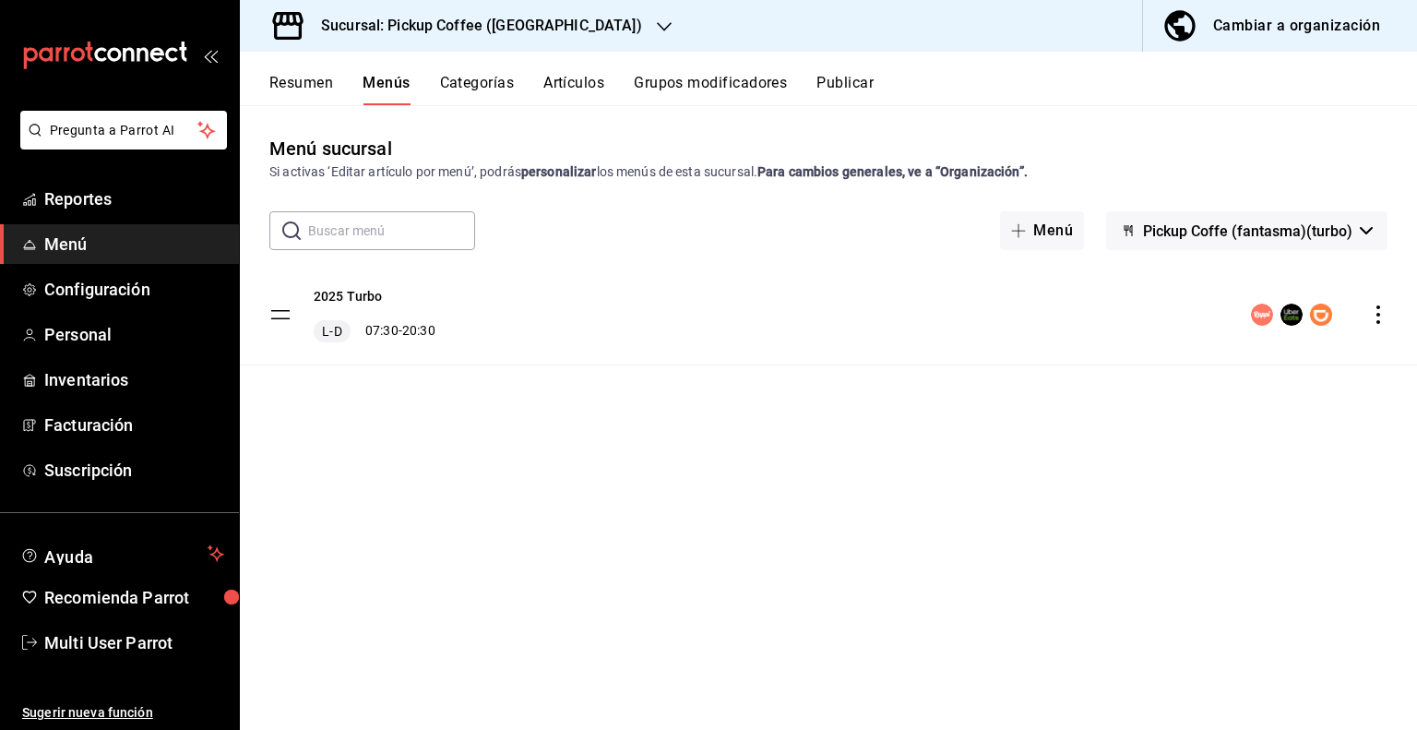
click at [853, 85] on button "Publicar" at bounding box center [844, 89] width 57 height 31
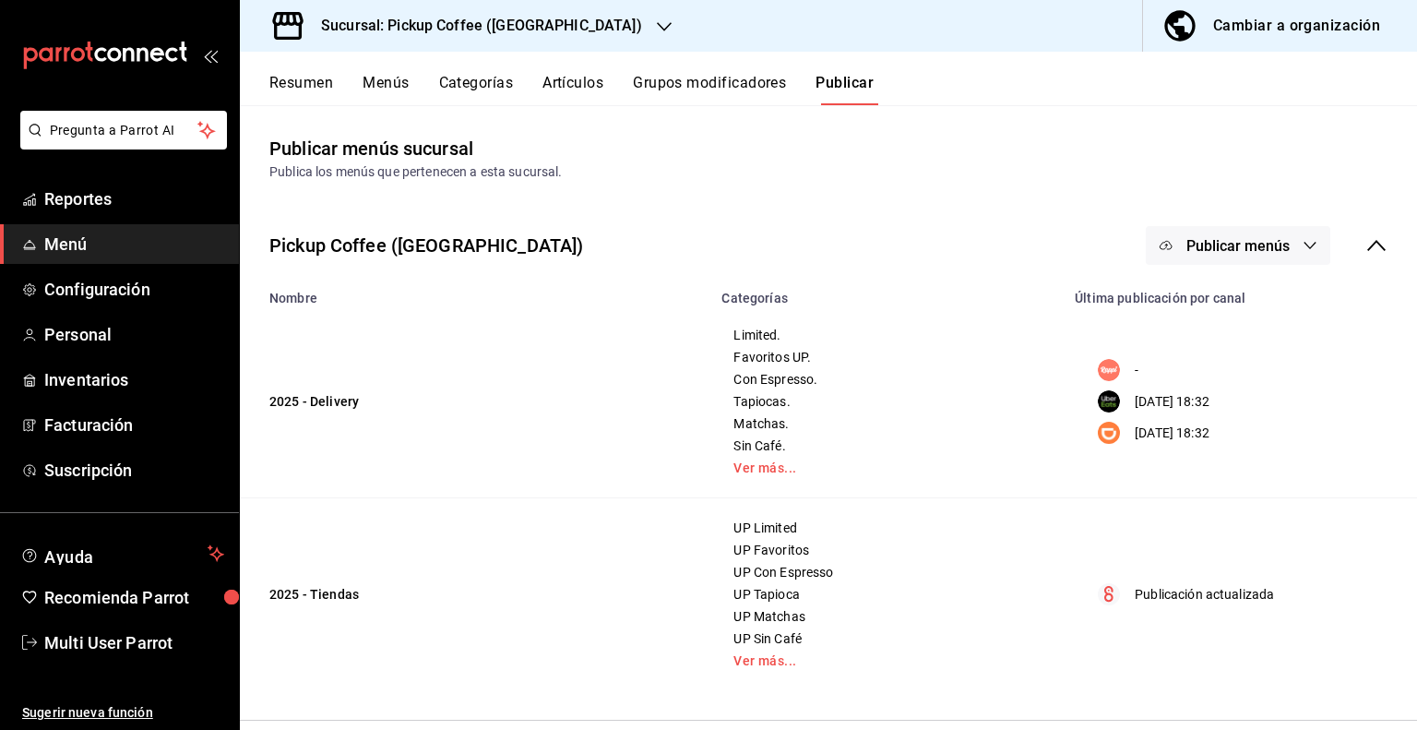
click at [1365, 242] on icon at bounding box center [1376, 245] width 22 height 22
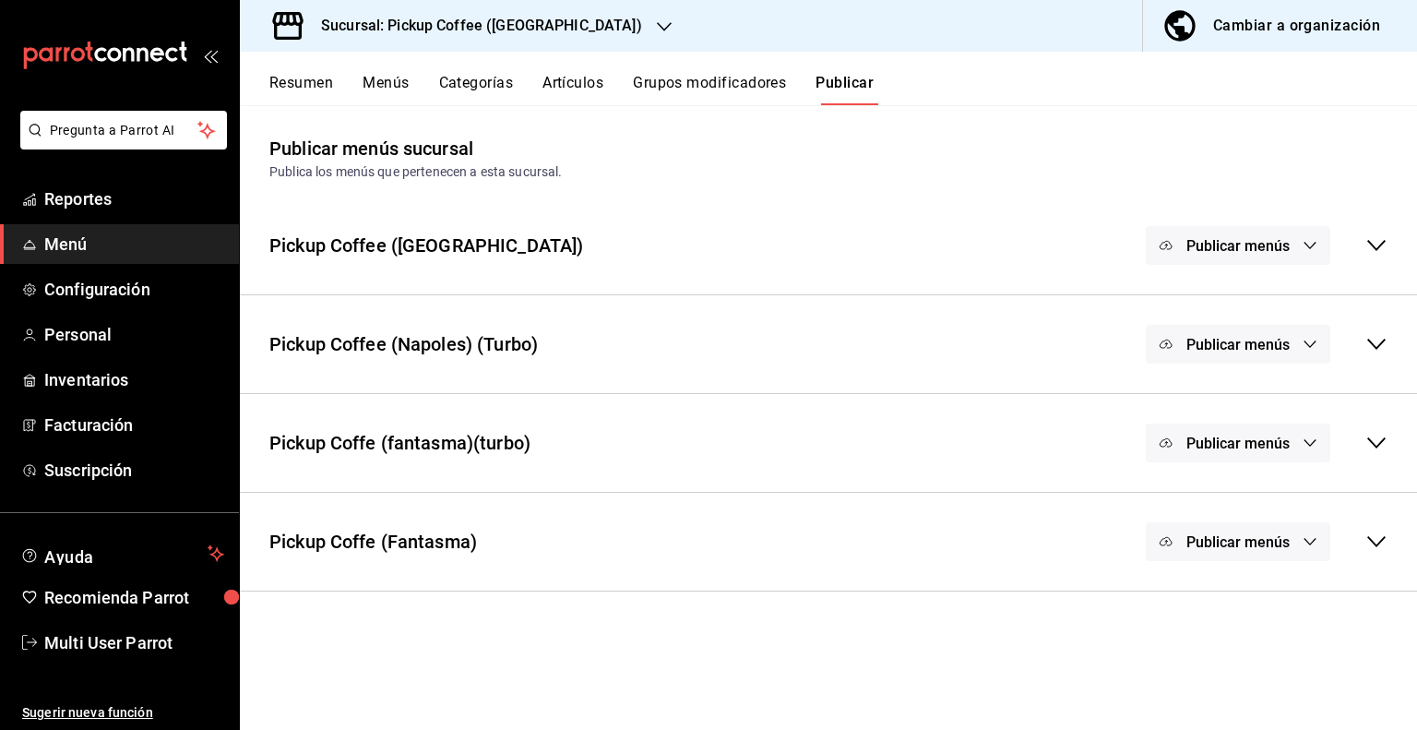
click at [1371, 441] on icon at bounding box center [1376, 442] width 18 height 11
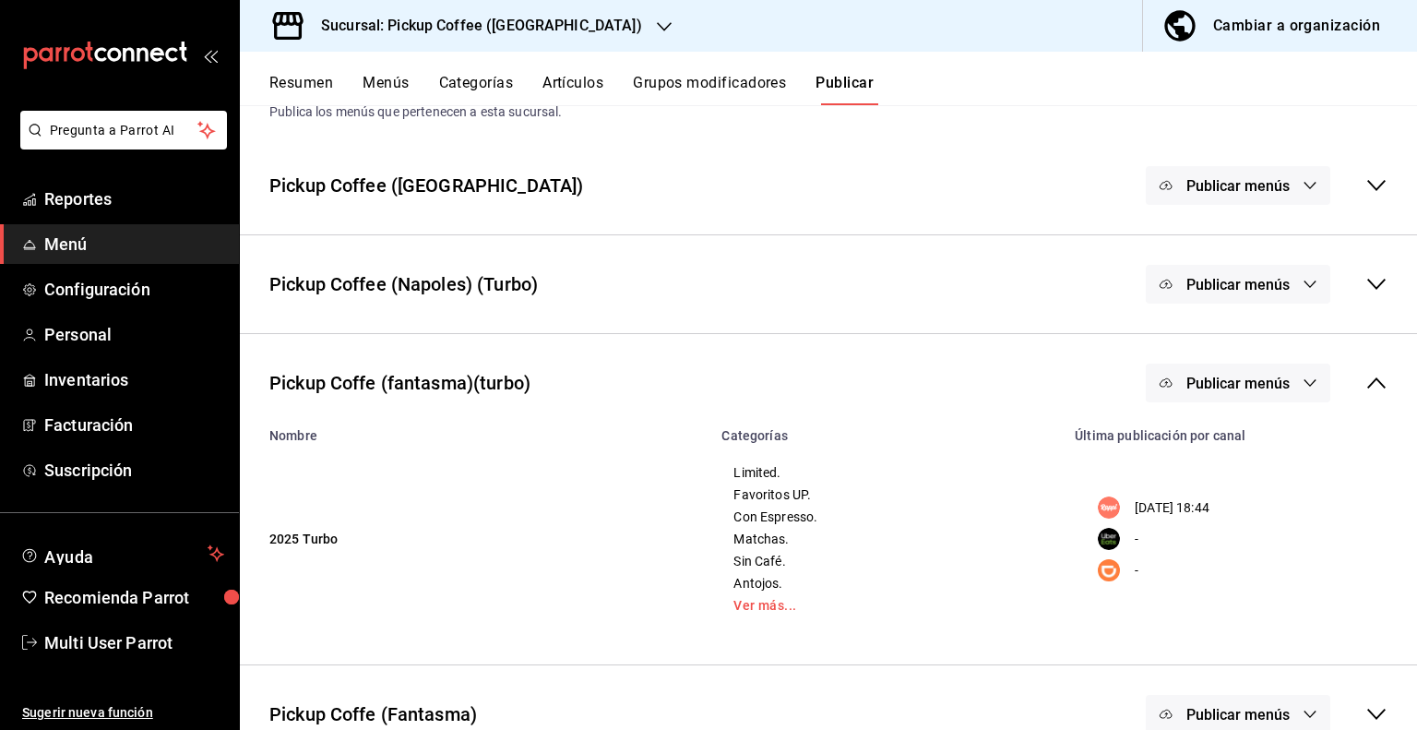
scroll to position [92, 0]
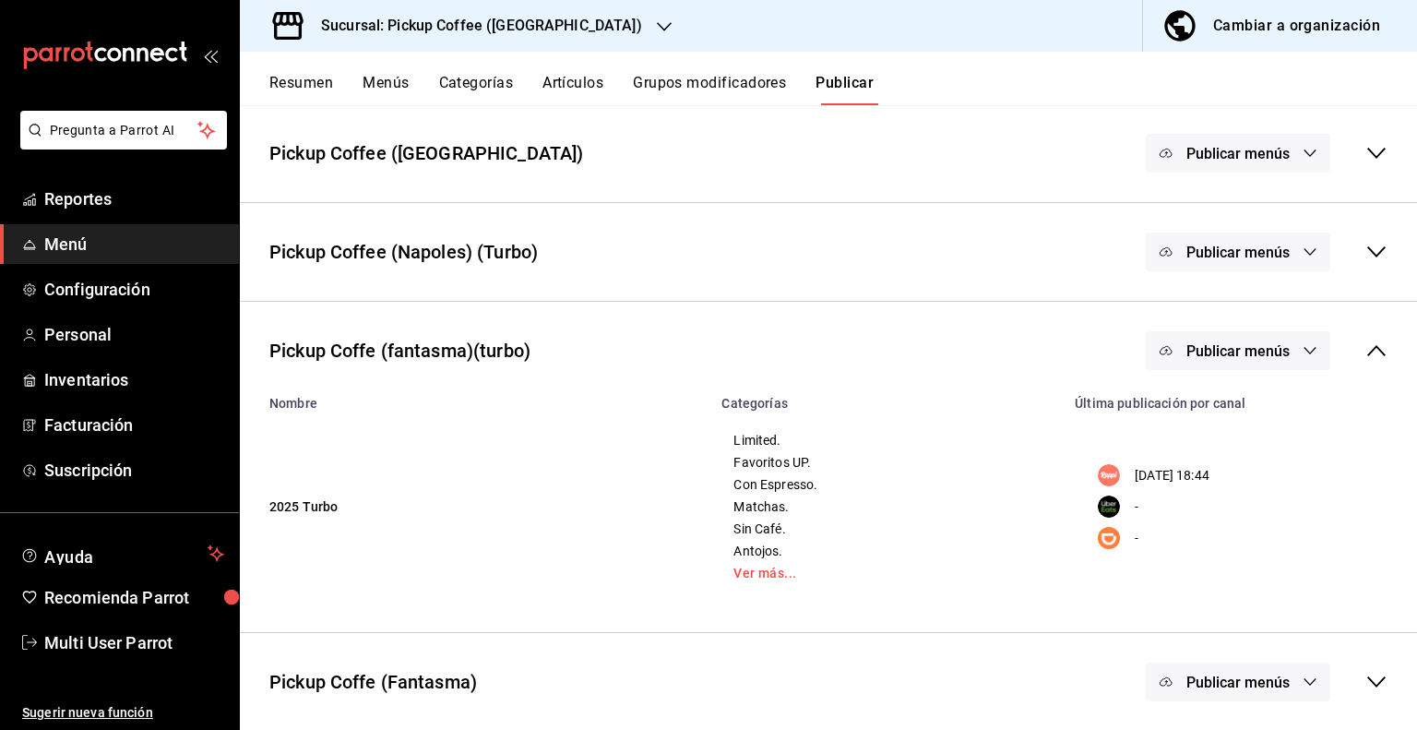
click at [380, 91] on button "Menús" at bounding box center [386, 89] width 46 height 31
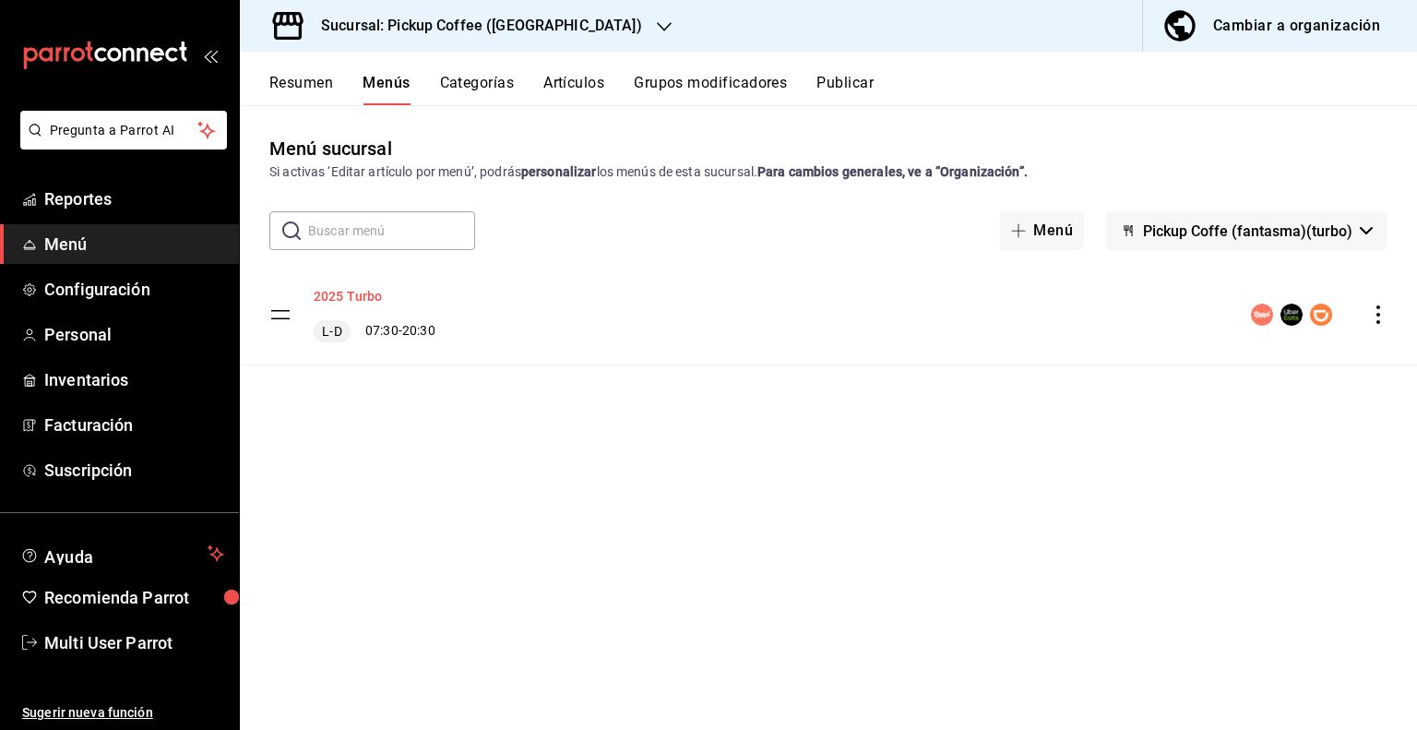
click at [353, 291] on button "2025 Turbo" at bounding box center [348, 296] width 69 height 18
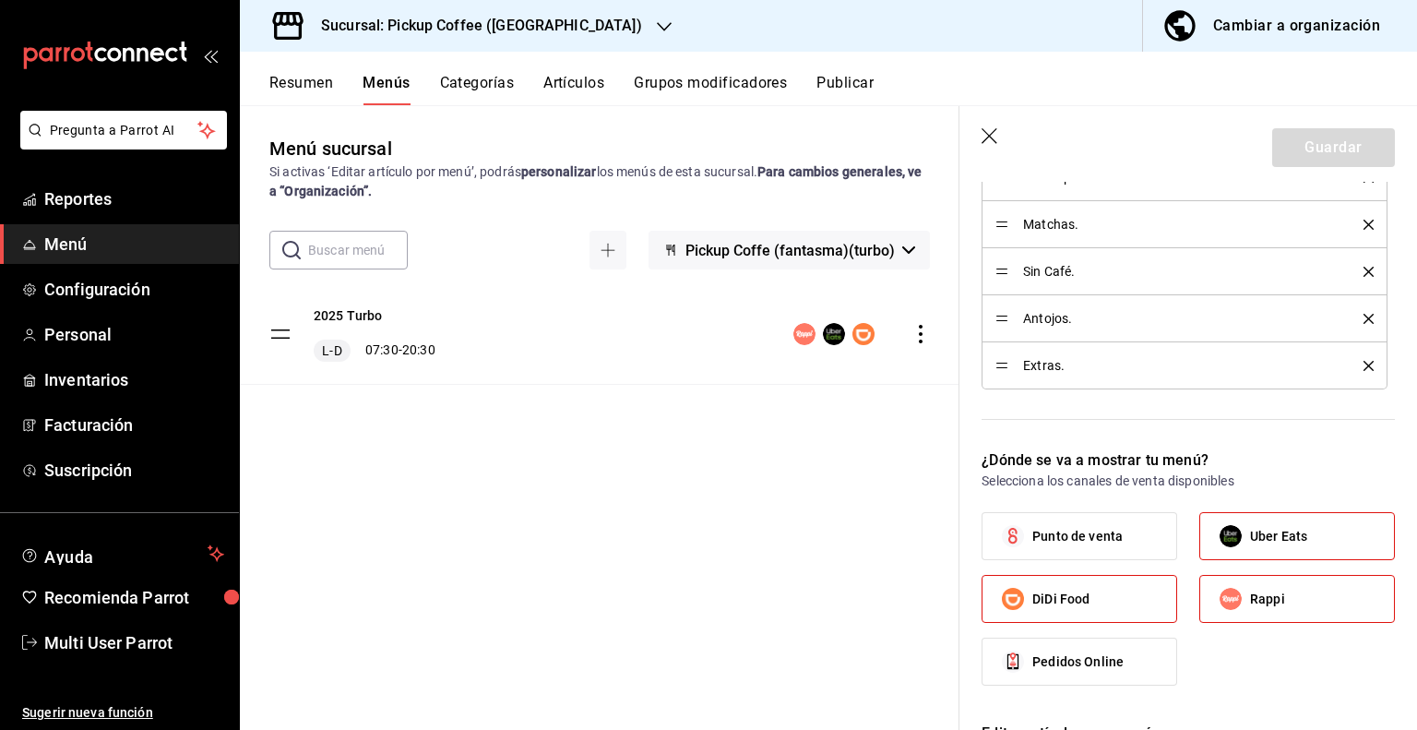
scroll to position [922, 0]
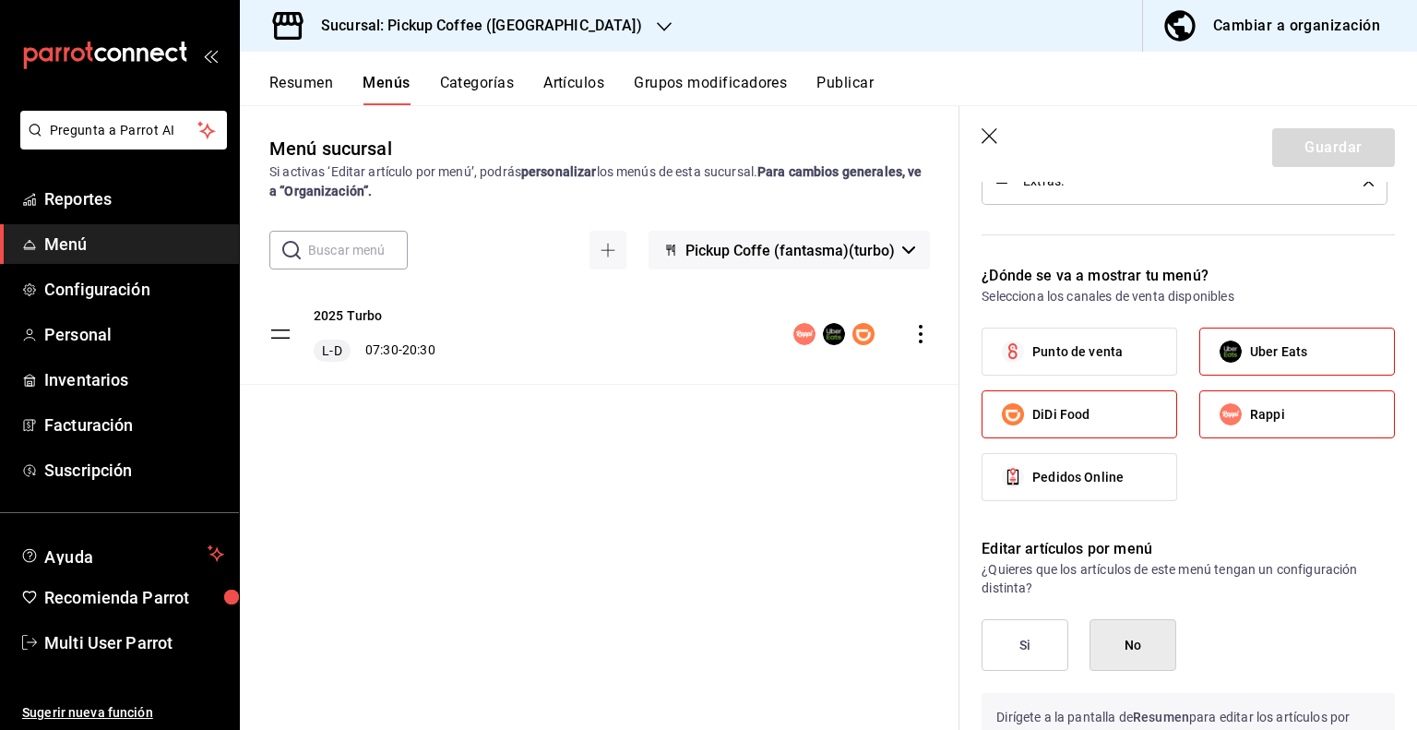
click at [1086, 416] on span "DiDi Food" at bounding box center [1060, 414] width 57 height 19
click at [1032, 416] on input "DiDi Food" at bounding box center [1012, 414] width 39 height 39
checkbox input "false"
click at [1258, 350] on span "Uber Eats" at bounding box center [1278, 351] width 57 height 19
click at [1250, 350] on input "Uber Eats" at bounding box center [1230, 351] width 39 height 39
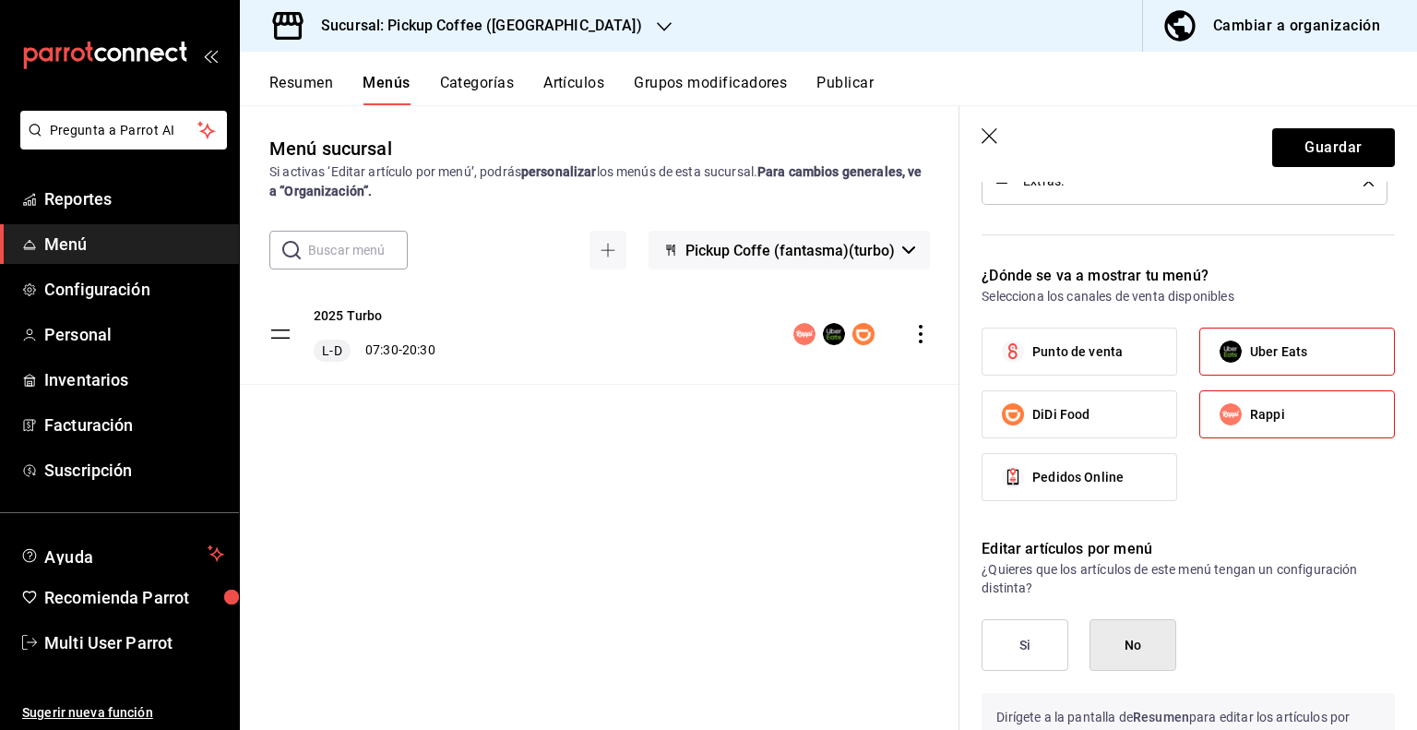
checkbox input "false"
click at [1008, 633] on button "Si" at bounding box center [1024, 645] width 87 height 52
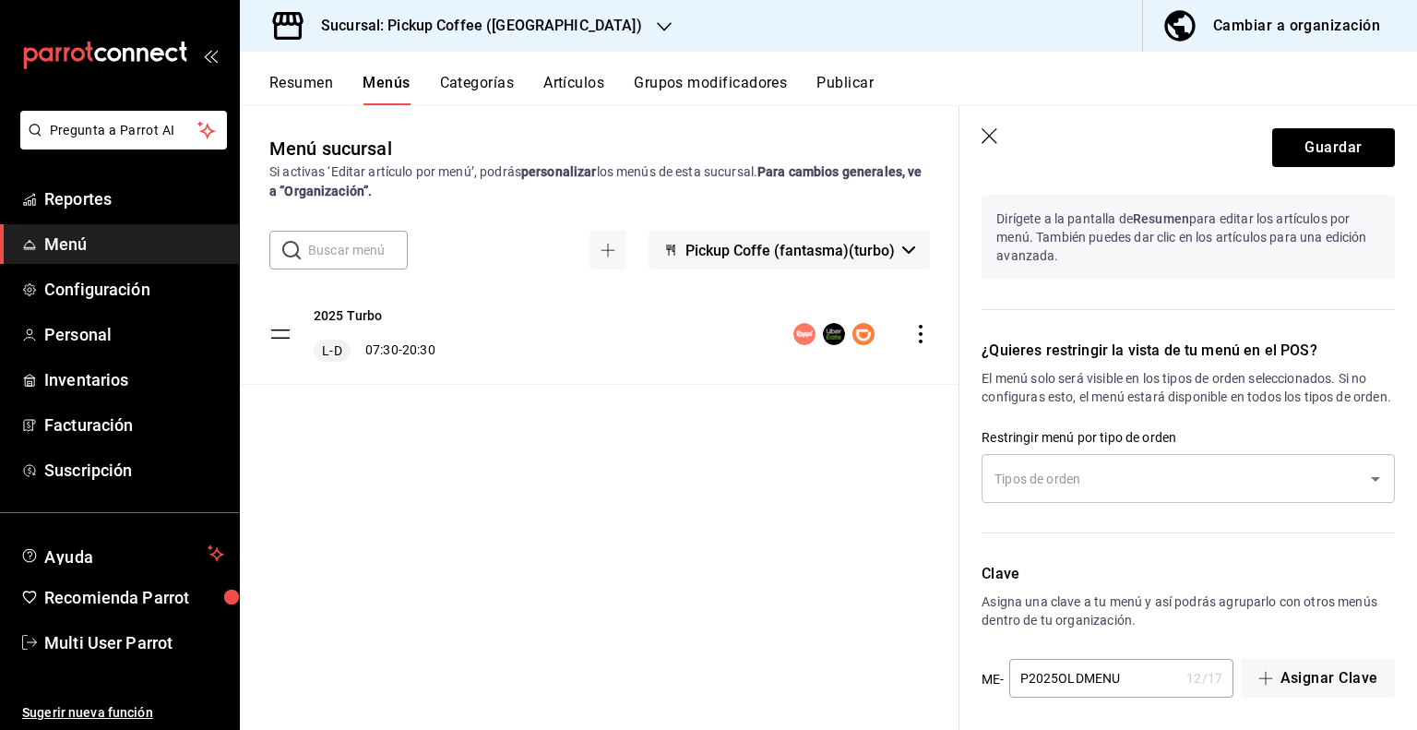
scroll to position [1442, 0]
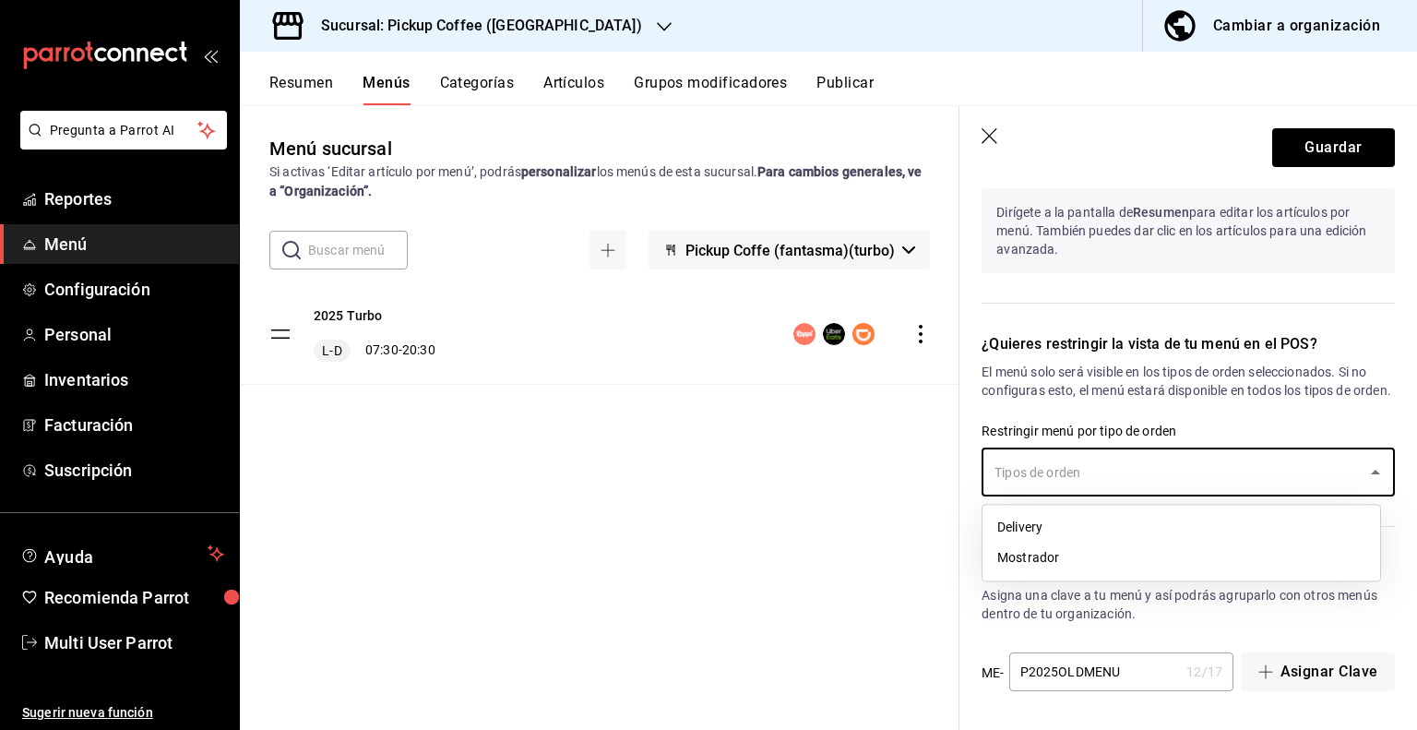
click at [1112, 479] on input "text" at bounding box center [1174, 472] width 369 height 32
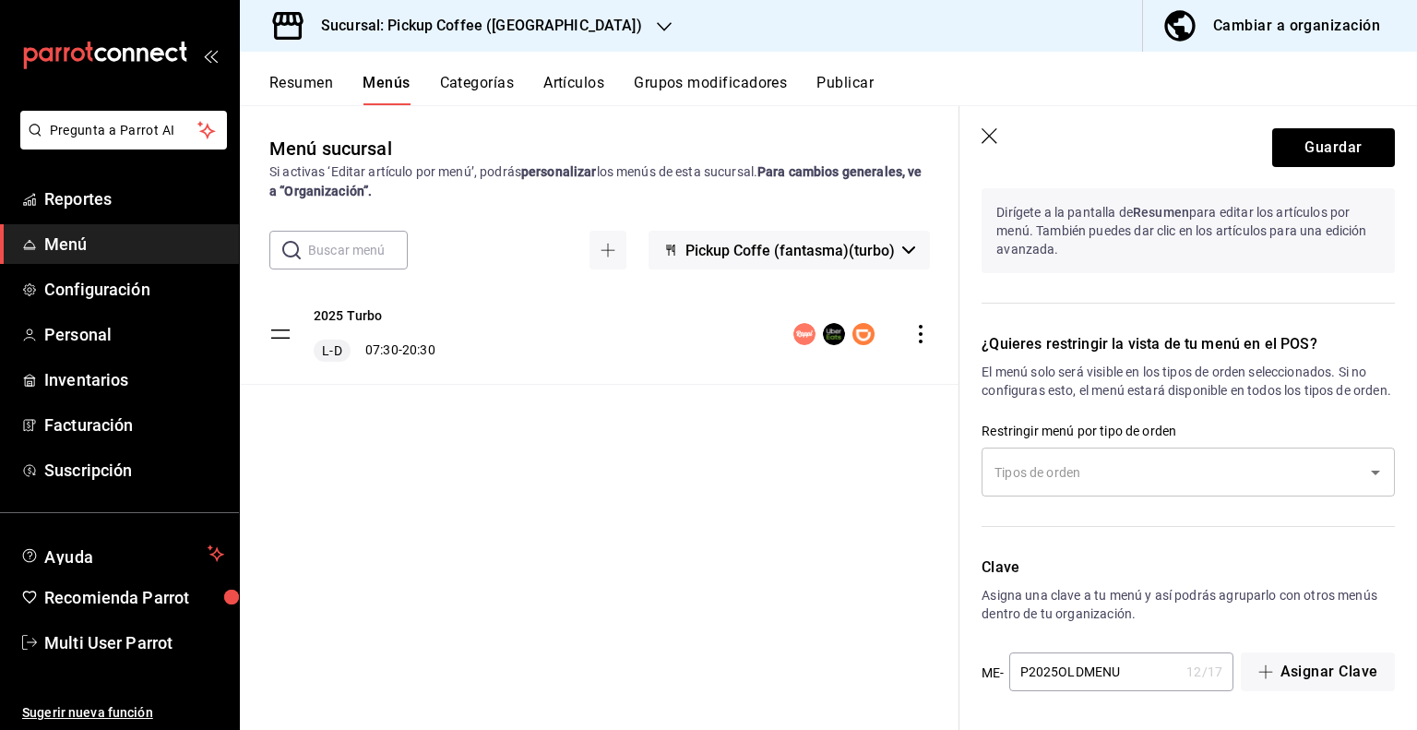
click at [1119, 669] on input "P2025OLDMENU" at bounding box center [1094, 671] width 171 height 37
click at [1123, 674] on input "P2025OLDMENU" at bounding box center [1094, 671] width 171 height 37
click at [984, 131] on icon "button" at bounding box center [989, 136] width 16 height 16
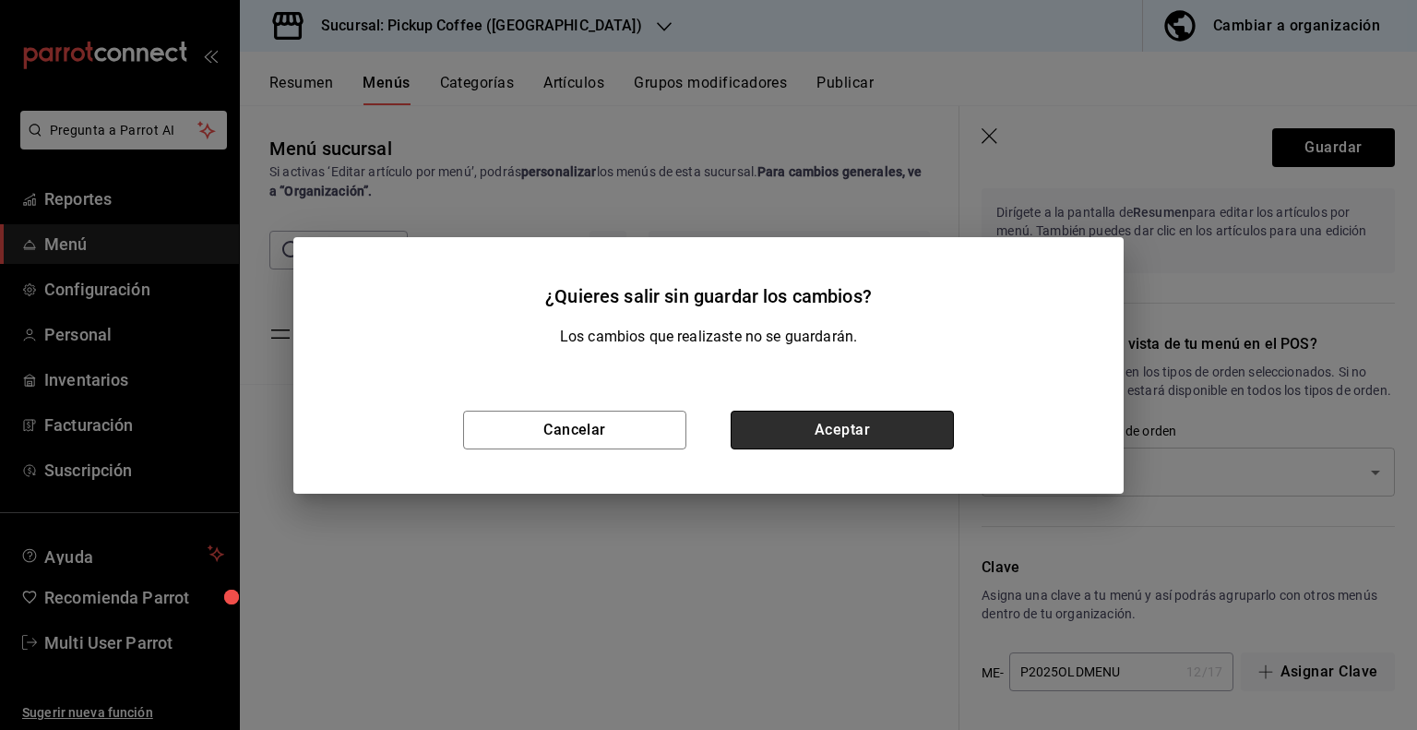
click at [866, 439] on button "Aceptar" at bounding box center [842, 429] width 223 height 39
checkbox input "false"
type input "1758203889179"
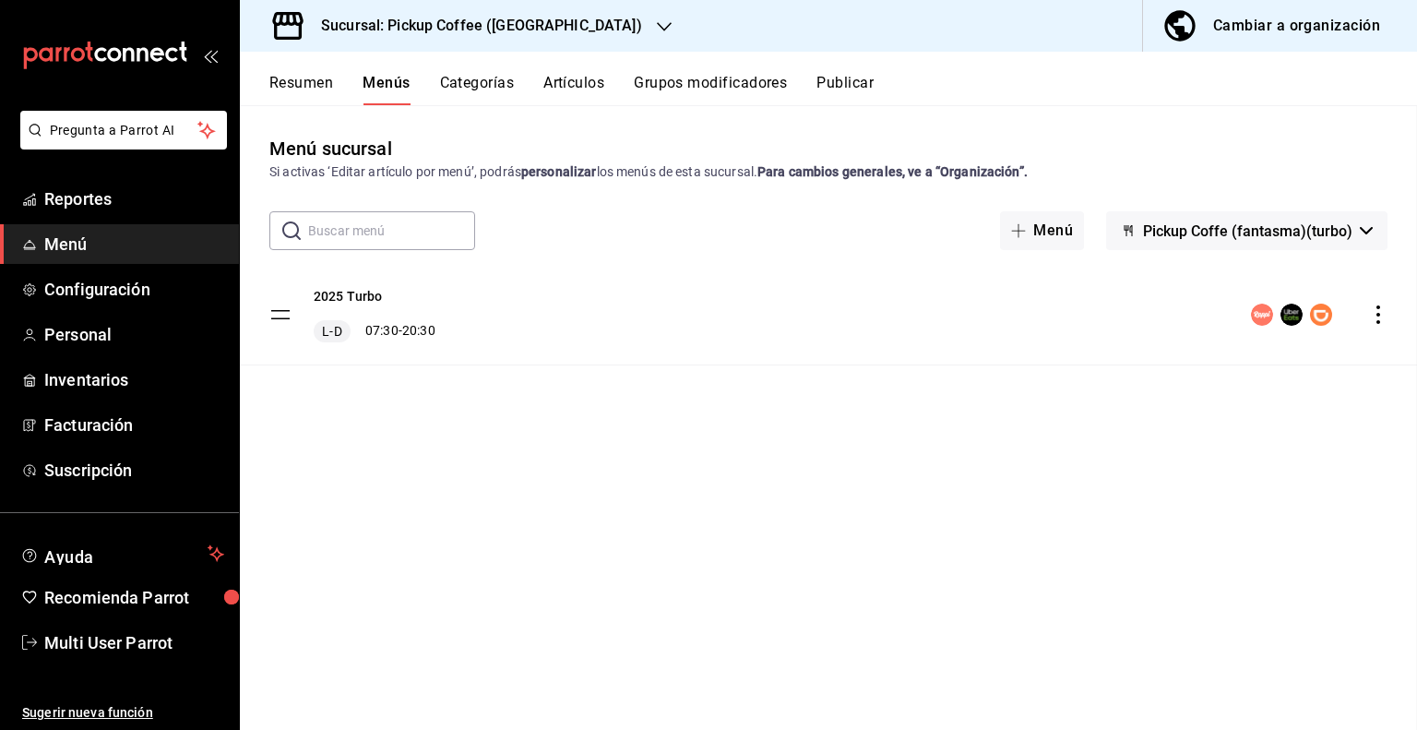
scroll to position [1025, 0]
checkbox input "false"
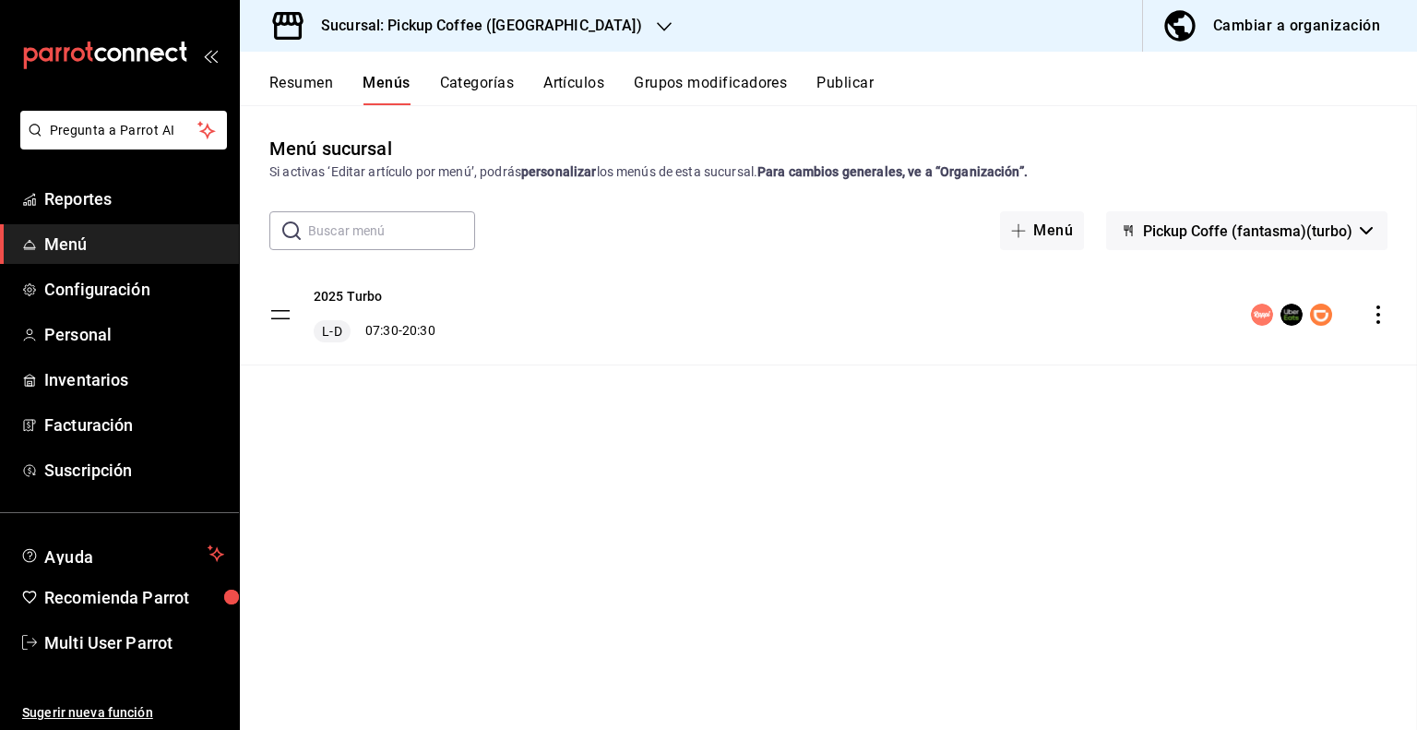
checkbox input "false"
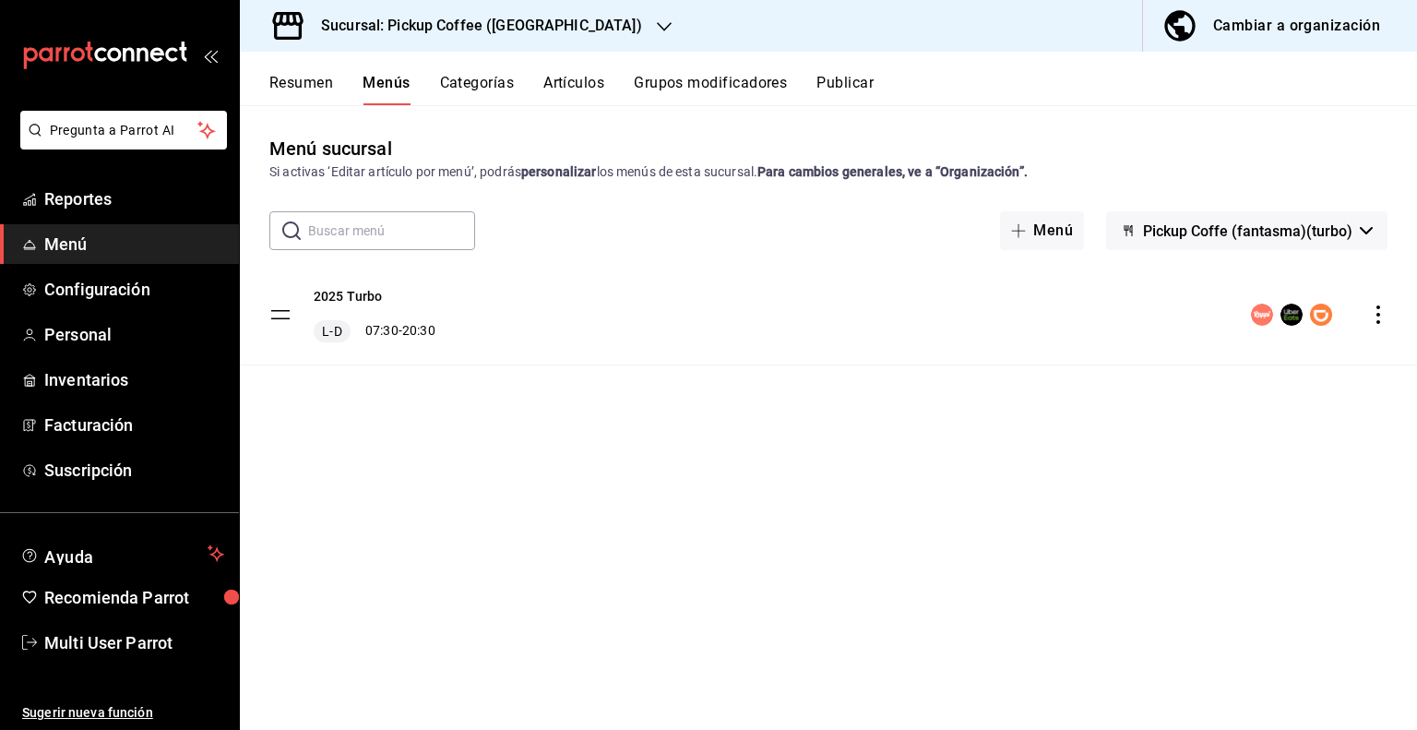
click at [1384, 314] on icon "actions" at bounding box center [1378, 314] width 18 height 18
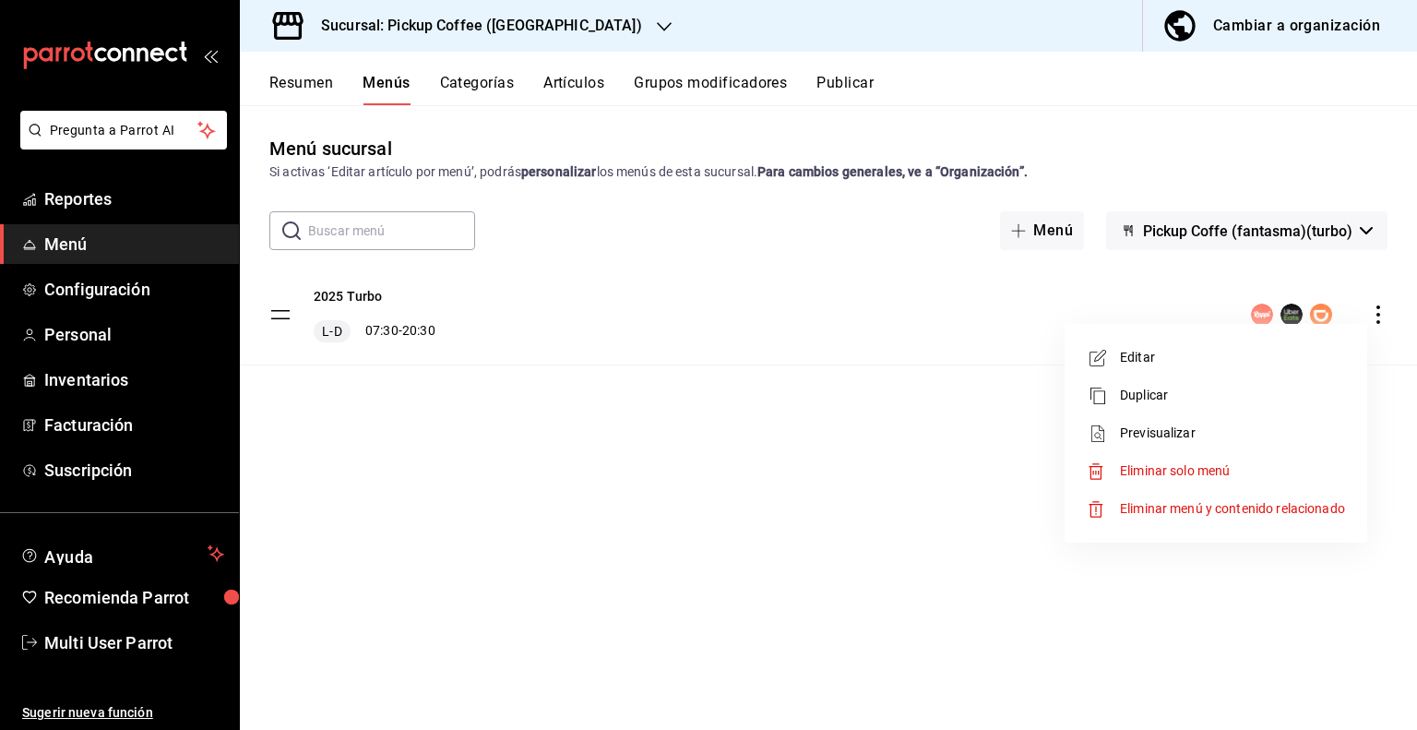
click at [1192, 465] on span "Eliminar solo menú" at bounding box center [1175, 470] width 110 height 15
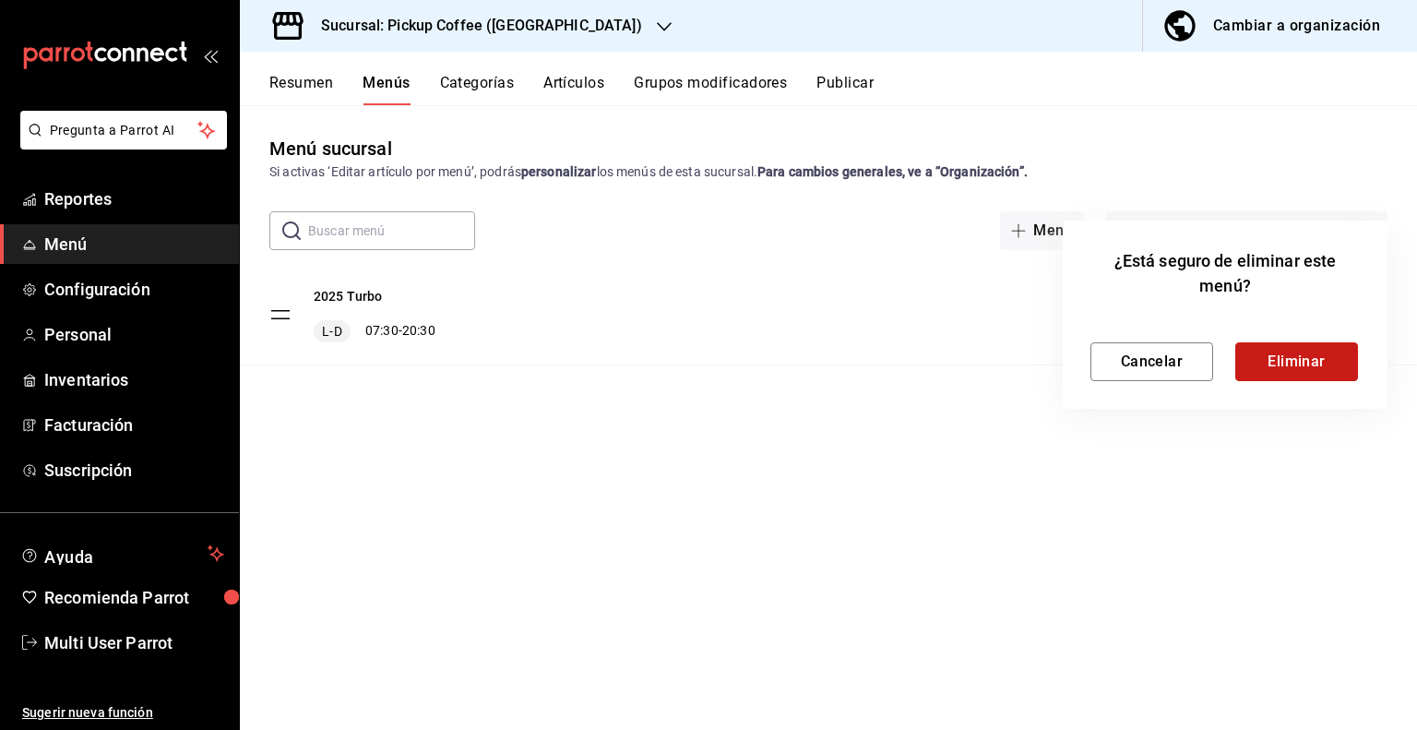
click at [1280, 369] on button "Eliminar" at bounding box center [1296, 361] width 123 height 39
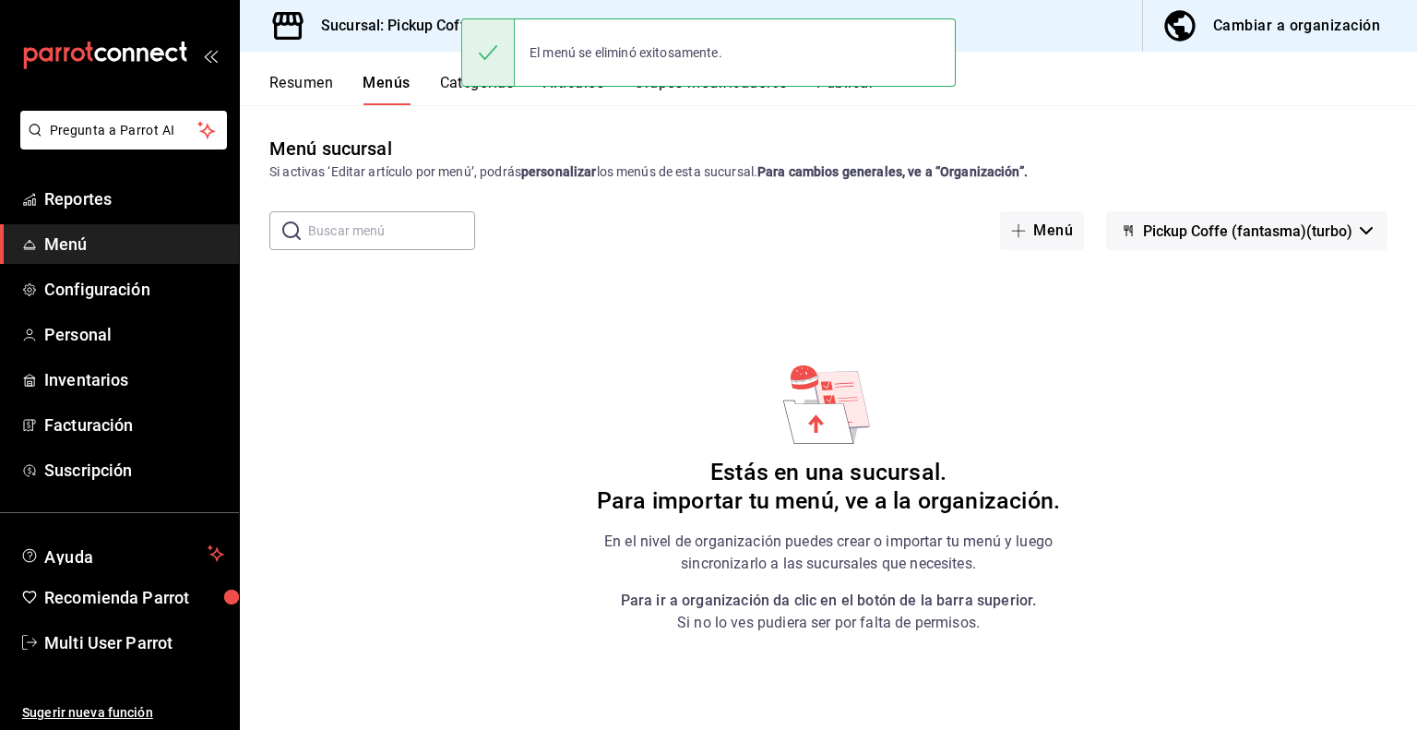
click at [1291, 39] on button "Cambiar a organización" at bounding box center [1272, 26] width 259 height 52
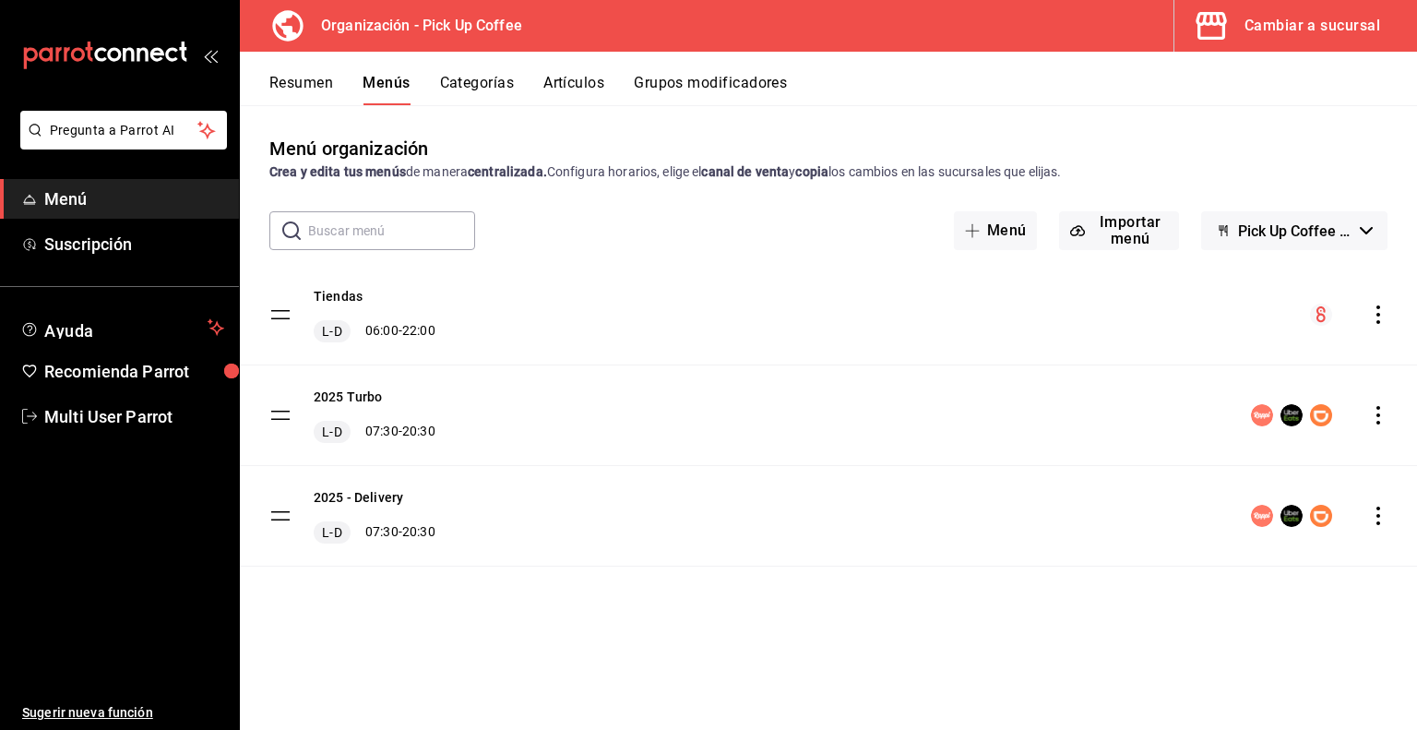
click at [1378, 416] on icon "actions" at bounding box center [1378, 415] width 4 height 18
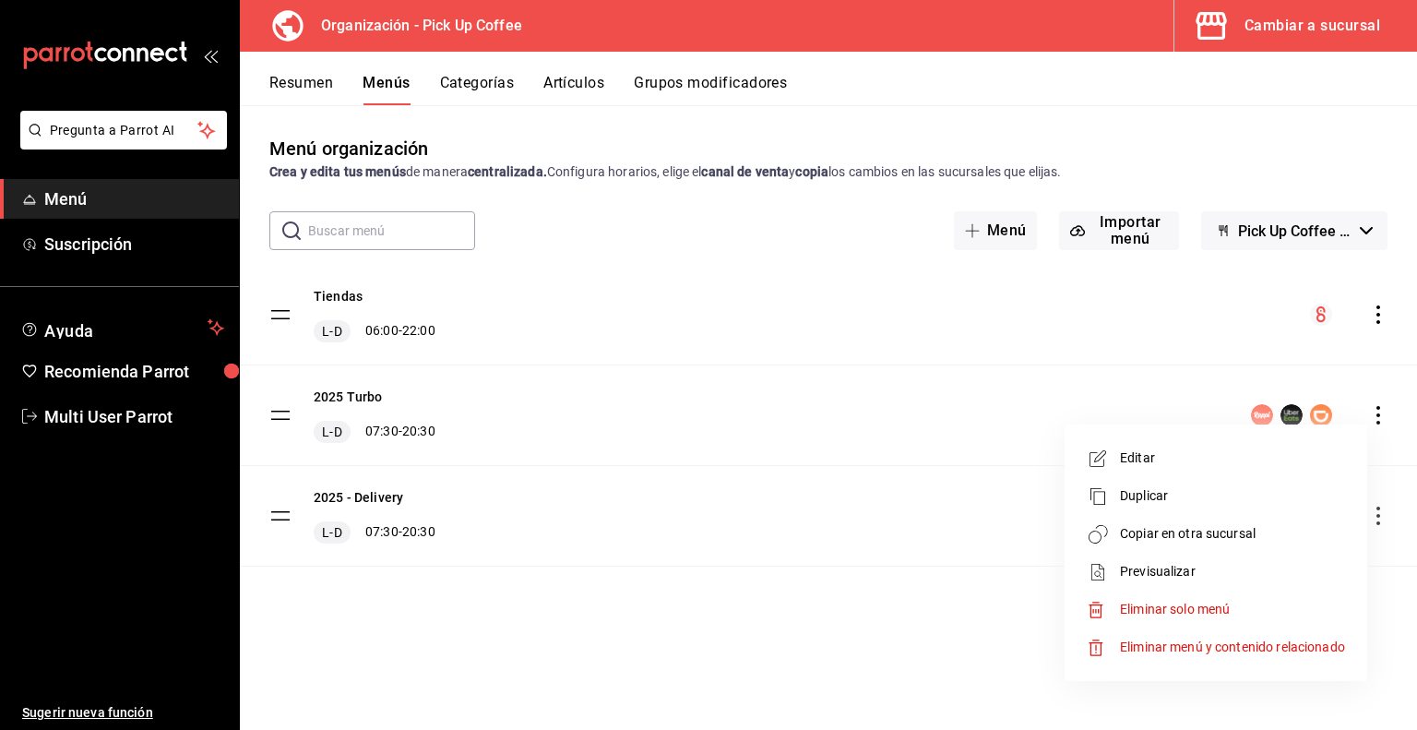
click at [343, 398] on div at bounding box center [708, 365] width 1417 height 730
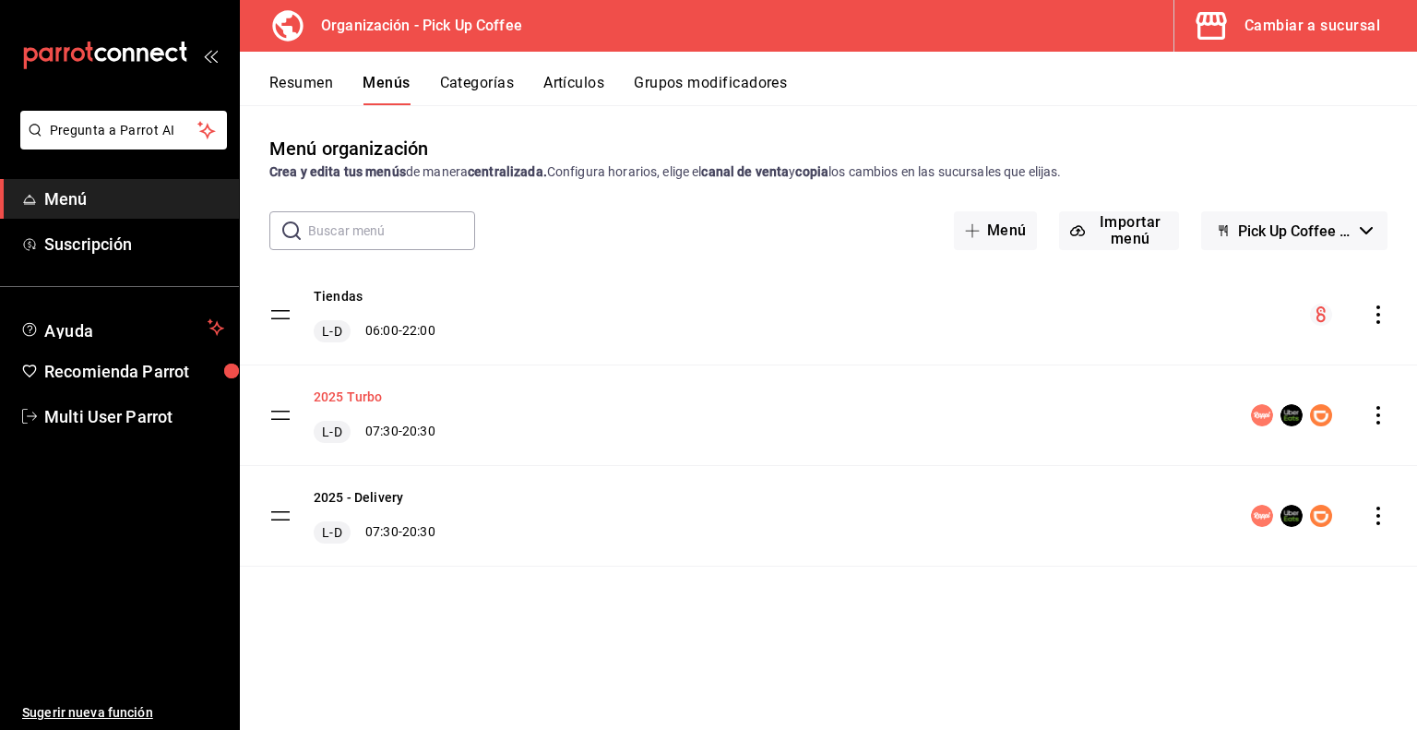
click at [354, 396] on button "2025 Turbo" at bounding box center [348, 396] width 69 height 18
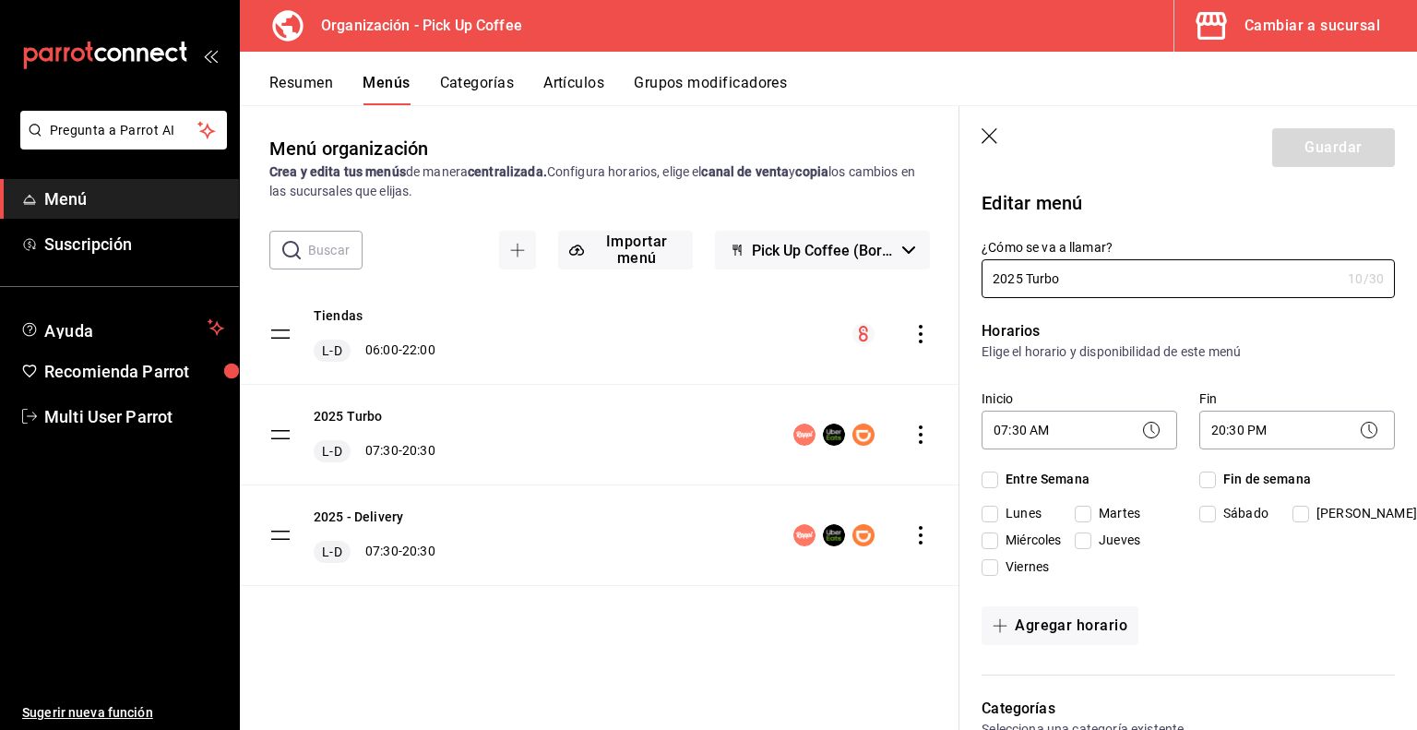
checkbox input "true"
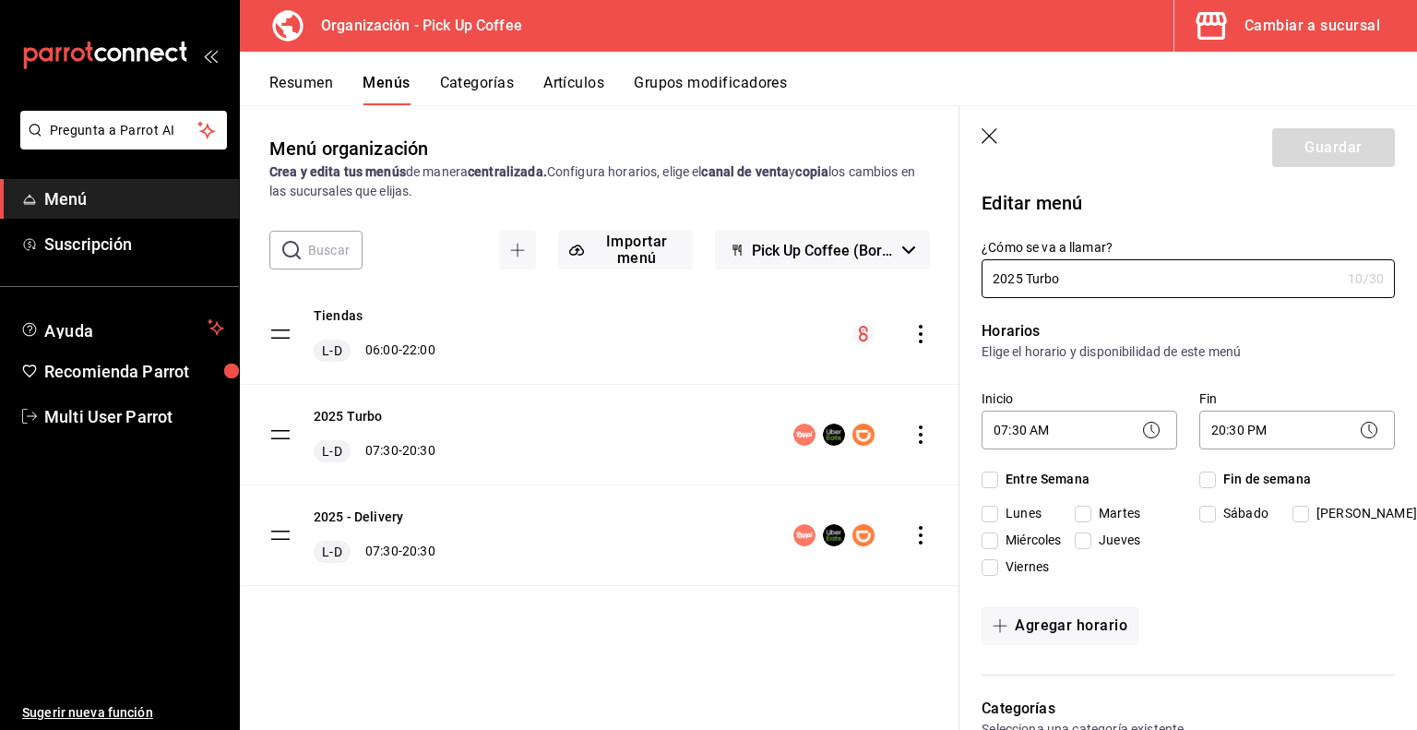
checkbox input "true"
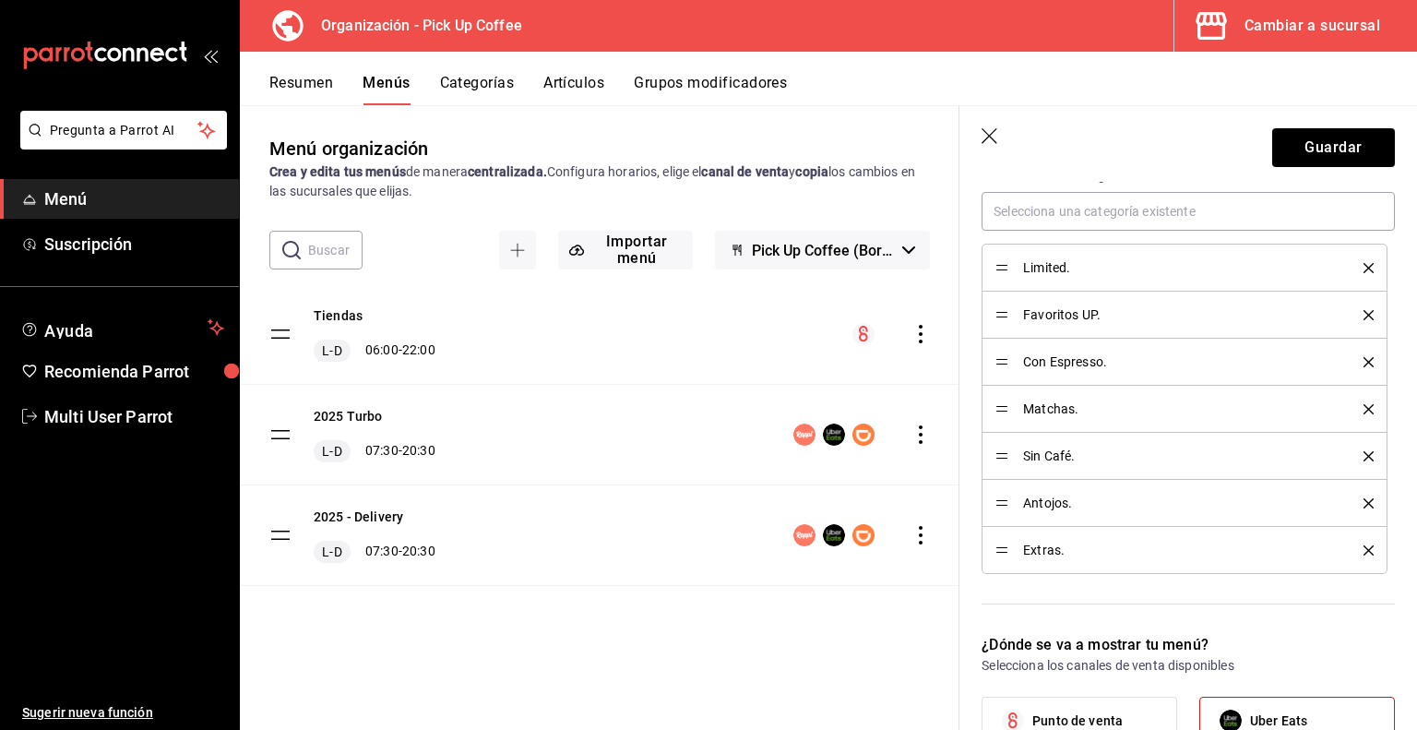
scroll to position [922, 0]
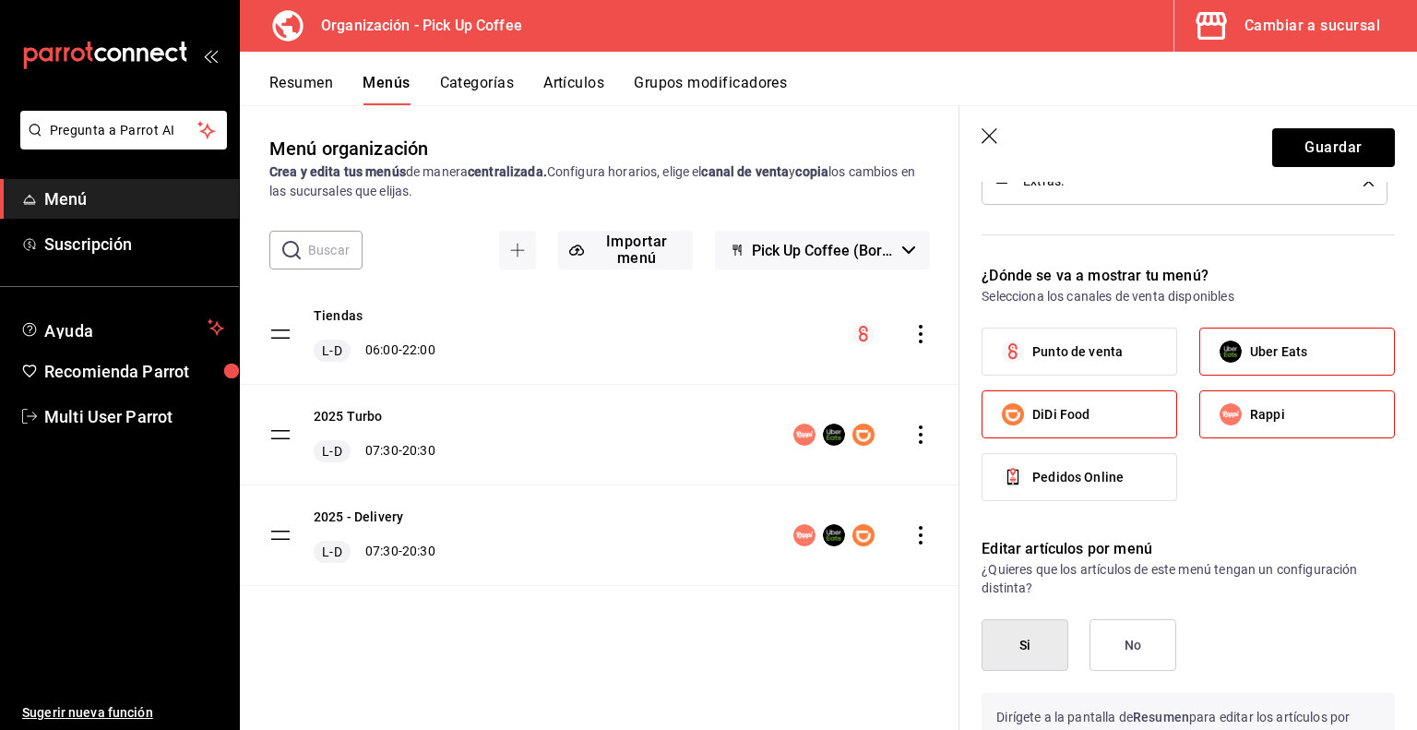
click at [1237, 354] on input "Uber Eats" at bounding box center [1230, 351] width 39 height 39
checkbox input "false"
click at [1122, 410] on label "DiDi Food" at bounding box center [1079, 414] width 194 height 46
click at [1032, 410] on input "DiDi Food" at bounding box center [1012, 414] width 39 height 39
checkbox input "false"
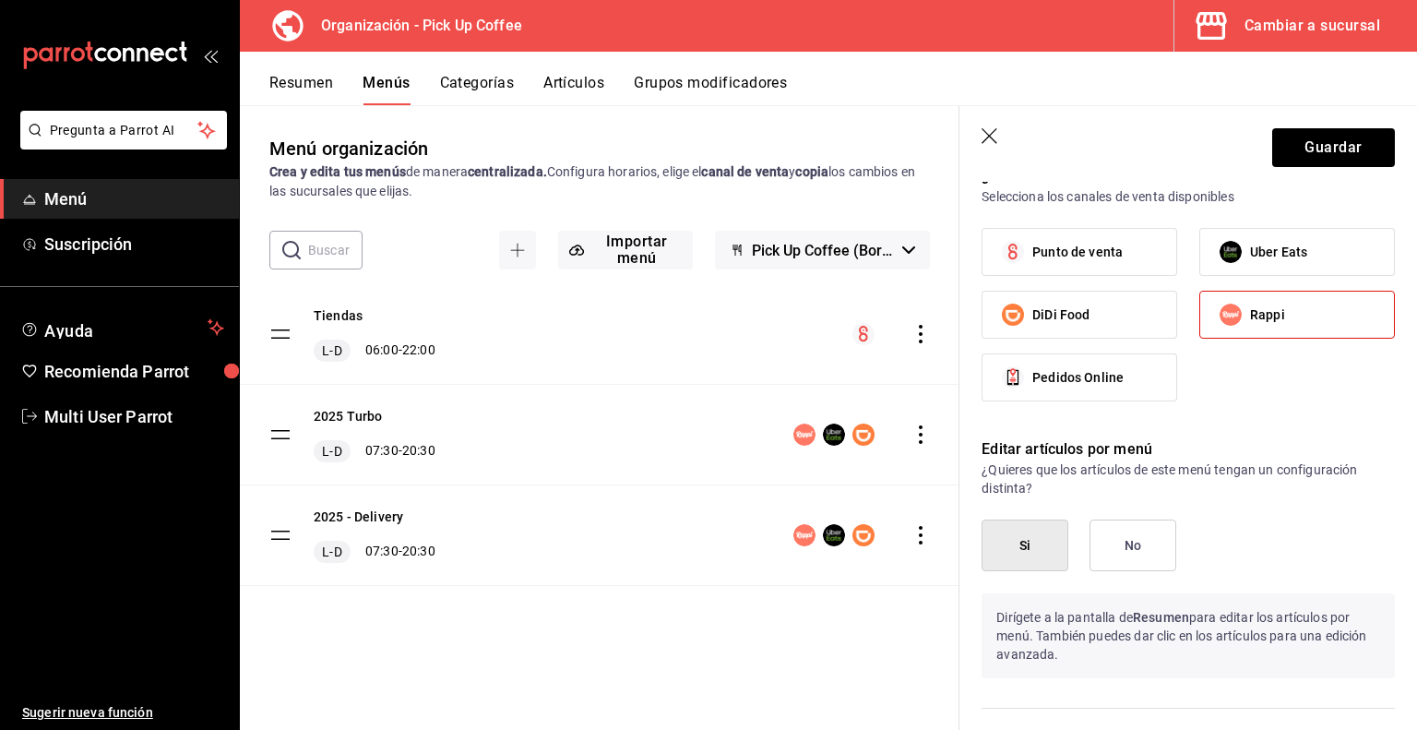
scroll to position [1200, 0]
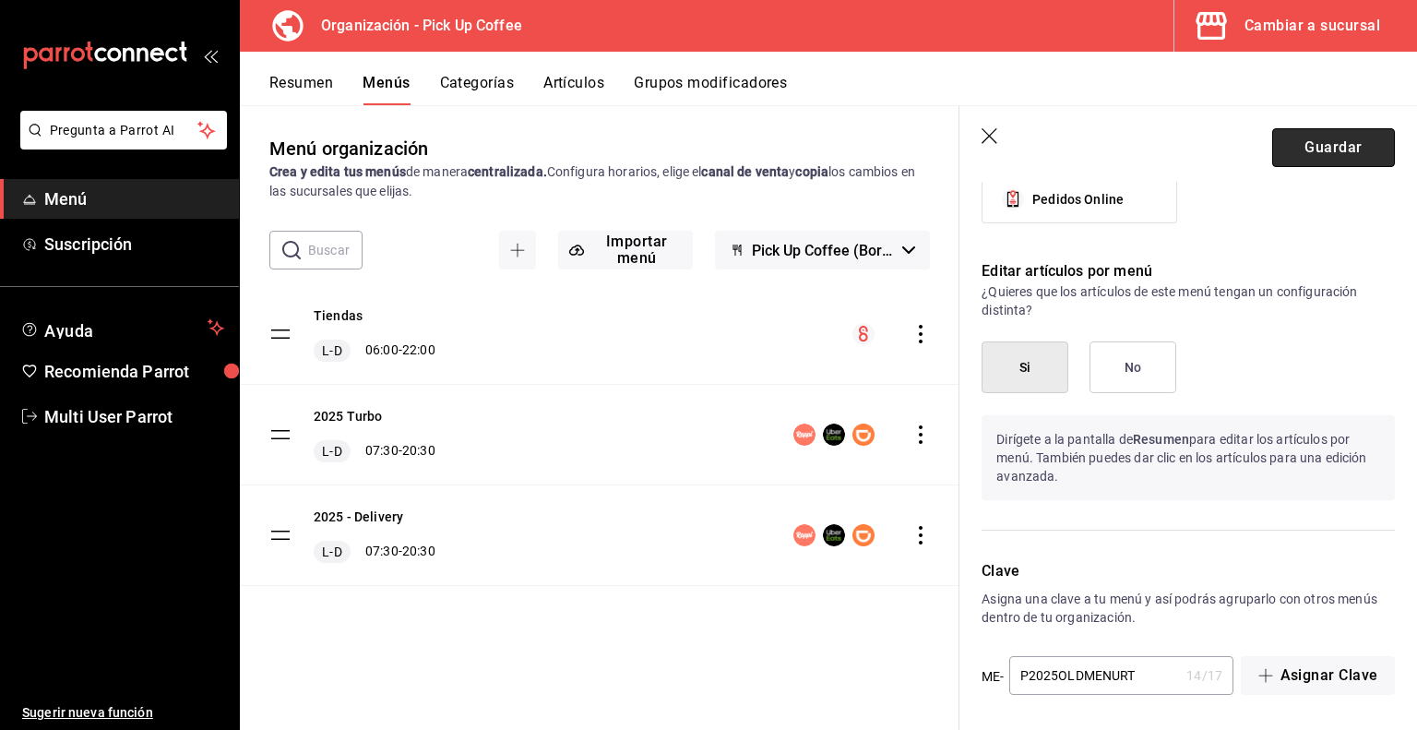
click at [1291, 139] on button "Guardar" at bounding box center [1333, 147] width 123 height 39
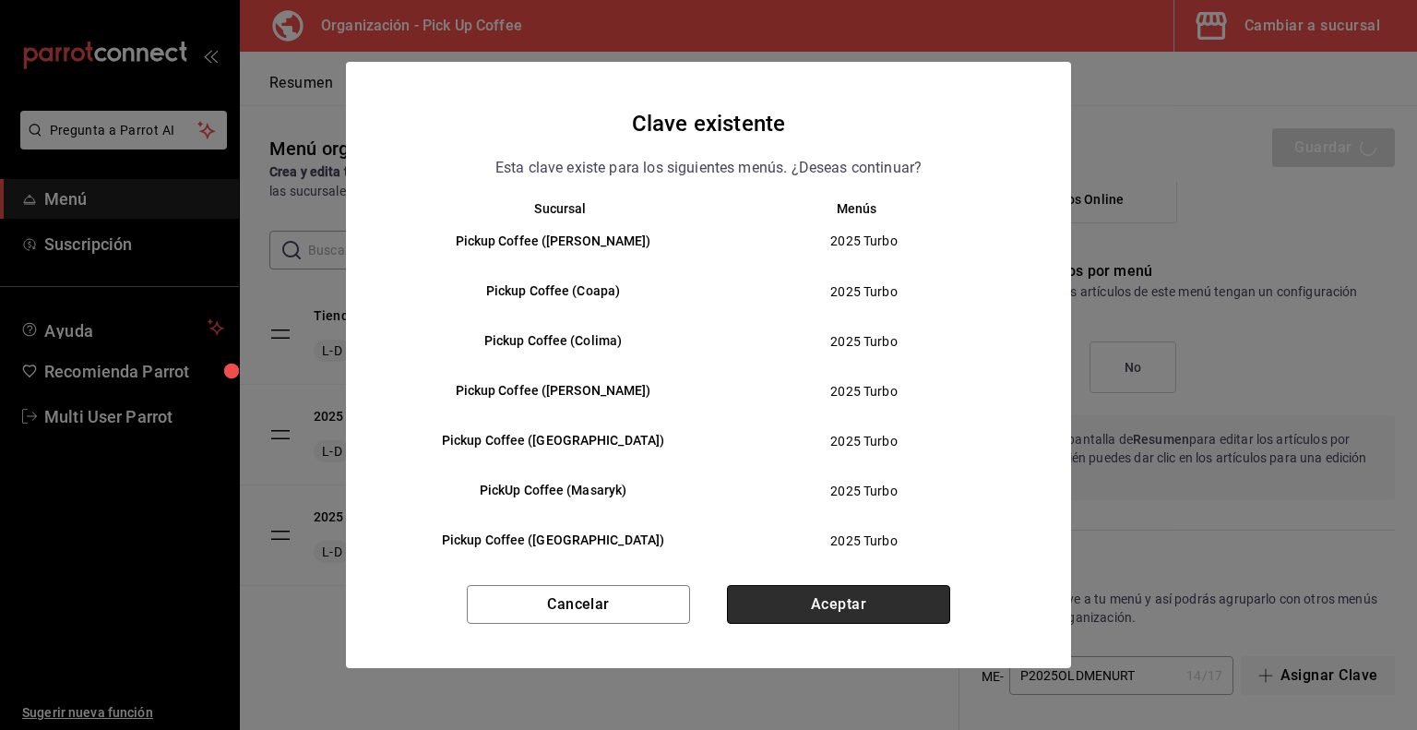
click at [853, 598] on button "Aceptar" at bounding box center [838, 604] width 223 height 39
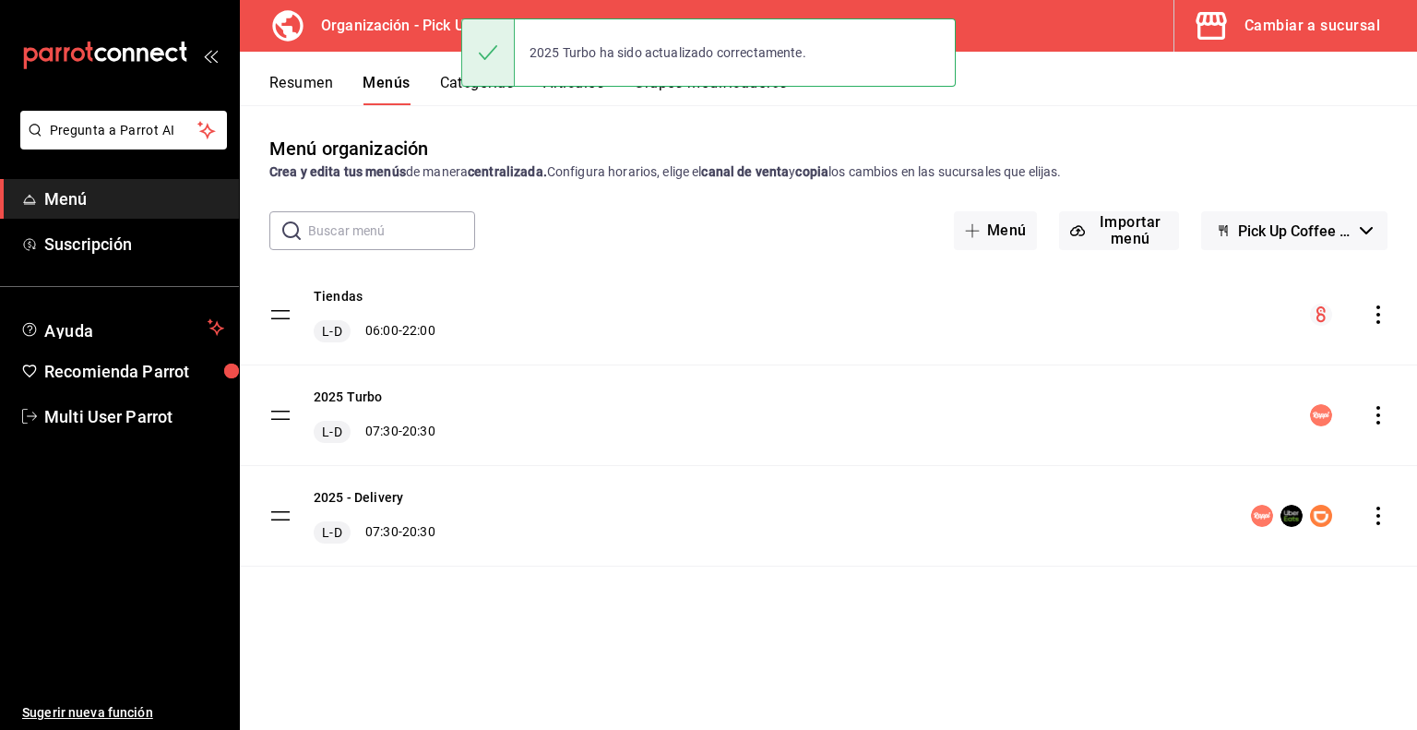
click at [1376, 419] on icon "actions" at bounding box center [1378, 415] width 18 height 18
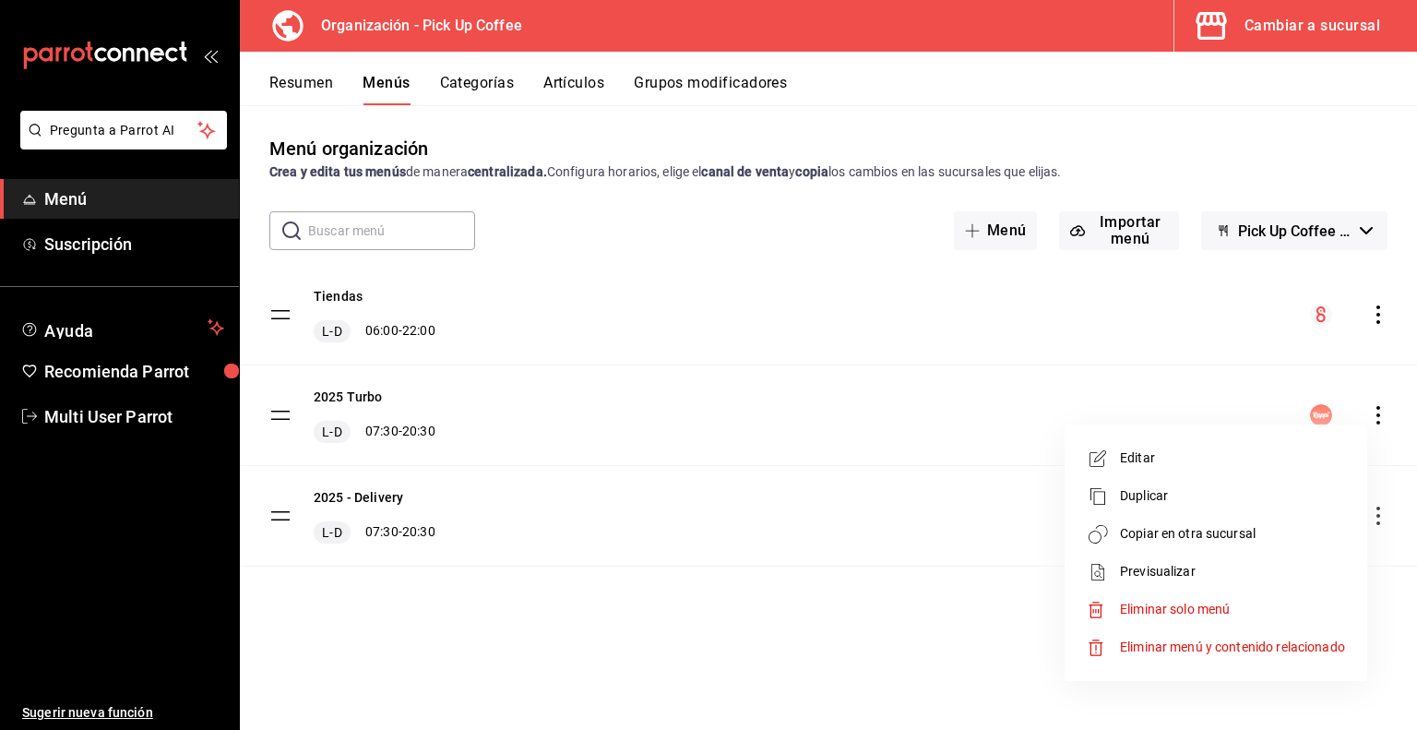
click at [1185, 535] on span "Copiar en otra sucursal" at bounding box center [1232, 533] width 225 height 19
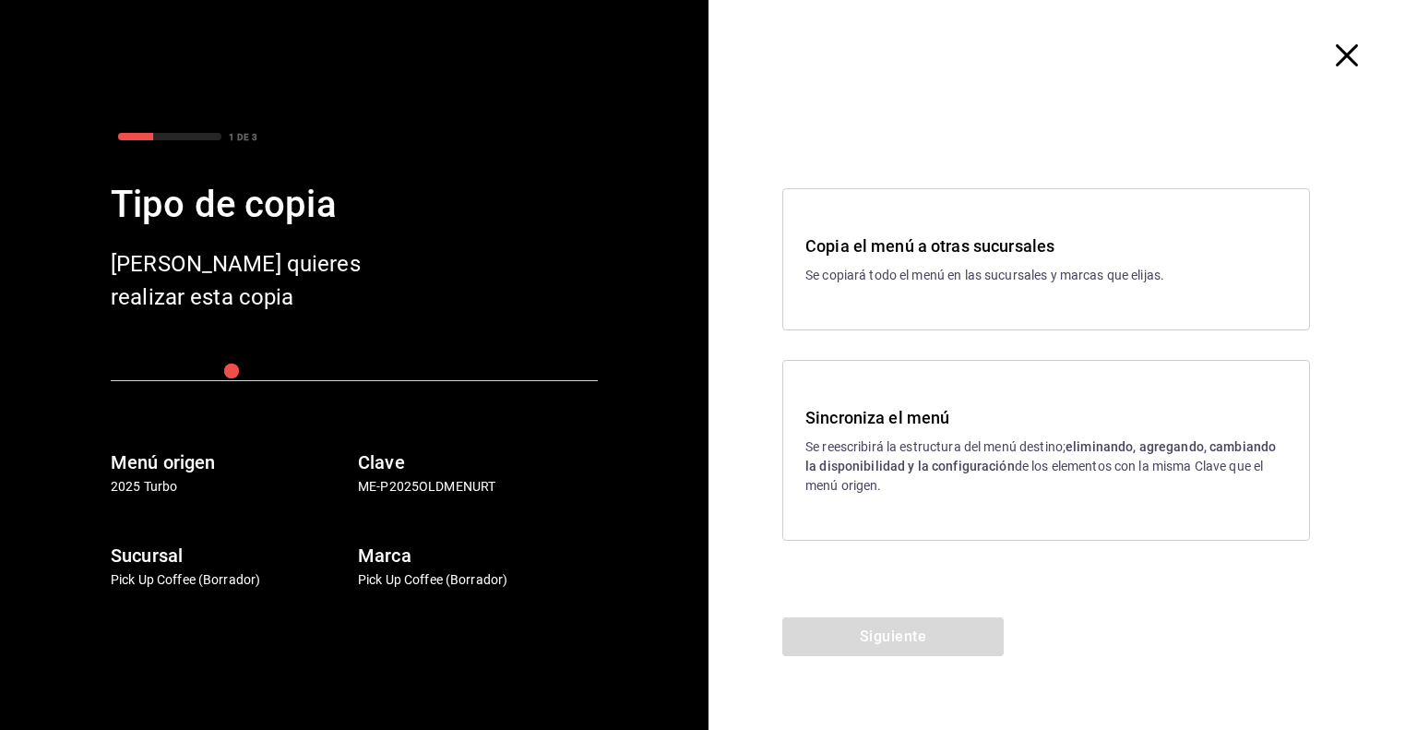
click at [908, 301] on div "Copia el menú a otras sucursales Se copiará todo el menú en las sucursales y ma…" at bounding box center [1046, 259] width 528 height 142
click at [870, 648] on button "Siguiente" at bounding box center [892, 636] width 221 height 39
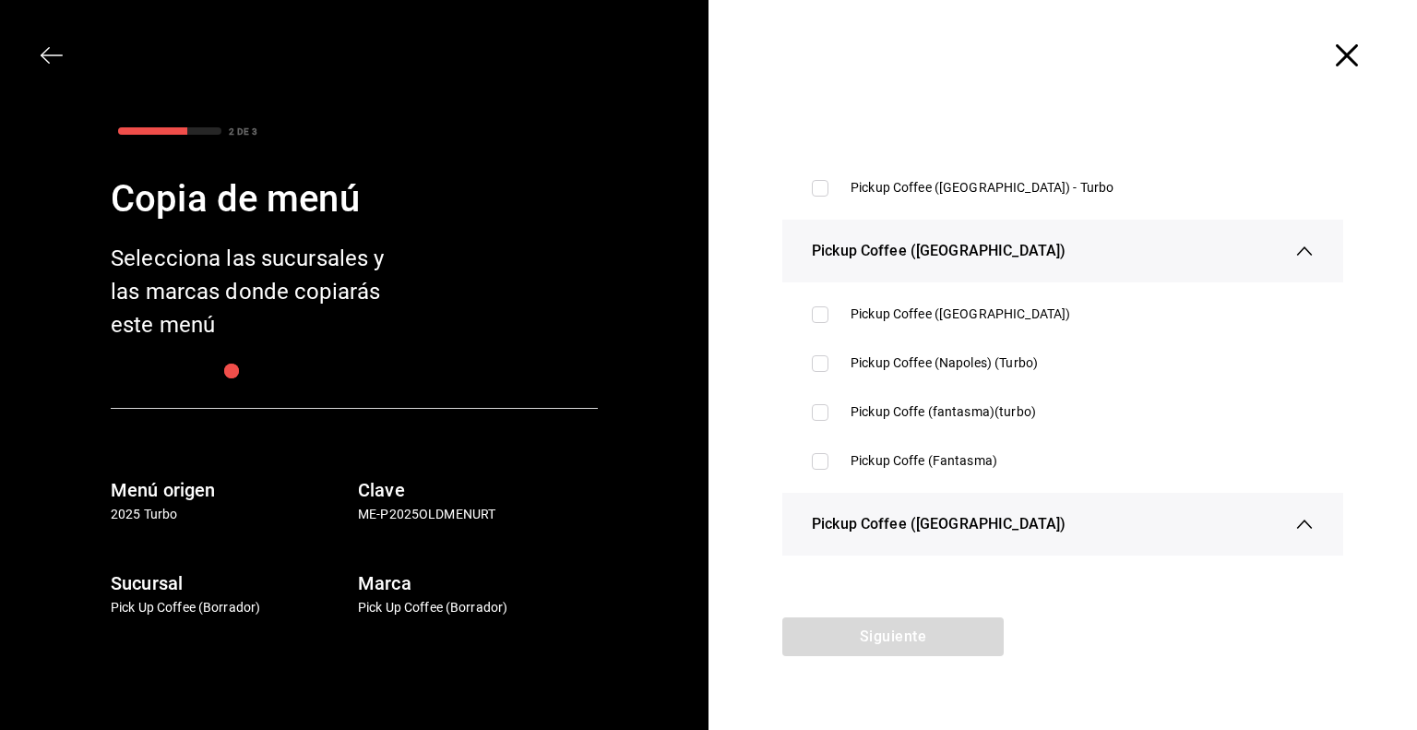
scroll to position [4704, 0]
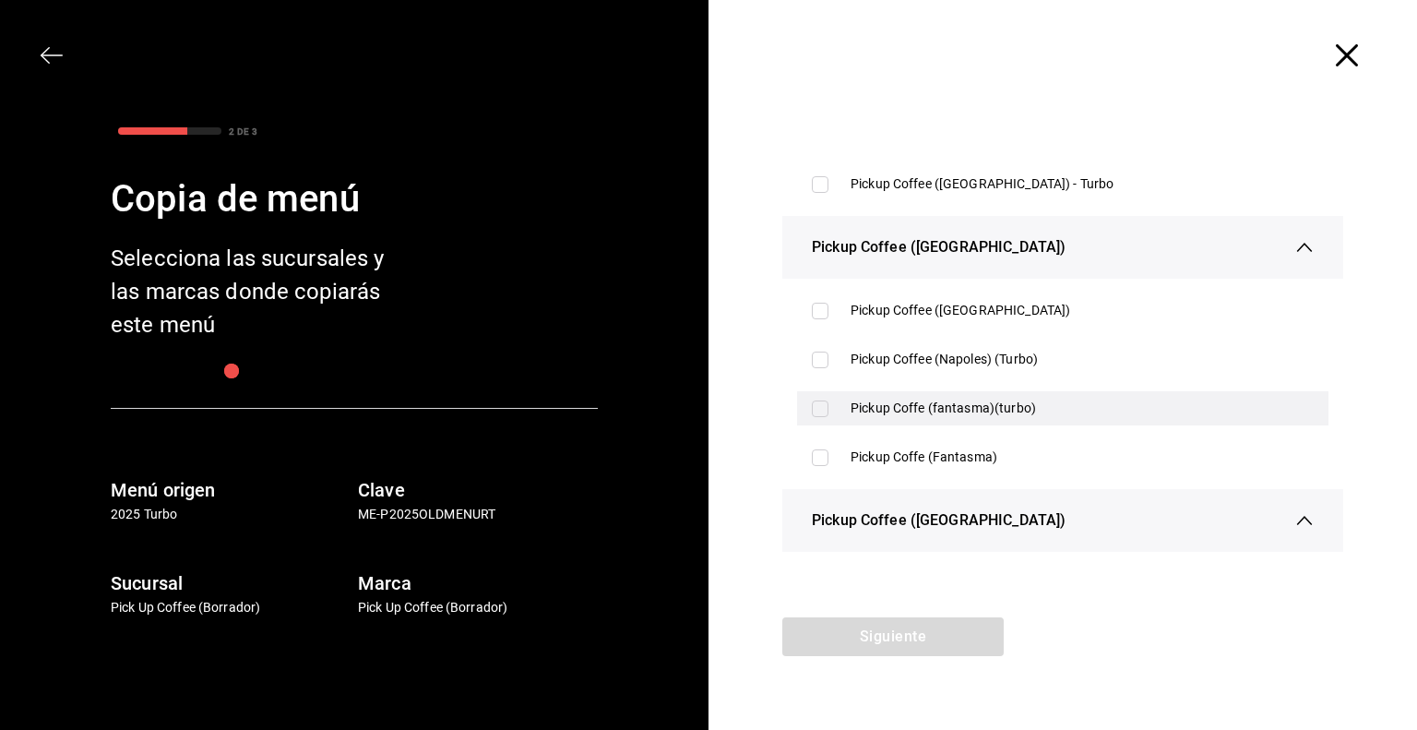
click at [927, 417] on div "Pickup Coffe (fantasma)(turbo)" at bounding box center [1081, 407] width 463 height 19
checkbox input "true"
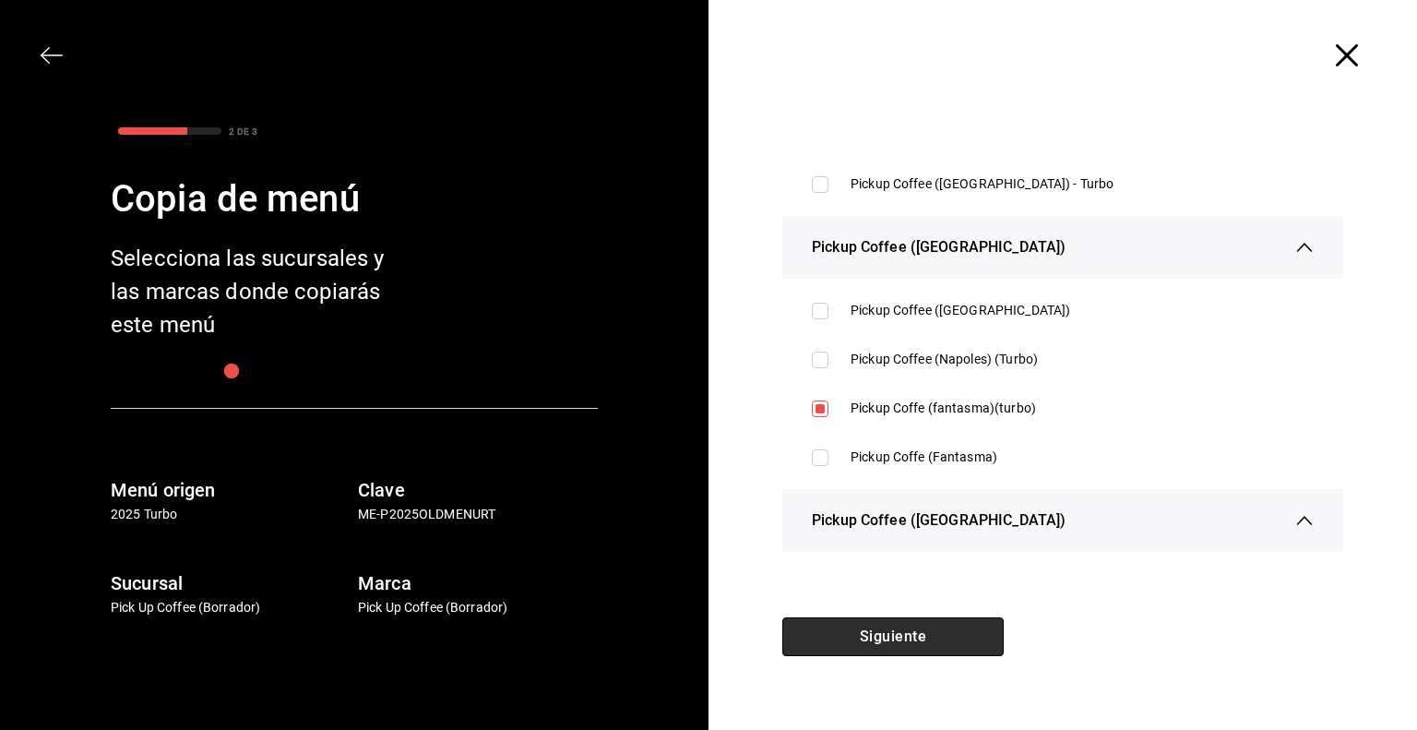
click at [902, 633] on button "Siguiente" at bounding box center [892, 636] width 221 height 39
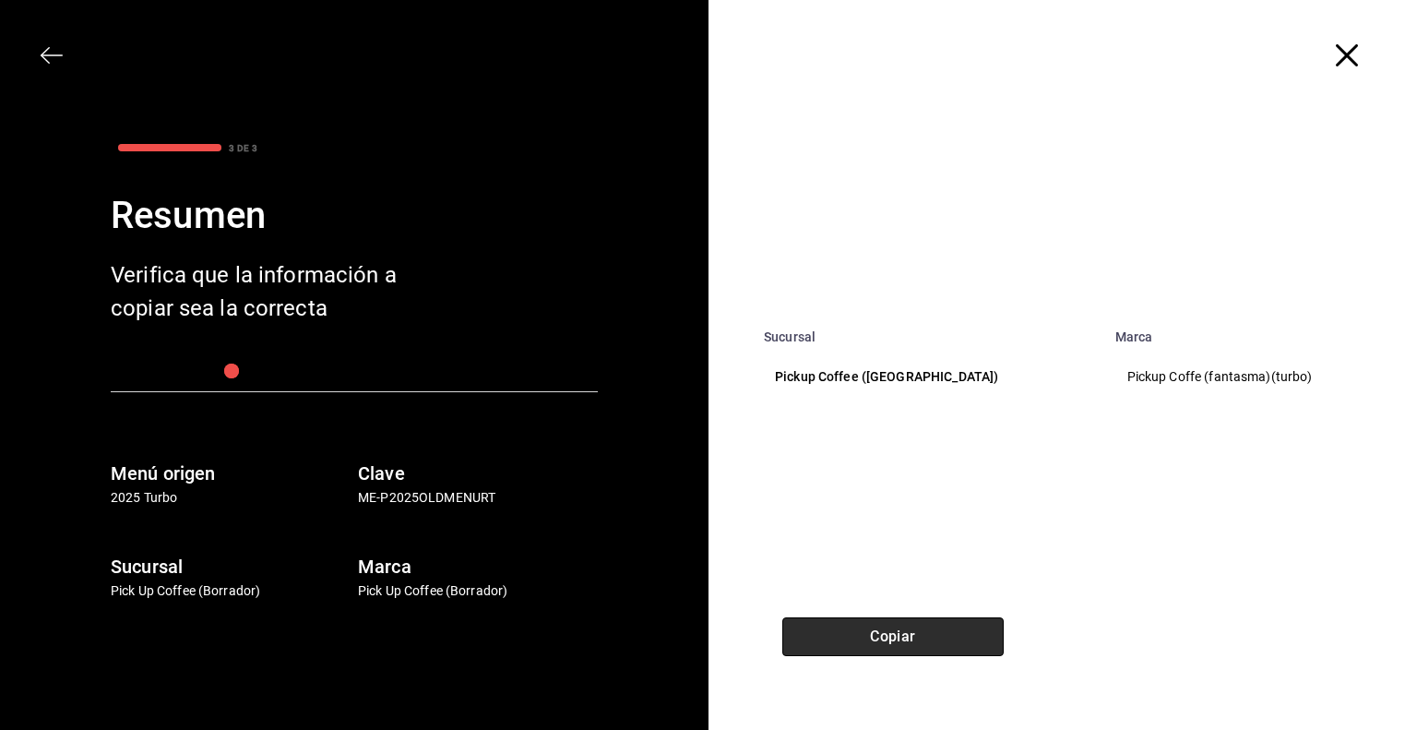
click at [895, 634] on button "Copiar" at bounding box center [892, 636] width 221 height 39
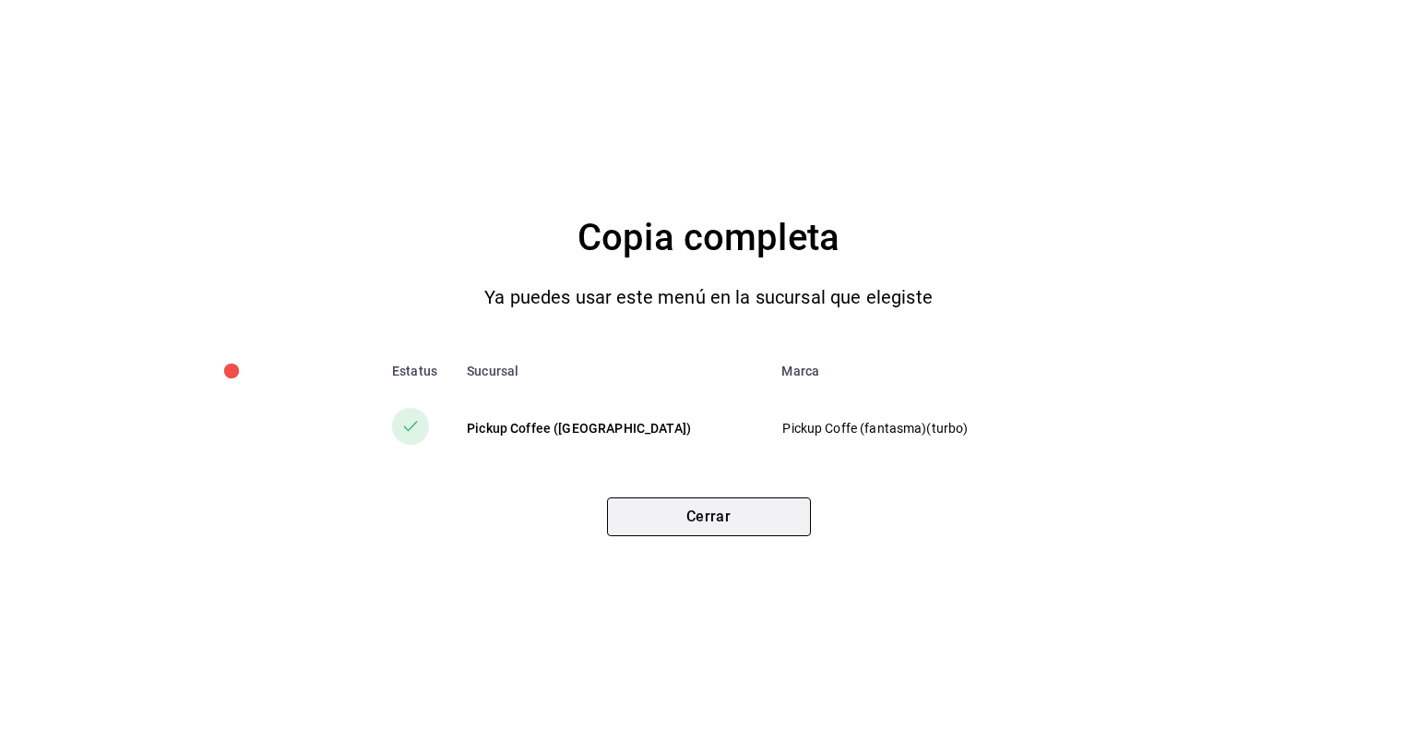
click at [739, 525] on button "Cerrar" at bounding box center [709, 516] width 204 height 39
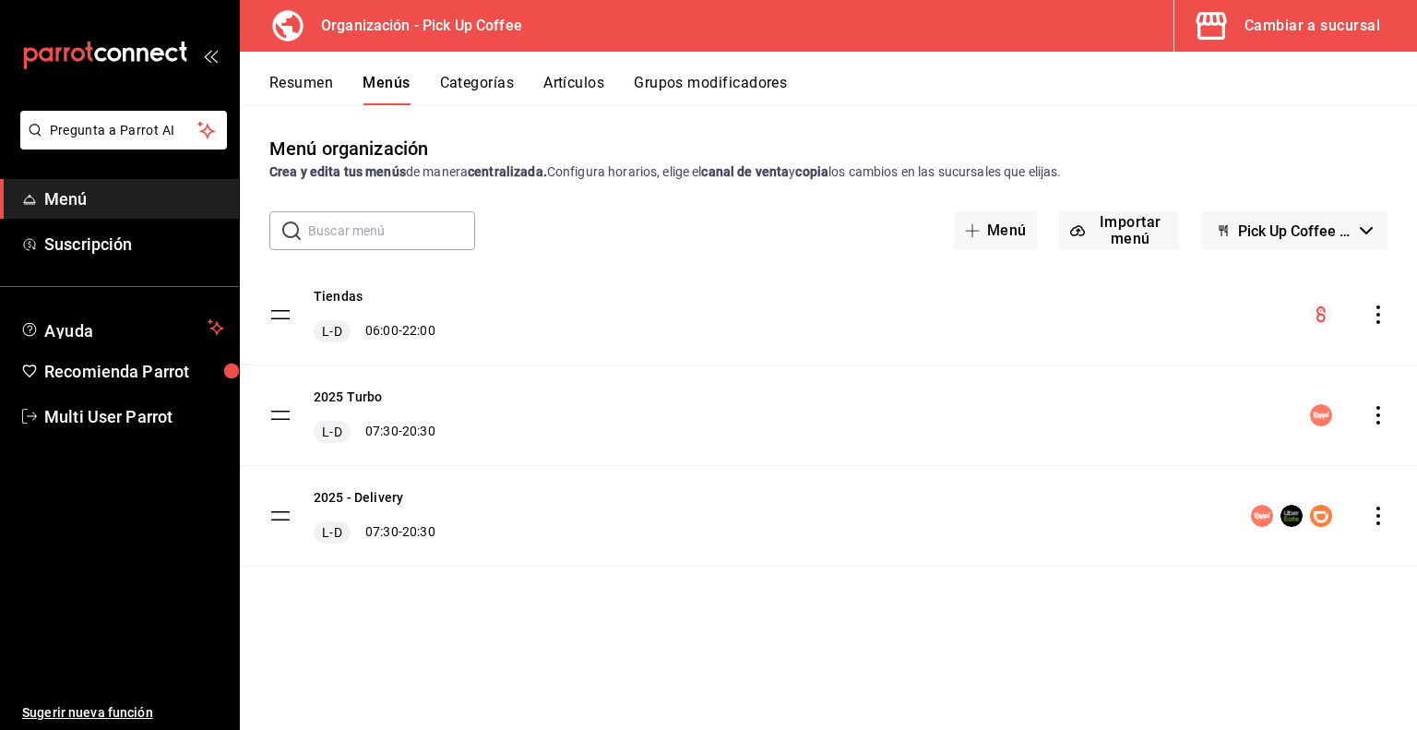
click at [1278, 36] on div "Cambiar a sucursal" at bounding box center [1312, 26] width 136 height 26
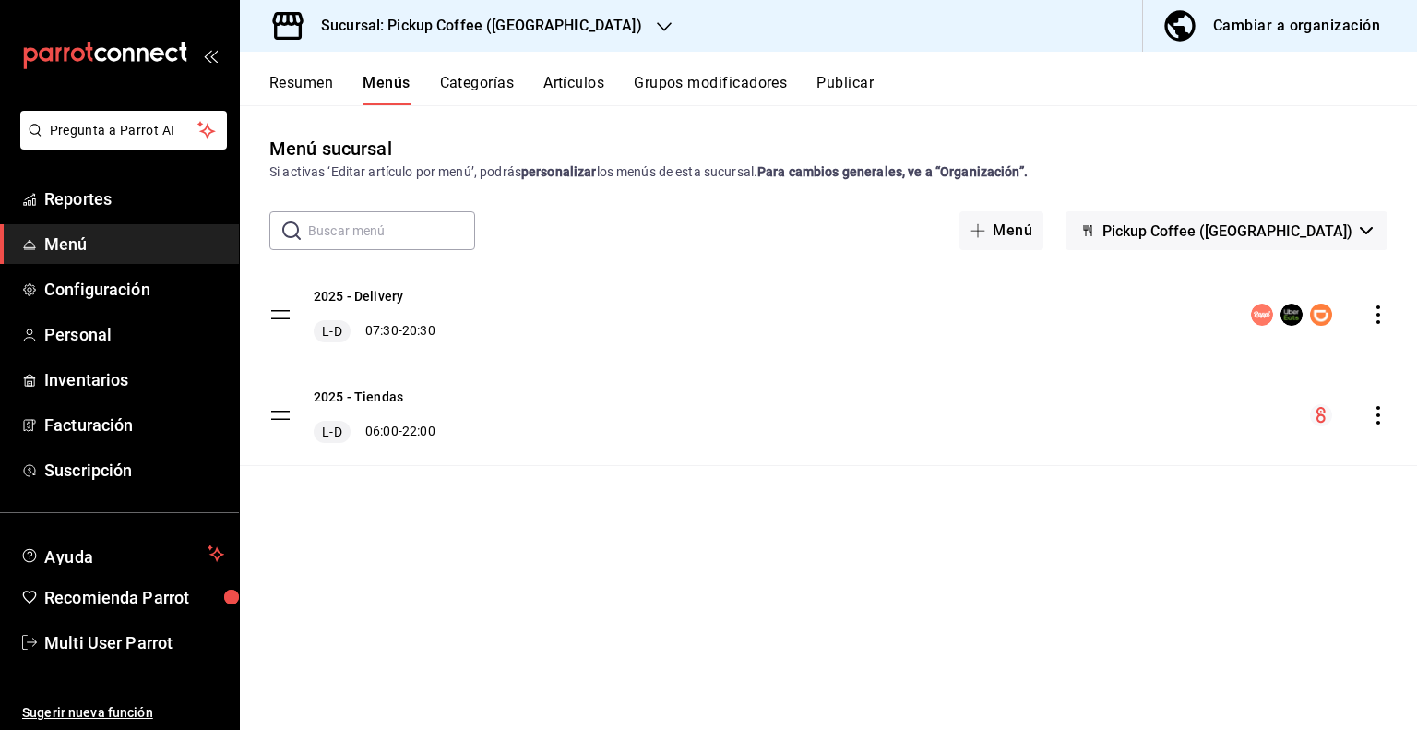
click at [1338, 232] on span "Pickup Coffee ([GEOGRAPHIC_DATA])" at bounding box center [1227, 231] width 250 height 18
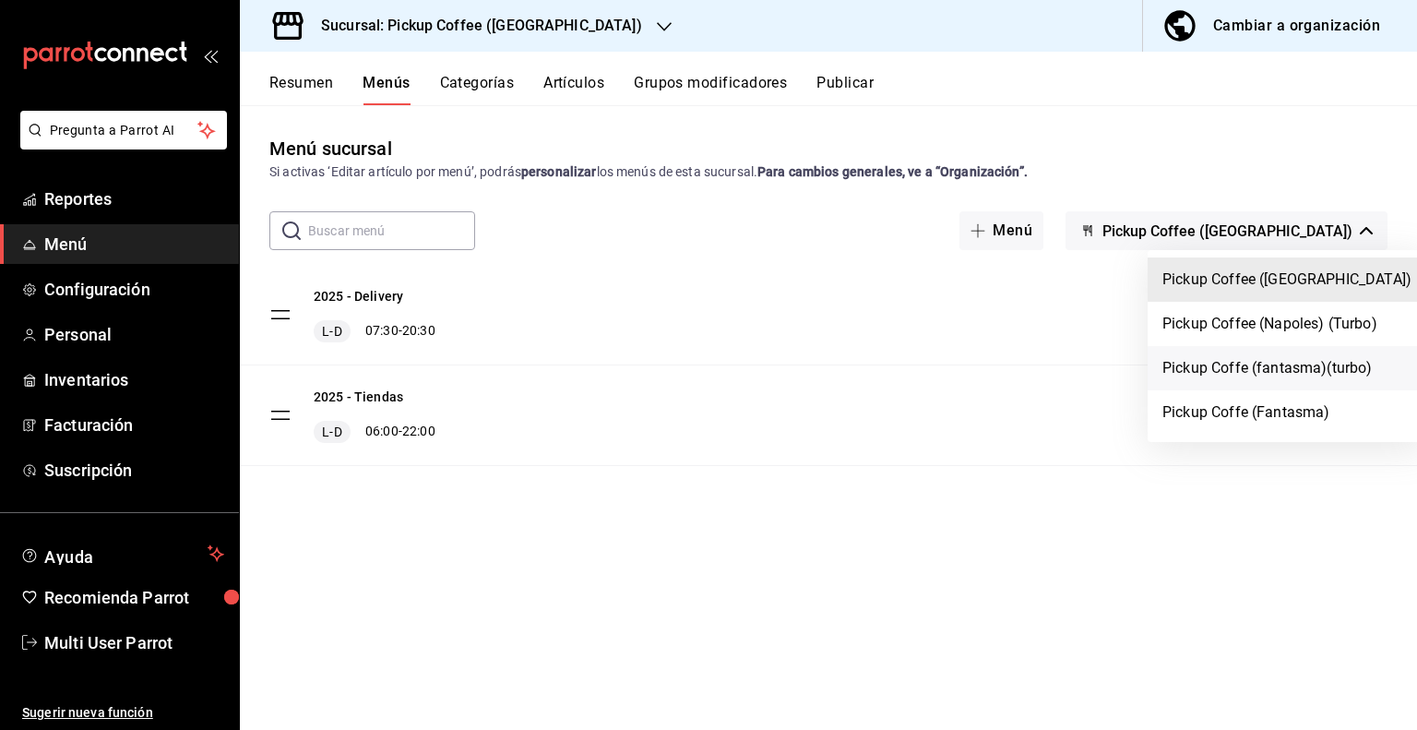
click at [1230, 368] on li "Pickup Coffe (fantasma)(turbo)" at bounding box center [1286, 368] width 279 height 44
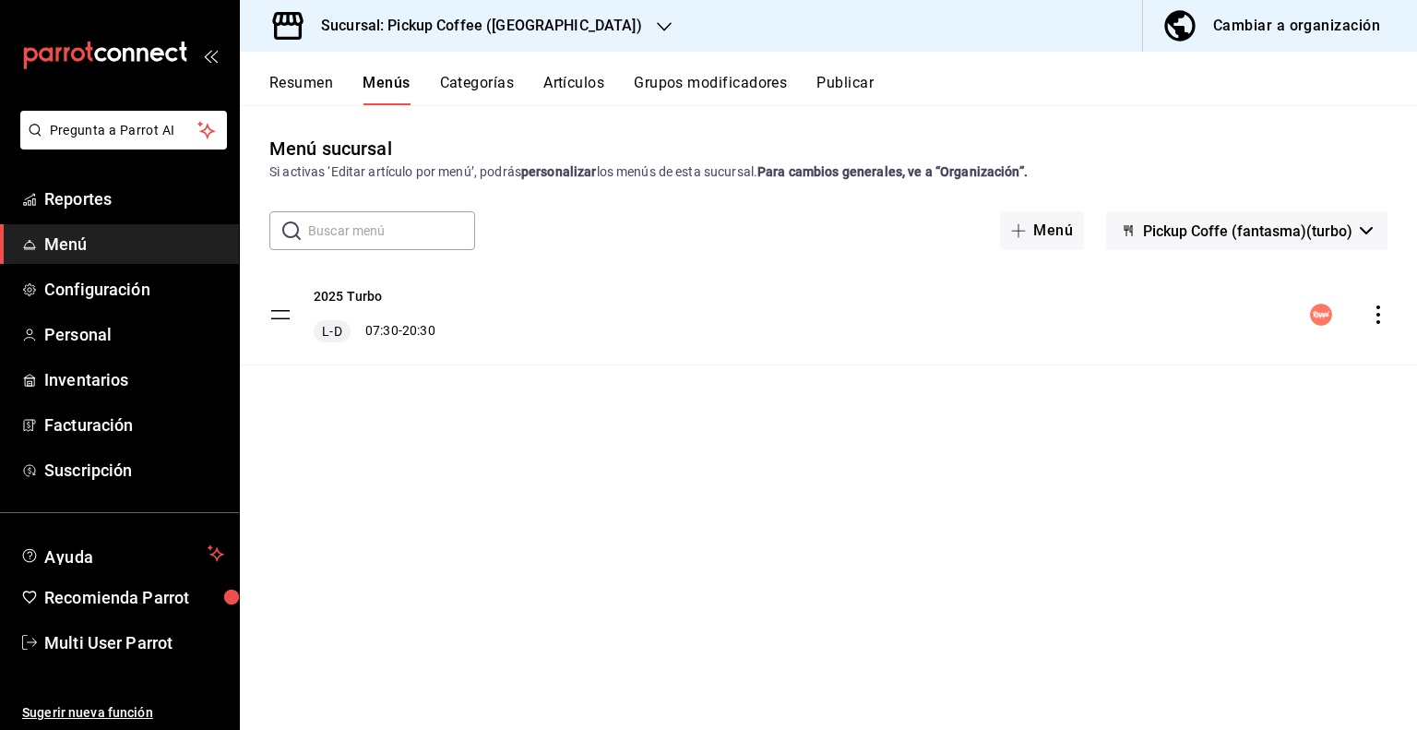
click at [306, 85] on button "Resumen" at bounding box center [301, 89] width 64 height 31
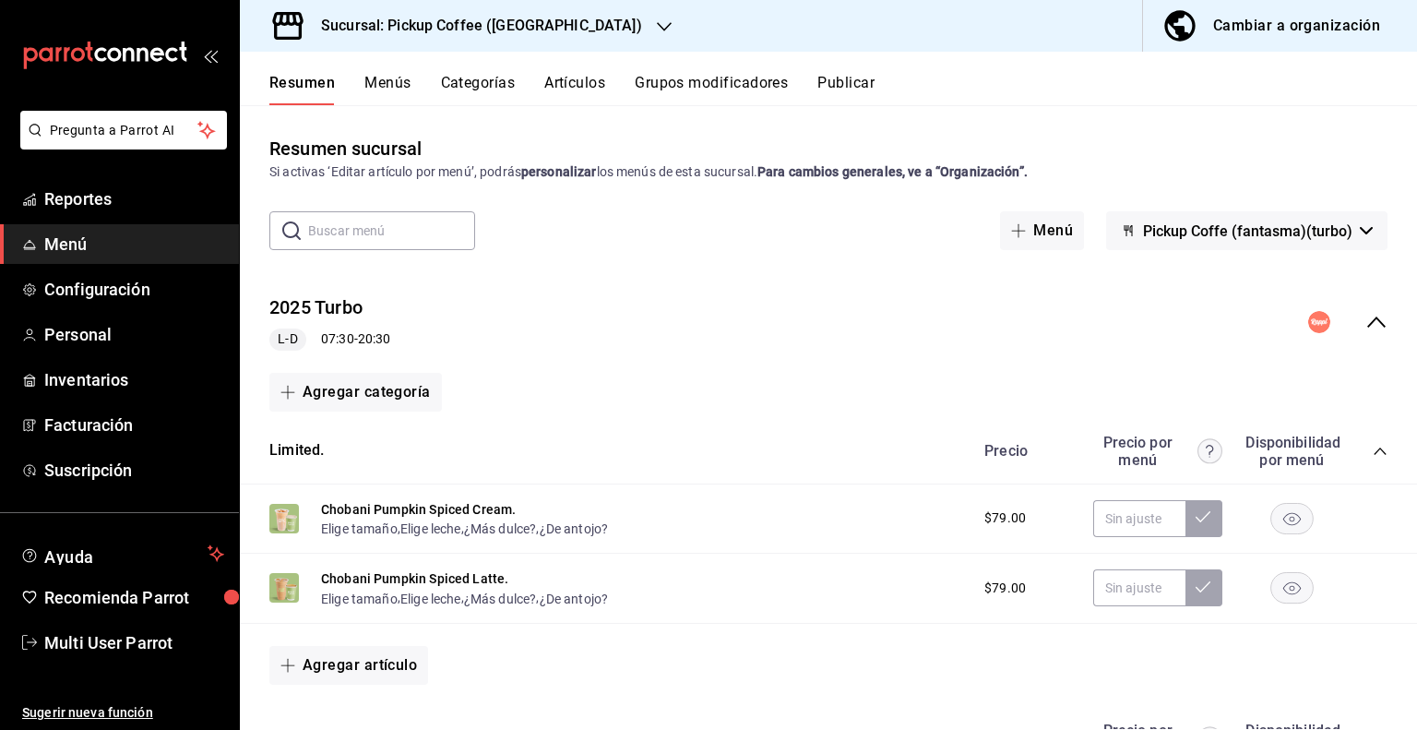
click at [842, 80] on button "Publicar" at bounding box center [845, 89] width 57 height 31
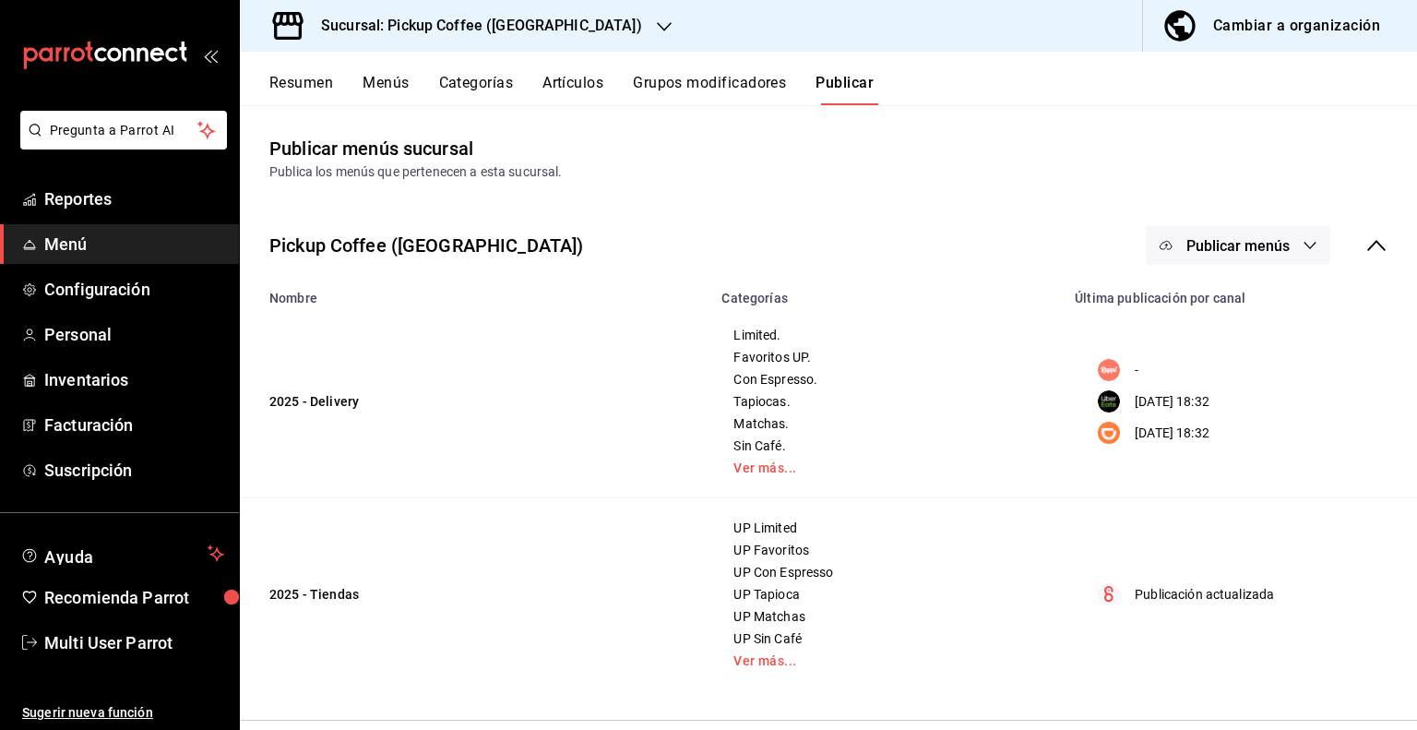
click at [1365, 246] on icon at bounding box center [1376, 245] width 22 height 22
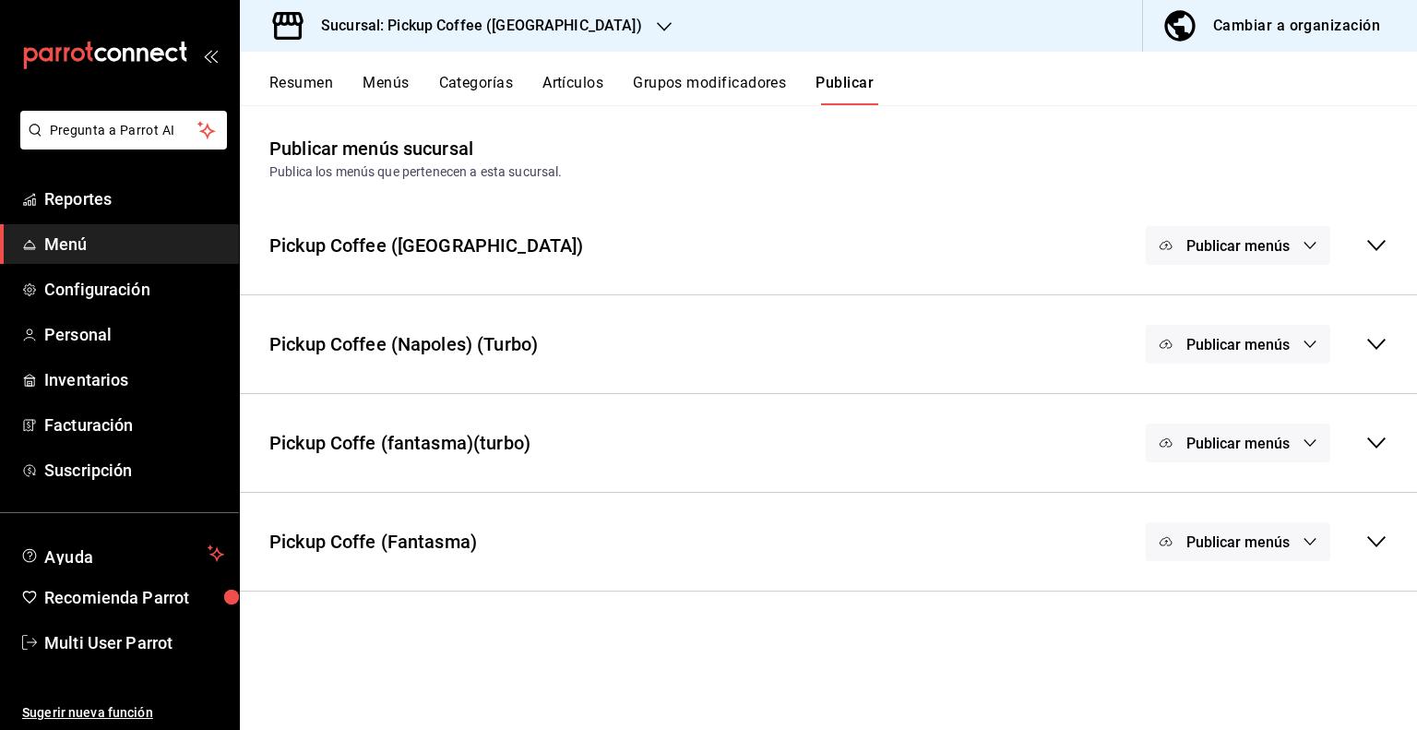
click at [1377, 446] on icon at bounding box center [1376, 442] width 18 height 11
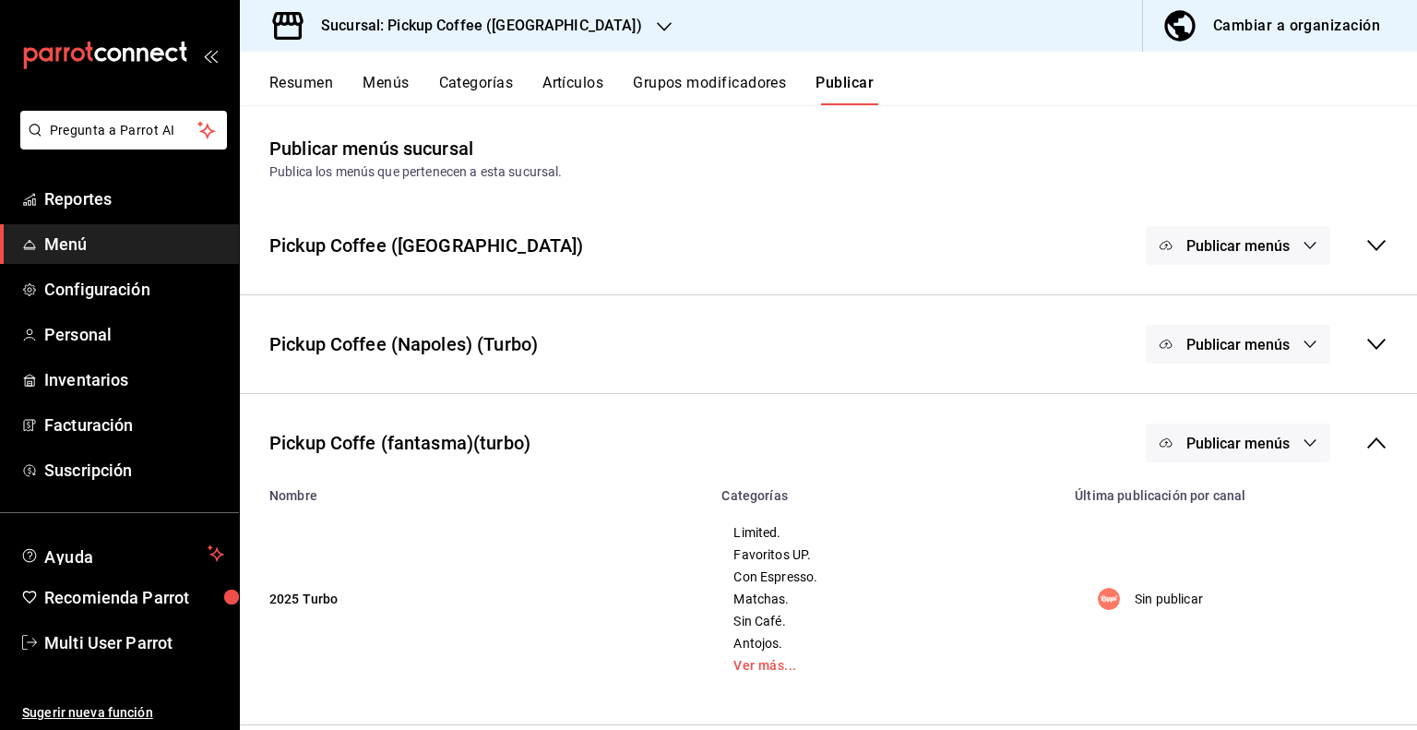
click at [1286, 440] on button "Publicar menús" at bounding box center [1238, 442] width 184 height 39
click at [1227, 497] on div at bounding box center [1208, 503] width 52 height 30
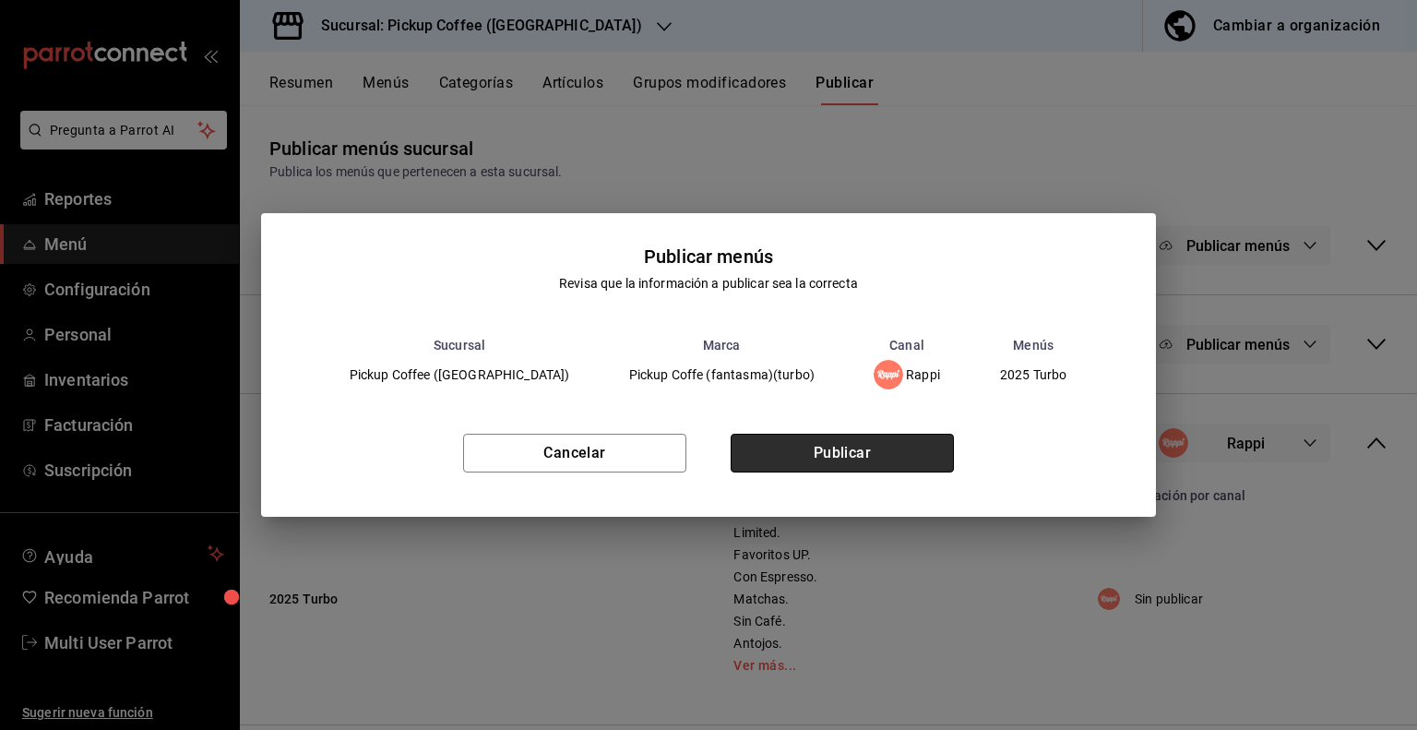
click at [857, 451] on button "Publicar" at bounding box center [842, 453] width 223 height 39
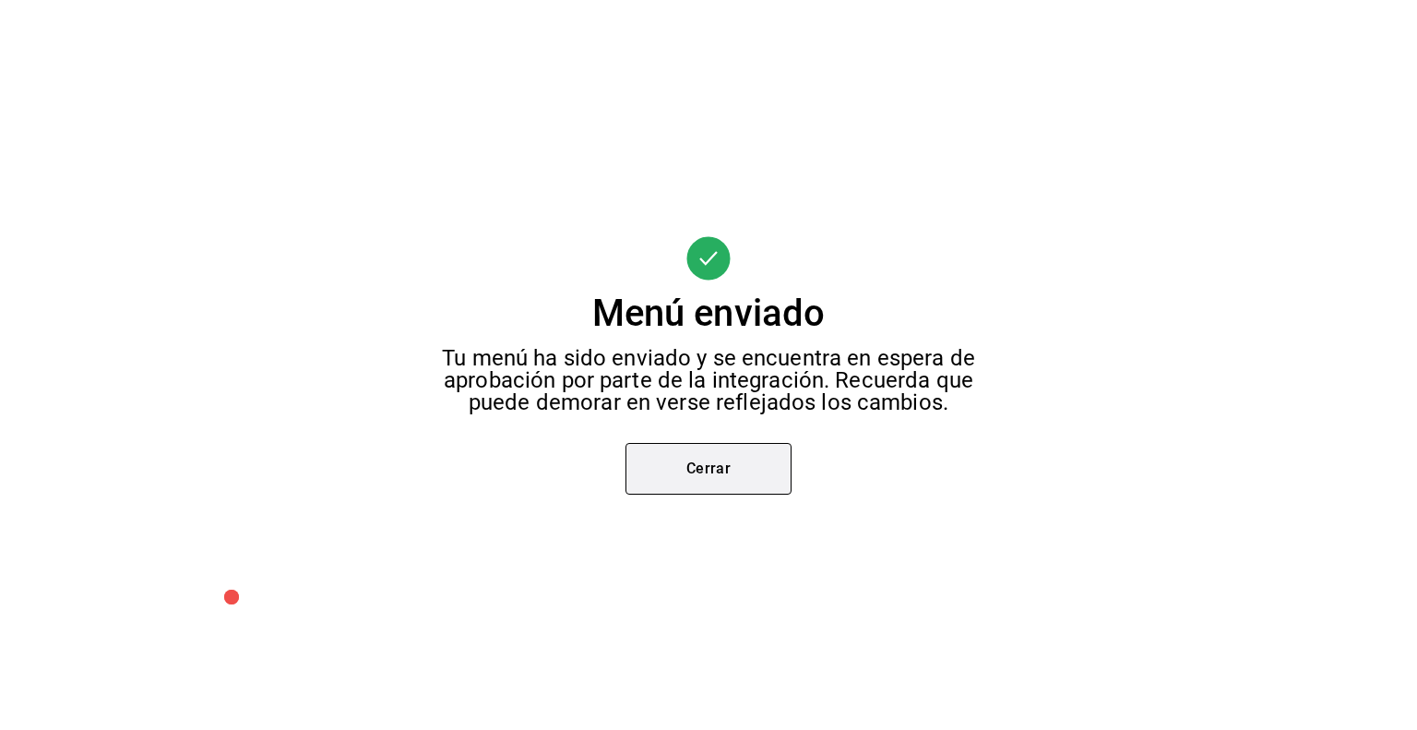
scroll to position [52, 0]
click at [701, 471] on button "Cerrar" at bounding box center [708, 469] width 166 height 52
